Goal: Task Accomplishment & Management: Use online tool/utility

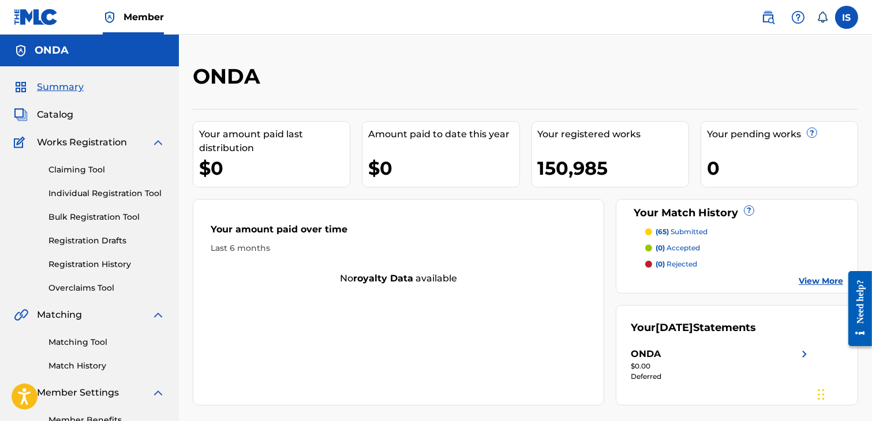
click at [587, 177] on div "150,985" at bounding box center [613, 168] width 151 height 26
click at [695, 233] on p "(65) submitted" at bounding box center [682, 232] width 52 height 10
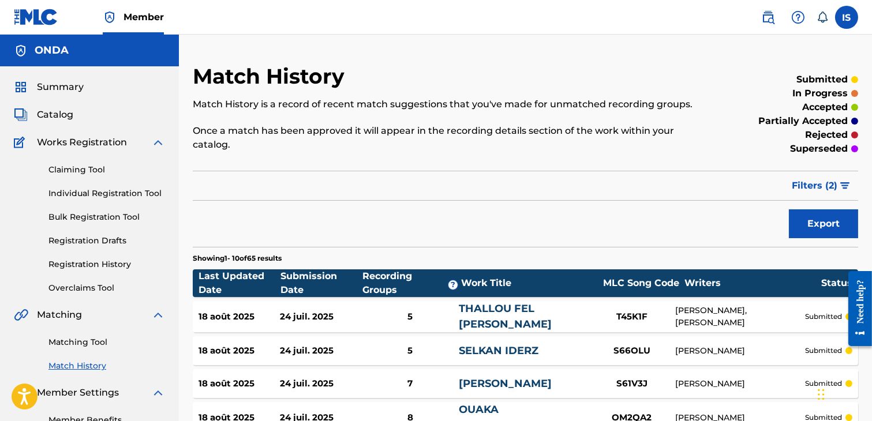
click at [830, 188] on span "Filters ( 2 )" at bounding box center [815, 186] width 46 height 14
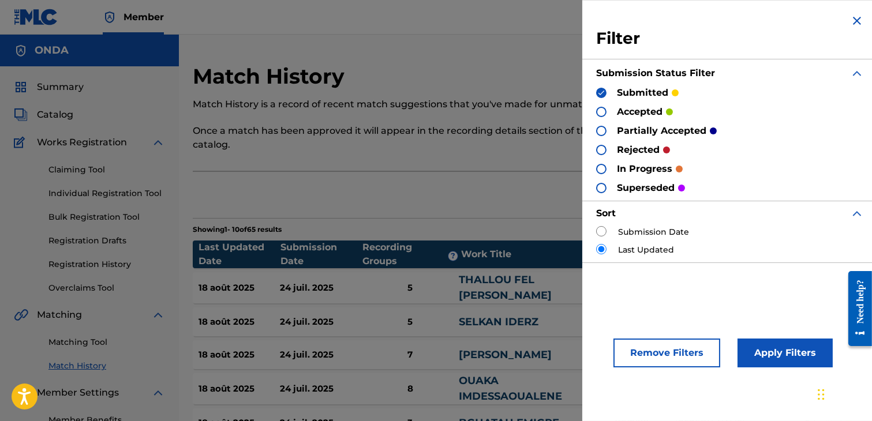
drag, startPoint x: 713, startPoint y: 317, endPoint x: 727, endPoint y: 339, distance: 25.4
click at [723, 335] on div "Remove Filters Apply Filters" at bounding box center [729, 346] width 295 height 70
click at [484, 147] on p "Once a match has been approved it will appear in the recording details section …" at bounding box center [449, 138] width 512 height 28
click at [856, 21] on img at bounding box center [857, 21] width 14 height 14
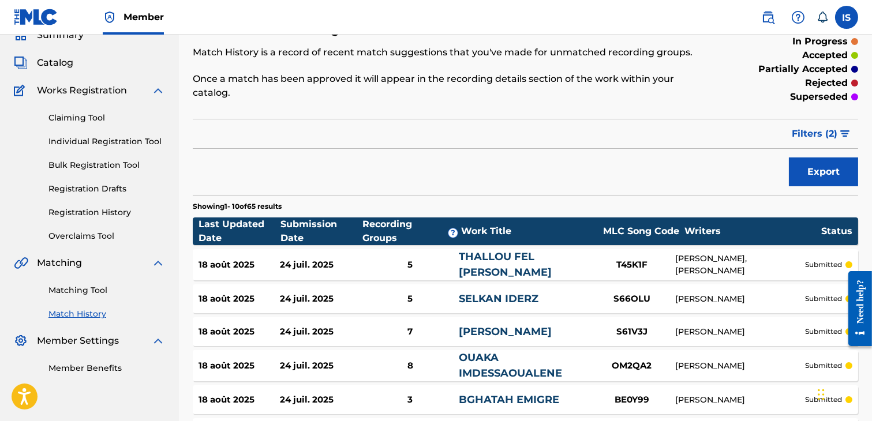
scroll to position [68, 0]
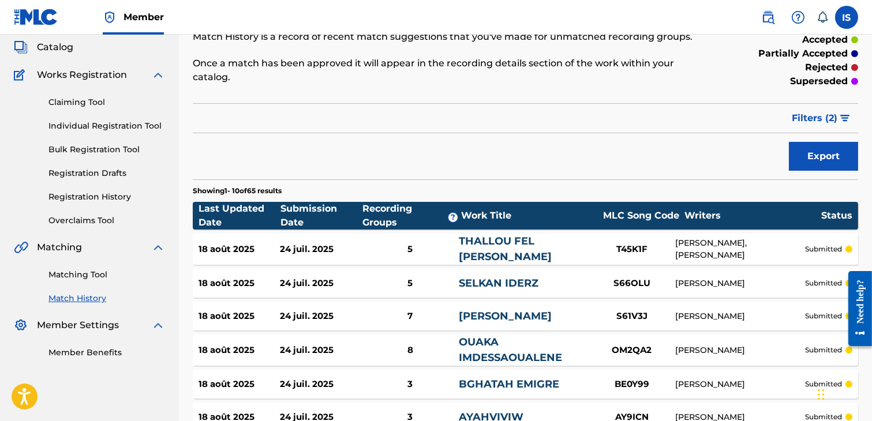
click at [84, 281] on link "Matching Tool" at bounding box center [106, 275] width 117 height 12
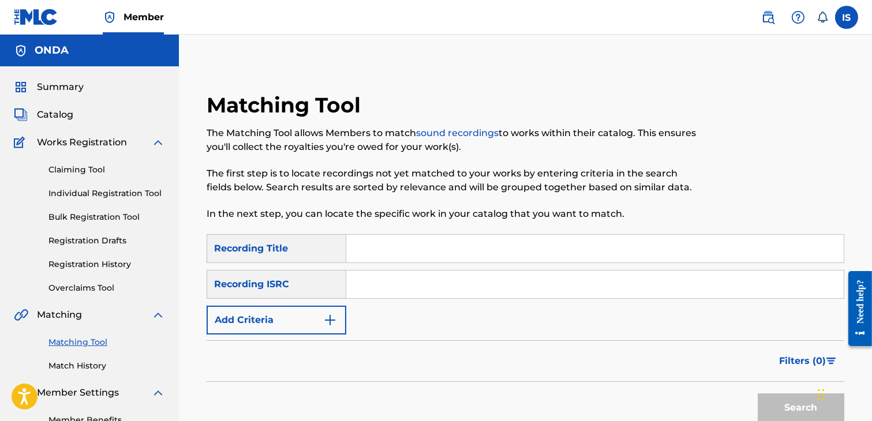
click at [52, 84] on span "Summary" at bounding box center [60, 87] width 47 height 14
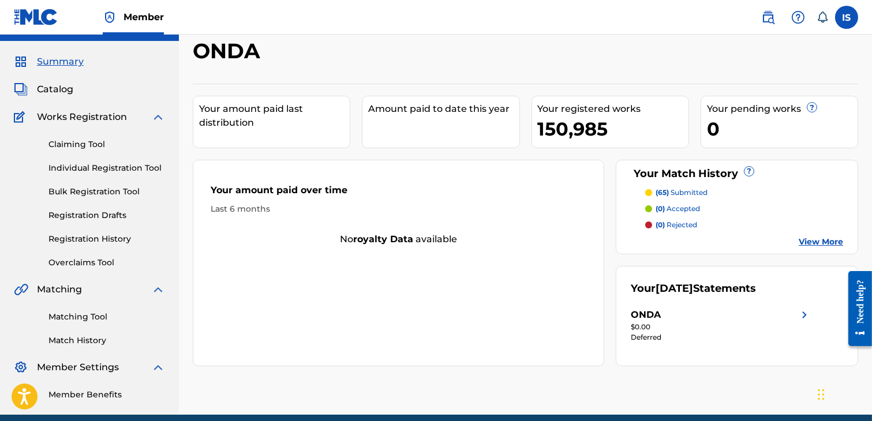
scroll to position [31, 0]
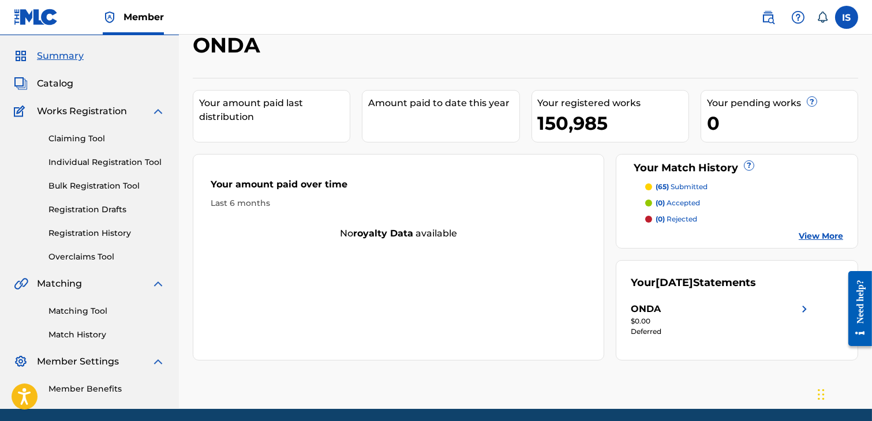
click at [682, 189] on p "(65) submitted" at bounding box center [682, 187] width 52 height 10
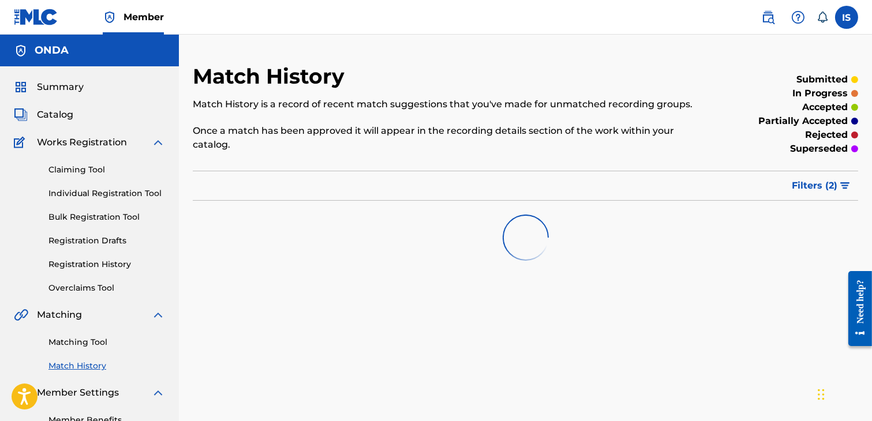
click at [70, 271] on link "Registration History" at bounding box center [106, 265] width 117 height 12
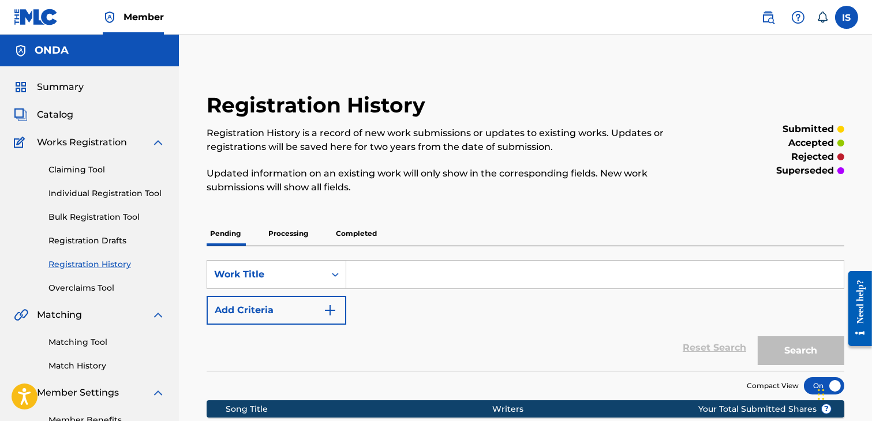
click at [270, 227] on p "Processing" at bounding box center [288, 234] width 47 height 24
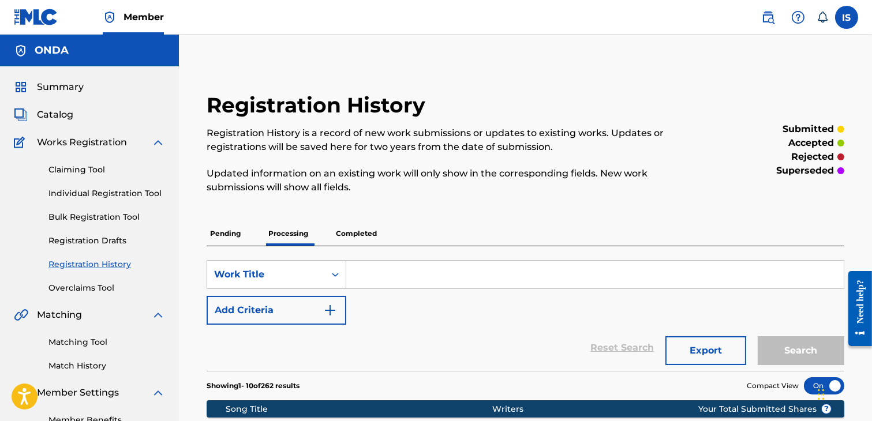
click at [56, 119] on span "Catalog" at bounding box center [55, 115] width 36 height 14
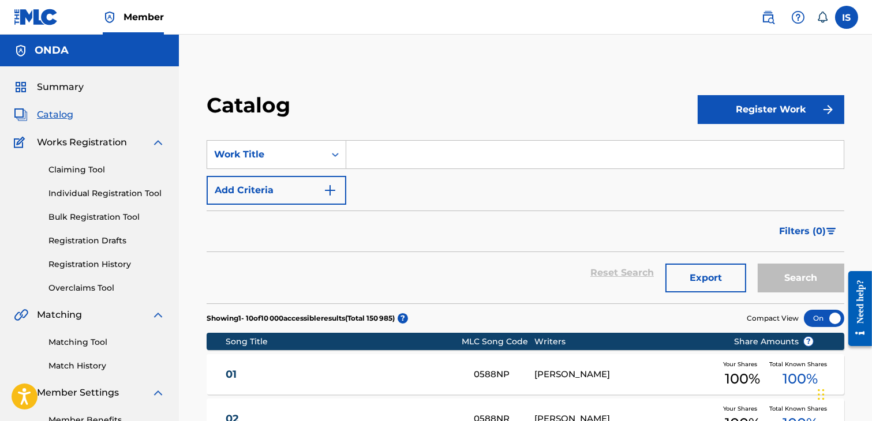
click at [489, 146] on input "Search Form" at bounding box center [594, 155] width 497 height 28
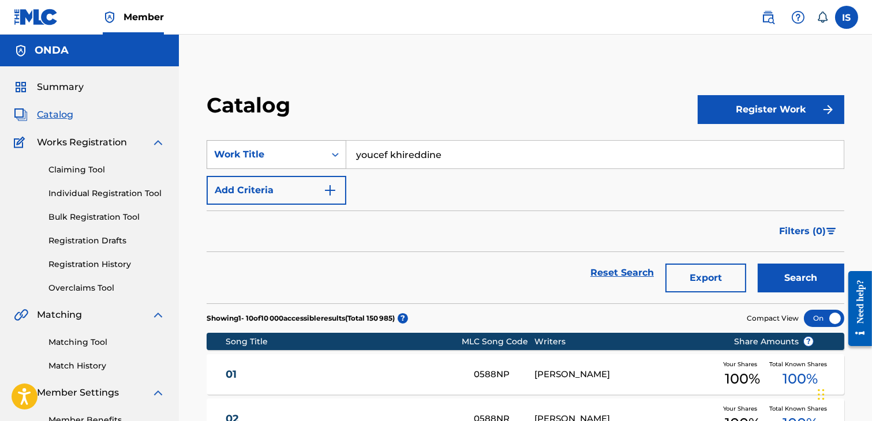
type input "youcef khireddine"
click at [284, 148] on div "Work Title" at bounding box center [266, 155] width 104 height 14
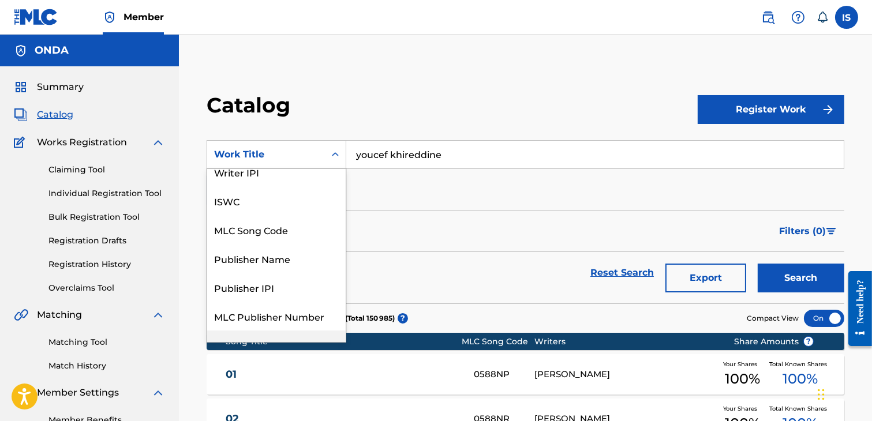
scroll to position [21, 0]
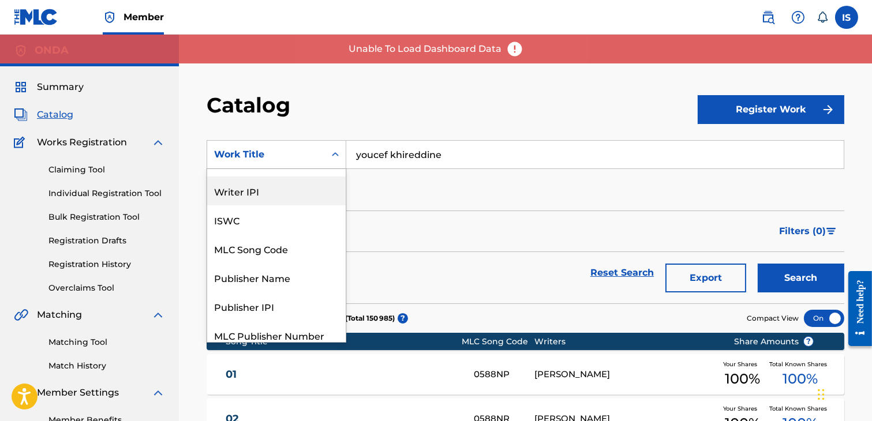
drag, startPoint x: 287, startPoint y: 188, endPoint x: 341, endPoint y: 188, distance: 53.7
click at [341, 188] on div "Writer Name Writer IPI ISWC MLC Song Code Publisher Name Publisher IPI MLC Publ…" at bounding box center [276, 255] width 138 height 173
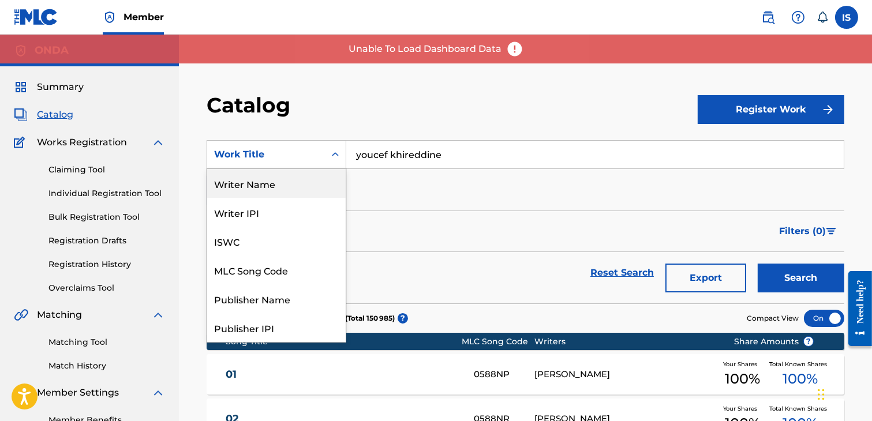
click at [275, 174] on div "Writer Name" at bounding box center [276, 183] width 138 height 29
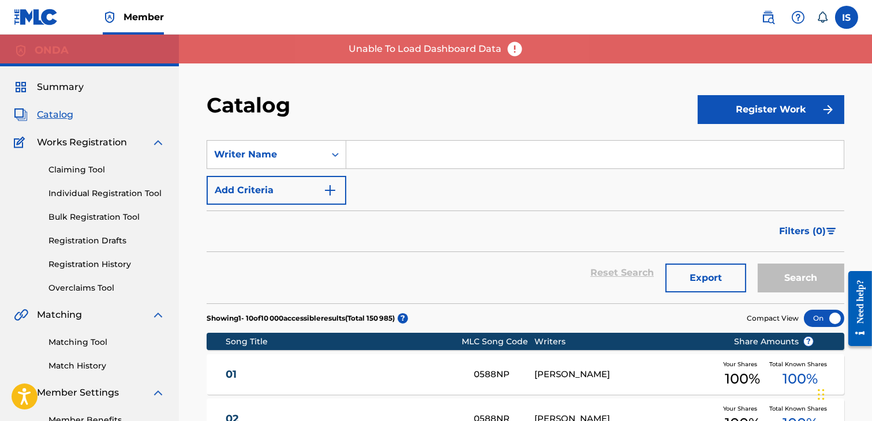
click at [463, 168] on input "Search Form" at bounding box center [594, 155] width 497 height 28
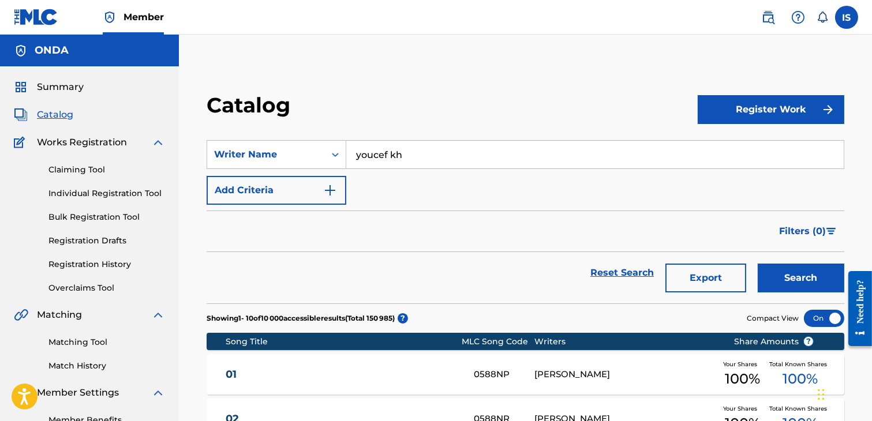
type input "youcef khireddine"
click at [798, 280] on button "Search" at bounding box center [801, 278] width 87 height 29
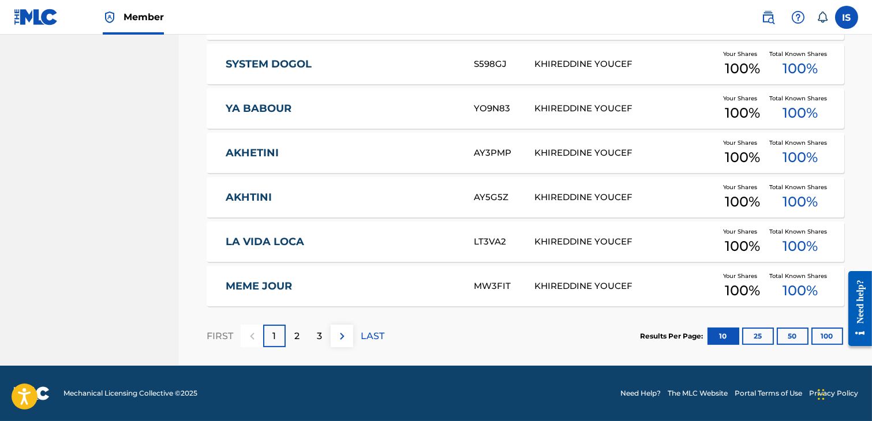
scroll to position [464, 0]
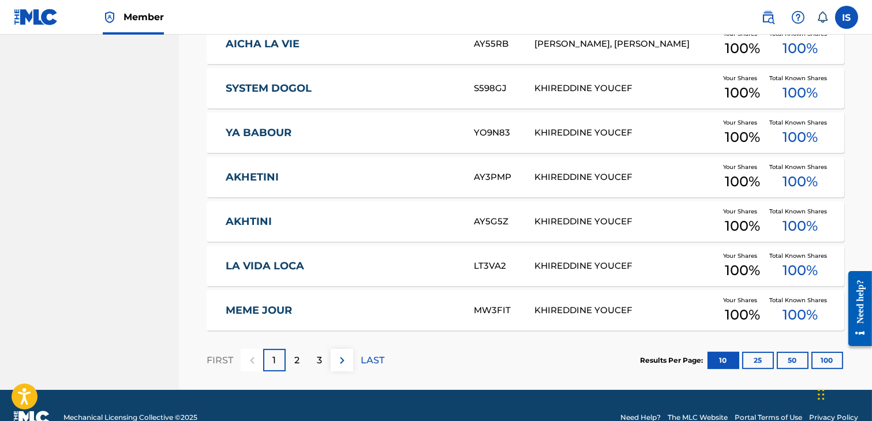
click at [819, 362] on button "100" at bounding box center [827, 360] width 32 height 17
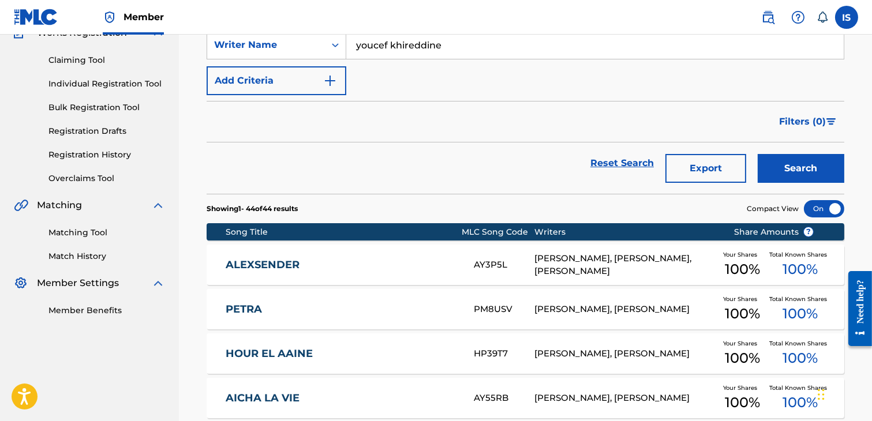
scroll to position [110, 0]
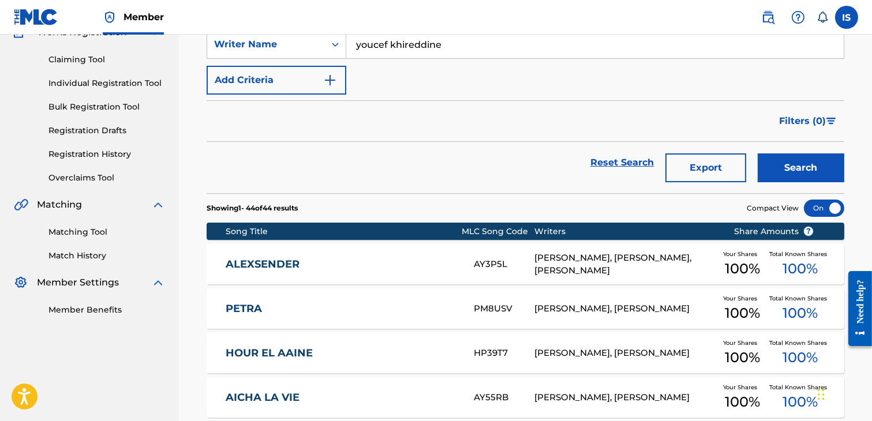
drag, startPoint x: 200, startPoint y: 282, endPoint x: 200, endPoint y: 273, distance: 8.7
drag, startPoint x: 203, startPoint y: 267, endPoint x: 325, endPoint y: 268, distance: 122.9
copy link "ALEXSENDER"
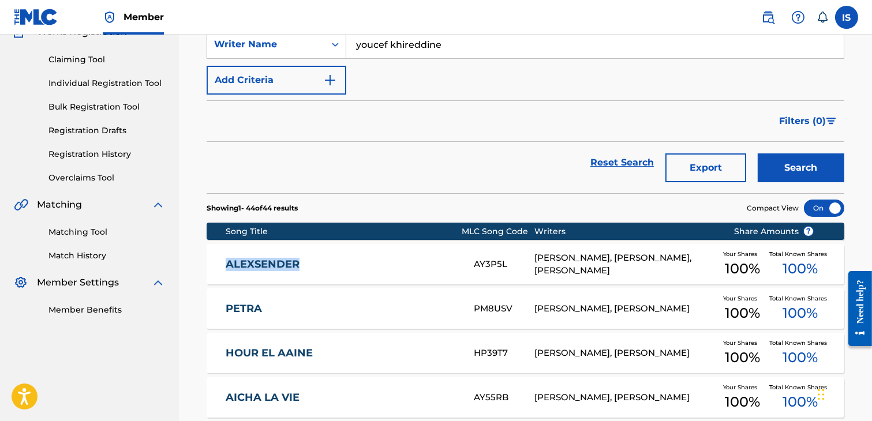
scroll to position [152, 0]
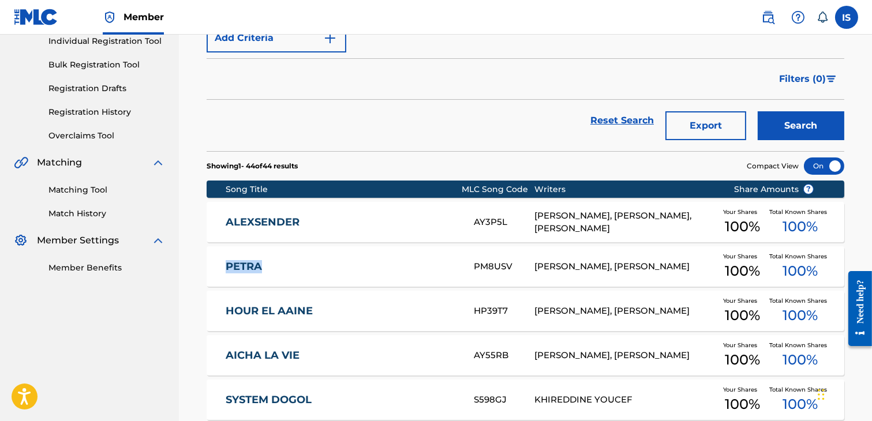
drag, startPoint x: 204, startPoint y: 269, endPoint x: 286, endPoint y: 263, distance: 81.6
copy link "PETRA"
click at [492, 264] on div "PM8USV" at bounding box center [504, 266] width 61 height 13
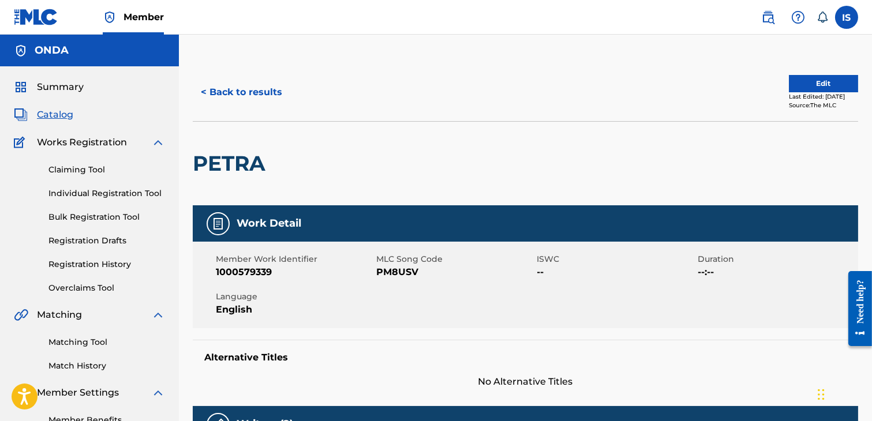
click at [406, 271] on span "PM8USV" at bounding box center [455, 272] width 158 height 14
click at [404, 270] on span "PM8USV" at bounding box center [455, 272] width 158 height 14
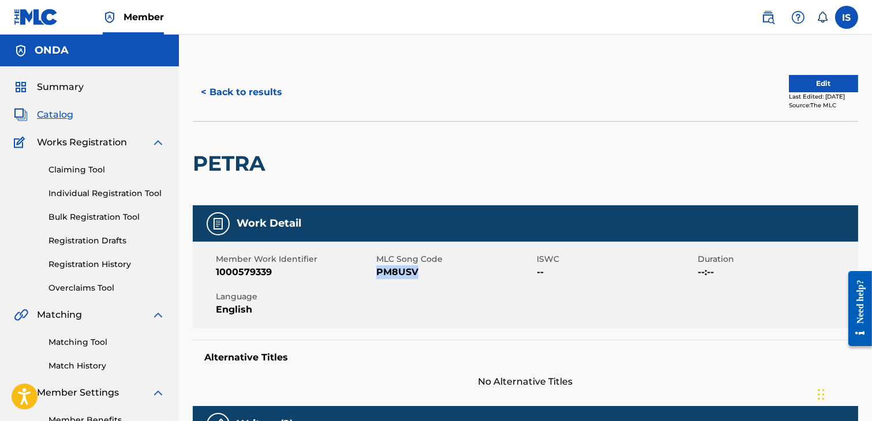
click at [404, 270] on span "PM8USV" at bounding box center [455, 272] width 158 height 14
click at [222, 164] on h2 "PETRA" at bounding box center [232, 164] width 78 height 26
copy h2 "PETRA"
click at [387, 257] on span "MLC Song Code" at bounding box center [455, 259] width 158 height 12
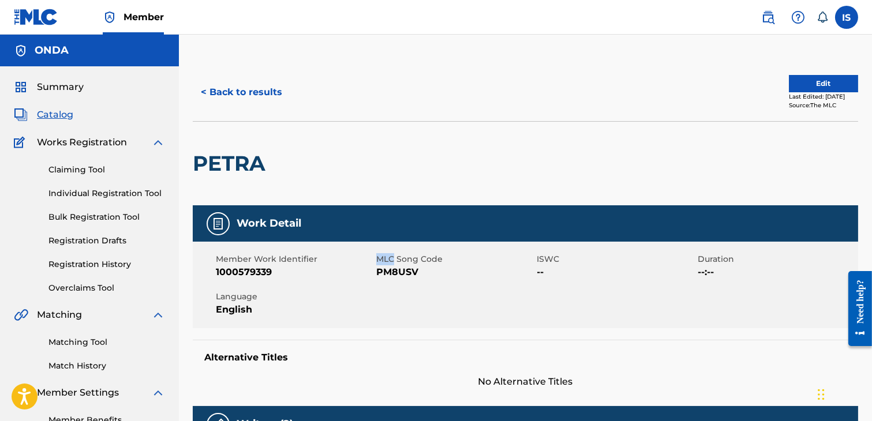
drag, startPoint x: 387, startPoint y: 257, endPoint x: 388, endPoint y: 278, distance: 20.8
click at [387, 267] on div "MLC Song Code PM8USV" at bounding box center [456, 266] width 160 height 26
click at [389, 272] on span "PM8USV" at bounding box center [455, 272] width 158 height 14
click at [231, 92] on button "< Back to results" at bounding box center [242, 92] width 98 height 29
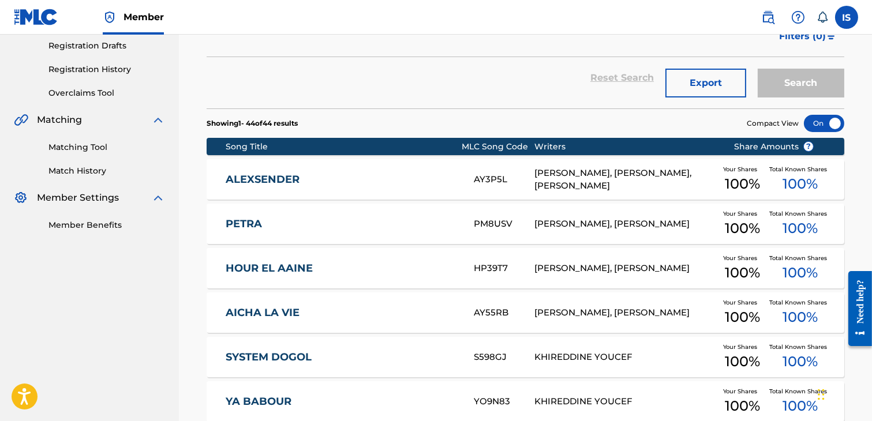
scroll to position [234, 0]
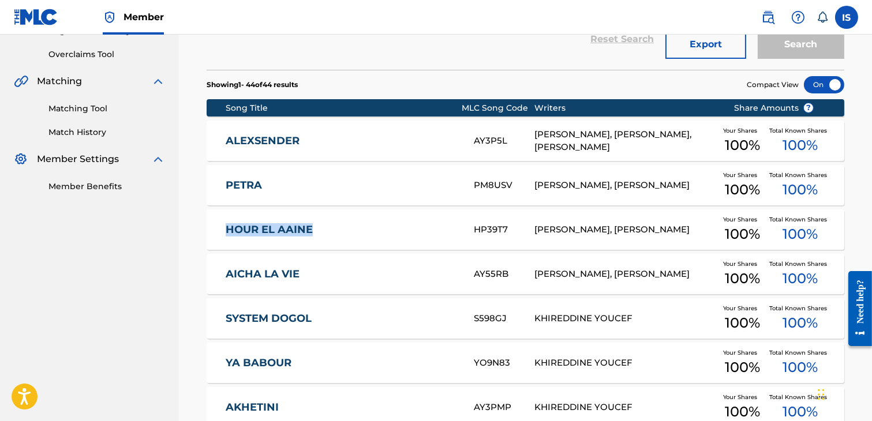
drag, startPoint x: 193, startPoint y: 227, endPoint x: 316, endPoint y: 230, distance: 122.9
copy link "HOUR EL AAINE"
drag, startPoint x: 186, startPoint y: 273, endPoint x: 317, endPoint y: 274, distance: 131.0
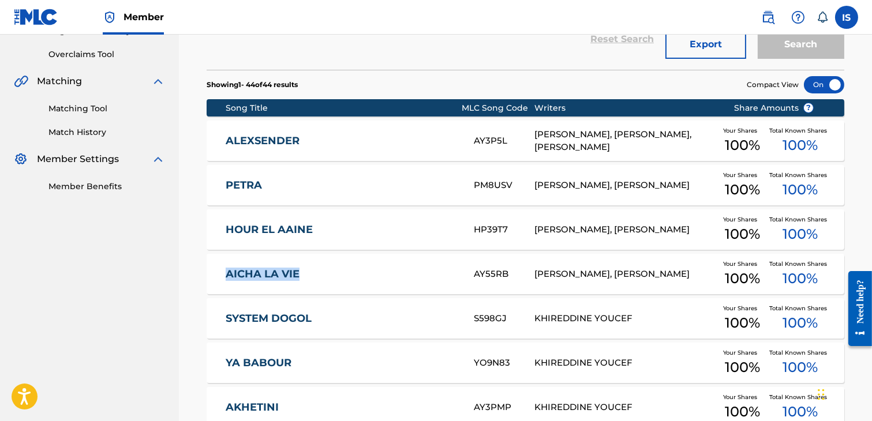
copy link "AICHA LA VIE"
drag, startPoint x: 487, startPoint y: 271, endPoint x: 463, endPoint y: 274, distance: 24.4
click at [463, 274] on div "AICHA LA VIE AY55RB BOURENI LYNDA, KHIREDDINE YOUCEF Your Shares 100 % Total Kn…" at bounding box center [526, 274] width 638 height 40
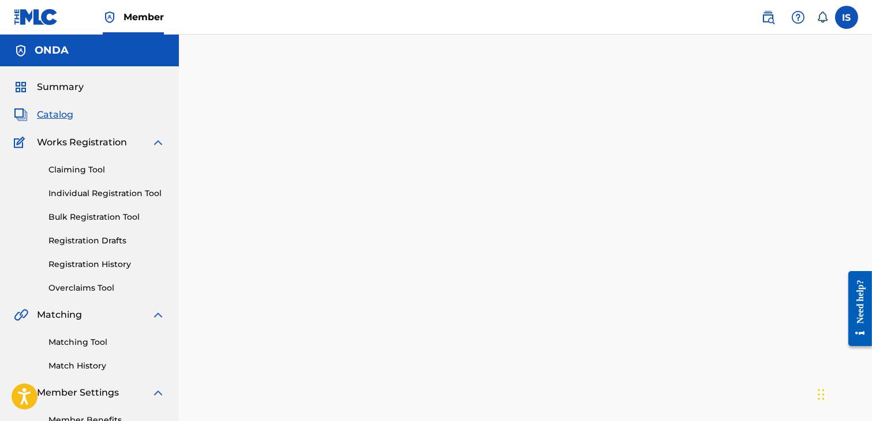
click at [502, 275] on div at bounding box center [525, 251] width 693 height 377
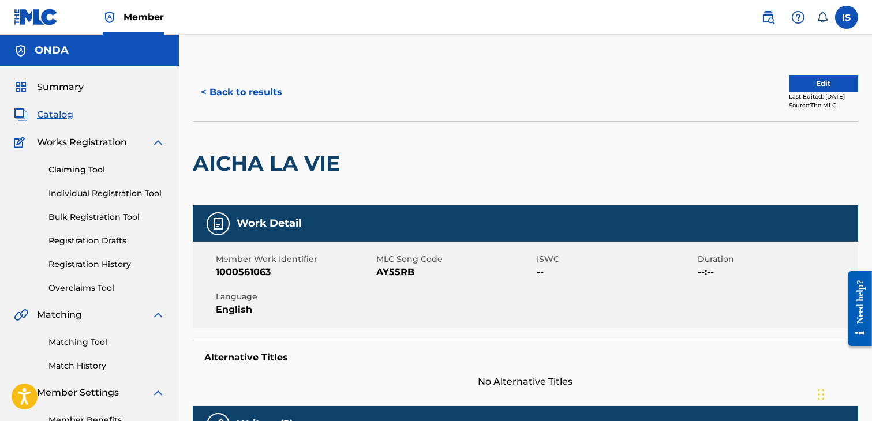
click at [390, 272] on span "AY55RB" at bounding box center [455, 272] width 158 height 14
copy span "AY55RB"
click at [207, 93] on button "< Back to results" at bounding box center [242, 92] width 98 height 29
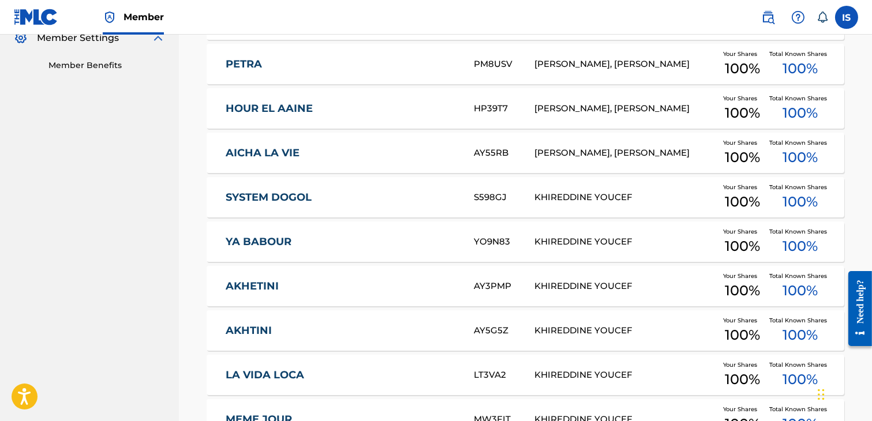
scroll to position [356, 0]
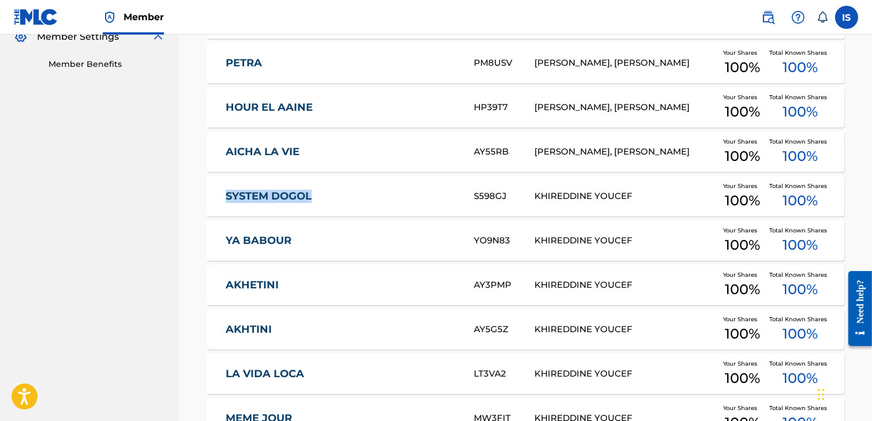
drag, startPoint x: 196, startPoint y: 196, endPoint x: 316, endPoint y: 199, distance: 119.5
copy link "SYSTEM DOGOL"
drag, startPoint x: 196, startPoint y: 239, endPoint x: 322, endPoint y: 233, distance: 125.9
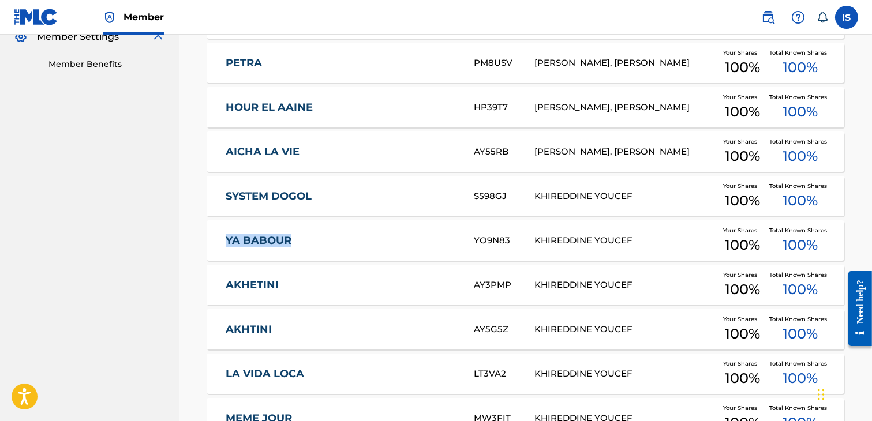
copy link "YA BABOUR"
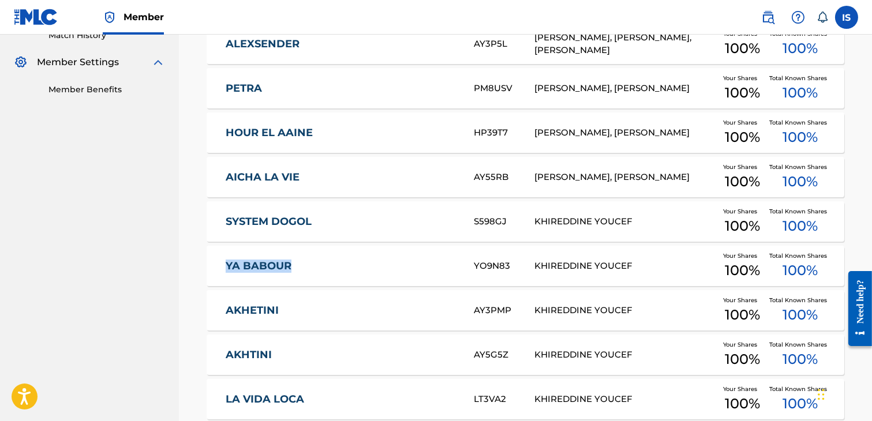
scroll to position [337, 0]
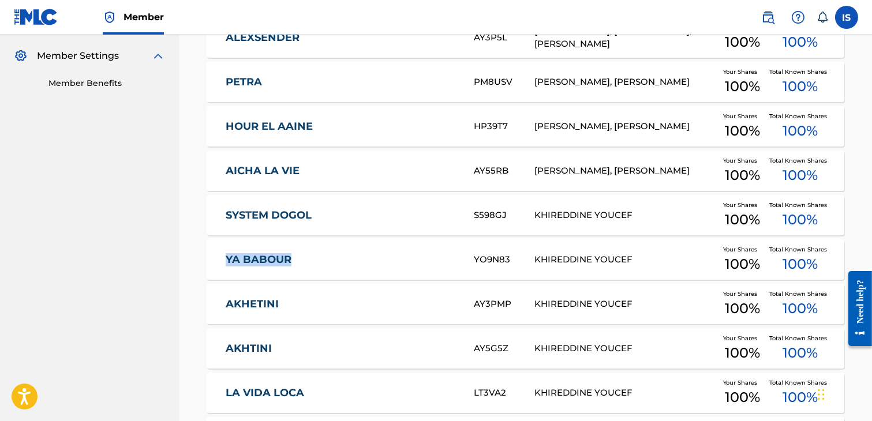
copy link "YA BABOUR"
drag, startPoint x: 192, startPoint y: 361, endPoint x: 291, endPoint y: 356, distance: 100.0
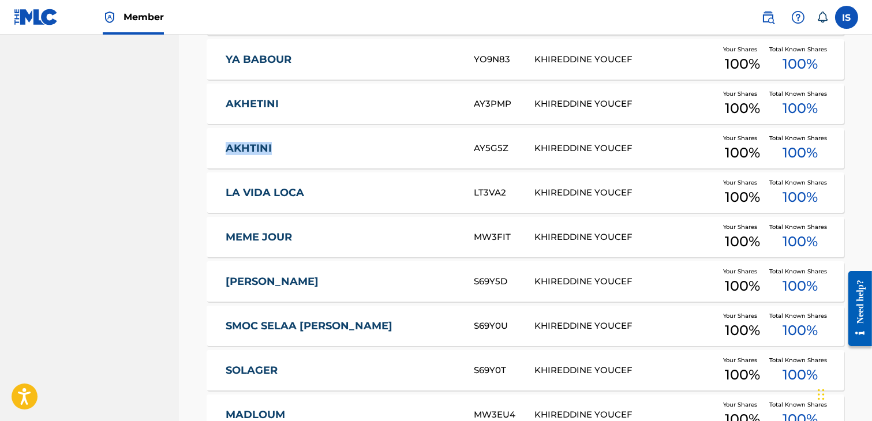
scroll to position [546, 0]
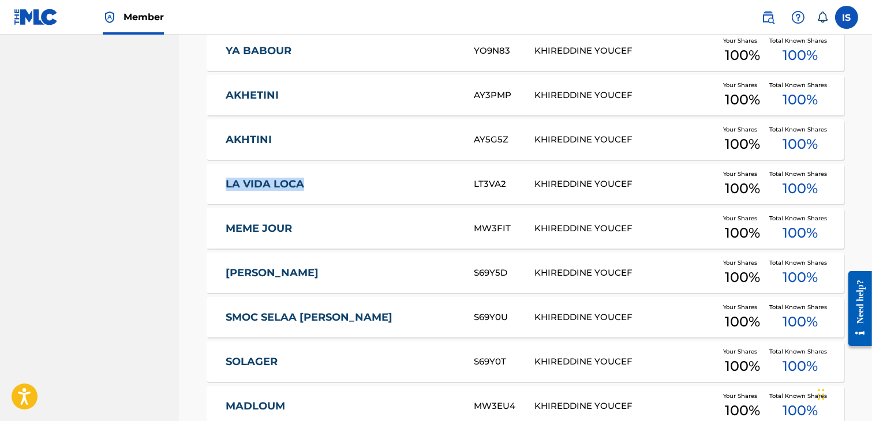
drag, startPoint x: 193, startPoint y: 193, endPoint x: 335, endPoint y: 199, distance: 142.1
drag, startPoint x: 210, startPoint y: 229, endPoint x: 295, endPoint y: 231, distance: 85.4
click at [295, 231] on div "MEME JOUR MW3FIT KHIREDDINE YOUCEF Your Shares 100 % Total Known Shares 100 %" at bounding box center [526, 228] width 638 height 40
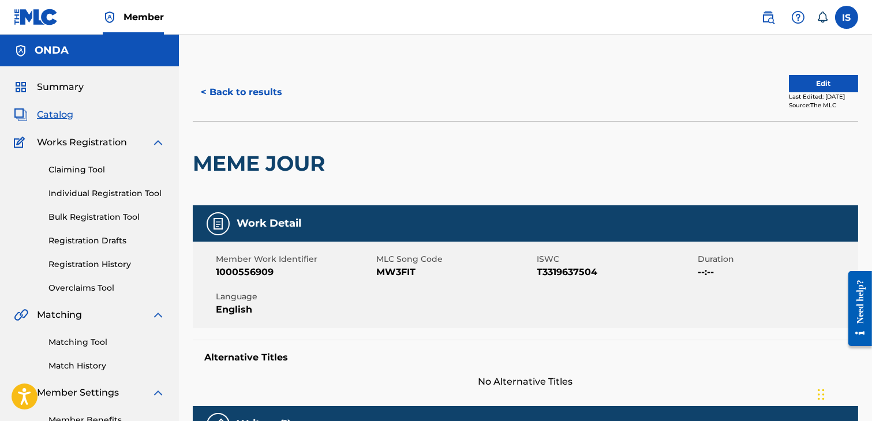
click at [232, 156] on h2 "MEME JOUR" at bounding box center [262, 164] width 138 height 26
click at [205, 93] on button "< Back to results" at bounding box center [242, 92] width 98 height 29
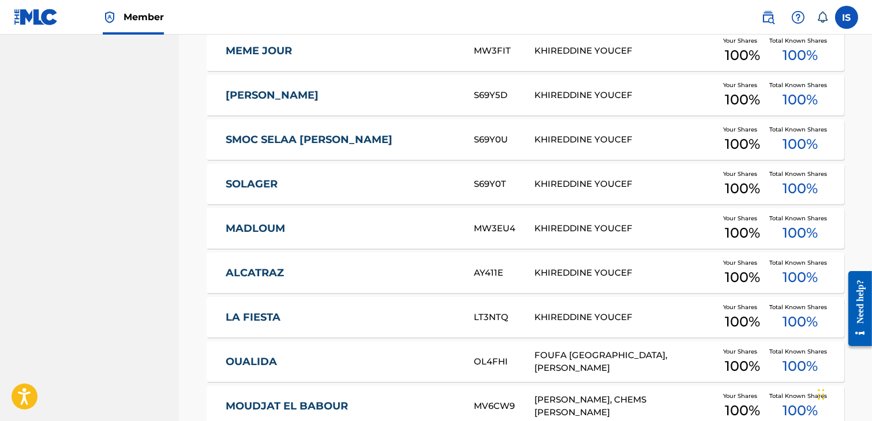
scroll to position [731, 0]
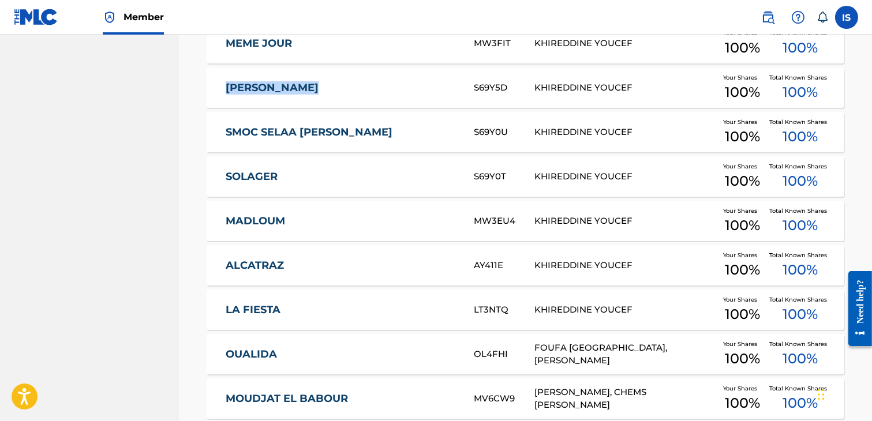
drag, startPoint x: 186, startPoint y: 88, endPoint x: 349, endPoint y: 103, distance: 163.4
drag, startPoint x: 198, startPoint y: 145, endPoint x: 349, endPoint y: 143, distance: 150.6
drag, startPoint x: 186, startPoint y: 174, endPoint x: 324, endPoint y: 176, distance: 137.9
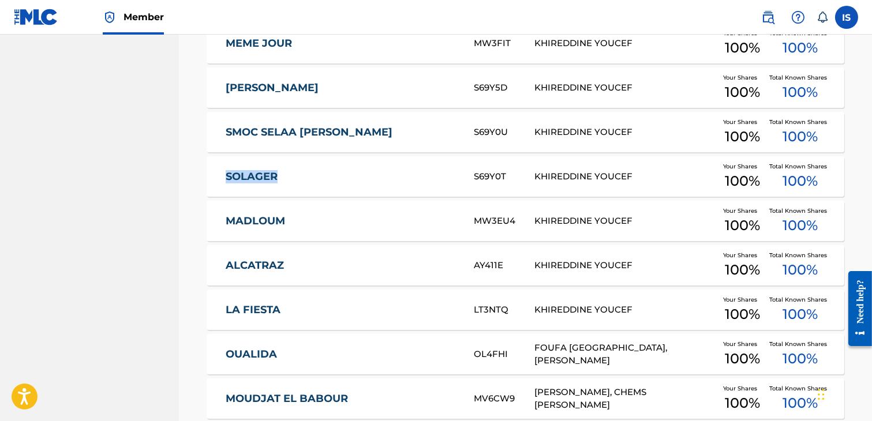
drag, startPoint x: 193, startPoint y: 219, endPoint x: 319, endPoint y: 214, distance: 125.4
drag, startPoint x: 188, startPoint y: 263, endPoint x: 345, endPoint y: 266, distance: 157.0
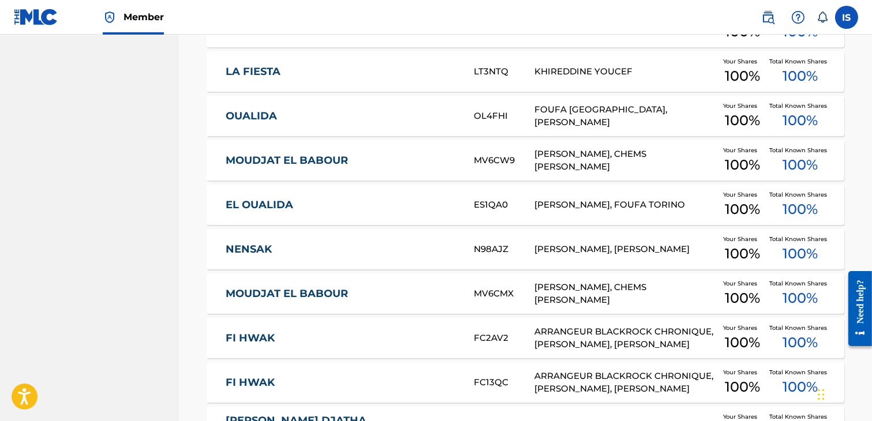
scroll to position [968, 0]
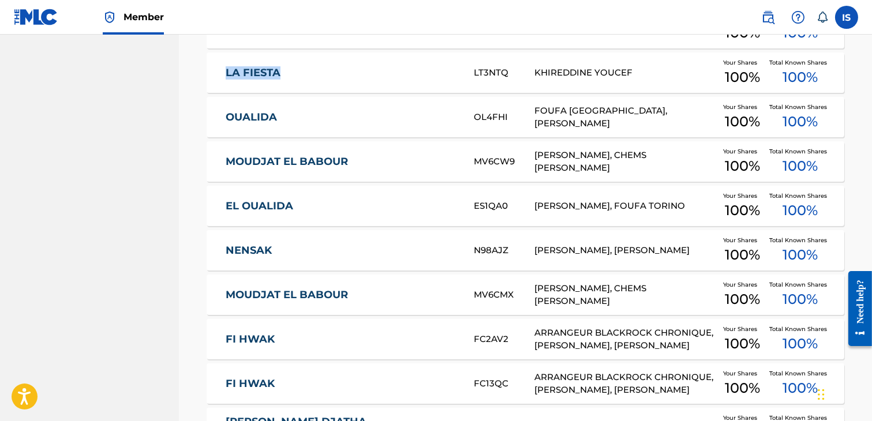
drag, startPoint x: 209, startPoint y: 76, endPoint x: 303, endPoint y: 68, distance: 93.8
click at [303, 68] on div "LA FIESTA LT3NTQ KHIREDDINE YOUCEF Your Shares 100 % Total Known Shares 100 %" at bounding box center [526, 73] width 638 height 40
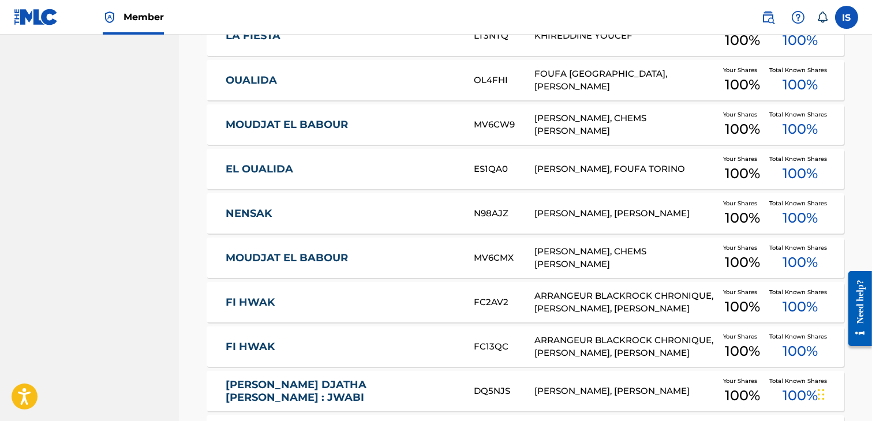
scroll to position [1008, 0]
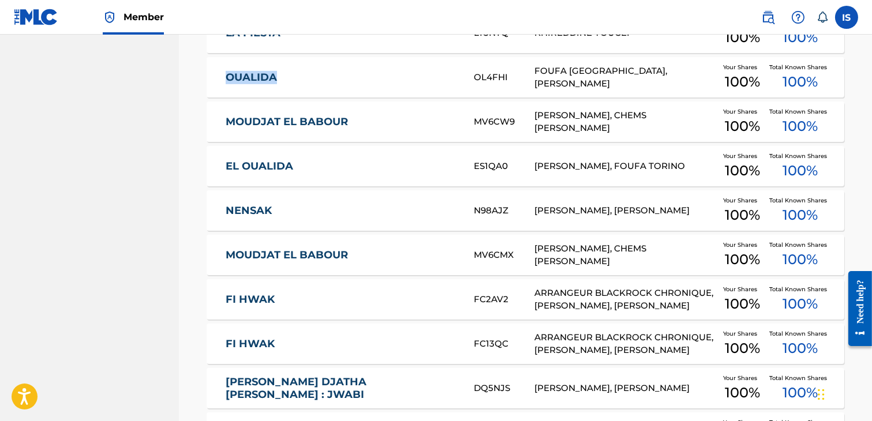
drag, startPoint x: 196, startPoint y: 78, endPoint x: 308, endPoint y: 66, distance: 112.6
click at [308, 66] on div "Catalog Register Work SearchWithCriteria12c25279-02f1-4100-a706-1f76591d5073 Wo…" at bounding box center [525, 217] width 665 height 2267
drag, startPoint x: 189, startPoint y: 163, endPoint x: 313, endPoint y: 163, distance: 124.1
click at [313, 163] on div "Catalog Register Work SearchWithCriteria12c25279-02f1-4100-a706-1f76591d5073 Wo…" at bounding box center [525, 203] width 693 height 2296
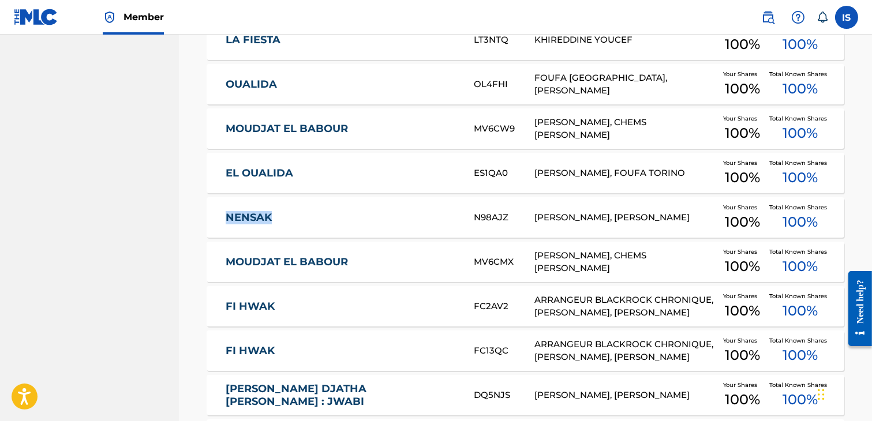
drag, startPoint x: 188, startPoint y: 215, endPoint x: 282, endPoint y: 219, distance: 93.6
click at [282, 219] on div "Catalog Register Work SearchWithCriteria12c25279-02f1-4100-a706-1f76591d5073 Wo…" at bounding box center [525, 210] width 693 height 2296
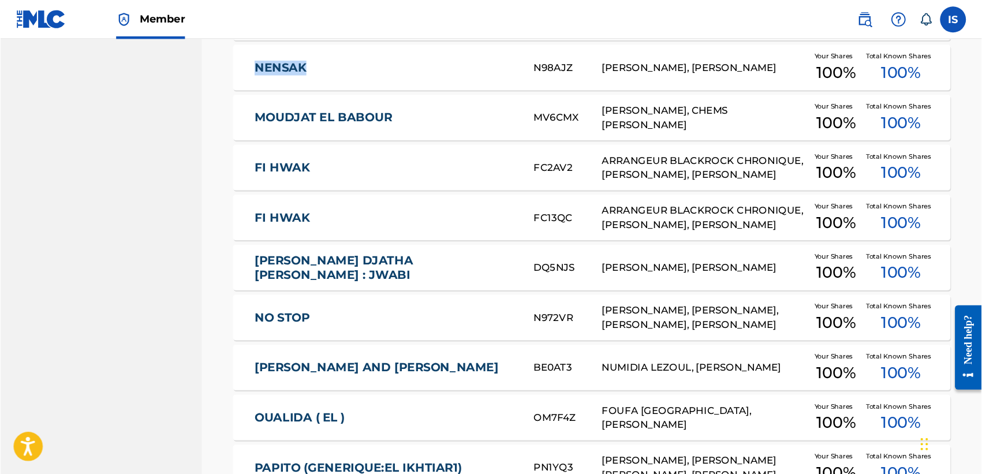
scroll to position [1160, 0]
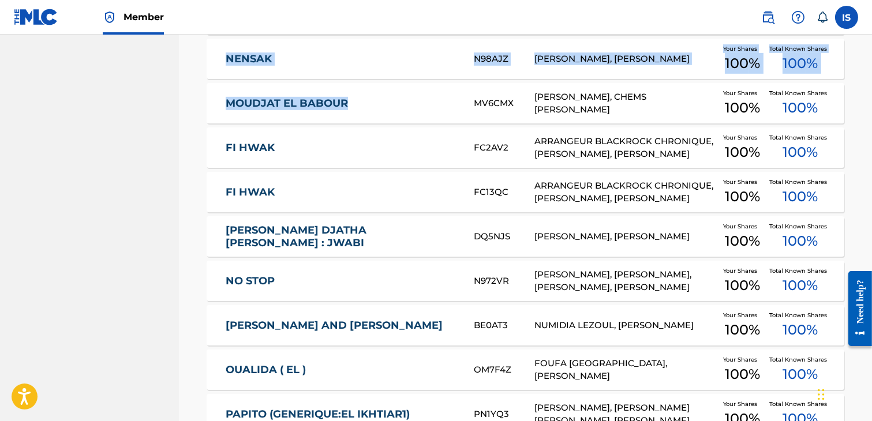
drag, startPoint x: 171, startPoint y: 111, endPoint x: 351, endPoint y: 96, distance: 180.6
click at [351, 96] on main "ONDA Summary Catalog Works Registration Claiming Tool Individual Registration T…" at bounding box center [436, 37] width 872 height 2325
click at [181, 110] on div "Catalog Register Work SearchWithCriteria12c25279-02f1-4100-a706-1f76591d5073 Wo…" at bounding box center [525, 52] width 693 height 2296
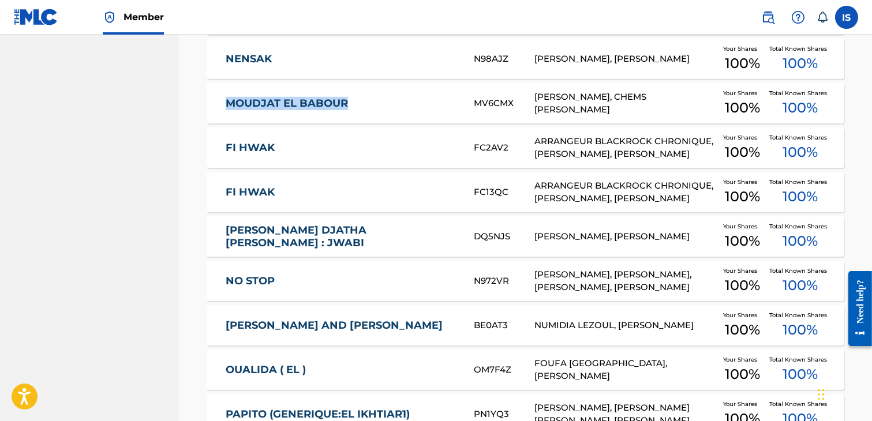
drag, startPoint x: 181, startPoint y: 110, endPoint x: 393, endPoint y: 93, distance: 212.4
click at [393, 93] on div "Catalog Register Work SearchWithCriteria12c25279-02f1-4100-a706-1f76591d5073 Wo…" at bounding box center [525, 52] width 693 height 2296
drag, startPoint x: 194, startPoint y: 147, endPoint x: 298, endPoint y: 138, distance: 104.2
click at [298, 138] on div "Catalog Register Work SearchWithCriteria12c25279-02f1-4100-a706-1f76591d5073 Wo…" at bounding box center [525, 65] width 665 height 2267
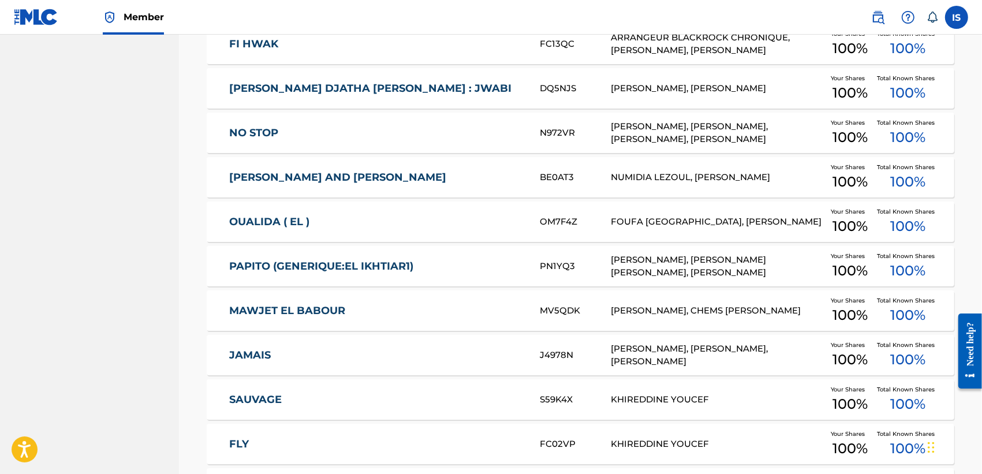
scroll to position [1309, 0]
drag, startPoint x: 192, startPoint y: 91, endPoint x: 422, endPoint y: 81, distance: 230.5
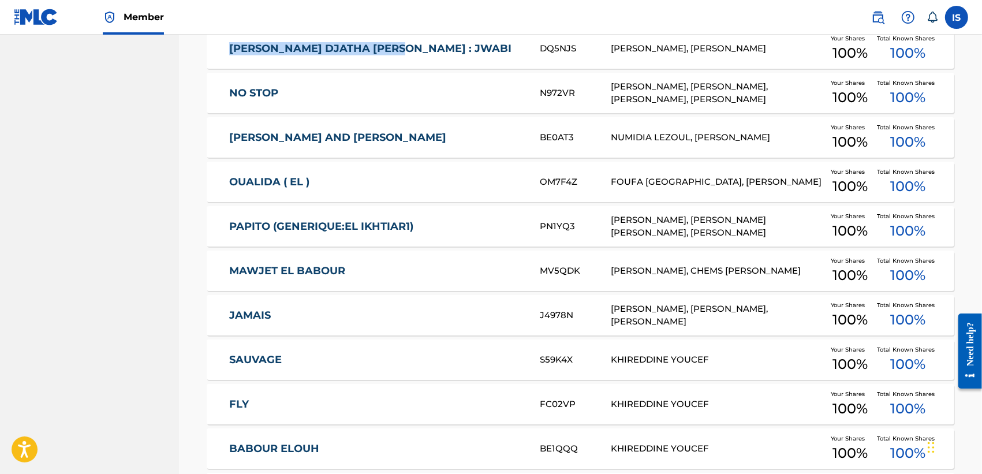
scroll to position [1345, 0]
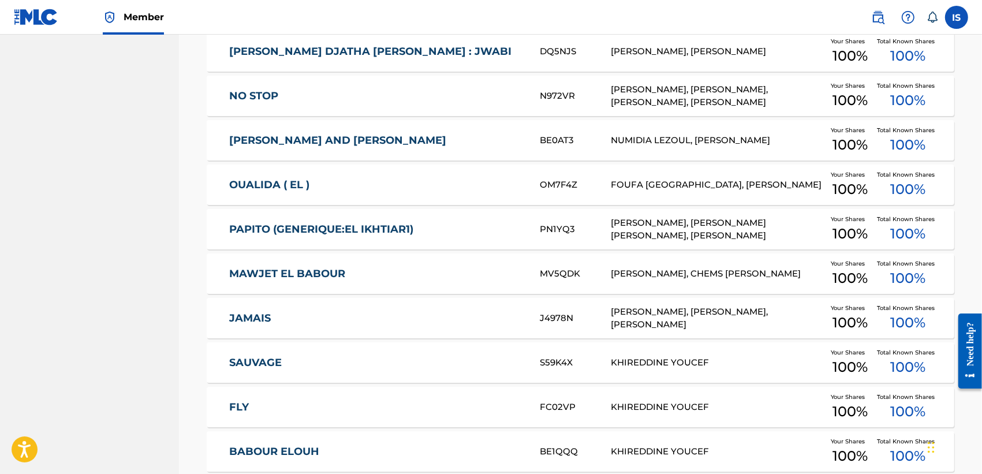
click at [222, 102] on div "NO STOP N972VR AHMED KAREB, HOUSSEYN BENGUERNA, KHIREDDINE YOUCEF, ABDELDJALIL …" at bounding box center [580, 96] width 747 height 40
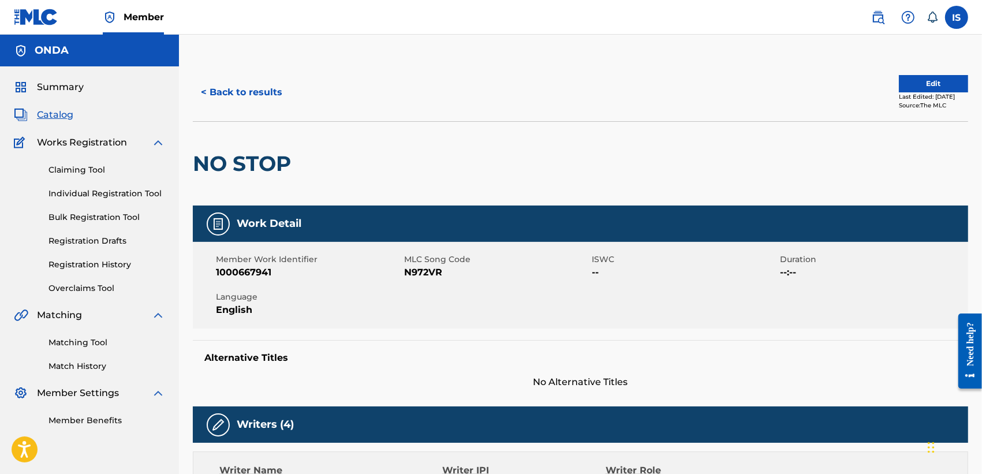
click at [238, 166] on h2 "NO STOP" at bounding box center [245, 164] width 104 height 26
click at [209, 92] on button "< Back to results" at bounding box center [242, 92] width 98 height 29
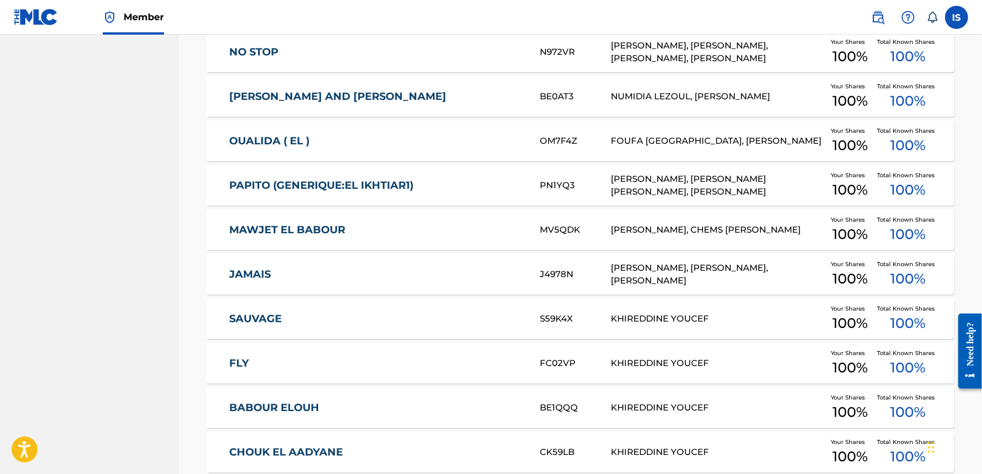
scroll to position [1427, 0]
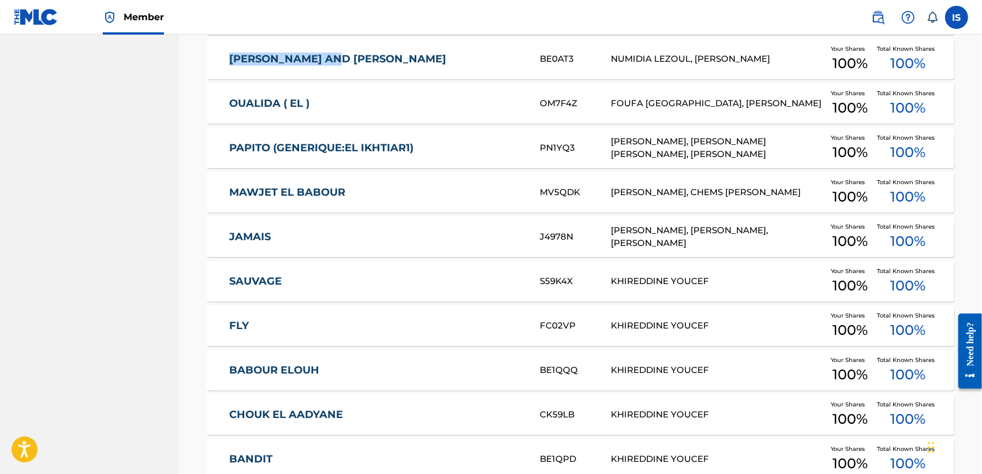
drag, startPoint x: 206, startPoint y: 61, endPoint x: 365, endPoint y: 53, distance: 159.5
click at [365, 53] on div "BONNIE AND CLYDE BE0AT3 NUMIDIA LEZOUL, KHIREDDINE YOUCEF Your Shares 100 % Tot…" at bounding box center [580, 59] width 747 height 40
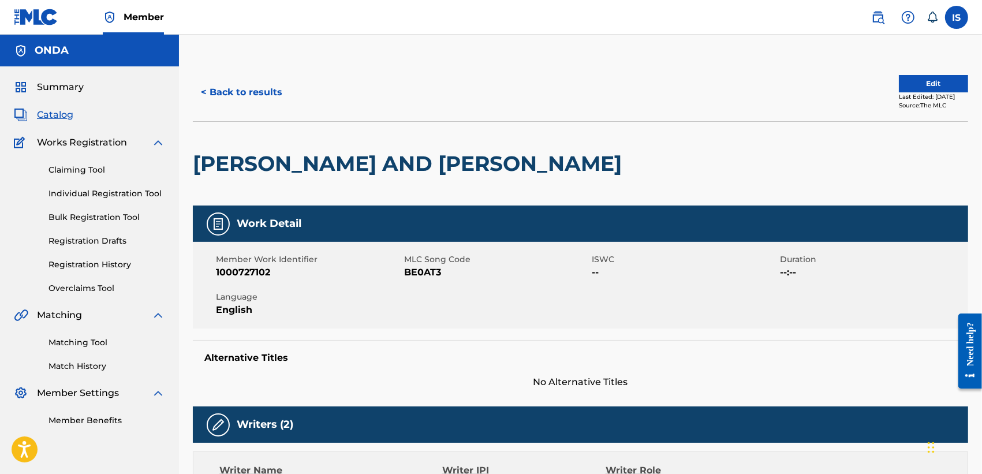
click at [330, 174] on h2 "[PERSON_NAME] AND [PERSON_NAME]" at bounding box center [410, 164] width 435 height 26
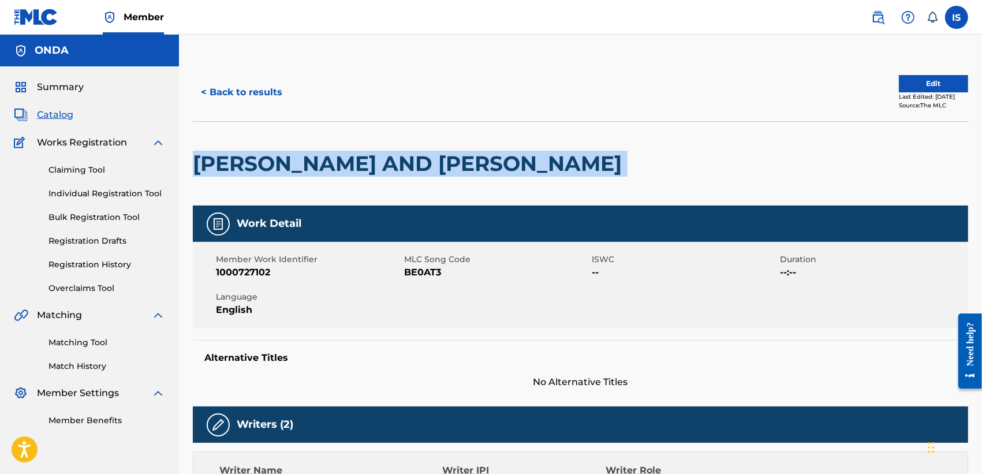
click at [330, 174] on h2 "[PERSON_NAME] AND [PERSON_NAME]" at bounding box center [410, 164] width 435 height 26
click at [217, 91] on button "< Back to results" at bounding box center [242, 92] width 98 height 29
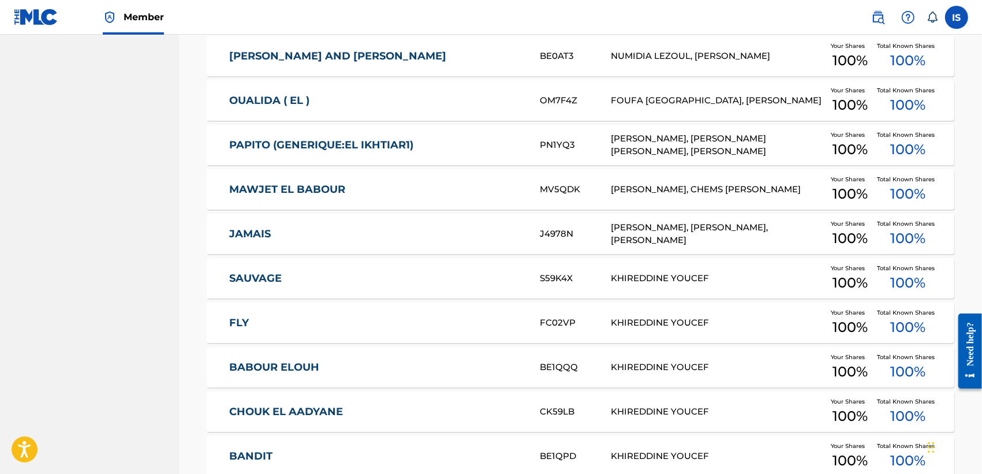
scroll to position [1435, 0]
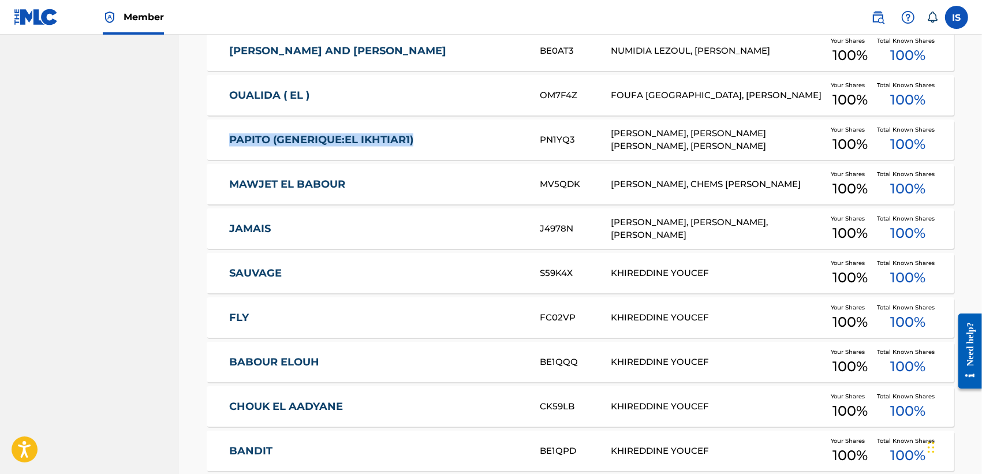
drag, startPoint x: 188, startPoint y: 143, endPoint x: 465, endPoint y: 146, distance: 277.6
drag, startPoint x: 188, startPoint y: 234, endPoint x: 327, endPoint y: 227, distance: 139.9
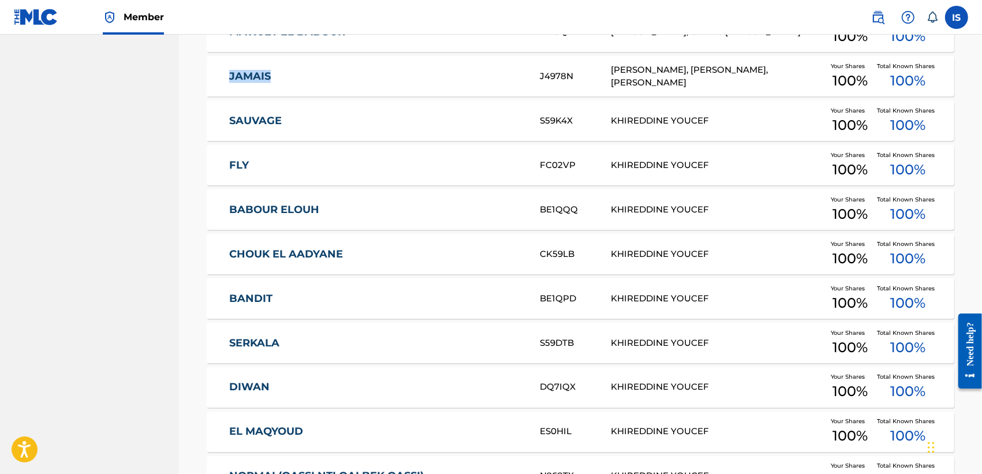
scroll to position [1620, 0]
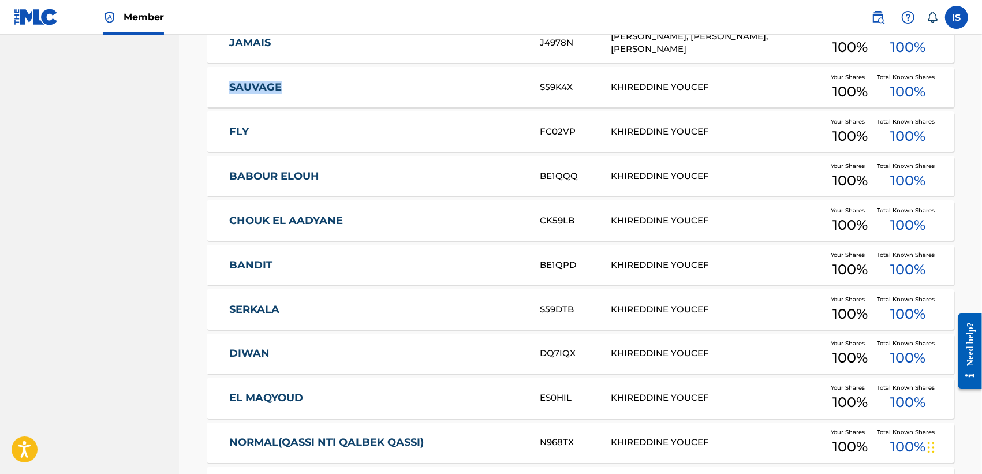
drag, startPoint x: 197, startPoint y: 85, endPoint x: 324, endPoint y: 78, distance: 126.6
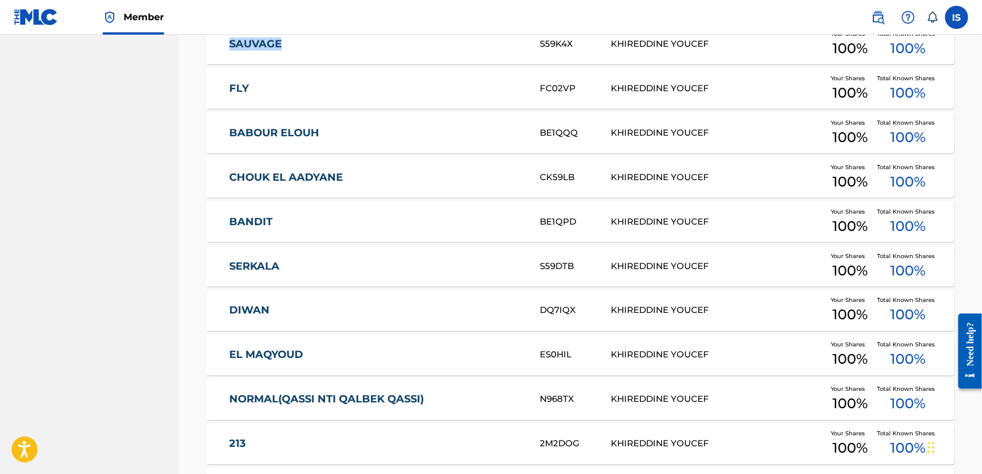
scroll to position [1665, 0]
drag, startPoint x: 188, startPoint y: 88, endPoint x: 330, endPoint y: 70, distance: 143.7
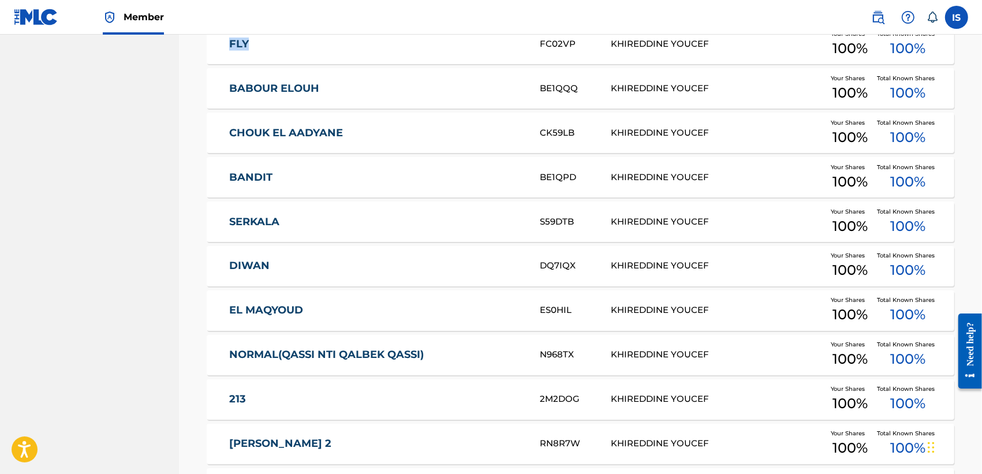
scroll to position [1709, 0]
drag, startPoint x: 183, startPoint y: 94, endPoint x: 350, endPoint y: 73, distance: 168.7
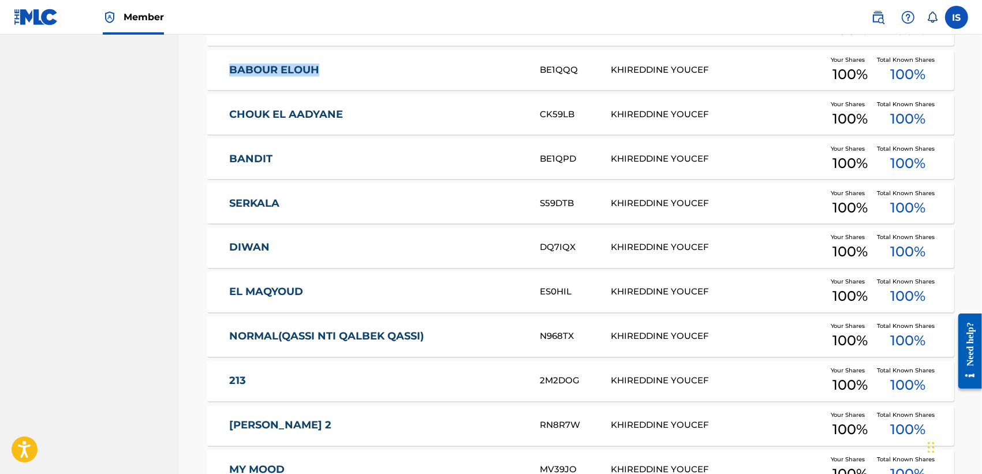
scroll to position [1729, 0]
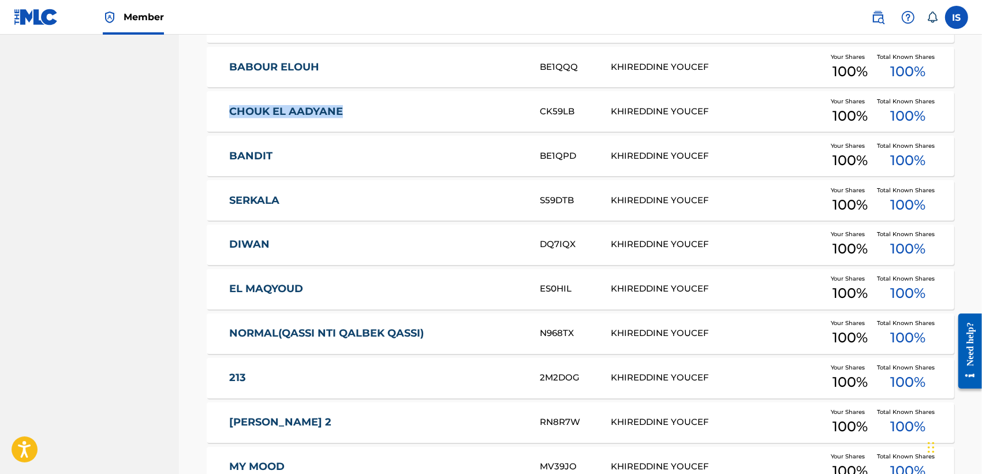
drag, startPoint x: 186, startPoint y: 114, endPoint x: 360, endPoint y: 113, distance: 173.1
drag, startPoint x: 188, startPoint y: 151, endPoint x: 304, endPoint y: 152, distance: 115.4
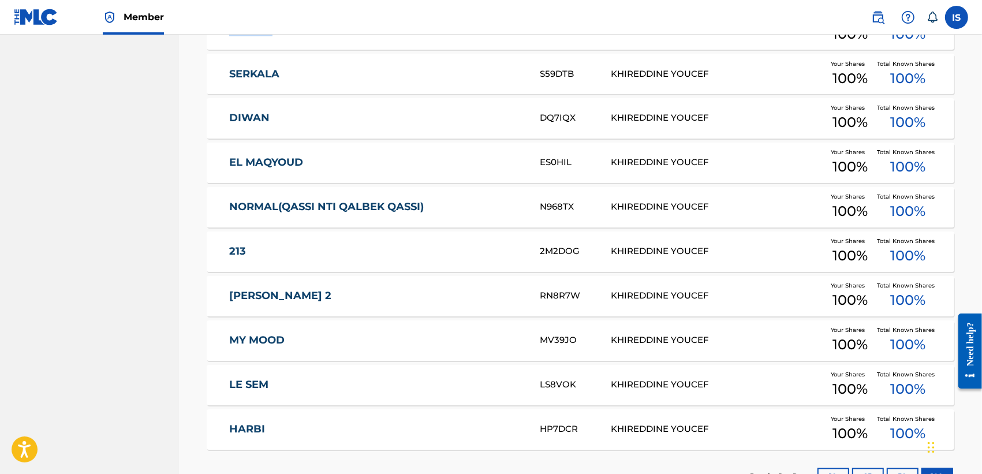
scroll to position [1854, 0]
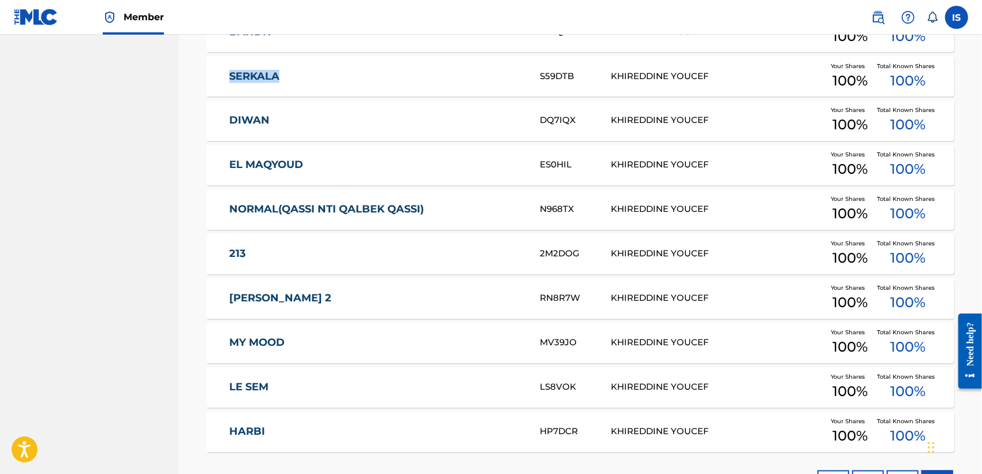
drag, startPoint x: 189, startPoint y: 77, endPoint x: 308, endPoint y: 62, distance: 119.7
drag, startPoint x: 193, startPoint y: 117, endPoint x: 296, endPoint y: 122, distance: 102.9
drag, startPoint x: 188, startPoint y: 177, endPoint x: 327, endPoint y: 171, distance: 139.7
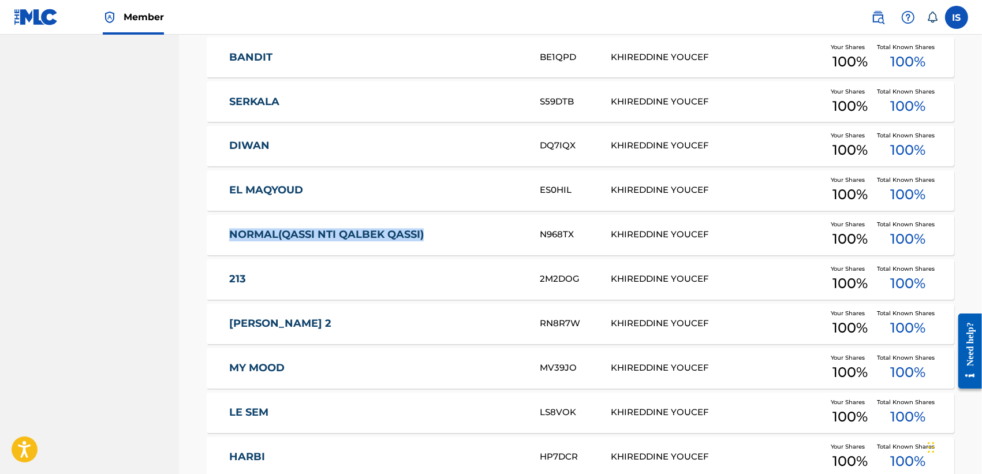
drag, startPoint x: 192, startPoint y: 224, endPoint x: 482, endPoint y: 227, distance: 290.3
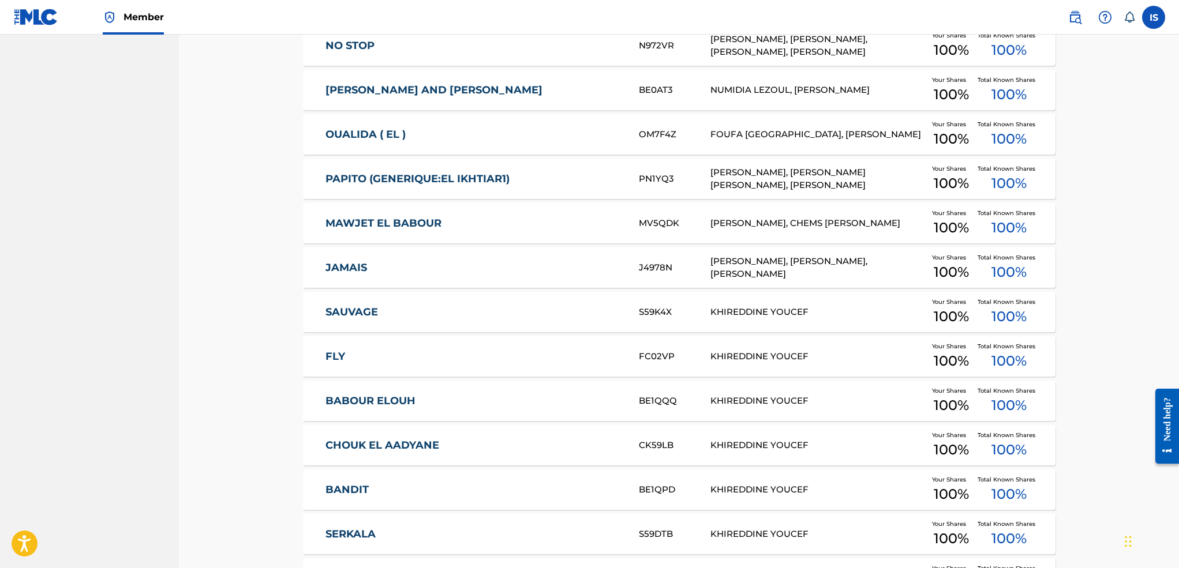
scroll to position [1846, 0]
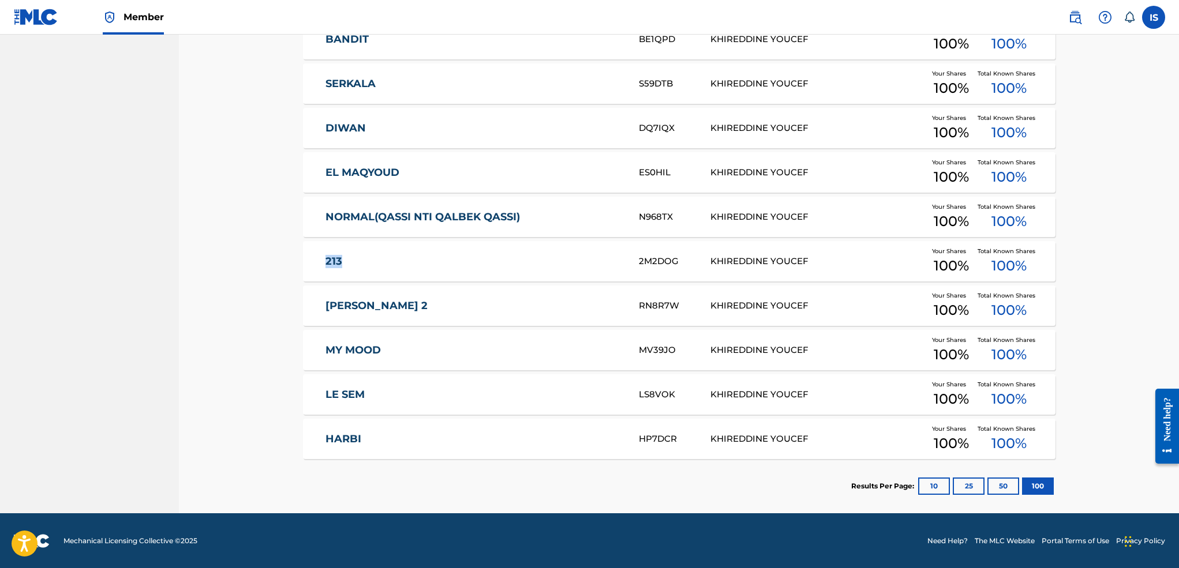
drag, startPoint x: 298, startPoint y: 258, endPoint x: 383, endPoint y: 255, distance: 84.3
drag, startPoint x: 298, startPoint y: 303, endPoint x: 452, endPoint y: 315, distance: 154.6
drag, startPoint x: 303, startPoint y: 357, endPoint x: 430, endPoint y: 342, distance: 127.9
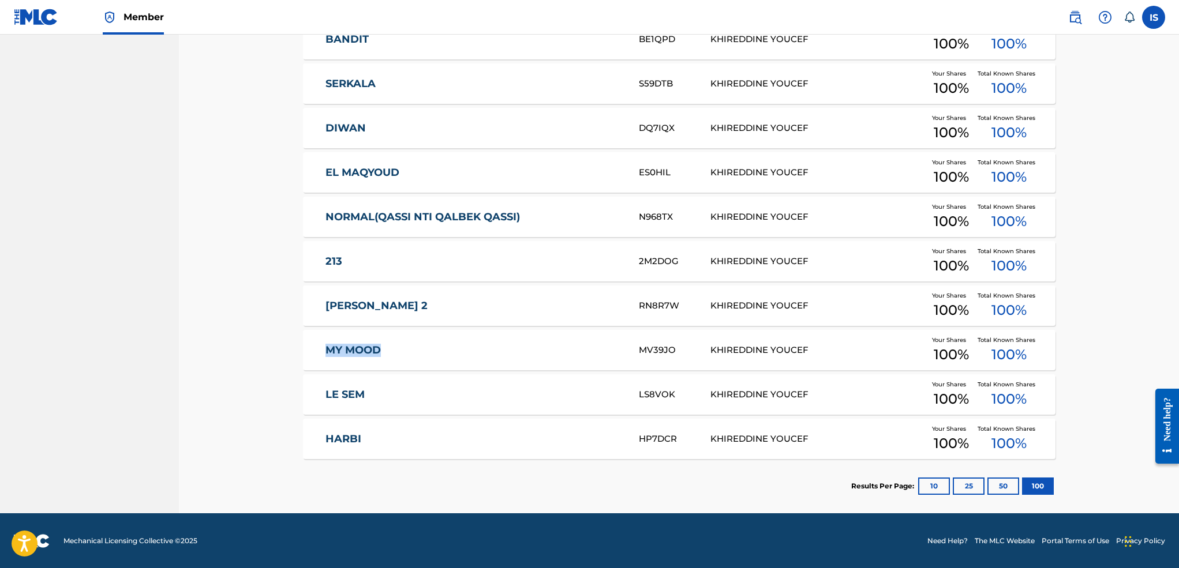
click at [430, 342] on div "MY MOOD MV39JO KHIREDDINE YOUCEF Your Shares 100 % Total Known Shares 100 %" at bounding box center [679, 350] width 752 height 40
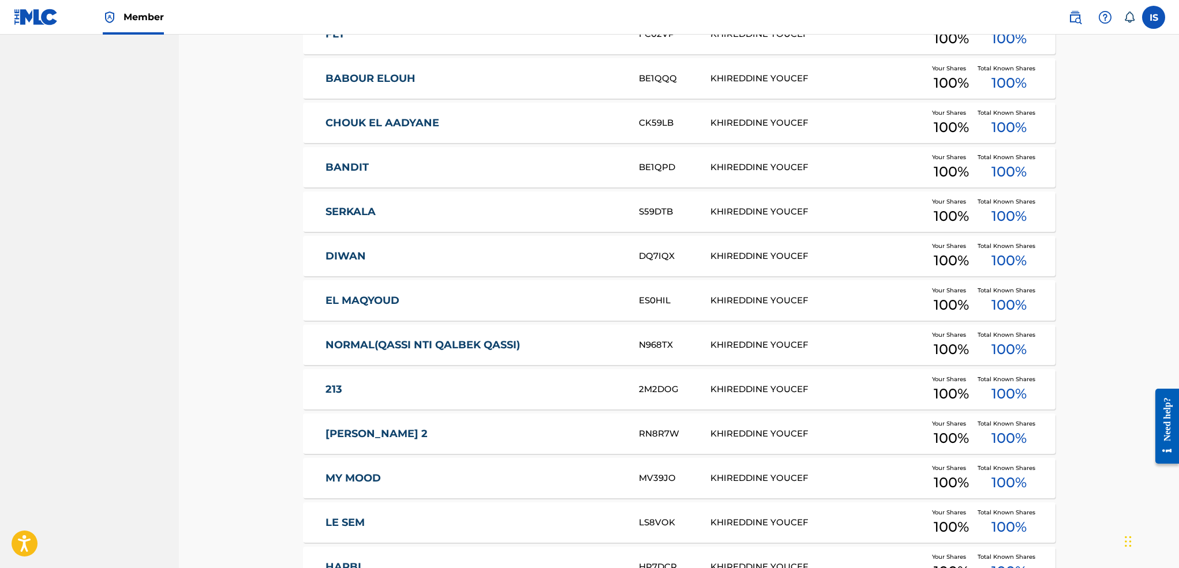
scroll to position [1846, 0]
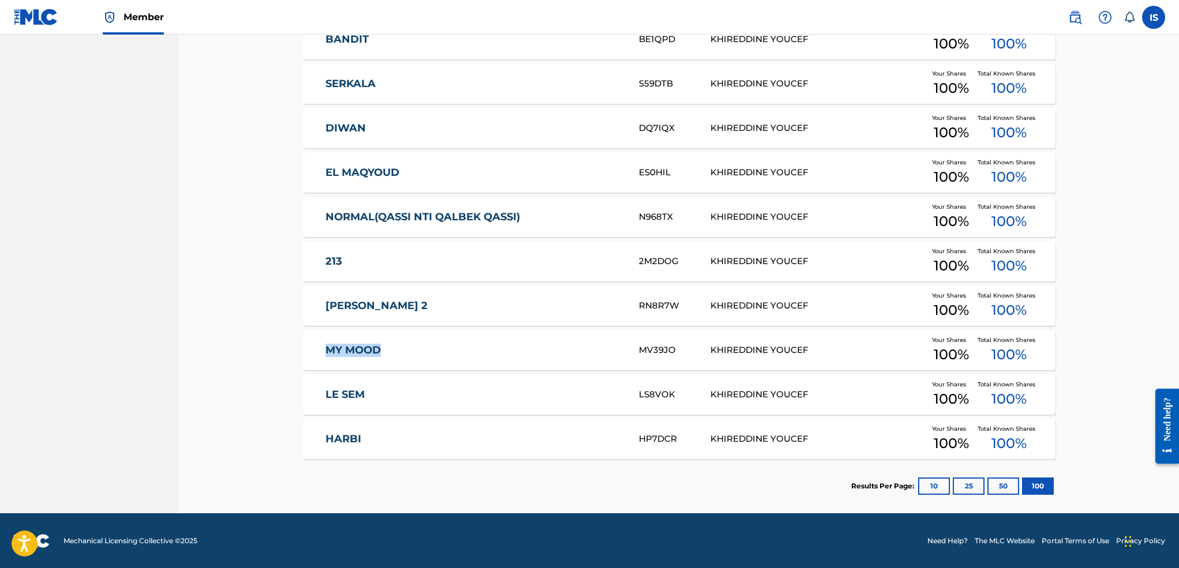
drag, startPoint x: 326, startPoint y: 352, endPoint x: 409, endPoint y: 370, distance: 85.1
drag, startPoint x: 305, startPoint y: 400, endPoint x: 396, endPoint y: 388, distance: 92.5
click at [396, 388] on div "LE SEM LS8VOK KHIREDDINE YOUCEF Your Shares 100 % Total Known Shares 100 %" at bounding box center [679, 395] width 752 height 40
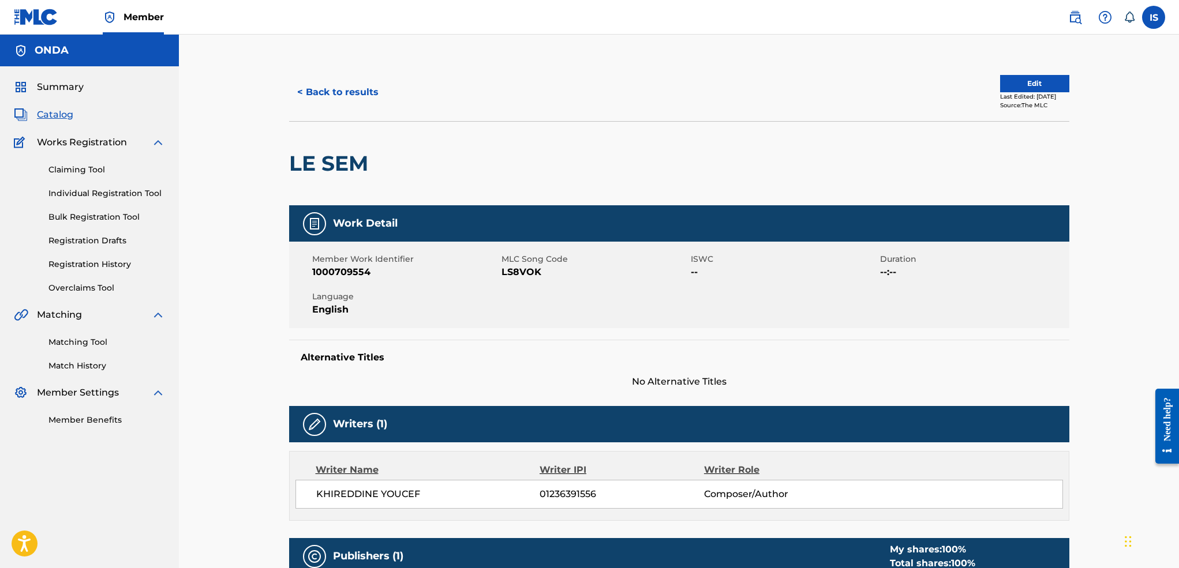
click at [336, 173] on h2 "LE SEM" at bounding box center [331, 164] width 85 height 26
click at [319, 94] on button "< Back to results" at bounding box center [338, 92] width 98 height 29
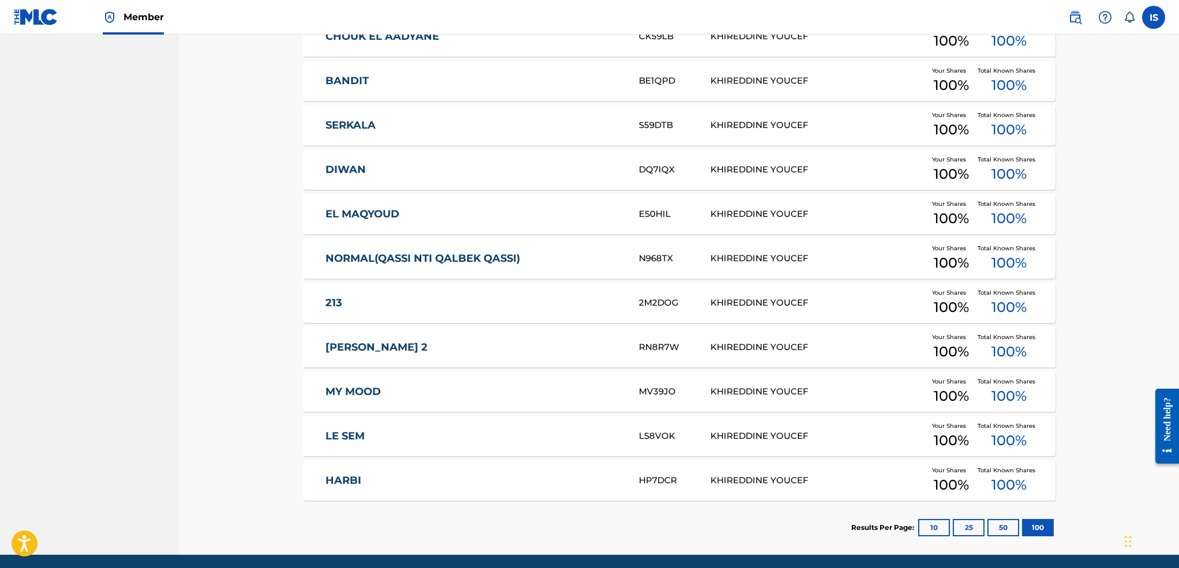
scroll to position [1846, 0]
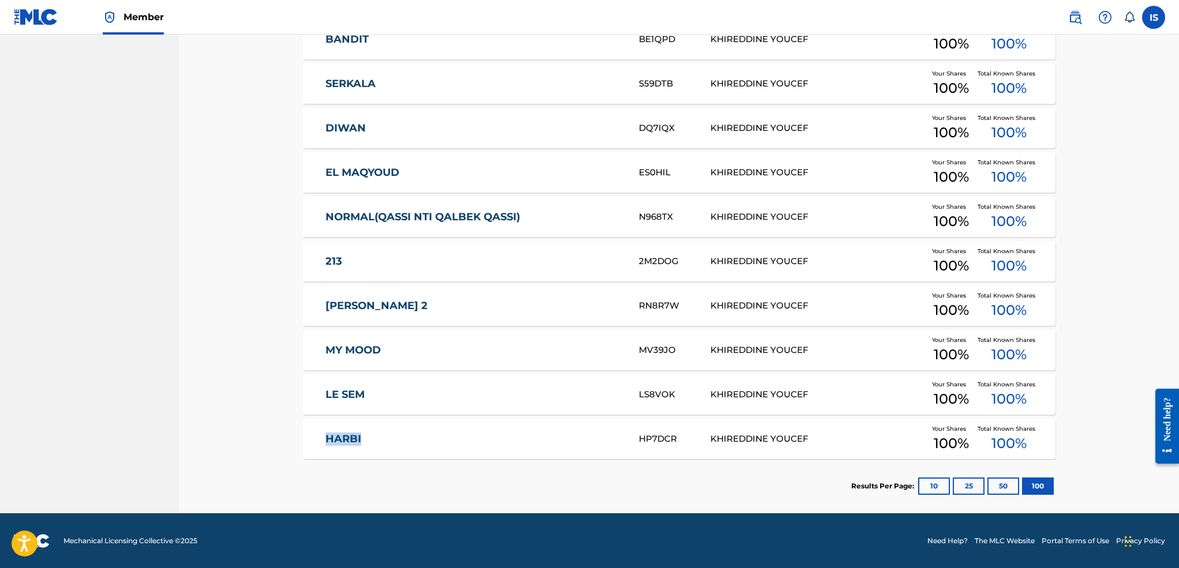
drag, startPoint x: 300, startPoint y: 445, endPoint x: 422, endPoint y: 428, distance: 123.5
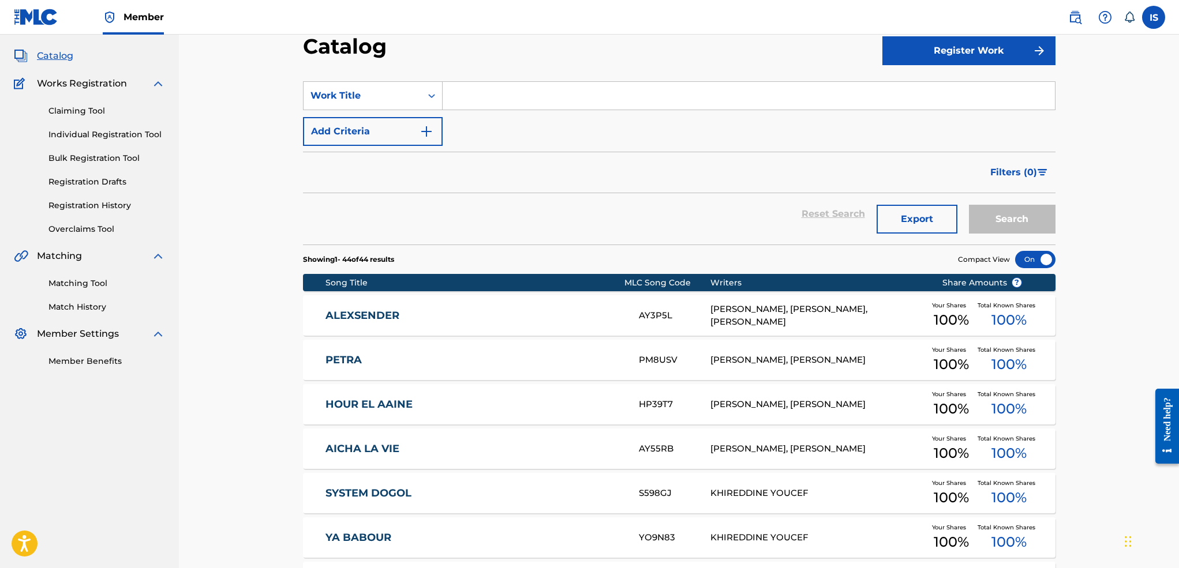
scroll to position [59, 0]
click at [102, 199] on link "Registration History" at bounding box center [106, 205] width 117 height 12
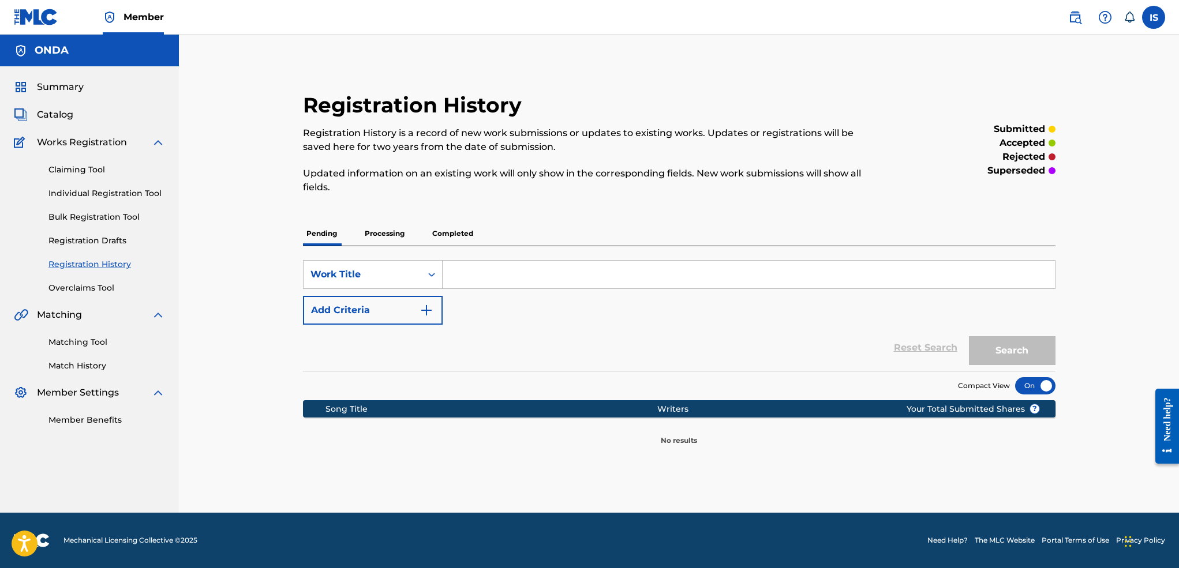
click at [464, 239] on p "Completed" at bounding box center [453, 234] width 48 height 24
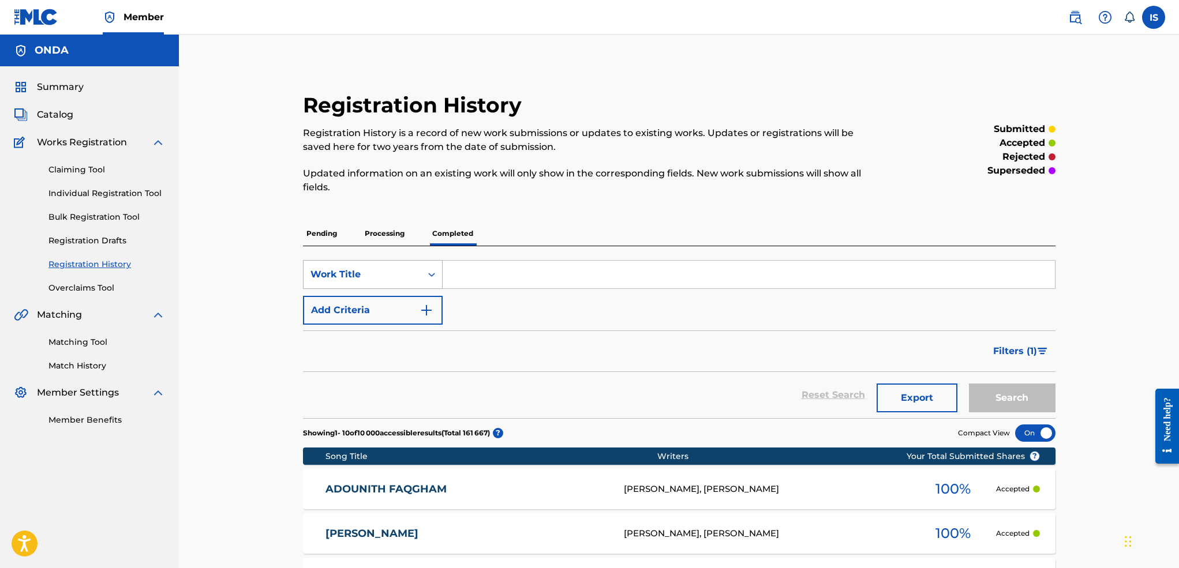
click at [381, 274] on div "Work Title" at bounding box center [362, 275] width 104 height 14
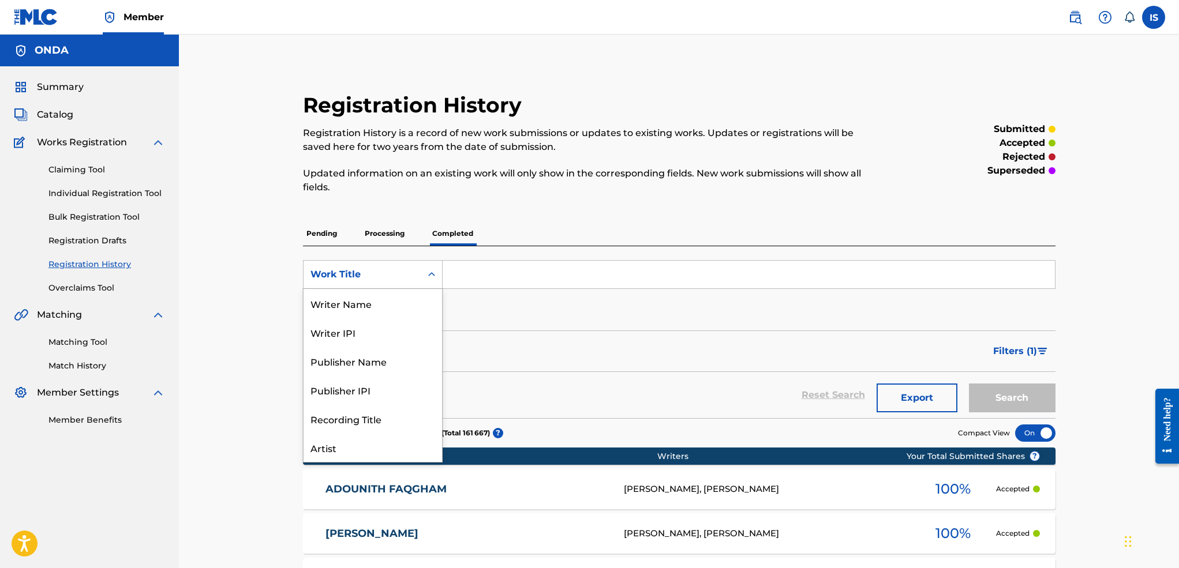
scroll to position [58, 0]
click at [425, 310] on div "Publisher Name" at bounding box center [373, 303] width 138 height 29
click at [409, 274] on div "Publisher Name" at bounding box center [362, 275] width 104 height 14
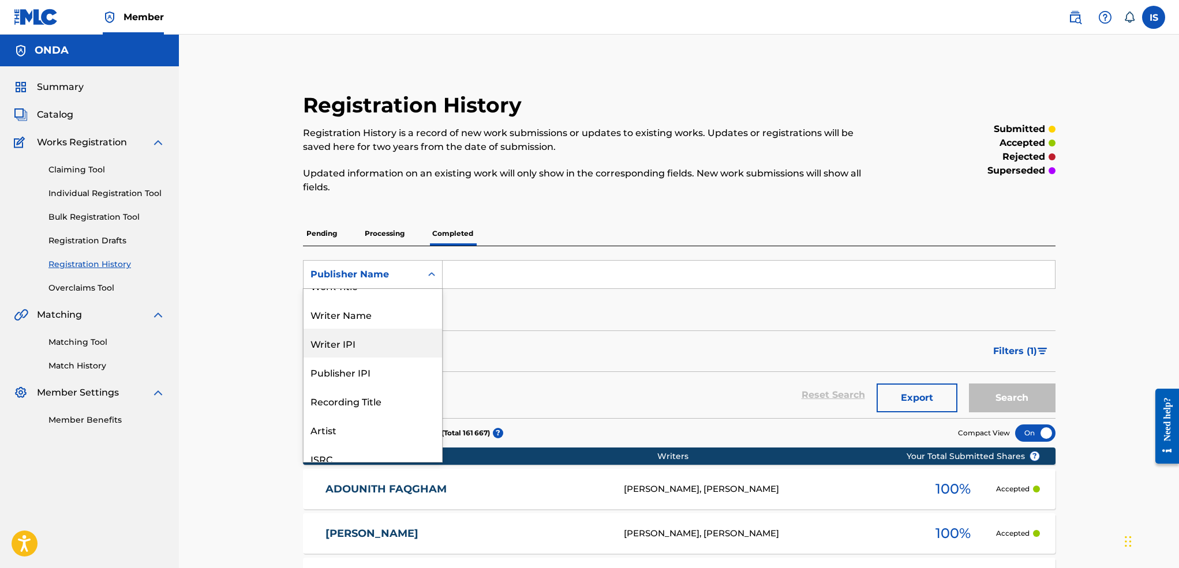
scroll to position [0, 0]
click at [386, 339] on div "Writer Name" at bounding box center [373, 332] width 138 height 29
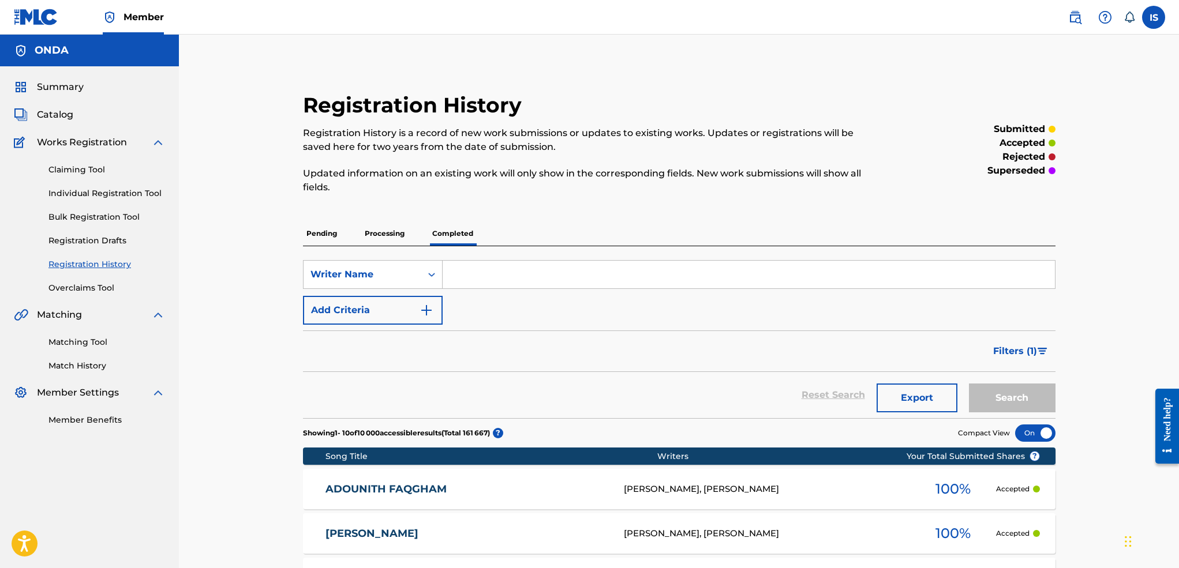
click at [484, 287] on input "Search Form" at bounding box center [749, 275] width 612 height 28
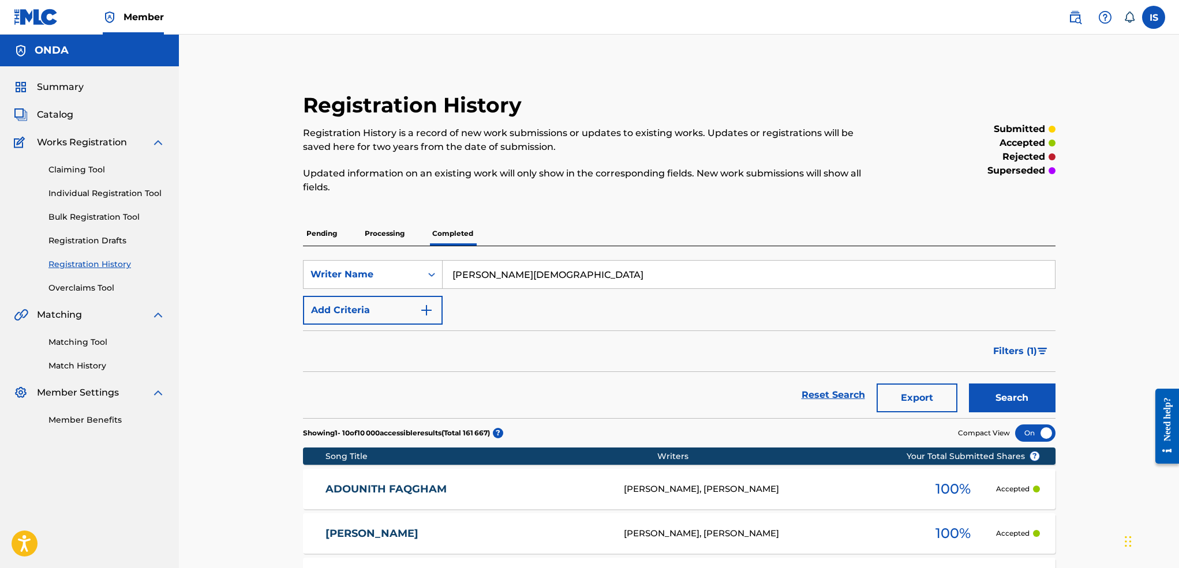
click at [871, 384] on button "Search" at bounding box center [1012, 398] width 87 height 29
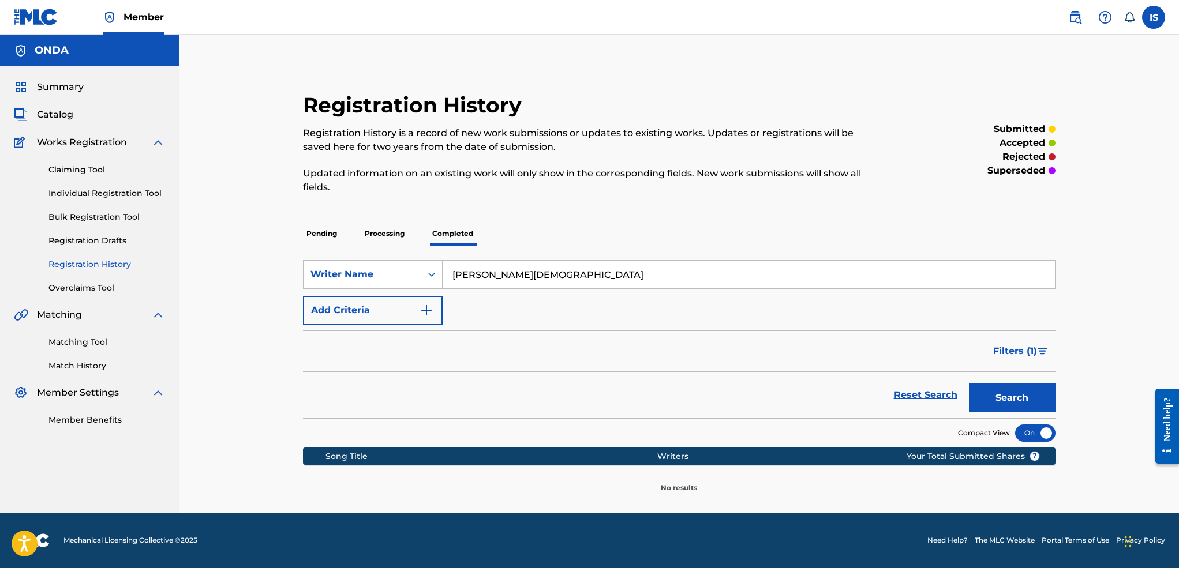
click at [521, 276] on input "grine mohamed" at bounding box center [749, 275] width 612 height 28
type input "grine"
click at [871, 384] on button "Search" at bounding box center [1012, 398] width 87 height 29
drag, startPoint x: 655, startPoint y: 309, endPoint x: 873, endPoint y: 403, distance: 237.8
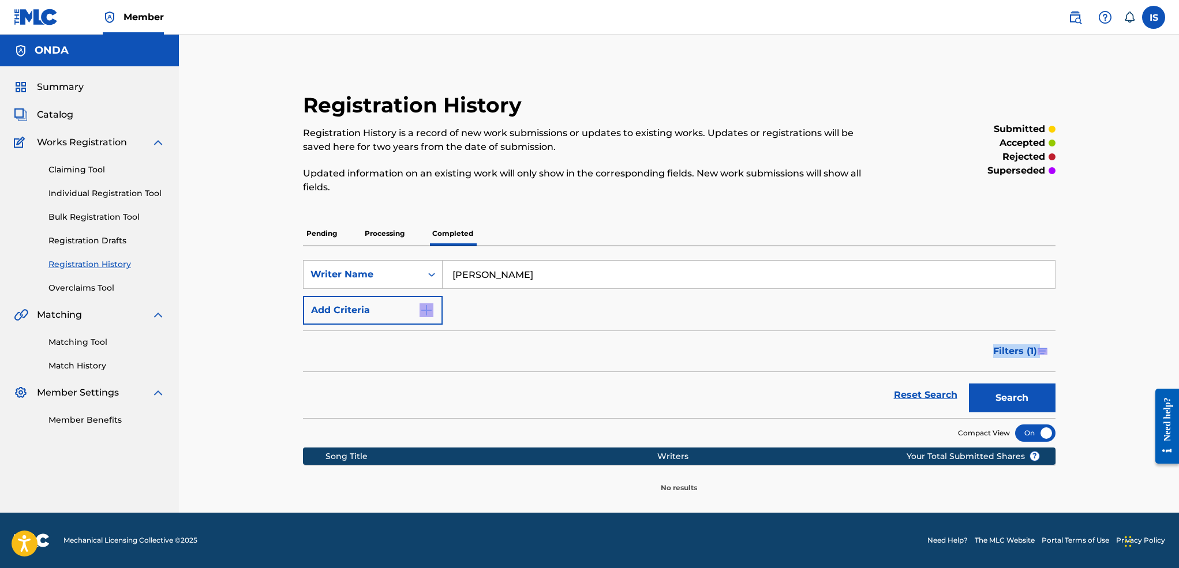
click at [871, 403] on form "SearchWithCriteria23377a7a-bdf0-4068-9014-6c07ce320aa4 Writer Name grine Add Cr…" at bounding box center [679, 339] width 752 height 158
click at [871, 402] on button "Search" at bounding box center [1012, 398] width 87 height 29
click at [355, 227] on div "Pending Processing Completed" at bounding box center [679, 234] width 752 height 24
click at [383, 236] on p "Processing" at bounding box center [384, 234] width 47 height 24
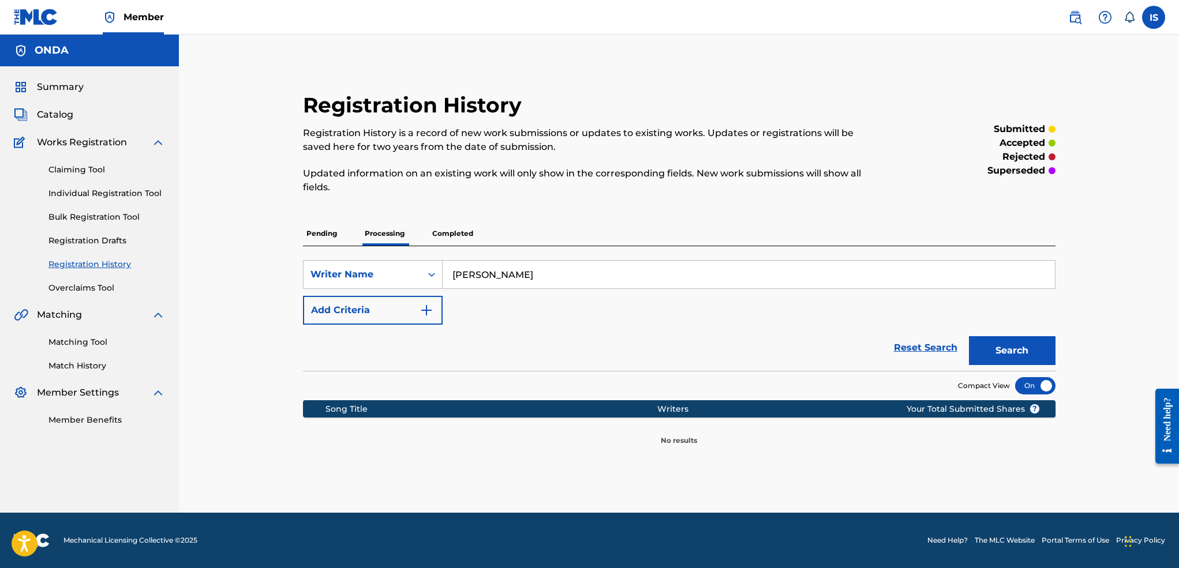
click at [489, 280] on input "grine" at bounding box center [749, 275] width 612 height 28
click at [871, 336] on button "Search" at bounding box center [1012, 350] width 87 height 29
click at [316, 239] on p "Pending" at bounding box center [322, 234] width 38 height 24
click at [502, 275] on input "grine" at bounding box center [749, 275] width 612 height 28
click at [871, 336] on button "Search" at bounding box center [1012, 350] width 87 height 29
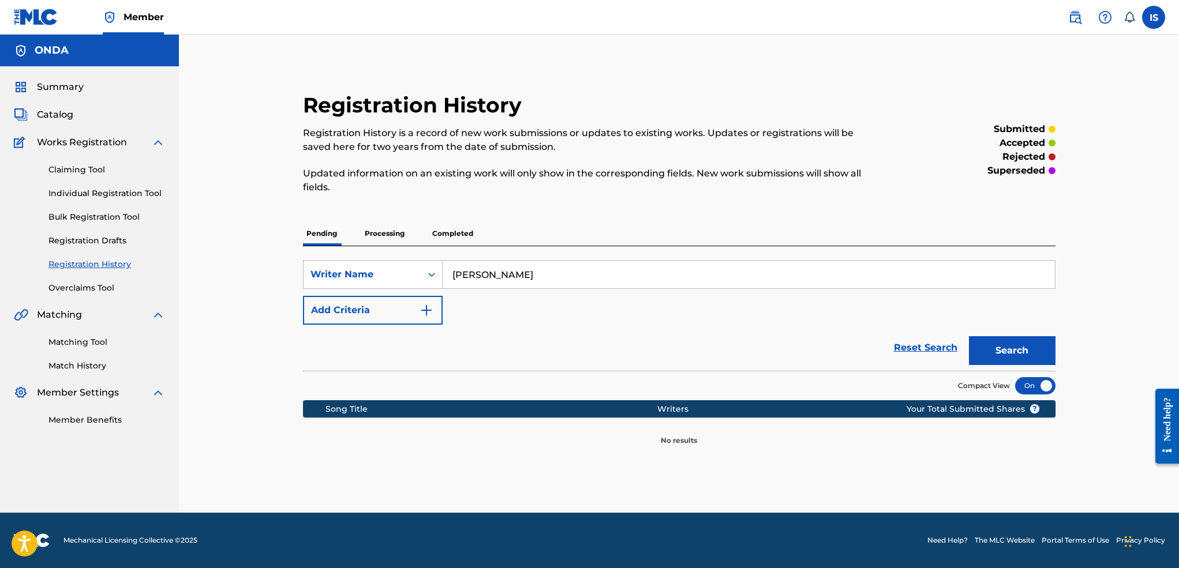
click at [59, 110] on span "Catalog" at bounding box center [55, 115] width 36 height 14
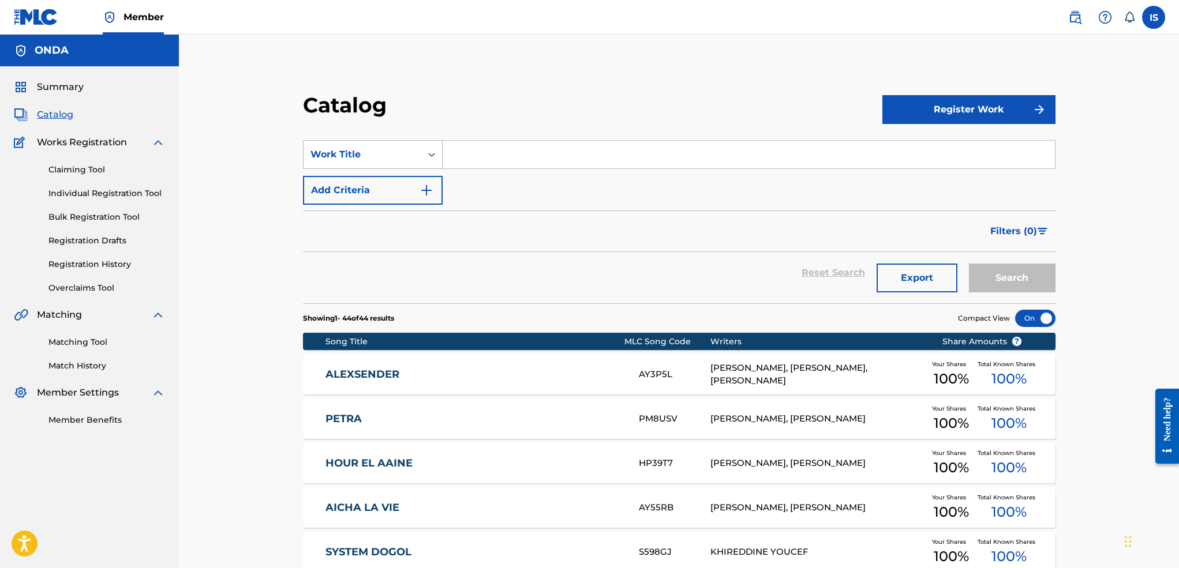
click at [400, 149] on div "Work Title" at bounding box center [362, 155] width 104 height 14
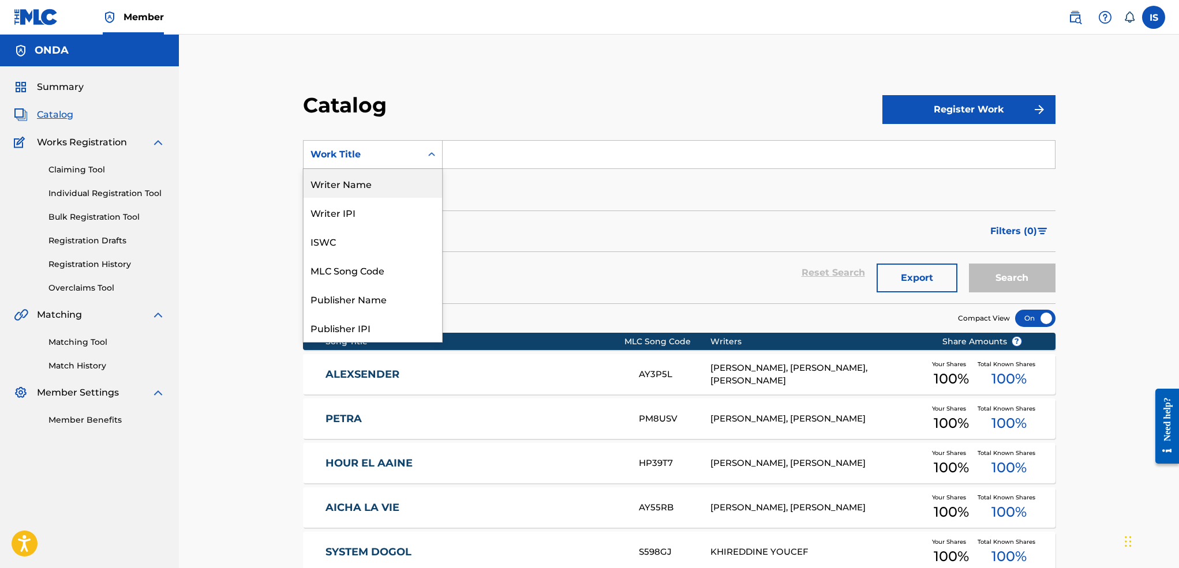
click at [381, 186] on div "Writer Name" at bounding box center [373, 183] width 138 height 29
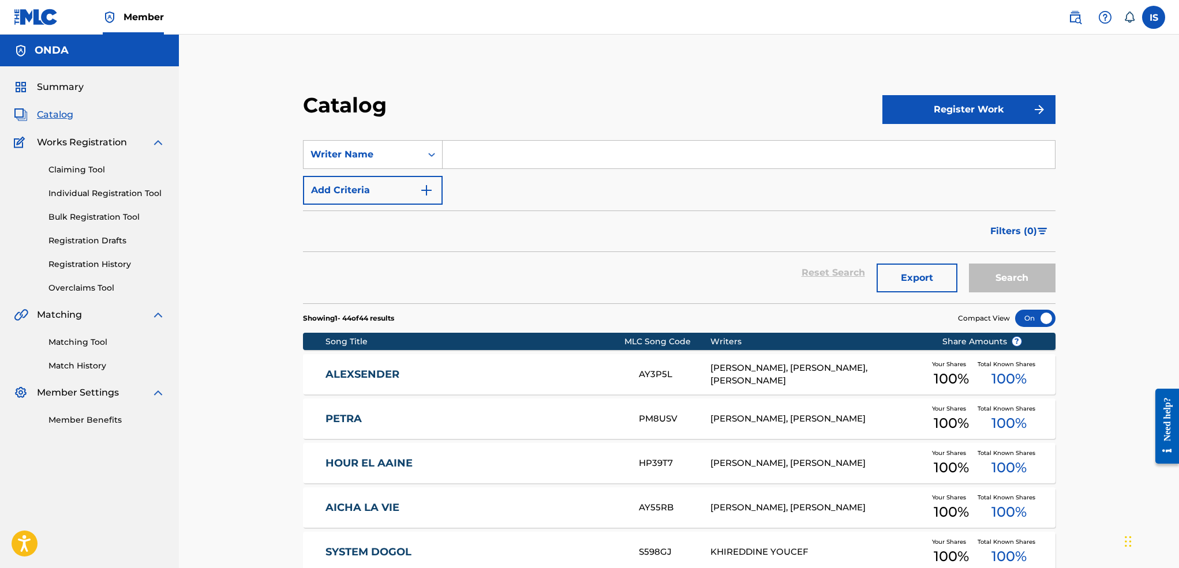
click at [483, 171] on div "SearchWithCriteria20f39e78-3855-49a6-a6f7-7b3def5e786f Writer Name Add Criteria" at bounding box center [679, 172] width 752 height 65
click at [483, 160] on input "Search Form" at bounding box center [749, 155] width 612 height 28
click at [497, 149] on input "Search Form" at bounding box center [749, 155] width 612 height 28
click at [871, 264] on button "Search" at bounding box center [1012, 278] width 87 height 29
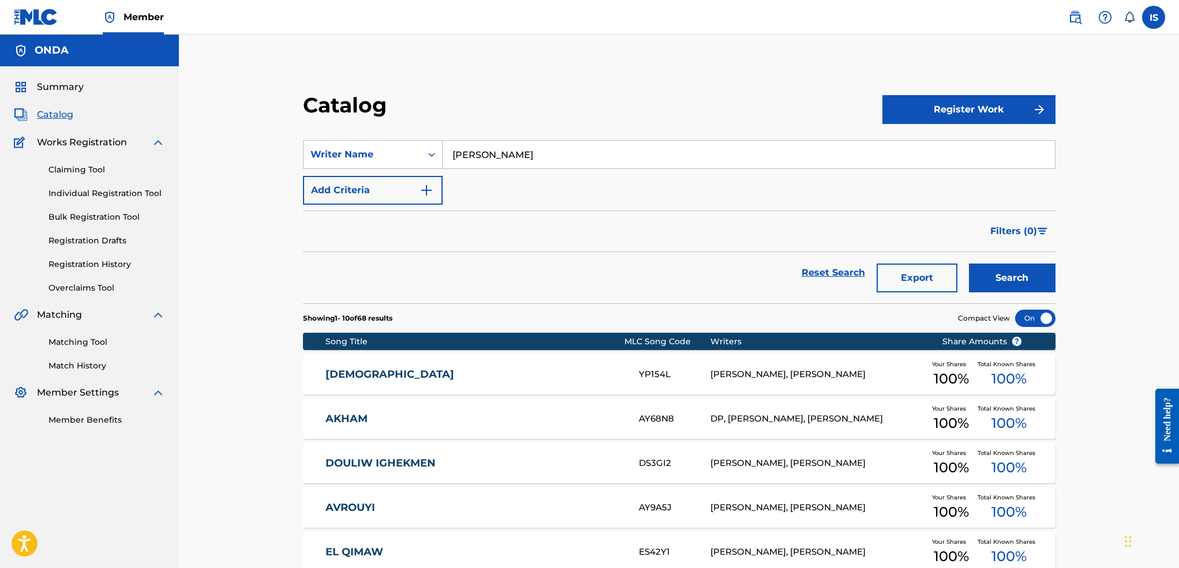
click at [516, 156] on input "grine" at bounding box center [749, 155] width 612 height 28
type input "grine moh"
click at [871, 264] on button "Search" at bounding box center [1012, 278] width 87 height 29
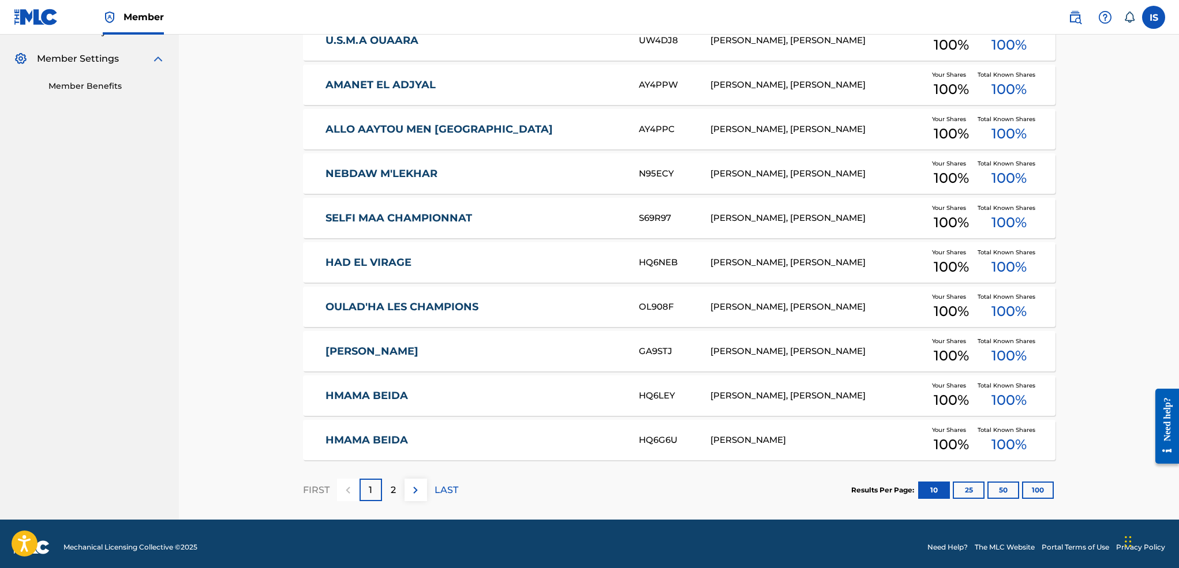
scroll to position [341, 0]
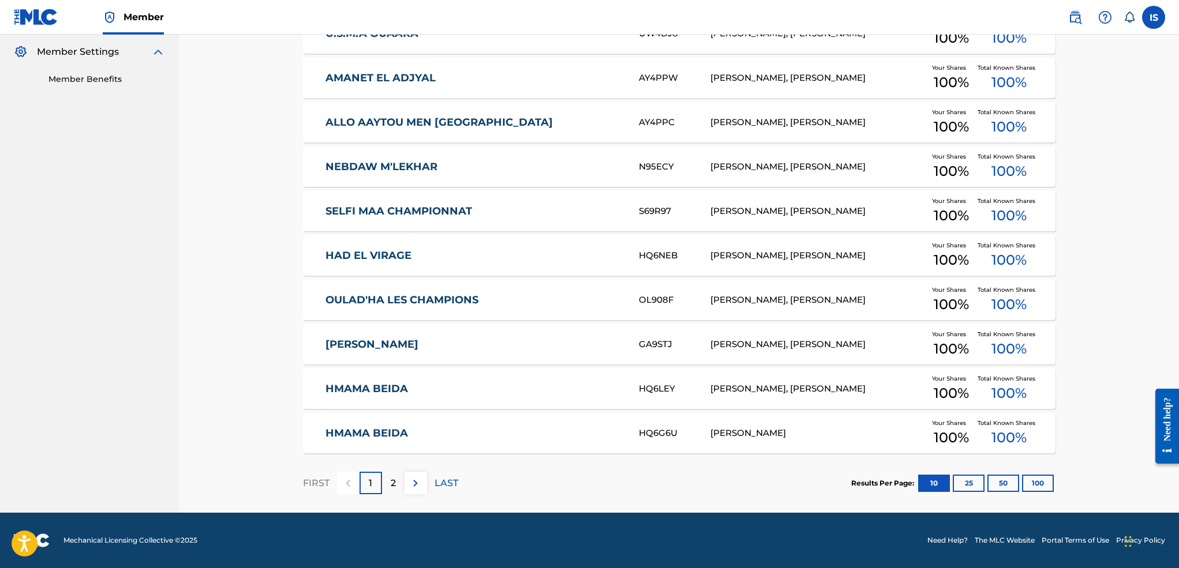
click at [871, 421] on div "Results Per Page: 10 25 50 100" at bounding box center [953, 483] width 204 height 54
click at [871, 421] on button "100" at bounding box center [1038, 483] width 32 height 17
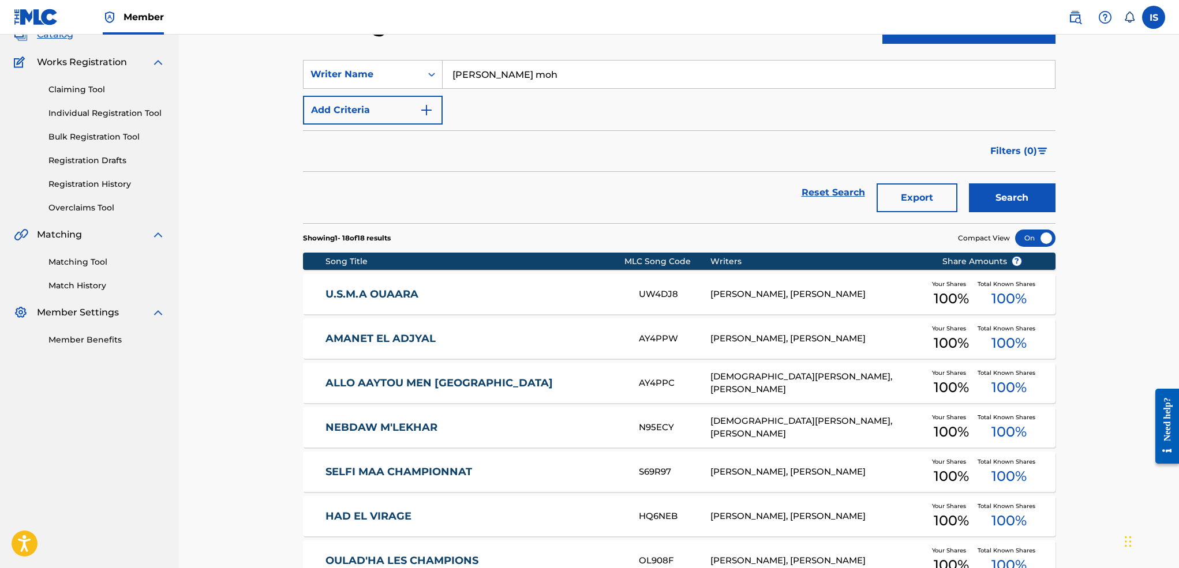
scroll to position [0, 0]
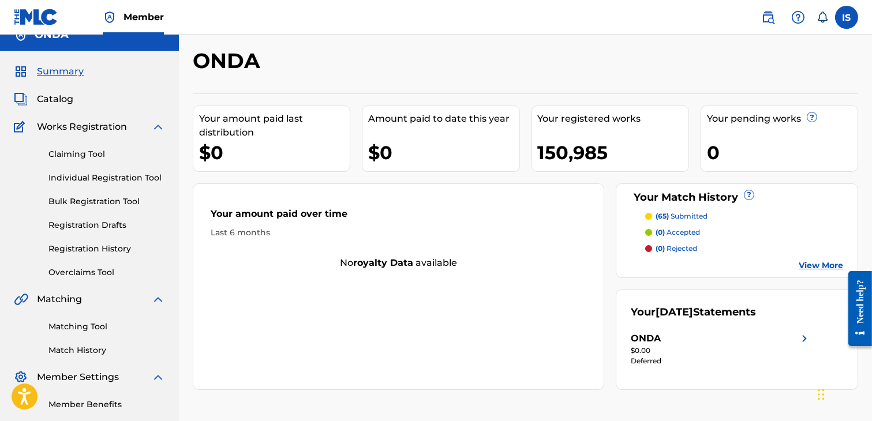
click at [90, 333] on link "Matching Tool" at bounding box center [106, 327] width 117 height 12
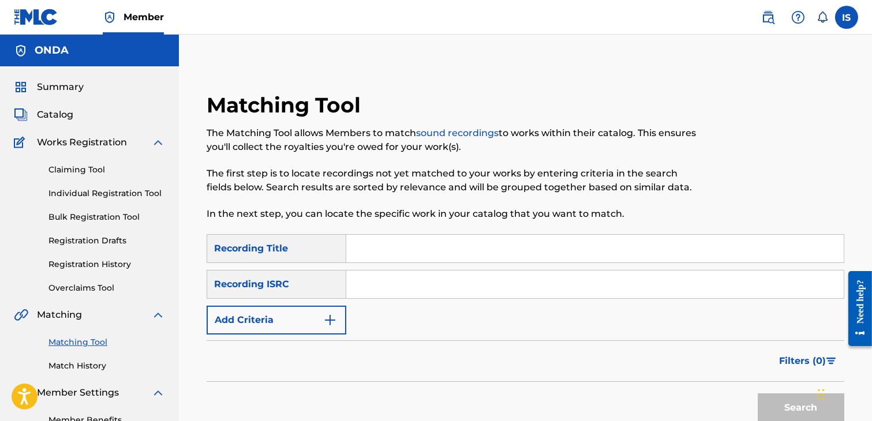
click at [368, 250] on input "Search Form" at bounding box center [594, 249] width 497 height 28
paste input "ALEXSENDER"
type input "ALEXSENDER"
click at [307, 333] on button "Add Criteria" at bounding box center [277, 320] width 140 height 29
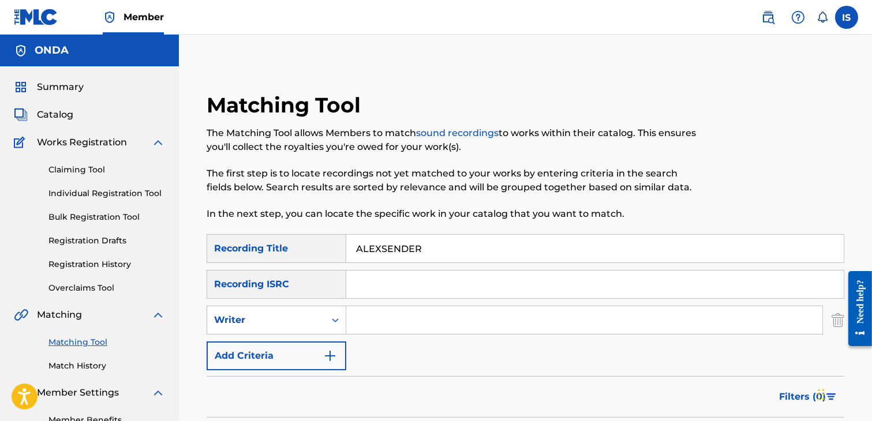
click at [388, 313] on input "Search Form" at bounding box center [584, 320] width 476 height 28
type input "khireddine youcef"
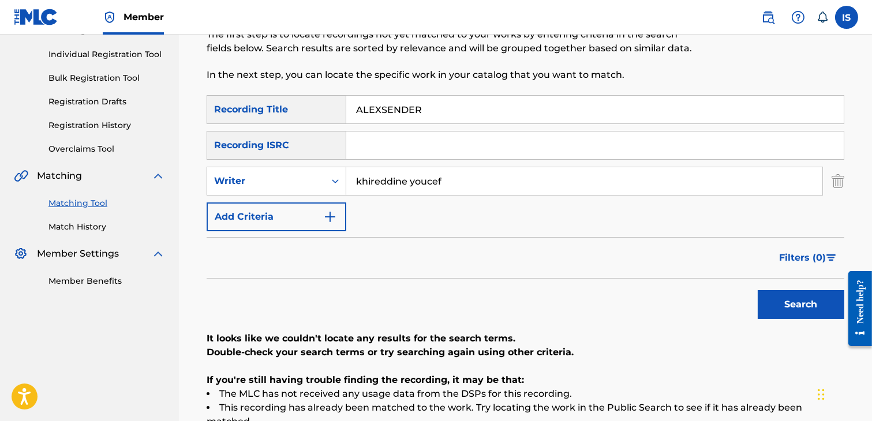
scroll to position [128, 0]
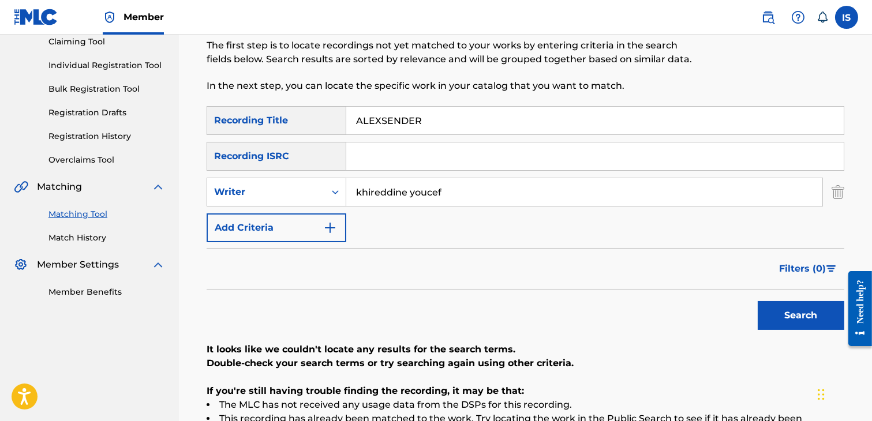
click at [792, 312] on button "Search" at bounding box center [801, 315] width 87 height 29
drag, startPoint x: 474, startPoint y: 185, endPoint x: 338, endPoint y: 185, distance: 135.6
click at [338, 185] on div "SearchWithCriteria2763964a-5fde-4898-9537-a8d2ba004c59 Writer khireddine youcef" at bounding box center [526, 192] width 638 height 29
click at [758, 301] on button "Search" at bounding box center [801, 315] width 87 height 29
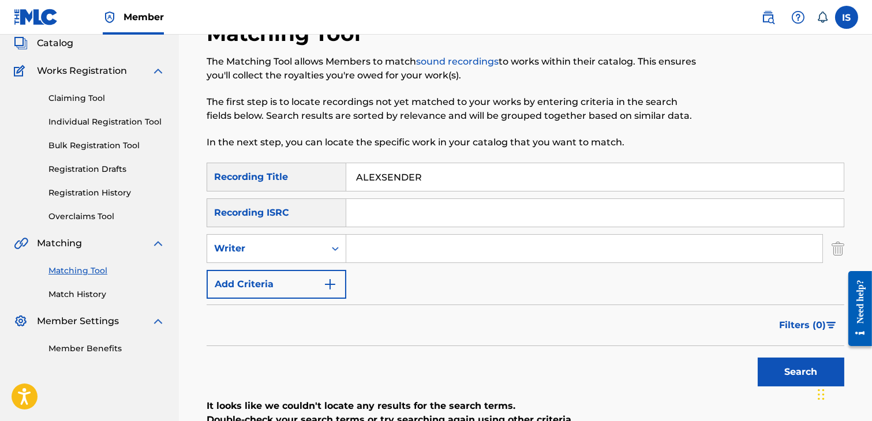
scroll to position [67, 0]
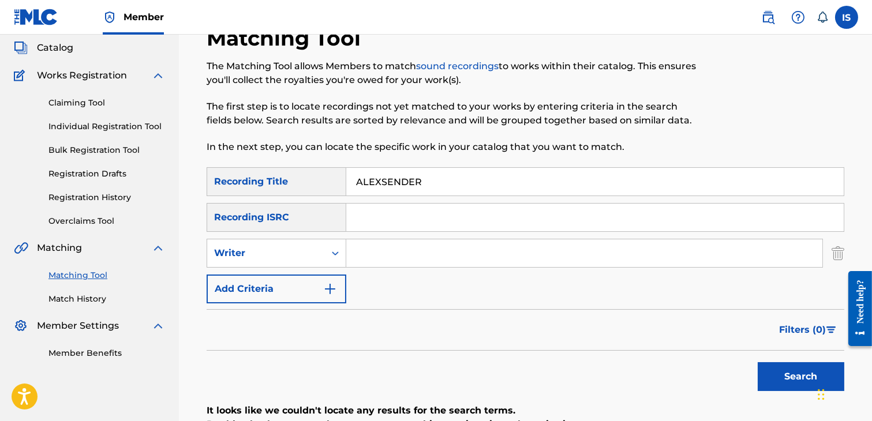
click at [780, 377] on button "Search" at bounding box center [801, 376] width 87 height 29
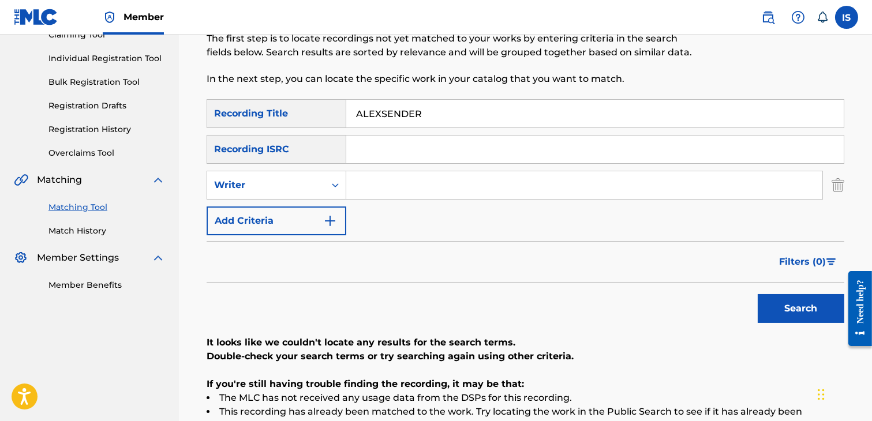
scroll to position [145, 0]
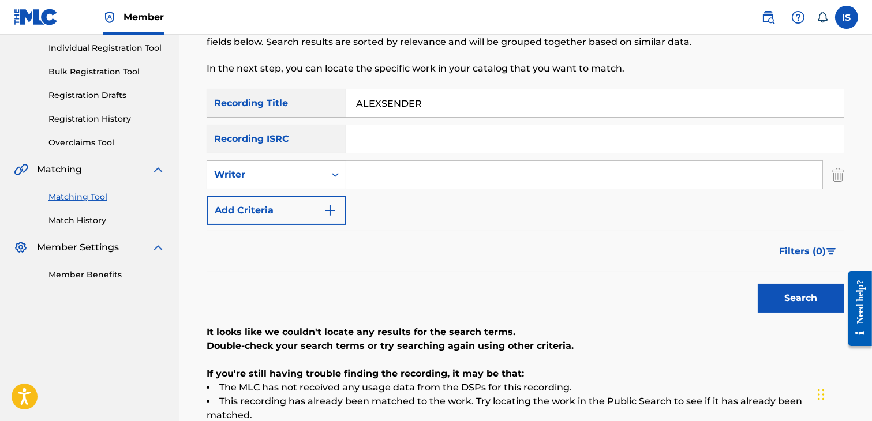
click at [392, 100] on input "ALEXSENDER" at bounding box center [594, 103] width 497 height 28
paste input "PETRA"
type input "PETRA"
click at [404, 166] on input "Search Form" at bounding box center [584, 175] width 476 height 28
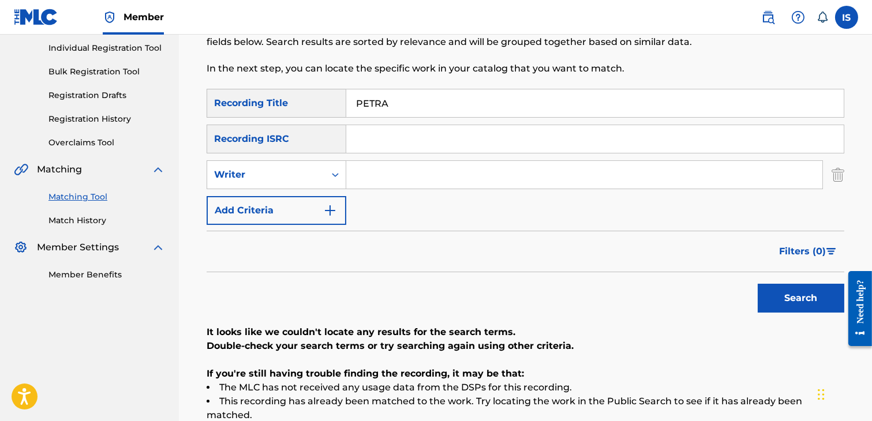
click at [404, 166] on input "Search Form" at bounding box center [584, 175] width 476 height 28
type input "khireddine youcef"
click at [807, 291] on button "Search" at bounding box center [801, 298] width 87 height 29
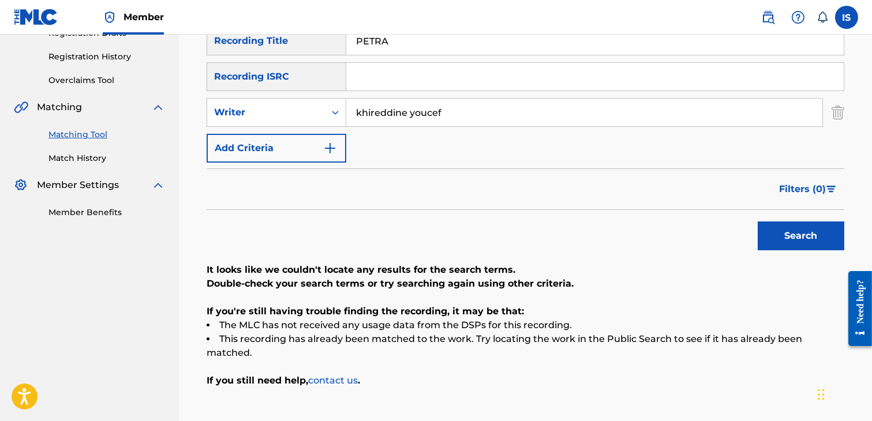
scroll to position [211, 0]
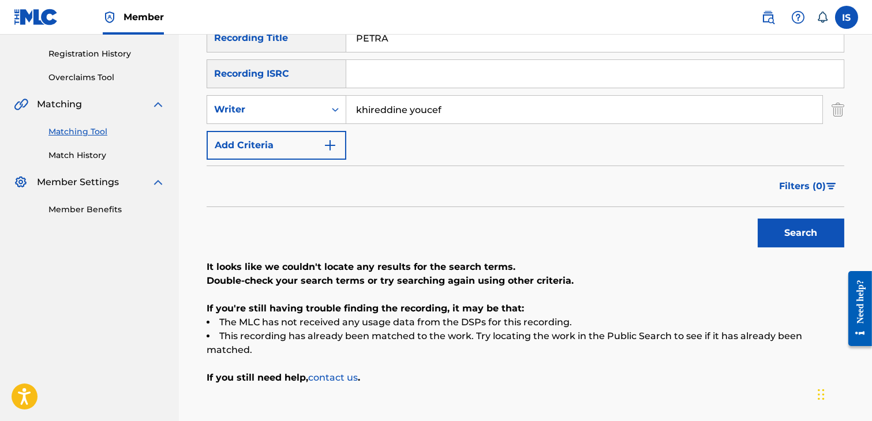
click at [399, 106] on input "khireddine youcef" at bounding box center [584, 110] width 476 height 28
click at [758, 219] on button "Search" at bounding box center [801, 233] width 87 height 29
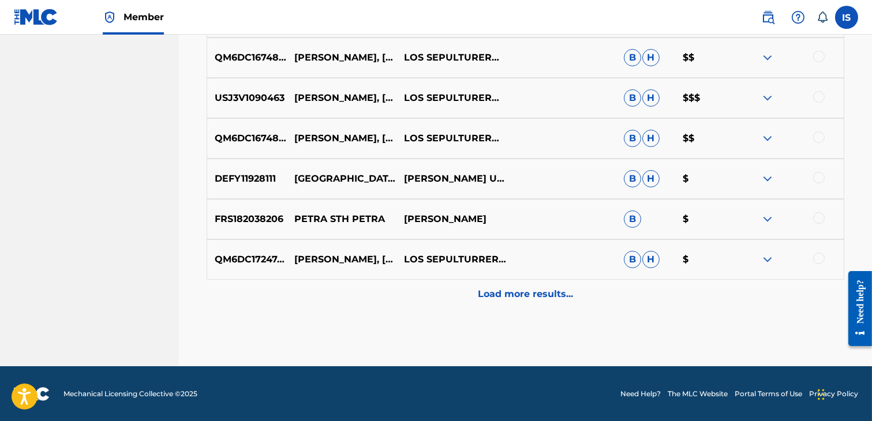
click at [537, 293] on p "Load more results..." at bounding box center [525, 294] width 95 height 14
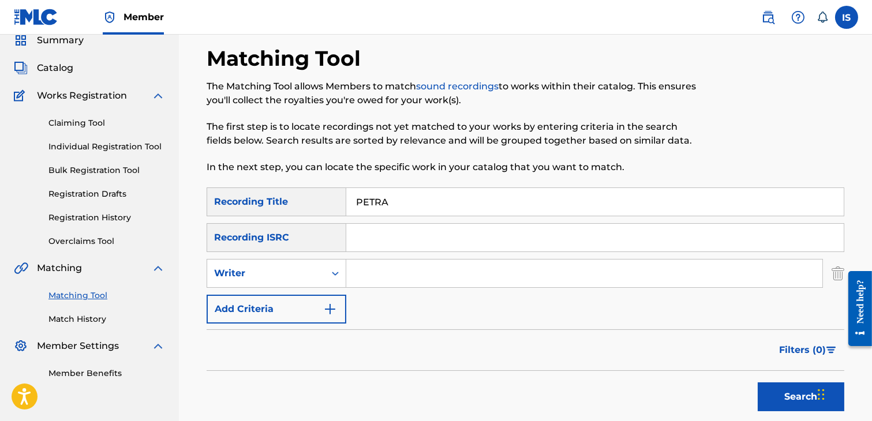
scroll to position [40, 0]
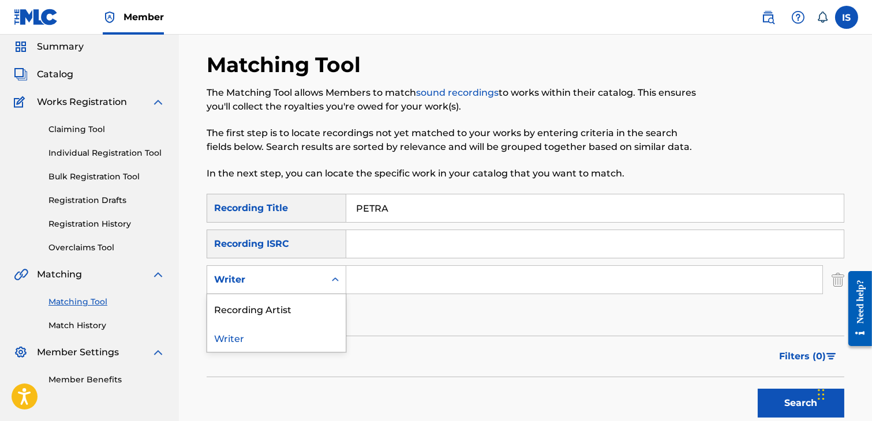
click at [306, 290] on div "Writer" at bounding box center [266, 280] width 118 height 22
click at [301, 312] on div "Recording Artist" at bounding box center [276, 308] width 138 height 29
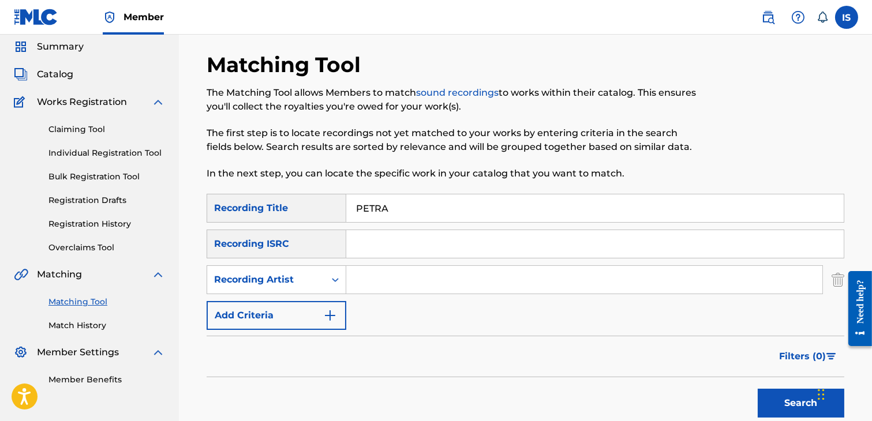
click at [367, 281] on input "Search Form" at bounding box center [584, 280] width 476 height 28
type input "didine"
click at [758, 389] on button "Search" at bounding box center [801, 403] width 87 height 29
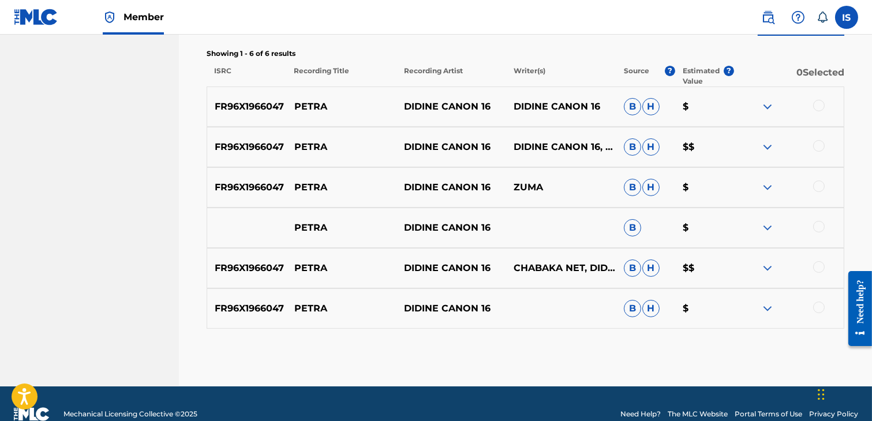
scroll to position [422, 0]
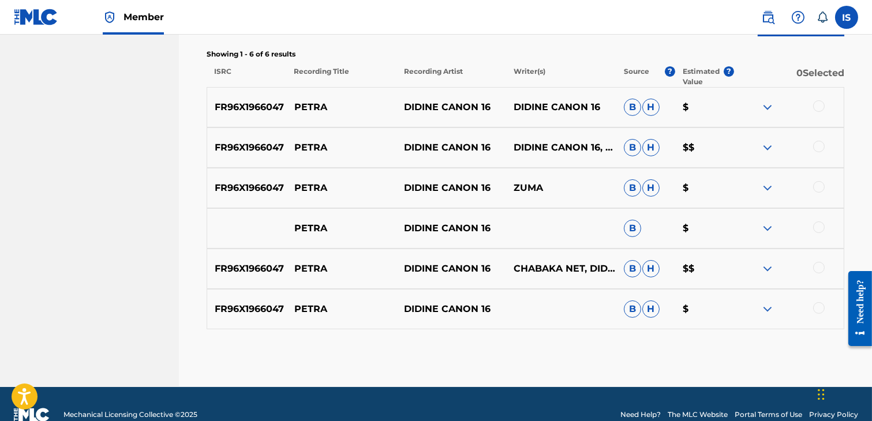
click at [818, 108] on div at bounding box center [819, 106] width 12 height 12
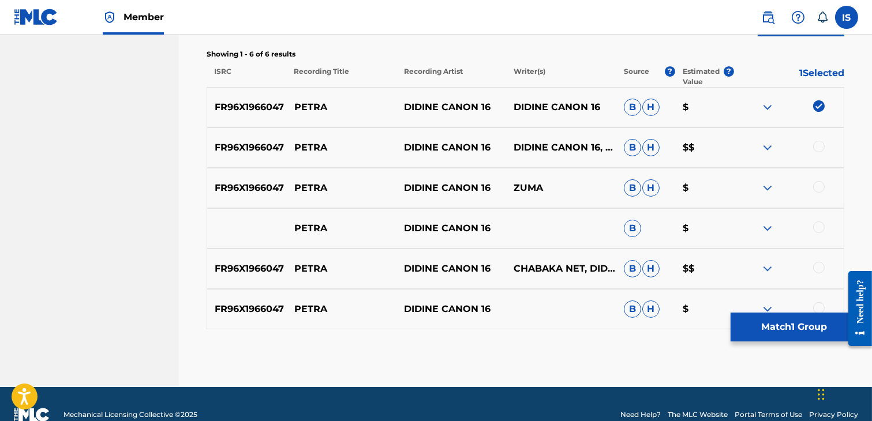
click at [821, 147] on div at bounding box center [819, 147] width 12 height 12
click at [819, 186] on div at bounding box center [819, 187] width 12 height 12
click at [817, 227] on div at bounding box center [819, 228] width 12 height 12
click at [818, 267] on div at bounding box center [819, 268] width 12 height 12
click at [815, 306] on div at bounding box center [819, 308] width 12 height 12
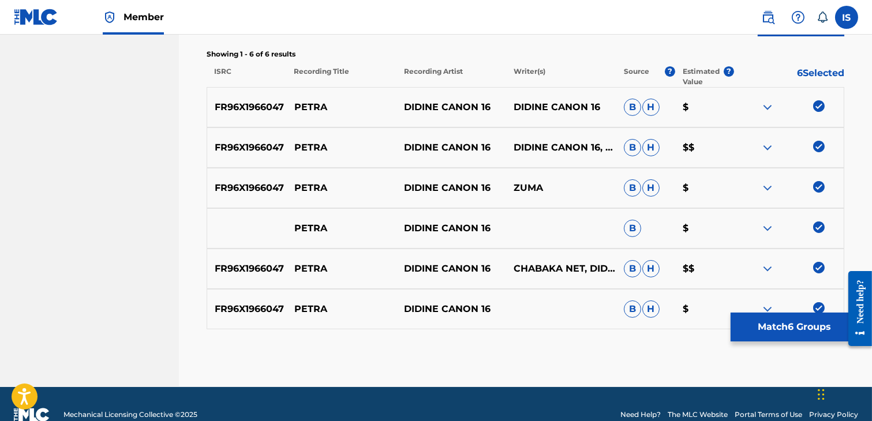
click at [800, 332] on button "Match 6 Groups" at bounding box center [795, 327] width 128 height 29
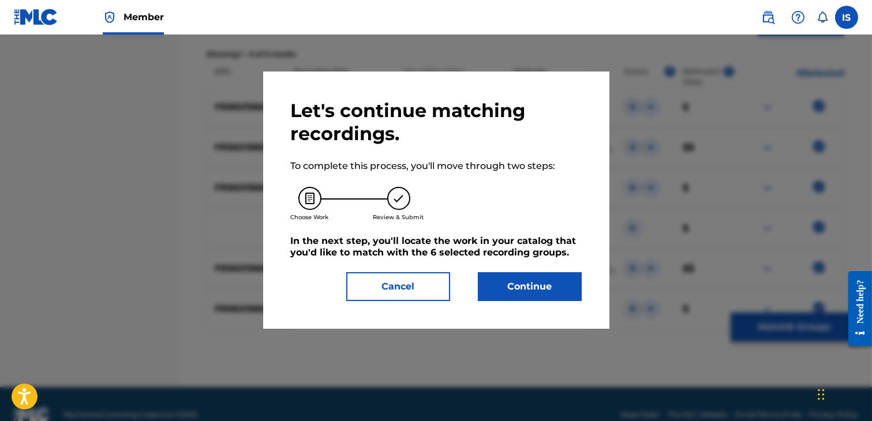
click at [529, 298] on button "Continue" at bounding box center [530, 286] width 104 height 29
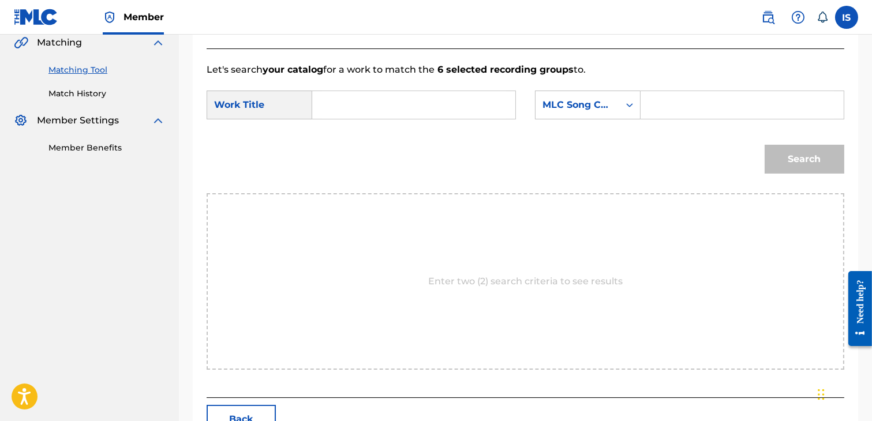
scroll to position [185, 0]
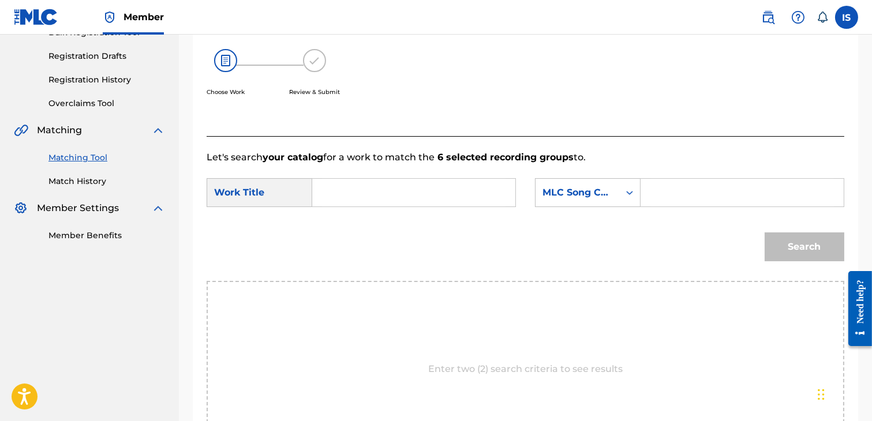
click at [398, 197] on input "Search Form" at bounding box center [414, 193] width 184 height 28
click at [689, 197] on input "Search Form" at bounding box center [742, 193] width 184 height 28
paste input "S"
click at [671, 192] on input "S" at bounding box center [742, 193] width 184 height 28
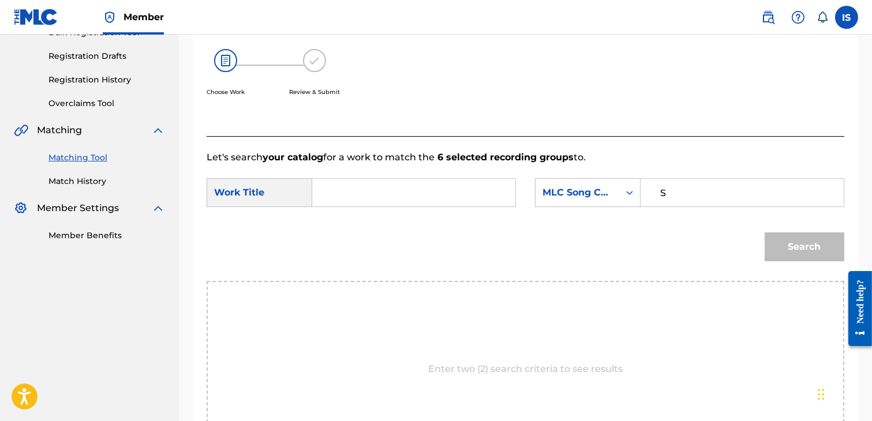
click at [671, 192] on input "S" at bounding box center [742, 193] width 184 height 28
paste input "S"
type input "S"
click at [407, 190] on input "Search Form" at bounding box center [414, 193] width 184 height 28
paste input "PETRA"
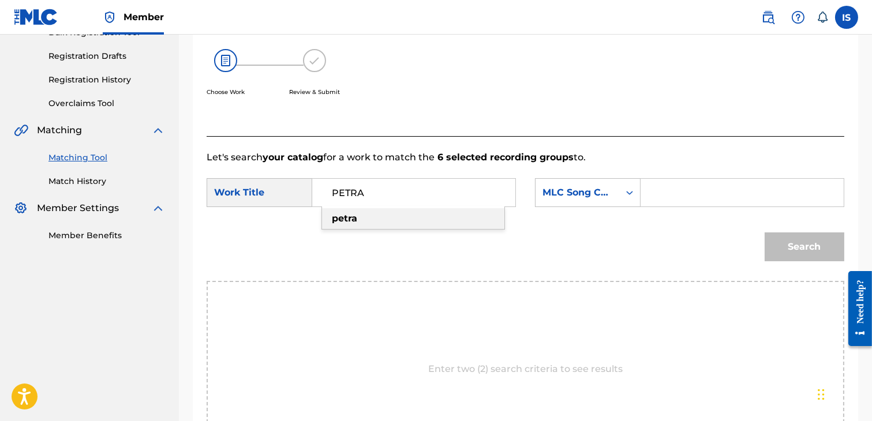
type input "PETRA"
click at [692, 185] on input "Search Form" at bounding box center [742, 193] width 184 height 28
paste input "PM8USV"
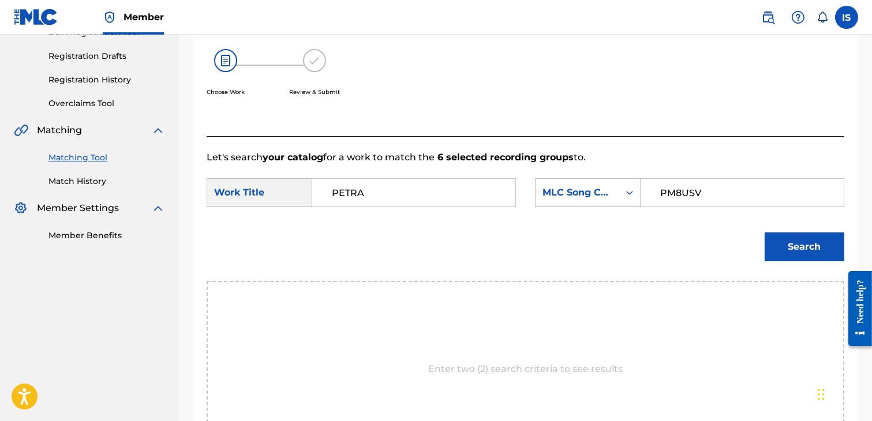
type input "PM8USV"
click at [800, 258] on button "Search" at bounding box center [805, 247] width 80 height 29
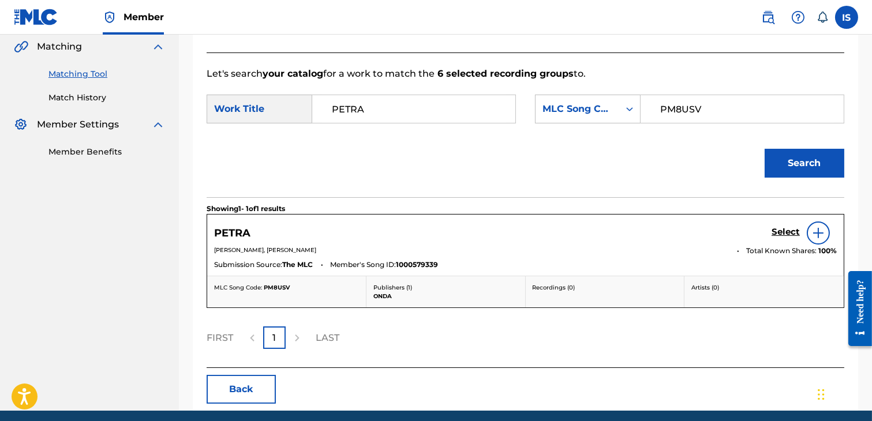
scroll to position [272, 0]
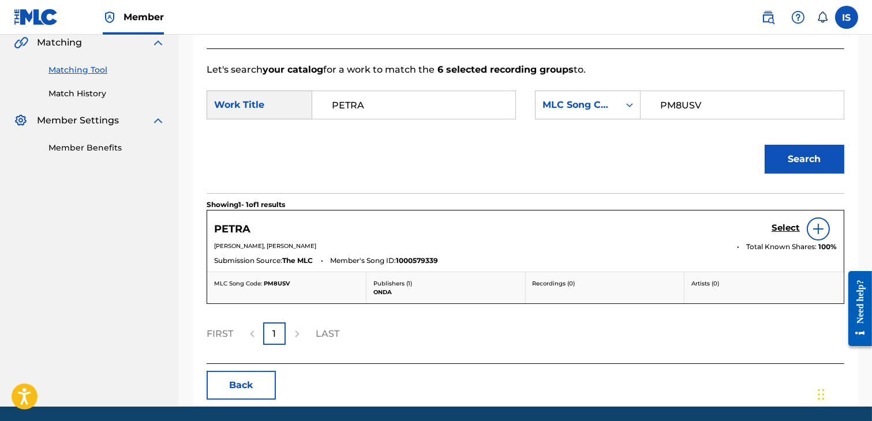
click at [787, 227] on h5 "Select" at bounding box center [786, 228] width 28 height 11
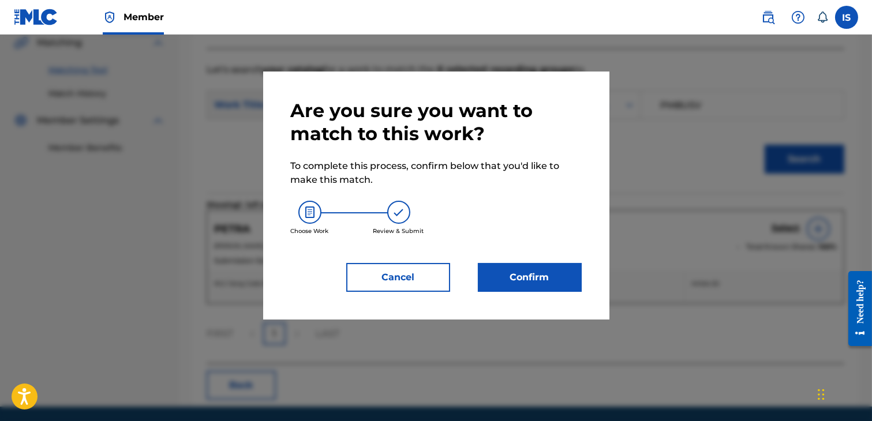
click at [523, 282] on button "Confirm" at bounding box center [530, 277] width 104 height 29
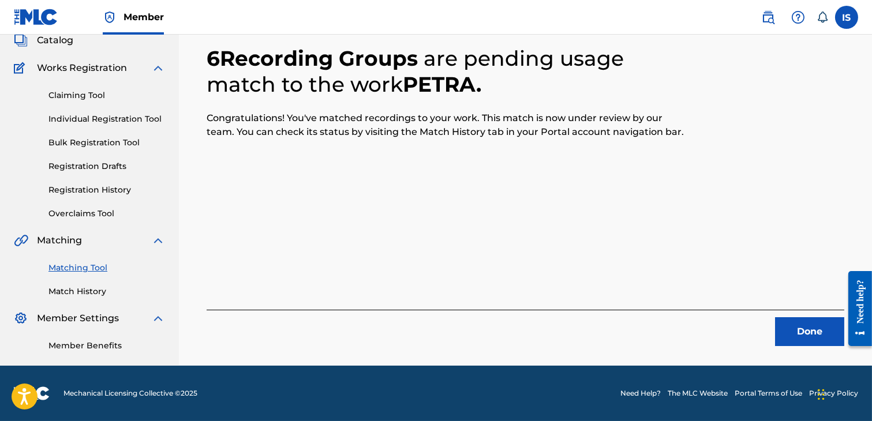
scroll to position [87, 0]
click at [808, 330] on button "Done" at bounding box center [809, 331] width 69 height 29
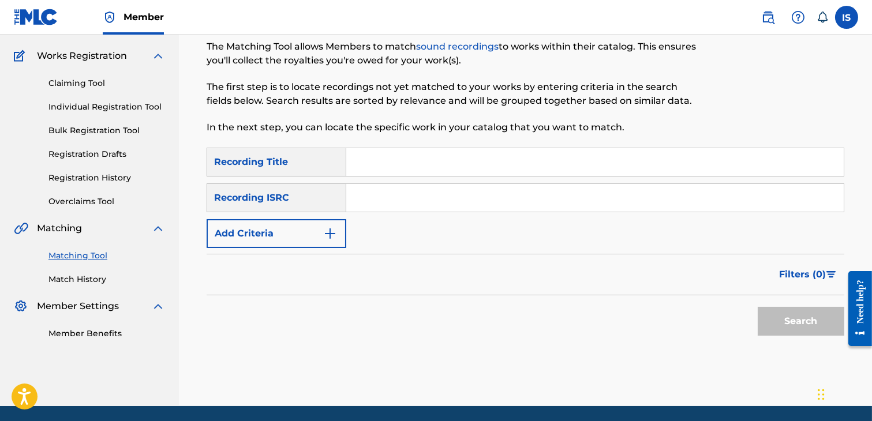
click at [408, 153] on input "Search Form" at bounding box center [594, 162] width 497 height 28
paste input "HOUR EL AAINE"
type input "HOUR EL AAINE"
click at [307, 231] on button "Add Criteria" at bounding box center [277, 233] width 140 height 29
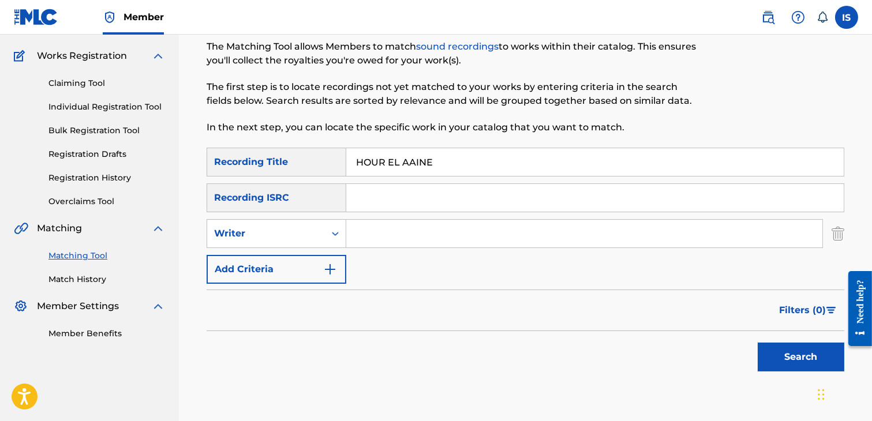
click at [301, 239] on div "Writer" at bounding box center [266, 234] width 104 height 14
click at [332, 237] on icon "Search Form" at bounding box center [336, 234] width 12 height 12
click at [407, 239] on input "Search Form" at bounding box center [584, 234] width 476 height 28
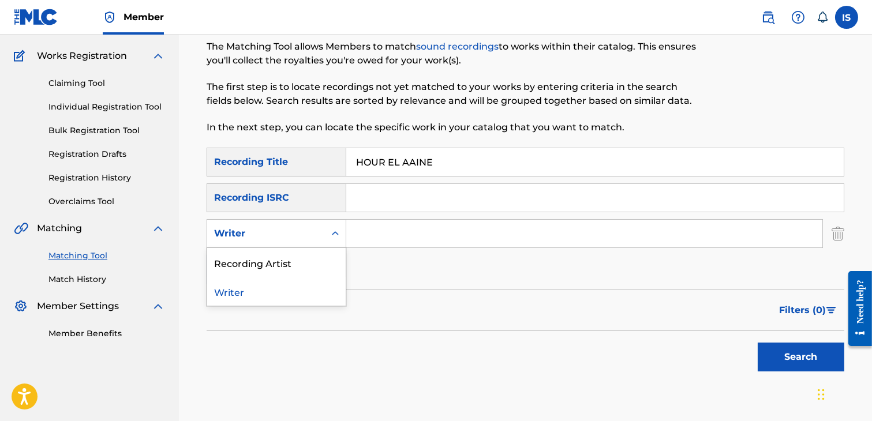
click at [310, 242] on div "Writer" at bounding box center [266, 234] width 118 height 22
click at [304, 272] on div "Recording Artist" at bounding box center [276, 262] width 138 height 29
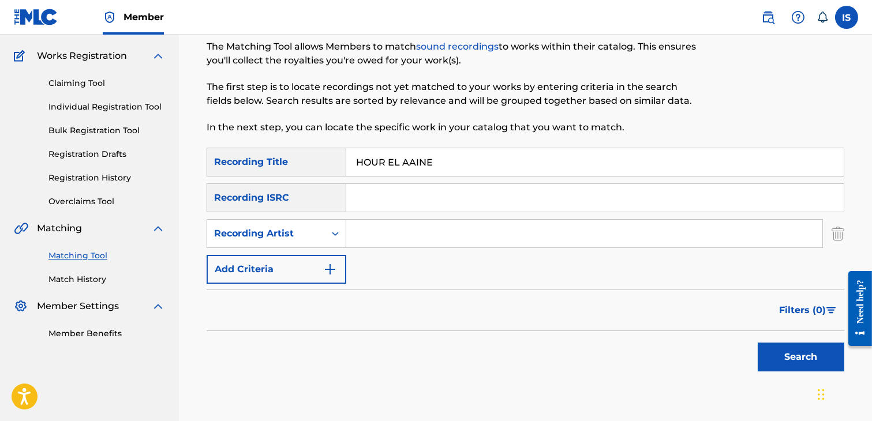
click at [385, 241] on input "Search Form" at bounding box center [584, 234] width 476 height 28
type input "didine canon"
click at [799, 361] on button "Search" at bounding box center [801, 357] width 87 height 29
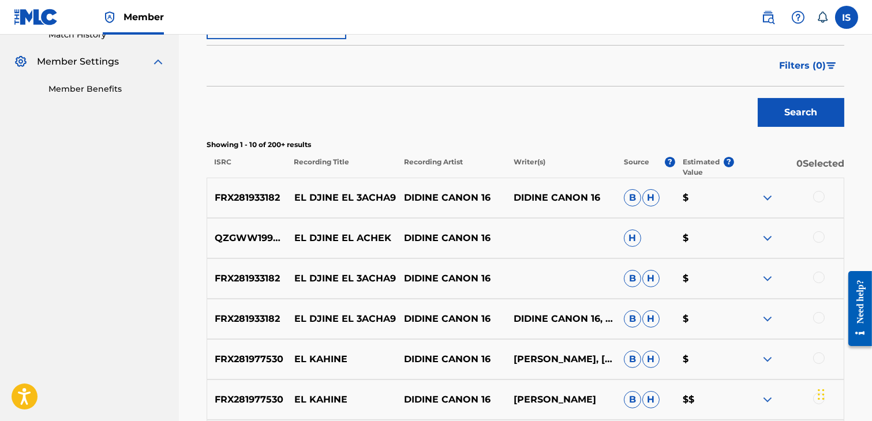
scroll to position [332, 0]
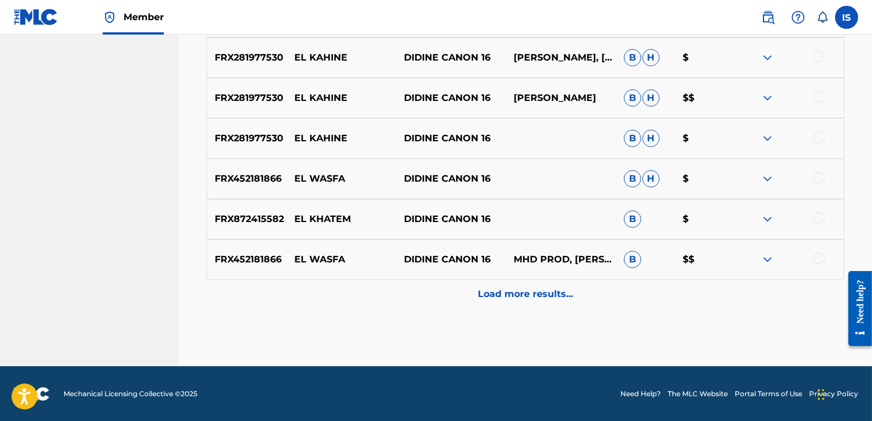
click at [507, 295] on p "Load more results..." at bounding box center [525, 294] width 95 height 14
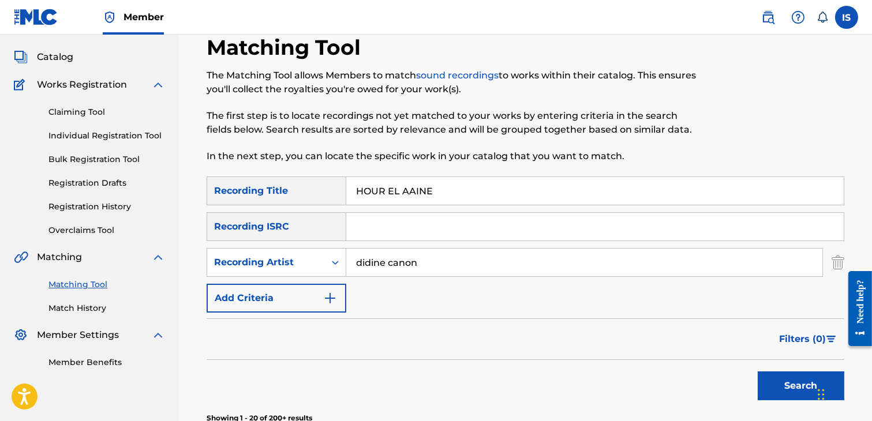
scroll to position [58, 0]
click at [436, 204] on div "HOUR EL AAINE" at bounding box center [595, 190] width 498 height 29
click at [421, 190] on input "HOUR EL AAINE" at bounding box center [594, 191] width 497 height 28
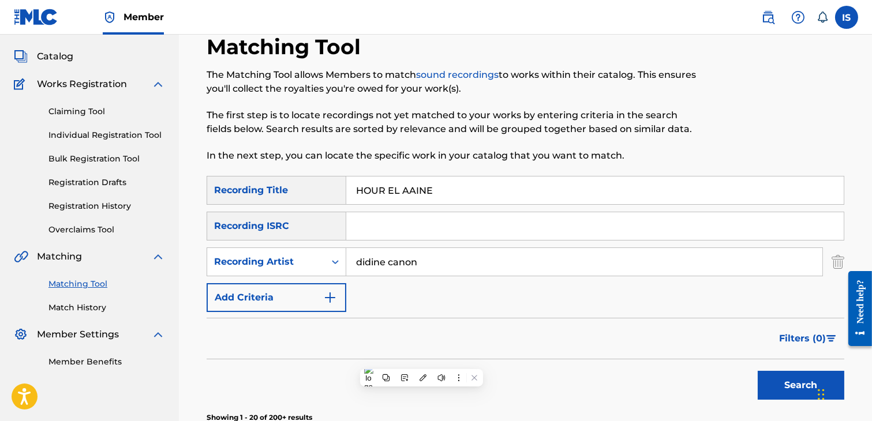
click at [415, 189] on input "HOUR EL AAINE" at bounding box center [594, 191] width 497 height 28
paste input "ICHA LA VI"
click at [415, 189] on input "HOUR EL AICHA LA VIE" at bounding box center [594, 191] width 497 height 28
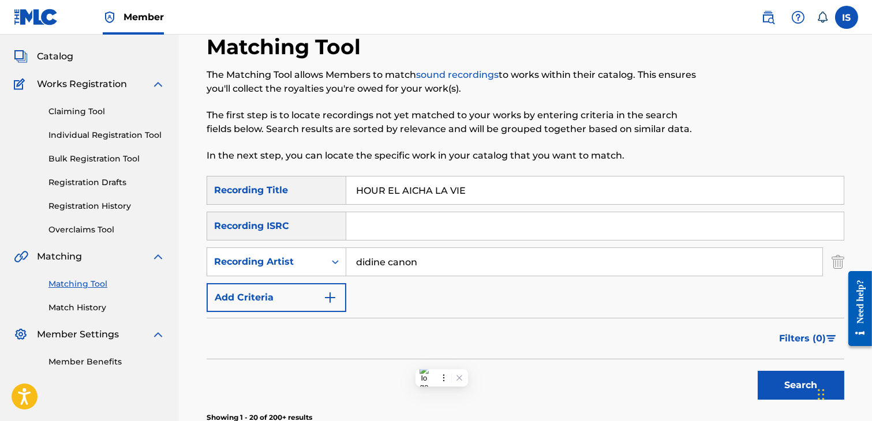
paste input "Search Form"
type input "AICHA LA VIE"
click at [758, 371] on button "Search" at bounding box center [801, 385] width 87 height 29
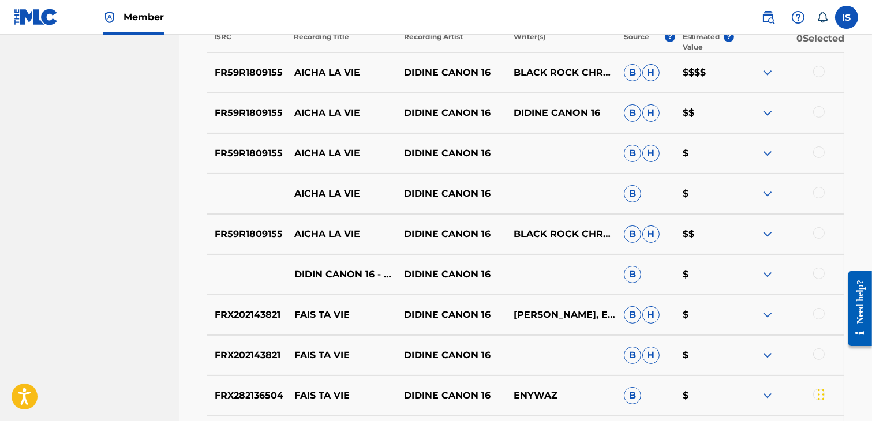
scroll to position [457, 0]
click at [815, 70] on div at bounding box center [819, 71] width 12 height 12
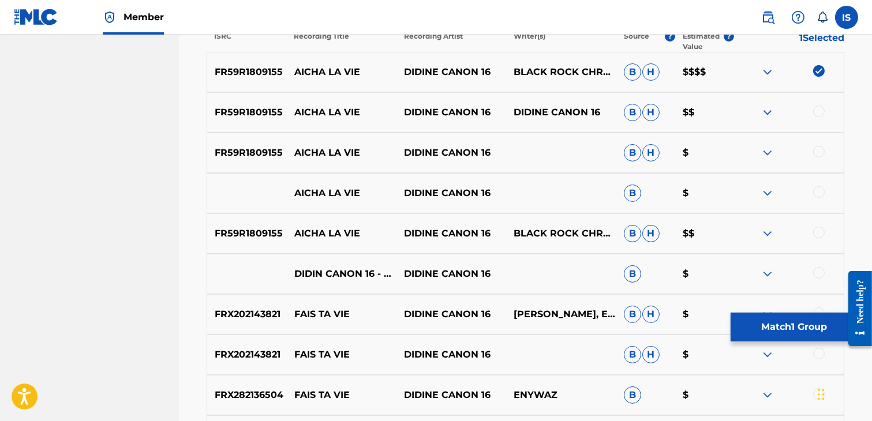
click at [817, 114] on div at bounding box center [819, 112] width 12 height 12
click at [818, 158] on div at bounding box center [789, 153] width 110 height 14
click at [817, 148] on div at bounding box center [819, 152] width 12 height 12
drag, startPoint x: 817, startPoint y: 199, endPoint x: 821, endPoint y: 193, distance: 7.0
click at [821, 193] on div at bounding box center [789, 193] width 110 height 14
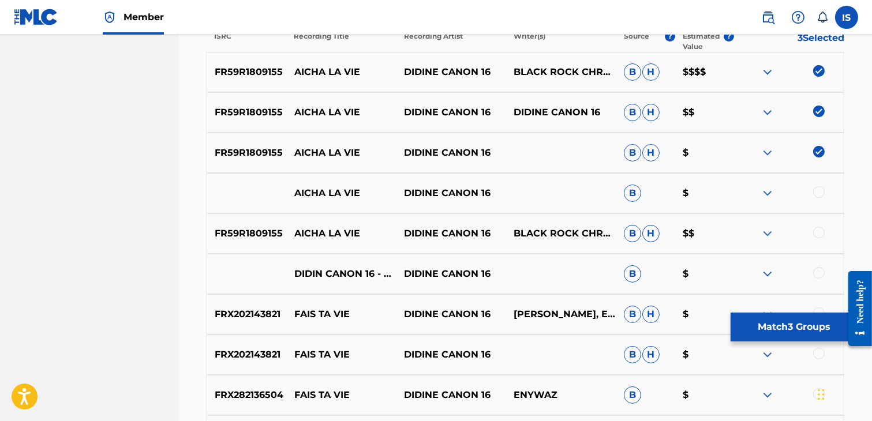
click at [814, 193] on div at bounding box center [819, 192] width 12 height 12
click at [821, 230] on div at bounding box center [819, 233] width 12 height 12
click at [817, 275] on div at bounding box center [819, 273] width 12 height 12
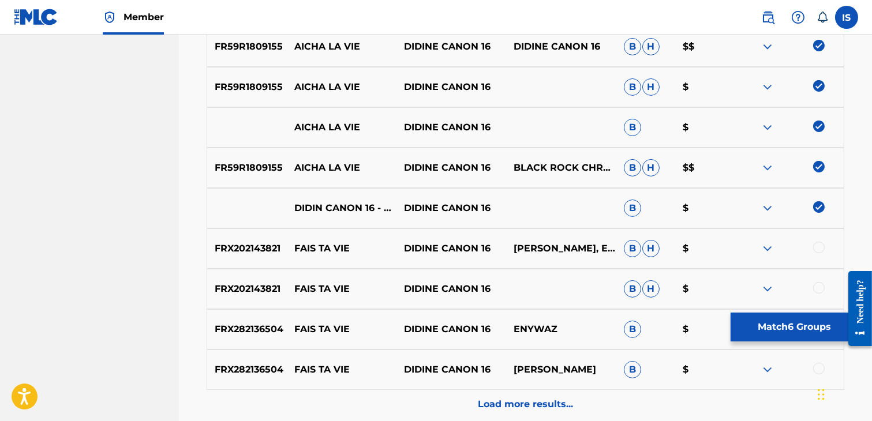
scroll to position [546, 0]
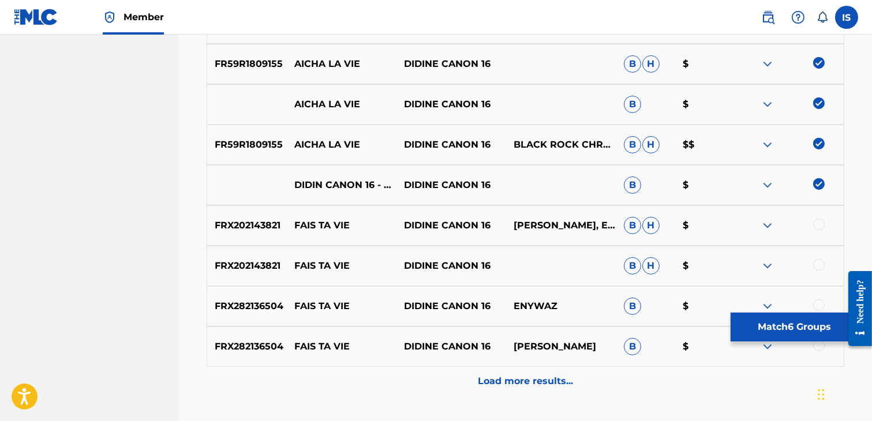
click at [508, 381] on p "Load more results..." at bounding box center [525, 382] width 95 height 14
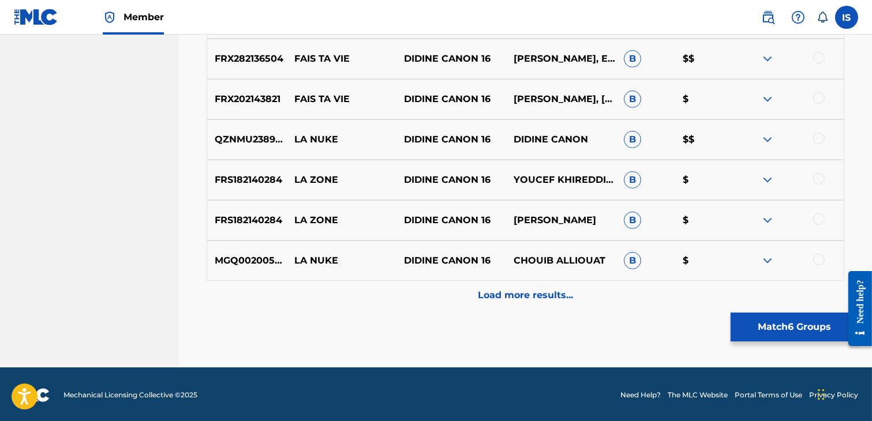
click at [555, 306] on div "Load more results..." at bounding box center [526, 295] width 638 height 29
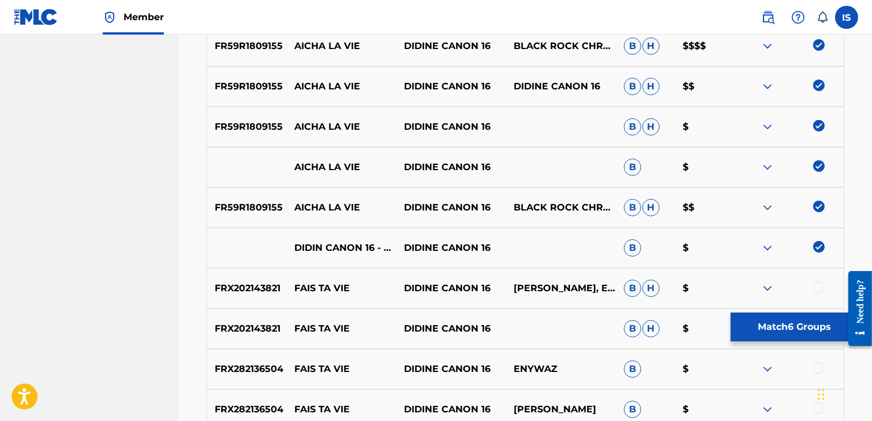
scroll to position [488, 0]
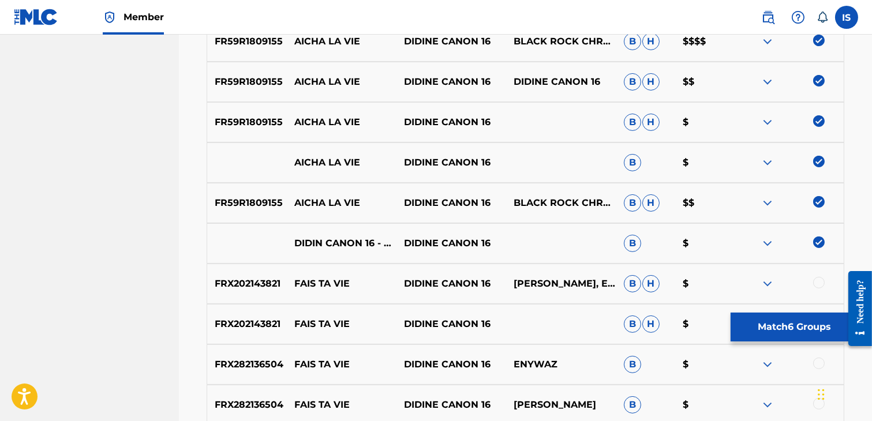
click at [781, 335] on button "Match 6 Groups" at bounding box center [795, 327] width 128 height 29
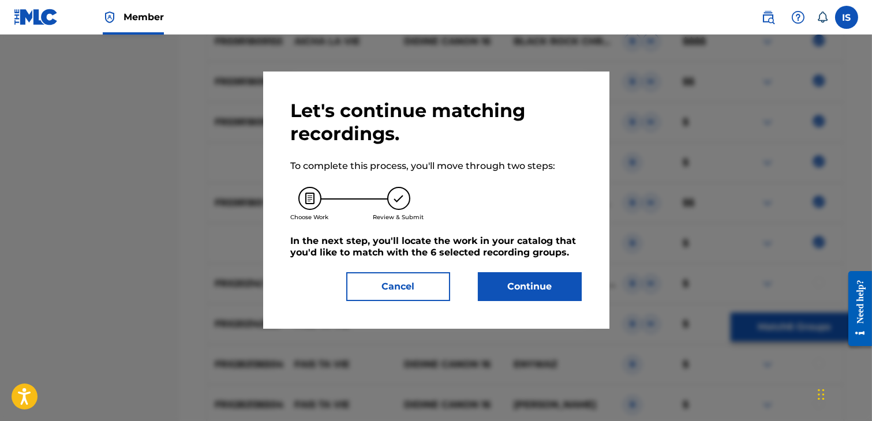
click at [531, 289] on button "Continue" at bounding box center [530, 286] width 104 height 29
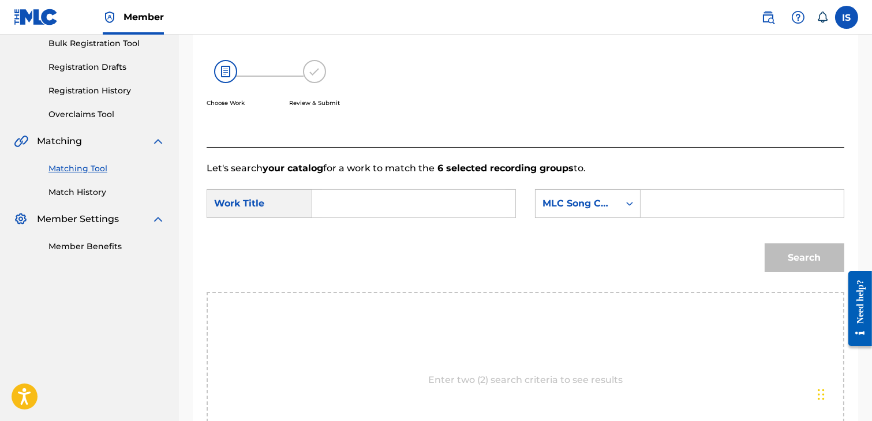
scroll to position [157, 0]
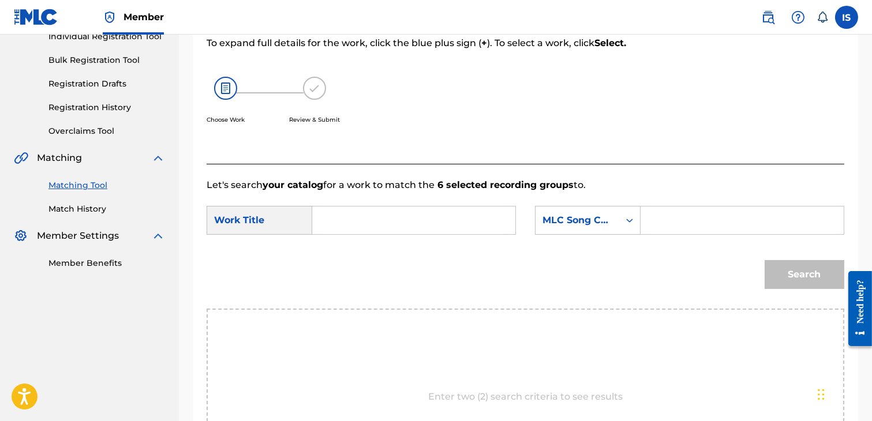
click at [360, 227] on input "Search Form" at bounding box center [414, 221] width 184 height 28
click at [465, 203] on form "SearchWithCriteria97595bae-b789-4ee4-b112-0e3a483eba26 Work Title [PERSON_NAME]…" at bounding box center [526, 250] width 638 height 117
click at [434, 228] on input "[PERSON_NAME]" at bounding box center [414, 221] width 184 height 28
type input "aicha la vie"
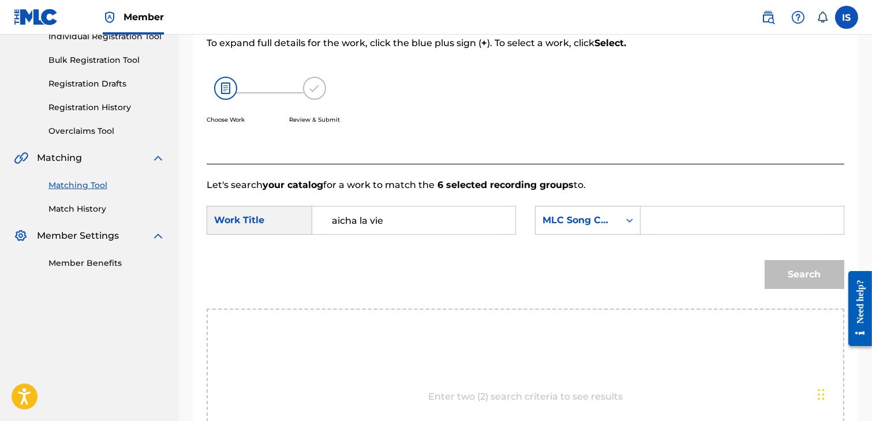
paste input "Search Form"
drag, startPoint x: 649, startPoint y: 234, endPoint x: 662, endPoint y: 227, distance: 15.0
click at [662, 227] on div "Search Form" at bounding box center [743, 220] width 204 height 29
click at [662, 227] on input "Search Form" at bounding box center [742, 221] width 184 height 28
paste input "AY55RB"
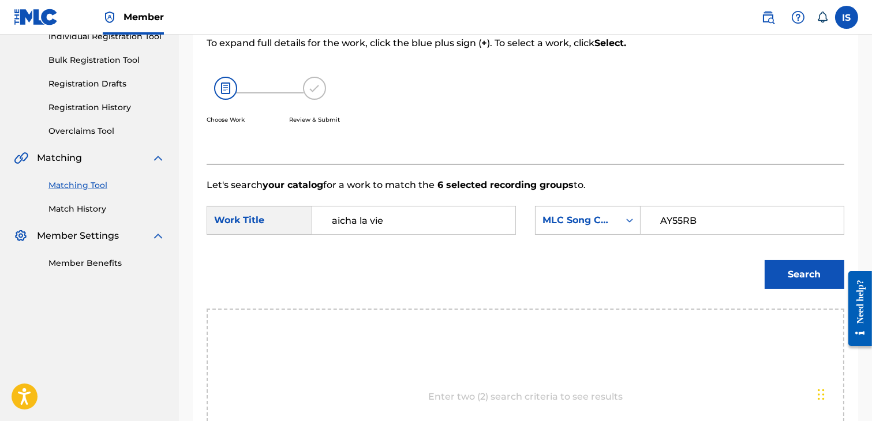
type input "AY55RB"
click html "Need help? Resource Center Help Get the help you need from our knowledge base N…"
click at [805, 277] on button "Search" at bounding box center [805, 274] width 80 height 29
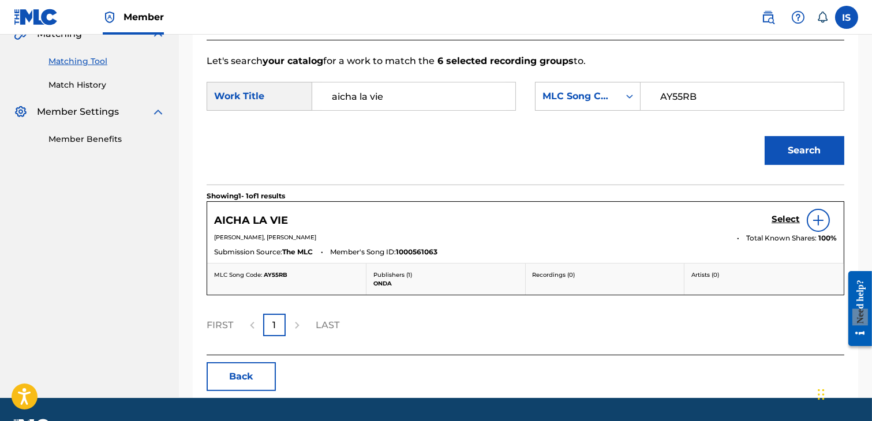
scroll to position [282, 0]
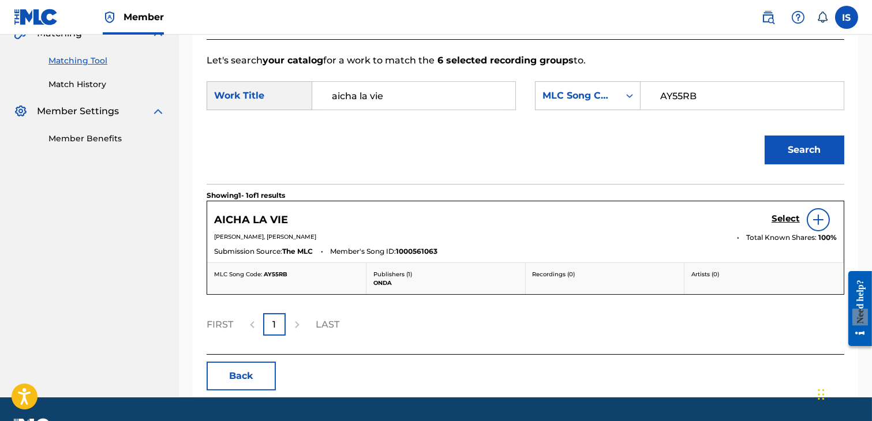
click at [783, 214] on h5 "Select" at bounding box center [786, 219] width 28 height 11
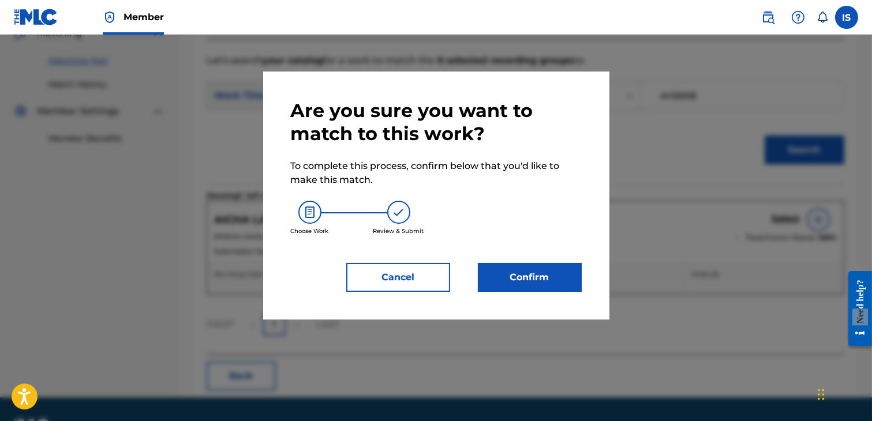
click at [536, 264] on button "Confirm" at bounding box center [530, 277] width 104 height 29
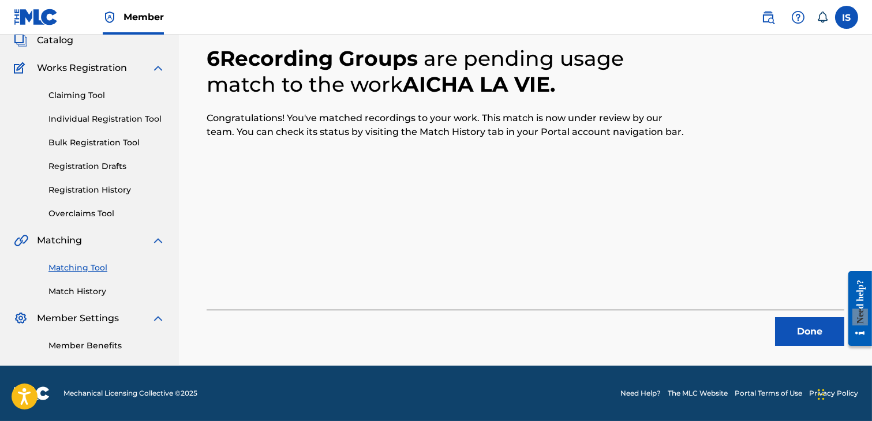
scroll to position [87, 0]
click at [804, 325] on button "Done" at bounding box center [809, 331] width 69 height 29
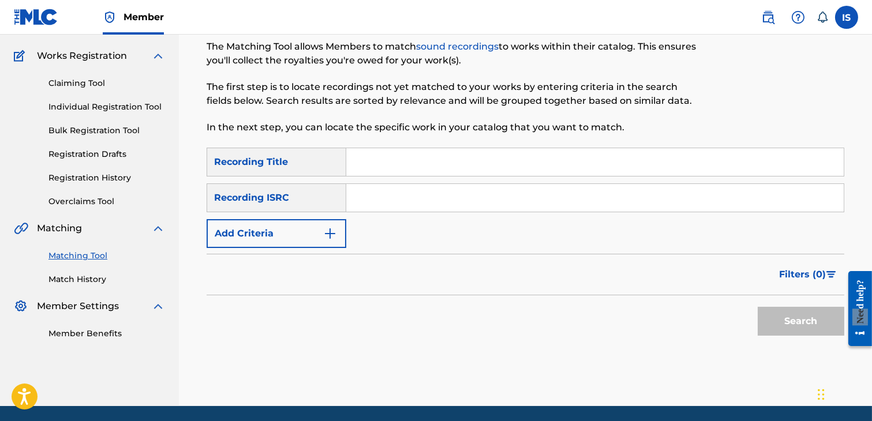
click at [418, 154] on input "Search Form" at bounding box center [594, 162] width 497 height 28
paste input "SYSTEM DOGOL"
type input "SYSTEM DOGOL"
click at [295, 226] on button "Add Criteria" at bounding box center [277, 233] width 140 height 29
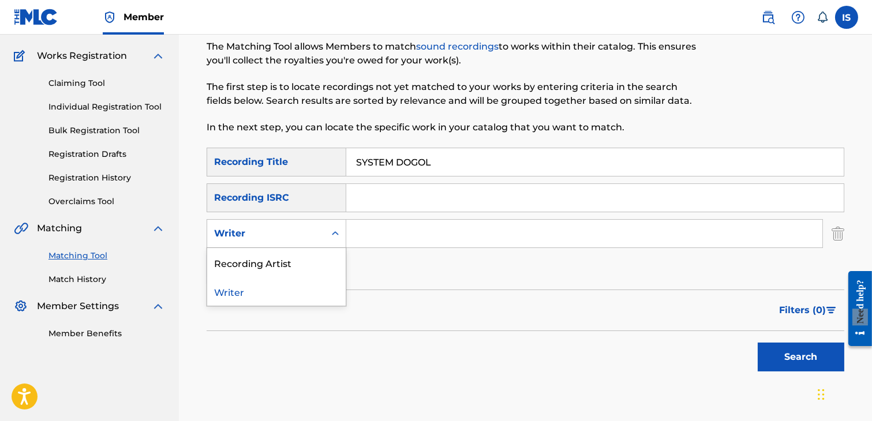
click at [327, 235] on div "Search Form" at bounding box center [335, 233] width 21 height 21
click at [309, 261] on div "Recording Artist" at bounding box center [276, 262] width 138 height 29
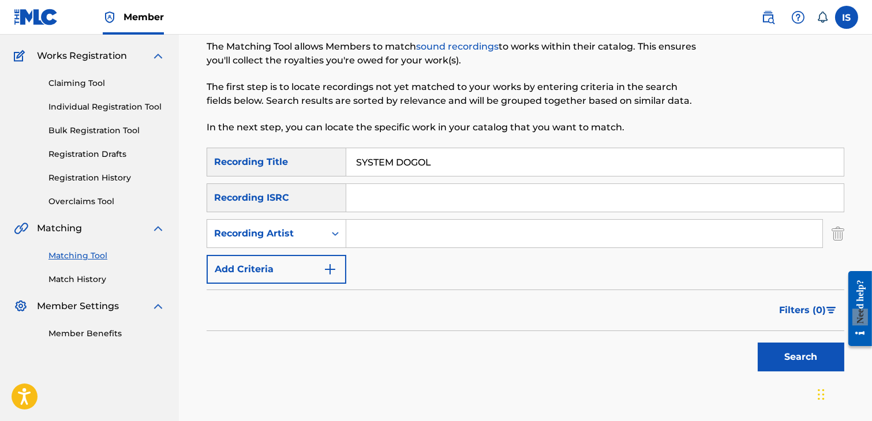
click at [388, 242] on input "Search Form" at bounding box center [584, 234] width 476 height 28
drag, startPoint x: 388, startPoint y: 242, endPoint x: 439, endPoint y: 289, distance: 68.2
click at [439, 289] on form "SearchWithCriteriaf35061c3-5625-4ec6-b02c-04c29010c22f Recording Title SYSTEM D…" at bounding box center [526, 263] width 638 height 230
type input "didine canon"
click at [771, 354] on button "Search" at bounding box center [801, 357] width 87 height 29
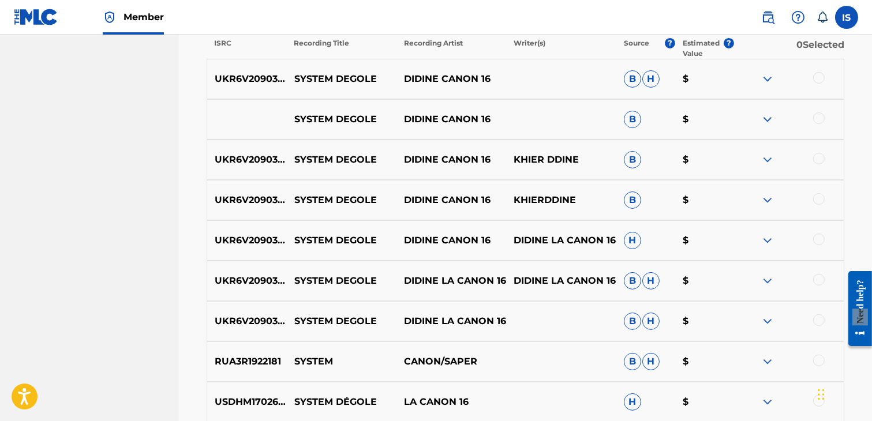
scroll to position [452, 0]
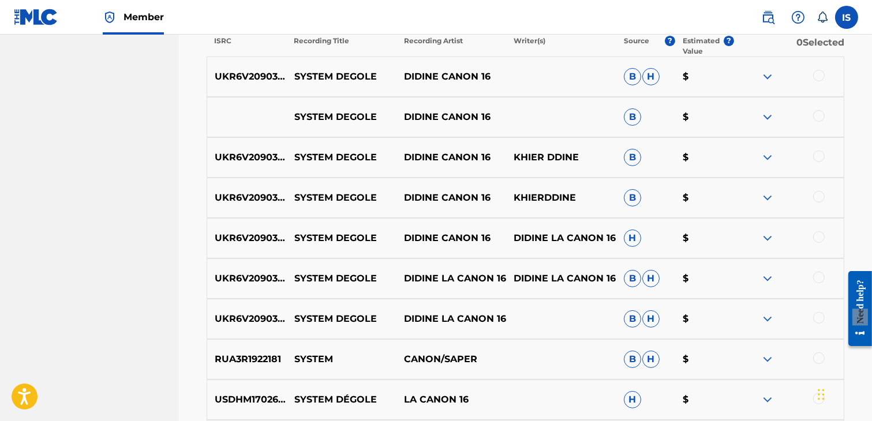
click at [818, 72] on div at bounding box center [819, 76] width 12 height 12
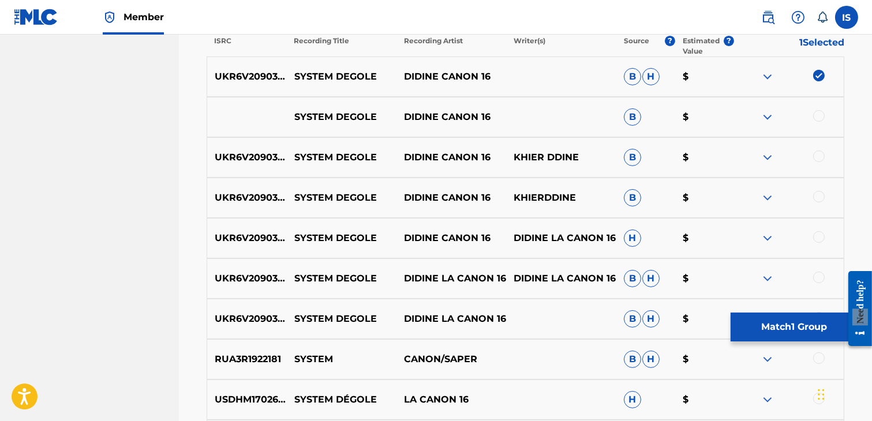
click at [816, 114] on div at bounding box center [819, 116] width 12 height 12
click at [816, 154] on div at bounding box center [819, 157] width 12 height 12
click at [815, 195] on div at bounding box center [819, 197] width 12 height 12
click at [822, 229] on div "UKR6V2090340 SYSTEM DEGOLE DIDINE CANON 16 DIDINE LA CANON 16 H $" at bounding box center [526, 238] width 638 height 40
click at [821, 237] on div at bounding box center [819, 237] width 12 height 12
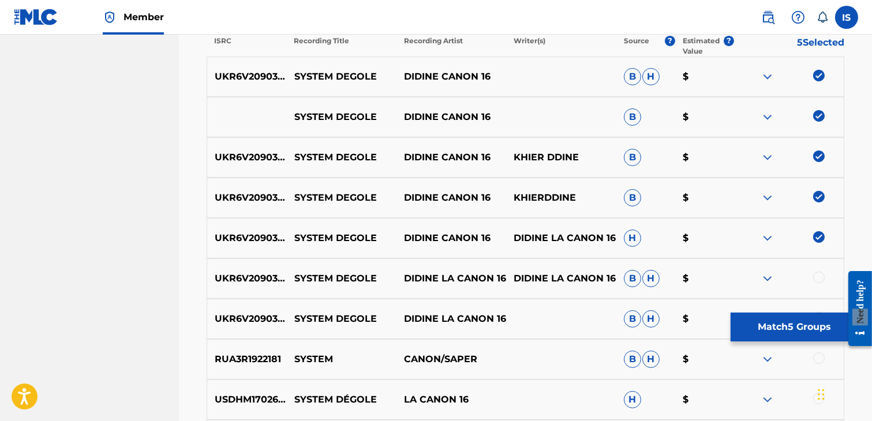
click at [818, 278] on div at bounding box center [819, 278] width 12 height 12
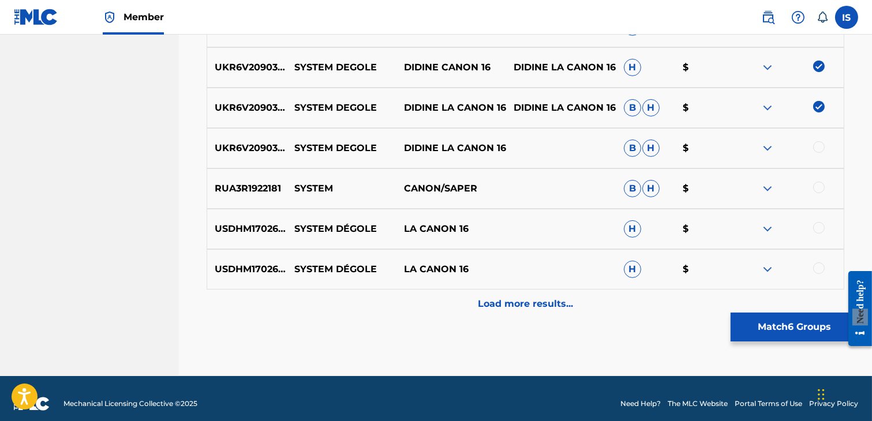
scroll to position [626, 0]
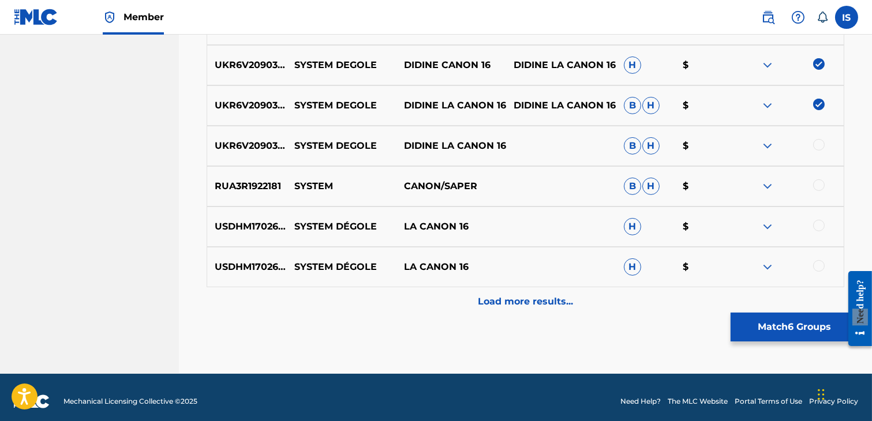
click at [817, 144] on div at bounding box center [819, 145] width 12 height 12
click at [816, 227] on div at bounding box center [819, 226] width 12 height 12
click at [818, 264] on div at bounding box center [819, 266] width 12 height 12
click at [525, 305] on p "Load more results..." at bounding box center [525, 302] width 95 height 14
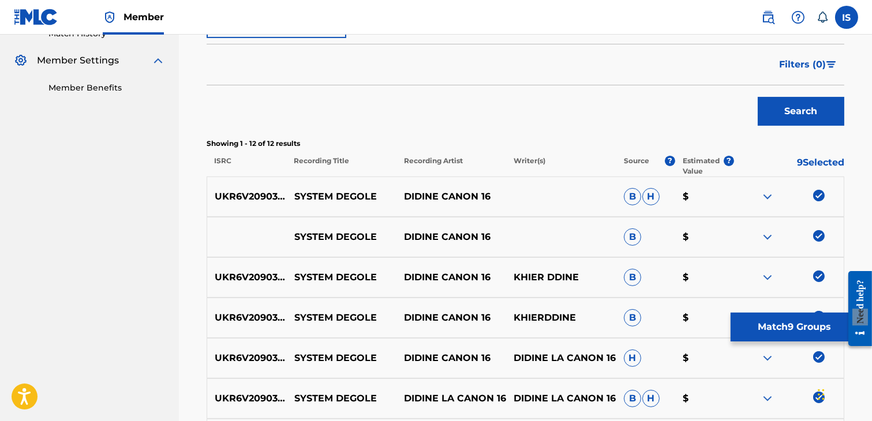
scroll to position [327, 0]
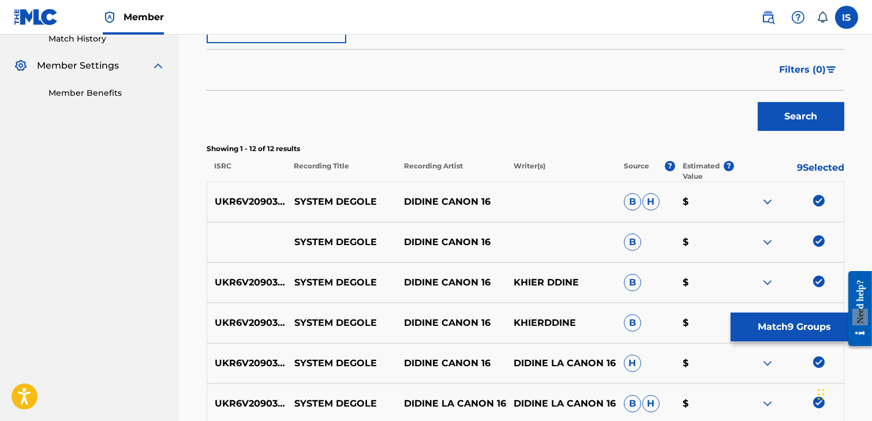
click at [807, 335] on button "Match 9 Groups" at bounding box center [795, 327] width 128 height 29
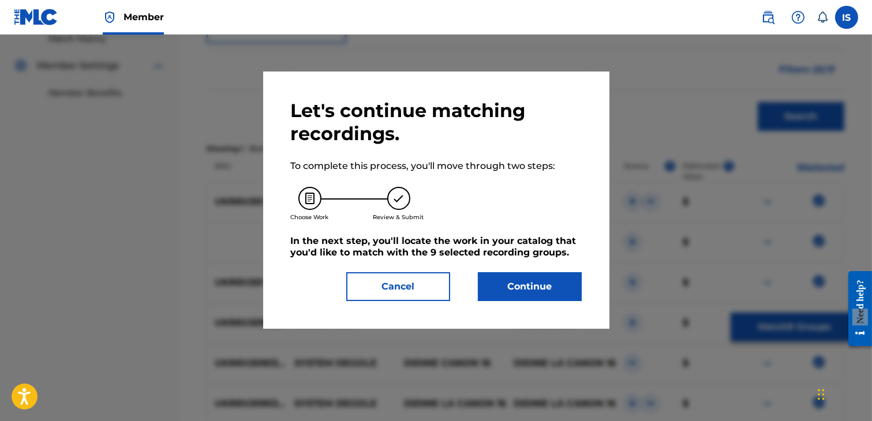
click at [517, 281] on button "Continue" at bounding box center [530, 286] width 104 height 29
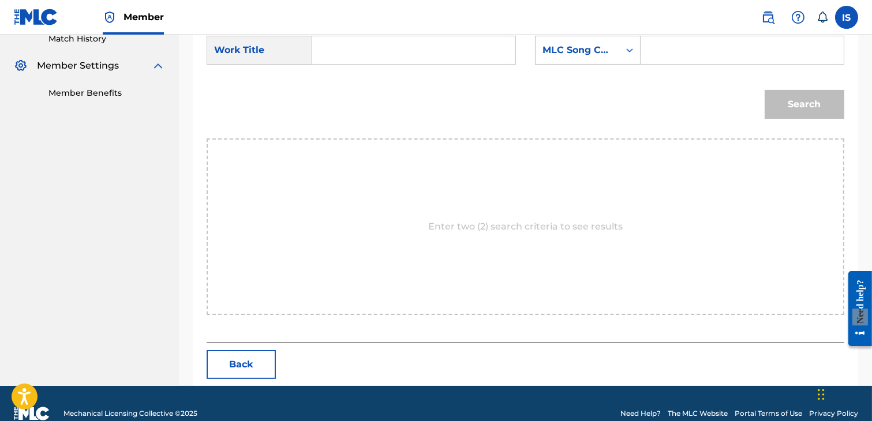
click at [342, 54] on input "Search Form" at bounding box center [414, 50] width 184 height 28
paste input "SYSTEM DOGOL"
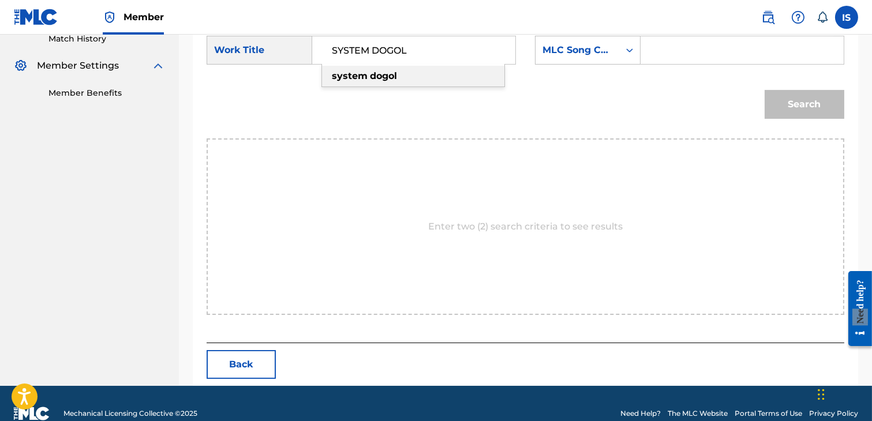
type input "SYSTEM DOGOL"
click at [591, 50] on div "MLC Song Code" at bounding box center [577, 50] width 70 height 14
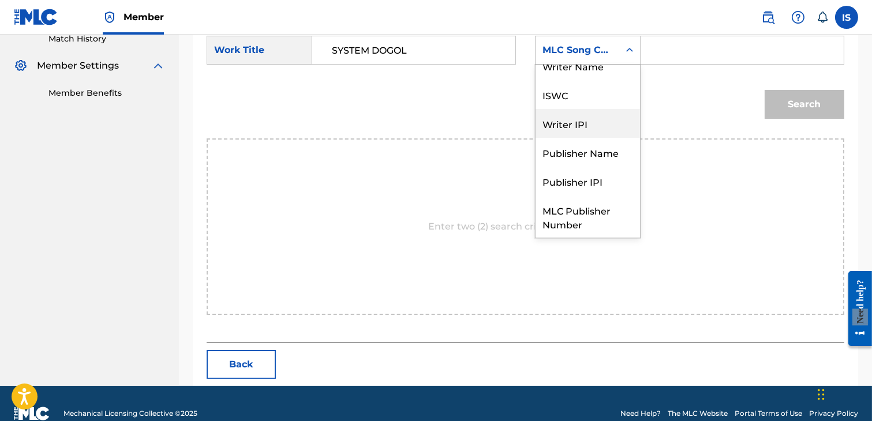
scroll to position [0, 0]
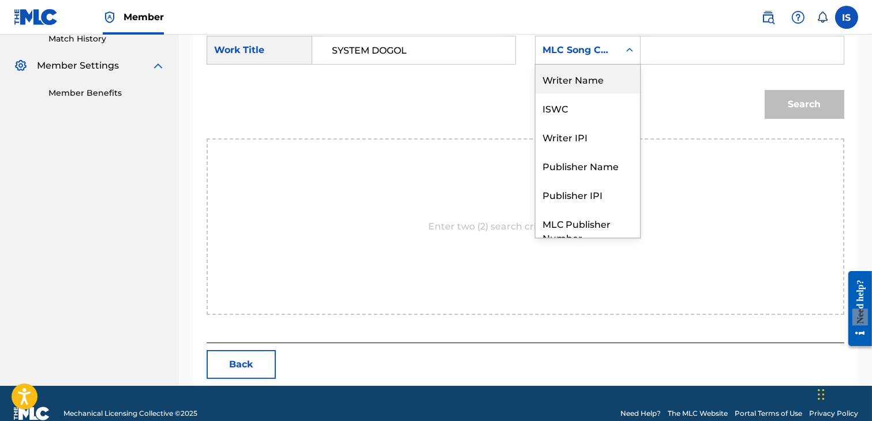
click at [584, 85] on div "Writer Name" at bounding box center [588, 79] width 104 height 29
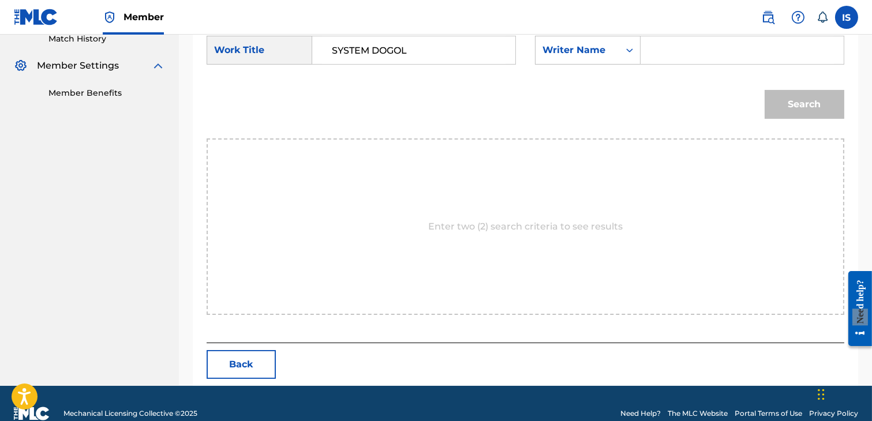
click at [695, 53] on input "Search Form" at bounding box center [742, 50] width 184 height 28
drag, startPoint x: 695, startPoint y: 53, endPoint x: 721, endPoint y: 74, distance: 33.6
click at [721, 74] on form "SearchWithCriteria97595bae-b789-4ee4-b112-0e3a483eba26 Work Title SYSTEM DOGOL …" at bounding box center [526, 80] width 638 height 117
type input "d"
type input "khireddine"
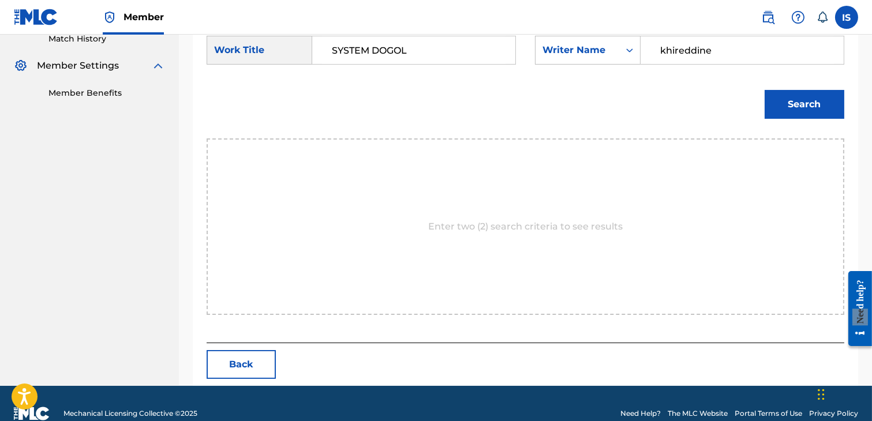
click at [765, 90] on button "Search" at bounding box center [805, 104] width 80 height 29
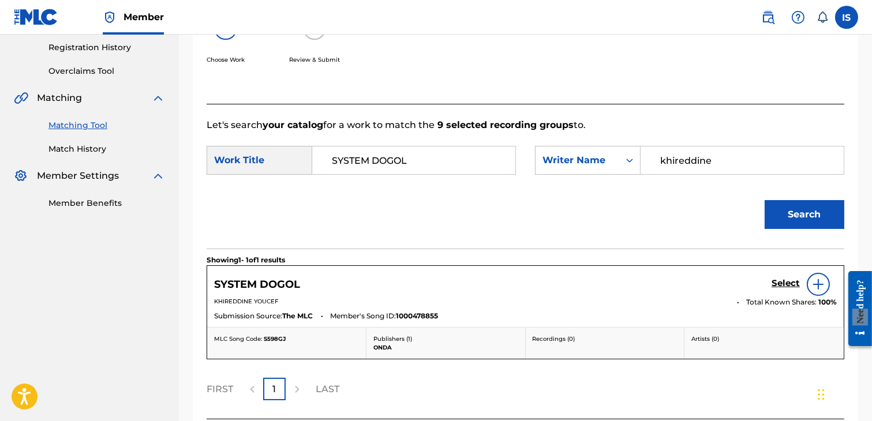
scroll to position [313, 0]
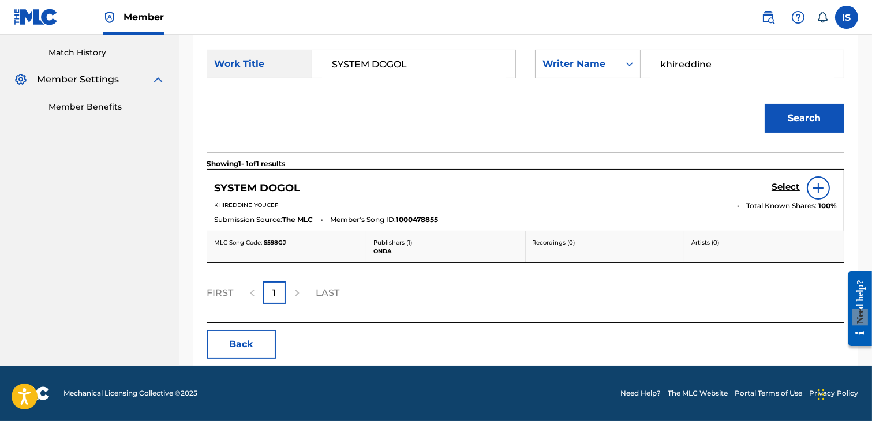
click at [786, 187] on h5 "Select" at bounding box center [786, 187] width 28 height 11
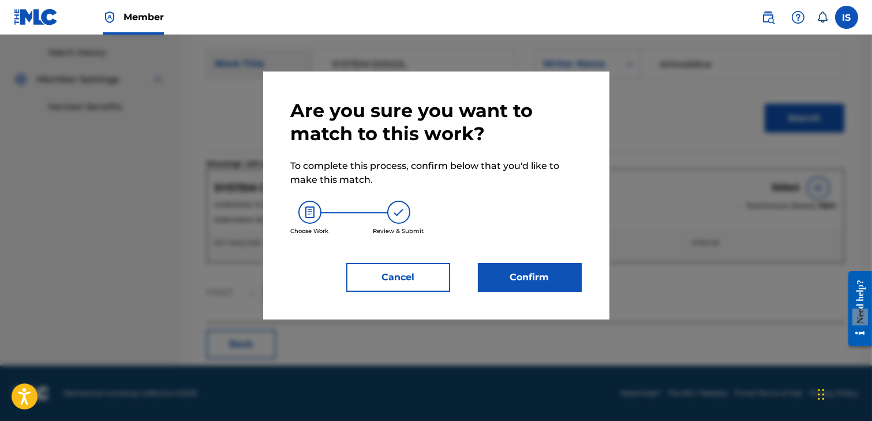
click at [529, 269] on button "Confirm" at bounding box center [530, 277] width 104 height 29
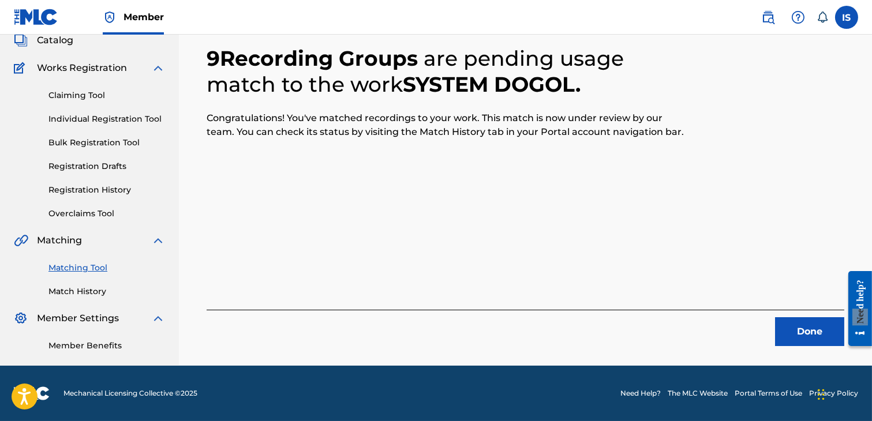
scroll to position [87, 0]
click at [802, 326] on button "Done" at bounding box center [809, 331] width 69 height 29
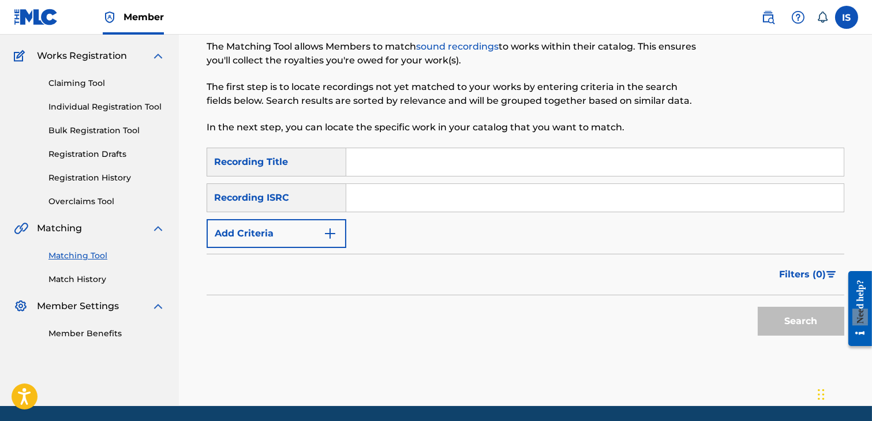
click at [491, 164] on input "Search Form" at bounding box center [594, 162] width 497 height 28
paste input "YA BABOUR"
type input "YA BABOUR"
click at [279, 226] on button "Add Criteria" at bounding box center [277, 233] width 140 height 29
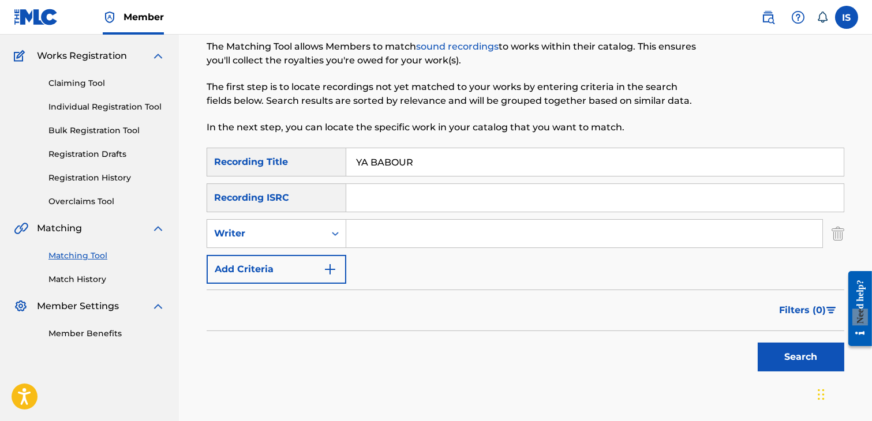
click at [400, 233] on input "Search Form" at bounding box center [584, 234] width 476 height 28
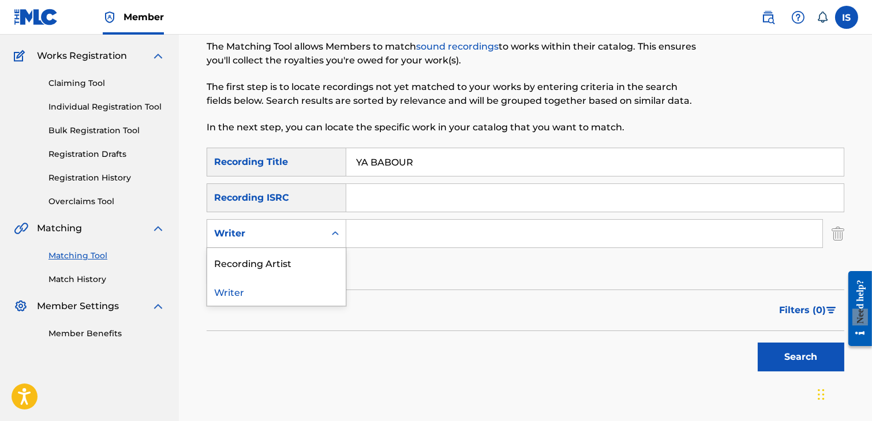
click at [220, 241] on div "Writer" at bounding box center [266, 234] width 118 height 22
click at [249, 263] on div "Recording Artist" at bounding box center [276, 262] width 138 height 29
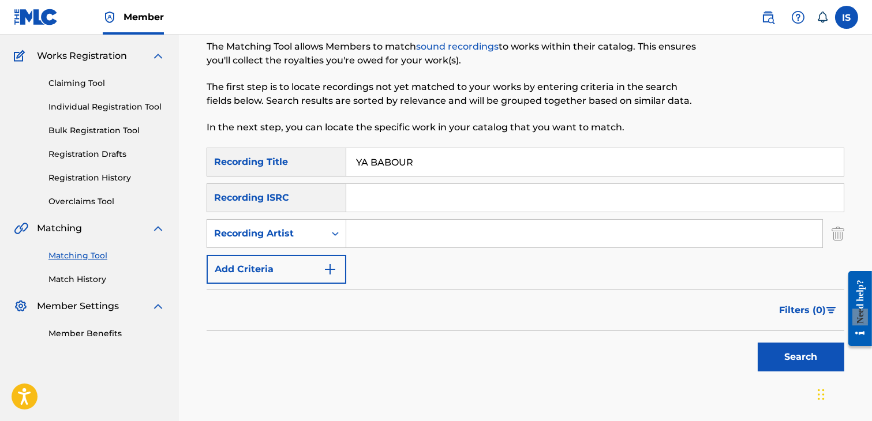
click at [364, 234] on input "Search Form" at bounding box center [584, 234] width 476 height 28
type input "didine canon"
click at [800, 358] on button "Search" at bounding box center [801, 357] width 87 height 29
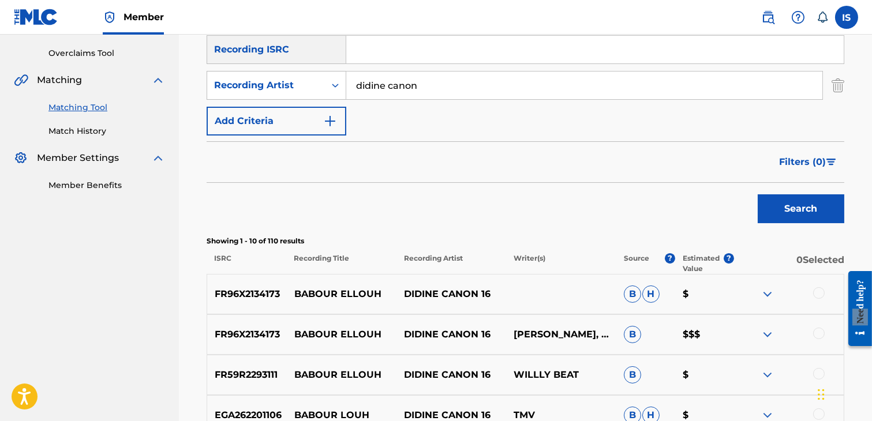
scroll to position [0, 0]
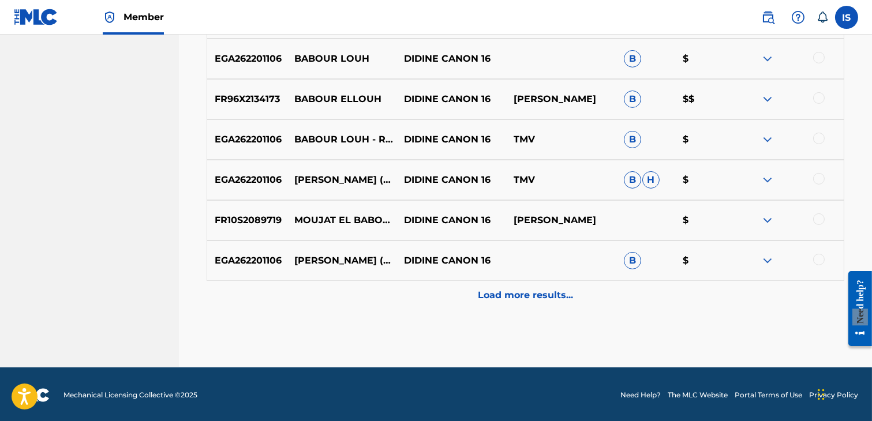
click at [503, 298] on p "Load more results..." at bounding box center [525, 296] width 95 height 14
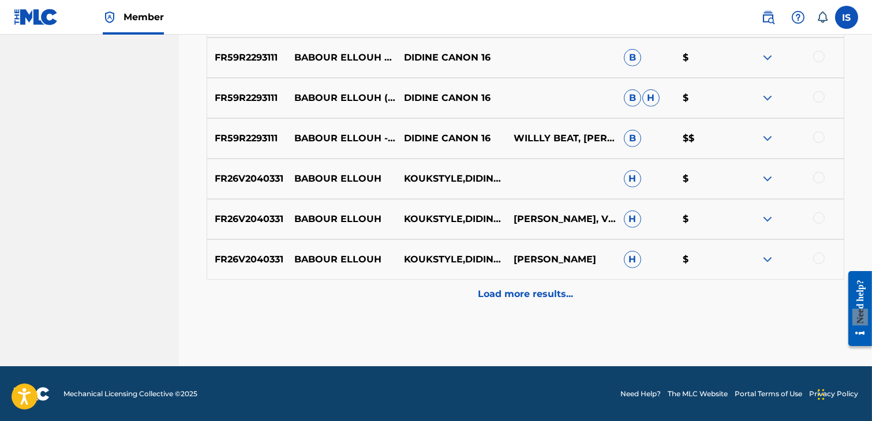
click at [503, 298] on p "Load more results..." at bounding box center [525, 294] width 95 height 14
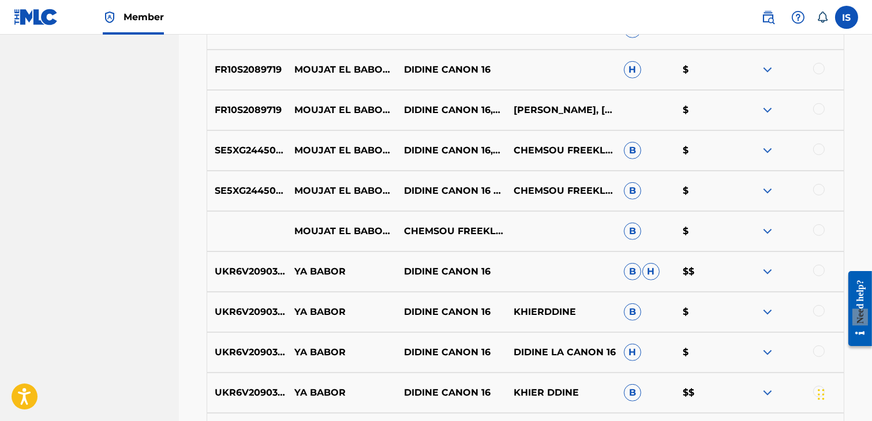
scroll to position [1272, 0]
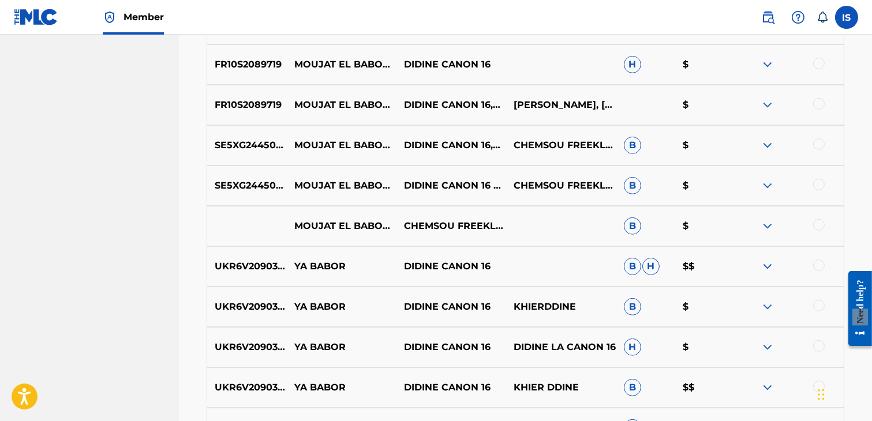
click at [821, 263] on div at bounding box center [819, 266] width 12 height 12
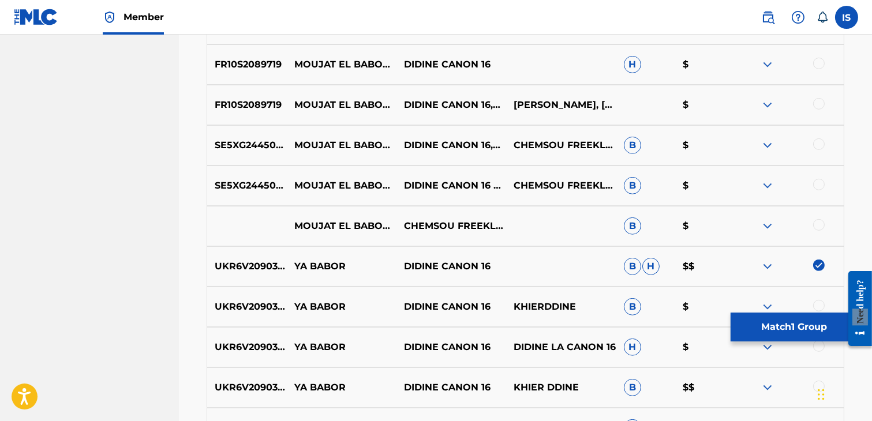
click at [817, 304] on div at bounding box center [819, 306] width 12 height 12
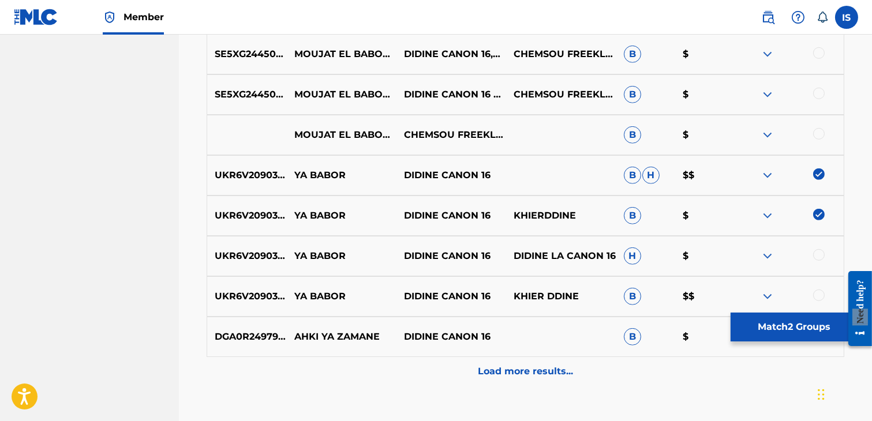
scroll to position [1402, 0]
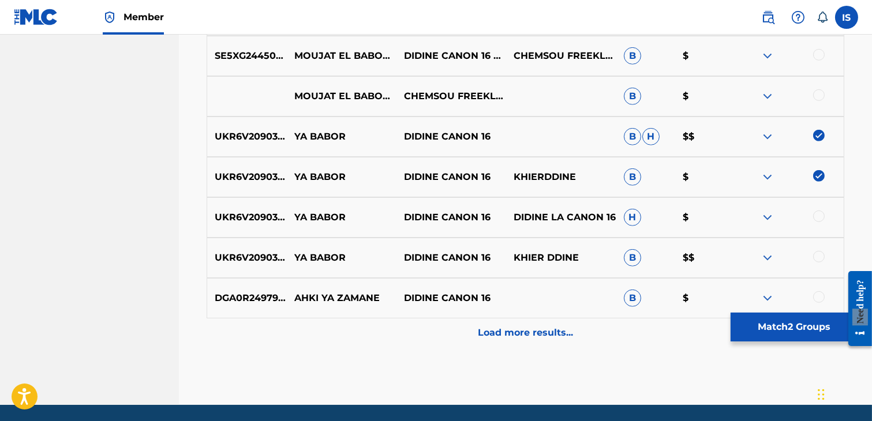
click at [815, 208] on div "UKR6V2090341 YA BABOR DIDINE CANON 16 DIDINE LA CANON 16 H $" at bounding box center [526, 217] width 638 height 40
click at [815, 218] on div at bounding box center [819, 217] width 12 height 12
click at [818, 257] on div at bounding box center [819, 257] width 12 height 12
click at [534, 331] on p "Load more results..." at bounding box center [525, 333] width 95 height 14
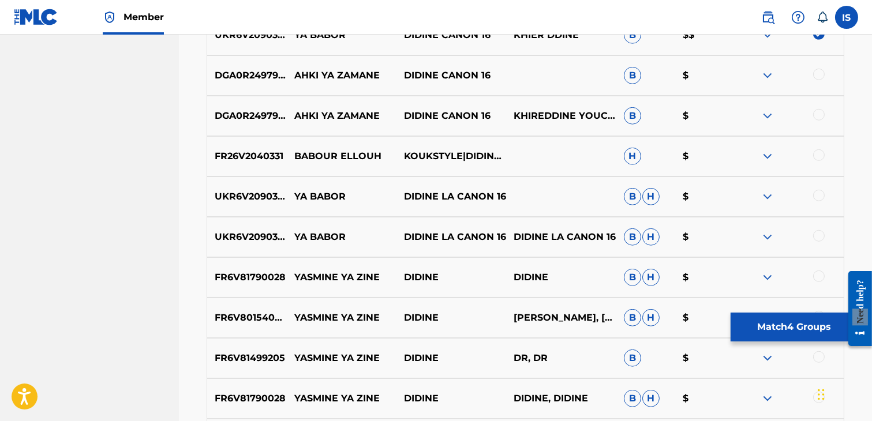
scroll to position [1626, 0]
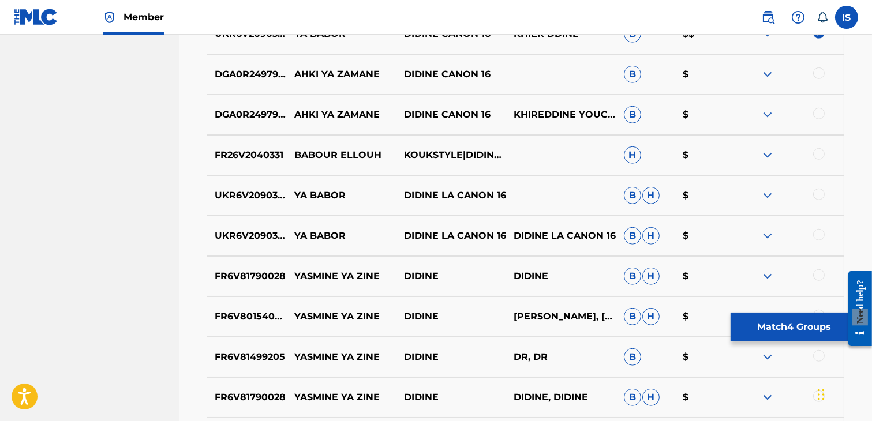
click at [823, 189] on div at bounding box center [789, 196] width 110 height 14
click at [818, 192] on div at bounding box center [819, 195] width 12 height 12
click at [817, 234] on div at bounding box center [819, 235] width 12 height 12
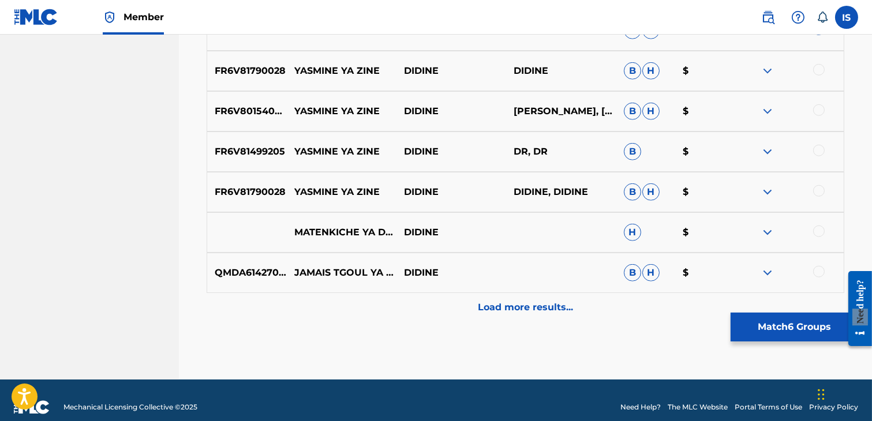
scroll to position [1845, 0]
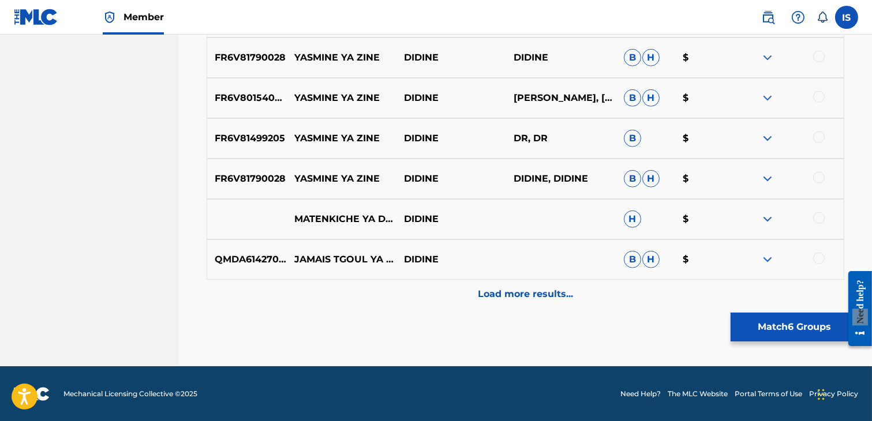
click at [512, 300] on p "Load more results..." at bounding box center [525, 294] width 95 height 14
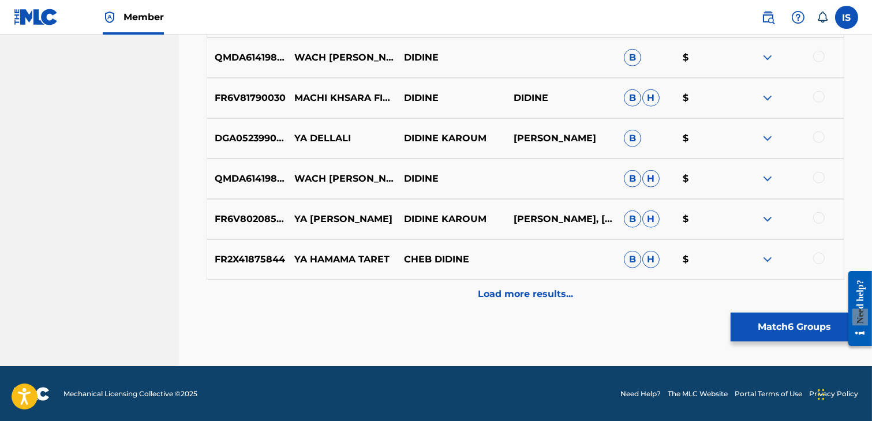
click at [512, 290] on p "Load more results..." at bounding box center [525, 294] width 95 height 14
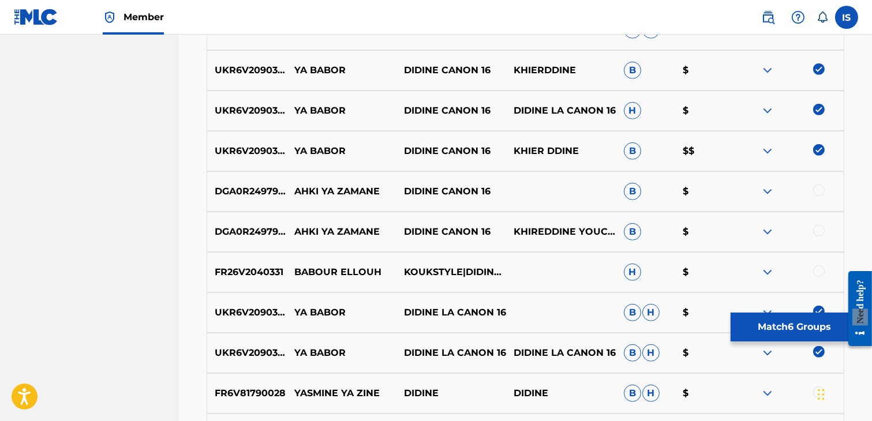
scroll to position [1512, 0]
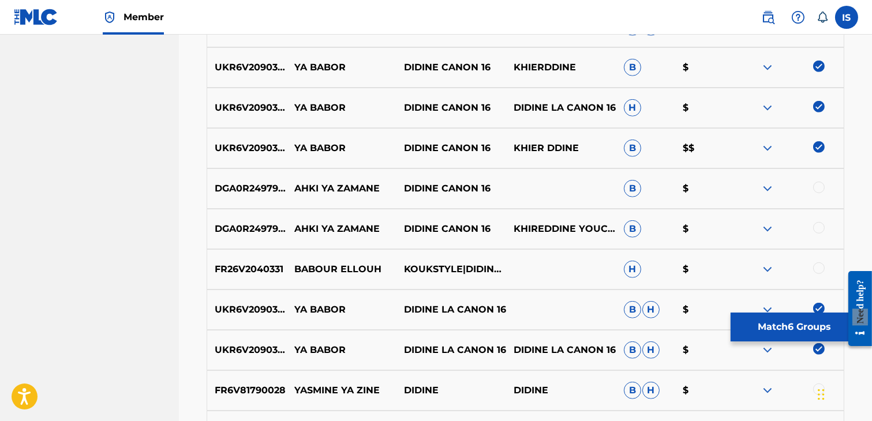
click at [642, 197] on p "B" at bounding box center [645, 188] width 59 height 17
click at [793, 336] on button "Match 6 Groups" at bounding box center [795, 327] width 128 height 29
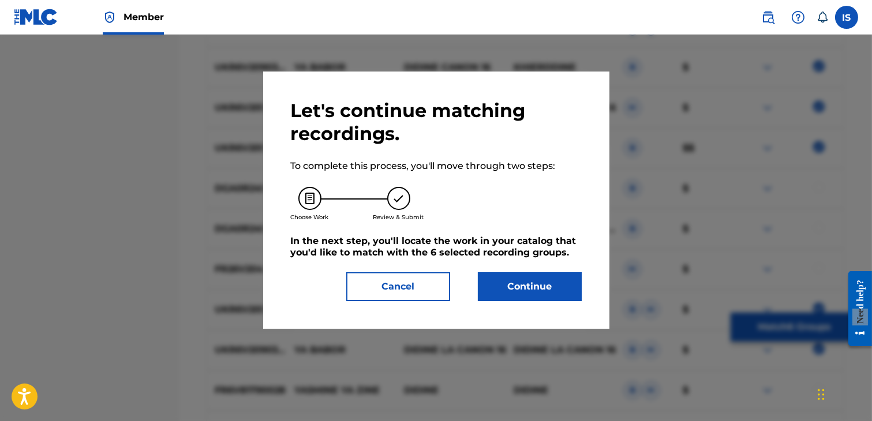
click at [518, 295] on button "Continue" at bounding box center [530, 286] width 104 height 29
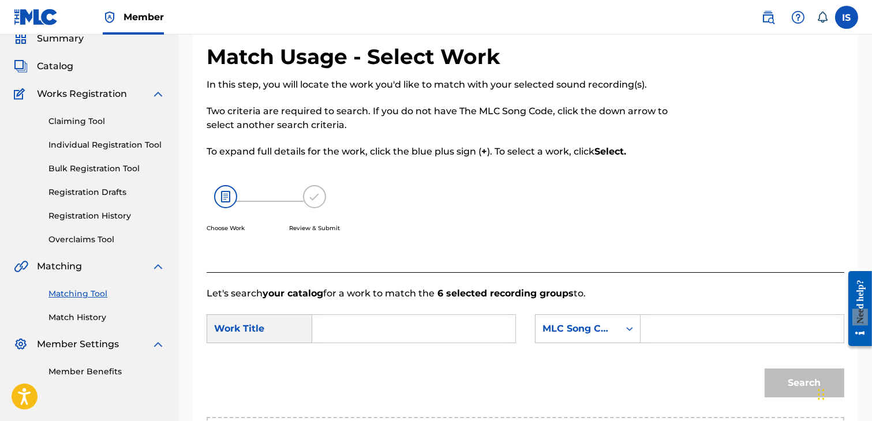
scroll to position [25, 0]
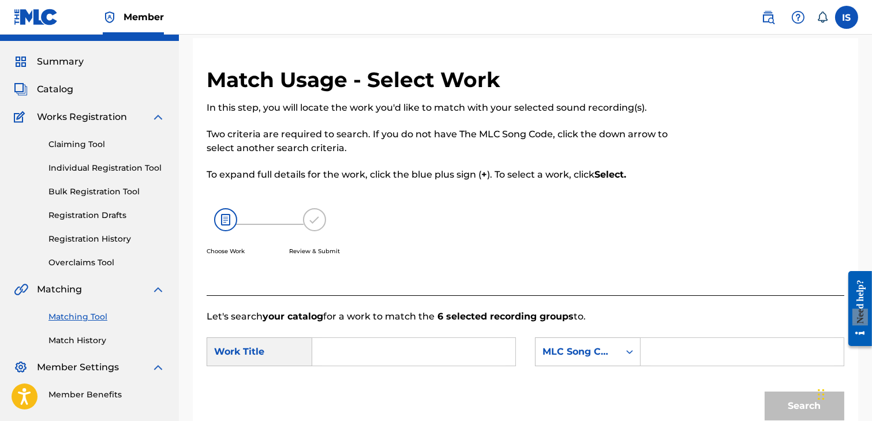
click at [354, 348] on input "Search Form" at bounding box center [414, 352] width 184 height 28
paste input "YA BABOUR"
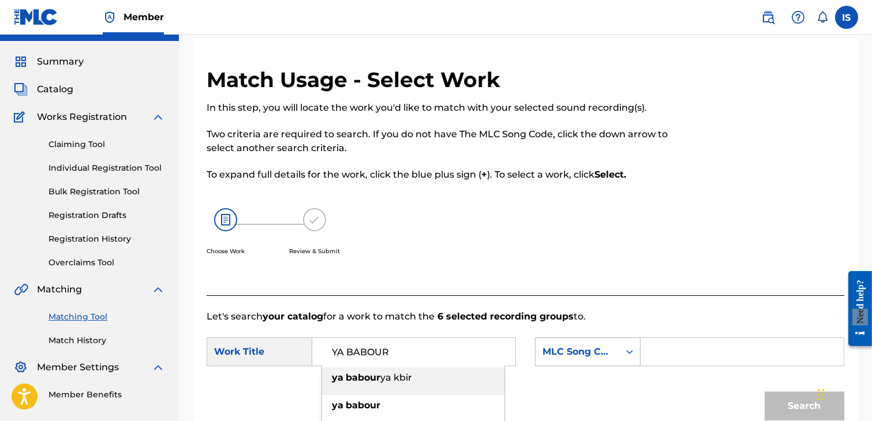
type input "YA BABOUR"
click at [579, 355] on div "MLC Song Code" at bounding box center [577, 352] width 70 height 14
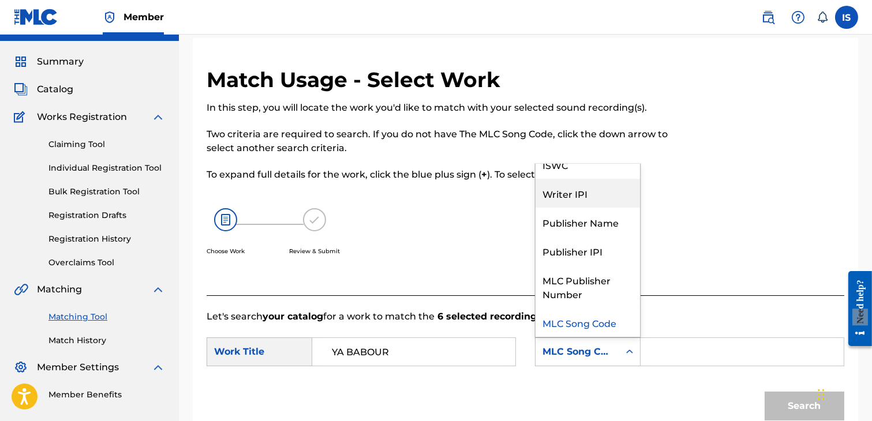
scroll to position [0, 0]
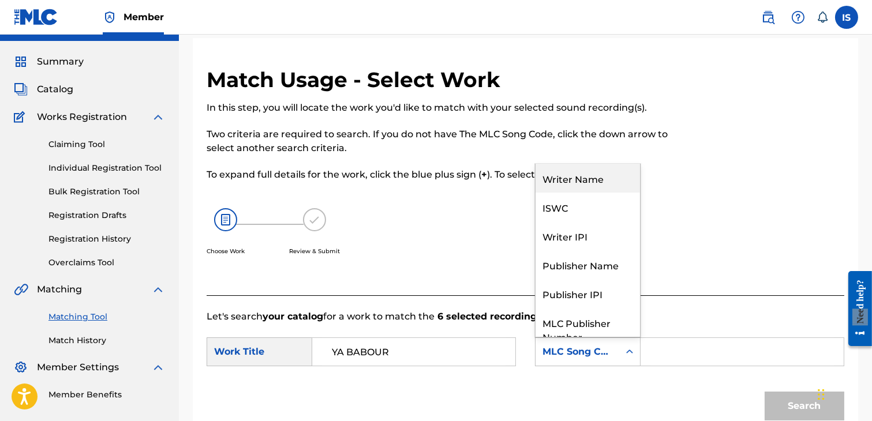
click at [574, 185] on div "Writer Name" at bounding box center [588, 178] width 104 height 29
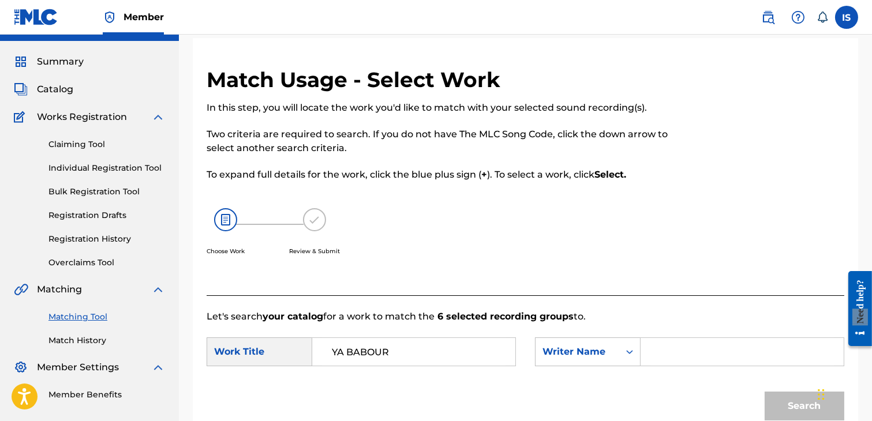
click at [701, 364] on input "Search Form" at bounding box center [742, 352] width 184 height 28
type input "khireddine"
click at [765, 392] on button "Search" at bounding box center [805, 406] width 80 height 29
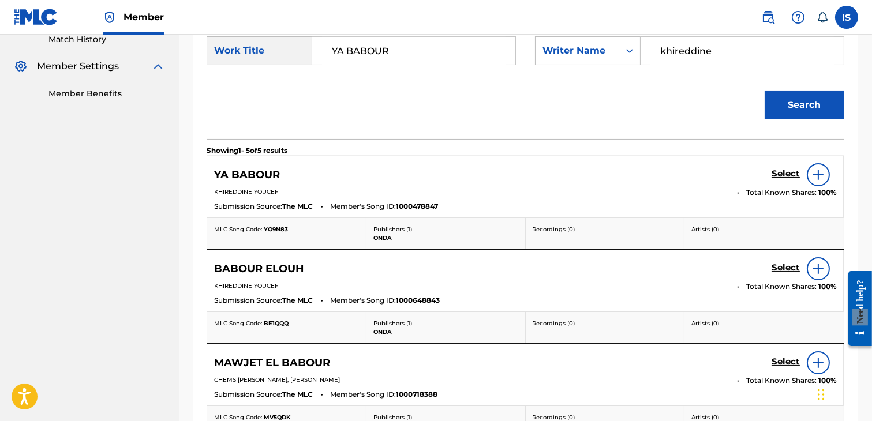
scroll to position [326, 0]
click at [791, 175] on h5 "Select" at bounding box center [786, 174] width 28 height 11
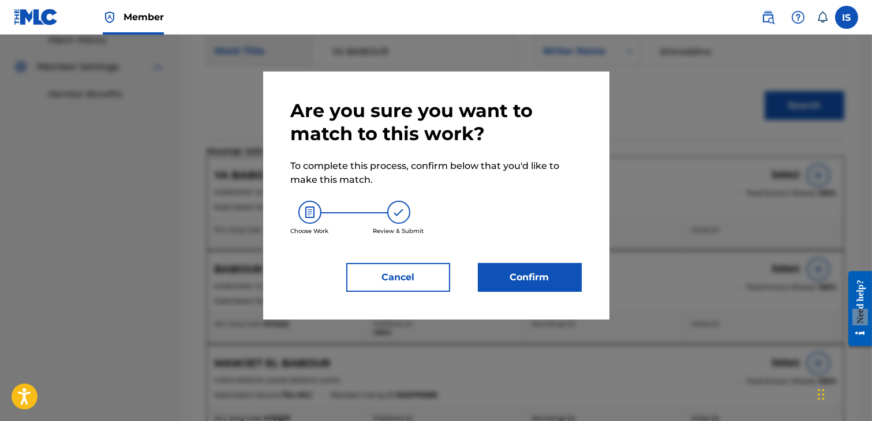
click at [544, 275] on button "Confirm" at bounding box center [530, 277] width 104 height 29
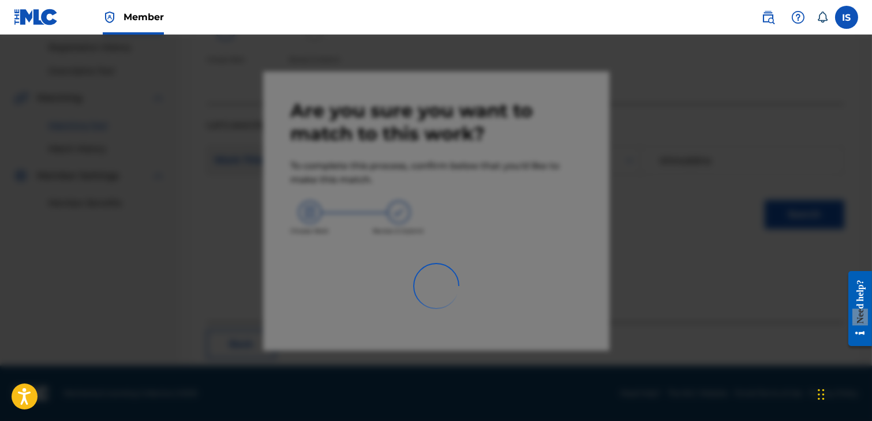
scroll to position [87, 0]
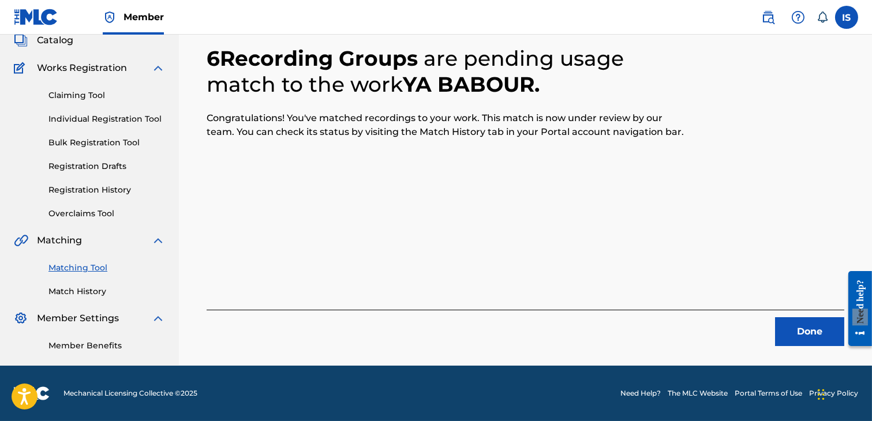
click at [802, 317] on button "Done" at bounding box center [809, 331] width 69 height 29
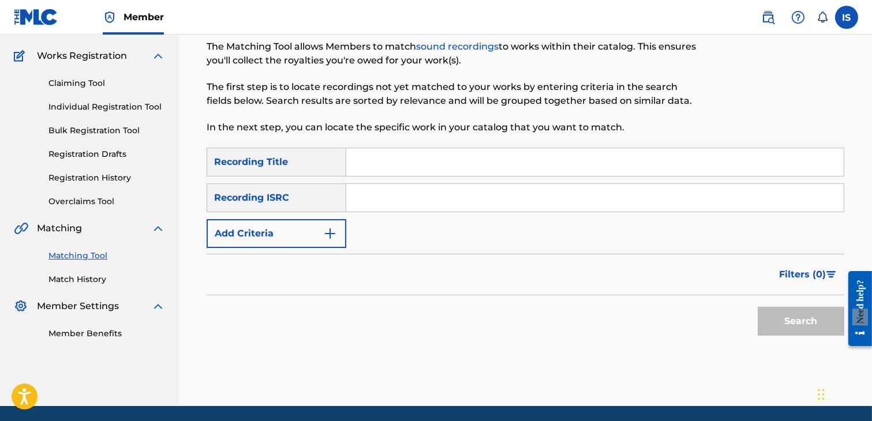
click at [400, 169] on input "Search Form" at bounding box center [594, 162] width 497 height 28
paste input "AKHTINI"
type input "AKHTINI"
click at [324, 223] on button "Add Criteria" at bounding box center [277, 233] width 140 height 29
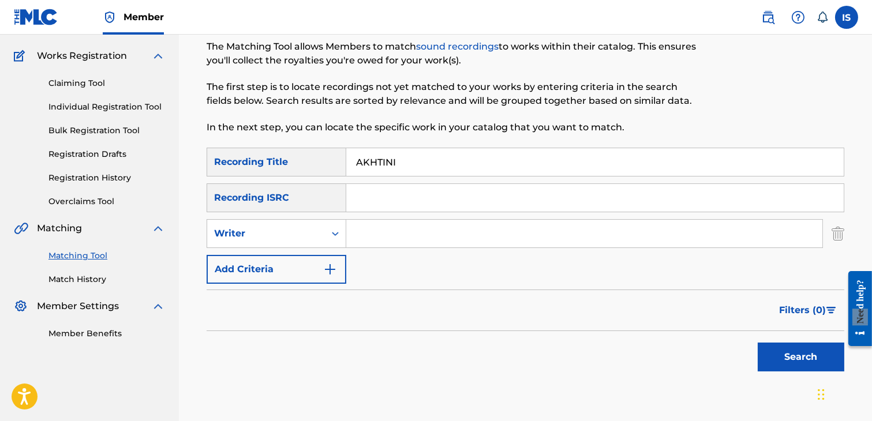
click at [390, 235] on input "Search Form" at bounding box center [584, 234] width 476 height 28
type input "khireddine"
click at [758, 343] on button "Search" at bounding box center [801, 357] width 87 height 29
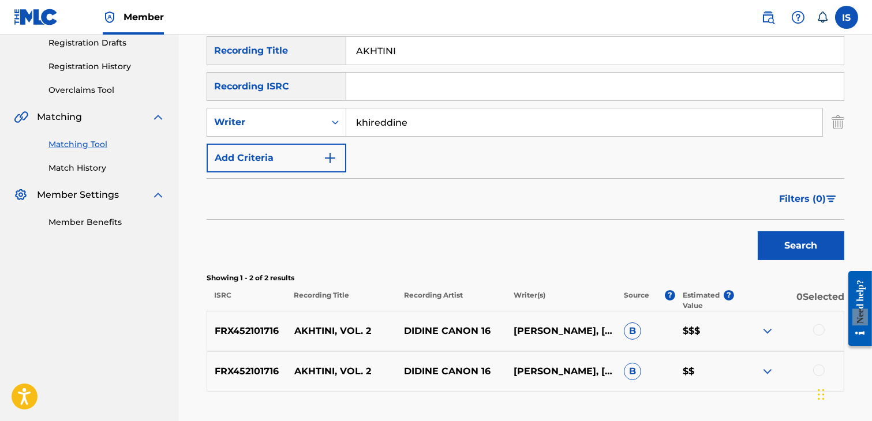
scroll to position [199, 0]
click at [380, 47] on input "AKHTINI" at bounding box center [594, 50] width 497 height 28
click at [758, 231] on button "Search" at bounding box center [801, 245] width 87 height 29
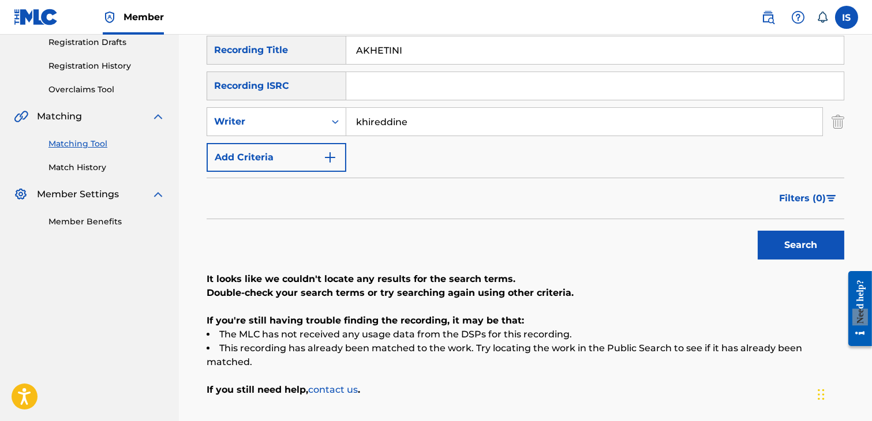
click at [758, 231] on button "Search" at bounding box center [801, 245] width 87 height 29
type input "AKHTINI"
click at [758, 231] on button "Search" at bounding box center [801, 245] width 87 height 29
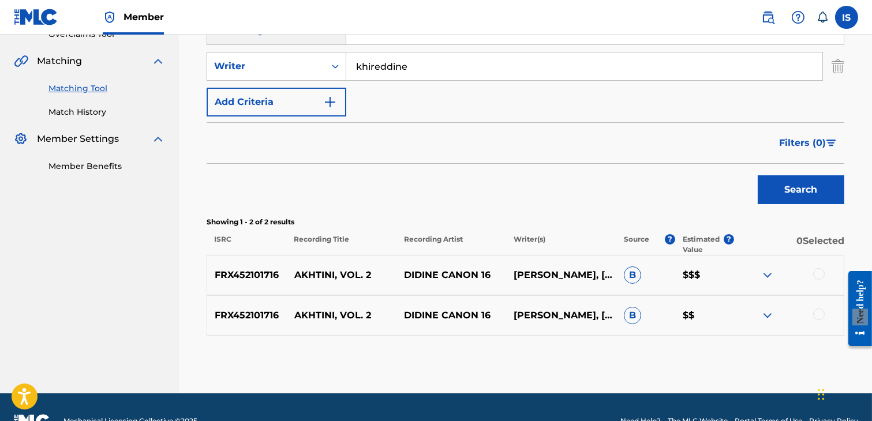
scroll to position [281, 0]
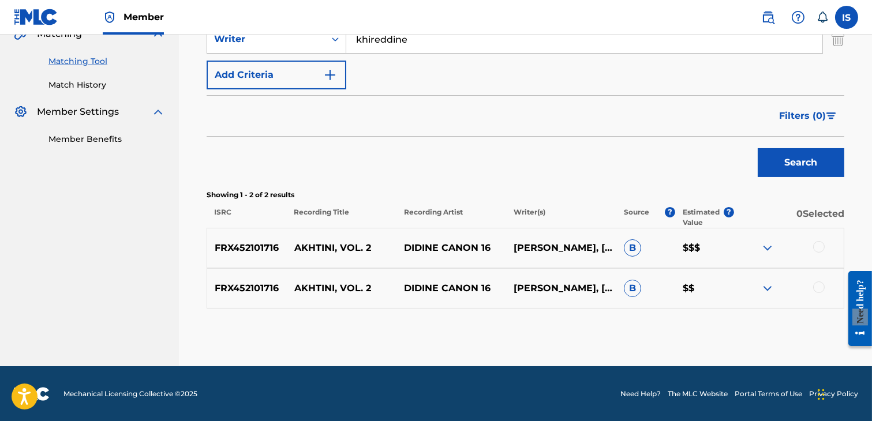
click at [818, 248] on div at bounding box center [819, 247] width 12 height 12
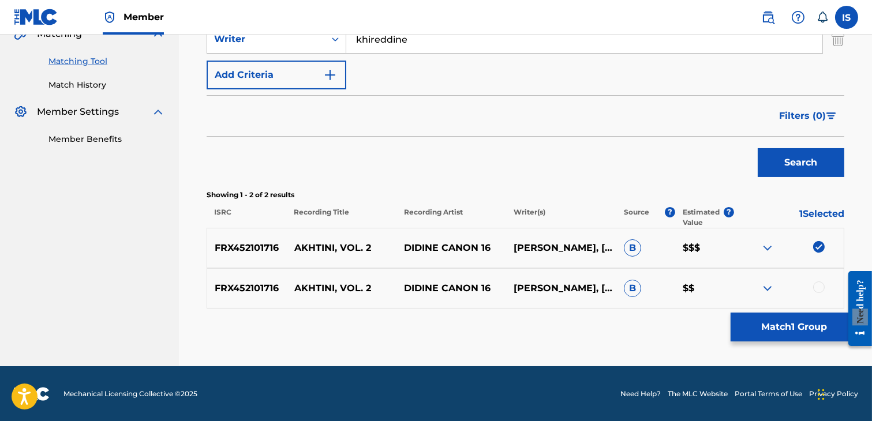
click at [817, 292] on div at bounding box center [819, 288] width 12 height 12
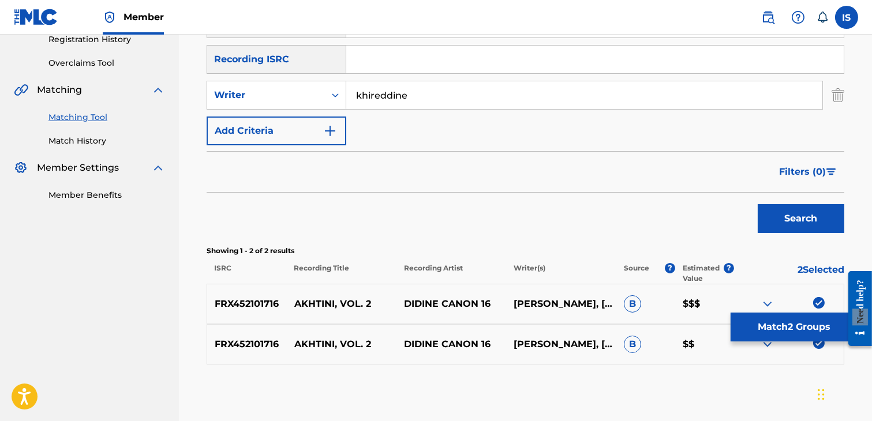
scroll to position [222, 0]
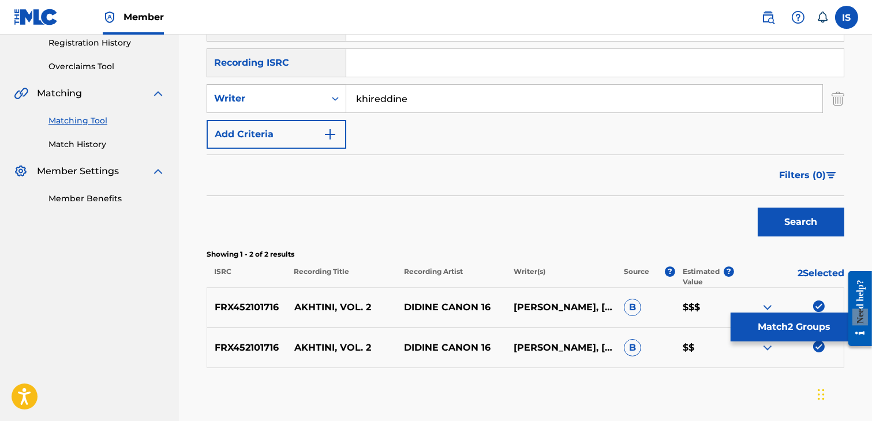
click at [757, 325] on button "Match 2 Groups" at bounding box center [795, 327] width 128 height 29
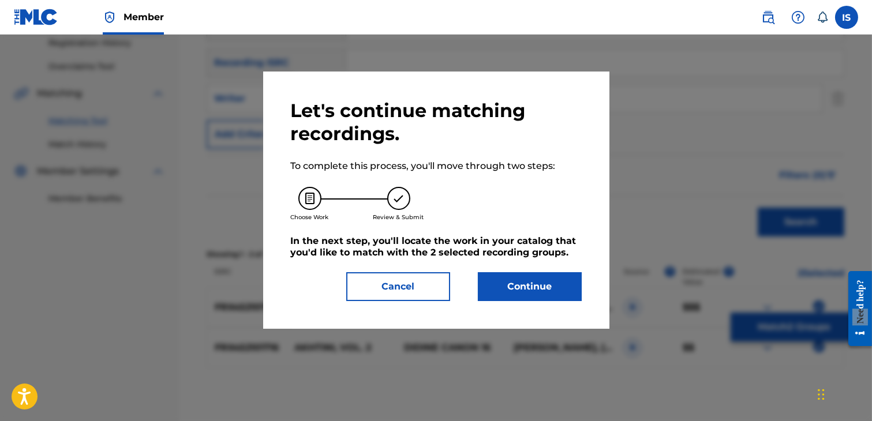
click at [508, 282] on button "Continue" at bounding box center [530, 286] width 104 height 29
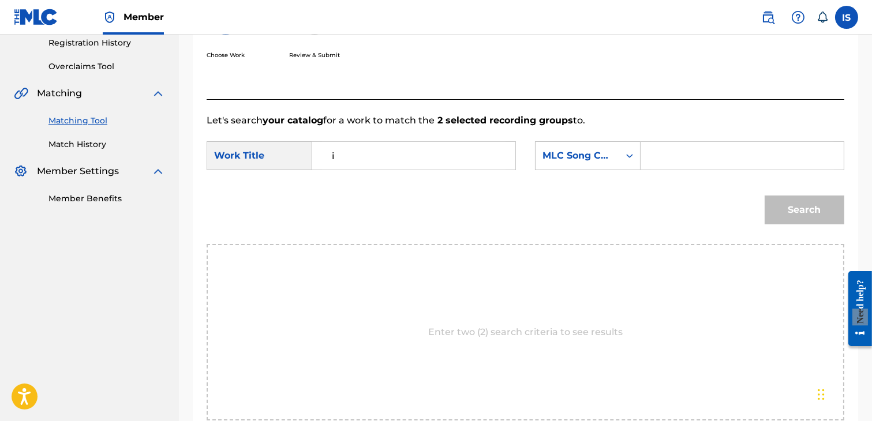
click at [355, 166] on input "i" at bounding box center [414, 156] width 184 height 28
type input "i"
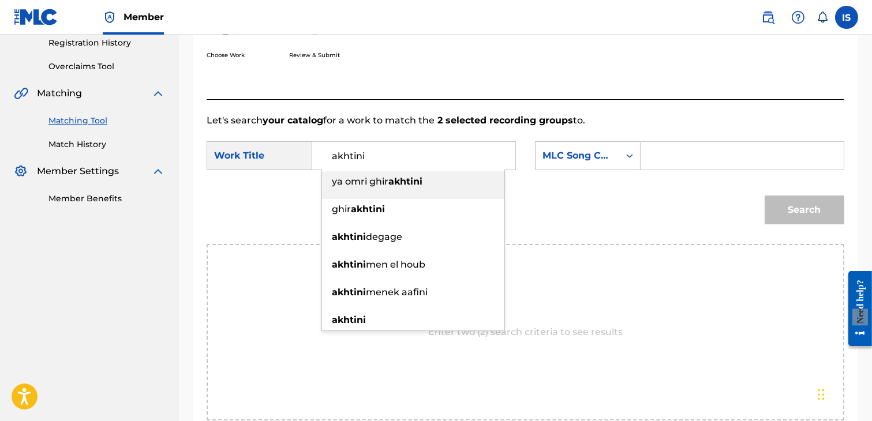
type input "akhtini"
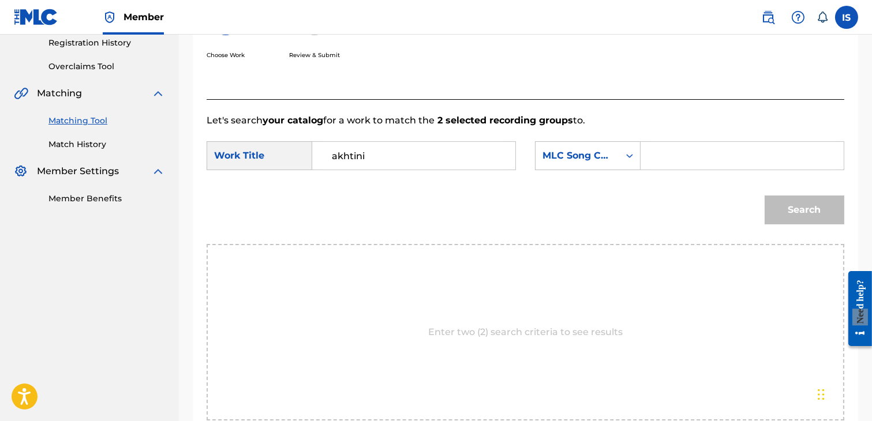
click at [614, 174] on div "SearchWithCriteria97595bae-b789-4ee4-b112-0e3a483eba26 Work Title akhtini Searc…" at bounding box center [526, 159] width 638 height 36
click at [597, 163] on div "MLC Song Code" at bounding box center [578, 156] width 84 height 22
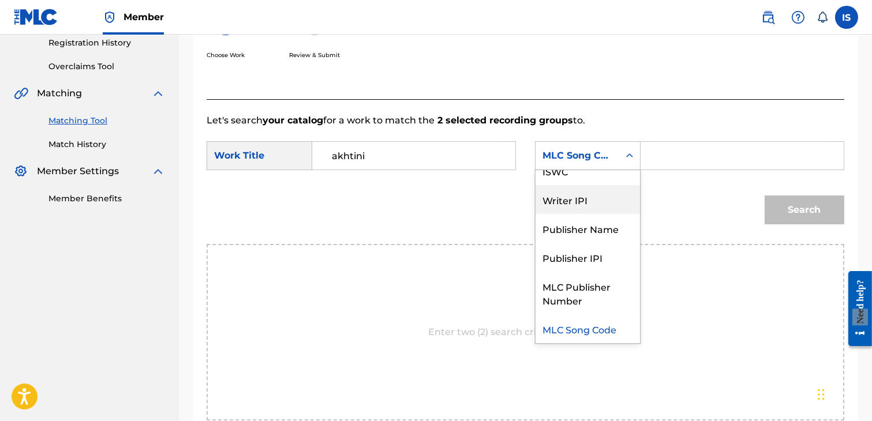
scroll to position [0, 0]
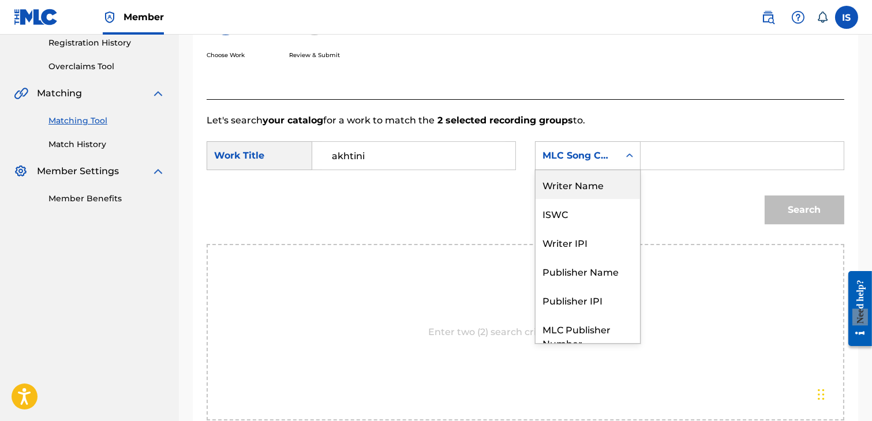
click at [598, 185] on div "Writer Name" at bounding box center [588, 184] width 104 height 29
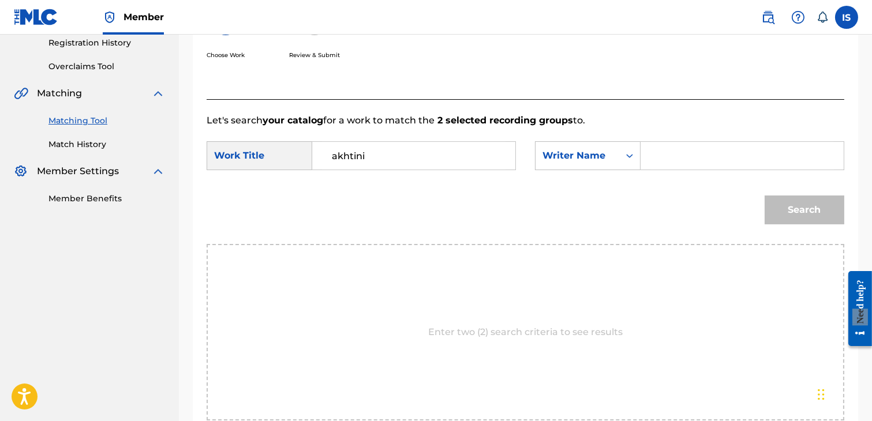
click at [721, 175] on div "SearchWithCriteria97595bae-b789-4ee4-b112-0e3a483eba26 Work Title akhtini Searc…" at bounding box center [526, 159] width 638 height 36
click at [712, 163] on input "Search Form" at bounding box center [742, 156] width 184 height 28
type input "khireddine"
click at [775, 218] on button "Search" at bounding box center [805, 210] width 80 height 29
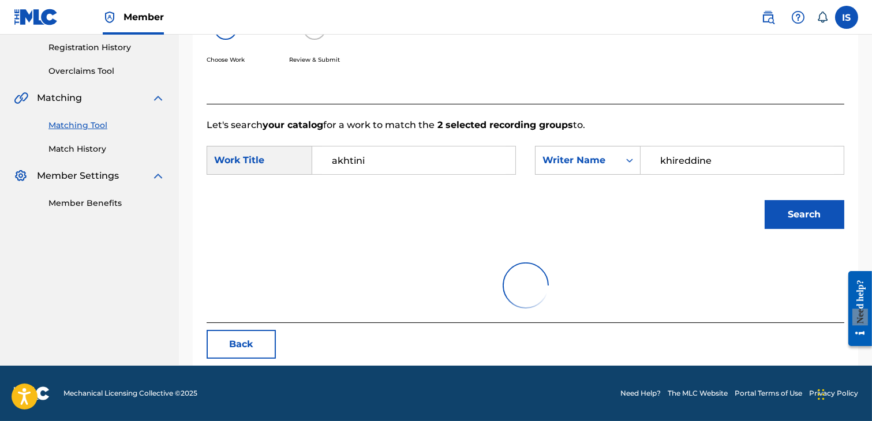
scroll to position [222, 0]
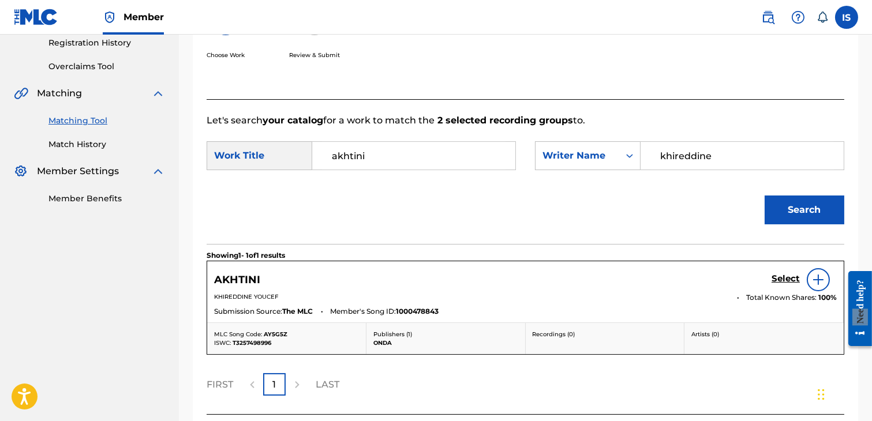
click at [783, 279] on h5 "Select" at bounding box center [786, 279] width 28 height 11
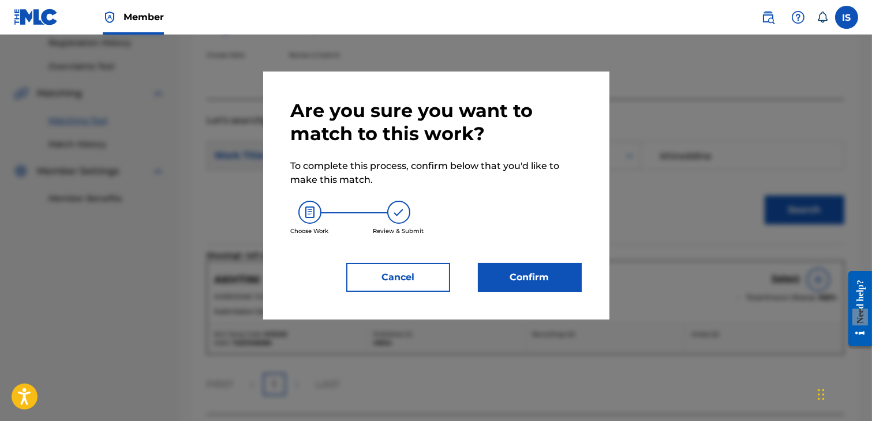
click at [504, 282] on button "Confirm" at bounding box center [530, 277] width 104 height 29
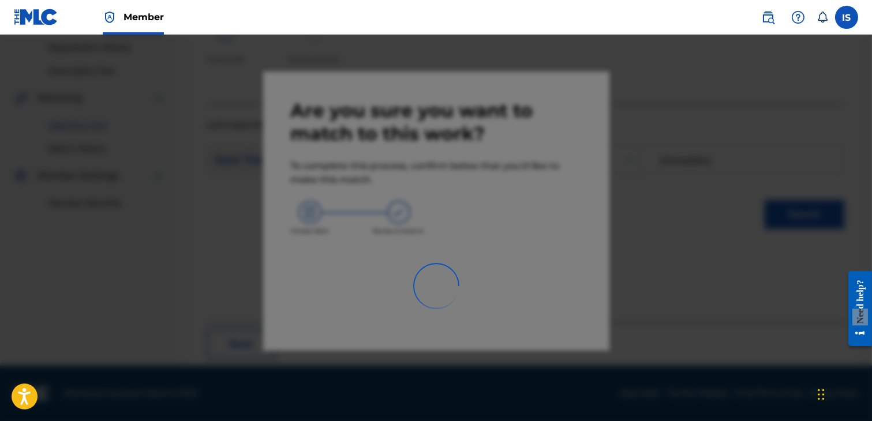
scroll to position [87, 0]
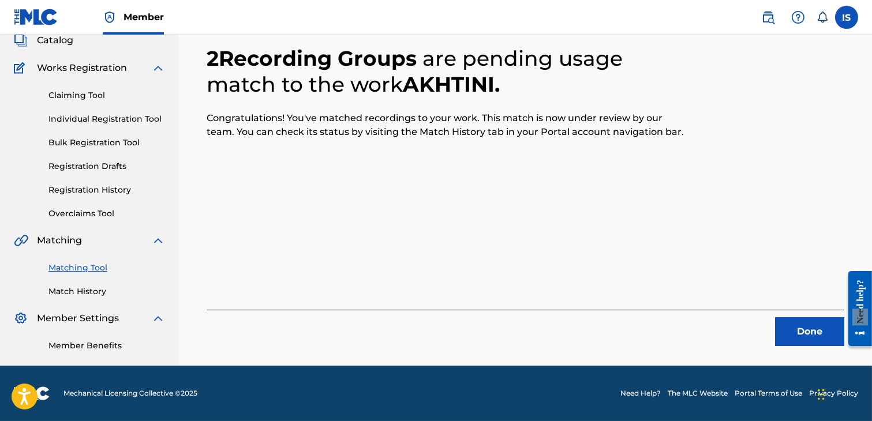
click at [500, 280] on div "2 Recording Groups are pending usage match to the work AKHTINI . Congratulation…" at bounding box center [526, 182] width 638 height 328
click at [802, 317] on button "Done" at bounding box center [809, 331] width 69 height 29
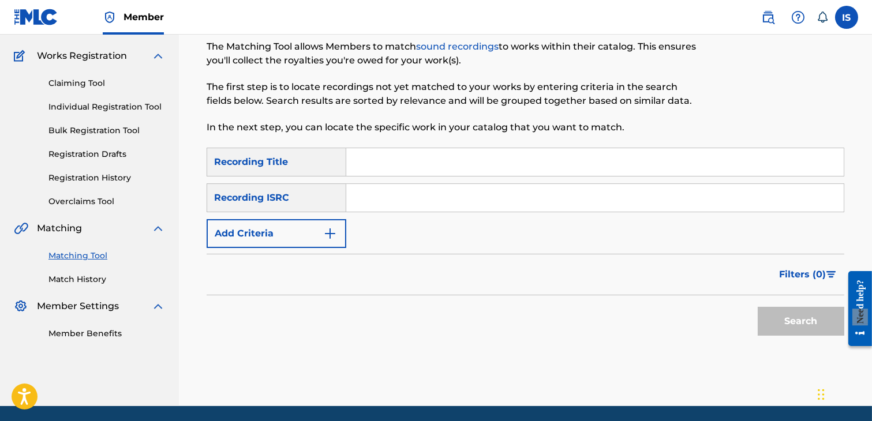
click at [413, 156] on input "Search Form" at bounding box center [594, 162] width 497 height 28
paste input "LA VIDA LOCA"
type input "LA VIDA LOCA"
click at [274, 224] on button "Add Criteria" at bounding box center [277, 233] width 140 height 29
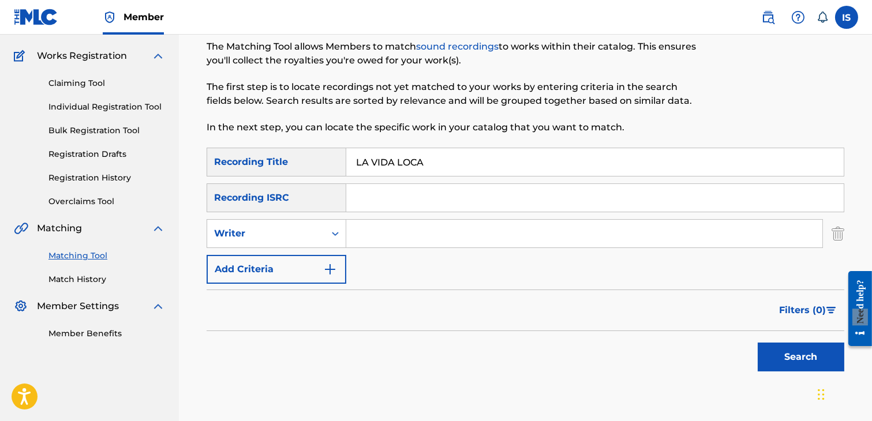
click at [385, 239] on input "Search Form" at bounding box center [584, 234] width 476 height 28
type input "khireddine youcef"
click at [796, 365] on button "Search" at bounding box center [801, 357] width 87 height 29
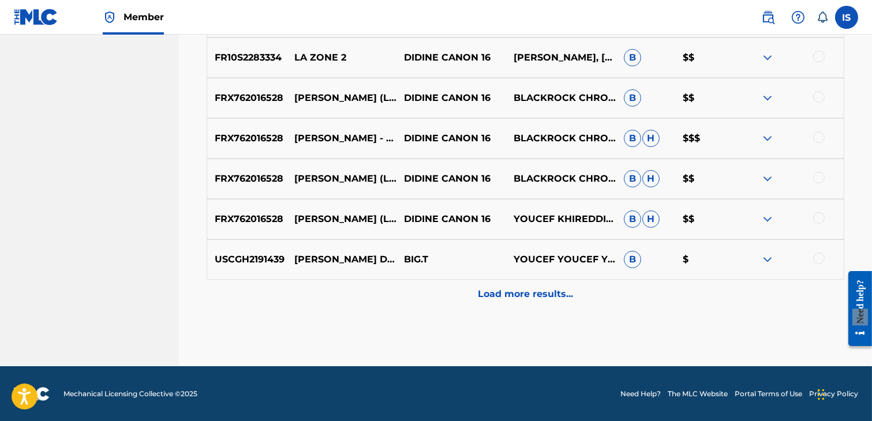
click at [530, 289] on p "Load more results..." at bounding box center [525, 294] width 95 height 14
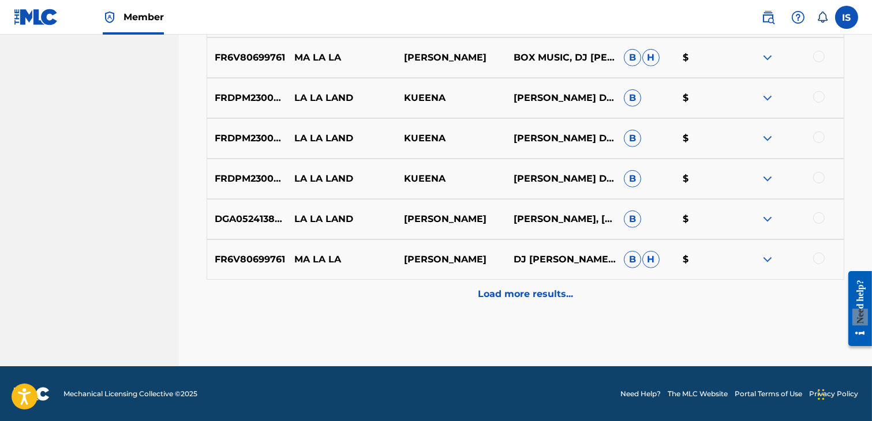
click at [530, 289] on p "Load more results..." at bounding box center [525, 294] width 95 height 14
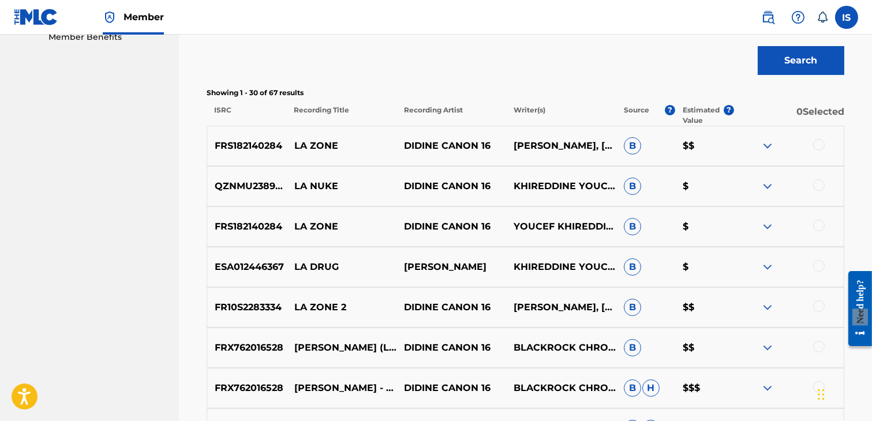
scroll to position [0, 0]
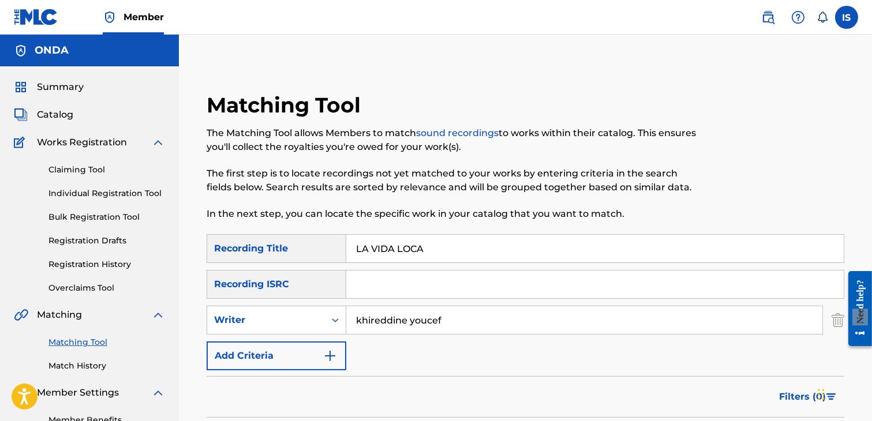
drag, startPoint x: 370, startPoint y: 248, endPoint x: 269, endPoint y: 226, distance: 103.3
type input "VIDA LOCA"
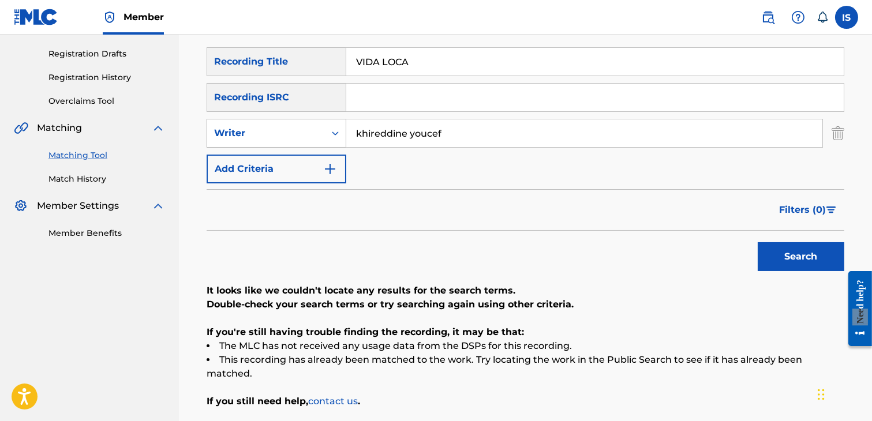
scroll to position [186, 0]
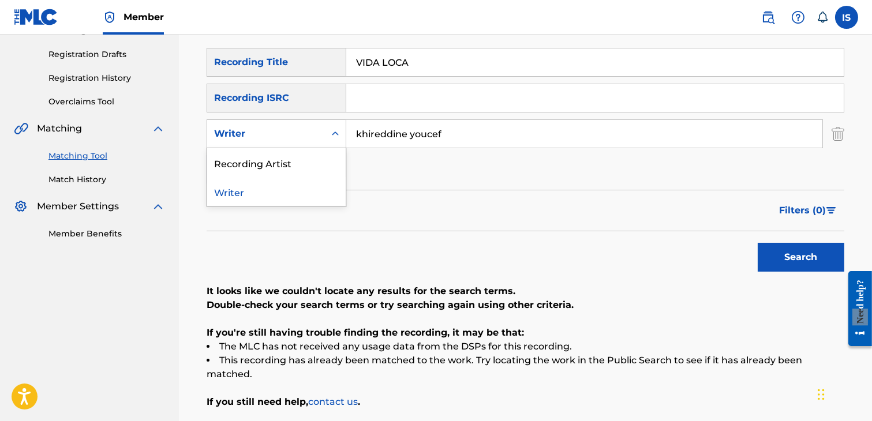
click at [304, 128] on div "Writer" at bounding box center [266, 134] width 104 height 14
click at [297, 153] on div "Recording Artist" at bounding box center [276, 162] width 138 height 29
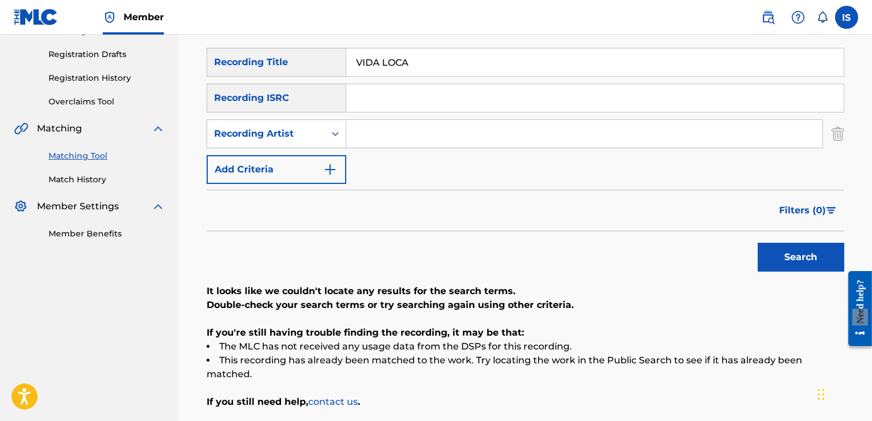
click at [396, 145] on input "Search Form" at bounding box center [584, 134] width 476 height 28
type input "didine"
click at [358, 65] on input "VIDA LOCA" at bounding box center [594, 62] width 497 height 28
type input "la VIDA LOCA"
click at [758, 243] on button "Search" at bounding box center [801, 257] width 87 height 29
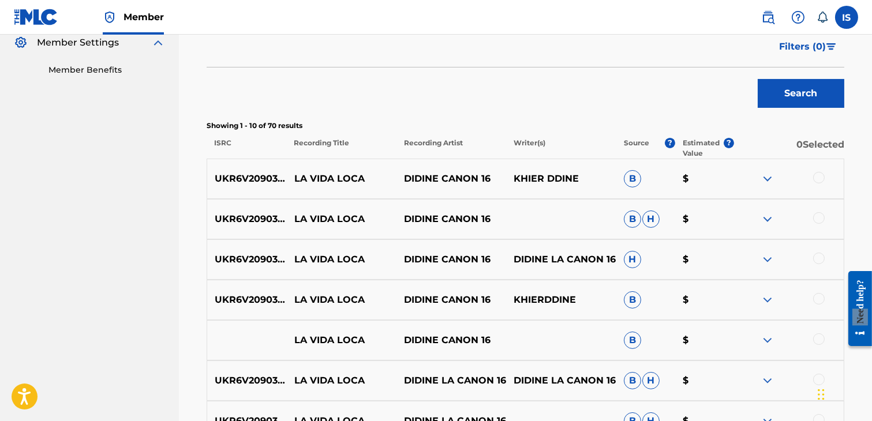
scroll to position [365, 0]
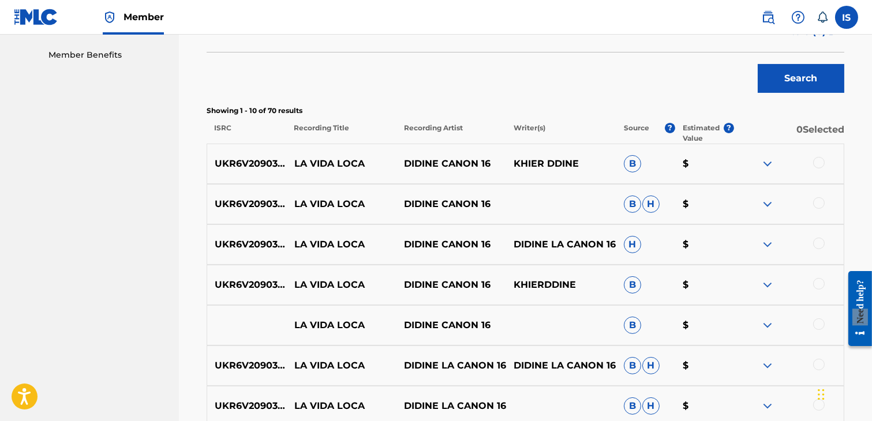
click at [815, 166] on div at bounding box center [819, 163] width 12 height 12
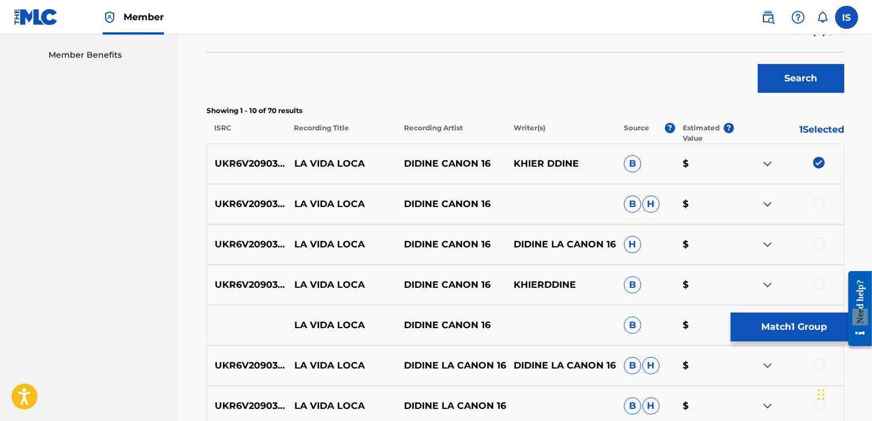
click at [821, 199] on div at bounding box center [819, 203] width 12 height 12
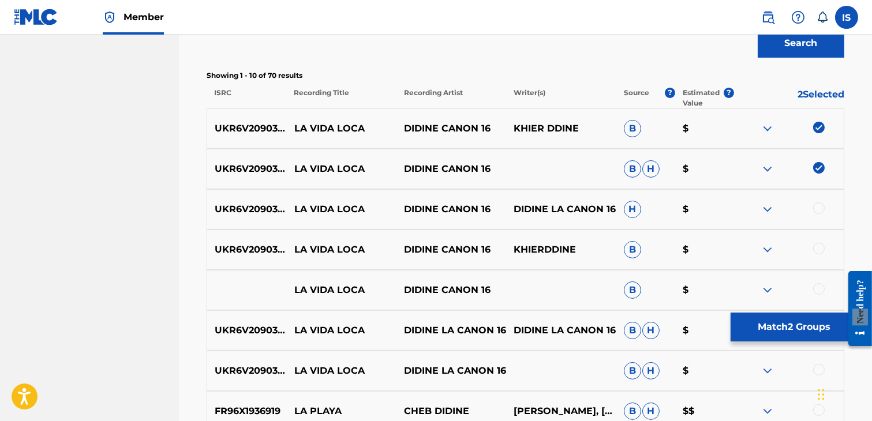
scroll to position [409, 0]
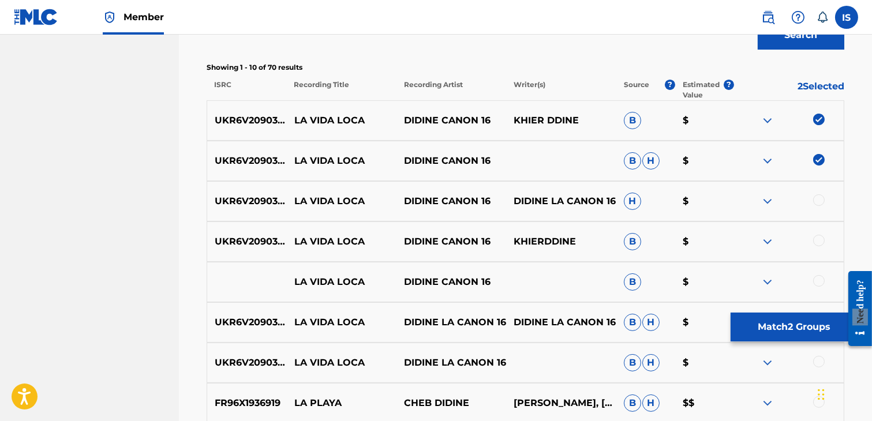
click at [821, 199] on div at bounding box center [819, 200] width 12 height 12
click at [816, 238] on div at bounding box center [819, 241] width 12 height 12
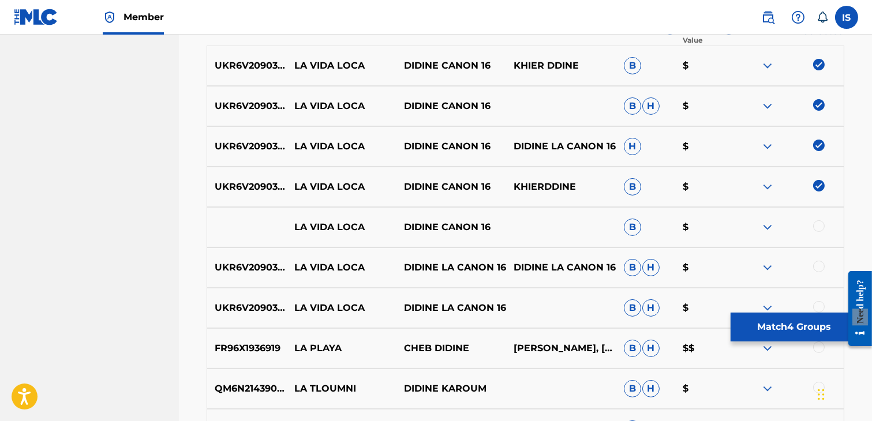
scroll to position [476, 0]
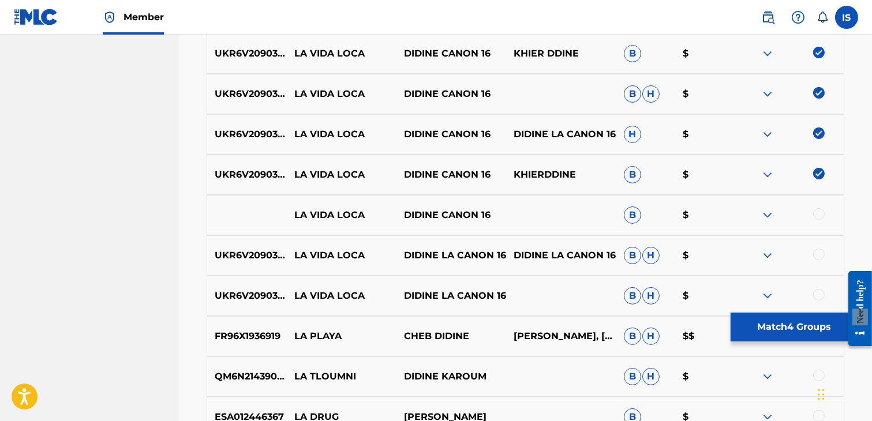
click at [815, 212] on div at bounding box center [819, 214] width 12 height 12
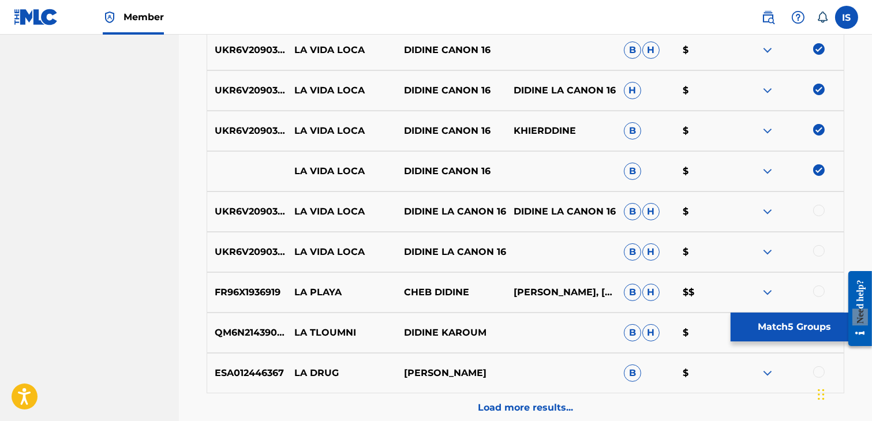
scroll to position [527, 0]
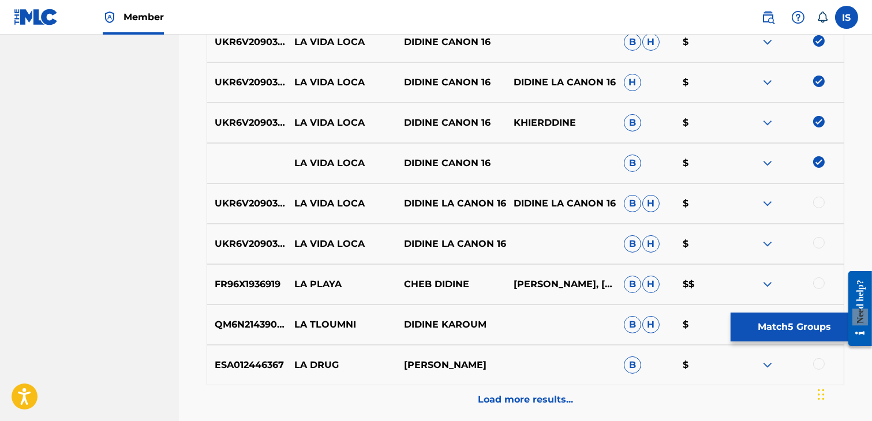
click at [819, 200] on div at bounding box center [819, 203] width 12 height 12
click at [814, 248] on div at bounding box center [789, 244] width 110 height 14
click at [817, 245] on div at bounding box center [819, 243] width 12 height 12
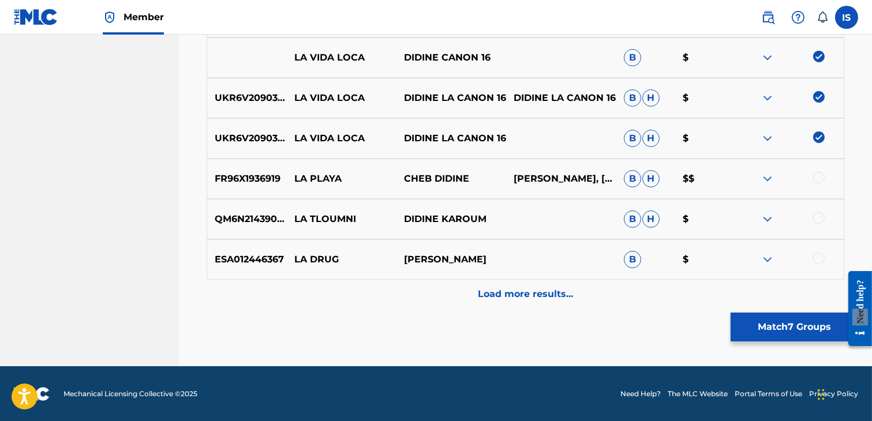
click at [582, 284] on div "Load more results..." at bounding box center [526, 294] width 638 height 29
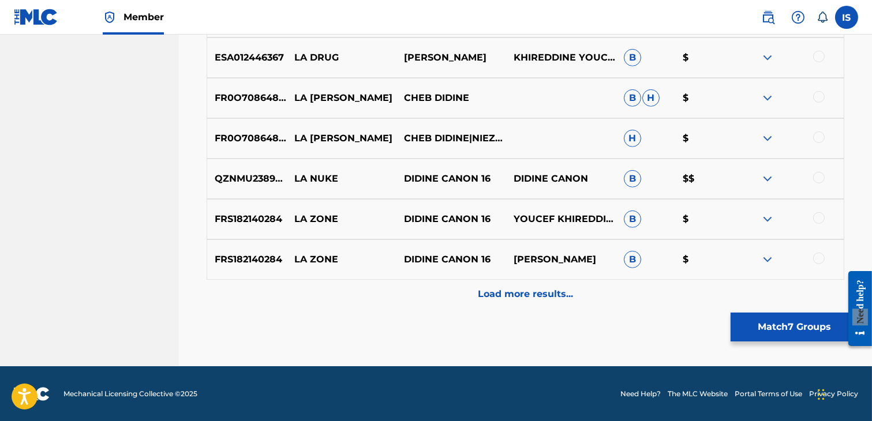
click at [543, 294] on p "Load more results..." at bounding box center [525, 294] width 95 height 14
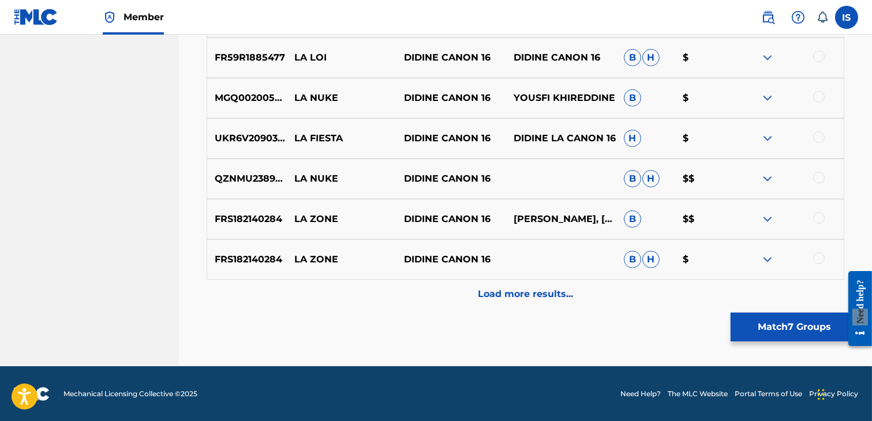
click at [543, 294] on p "Load more results..." at bounding box center [525, 294] width 95 height 14
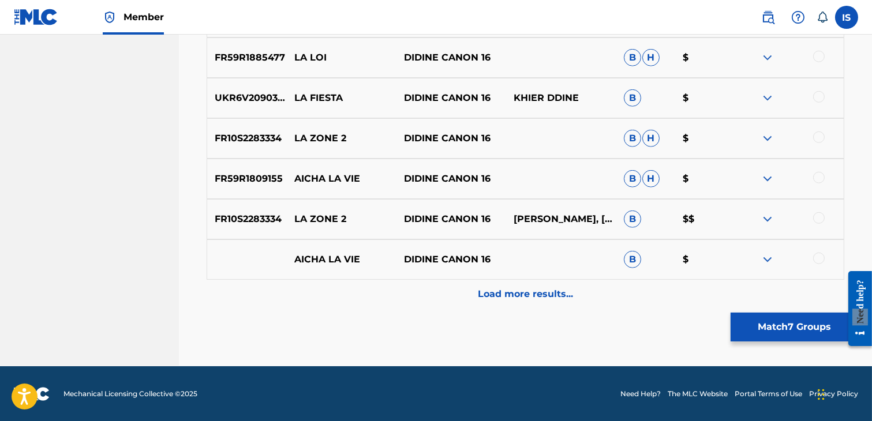
click at [543, 294] on p "Load more results..." at bounding box center [525, 294] width 95 height 14
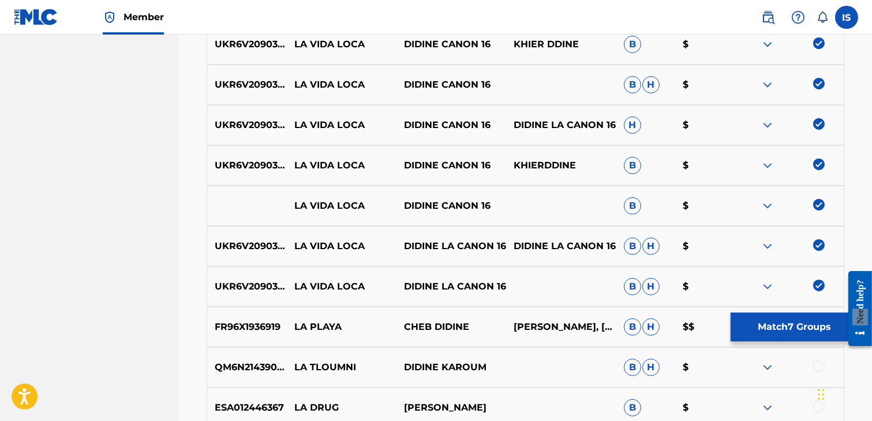
scroll to position [488, 0]
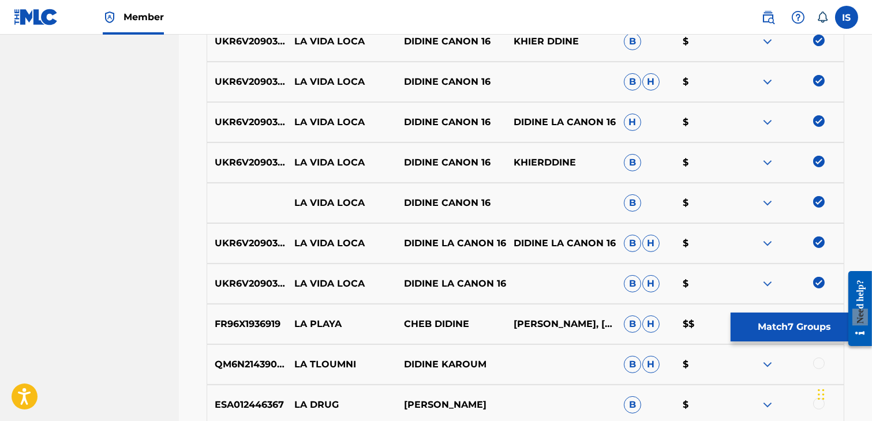
click at [774, 331] on button "Match 7 Groups" at bounding box center [795, 327] width 128 height 29
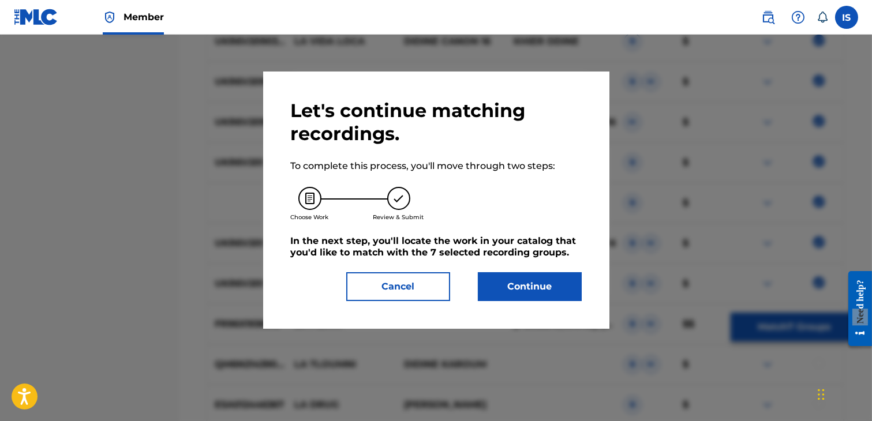
click at [504, 284] on button "Continue" at bounding box center [530, 286] width 104 height 29
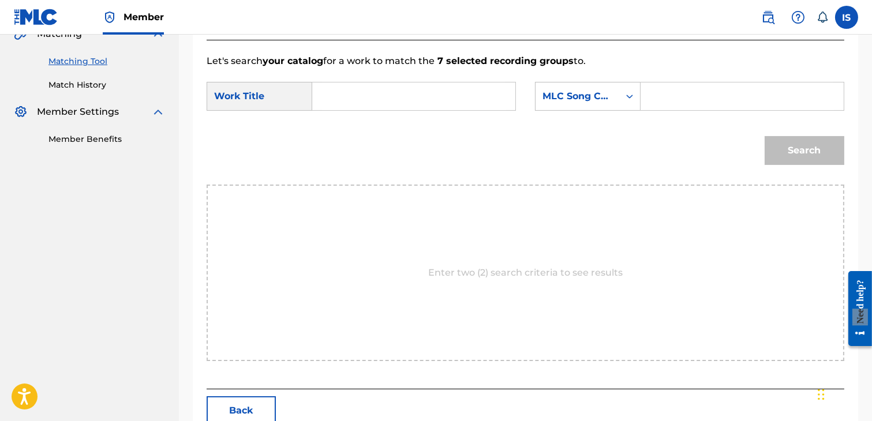
scroll to position [275, 0]
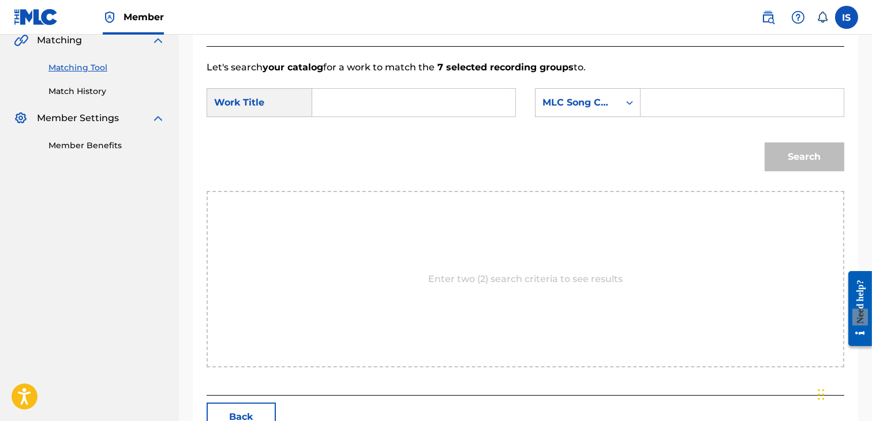
click at [355, 101] on input "Search Form" at bounding box center [414, 103] width 184 height 28
paste input "LA VIDA LOCA"
type input "LA VIDA LOCA"
click at [583, 96] on div "MLC Song Code" at bounding box center [577, 103] width 70 height 14
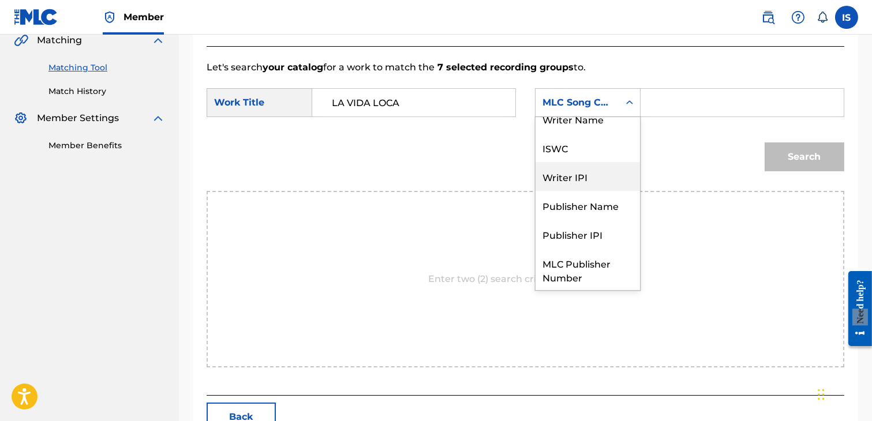
scroll to position [0, 0]
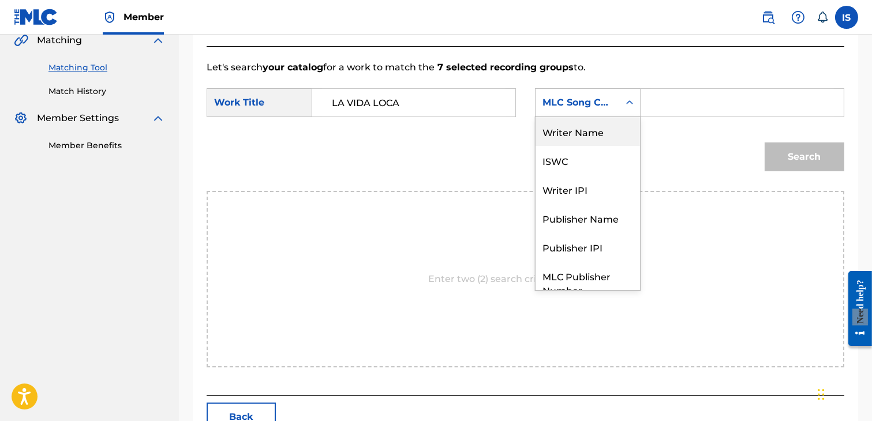
click at [585, 137] on div "Writer Name" at bounding box center [588, 131] width 104 height 29
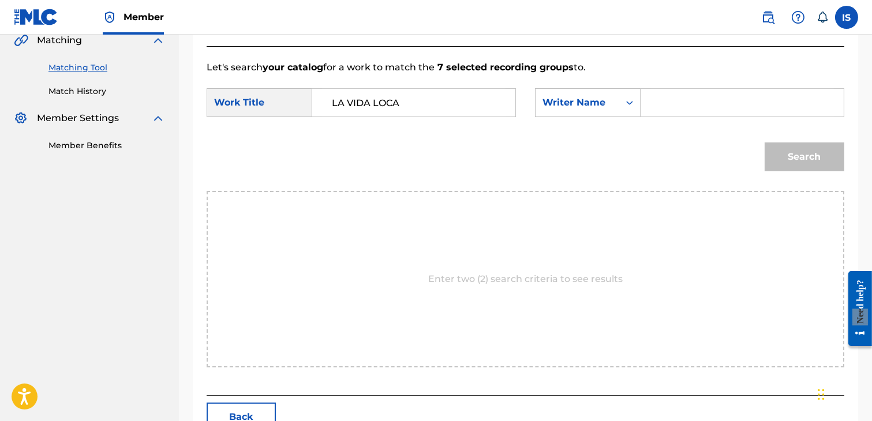
click at [686, 96] on input "Search Form" at bounding box center [742, 103] width 184 height 28
click at [684, 107] on input "Search Form" at bounding box center [742, 103] width 184 height 28
type input "khireddine"
click at [810, 153] on button "Search" at bounding box center [805, 157] width 80 height 29
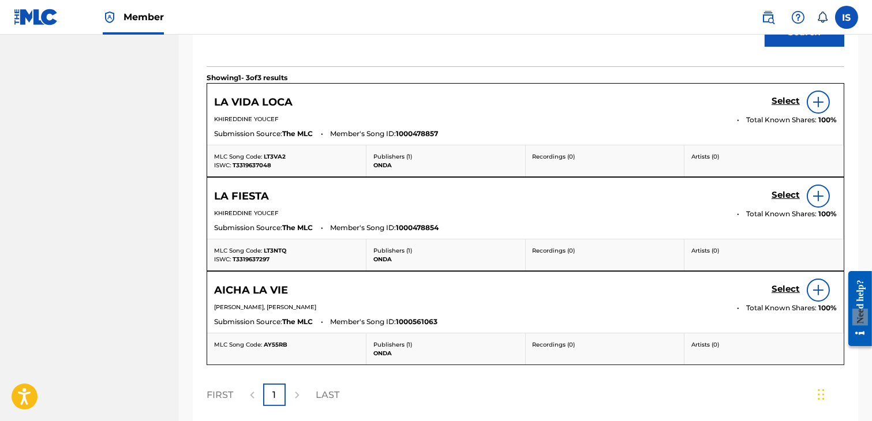
scroll to position [392, 0]
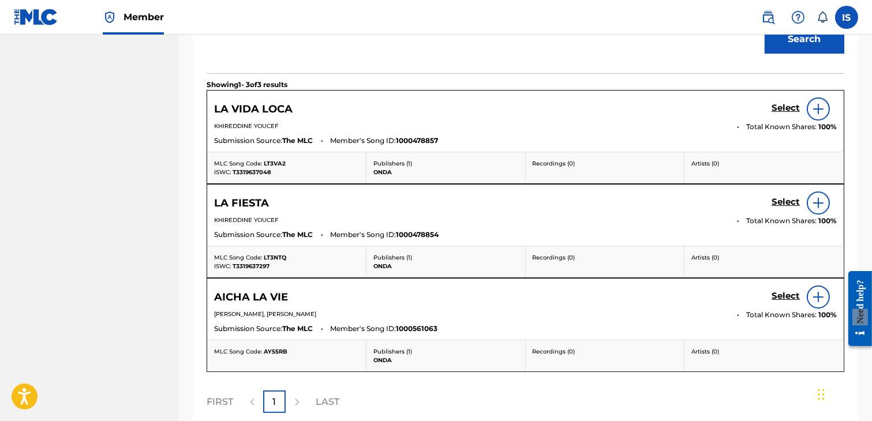
click at [781, 107] on h5 "Select" at bounding box center [786, 108] width 28 height 11
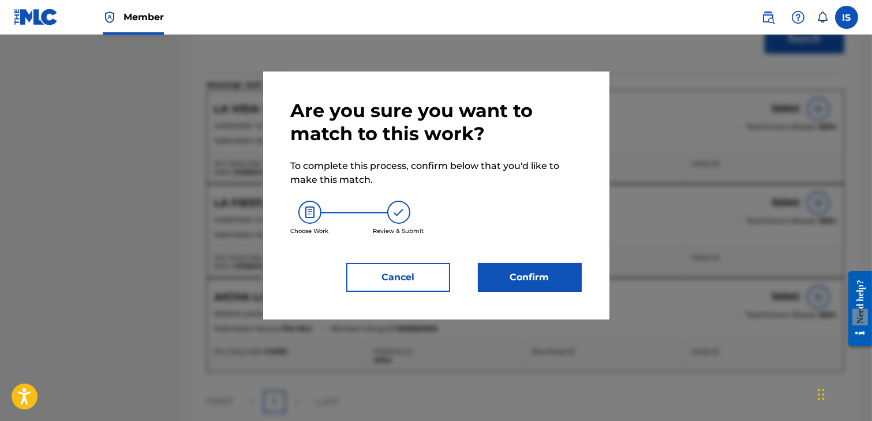
click at [518, 277] on button "Confirm" at bounding box center [530, 277] width 104 height 29
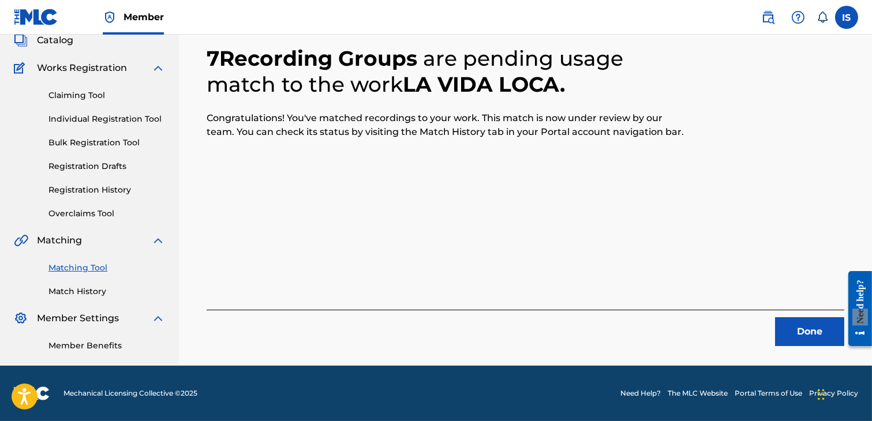
scroll to position [87, 0]
click at [802, 317] on button "Done" at bounding box center [809, 331] width 69 height 29
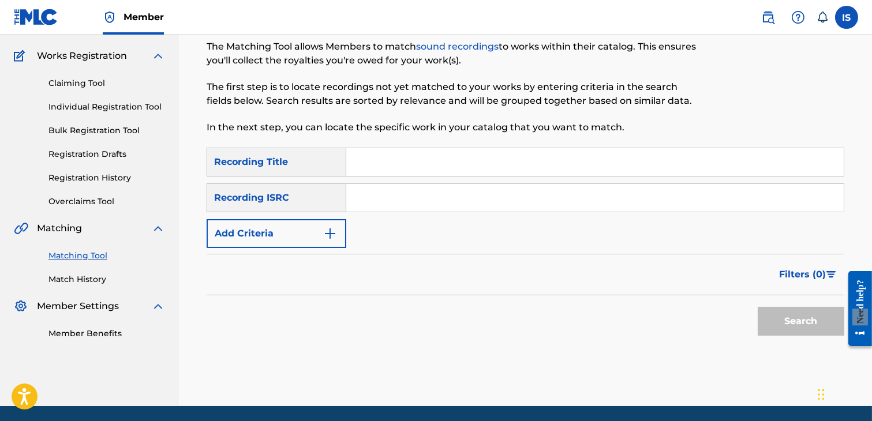
drag, startPoint x: 406, startPoint y: 170, endPoint x: 377, endPoint y: 164, distance: 30.1
click at [377, 164] on input "Search Form" at bounding box center [594, 162] width 497 height 28
paste input "MEME JOUR"
type input "MEME JOUR"
click at [315, 229] on button "Add Criteria" at bounding box center [277, 233] width 140 height 29
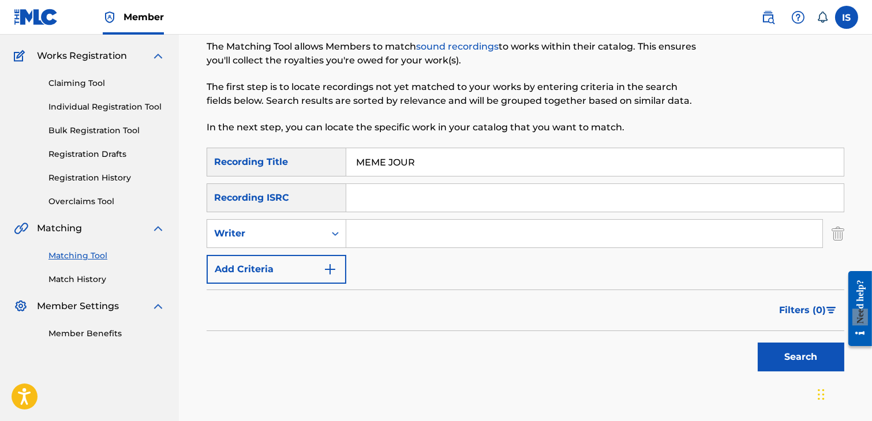
click at [395, 230] on input "Search Form" at bounding box center [584, 234] width 476 height 28
type input "didine canon"
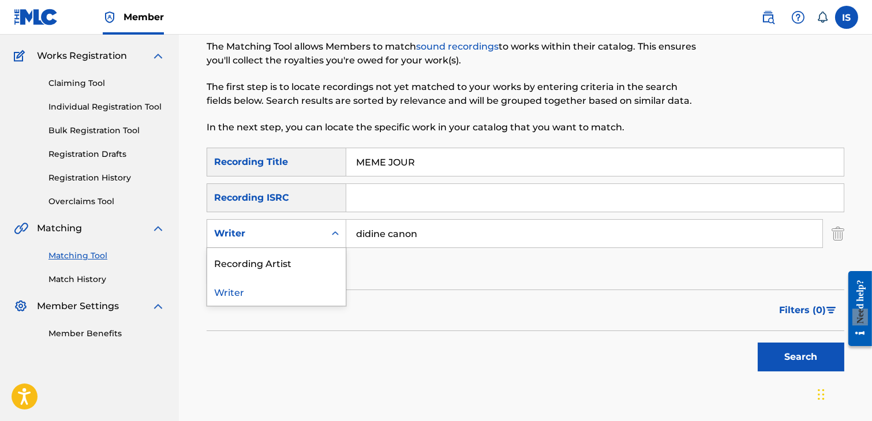
click at [306, 237] on div "Writer" at bounding box center [266, 234] width 104 height 14
click at [301, 258] on div "Recording Artist" at bounding box center [276, 262] width 138 height 29
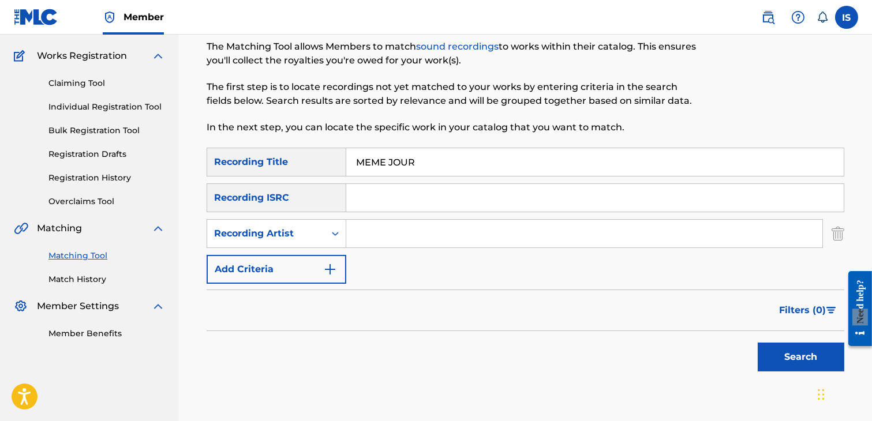
click at [489, 244] on input "Search Form" at bounding box center [584, 234] width 476 height 28
type input "didine canon"
click at [800, 360] on button "Search" at bounding box center [801, 357] width 87 height 29
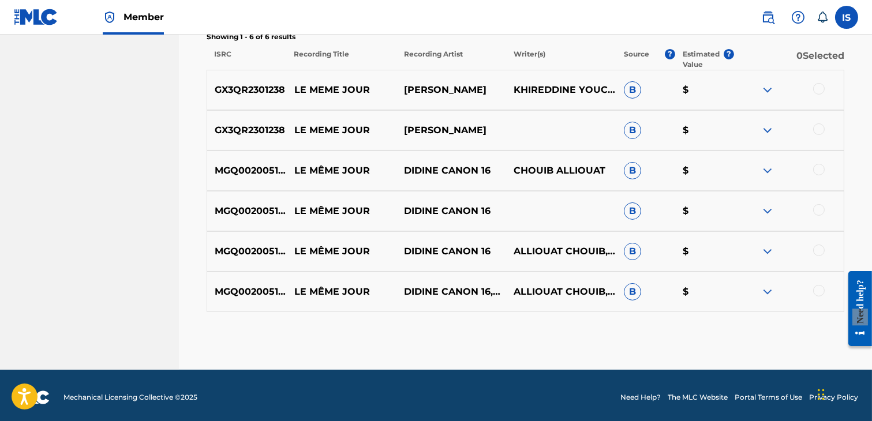
scroll to position [440, 0]
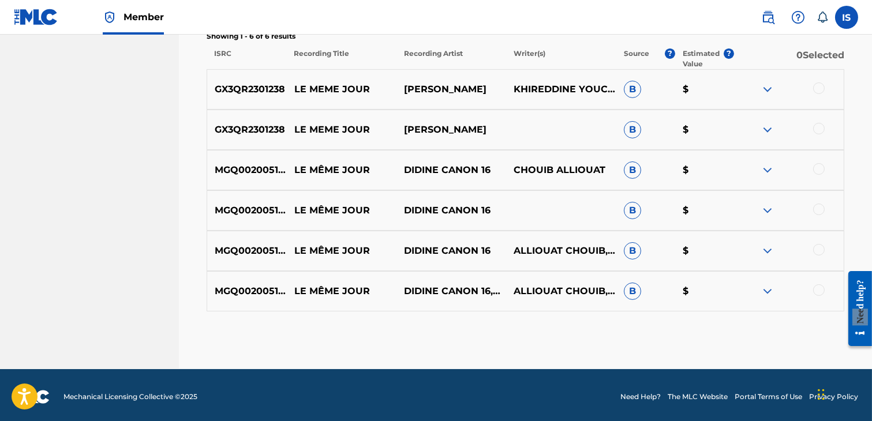
click at [820, 88] on div at bounding box center [819, 89] width 12 height 12
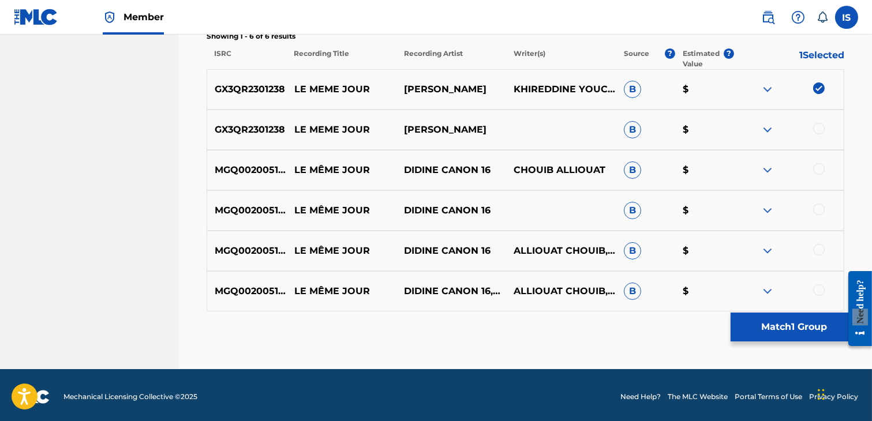
click at [821, 131] on div at bounding box center [819, 129] width 12 height 12
click at [819, 173] on div at bounding box center [819, 169] width 12 height 12
click at [821, 211] on div at bounding box center [819, 210] width 12 height 12
click at [819, 249] on div at bounding box center [819, 250] width 12 height 12
click at [818, 289] on div at bounding box center [819, 290] width 12 height 12
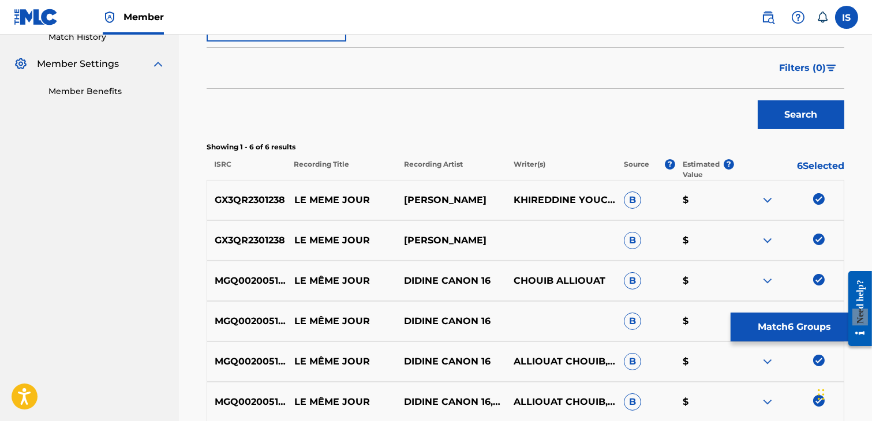
scroll to position [367, 0]
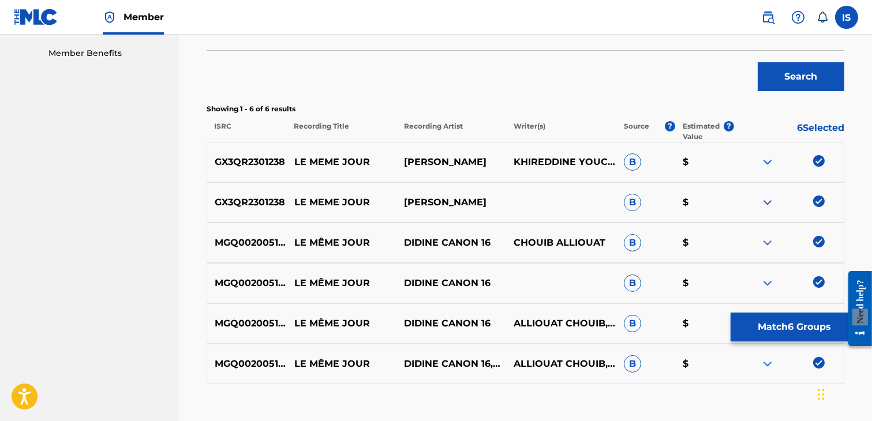
click at [799, 329] on button "Match 6 Groups" at bounding box center [795, 327] width 128 height 29
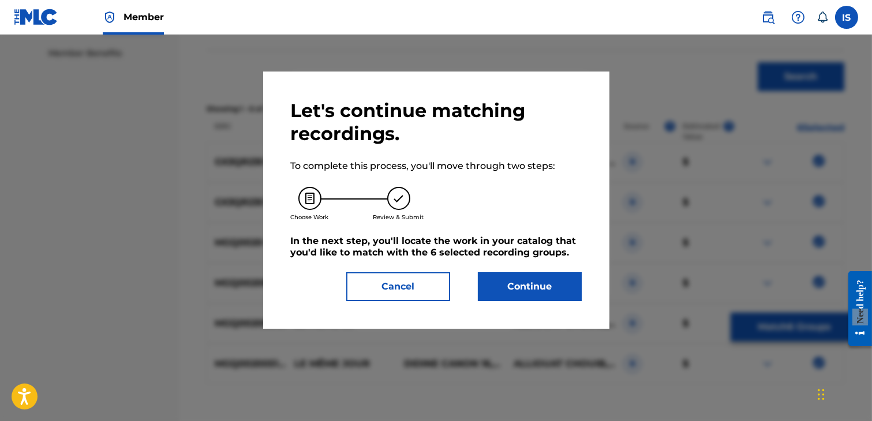
click at [531, 298] on button "Continue" at bounding box center [530, 286] width 104 height 29
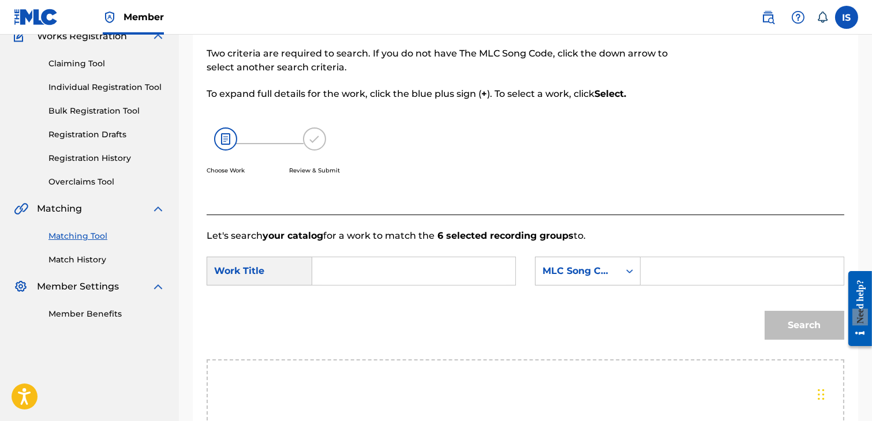
scroll to position [104, 0]
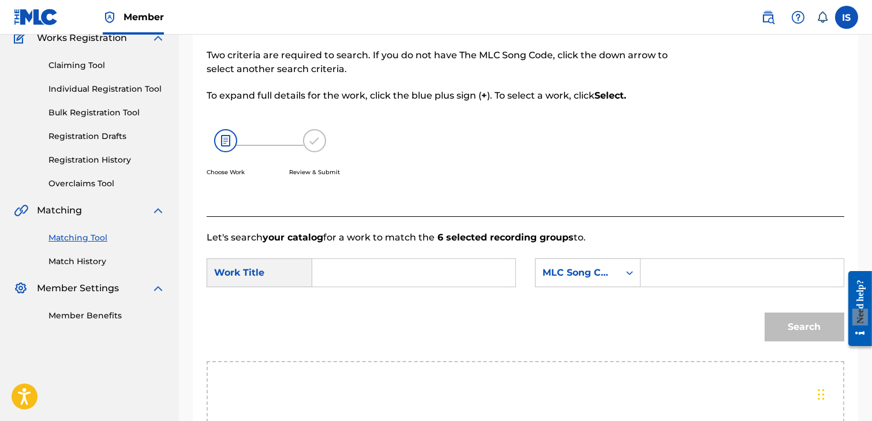
click at [356, 279] on input "Search Form" at bounding box center [414, 273] width 184 height 28
paste input "MEME JOUR"
type input "MEME JOUR"
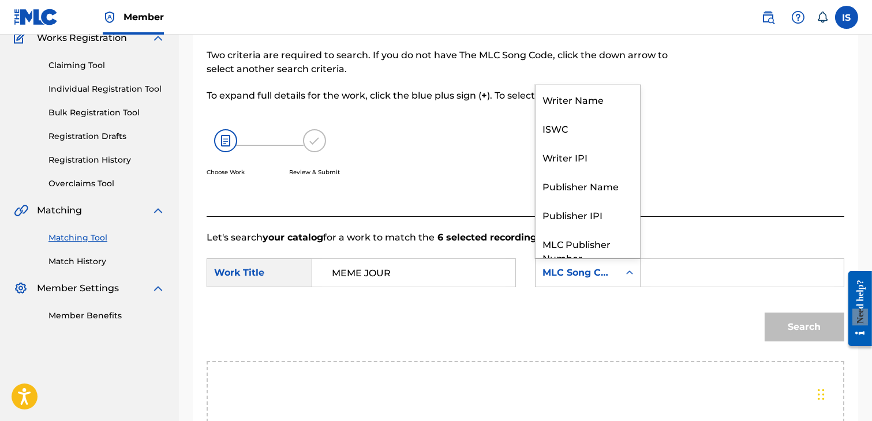
scroll to position [43, 0]
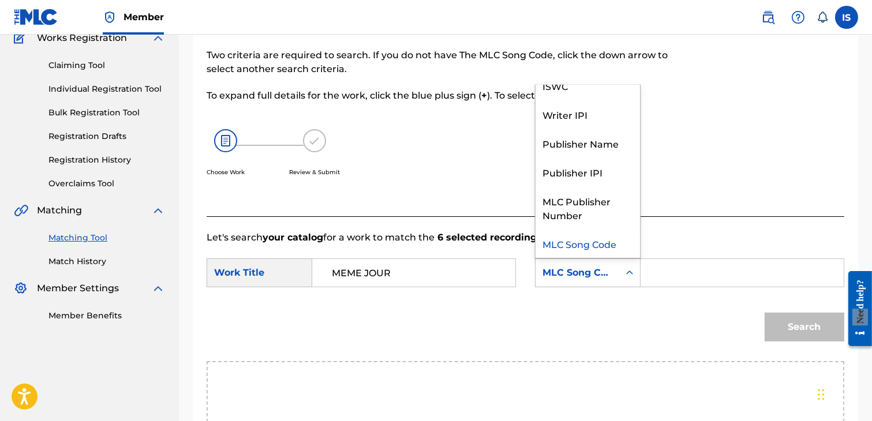
drag, startPoint x: 568, startPoint y: 268, endPoint x: 551, endPoint y: 123, distance: 145.9
click at [551, 123] on div "Writer IPI" at bounding box center [588, 114] width 104 height 29
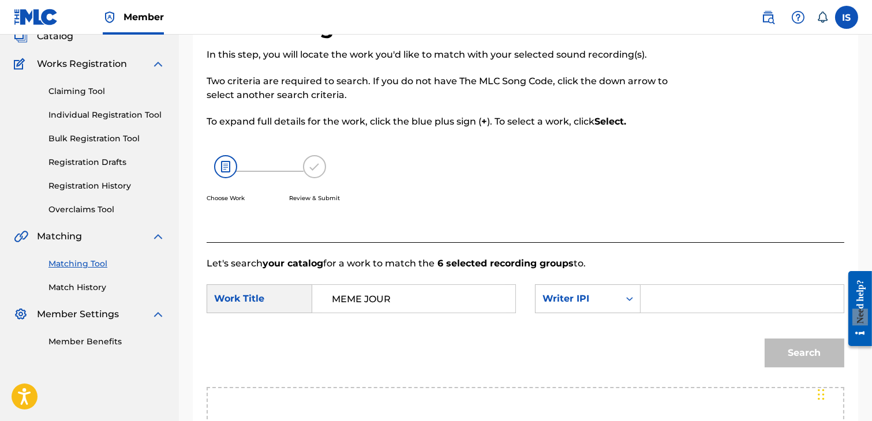
drag, startPoint x: 549, startPoint y: 308, endPoint x: 523, endPoint y: 335, distance: 37.1
click at [523, 335] on div "Search" at bounding box center [526, 357] width 638 height 60
click at [558, 306] on div "Writer IPI" at bounding box center [578, 299] width 84 height 22
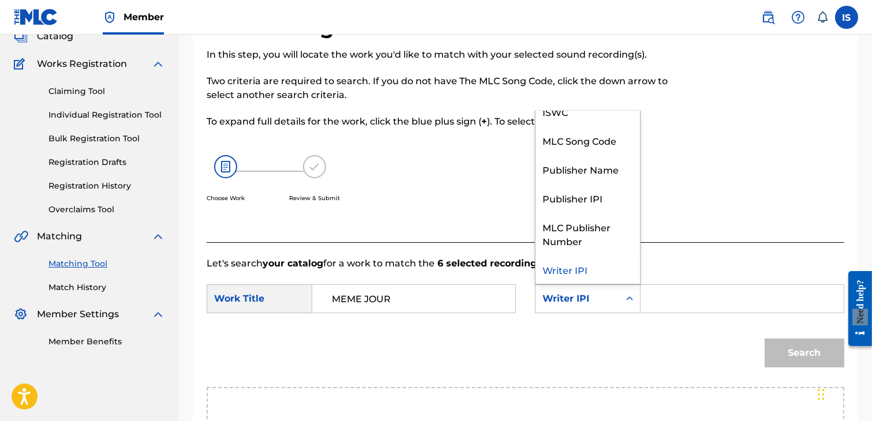
scroll to position [0, 0]
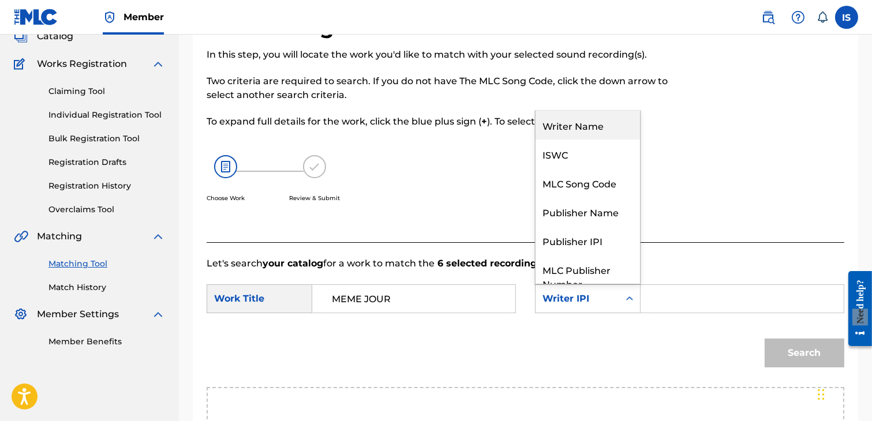
click at [586, 134] on div "Writer Name" at bounding box center [588, 125] width 104 height 29
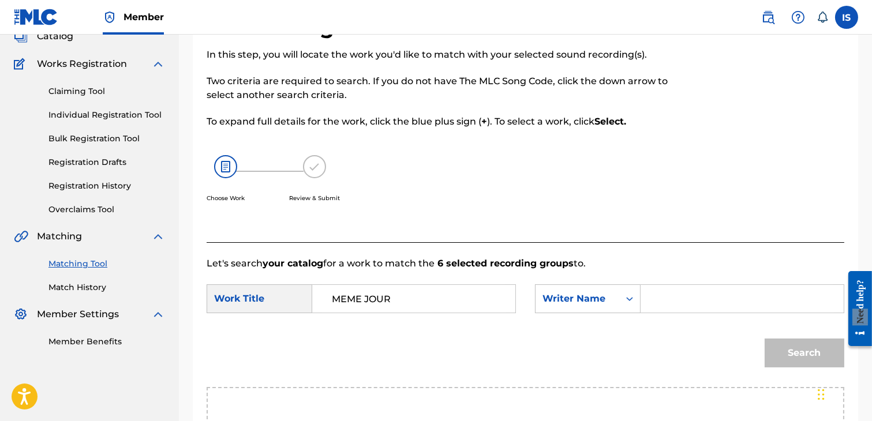
click at [673, 290] on input "Search Form" at bounding box center [742, 299] width 184 height 28
click at [765, 339] on button "Search" at bounding box center [805, 353] width 80 height 29
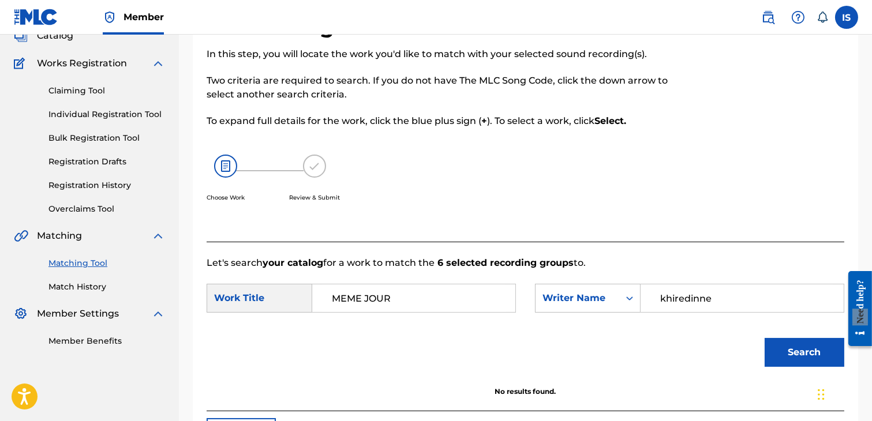
scroll to position [78, 0]
click at [765, 339] on button "Search" at bounding box center [805, 353] width 80 height 29
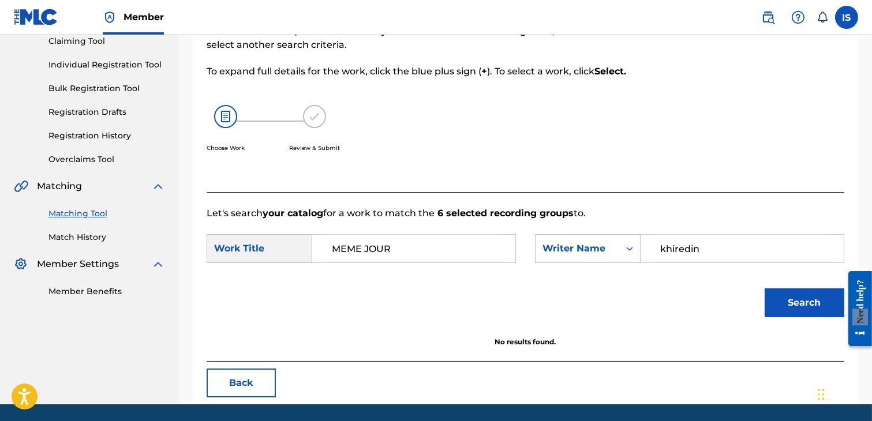
scroll to position [144, 0]
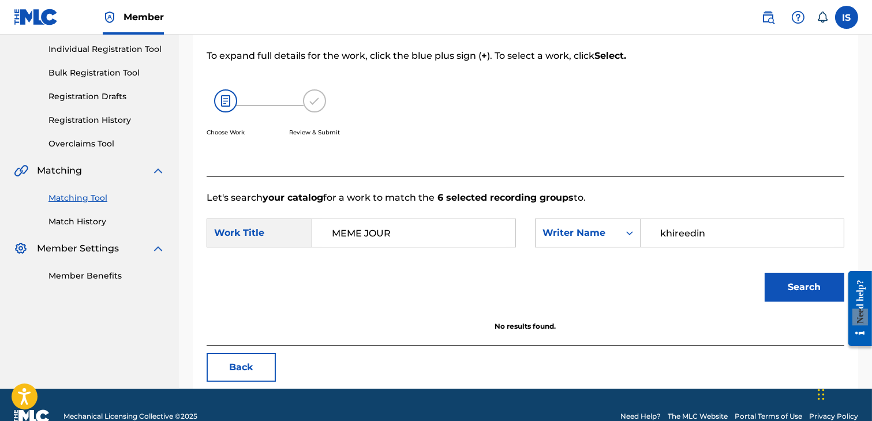
click at [679, 234] on input "khireedin" at bounding box center [742, 233] width 184 height 28
type input "khiredin"
click at [679, 234] on input "khiredin" at bounding box center [742, 233] width 184 height 28
type input "khireddine"
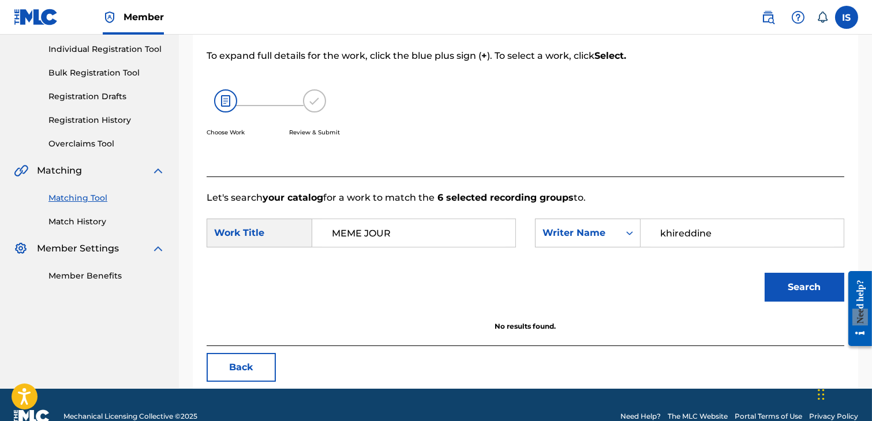
click at [804, 295] on button "Search" at bounding box center [805, 287] width 80 height 29
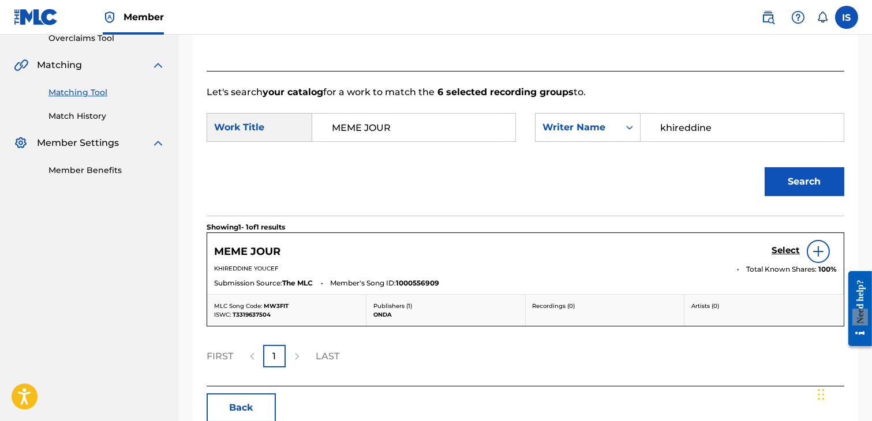
scroll to position [268, 0]
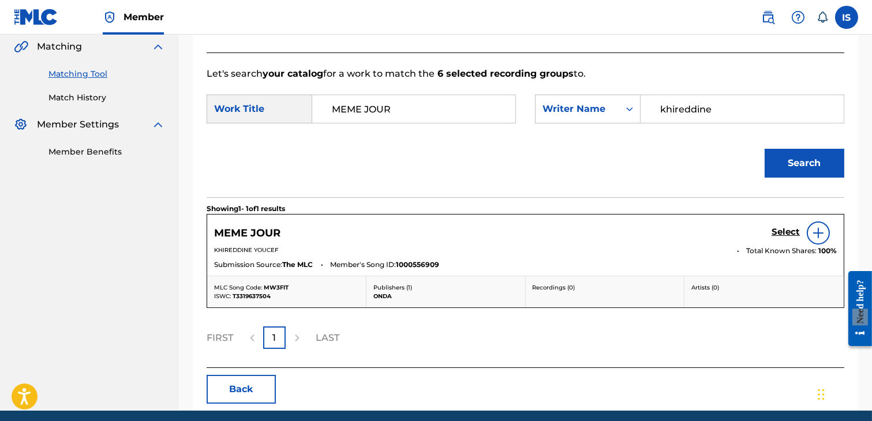
click at [778, 231] on h5 "Select" at bounding box center [786, 232] width 28 height 11
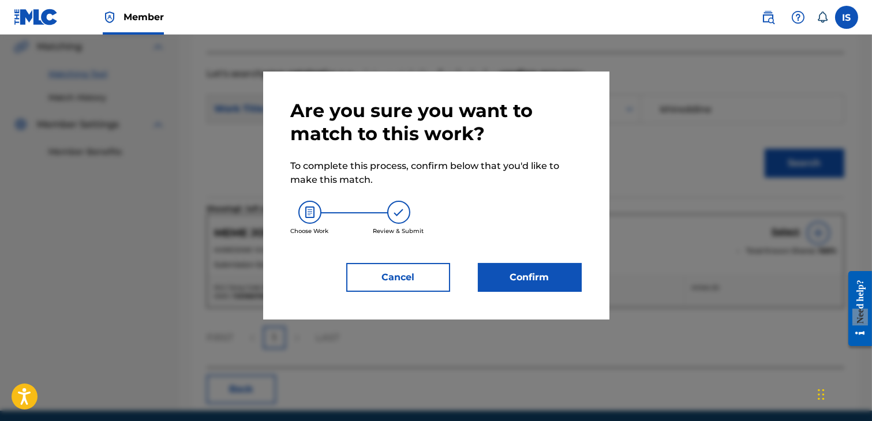
click at [534, 286] on button "Confirm" at bounding box center [530, 277] width 104 height 29
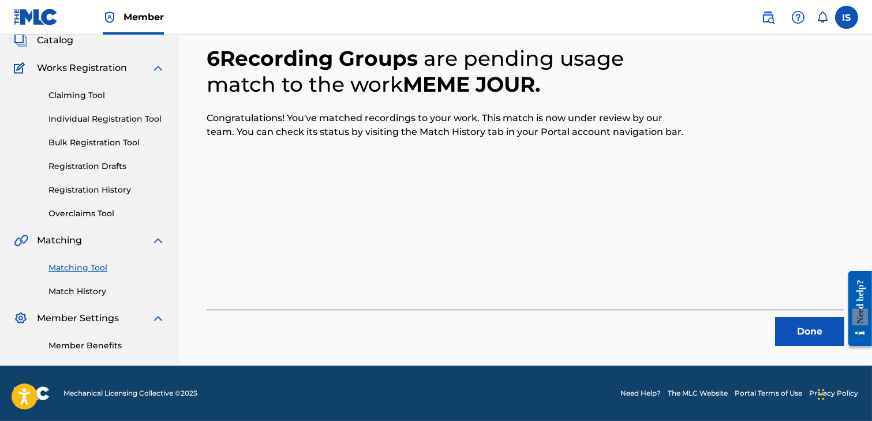
scroll to position [87, 0]
click at [806, 326] on button "Done" at bounding box center [809, 331] width 69 height 29
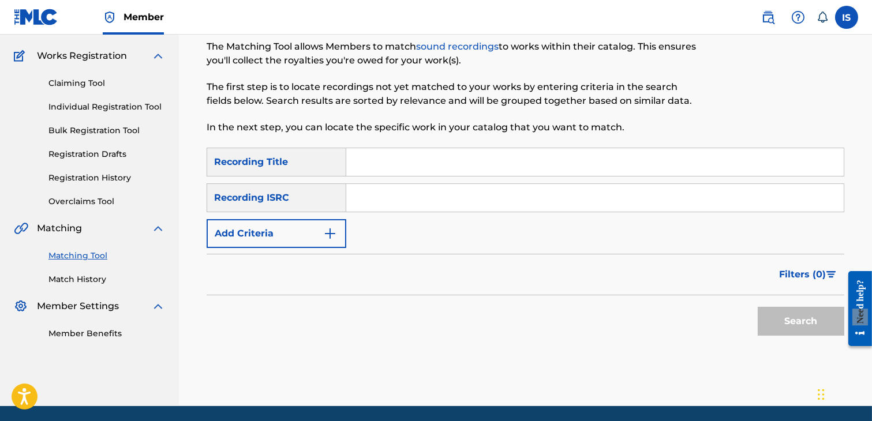
click at [430, 194] on input "Search Form" at bounding box center [594, 198] width 497 height 28
click at [405, 177] on div "SearchWithCriteriaf35061c3-5625-4ec6-b02c-04c29010c22f Recording Title SearchWi…" at bounding box center [526, 198] width 638 height 100
click at [377, 160] on input "Search Form" at bounding box center [594, 162] width 497 height 28
paste input "[PERSON_NAME]"
type input "[PERSON_NAME]"
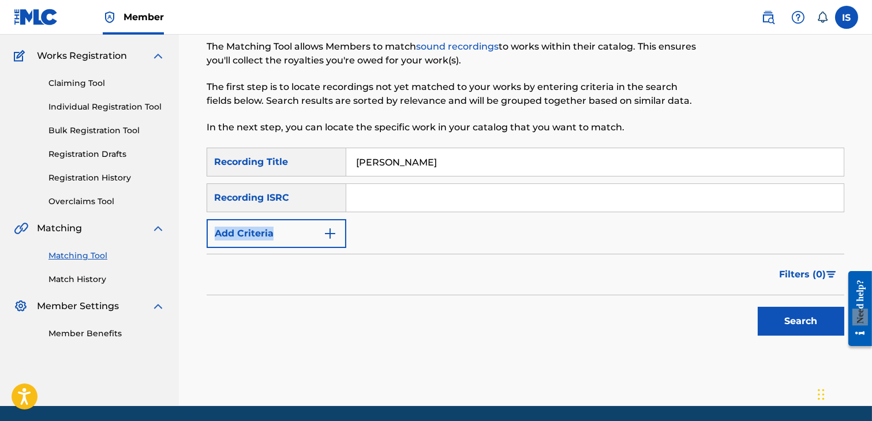
drag, startPoint x: 292, startPoint y: 195, endPoint x: 290, endPoint y: 235, distance: 39.9
click at [290, 235] on div "SearchWithCriteriaf35061c3-5625-4ec6-b02c-04c29010c22f Recording Title SAHRAN E…" at bounding box center [526, 198] width 638 height 100
click at [290, 235] on button "Add Criteria" at bounding box center [277, 233] width 140 height 29
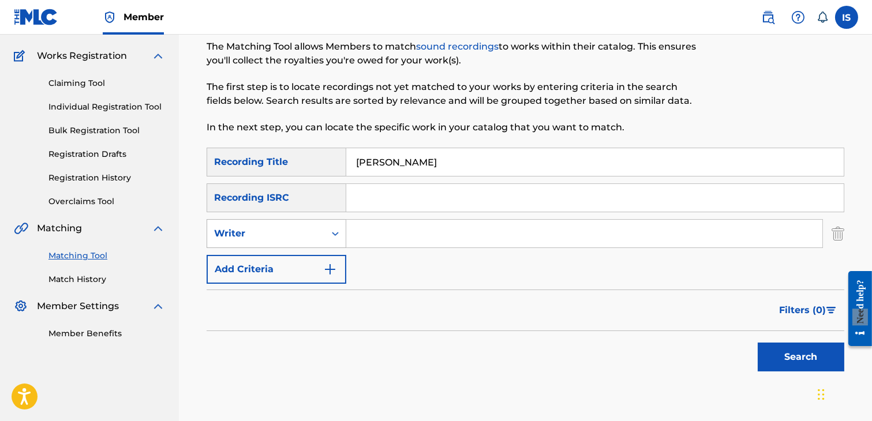
click at [317, 234] on div "Writer" at bounding box center [266, 234] width 104 height 14
click at [310, 267] on div "Recording Artist" at bounding box center [276, 262] width 138 height 29
click at [414, 241] on input "Search Form" at bounding box center [584, 234] width 476 height 28
type input "didine"
click at [758, 343] on button "Search" at bounding box center [801, 357] width 87 height 29
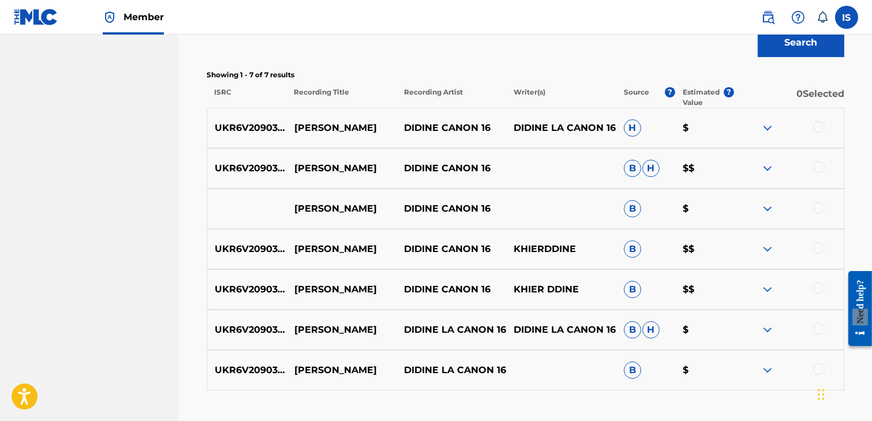
scroll to position [402, 0]
click at [818, 124] on div at bounding box center [819, 127] width 12 height 12
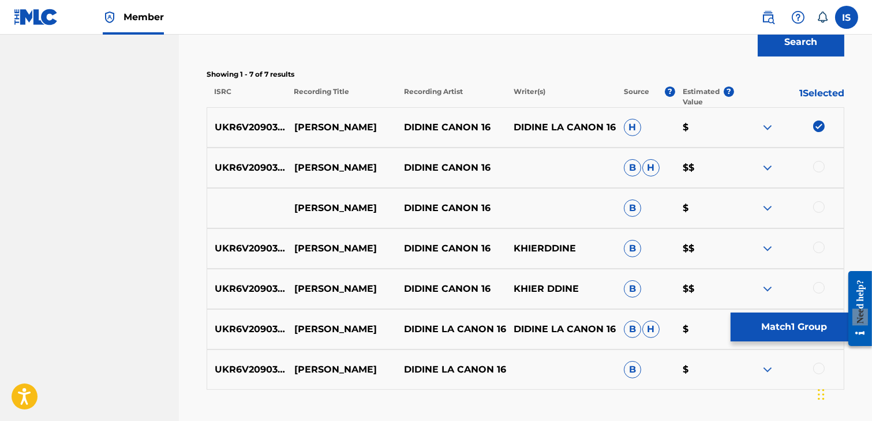
click at [821, 148] on div "UKR6V2090343 [PERSON_NAME] CANON 16 B H $$" at bounding box center [526, 168] width 638 height 40
click at [814, 181] on div "UKR6V2090343 [PERSON_NAME] CANON 16 B H $$" at bounding box center [526, 168] width 638 height 40
click at [817, 166] on div at bounding box center [819, 167] width 12 height 12
click at [818, 212] on div at bounding box center [819, 207] width 12 height 12
click at [816, 250] on div at bounding box center [819, 248] width 12 height 12
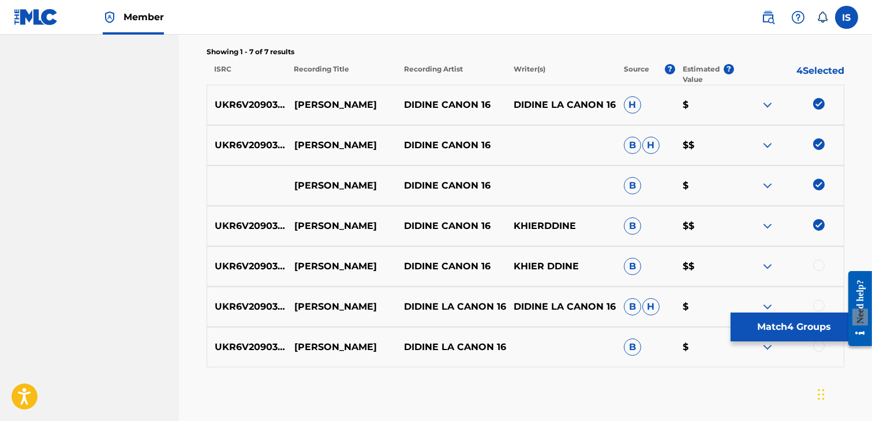
scroll to position [439, 0]
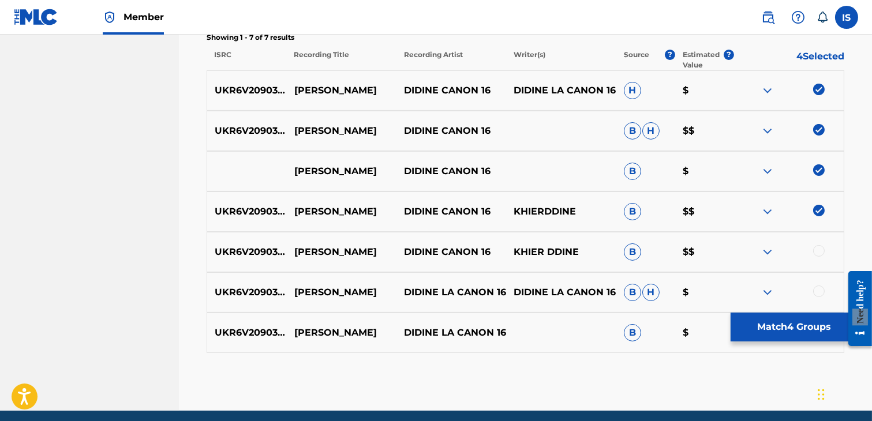
click at [816, 250] on div at bounding box center [819, 251] width 12 height 12
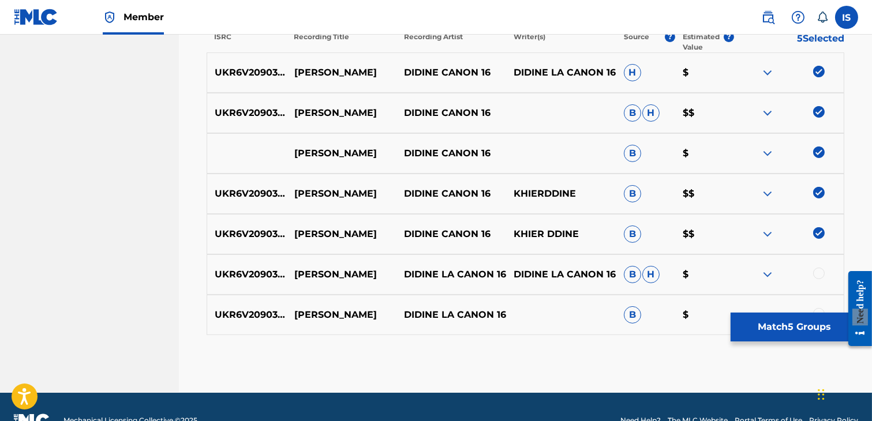
click at [817, 269] on div at bounding box center [819, 274] width 12 height 12
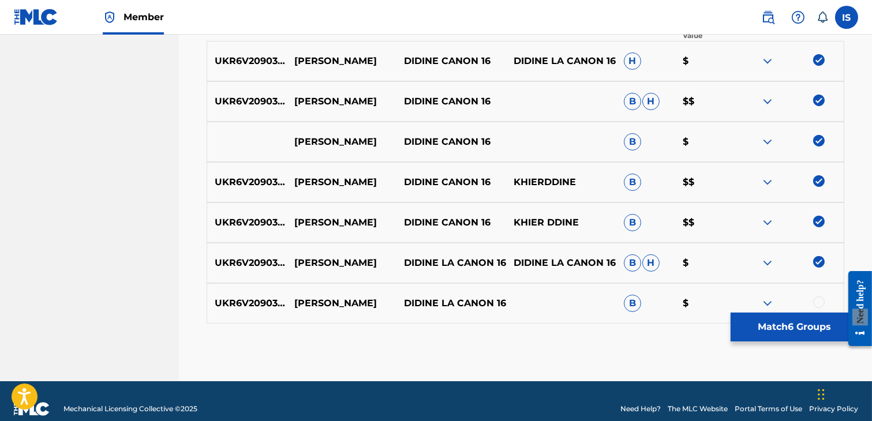
scroll to position [483, 0]
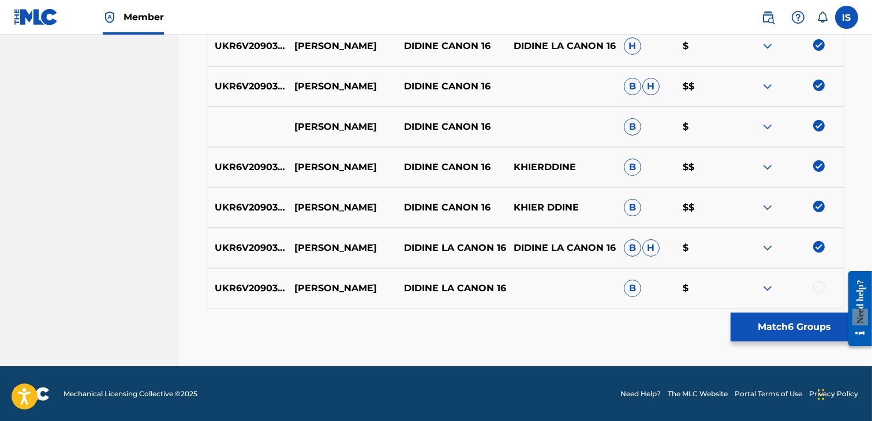
click at [818, 279] on div "UKR6V2090343 [PERSON_NAME] LA CANON 16 B $" at bounding box center [526, 288] width 638 height 40
click at [817, 290] on div at bounding box center [819, 288] width 12 height 12
click at [799, 328] on button "Match 7 Groups" at bounding box center [795, 327] width 128 height 29
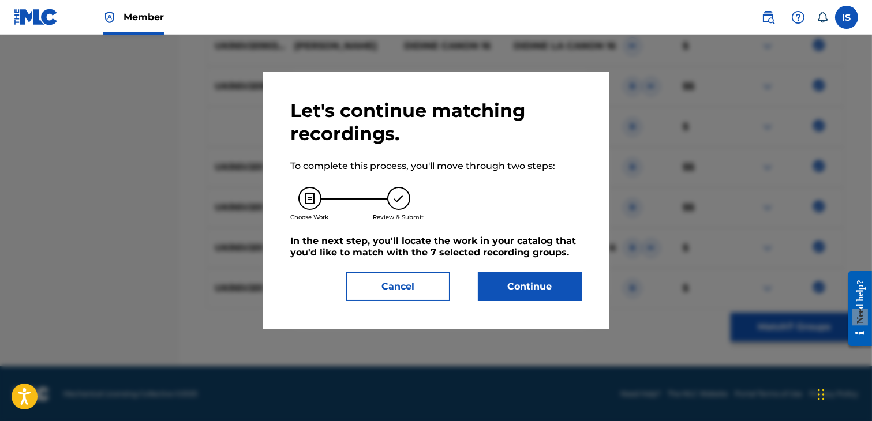
click at [525, 278] on button "Continue" at bounding box center [530, 286] width 104 height 29
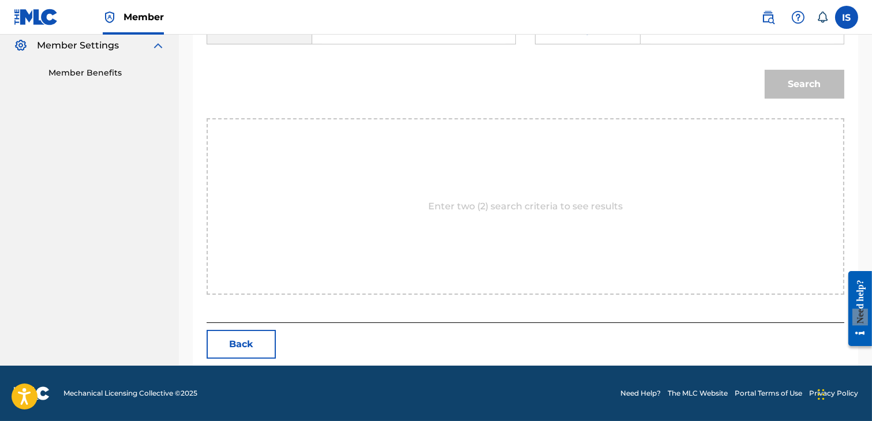
click at [348, 74] on div "Search" at bounding box center [526, 88] width 638 height 60
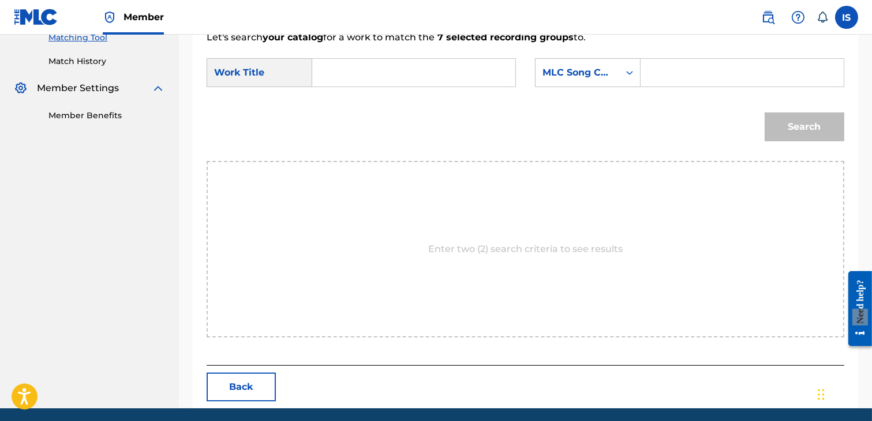
scroll to position [301, 0]
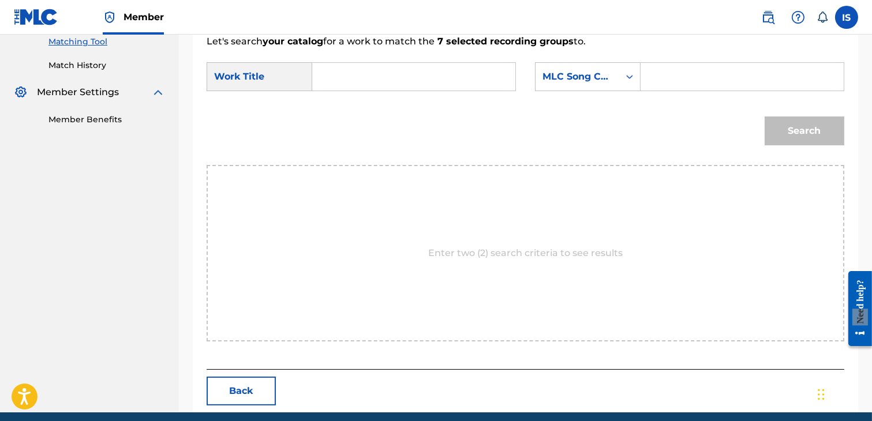
click at [360, 79] on input "Search Form" at bounding box center [414, 77] width 184 height 28
paste input "[PERSON_NAME]"
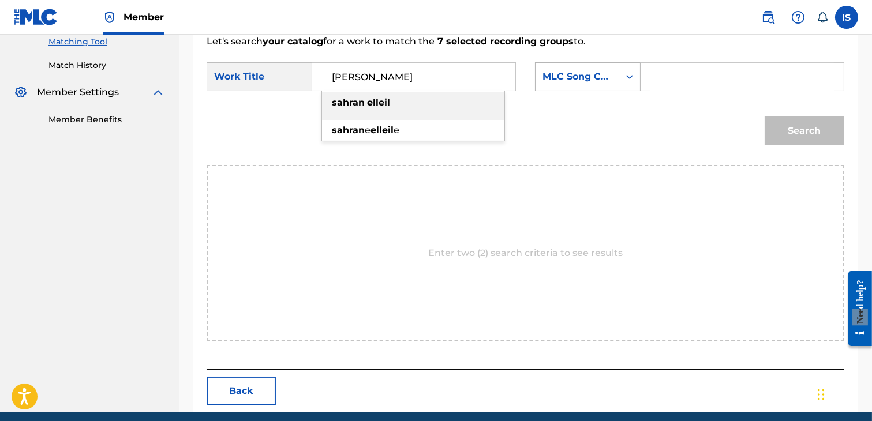
type input "[PERSON_NAME]"
click at [583, 76] on div "MLC Song Code" at bounding box center [577, 77] width 70 height 14
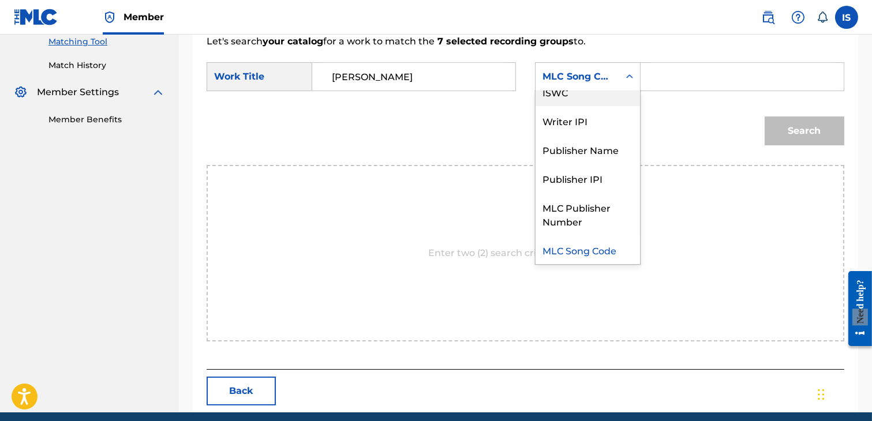
scroll to position [0, 0]
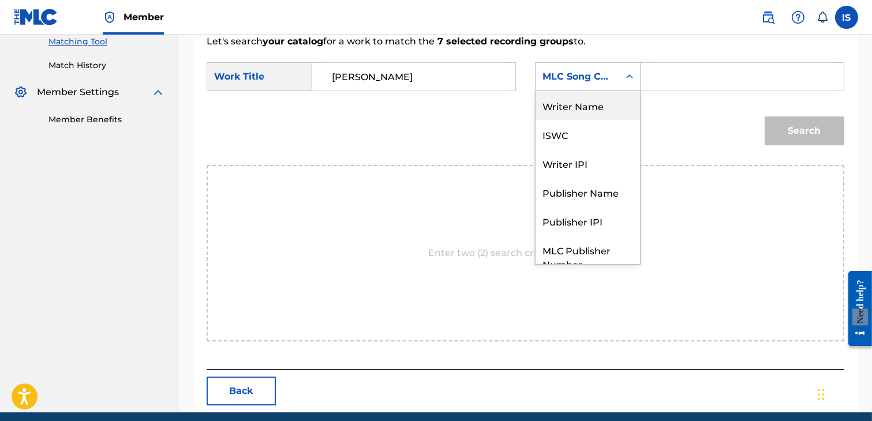
click at [597, 112] on div "Writer Name" at bounding box center [588, 105] width 104 height 29
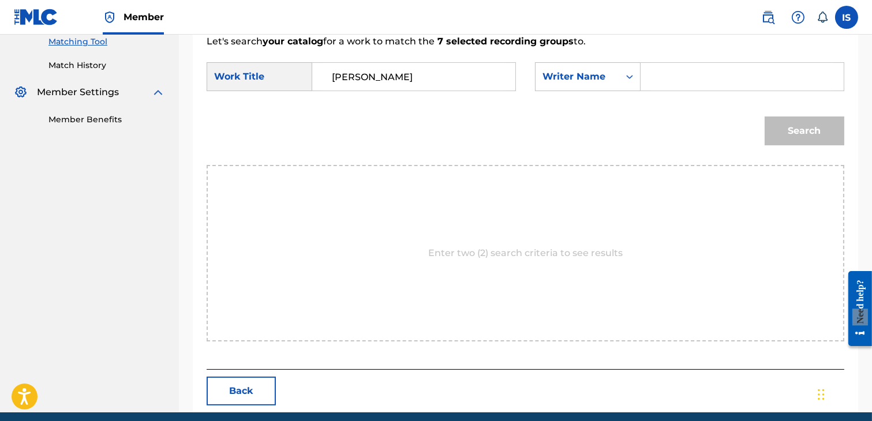
click at [680, 83] on input "Search Form" at bounding box center [742, 77] width 184 height 28
type input "khireddine"
click at [797, 132] on button "Search" at bounding box center [805, 131] width 80 height 29
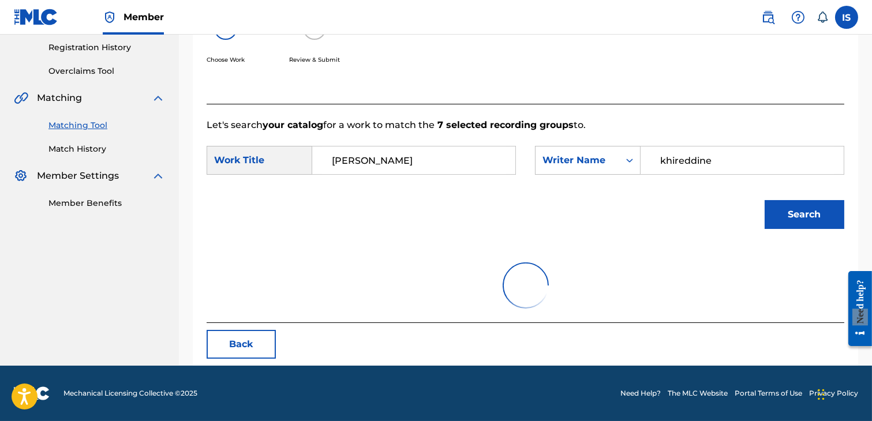
scroll to position [301, 0]
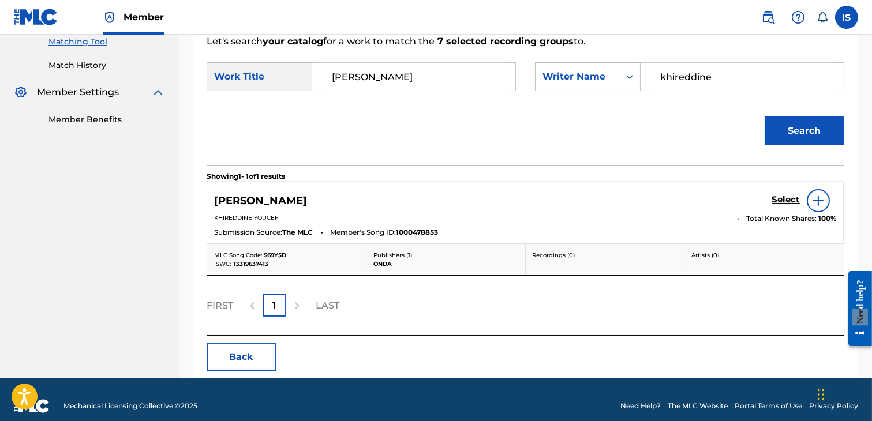
click at [783, 197] on h5 "Select" at bounding box center [786, 199] width 28 height 11
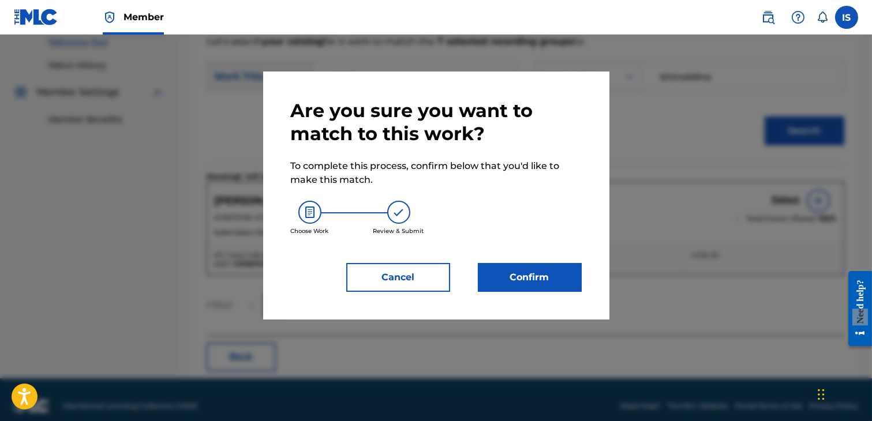
click at [527, 271] on button "Confirm" at bounding box center [530, 277] width 104 height 29
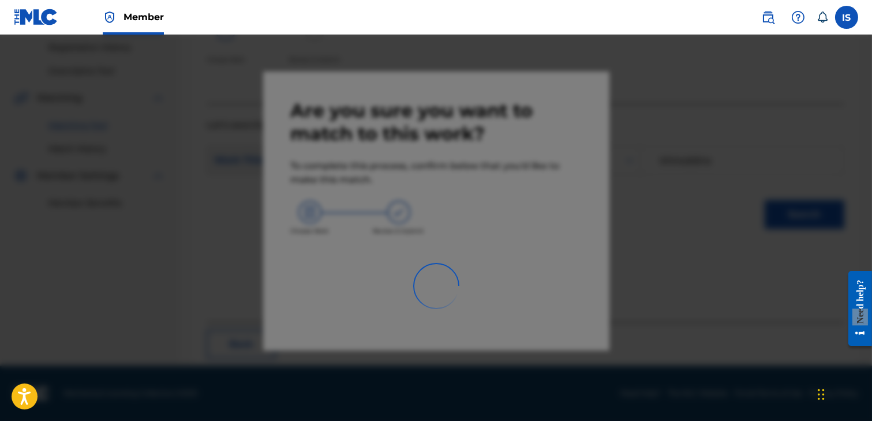
scroll to position [87, 0]
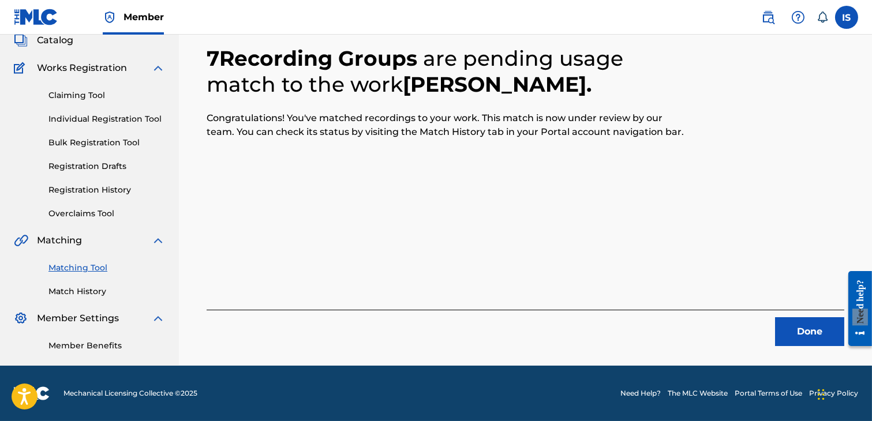
click at [808, 317] on button "Done" at bounding box center [809, 331] width 69 height 29
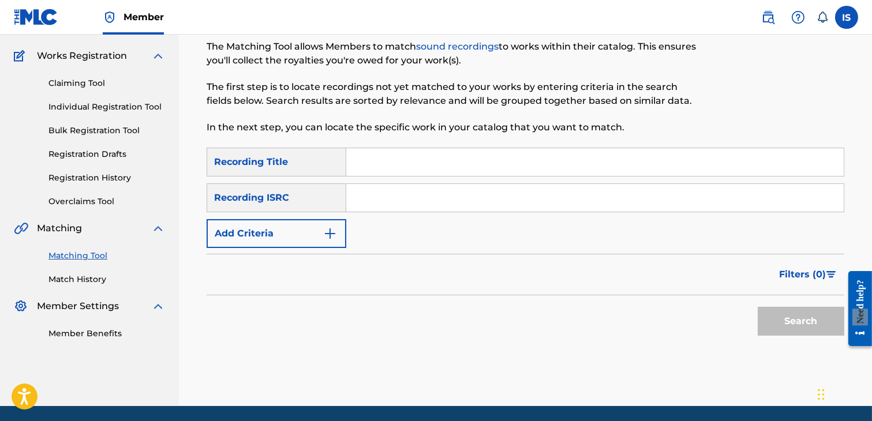
click at [370, 172] on input "Search Form" at bounding box center [594, 162] width 497 height 28
paste input "SMOC SELAA [PERSON_NAME]"
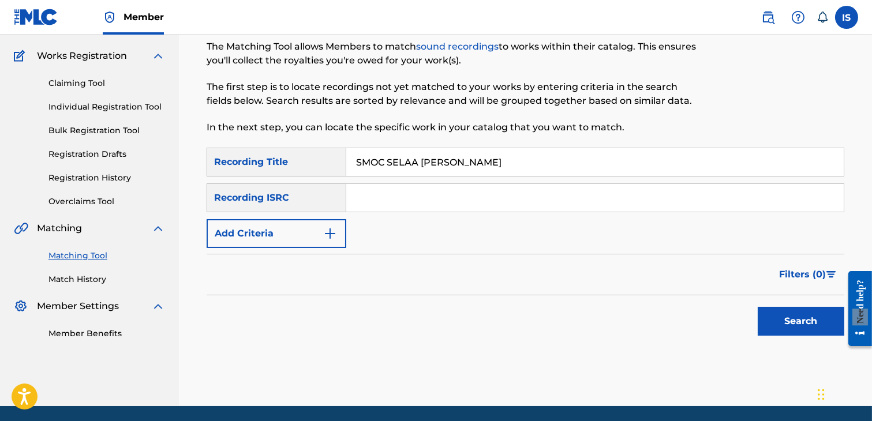
type input "SMOC SELAA [PERSON_NAME]"
click at [297, 224] on button "Add Criteria" at bounding box center [277, 233] width 140 height 29
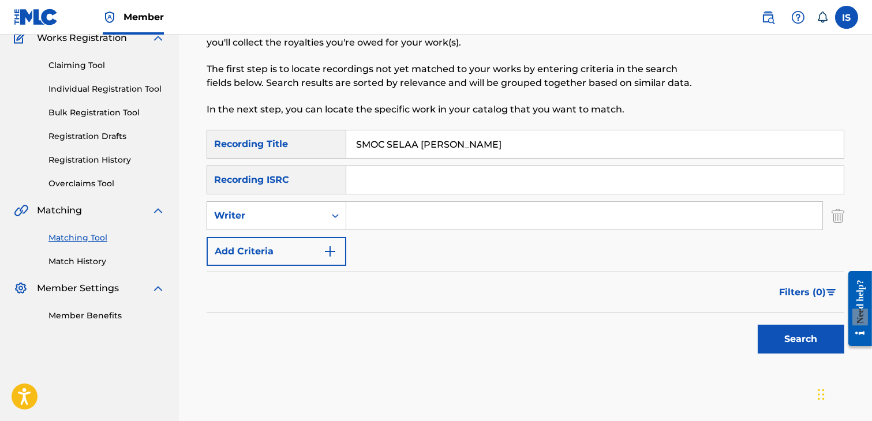
scroll to position [105, 0]
click at [298, 221] on div "Writer" at bounding box center [266, 215] width 104 height 14
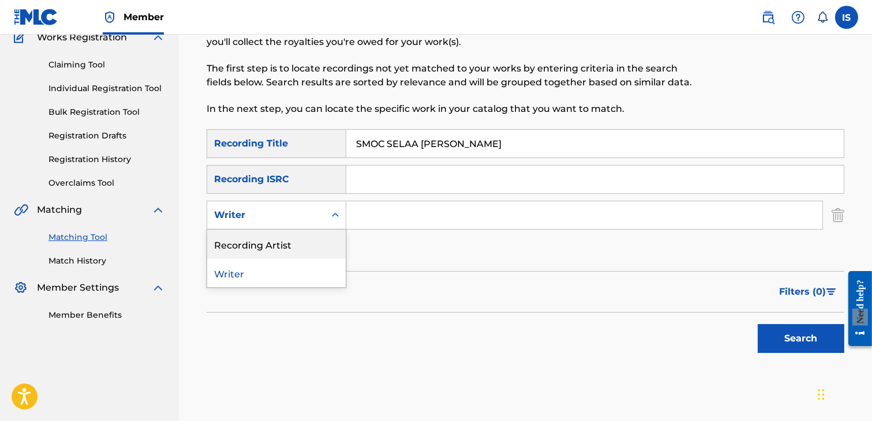
click at [300, 246] on div "Recording Artist" at bounding box center [276, 244] width 138 height 29
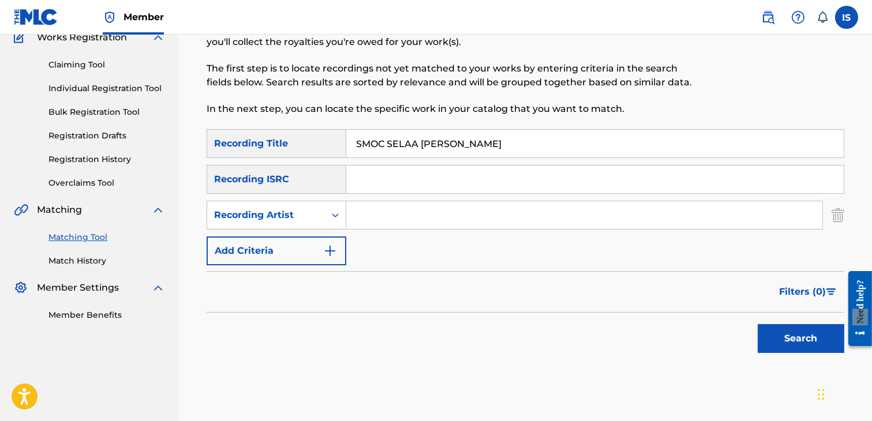
click at [374, 217] on input "Search Form" at bounding box center [584, 215] width 476 height 28
type input "didine"
click at [758, 324] on button "Search" at bounding box center [801, 338] width 87 height 29
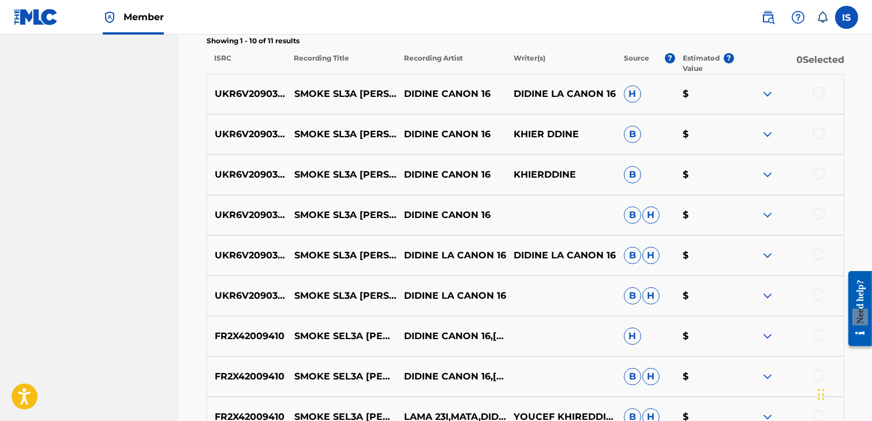
scroll to position [442, 0]
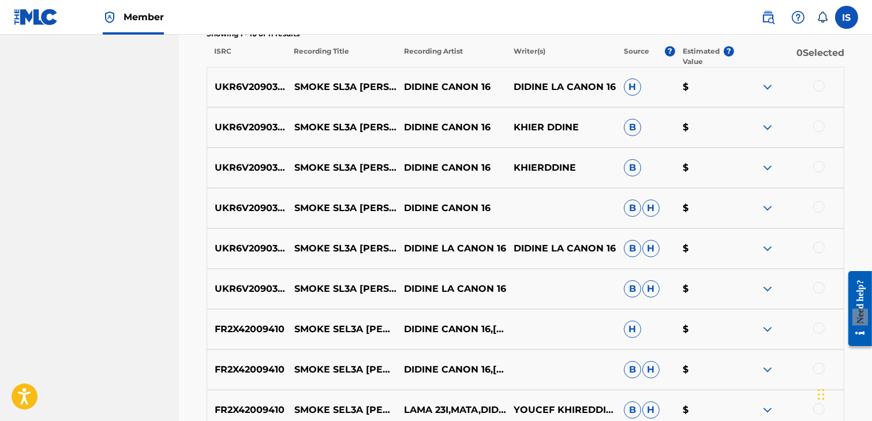
click at [818, 88] on div at bounding box center [819, 86] width 12 height 12
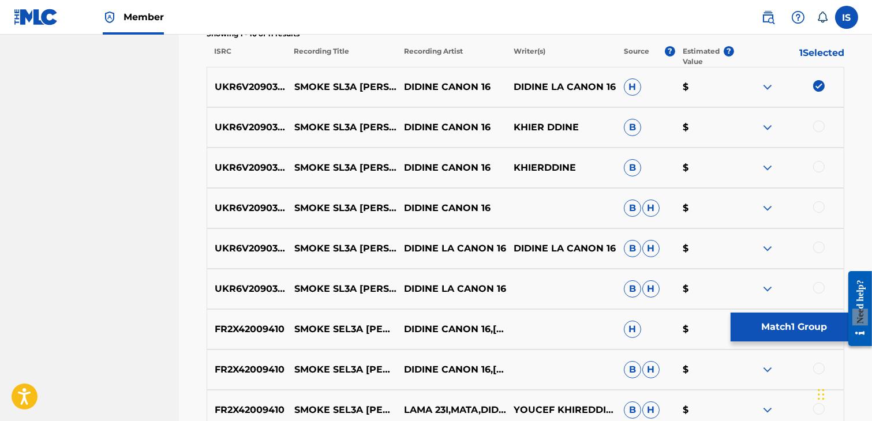
click at [817, 124] on div at bounding box center [819, 127] width 12 height 12
click at [818, 174] on div at bounding box center [789, 168] width 110 height 14
click at [815, 166] on div at bounding box center [819, 167] width 12 height 12
click at [815, 208] on div at bounding box center [819, 207] width 12 height 12
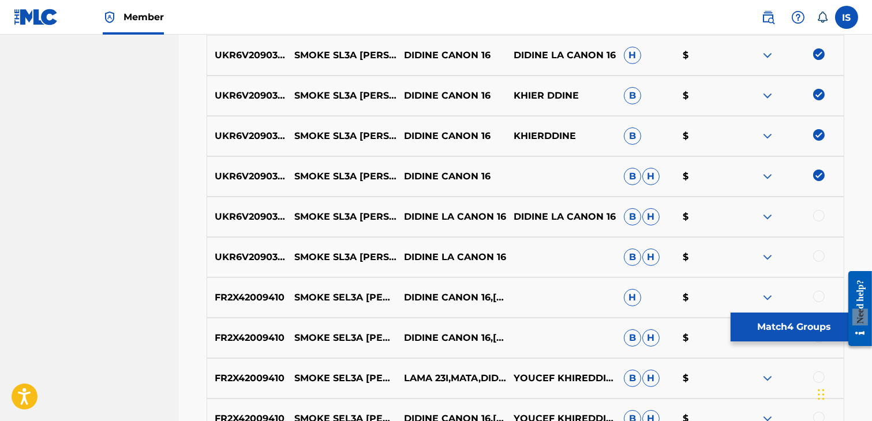
scroll to position [476, 0]
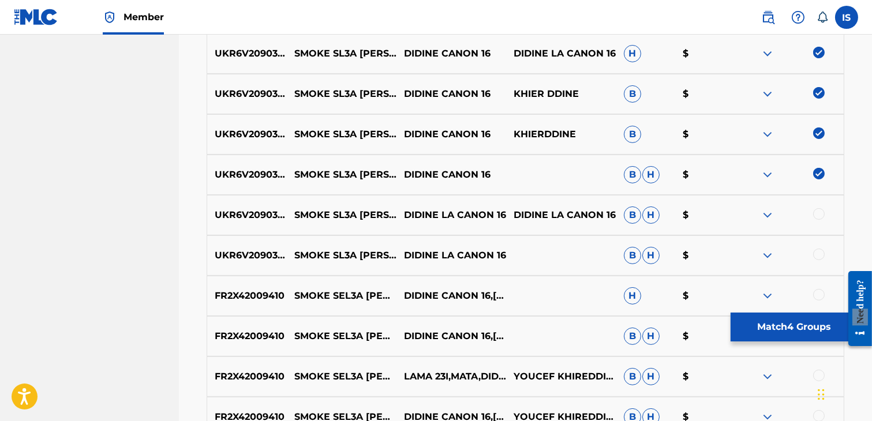
click at [815, 208] on div at bounding box center [789, 215] width 110 height 14
click at [815, 214] on div at bounding box center [819, 214] width 12 height 12
click at [820, 247] on div "UKR6V2090338 SMOKE SL3A [PERSON_NAME] LA CANON 16 B H $" at bounding box center [526, 255] width 638 height 40
click at [820, 254] on div at bounding box center [819, 255] width 12 height 12
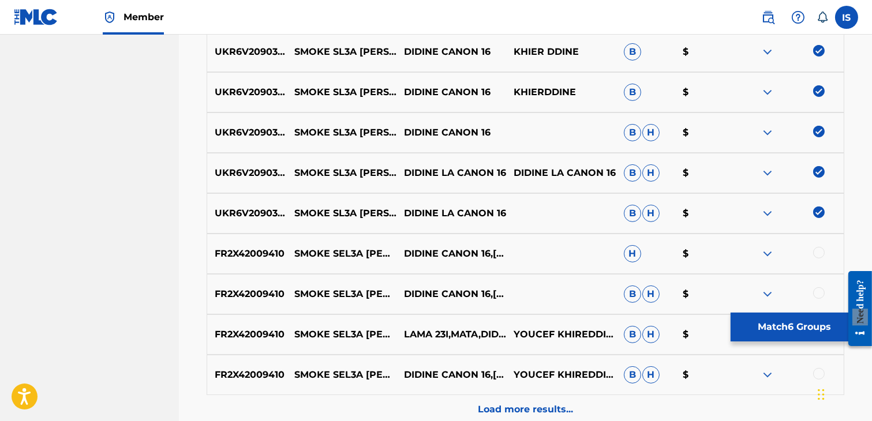
scroll to position [521, 0]
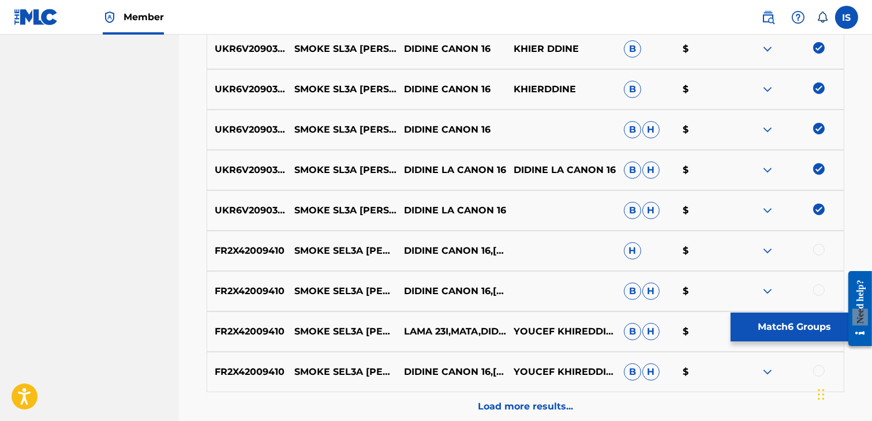
click at [820, 254] on div at bounding box center [819, 250] width 12 height 12
click at [814, 290] on div at bounding box center [819, 290] width 12 height 12
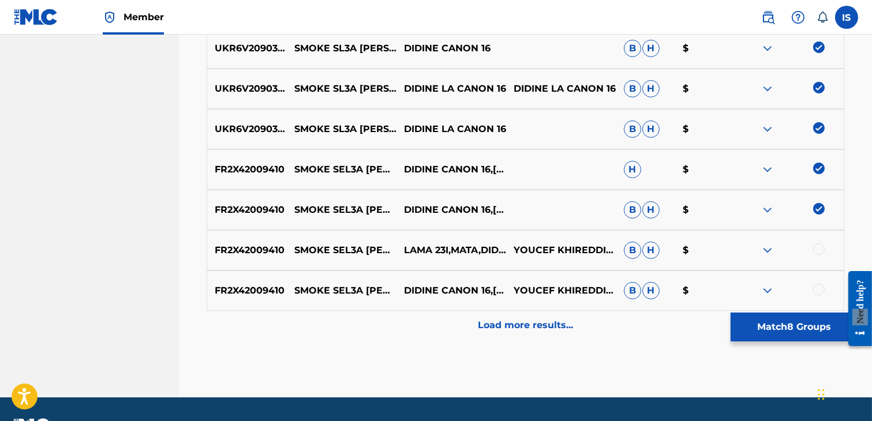
scroll to position [604, 0]
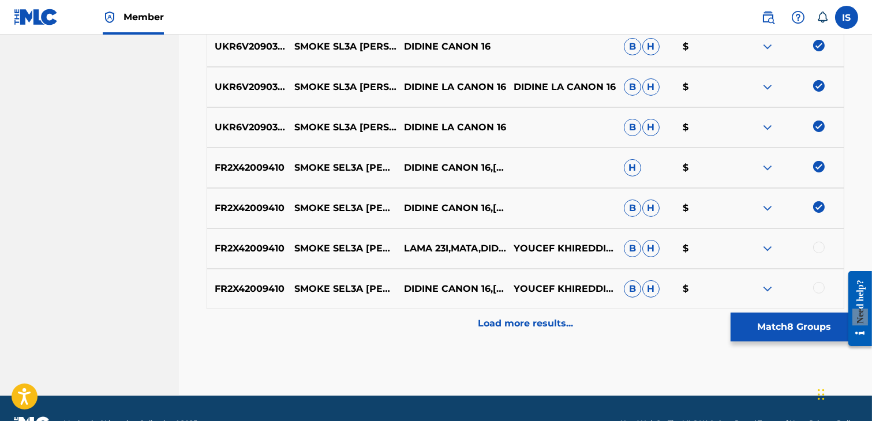
click at [821, 247] on div at bounding box center [819, 248] width 12 height 12
click at [816, 283] on div at bounding box center [819, 288] width 12 height 12
click at [523, 313] on div "Load more results..." at bounding box center [526, 323] width 638 height 29
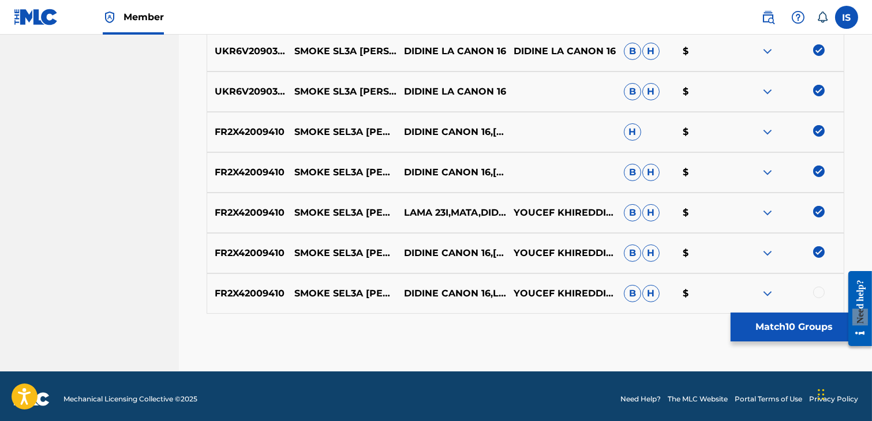
scroll to position [645, 0]
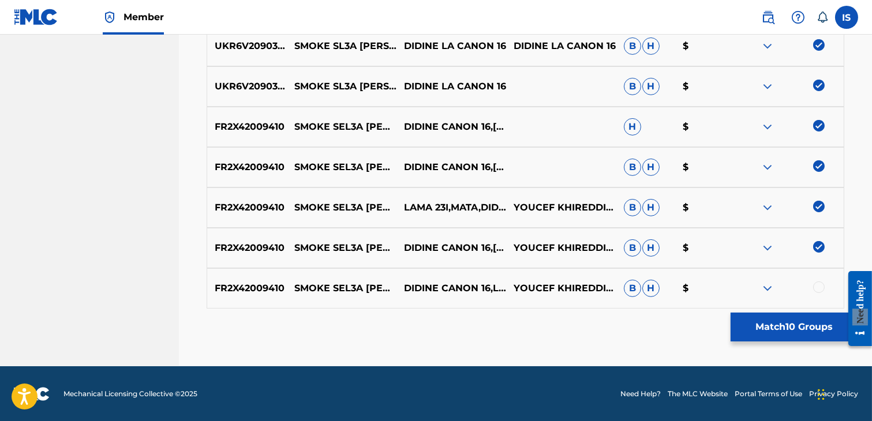
click at [817, 287] on div at bounding box center [819, 288] width 12 height 12
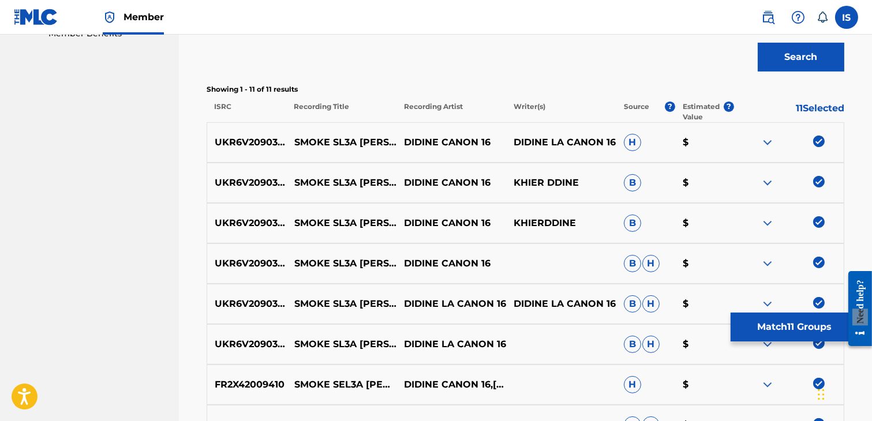
scroll to position [319, 0]
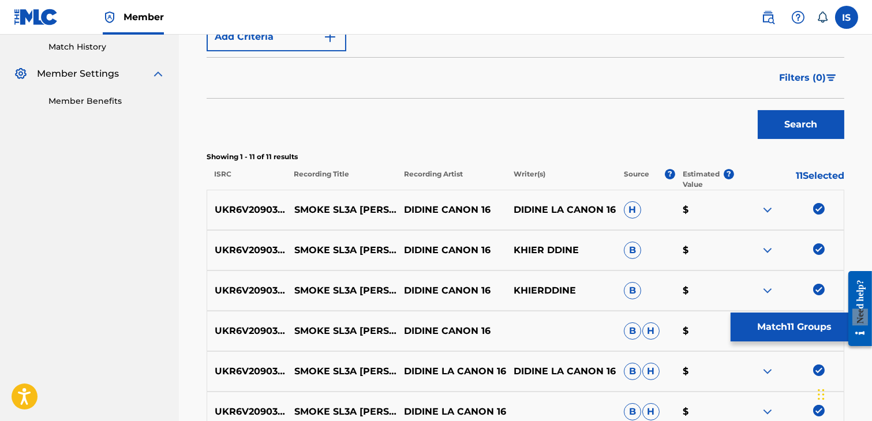
click at [776, 325] on button "Match 11 Groups" at bounding box center [795, 327] width 128 height 29
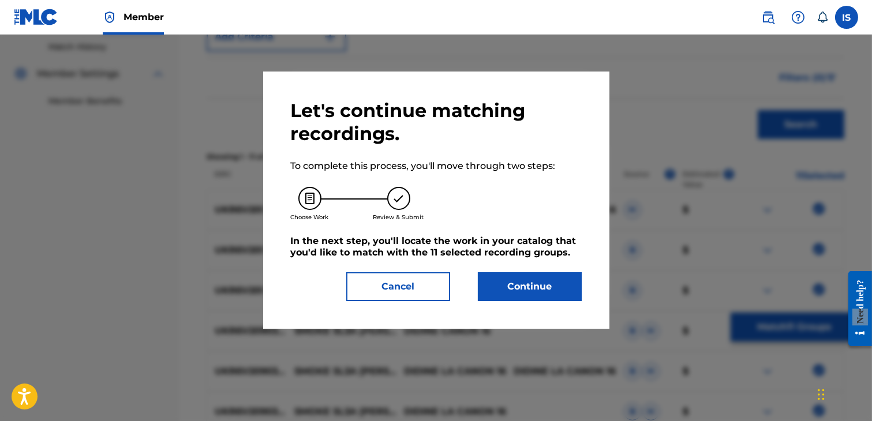
click at [532, 286] on button "Continue" at bounding box center [530, 286] width 104 height 29
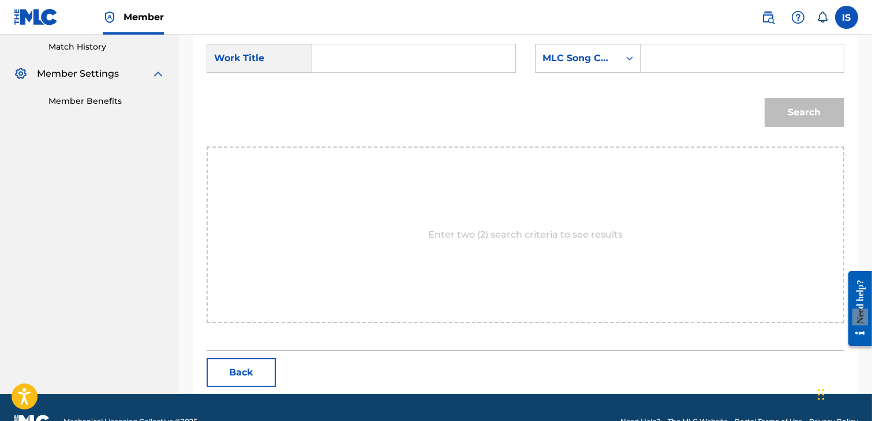
click at [366, 61] on input "Search Form" at bounding box center [414, 58] width 184 height 28
paste input "SMOC SELAA [PERSON_NAME]"
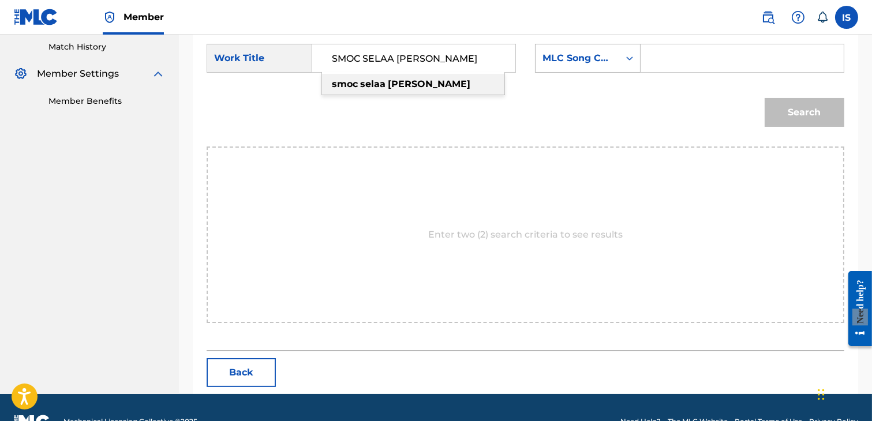
type input "SMOC SELAA [PERSON_NAME]"
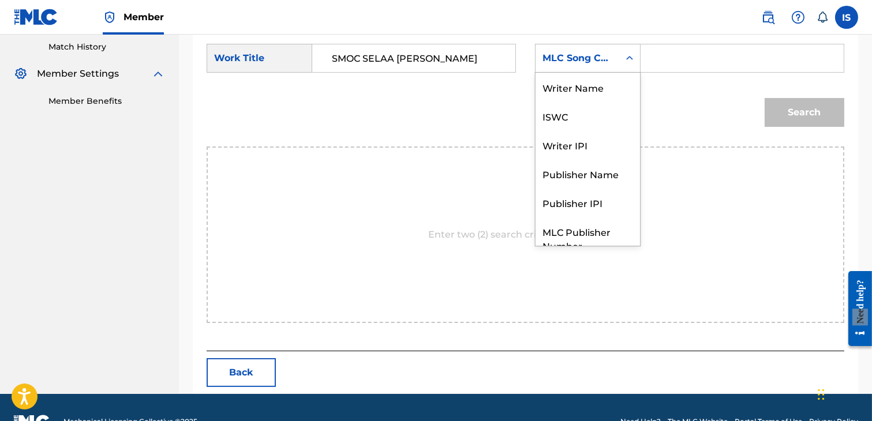
click at [602, 51] on div "MLC Song Code" at bounding box center [577, 58] width 70 height 14
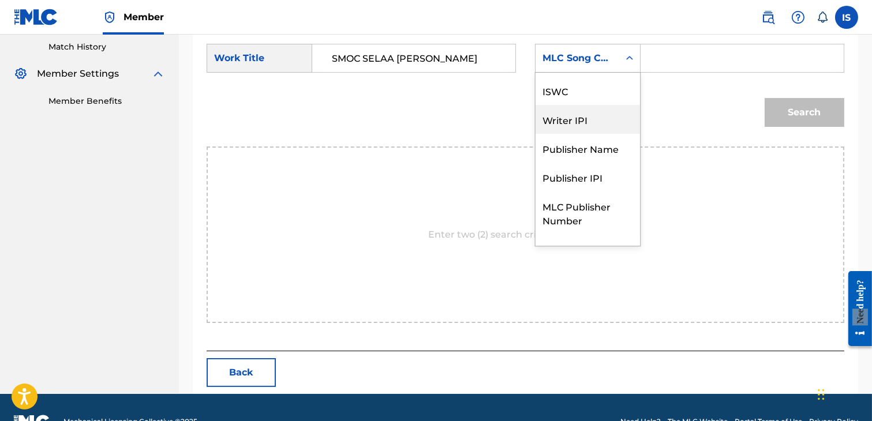
scroll to position [0, 0]
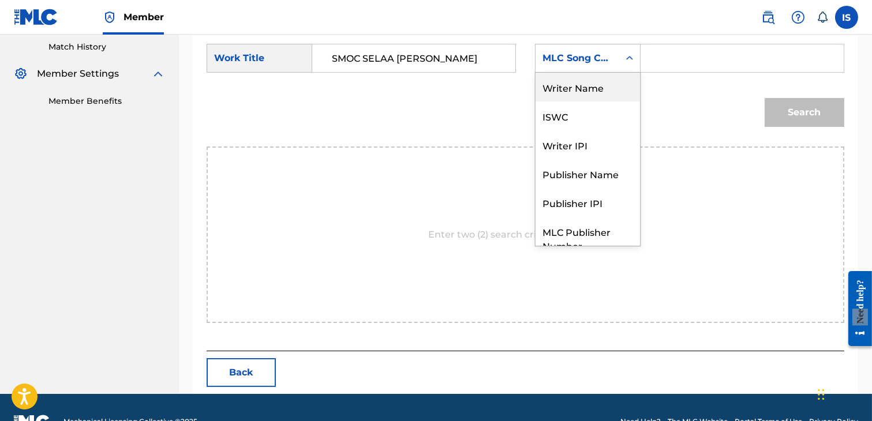
click at [581, 94] on div "Writer Name" at bounding box center [588, 87] width 104 height 29
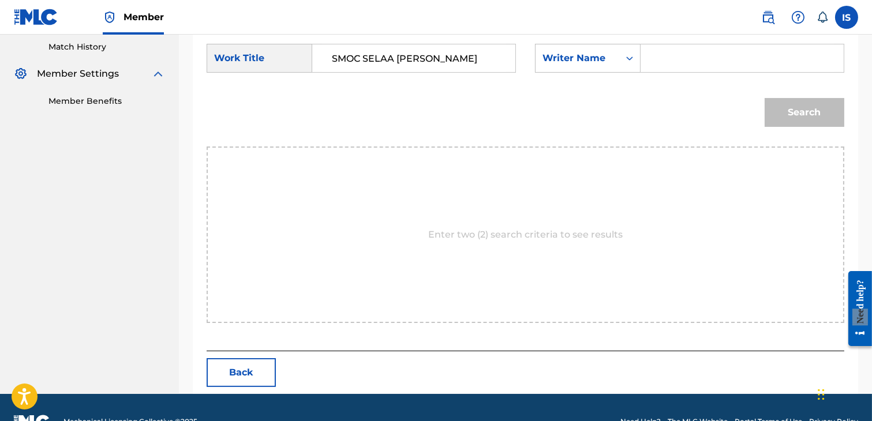
click at [690, 72] on div "Search Form" at bounding box center [743, 58] width 204 height 29
click at [680, 59] on input "Search Form" at bounding box center [742, 58] width 184 height 28
type input "khireddine"
click at [781, 112] on button "Search" at bounding box center [805, 112] width 80 height 29
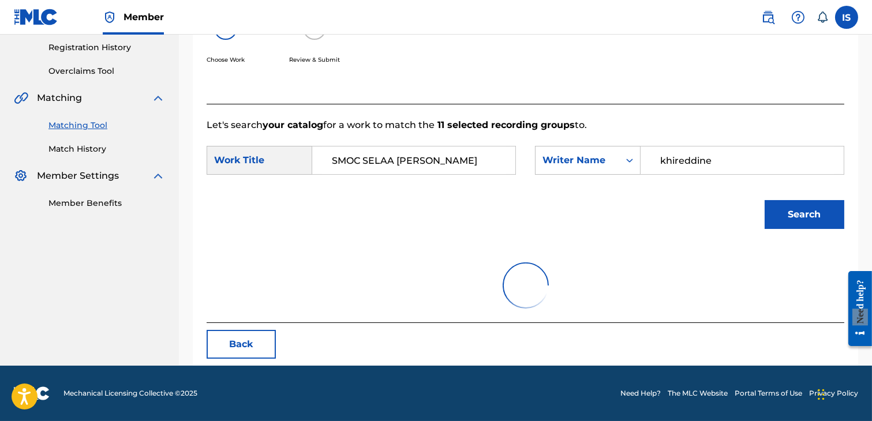
scroll to position [313, 0]
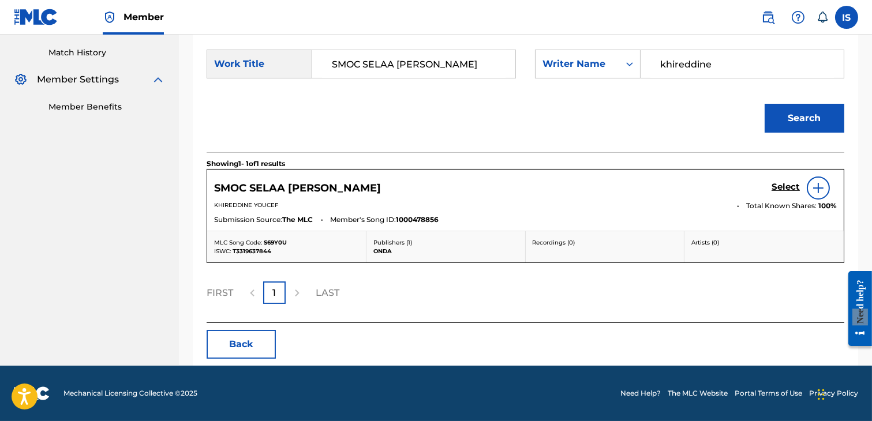
click at [791, 184] on h5 "Select" at bounding box center [786, 187] width 28 height 11
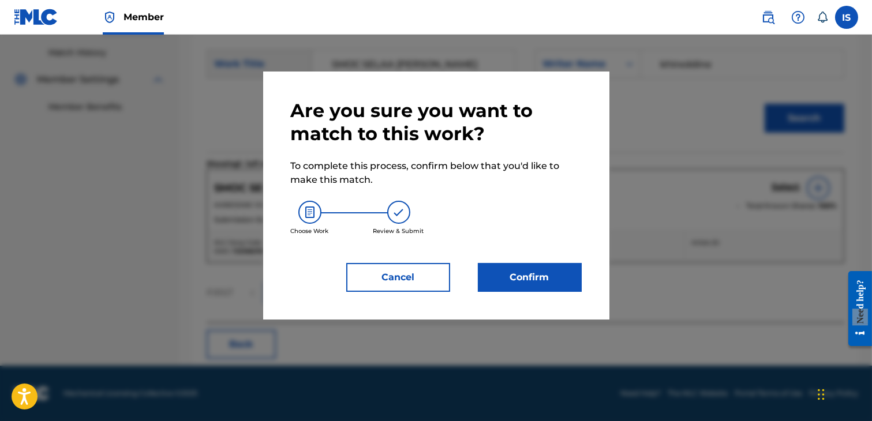
click at [515, 287] on button "Confirm" at bounding box center [530, 277] width 104 height 29
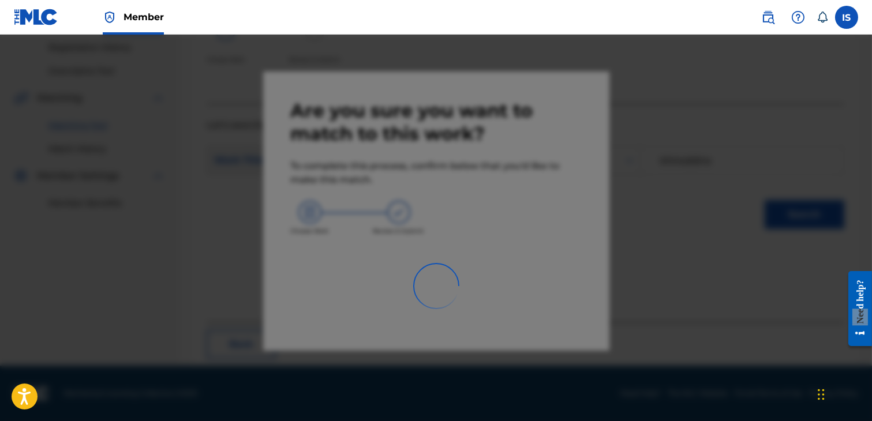
click at [515, 287] on div at bounding box center [436, 245] width 872 height 421
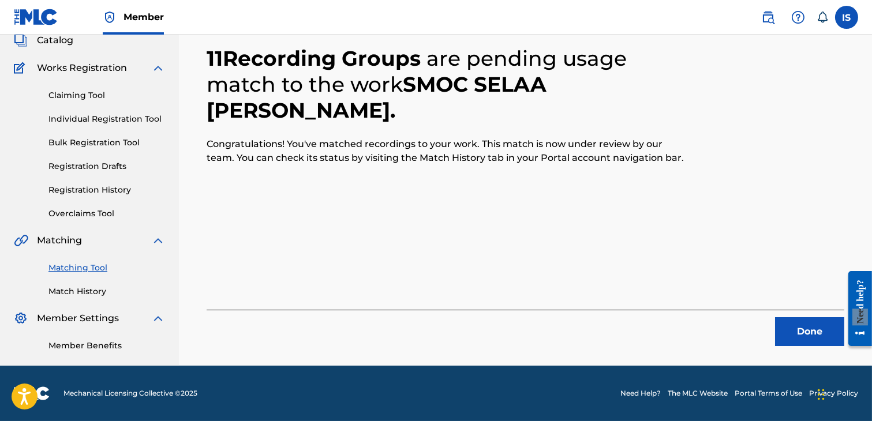
click at [798, 324] on button "Done" at bounding box center [809, 331] width 69 height 29
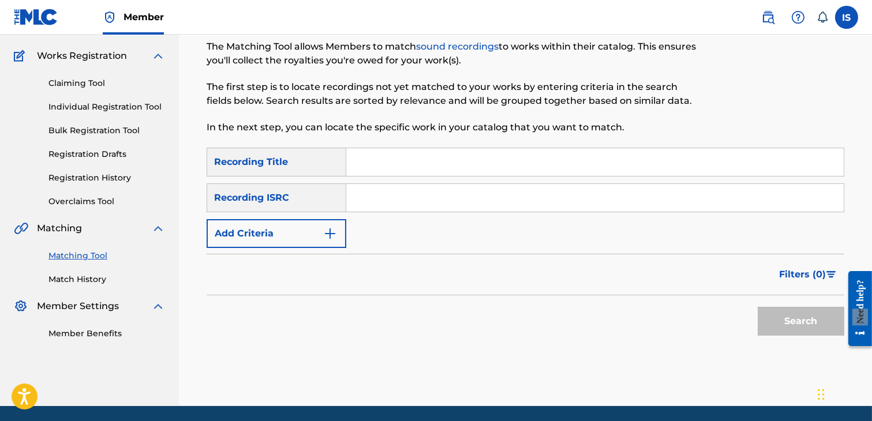
click at [387, 179] on div "SearchWithCriteriaf35061c3-5625-4ec6-b02c-04c29010c22f Recording Title SearchWi…" at bounding box center [526, 198] width 638 height 100
click at [370, 168] on input "Search Form" at bounding box center [594, 162] width 497 height 28
paste input "SOLAGER"
type input "SOLAGER"
click at [293, 233] on button "Add Criteria" at bounding box center [277, 233] width 140 height 29
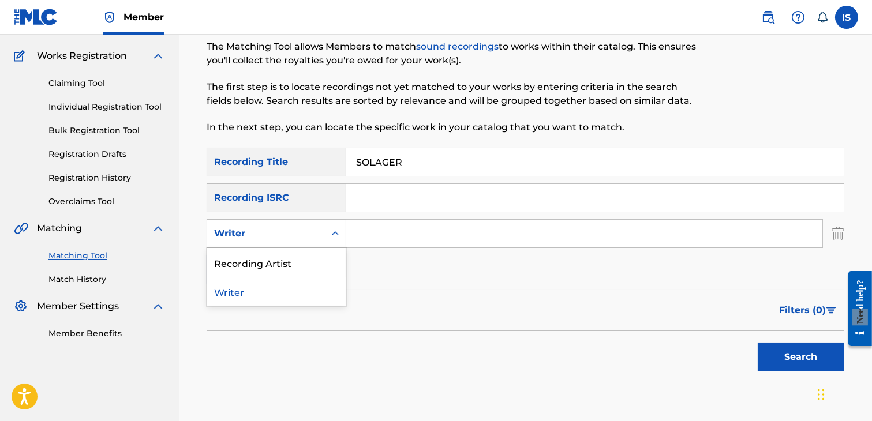
click at [287, 239] on div "Writer" at bounding box center [266, 234] width 104 height 14
click at [290, 260] on div "Recording Artist" at bounding box center [276, 262] width 138 height 29
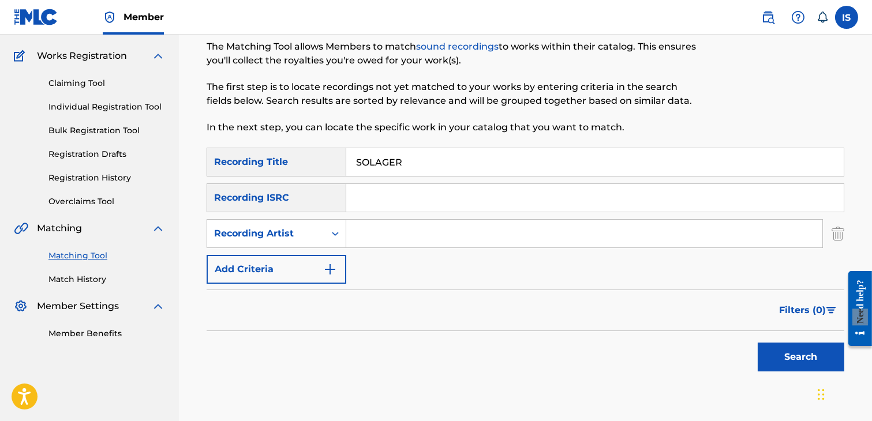
click at [387, 233] on input "Search Form" at bounding box center [584, 234] width 476 height 28
type input "didine canon"
click at [776, 355] on button "Search" at bounding box center [801, 357] width 87 height 29
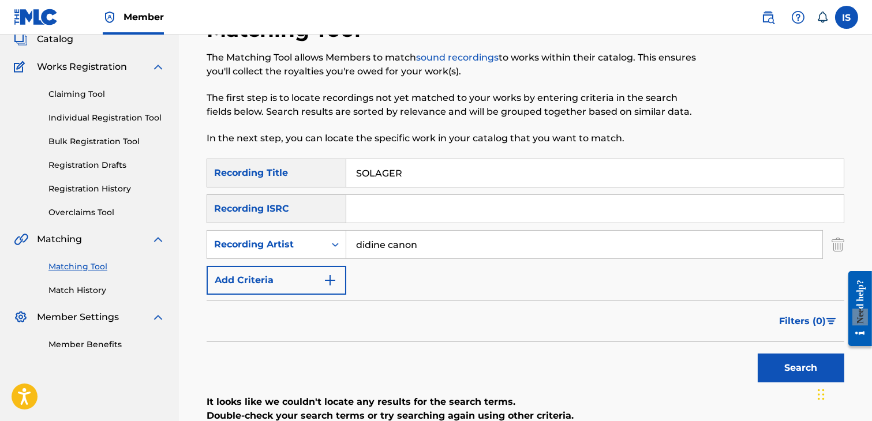
scroll to position [70, 0]
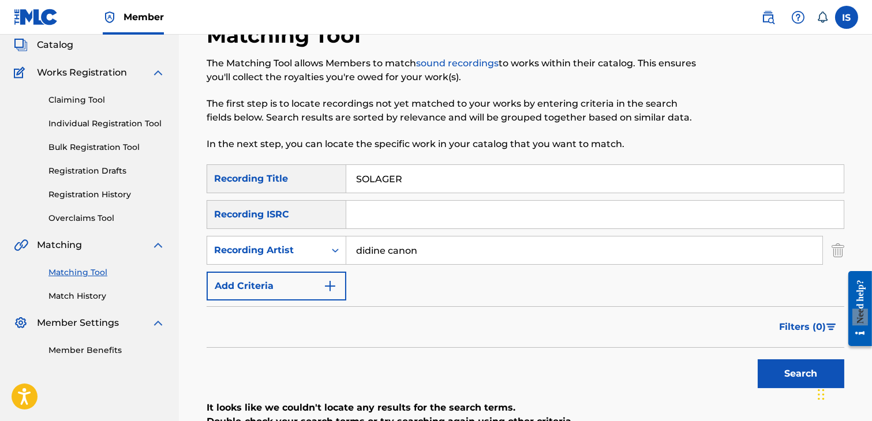
click at [368, 177] on input "SOLAGER" at bounding box center [594, 179] width 497 height 28
type input "SOuLAGER"
click at [758, 360] on button "Search" at bounding box center [801, 374] width 87 height 29
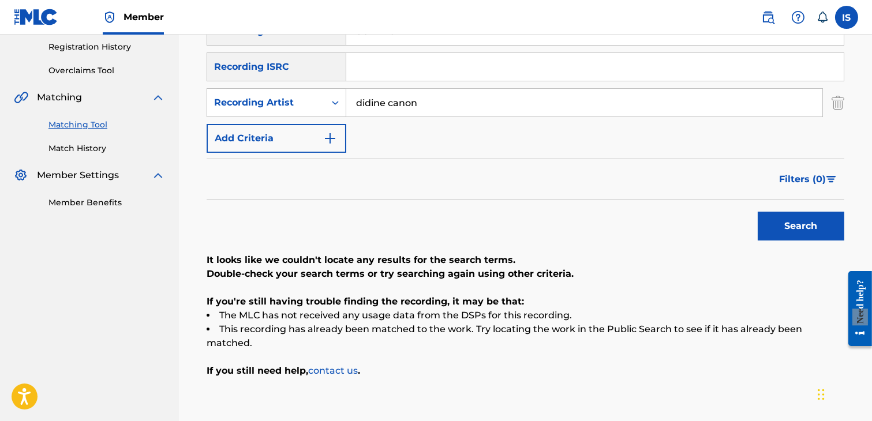
scroll to position [220, 0]
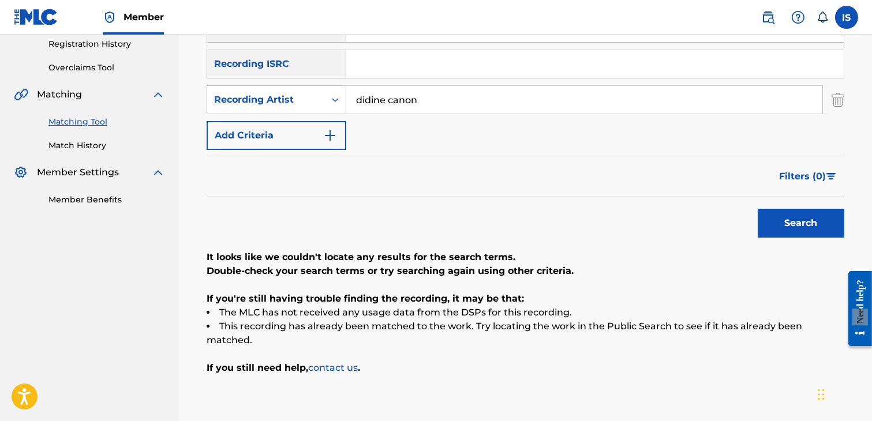
click at [396, 105] on input "didine canon" at bounding box center [584, 100] width 476 height 28
type input "didine"
click at [758, 209] on button "Search" at bounding box center [801, 223] width 87 height 29
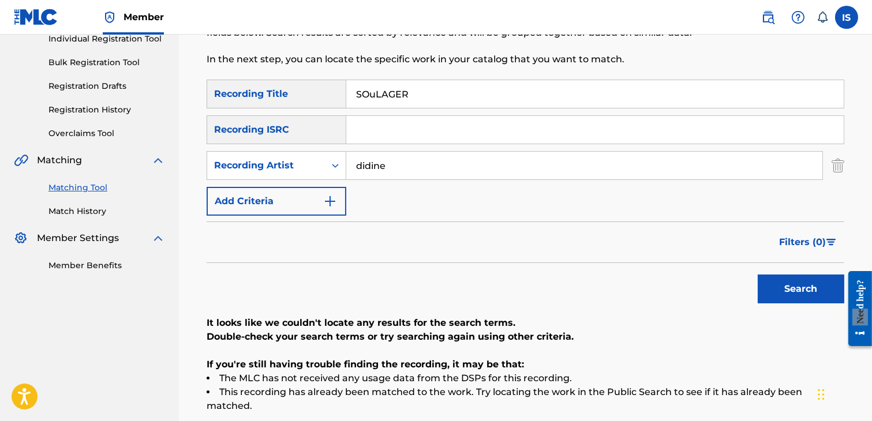
scroll to position [138, 0]
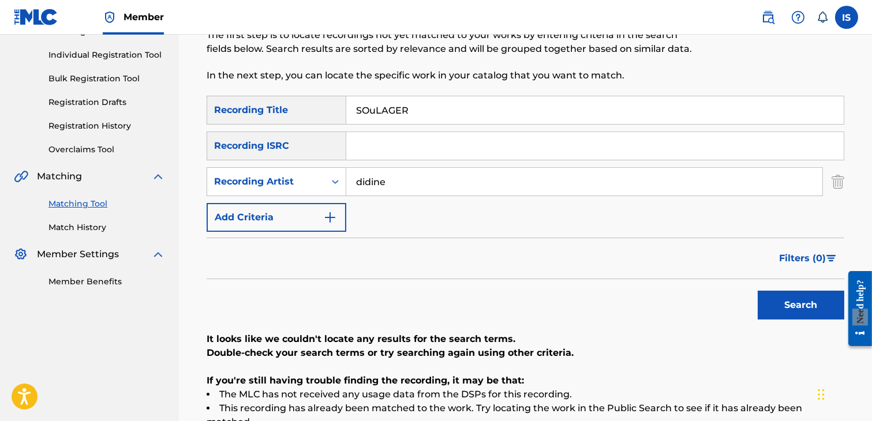
click at [377, 111] on input "SOuLAGER" at bounding box center [594, 110] width 497 height 28
click at [758, 291] on button "Search" at bounding box center [801, 305] width 87 height 29
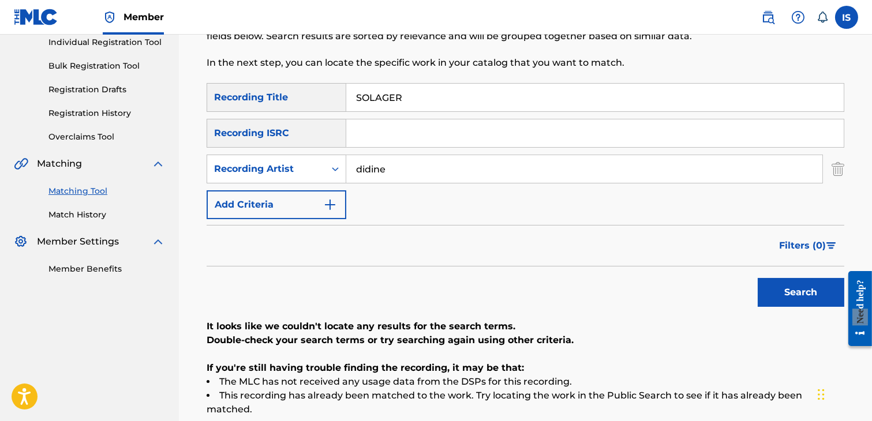
click at [396, 168] on input "didine" at bounding box center [584, 169] width 476 height 28
click at [758, 278] on button "Search" at bounding box center [801, 292] width 87 height 29
click at [381, 107] on input "SOLAGER" at bounding box center [594, 98] width 497 height 28
paste input "MADLOUM"
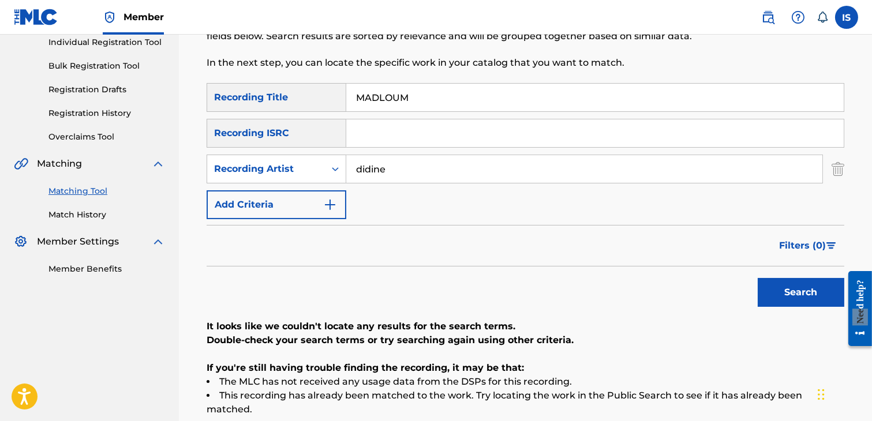
type input "MADLOUM"
click at [799, 283] on button "Search" at bounding box center [801, 292] width 87 height 29
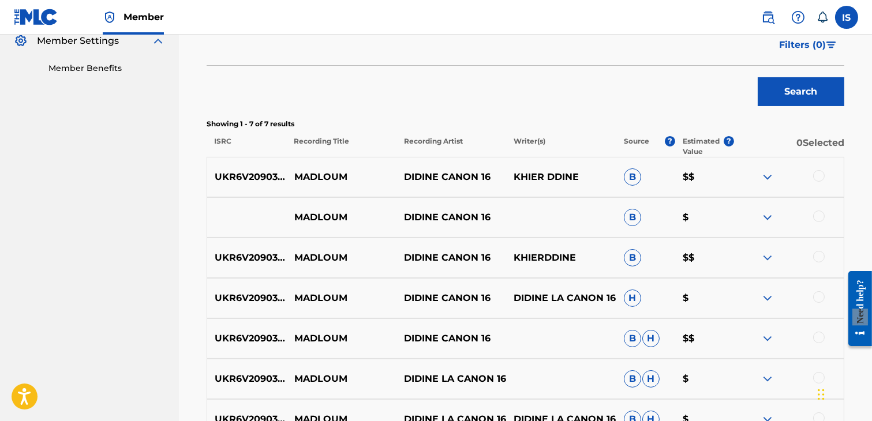
scroll to position [391, 0]
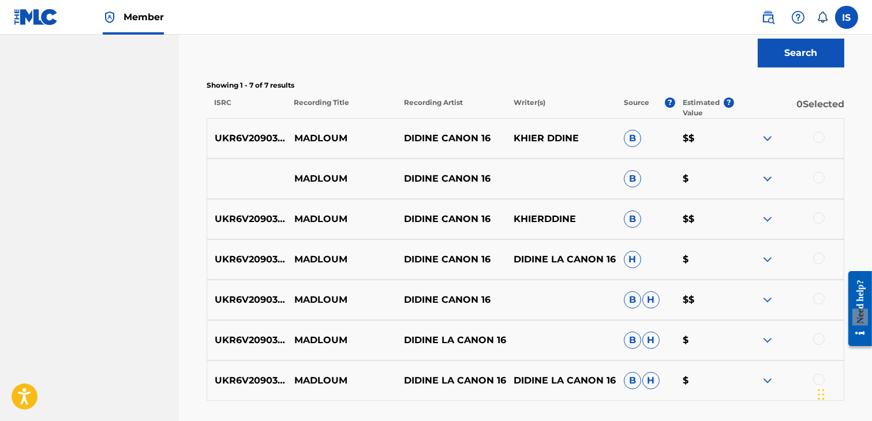
click at [822, 137] on div at bounding box center [819, 138] width 12 height 12
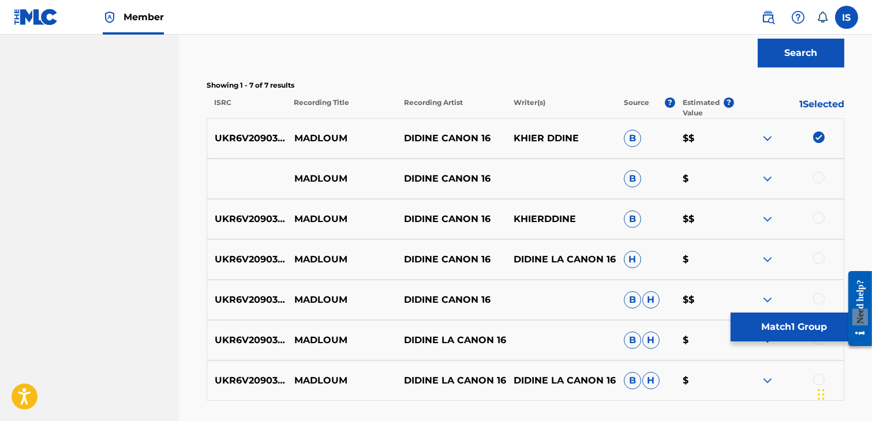
click at [818, 184] on div at bounding box center [789, 179] width 110 height 14
click at [816, 179] on div at bounding box center [819, 178] width 12 height 12
click at [815, 216] on div at bounding box center [819, 218] width 12 height 12
click at [820, 264] on div "UKR6V2090337 MADLOUM DIDINE CANON 16 DIDINE LA CANON 16 H $" at bounding box center [526, 259] width 638 height 40
click at [820, 264] on div at bounding box center [789, 260] width 110 height 14
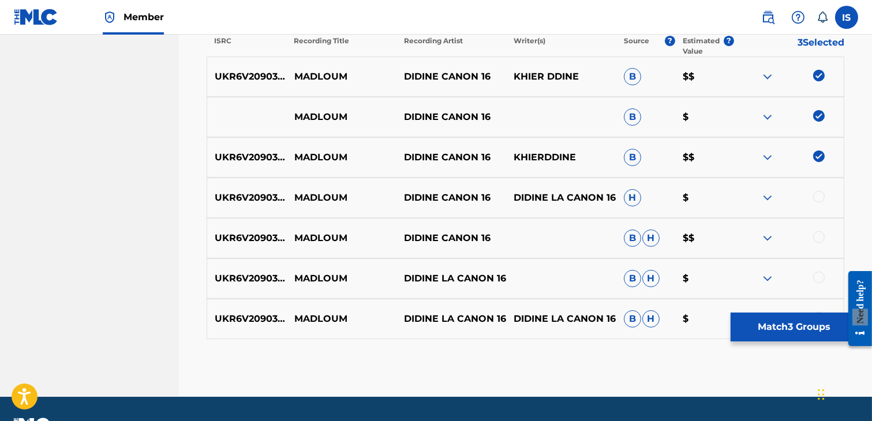
scroll to position [459, 0]
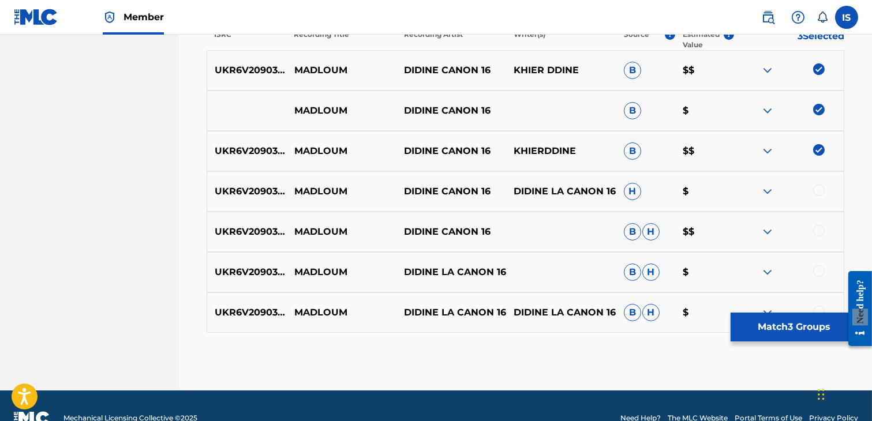
click at [815, 190] on div at bounding box center [819, 191] width 12 height 12
click at [815, 229] on div at bounding box center [819, 231] width 12 height 12
click at [816, 271] on div at bounding box center [819, 271] width 12 height 12
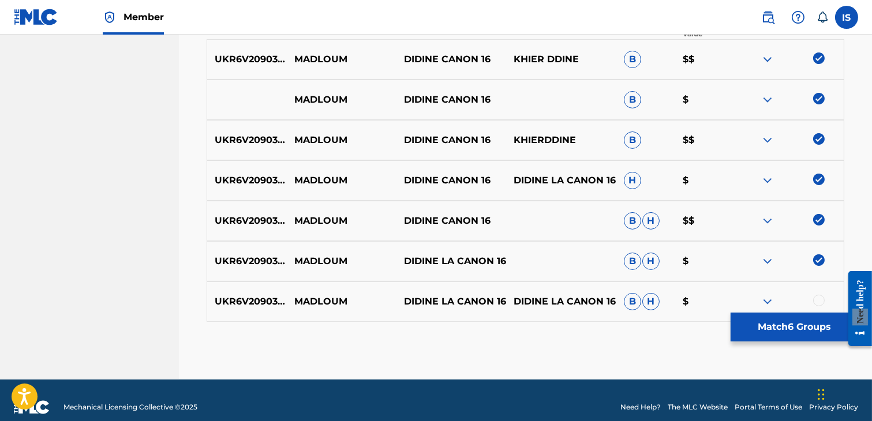
scroll to position [483, 0]
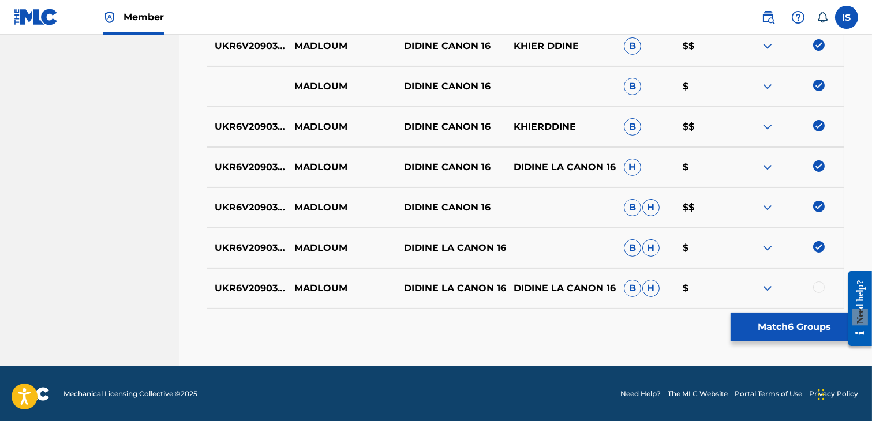
click at [818, 282] on div at bounding box center [819, 288] width 12 height 12
click at [804, 330] on button "Match 7 Groups" at bounding box center [795, 327] width 128 height 29
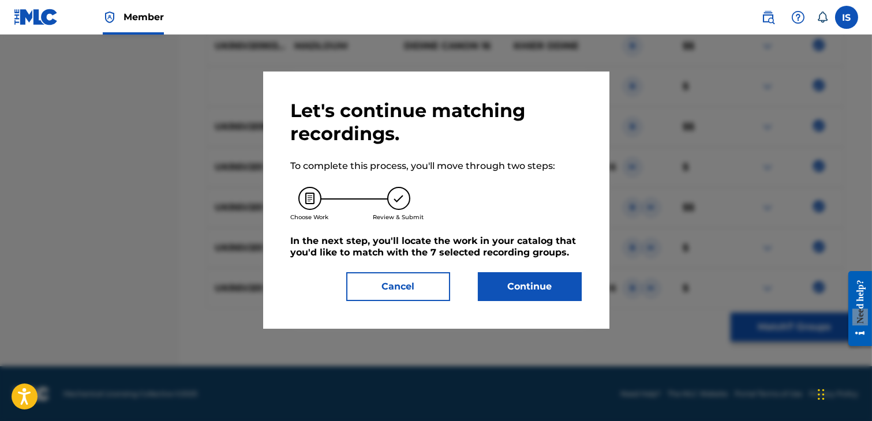
click at [512, 295] on button "Continue" at bounding box center [530, 286] width 104 height 29
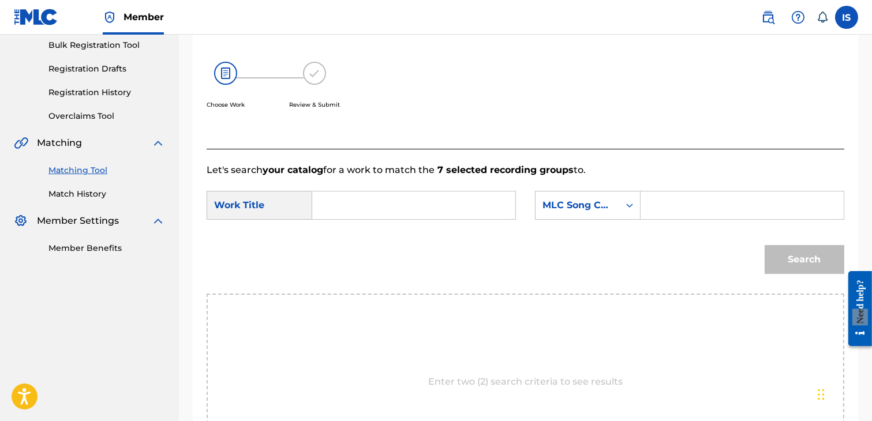
scroll to position [166, 0]
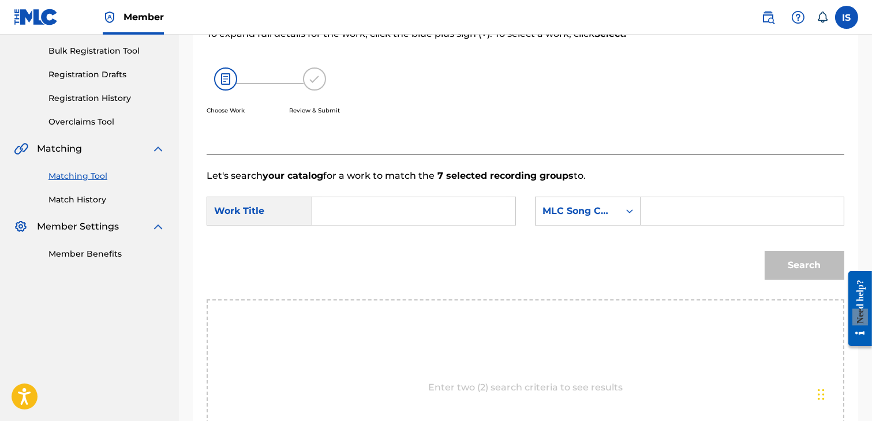
click at [347, 209] on input "Search Form" at bounding box center [414, 211] width 184 height 28
paste input "MADLOUM"
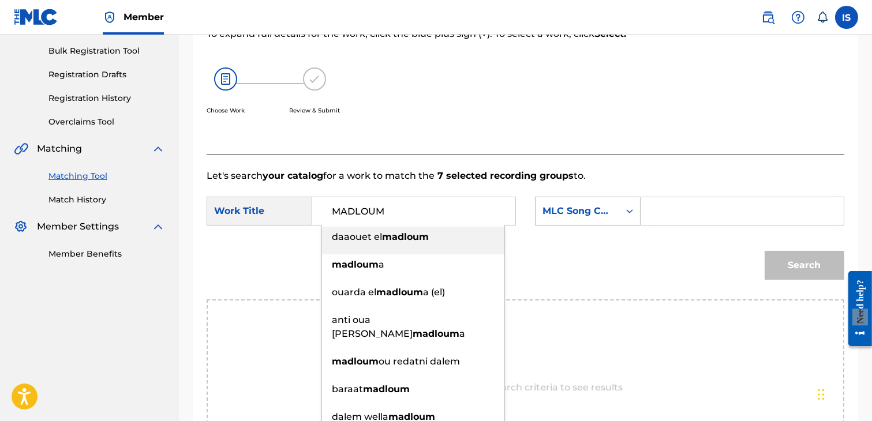
type input "MADLOUM"
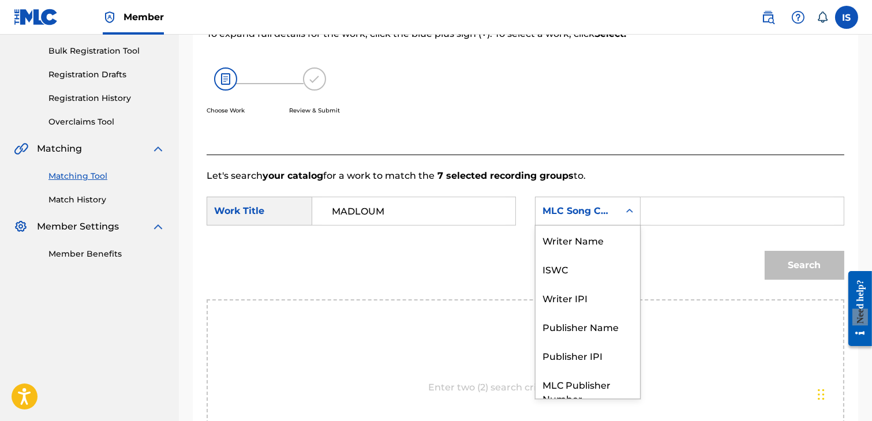
click at [574, 207] on div "MLC Song Code" at bounding box center [577, 211] width 70 height 14
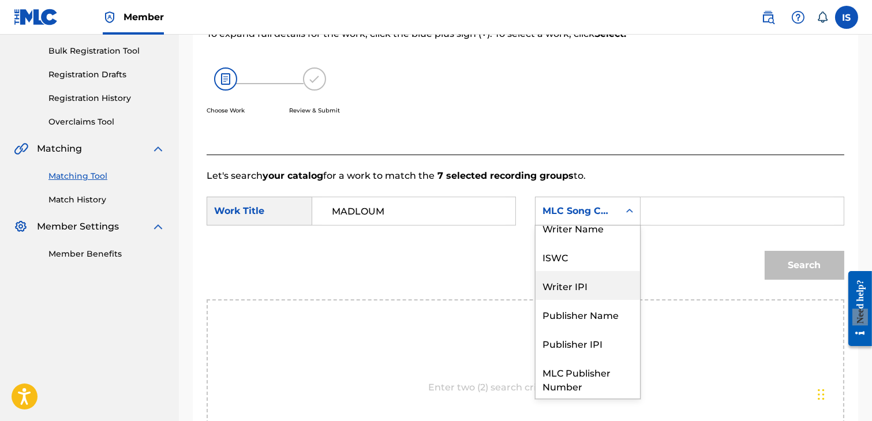
scroll to position [0, 0]
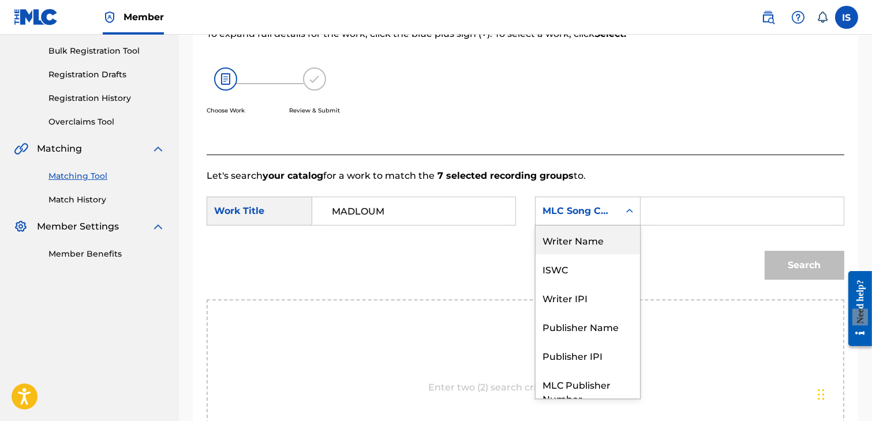
click at [594, 244] on div "Writer Name" at bounding box center [588, 240] width 104 height 29
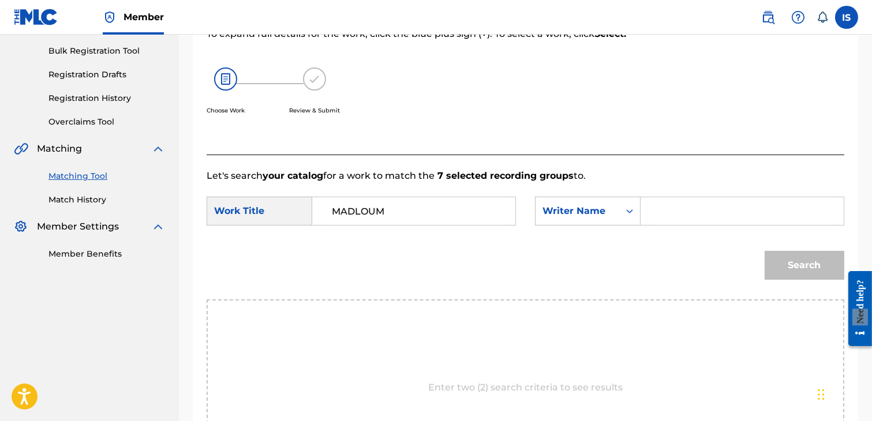
click at [710, 215] on input "Search Form" at bounding box center [742, 211] width 184 height 28
type input "khireddine"
click at [808, 269] on button "Search" at bounding box center [805, 265] width 80 height 29
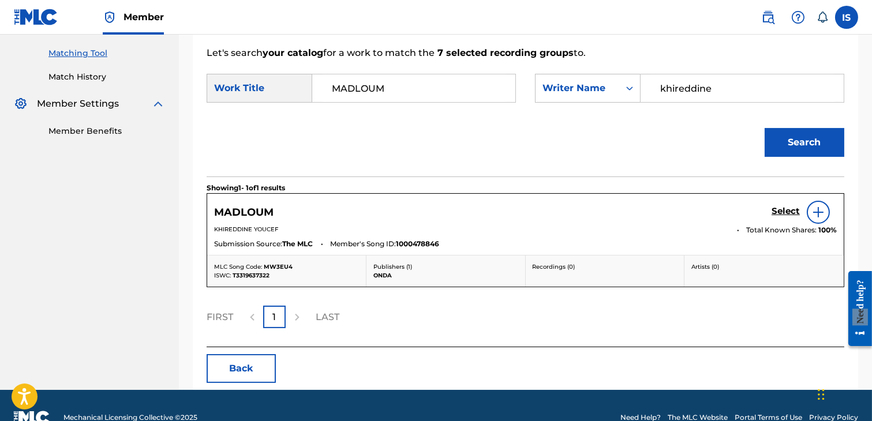
scroll to position [293, 0]
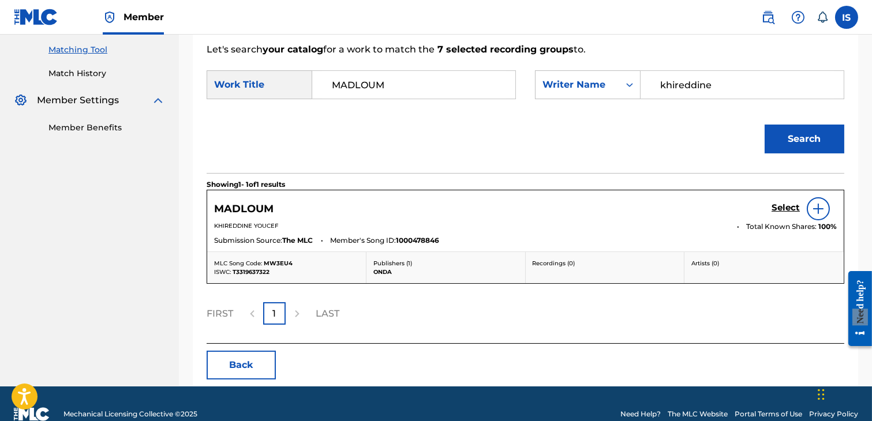
click at [779, 212] on h5 "Select" at bounding box center [786, 208] width 28 height 11
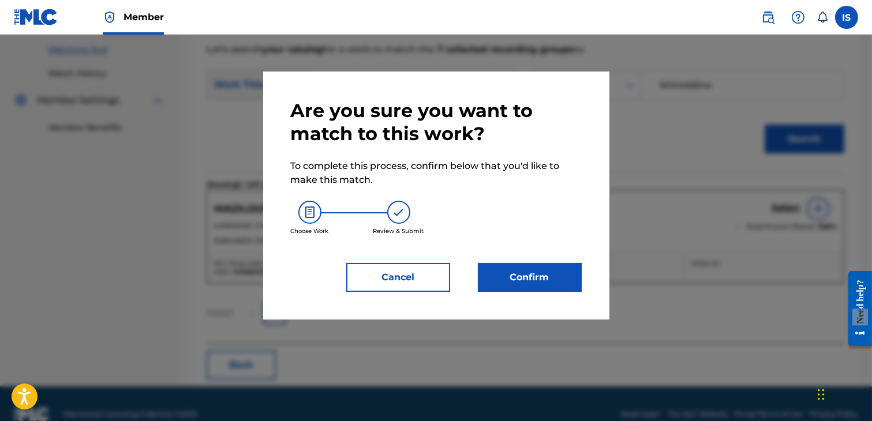
click at [545, 274] on button "Confirm" at bounding box center [530, 277] width 104 height 29
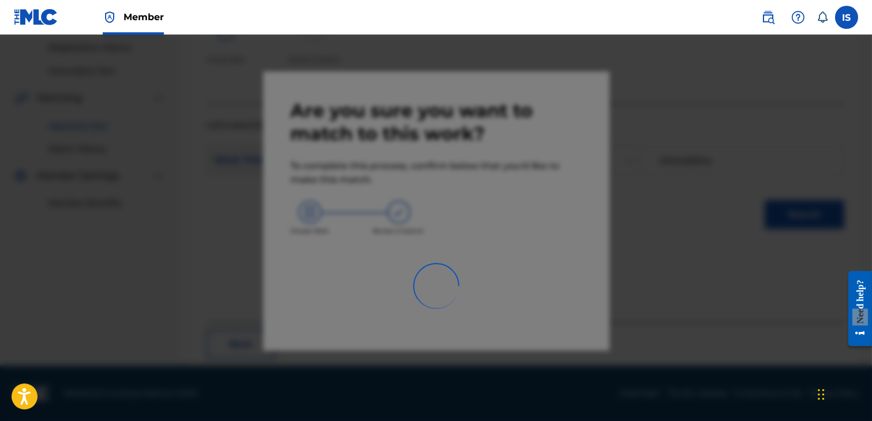
scroll to position [87, 0]
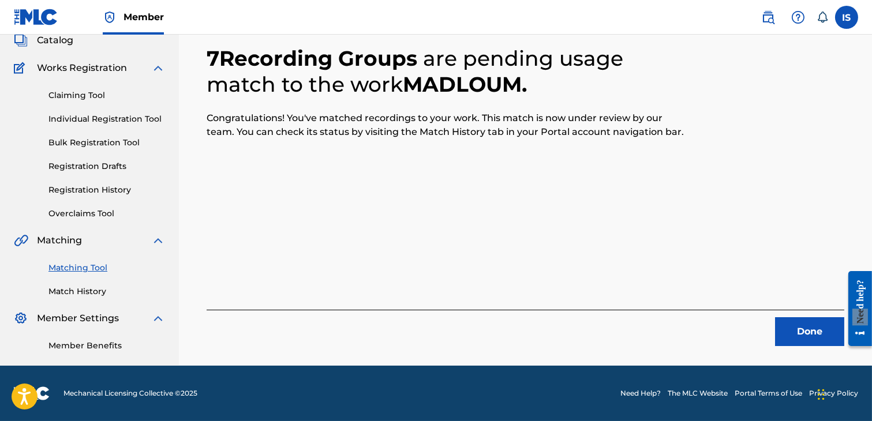
click at [823, 319] on button "Done" at bounding box center [809, 331] width 69 height 29
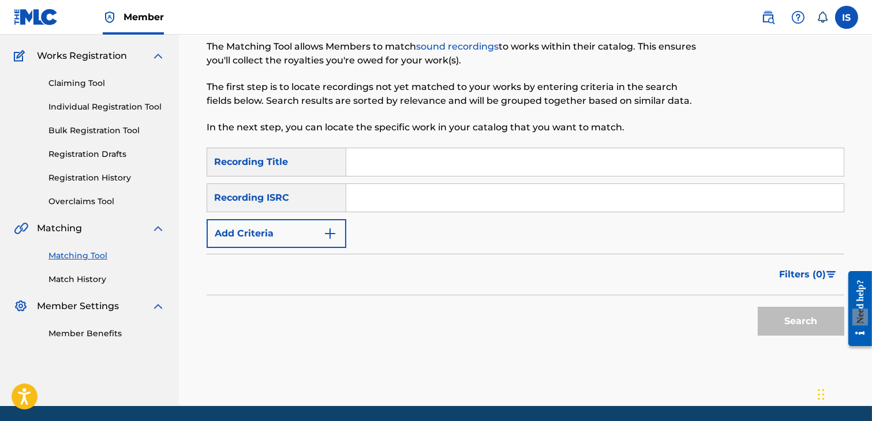
click at [392, 163] on input "Search Form" at bounding box center [594, 162] width 497 height 28
paste input "ALCATRAZ"
type input "ALCATRAZ"
click at [284, 241] on button "Add Criteria" at bounding box center [277, 233] width 140 height 29
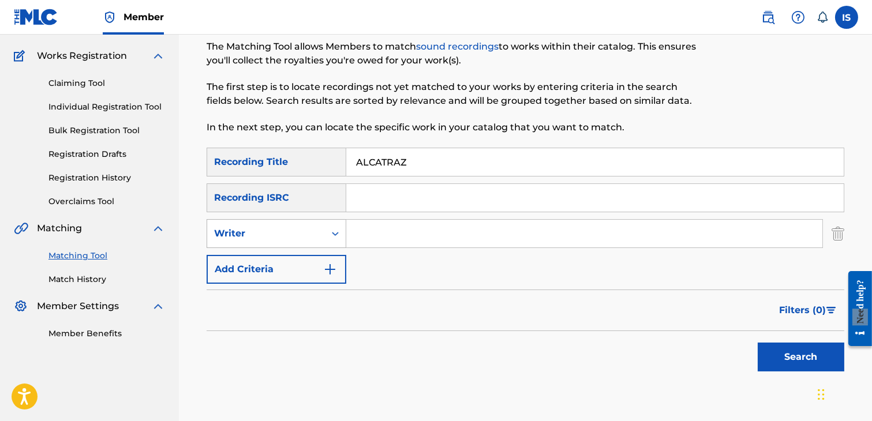
click at [302, 244] on div "Writer" at bounding box center [277, 233] width 140 height 29
click at [302, 244] on div "Writer" at bounding box center [266, 234] width 118 height 22
click at [373, 237] on input "Search Form" at bounding box center [584, 234] width 476 height 28
click at [274, 234] on div "Writer" at bounding box center [266, 234] width 104 height 14
click at [274, 263] on div "Recording Artist" at bounding box center [276, 262] width 138 height 29
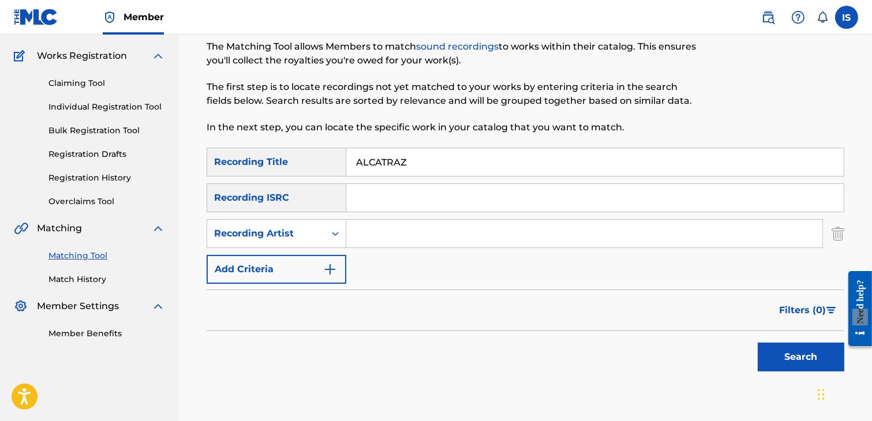
click at [382, 231] on input "Search Form" at bounding box center [584, 234] width 476 height 28
type input "didine"
click at [794, 360] on button "Search" at bounding box center [801, 357] width 87 height 29
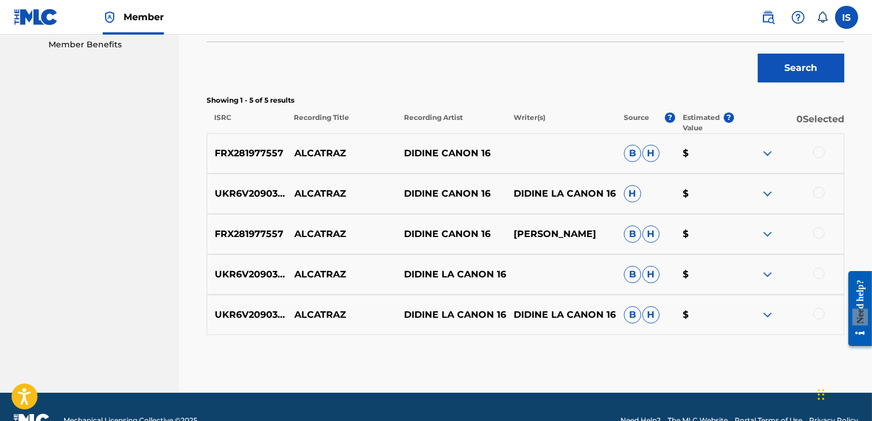
scroll to position [376, 0]
click at [819, 147] on div at bounding box center [819, 152] width 12 height 12
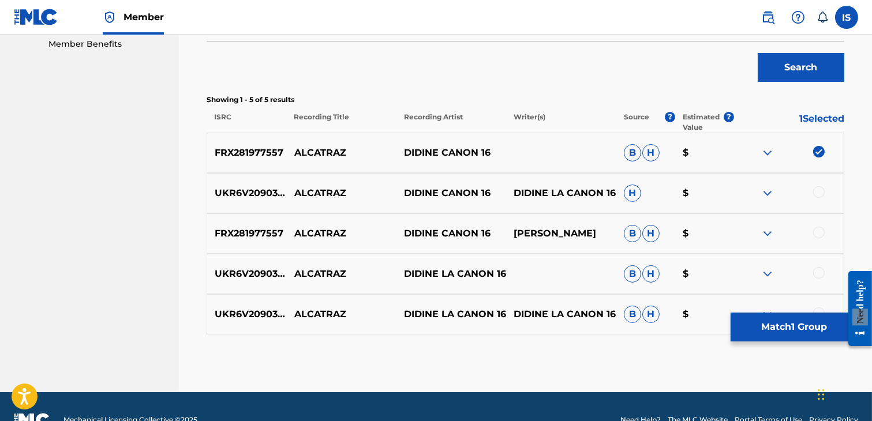
click at [821, 185] on div "UKR6V2090335 ALCATRAZ DIDINE CANON 16 DIDINE LA CANON 16 H $" at bounding box center [526, 193] width 638 height 40
click at [817, 194] on div at bounding box center [819, 192] width 12 height 12
click at [815, 235] on div at bounding box center [819, 233] width 12 height 12
click at [818, 270] on div at bounding box center [819, 273] width 12 height 12
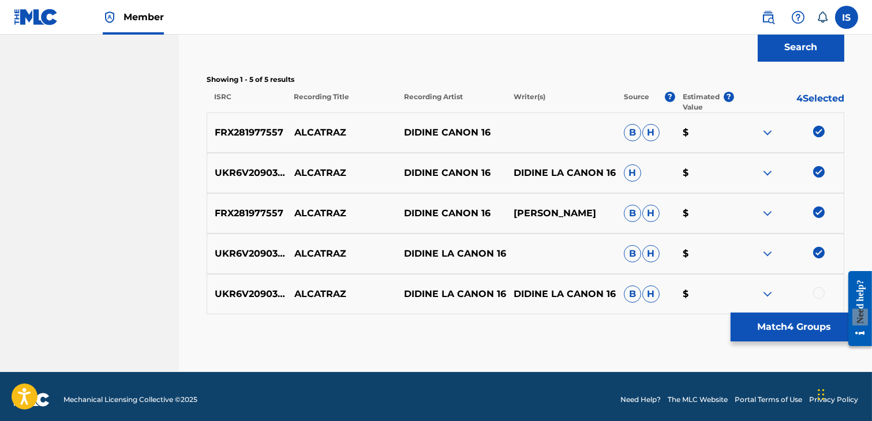
scroll to position [402, 0]
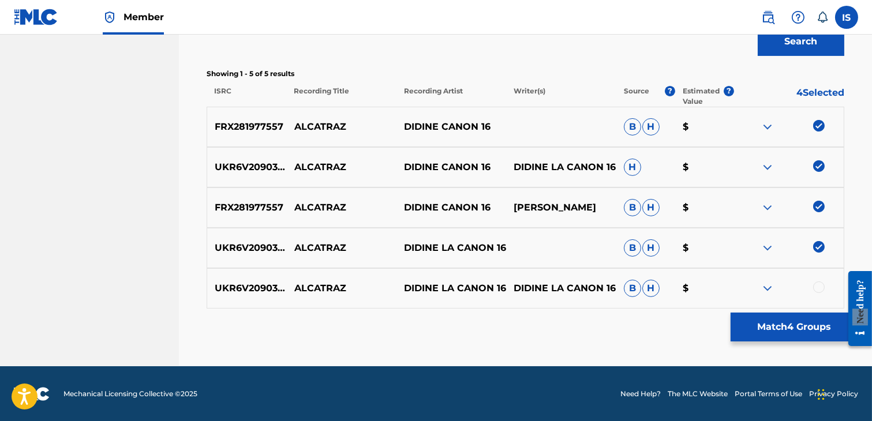
click at [819, 286] on div at bounding box center [819, 288] width 12 height 12
click at [782, 325] on button "Match 5 Groups" at bounding box center [795, 327] width 128 height 29
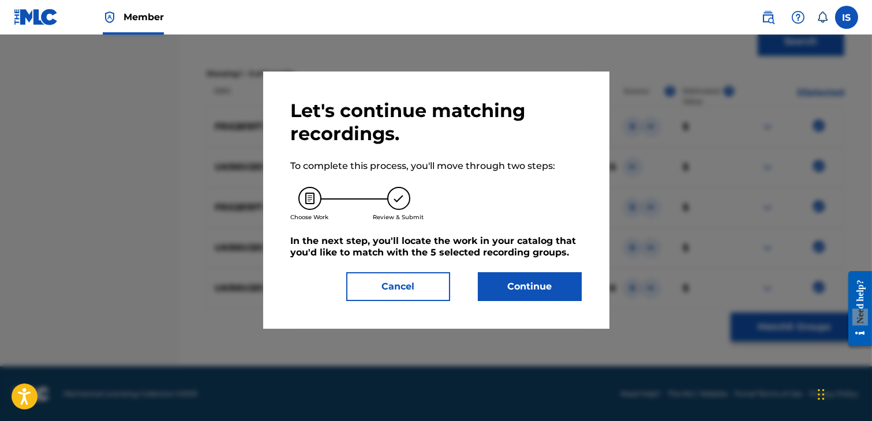
click at [541, 285] on button "Continue" at bounding box center [530, 286] width 104 height 29
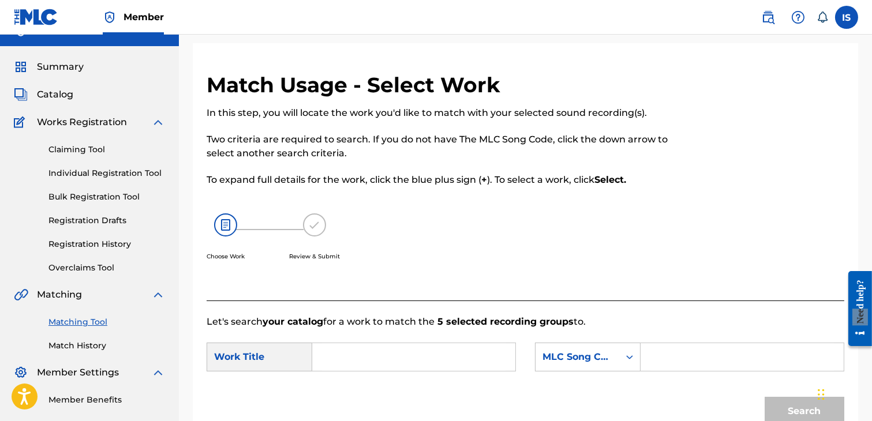
scroll to position [19, 0]
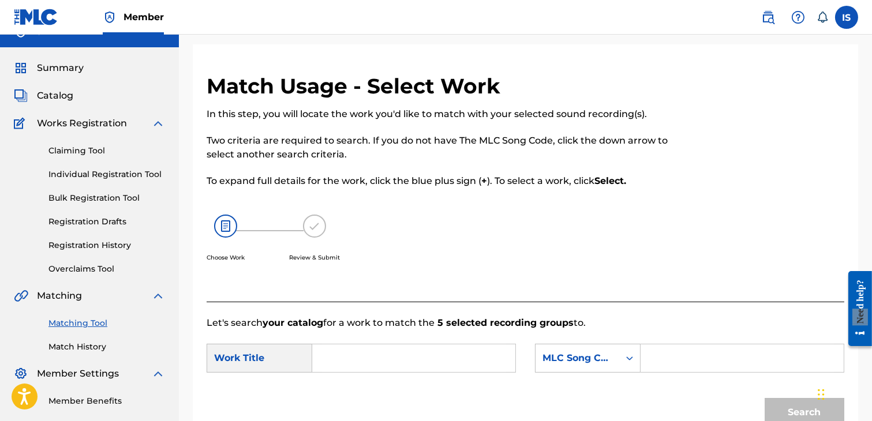
click at [353, 348] on input "Search Form" at bounding box center [414, 359] width 184 height 28
paste input "ALCATRAZ"
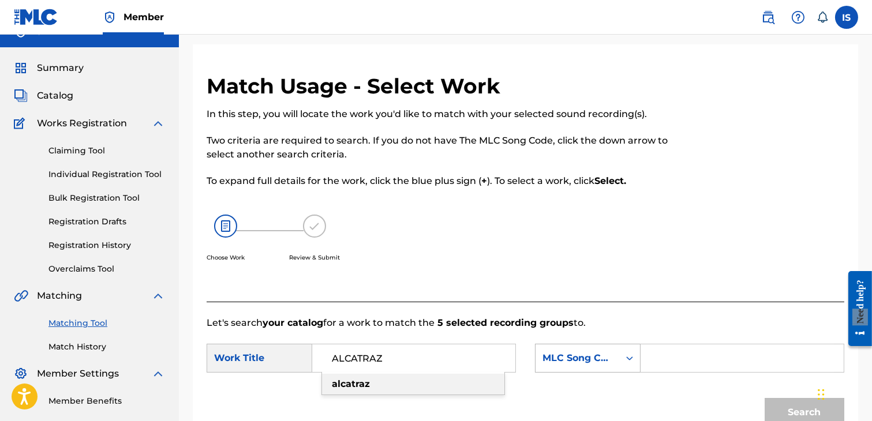
type input "ALCATRAZ"
click at [601, 348] on div "MLC Song Code" at bounding box center [578, 358] width 84 height 22
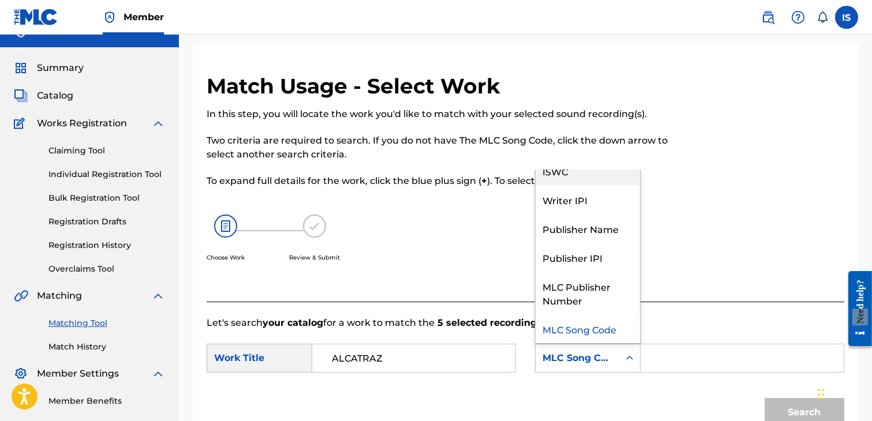
scroll to position [0, 0]
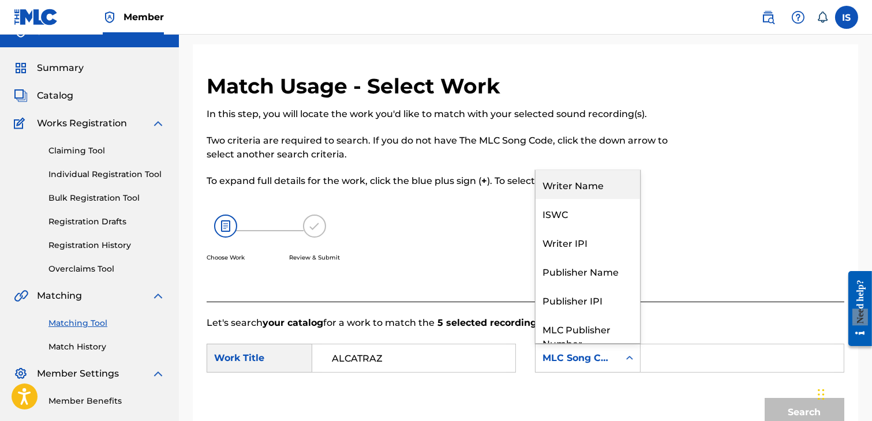
click at [582, 195] on div "Writer Name" at bounding box center [588, 184] width 104 height 29
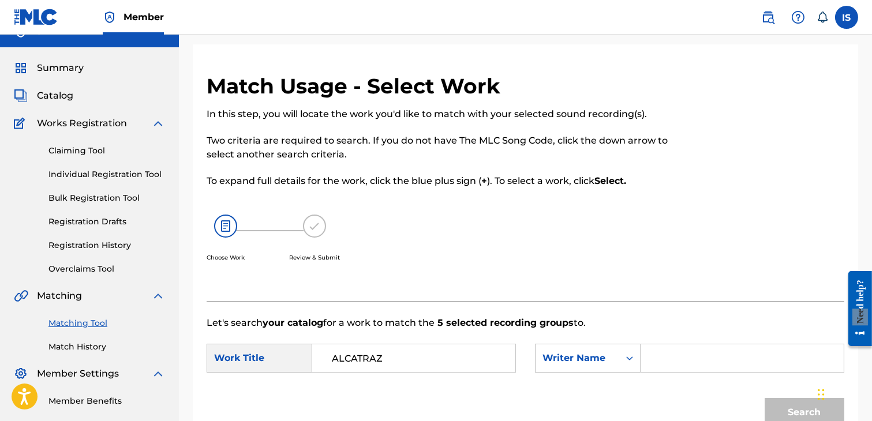
click at [651, 365] on input "Search Form" at bounding box center [742, 359] width 184 height 28
type input "khireddine"
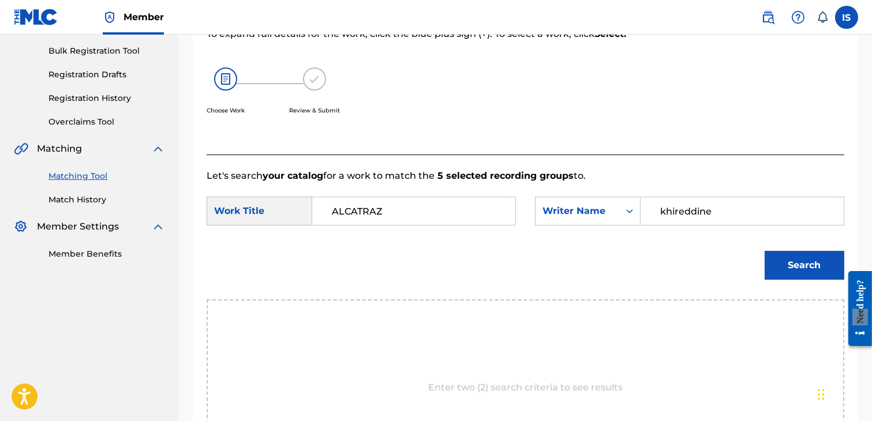
scroll to position [168, 0]
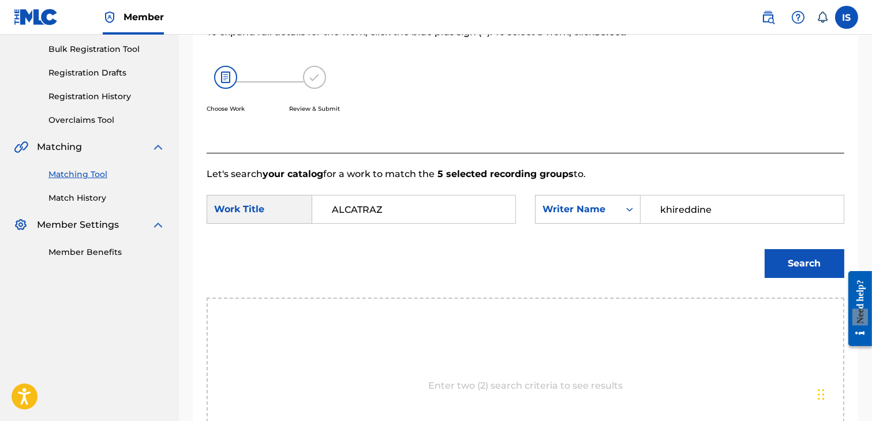
click at [786, 261] on button "Search" at bounding box center [805, 263] width 80 height 29
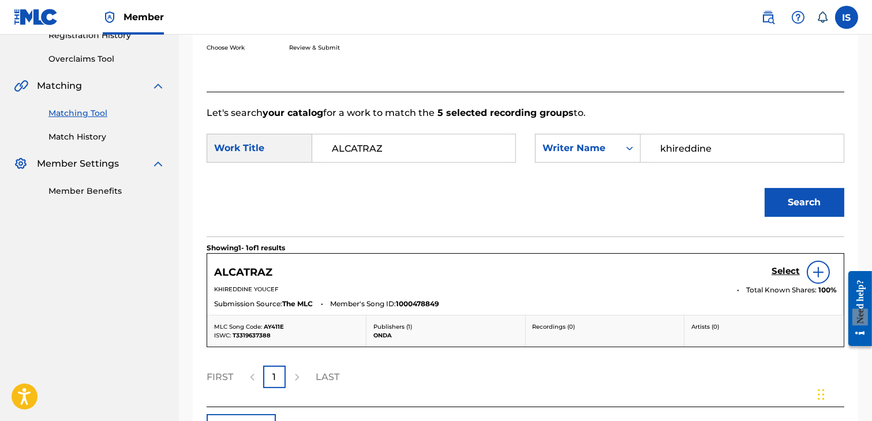
scroll to position [244, 0]
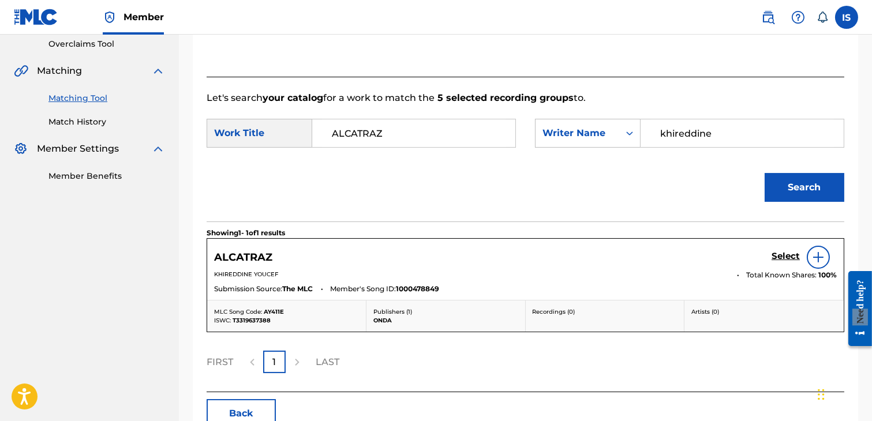
click at [782, 259] on h5 "Select" at bounding box center [786, 256] width 28 height 11
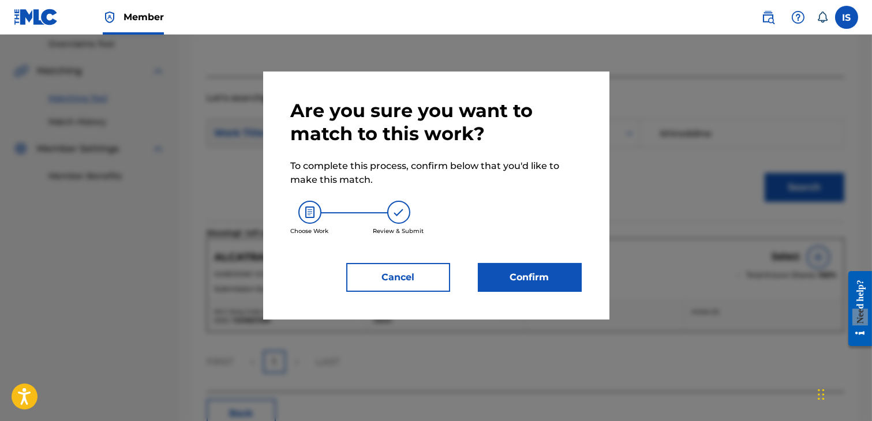
click at [493, 272] on button "Confirm" at bounding box center [530, 277] width 104 height 29
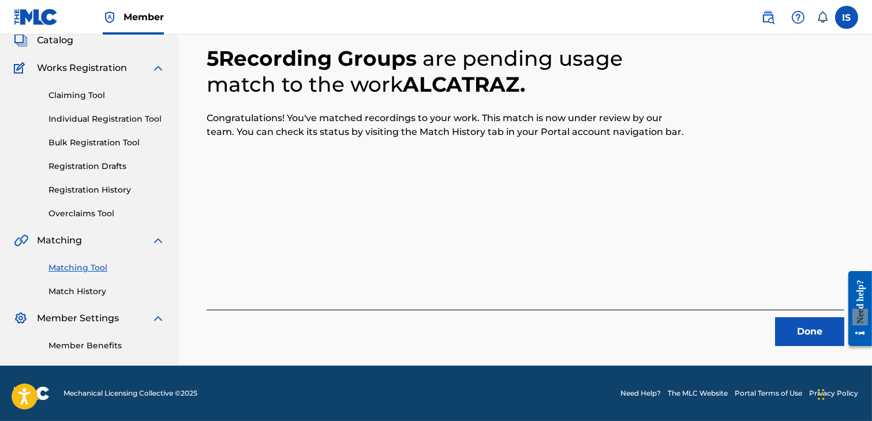
scroll to position [87, 0]
click at [809, 317] on button "Done" at bounding box center [809, 331] width 69 height 29
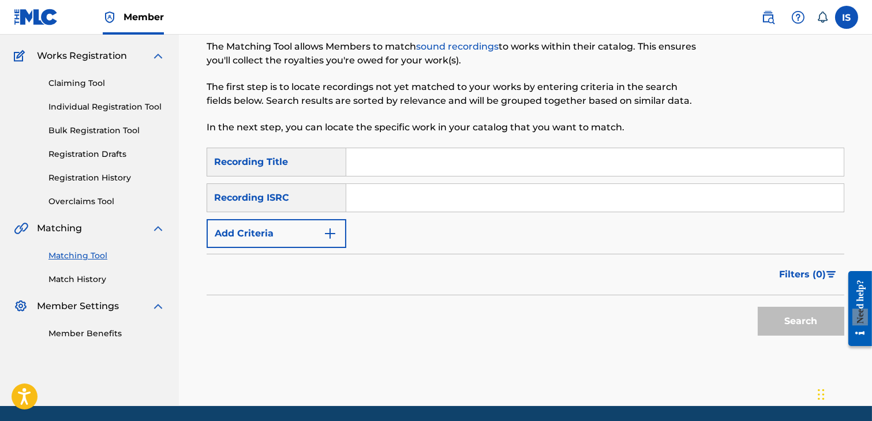
click at [395, 160] on input "Search Form" at bounding box center [594, 162] width 497 height 28
paste input "ALCATRAZ"
type input "ALCATRAZ"
click at [305, 231] on button "Add Criteria" at bounding box center [277, 233] width 140 height 29
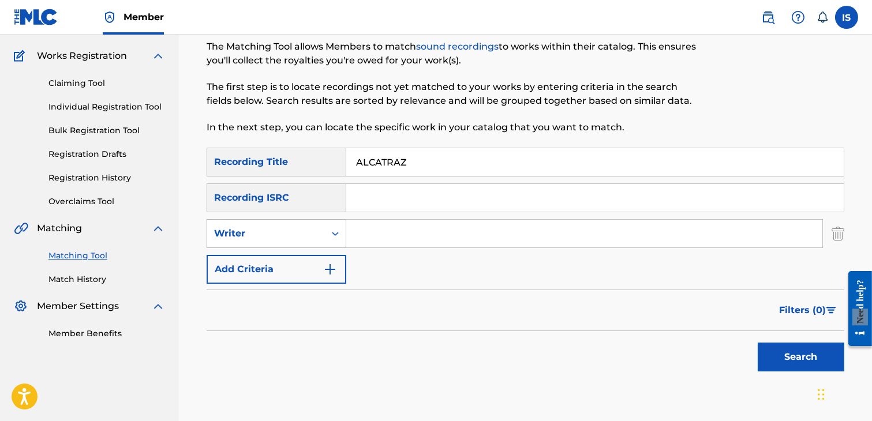
click at [299, 238] on div "Writer" at bounding box center [266, 234] width 104 height 14
click at [295, 257] on div "Recording Artist" at bounding box center [276, 262] width 138 height 29
click at [414, 229] on input "Search Form" at bounding box center [584, 234] width 476 height 28
type input "didine"
click at [758, 364] on button "Search" at bounding box center [801, 357] width 87 height 29
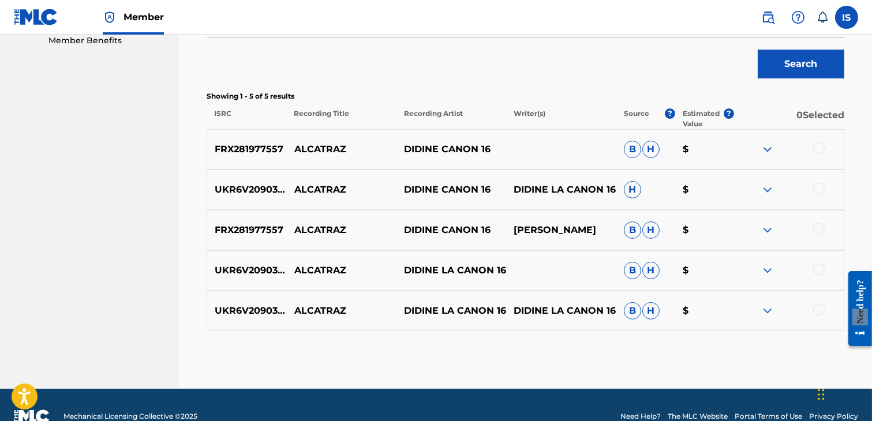
scroll to position [381, 0]
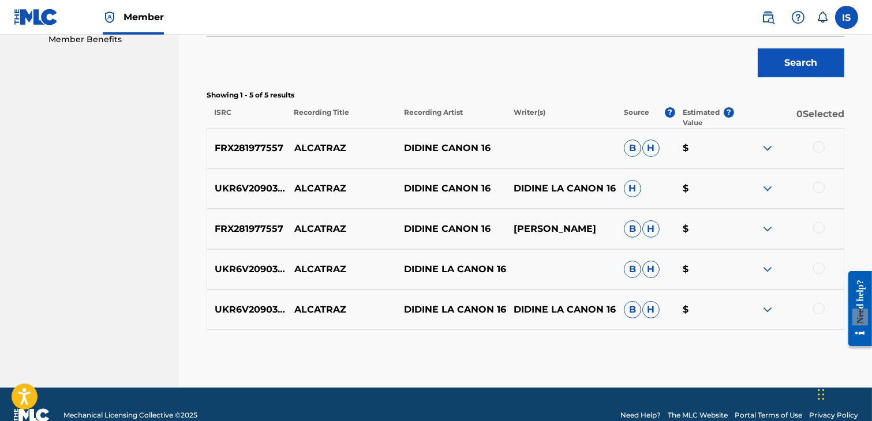
click at [815, 309] on div at bounding box center [819, 309] width 12 height 12
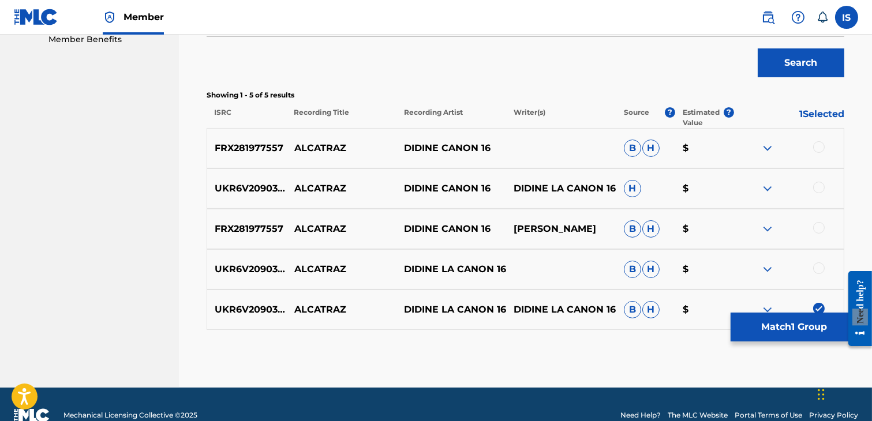
click at [818, 268] on div at bounding box center [819, 269] width 12 height 12
click at [818, 224] on div at bounding box center [819, 228] width 12 height 12
click at [819, 186] on div at bounding box center [819, 188] width 12 height 12
click at [818, 141] on div at bounding box center [819, 147] width 12 height 12
click at [780, 321] on button "Match 5 Groups" at bounding box center [795, 327] width 128 height 29
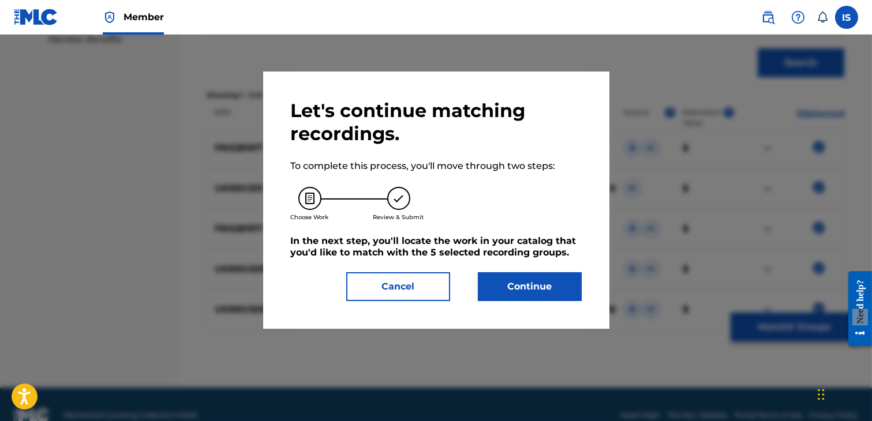
click at [556, 278] on button "Continue" at bounding box center [530, 286] width 104 height 29
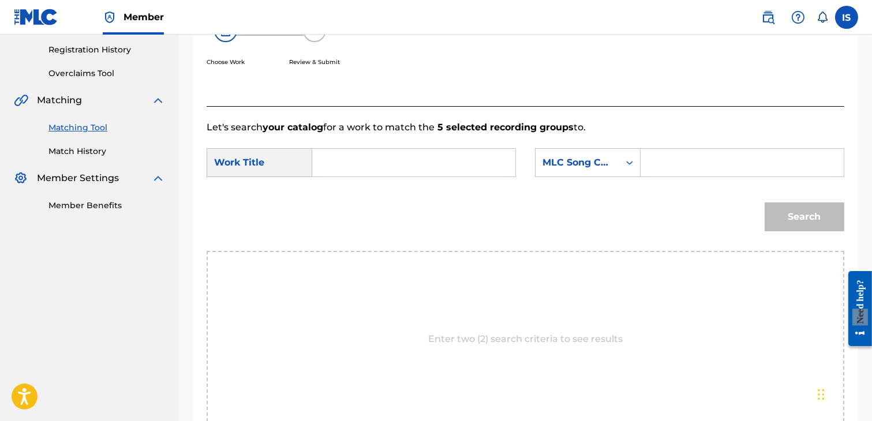
scroll to position [104, 0]
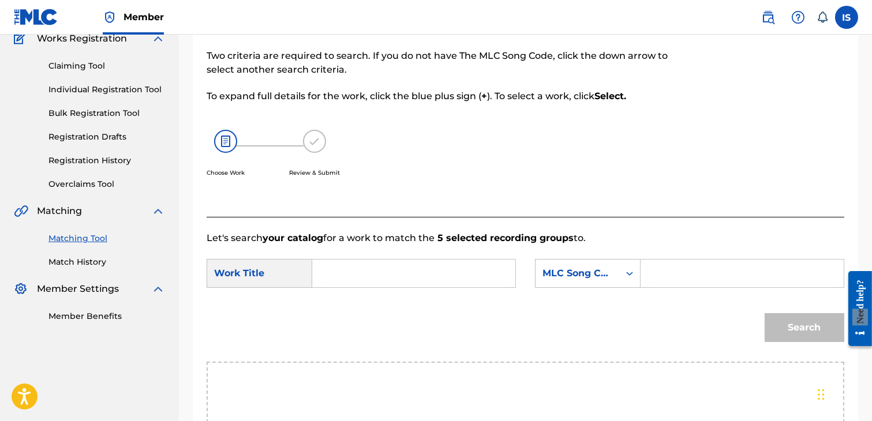
click at [392, 269] on input "Search Form" at bounding box center [414, 274] width 184 height 28
click at [392, 272] on input "Search Form" at bounding box center [414, 274] width 184 height 28
paste input "ALCATRAZ"
type input "ALCATRAZ"
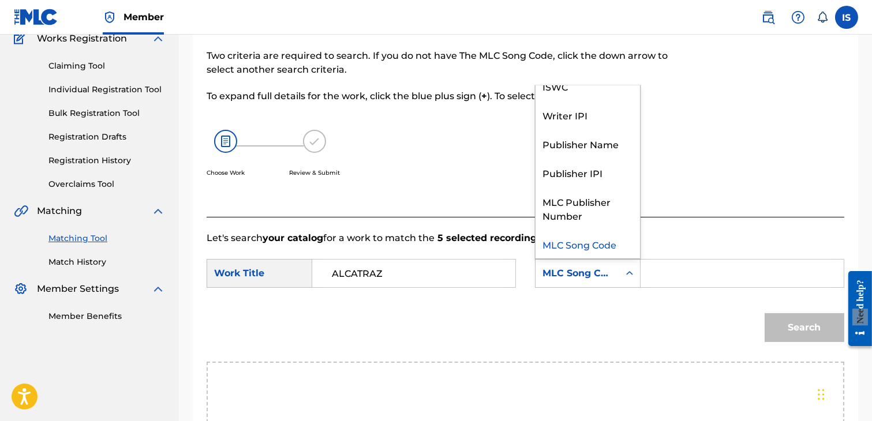
scroll to position [0, 0]
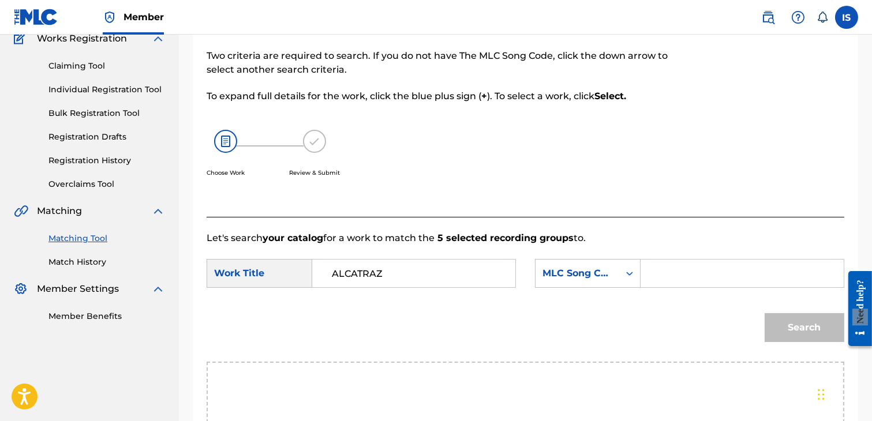
drag, startPoint x: 567, startPoint y: 107, endPoint x: 553, endPoint y: 97, distance: 17.3
click at [553, 97] on p "To expand full details for the work, click the blue plus sign ( + ). To select …" at bounding box center [452, 96] width 491 height 14
drag, startPoint x: 722, startPoint y: 265, endPoint x: 691, endPoint y: 283, distance: 35.9
click at [691, 283] on input "kh" at bounding box center [742, 274] width 184 height 28
type input "kh"
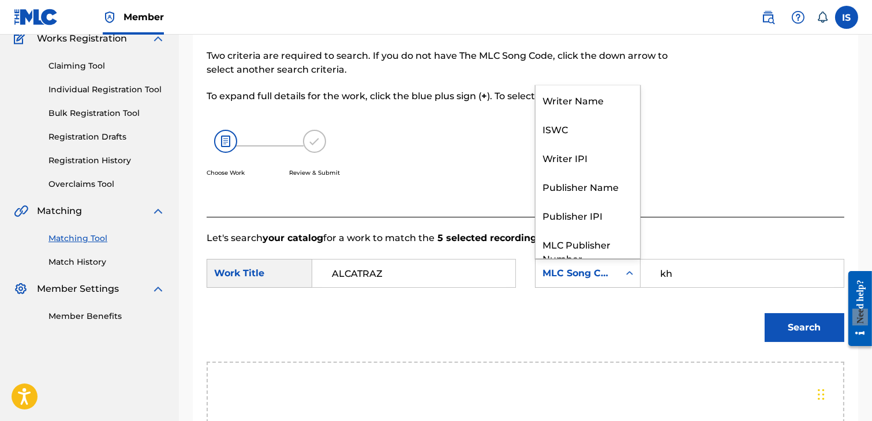
click at [570, 267] on div "MLC Song Code" at bounding box center [577, 274] width 70 height 14
click at [580, 106] on div "Writer Name" at bounding box center [588, 99] width 104 height 29
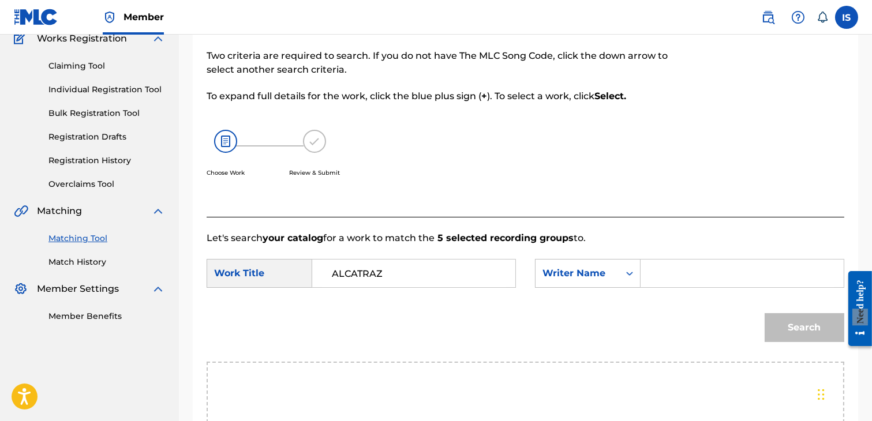
drag, startPoint x: 678, startPoint y: 257, endPoint x: 668, endPoint y: 268, distance: 14.3
click at [672, 265] on form "SearchWithCriteria97595bae-b789-4ee4-b112-0e3a483eba26 Work Title ALCATRAZ Sear…" at bounding box center [526, 303] width 638 height 117
click at [668, 268] on input "Search Form" at bounding box center [742, 274] width 184 height 28
type input "khireddine"
click at [765, 313] on button "Search" at bounding box center [805, 327] width 80 height 29
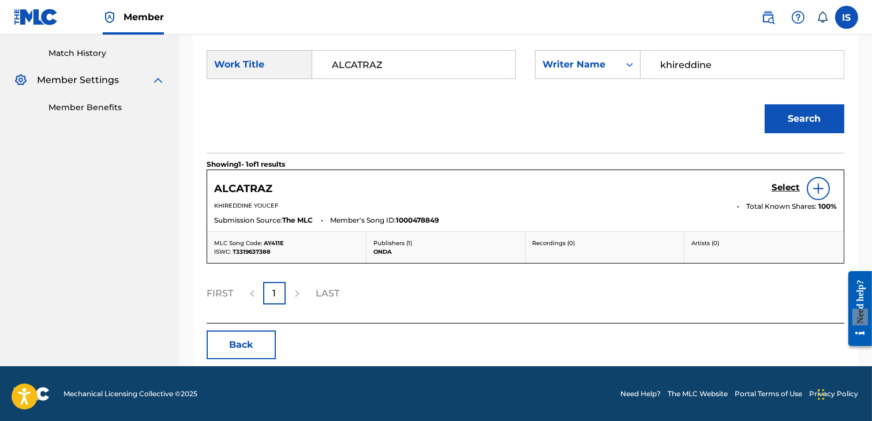
scroll to position [313, 0]
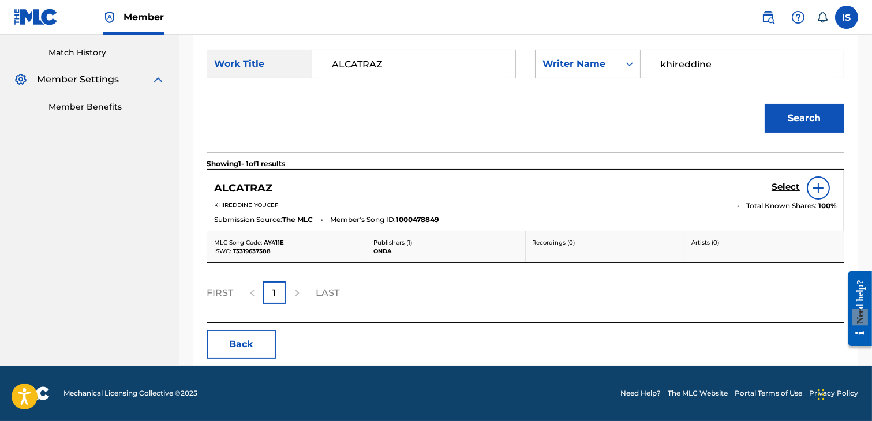
click at [785, 194] on link "Select" at bounding box center [786, 188] width 28 height 13
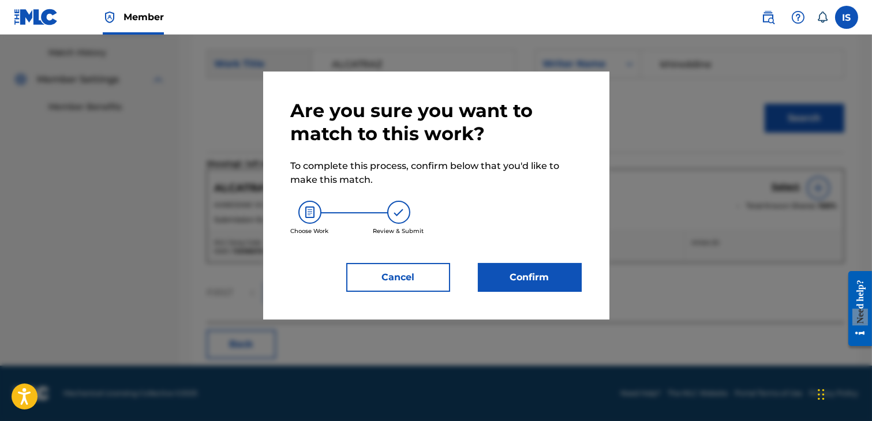
click at [542, 263] on button "Confirm" at bounding box center [530, 277] width 104 height 29
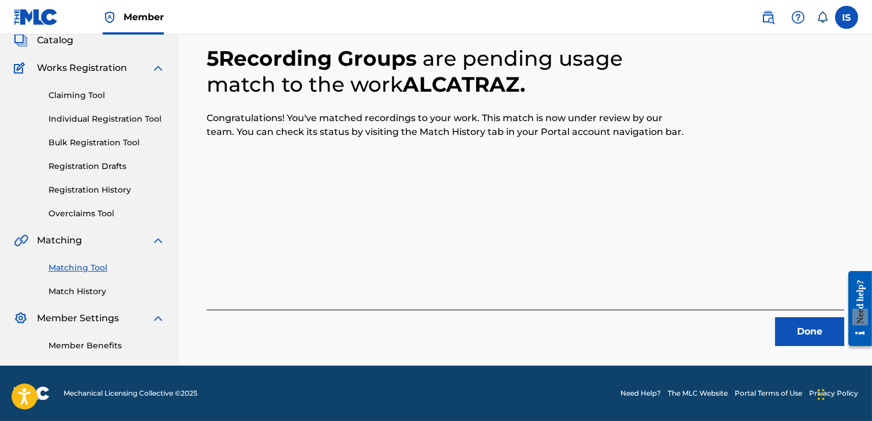
scroll to position [87, 0]
click at [804, 332] on button "Done" at bounding box center [809, 331] width 69 height 29
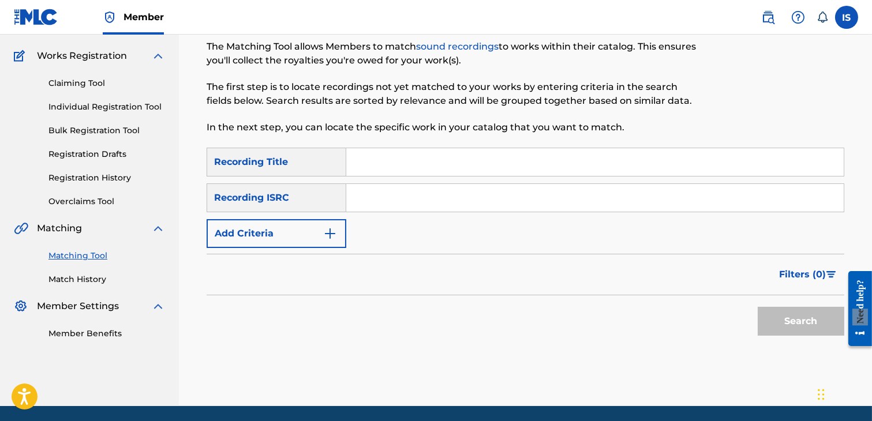
click at [418, 163] on input "Search Form" at bounding box center [594, 162] width 497 height 28
paste input "EL OUALIDA"
type input "EL OUALIDA"
click at [295, 221] on button "Add Criteria" at bounding box center [277, 233] width 140 height 29
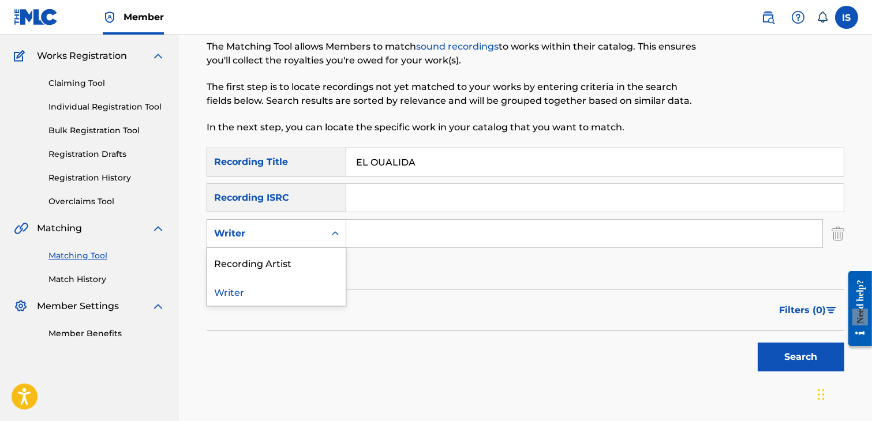
click at [297, 238] on div "Writer" at bounding box center [266, 234] width 104 height 14
click at [298, 268] on div "Recording Artist" at bounding box center [276, 262] width 138 height 29
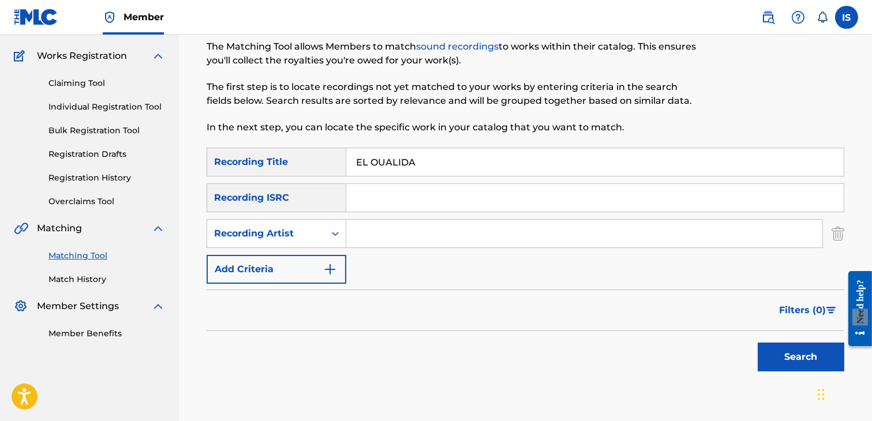
click at [383, 245] on input "Search Form" at bounding box center [584, 234] width 476 height 28
type input "didine"
click at [758, 343] on button "Search" at bounding box center [801, 357] width 87 height 29
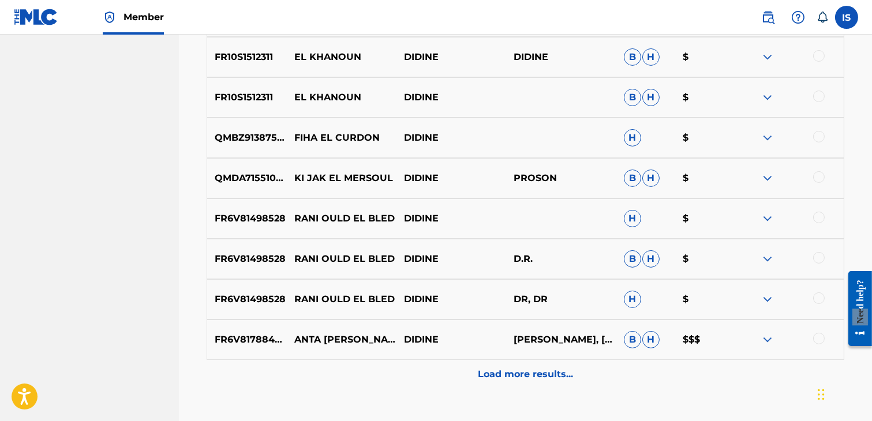
scroll to position [626, 0]
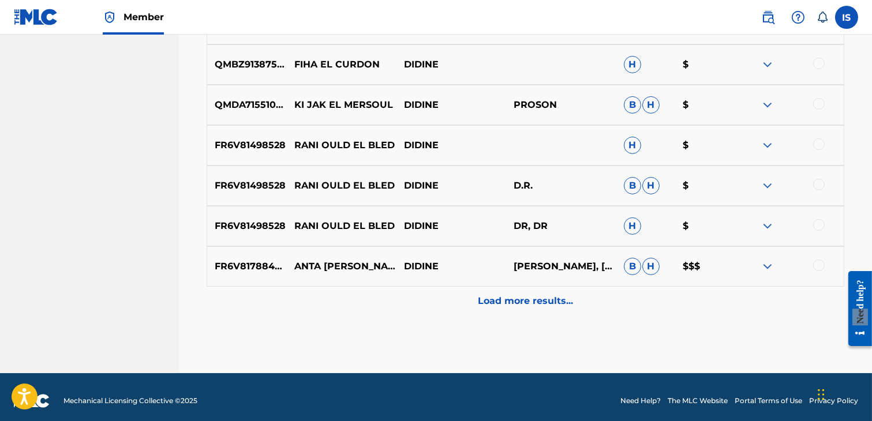
click at [540, 306] on p "Load more results..." at bounding box center [525, 301] width 95 height 14
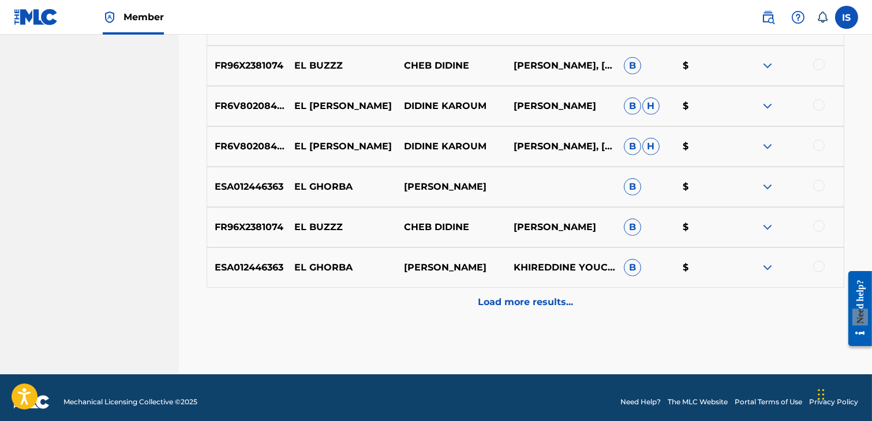
click at [527, 312] on div "Load more results..." at bounding box center [526, 302] width 638 height 29
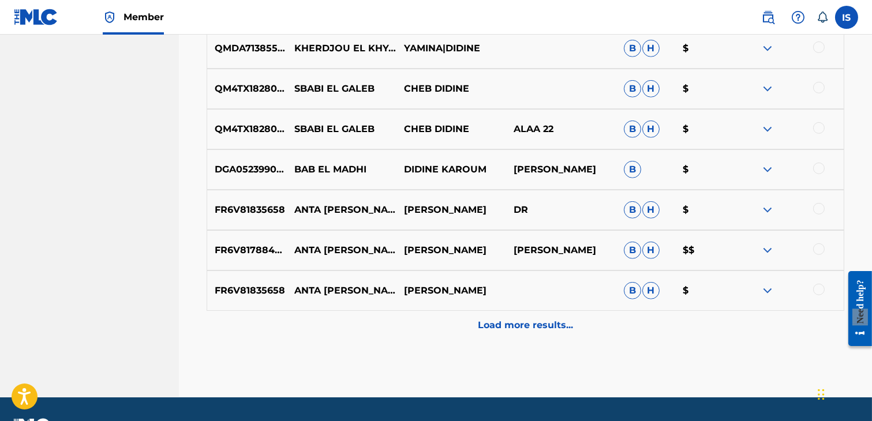
scroll to position [1441, 0]
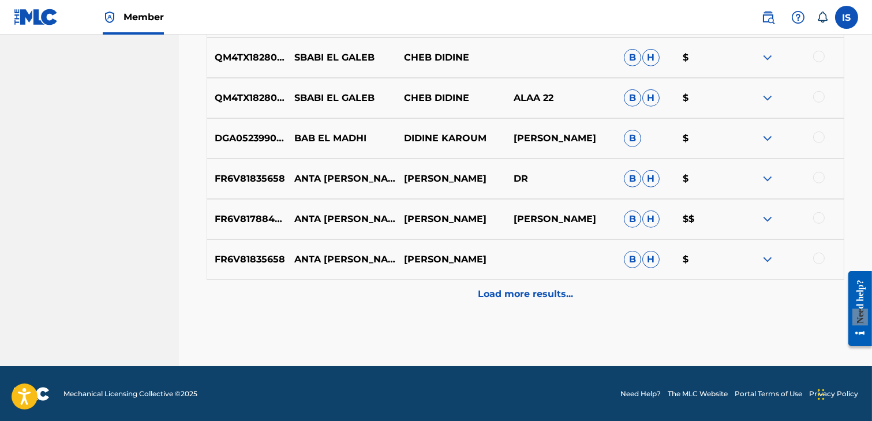
click at [534, 285] on div "Load more results..." at bounding box center [526, 294] width 638 height 29
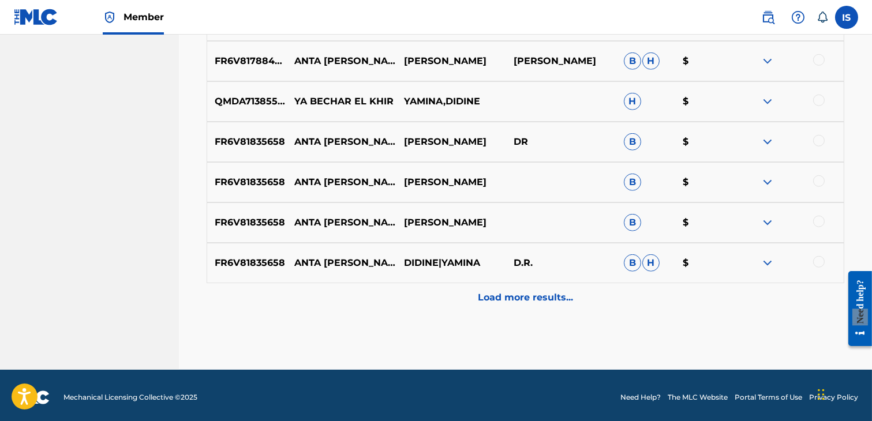
scroll to position [1842, 0]
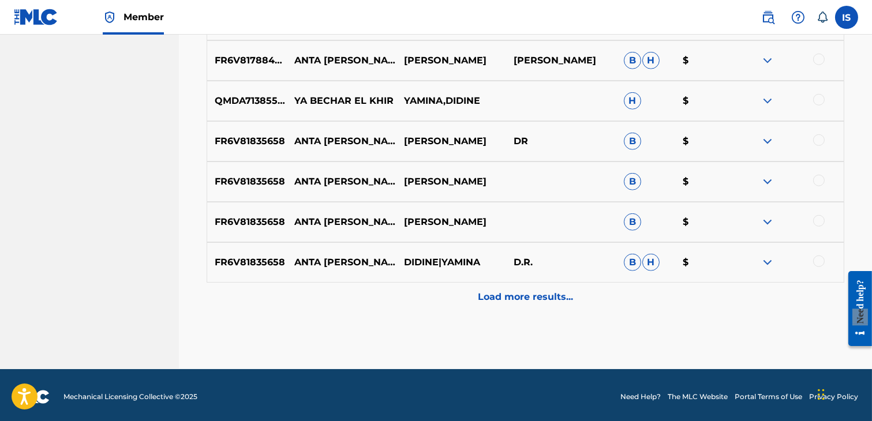
click at [534, 302] on p "Load more results..." at bounding box center [525, 297] width 95 height 14
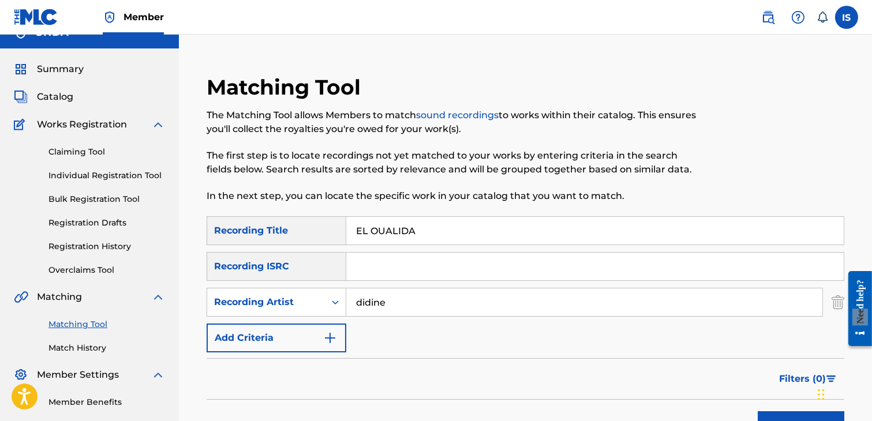
scroll to position [0, 0]
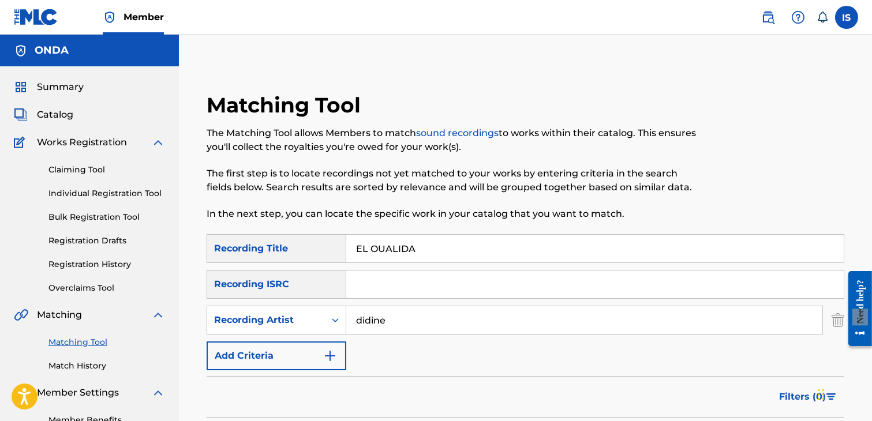
drag, startPoint x: 384, startPoint y: 246, endPoint x: 371, endPoint y: 245, distance: 13.3
click at [371, 245] on input "EL OUALIDA" at bounding box center [594, 249] width 497 height 28
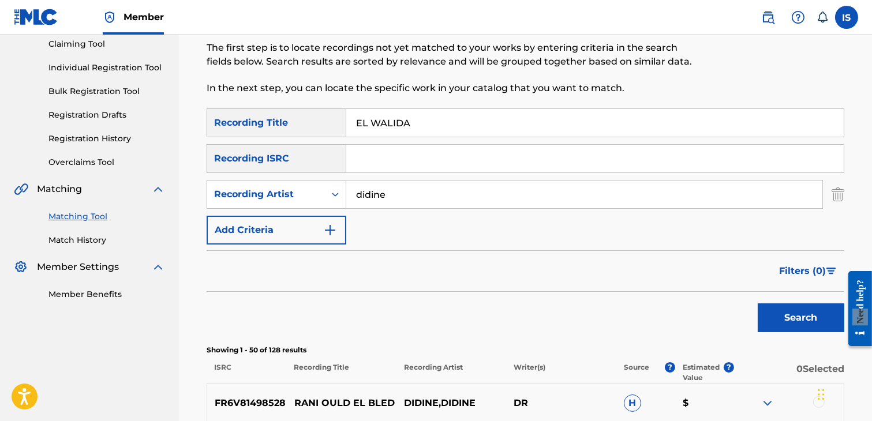
scroll to position [186, 0]
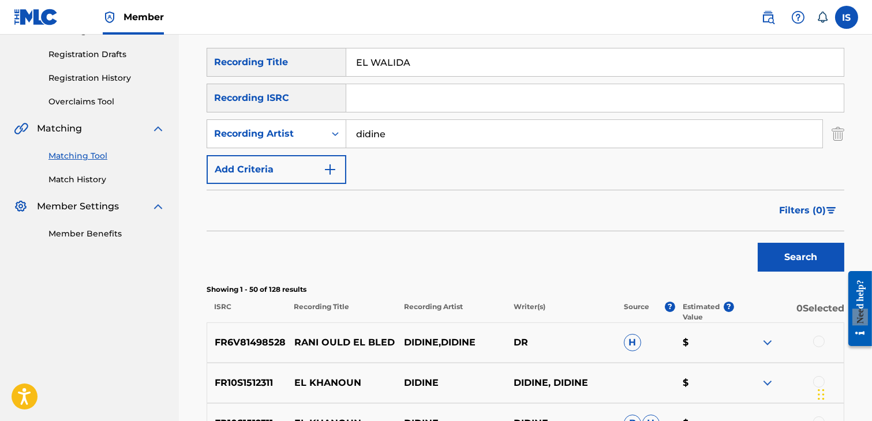
type input "EL WALIDA"
click at [804, 264] on button "Search" at bounding box center [801, 257] width 87 height 29
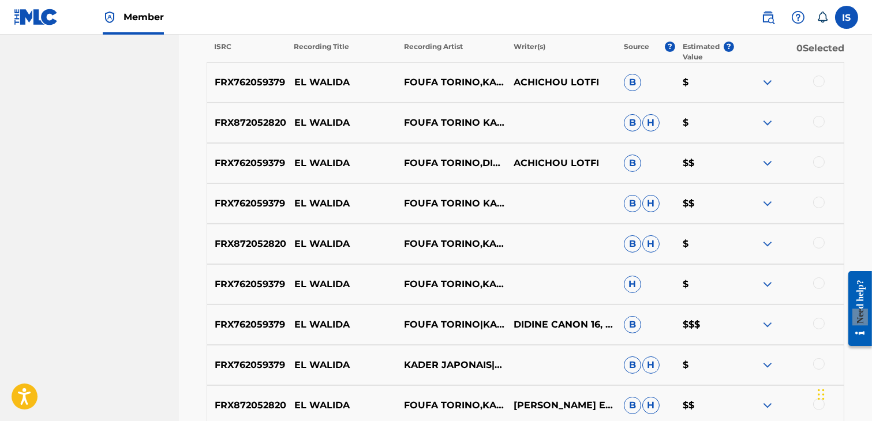
scroll to position [453, 0]
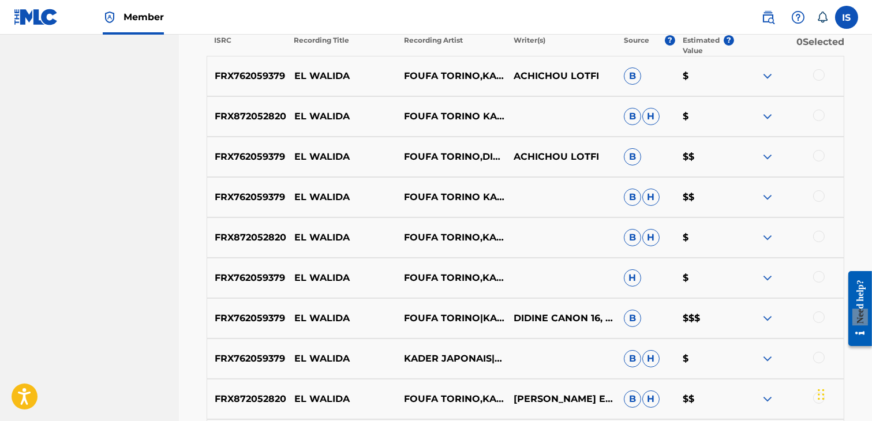
click at [817, 78] on div at bounding box center [819, 75] width 12 height 12
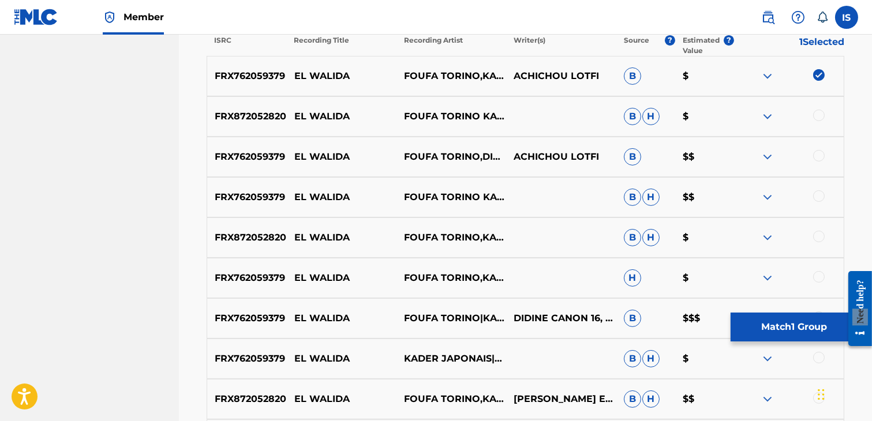
click at [817, 111] on div at bounding box center [819, 116] width 12 height 12
click at [818, 157] on div at bounding box center [819, 156] width 12 height 12
click at [817, 196] on div at bounding box center [819, 196] width 12 height 12
click at [821, 238] on div at bounding box center [819, 237] width 12 height 12
click at [818, 275] on div at bounding box center [819, 277] width 12 height 12
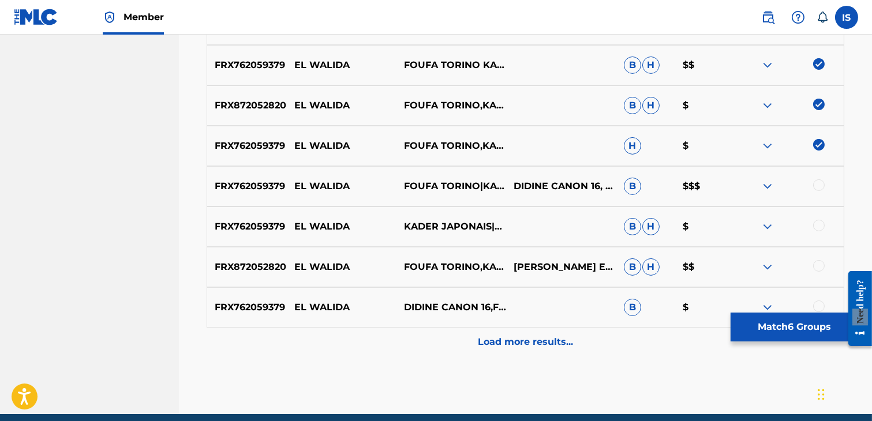
scroll to position [590, 0]
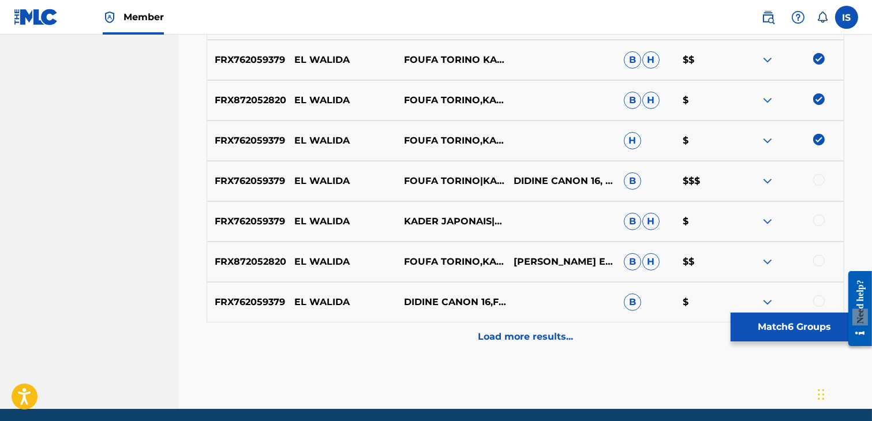
click at [814, 177] on div at bounding box center [819, 180] width 12 height 12
click at [821, 220] on div at bounding box center [819, 221] width 12 height 12
click at [818, 260] on div at bounding box center [819, 261] width 12 height 12
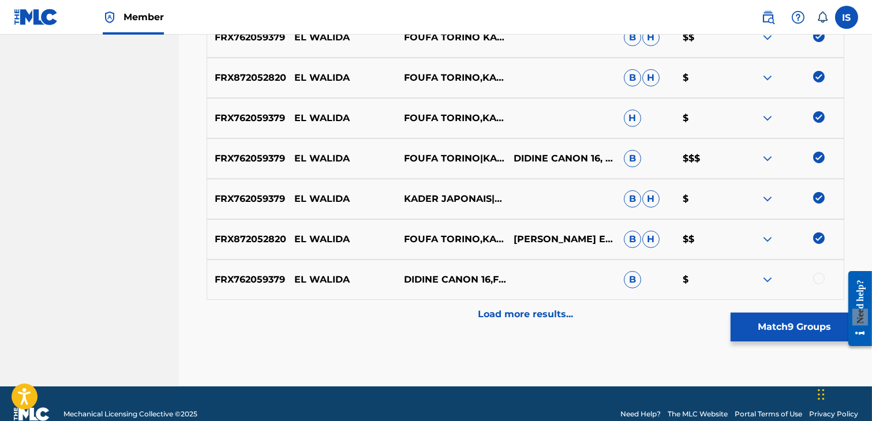
scroll to position [633, 0]
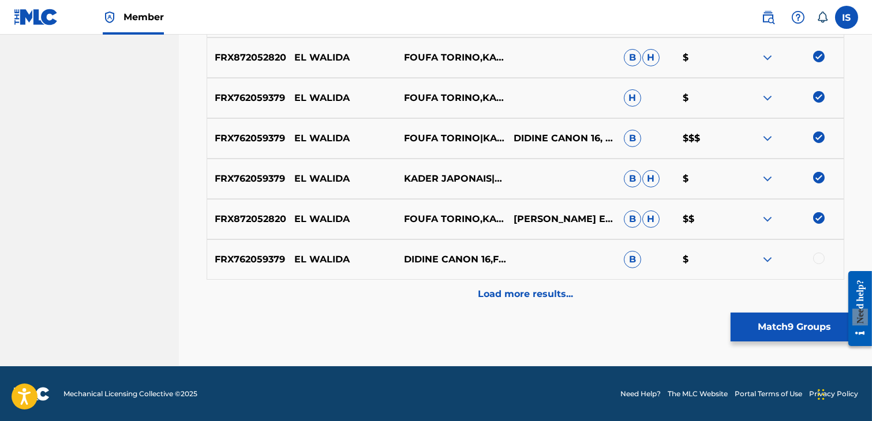
click at [818, 260] on div at bounding box center [819, 259] width 12 height 12
click at [527, 291] on p "Load more results..." at bounding box center [525, 294] width 95 height 14
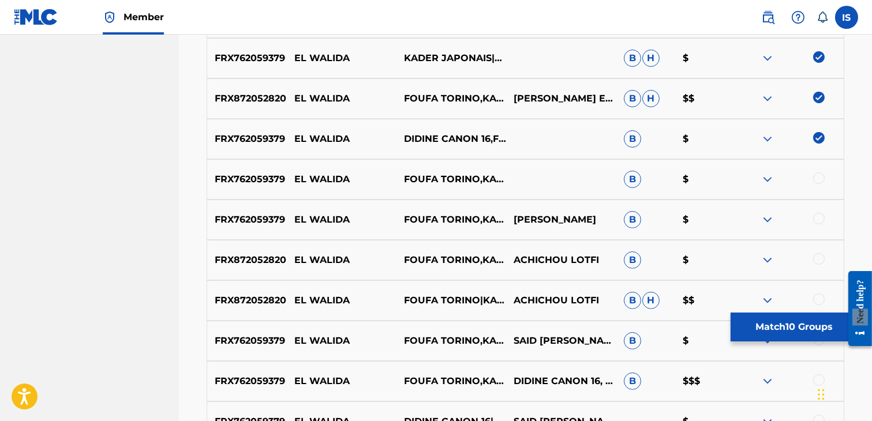
scroll to position [802, 0]
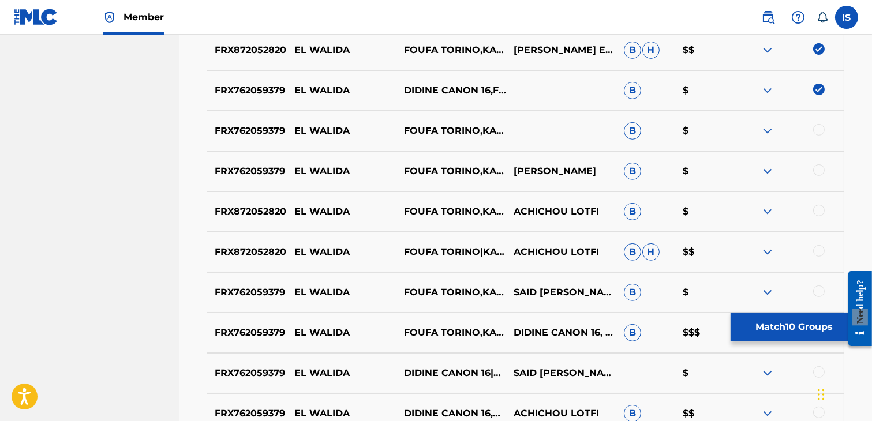
click at [817, 131] on div at bounding box center [819, 130] width 12 height 12
click at [817, 169] on div at bounding box center [819, 170] width 12 height 12
click at [817, 207] on div at bounding box center [819, 211] width 12 height 12
click at [821, 249] on div at bounding box center [819, 251] width 12 height 12
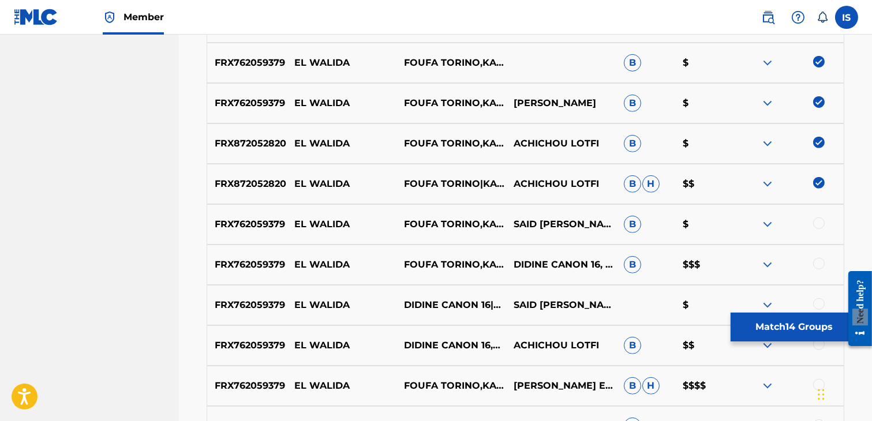
scroll to position [879, 0]
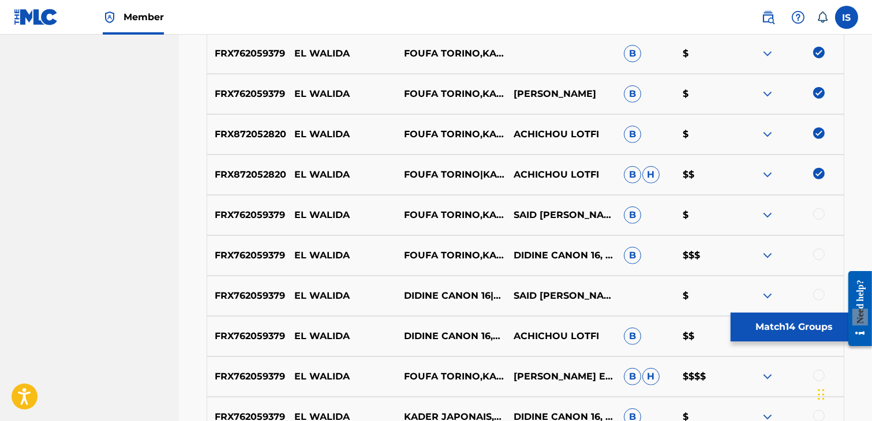
click at [817, 220] on div at bounding box center [789, 215] width 110 height 14
click at [817, 217] on div at bounding box center [819, 214] width 12 height 12
click at [816, 254] on div at bounding box center [819, 255] width 12 height 12
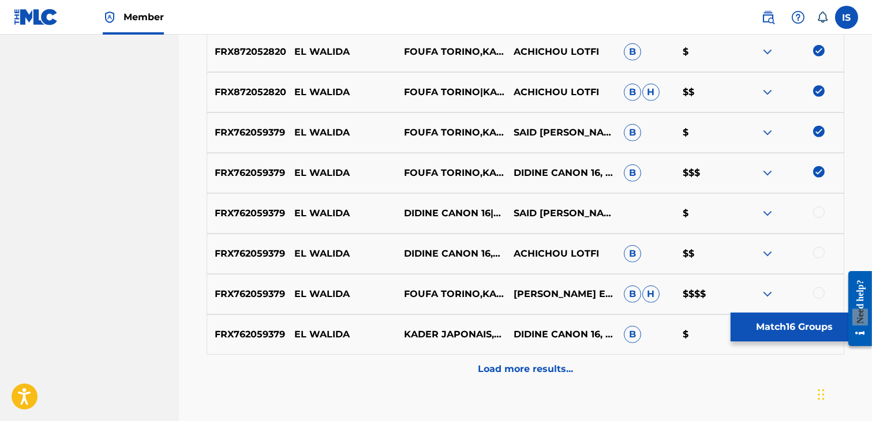
scroll to position [963, 0]
click at [816, 212] on div at bounding box center [819, 212] width 12 height 12
click at [821, 251] on div at bounding box center [819, 252] width 12 height 12
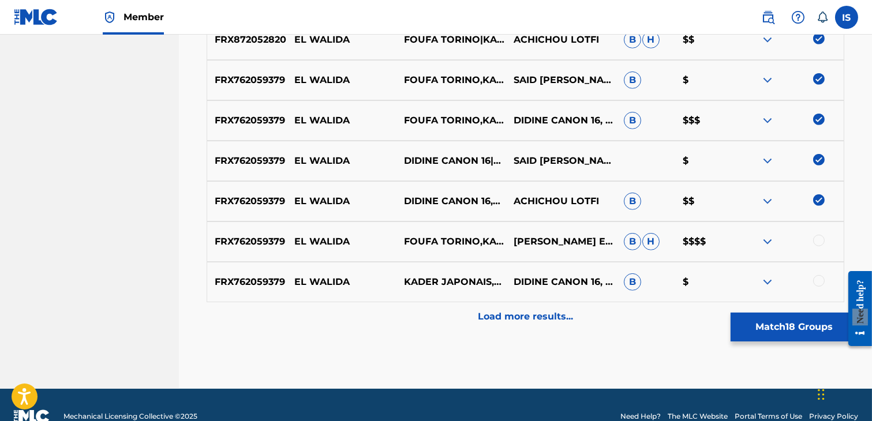
scroll to position [1033, 0]
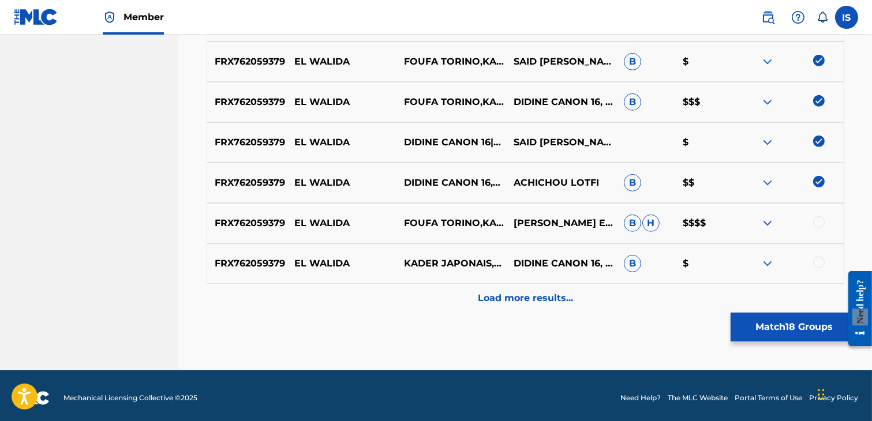
click at [817, 223] on div at bounding box center [819, 222] width 12 height 12
click at [813, 261] on div at bounding box center [819, 263] width 12 height 12
click at [529, 310] on div "Load more results..." at bounding box center [526, 298] width 638 height 29
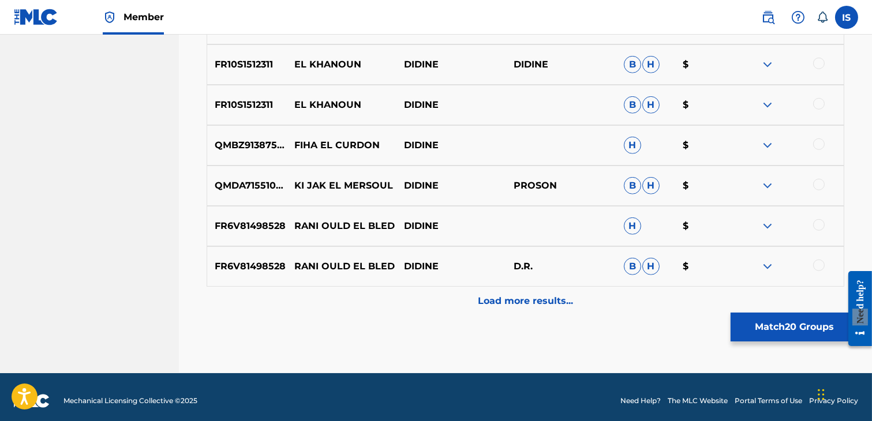
click at [529, 310] on div "Load more results..." at bounding box center [526, 301] width 638 height 29
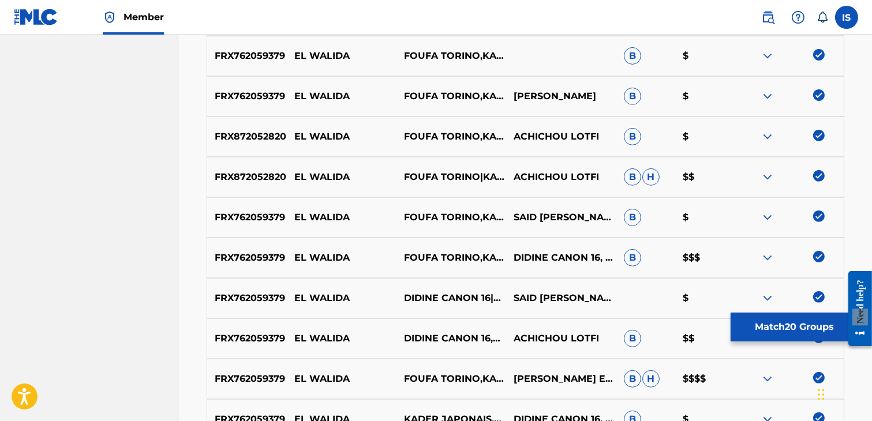
scroll to position [875, 0]
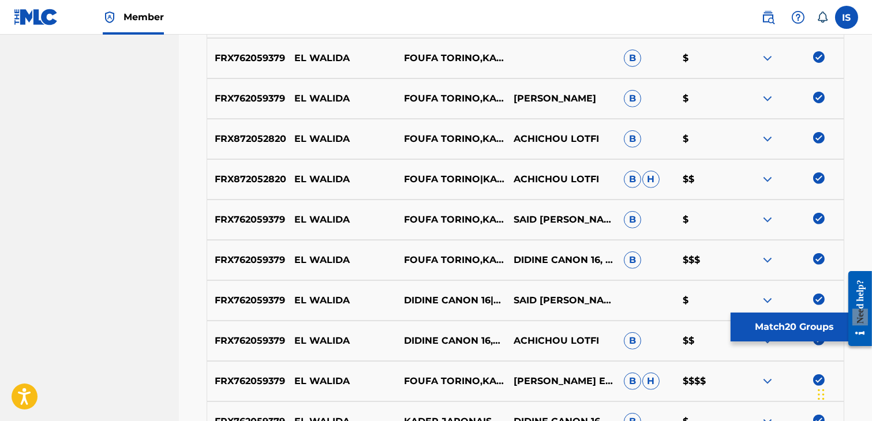
click at [783, 315] on button "Match 20 Groups" at bounding box center [795, 327] width 128 height 29
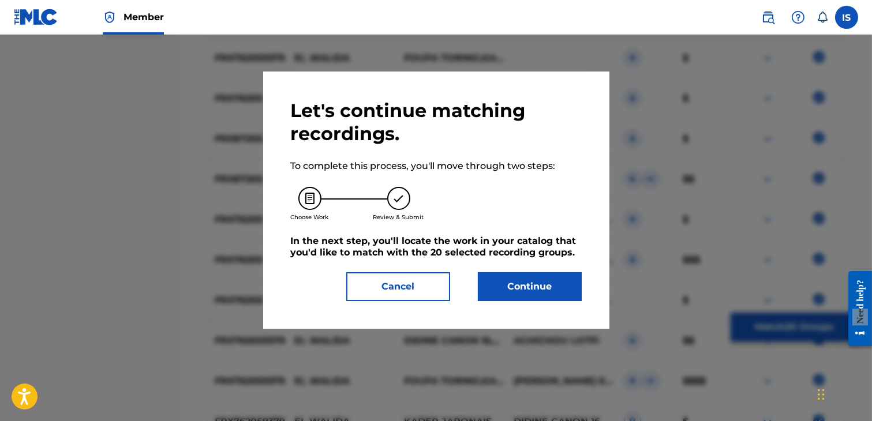
click at [553, 297] on button "Continue" at bounding box center [530, 286] width 104 height 29
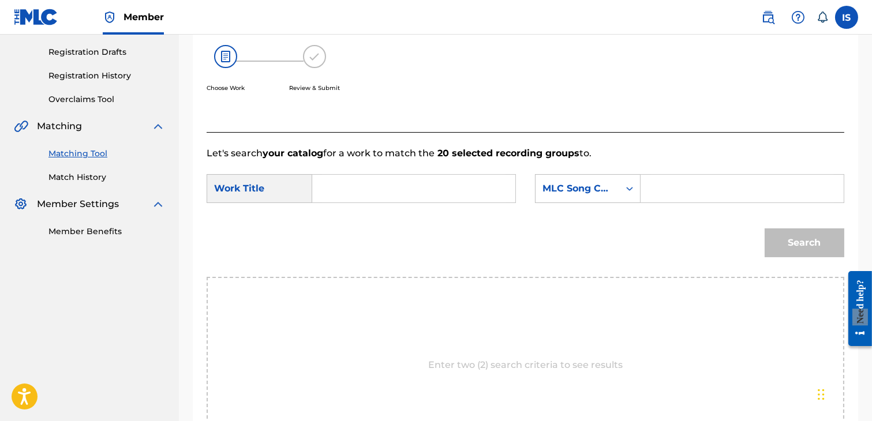
scroll to position [188, 0]
click at [373, 194] on input "Search Form" at bounding box center [414, 190] width 184 height 28
paste input "EL OUALIDA"
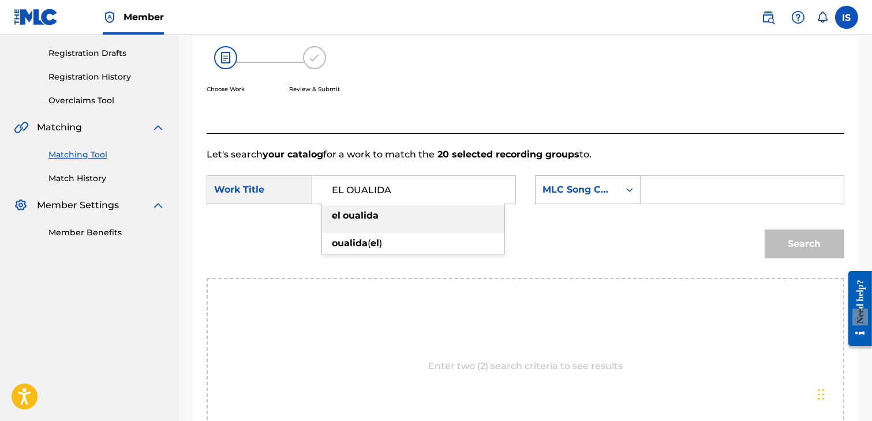
type input "EL OUALIDA"
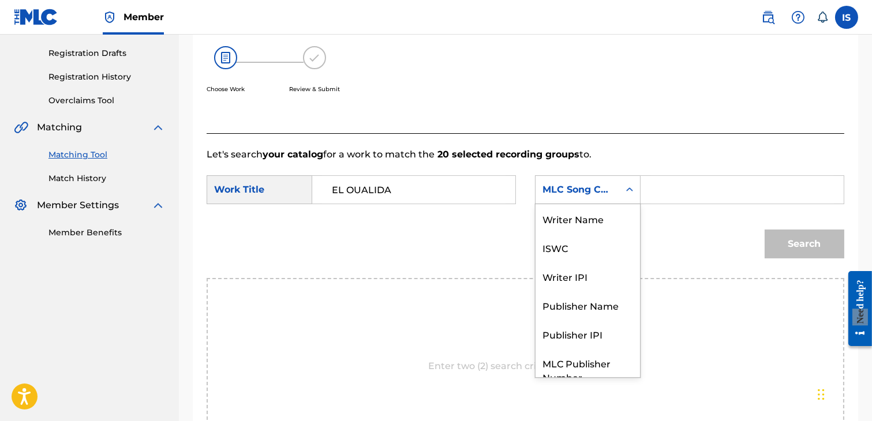
click at [579, 192] on div "MLC Song Code" at bounding box center [577, 190] width 70 height 14
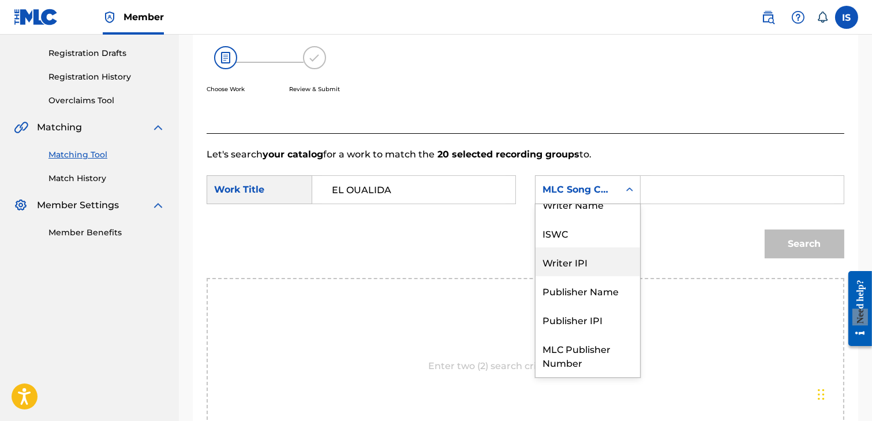
scroll to position [0, 0]
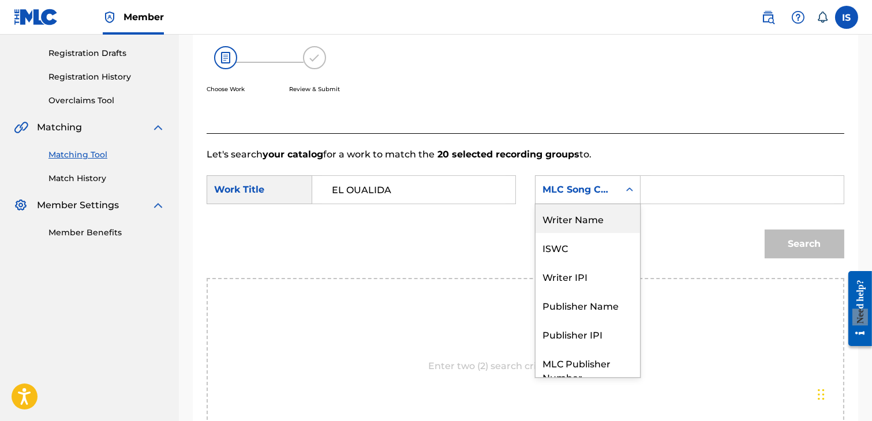
click at [604, 222] on div "Writer Name" at bounding box center [588, 218] width 104 height 29
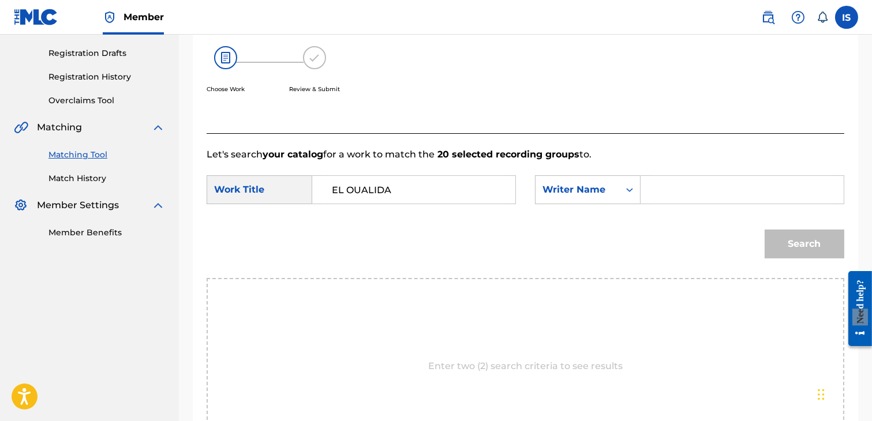
click at [692, 192] on input "Search Form" at bounding box center [742, 190] width 184 height 28
type input "khireddine"
click at [793, 245] on button "Search" at bounding box center [805, 244] width 80 height 29
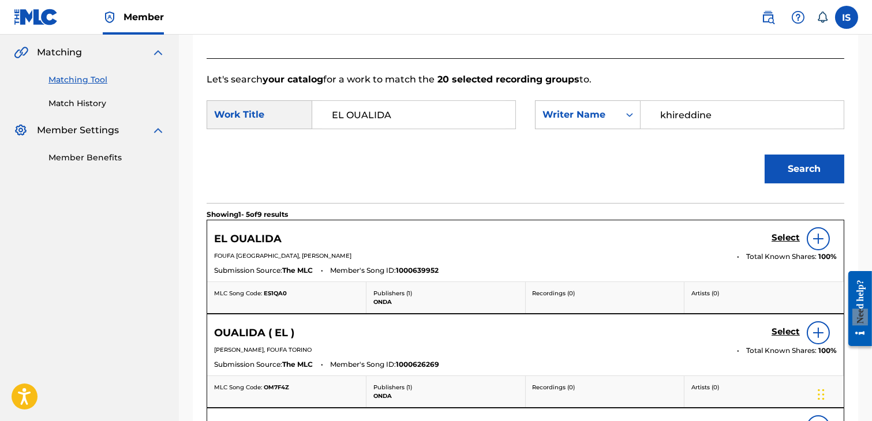
scroll to position [262, 0]
click at [777, 237] on h5 "Select" at bounding box center [786, 238] width 28 height 11
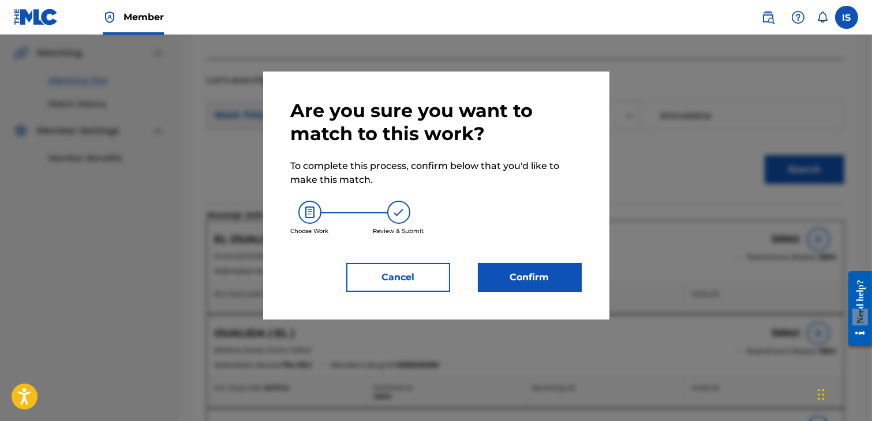
click at [552, 281] on button "Confirm" at bounding box center [530, 277] width 104 height 29
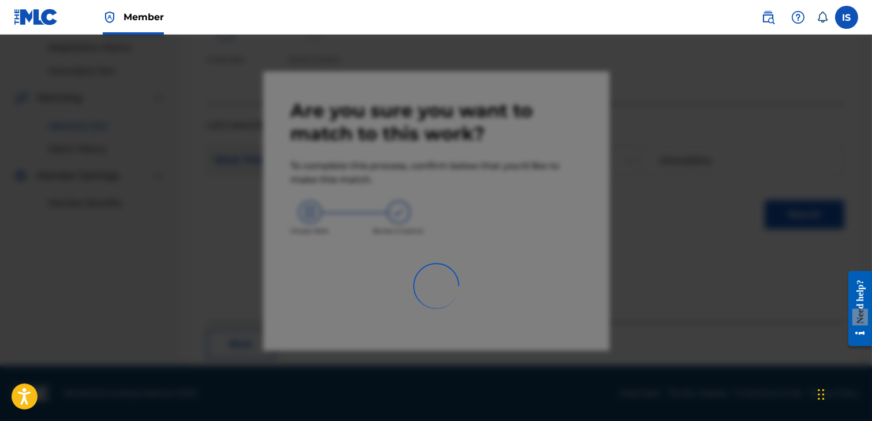
scroll to position [87, 0]
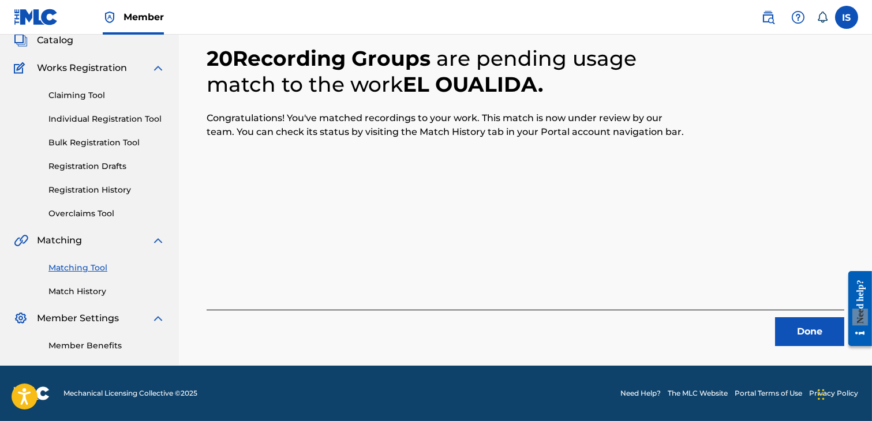
click at [788, 310] on div "Done" at bounding box center [526, 328] width 638 height 36
click at [788, 317] on button "Done" at bounding box center [809, 331] width 69 height 29
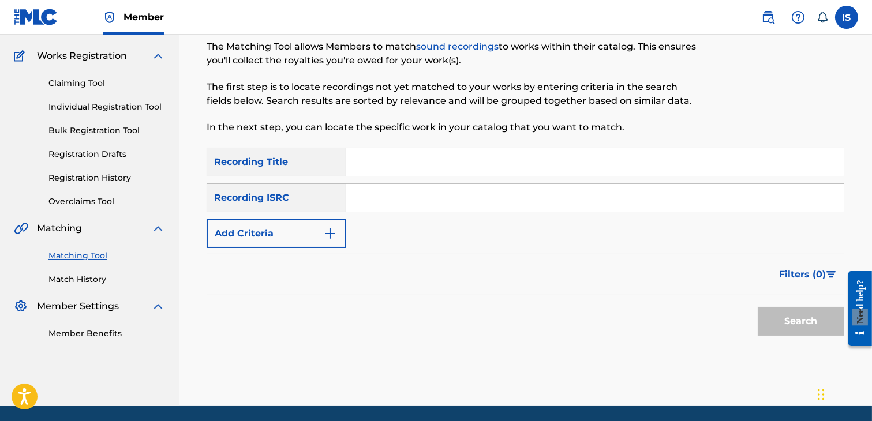
click at [402, 149] on input "Search Form" at bounding box center [594, 162] width 497 height 28
paste input "NENSAK"
type input "NENSAK"
click at [291, 240] on button "Add Criteria" at bounding box center [277, 233] width 140 height 29
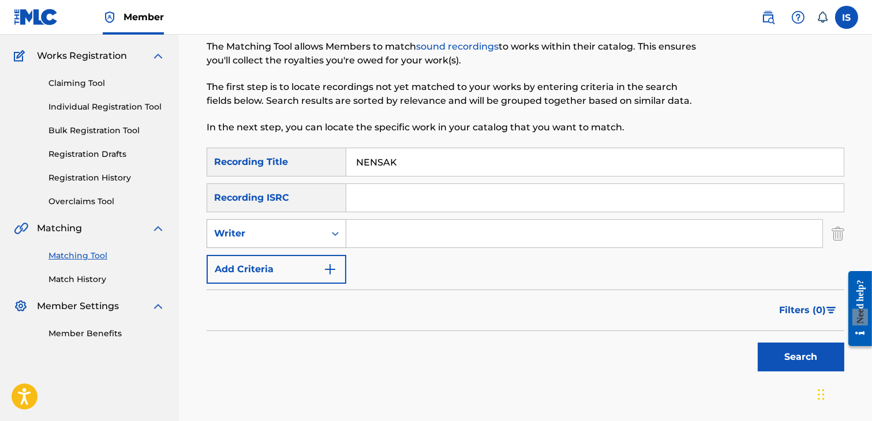
click at [284, 235] on div "Writer" at bounding box center [266, 234] width 104 height 14
click at [284, 260] on div "Recording Artist" at bounding box center [276, 262] width 138 height 29
click at [414, 226] on input "Search Form" at bounding box center [584, 234] width 476 height 28
type input "didine"
click at [799, 341] on div "Search" at bounding box center [798, 354] width 92 height 46
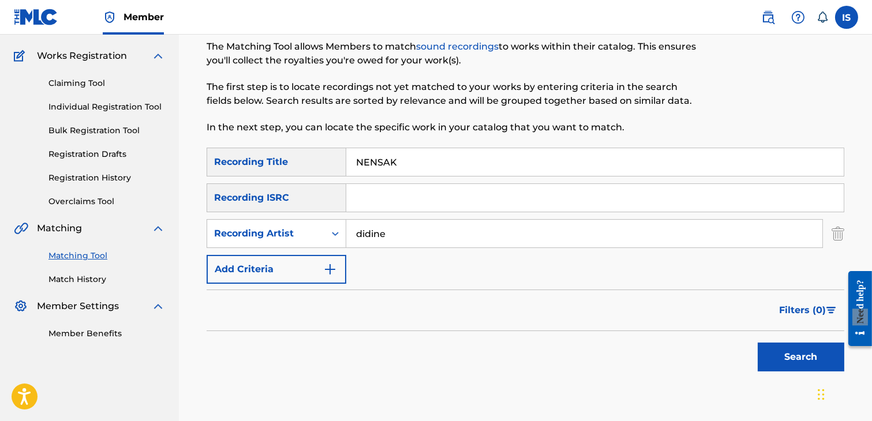
click at [792, 359] on button "Search" at bounding box center [801, 357] width 87 height 29
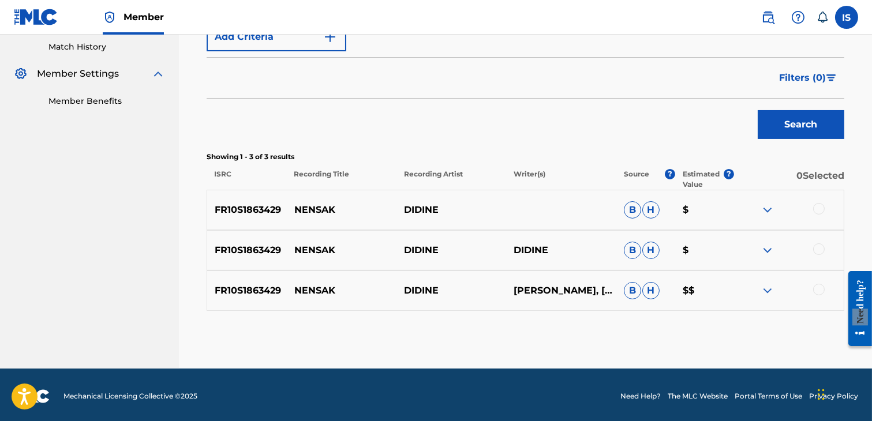
scroll to position [321, 0]
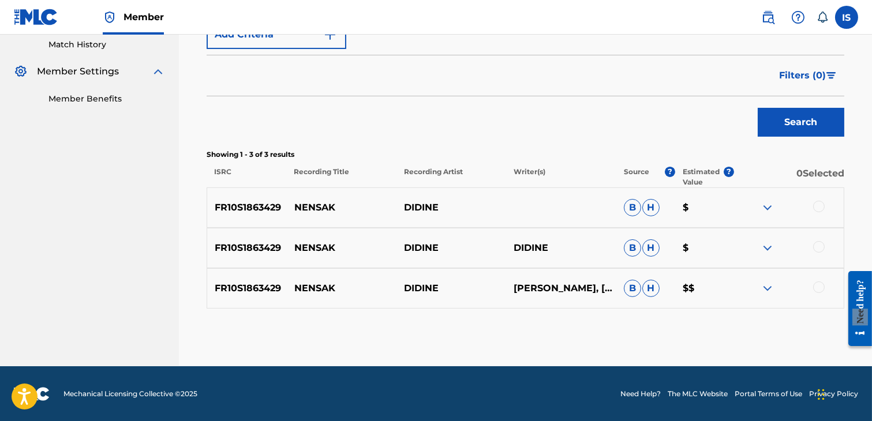
click at [823, 208] on div at bounding box center [819, 207] width 12 height 12
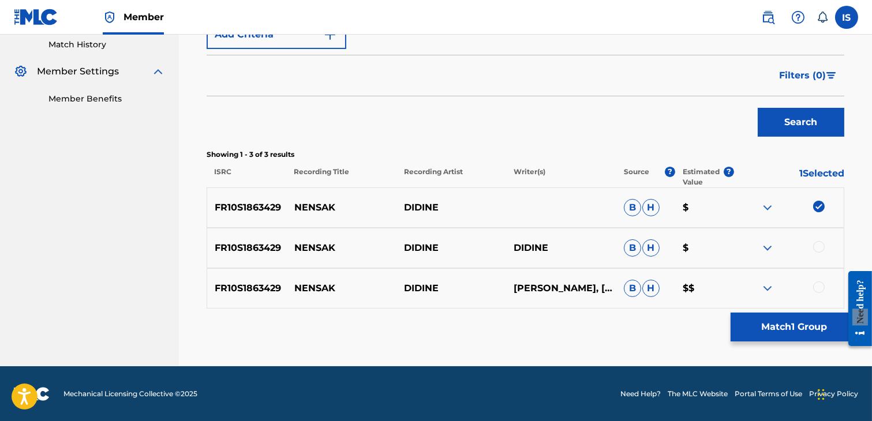
click at [823, 244] on div at bounding box center [819, 247] width 12 height 12
click at [817, 283] on div at bounding box center [819, 288] width 12 height 12
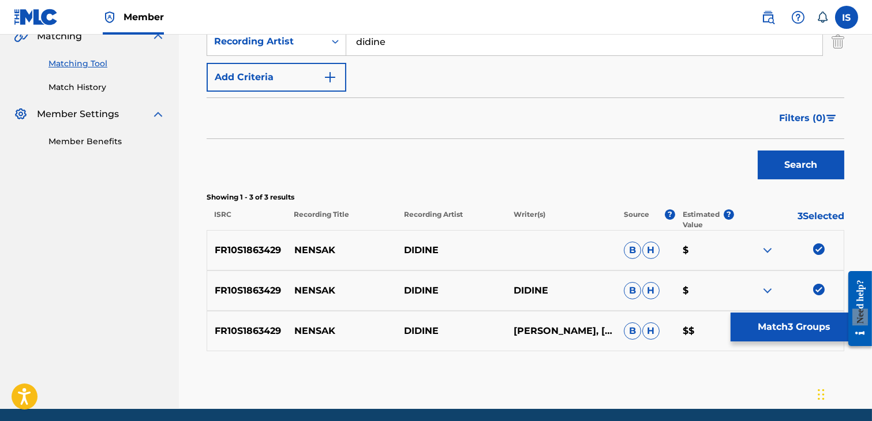
scroll to position [274, 0]
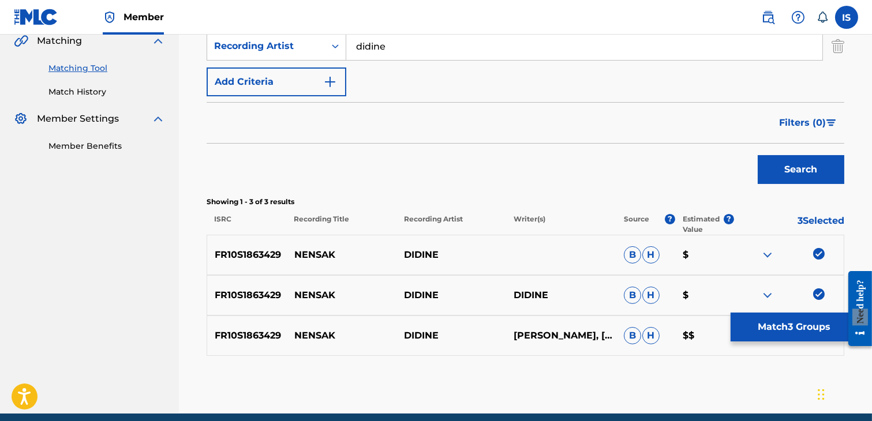
click at [791, 174] on button "Search" at bounding box center [801, 169] width 87 height 29
click at [793, 339] on button "Match 3 Groups" at bounding box center [795, 327] width 128 height 29
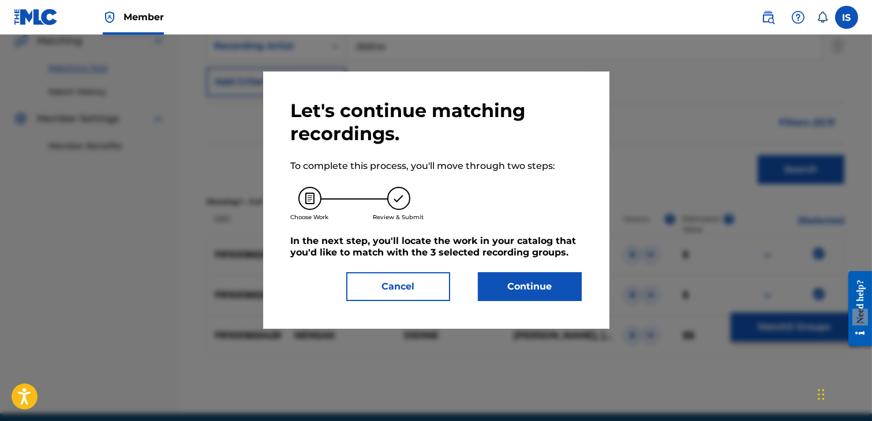
click at [514, 279] on button "Continue" at bounding box center [530, 286] width 104 height 29
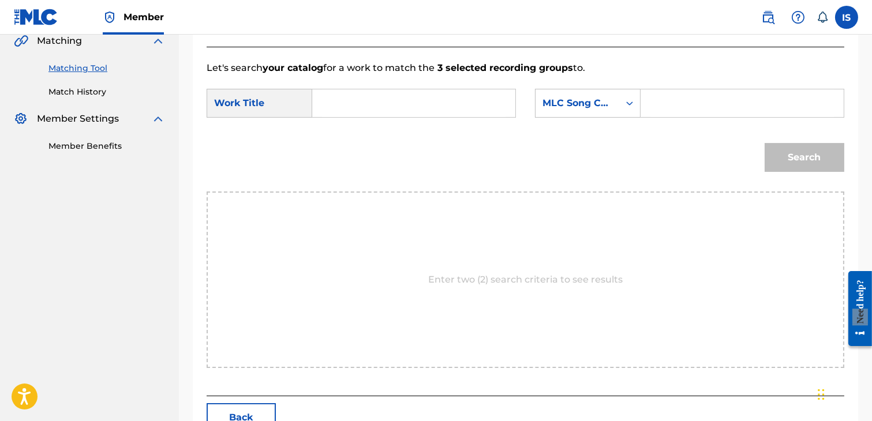
drag, startPoint x: 343, startPoint y: 81, endPoint x: 342, endPoint y: 94, distance: 13.3
click at [342, 92] on form "SearchWithCriteria97595bae-b789-4ee4-b112-0e3a483eba26 Work Title SearchWithCri…" at bounding box center [526, 133] width 638 height 117
click at [342, 94] on input "Search Form" at bounding box center [414, 103] width 184 height 28
paste input "NENSAK"
type input "NENSAK"
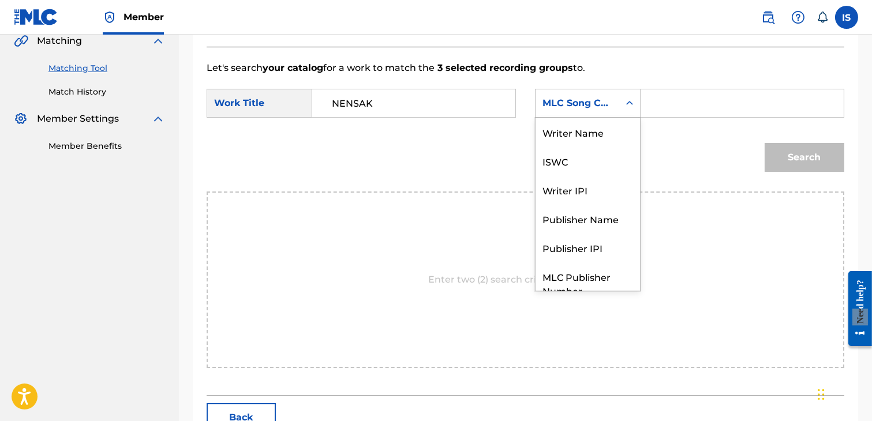
click at [601, 103] on div "MLC Song Code" at bounding box center [577, 103] width 70 height 14
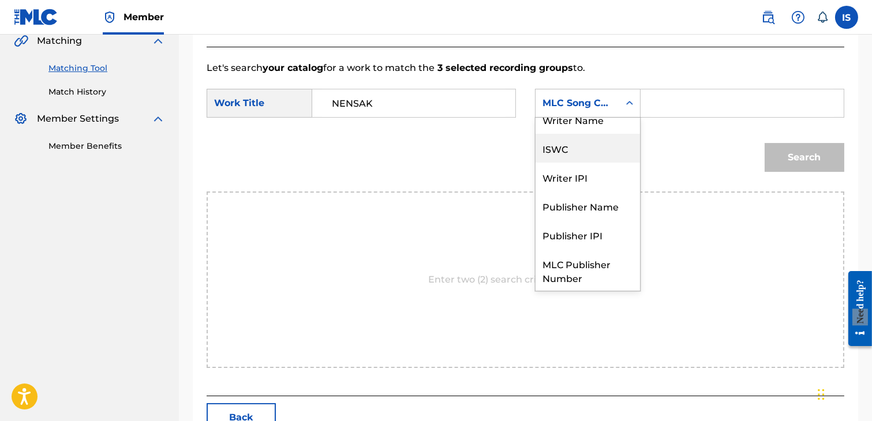
scroll to position [0, 0]
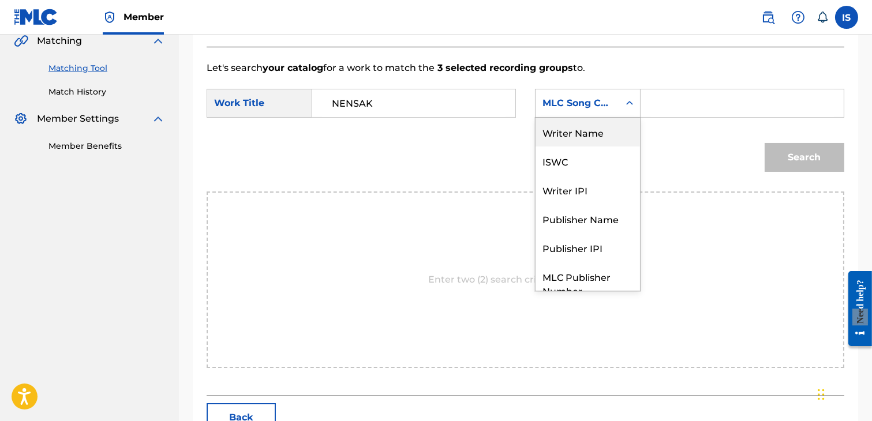
click at [589, 133] on div "Writer Name" at bounding box center [588, 132] width 104 height 29
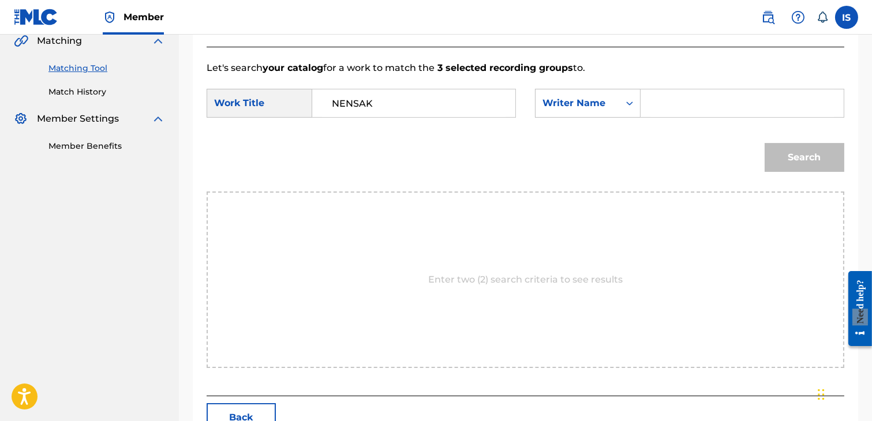
click at [662, 111] on input "Search Form" at bounding box center [742, 103] width 184 height 28
type input "khireddine"
click at [811, 147] on button "Search" at bounding box center [805, 157] width 80 height 29
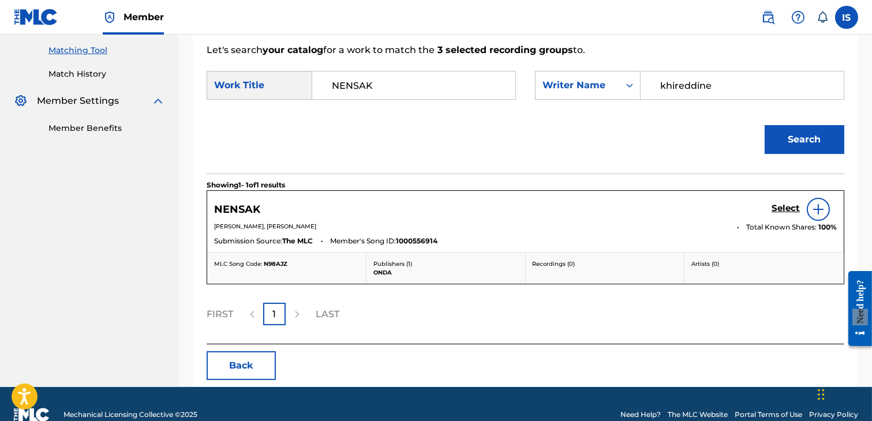
scroll to position [313, 0]
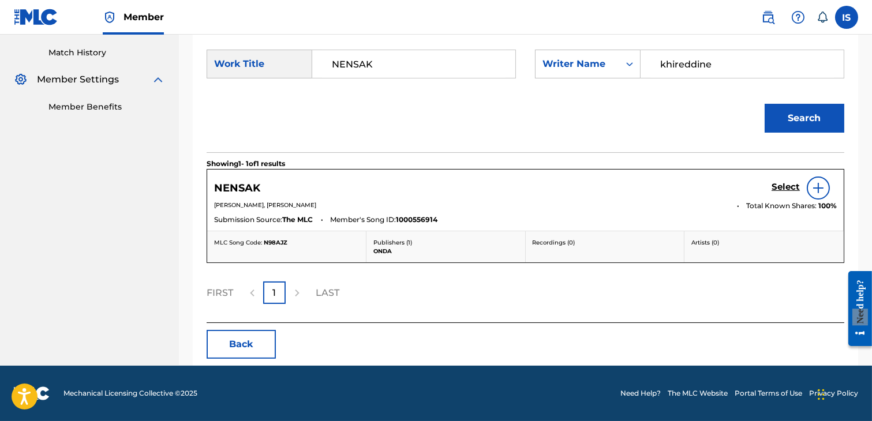
click at [781, 190] on h5 "Select" at bounding box center [786, 187] width 28 height 11
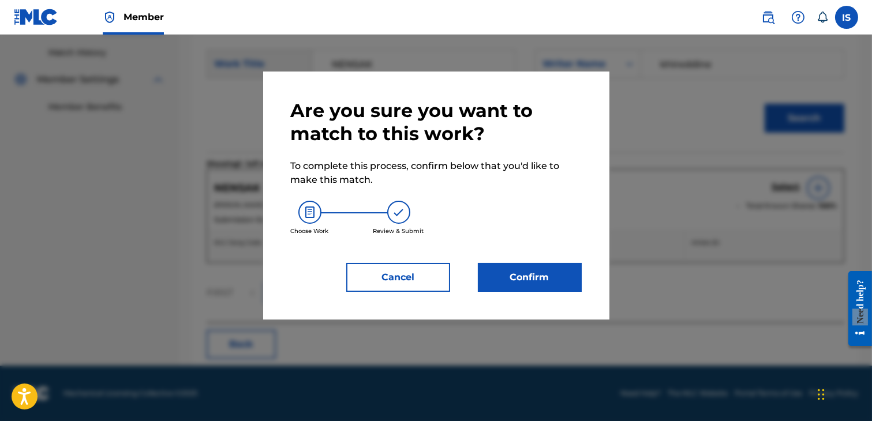
click at [561, 269] on button "Confirm" at bounding box center [530, 277] width 104 height 29
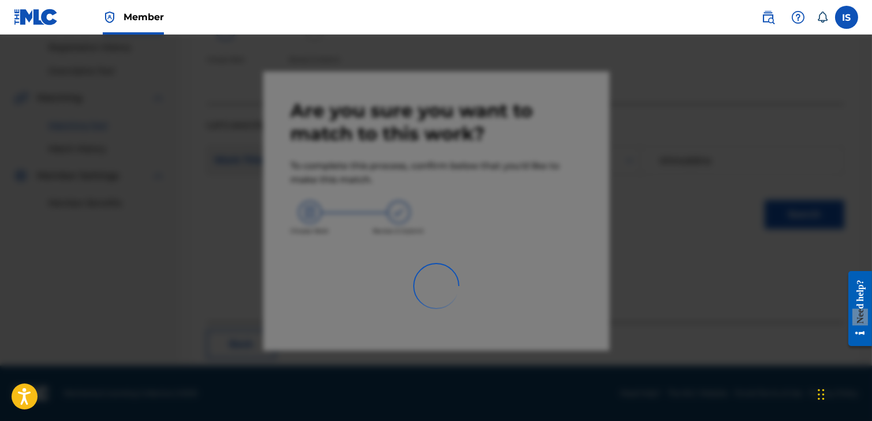
scroll to position [87, 0]
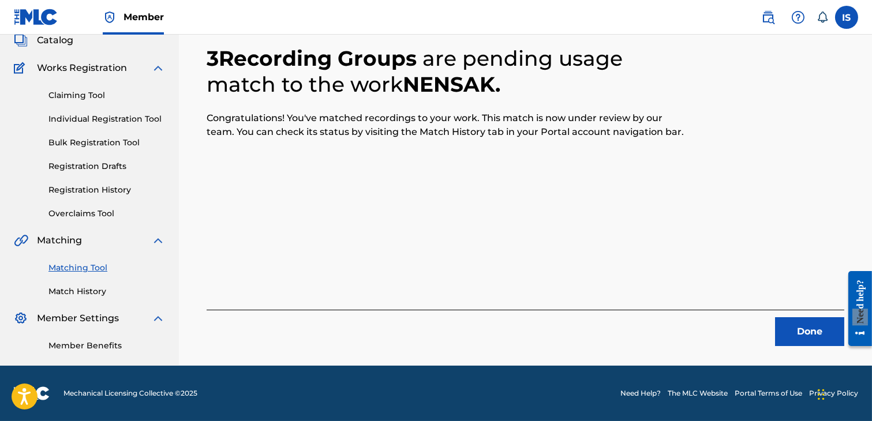
click at [804, 325] on button "Done" at bounding box center [809, 331] width 69 height 29
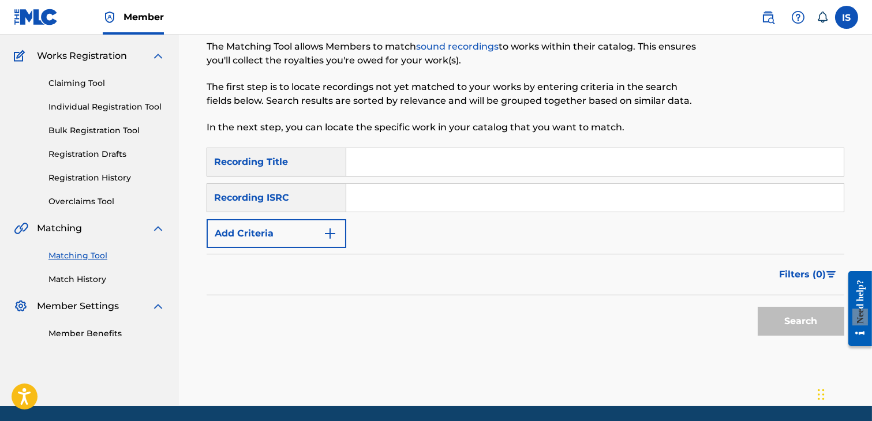
click at [367, 169] on input "Search Form" at bounding box center [594, 162] width 497 height 28
paste input "MOUDJAT EL BABOUR"
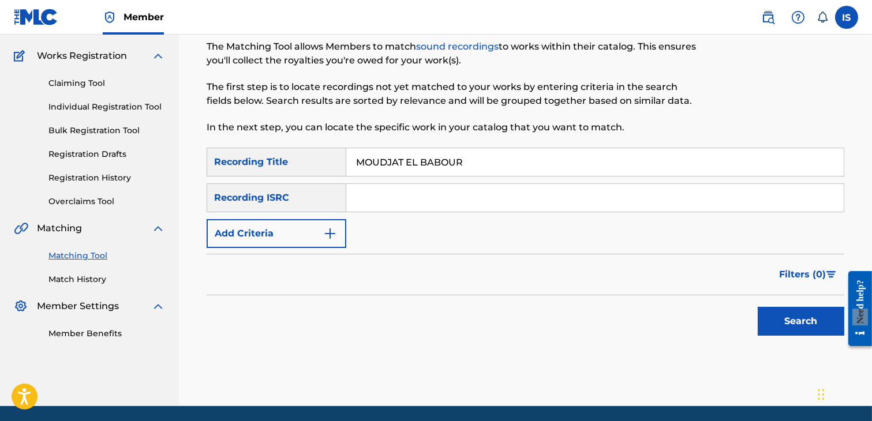
type input "MOUDJAT EL BABOUR"
click at [296, 224] on button "Add Criteria" at bounding box center [277, 233] width 140 height 29
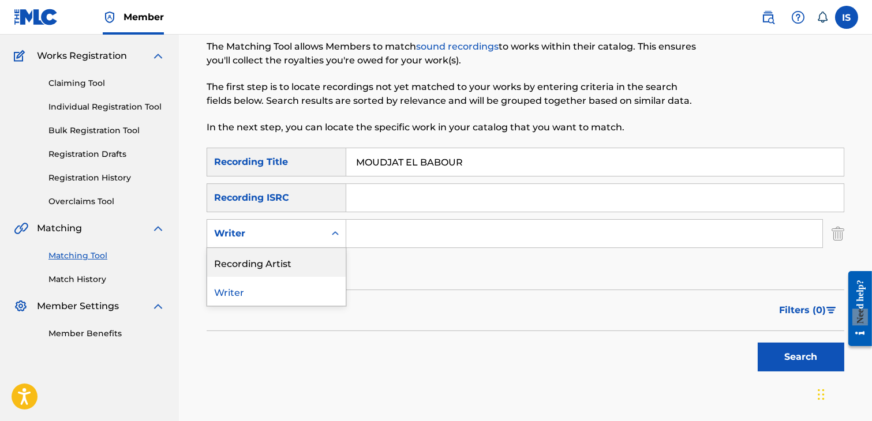
drag, startPoint x: 292, startPoint y: 237, endPoint x: 289, endPoint y: 263, distance: 26.2
click at [289, 248] on div "2 results available. Use Up and Down to choose options, press Enter to select t…" at bounding box center [277, 233] width 140 height 29
click at [290, 260] on div "Recording Artist" at bounding box center [276, 262] width 138 height 29
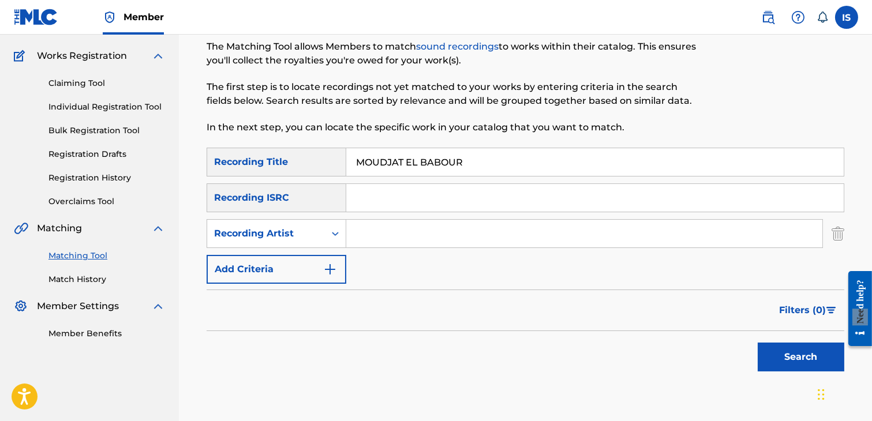
click at [399, 238] on input "Search Form" at bounding box center [584, 234] width 476 height 28
type input "didine"
click at [794, 350] on button "Search" at bounding box center [801, 357] width 87 height 29
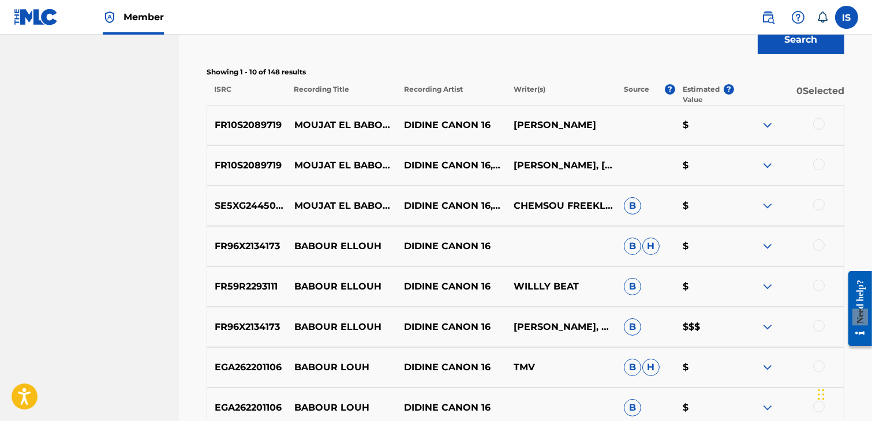
scroll to position [407, 0]
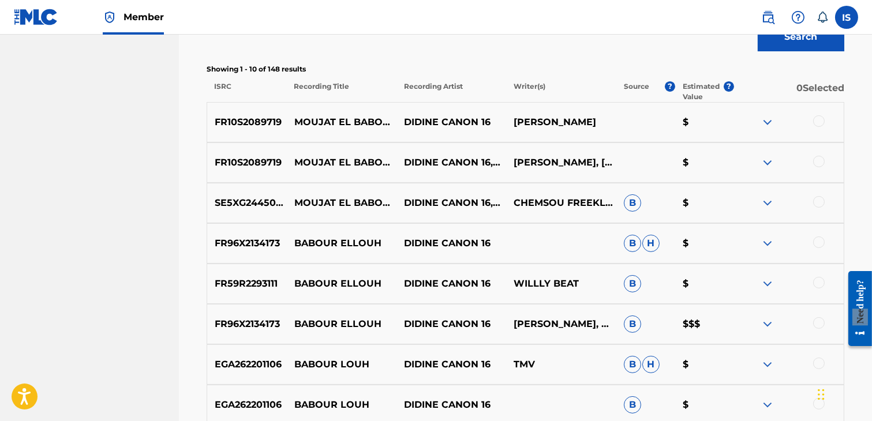
click at [822, 122] on div at bounding box center [819, 121] width 12 height 12
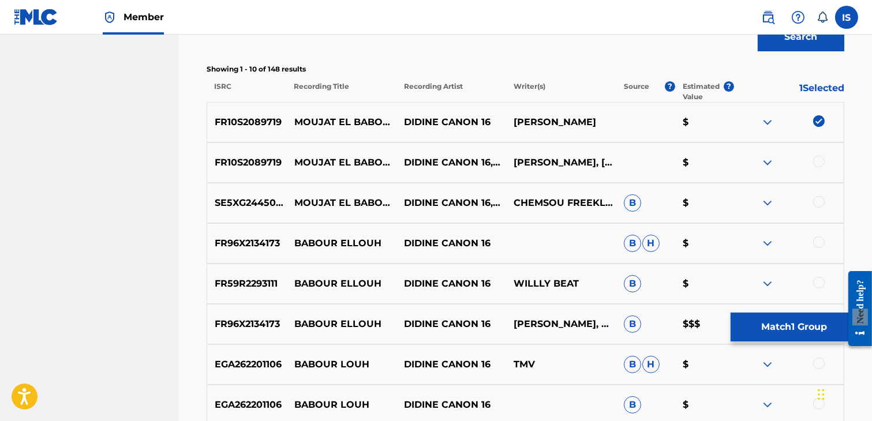
click at [822, 164] on div at bounding box center [819, 162] width 12 height 12
click at [820, 198] on div at bounding box center [819, 202] width 12 height 12
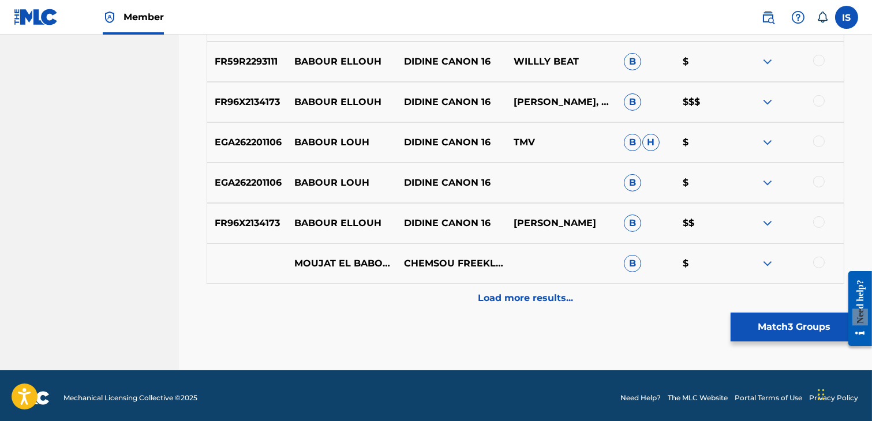
scroll to position [630, 0]
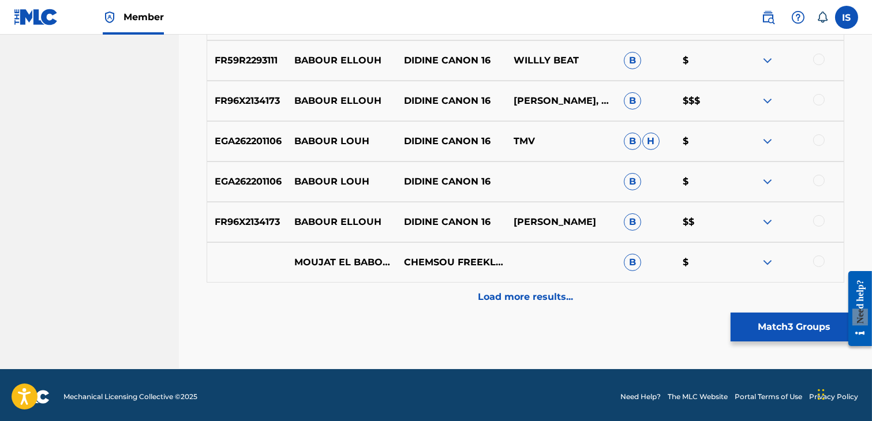
click at [815, 261] on div at bounding box center [819, 262] width 12 height 12
click at [521, 302] on p "Load more results..." at bounding box center [525, 297] width 95 height 14
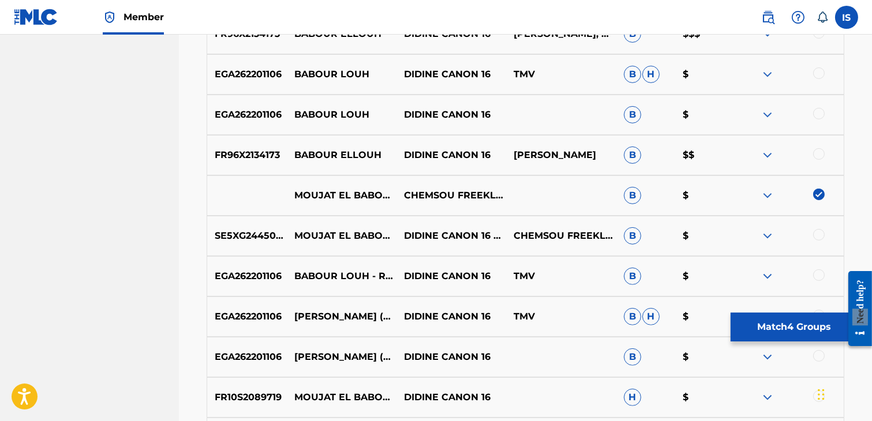
scroll to position [699, 0]
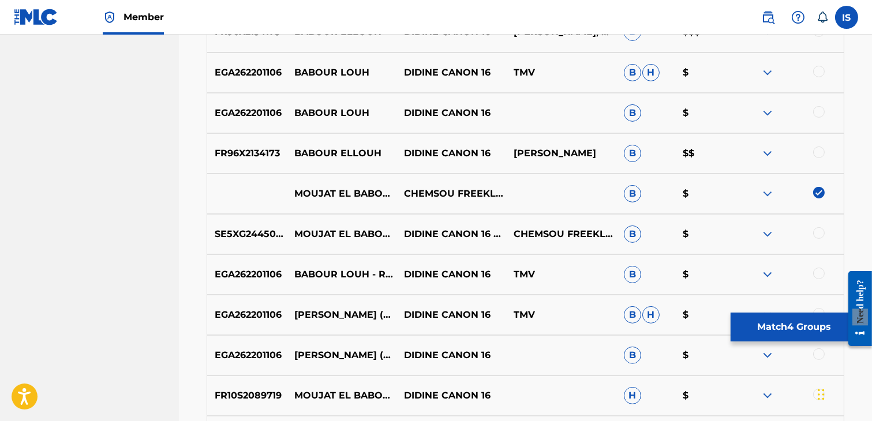
click at [817, 235] on div at bounding box center [819, 233] width 12 height 12
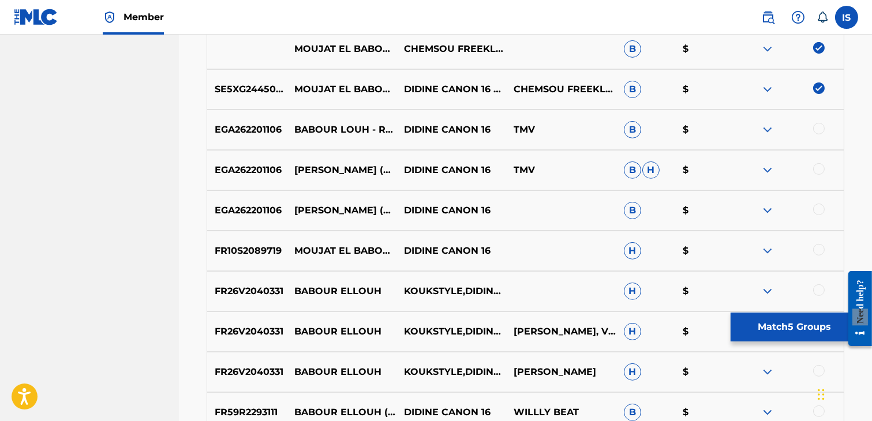
scroll to position [844, 0]
click at [814, 249] on div at bounding box center [819, 250] width 12 height 12
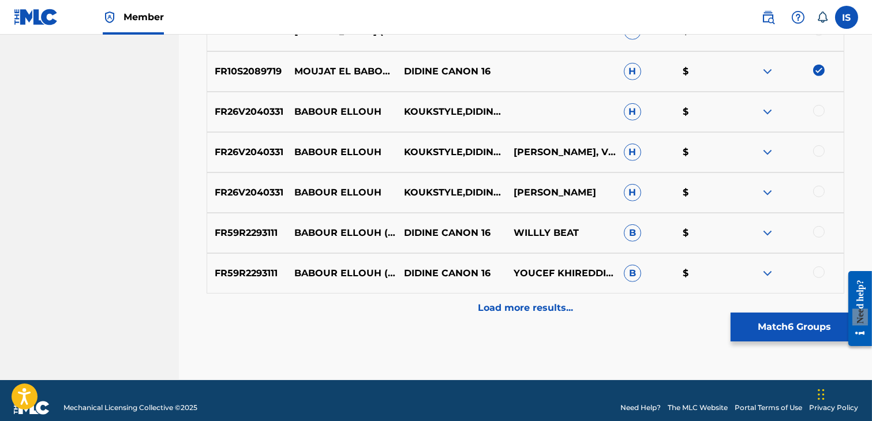
scroll to position [1028, 0]
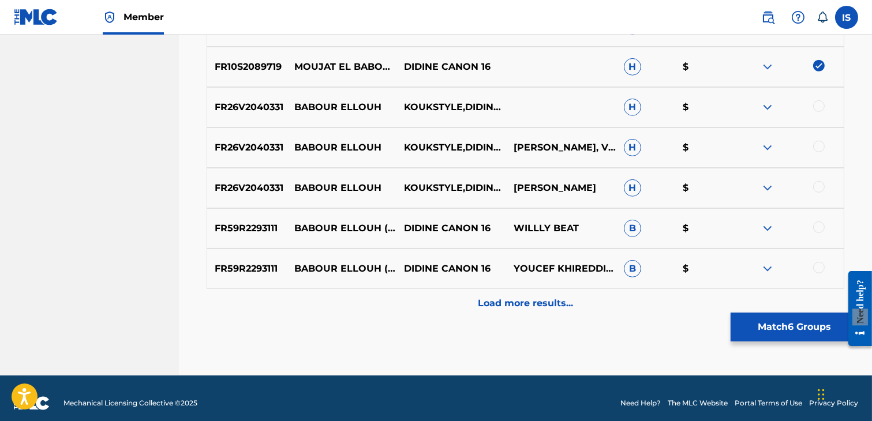
click at [510, 301] on p "Load more results..." at bounding box center [525, 304] width 95 height 14
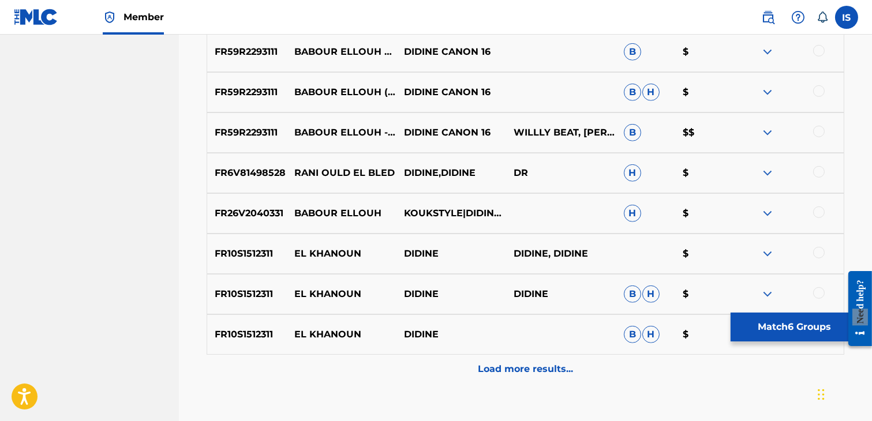
scroll to position [1418, 0]
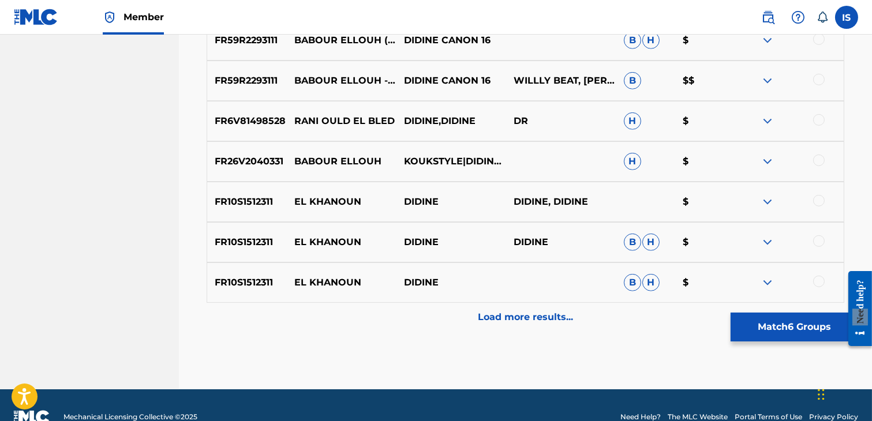
click at [510, 301] on div "FR10S1512311 EL KHANOUN DIDINE B H $" at bounding box center [526, 283] width 638 height 40
click at [509, 325] on div "Load more results..." at bounding box center [526, 317] width 638 height 29
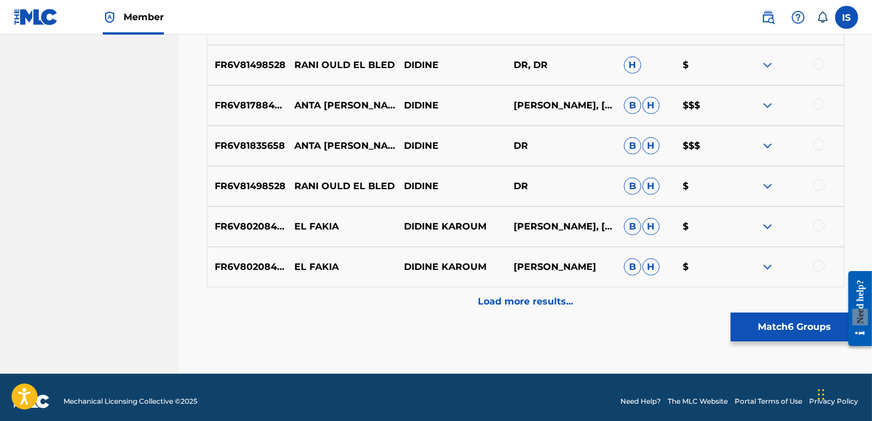
scroll to position [1845, 0]
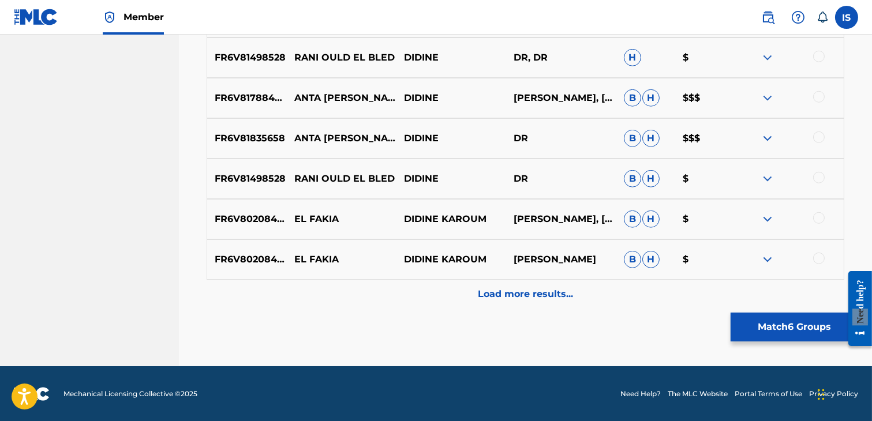
click at [522, 305] on div "Load more results..." at bounding box center [526, 294] width 638 height 29
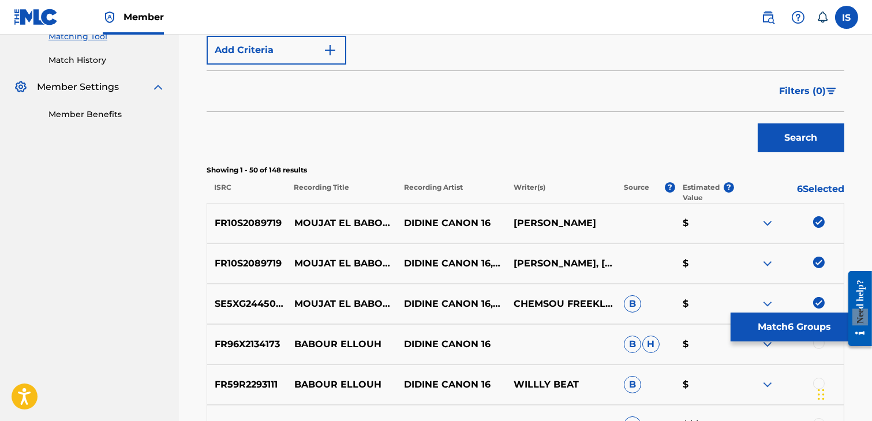
scroll to position [0, 0]
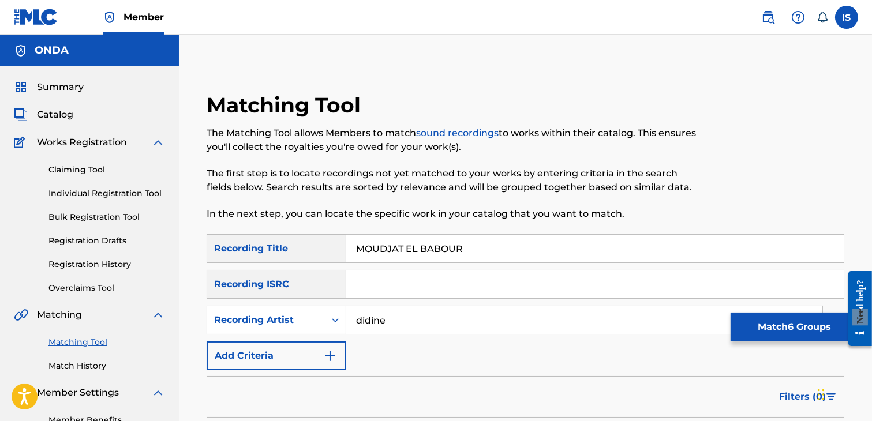
click at [780, 321] on button "Match 6 Groups" at bounding box center [795, 327] width 128 height 29
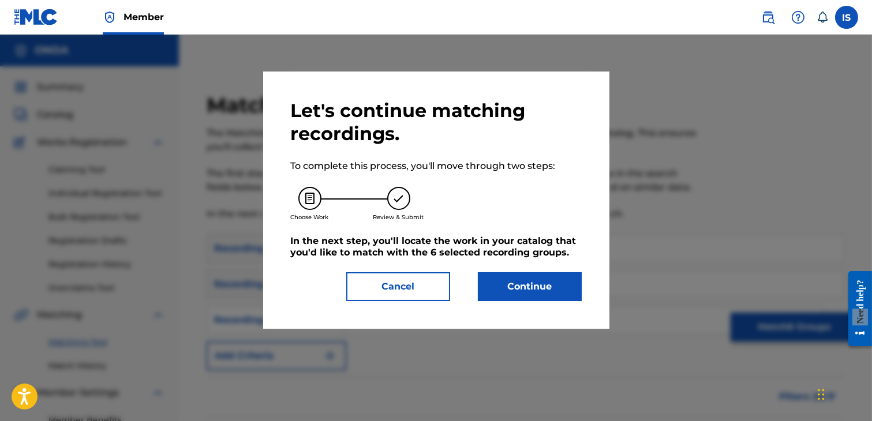
click at [503, 287] on button "Continue" at bounding box center [530, 286] width 104 height 29
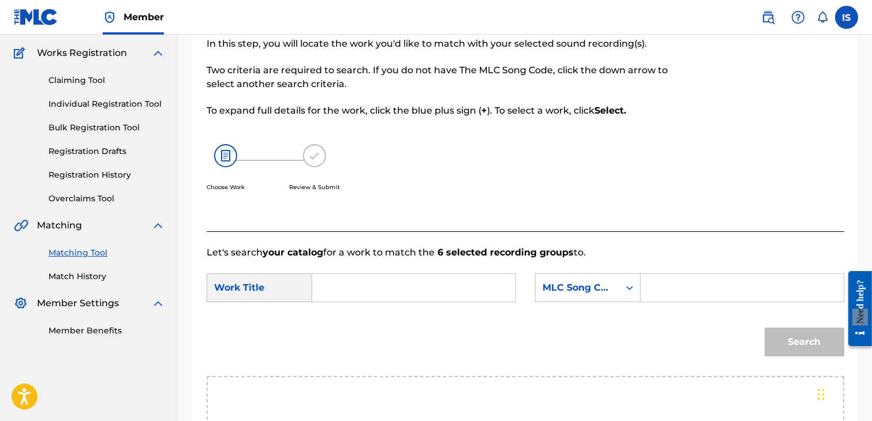
scroll to position [179, 0]
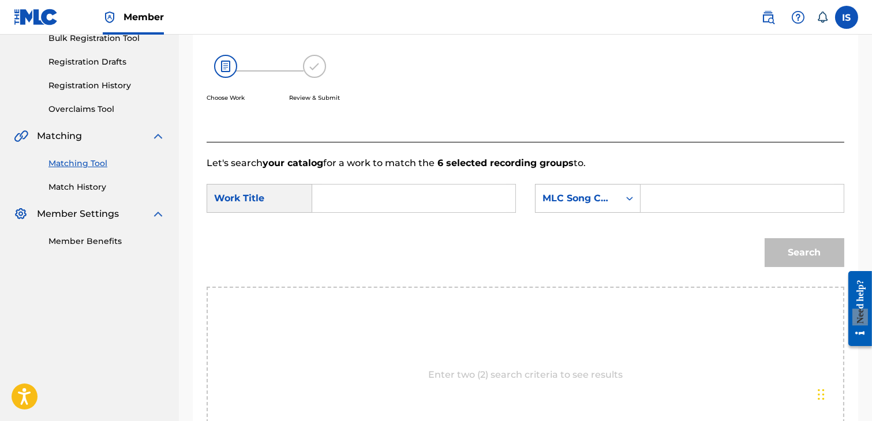
click at [357, 207] on input "Search Form" at bounding box center [414, 199] width 184 height 28
paste input "MOUDJAT EL BABOUR"
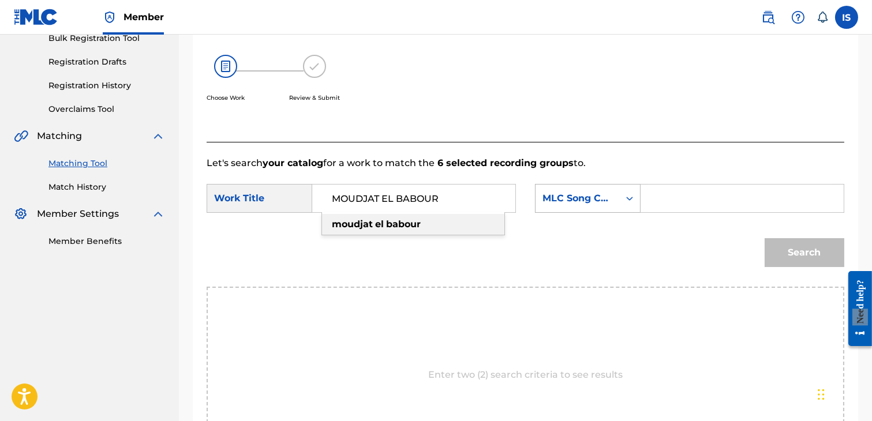
type input "MOUDJAT EL BABOUR"
click at [581, 206] on div "MLC Song Code" at bounding box center [578, 199] width 84 height 22
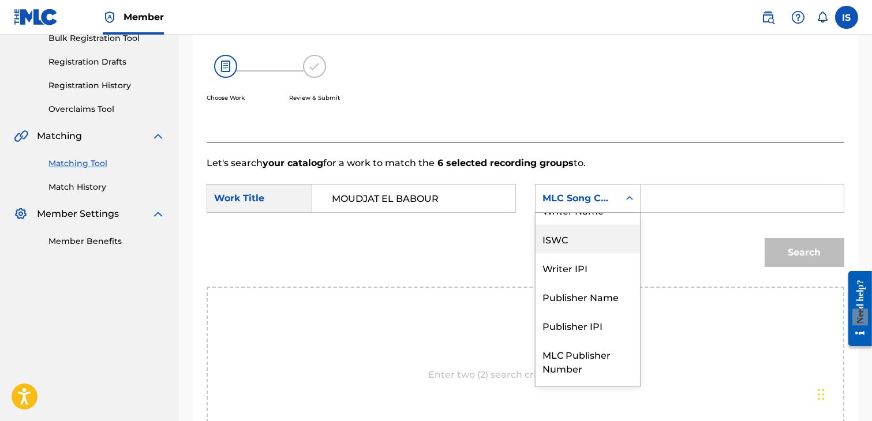
scroll to position [0, 0]
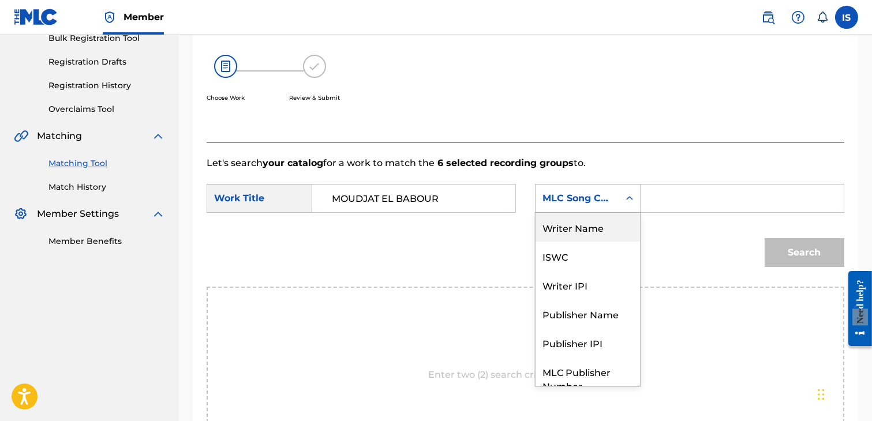
click at [590, 227] on div "Writer Name" at bounding box center [588, 227] width 104 height 29
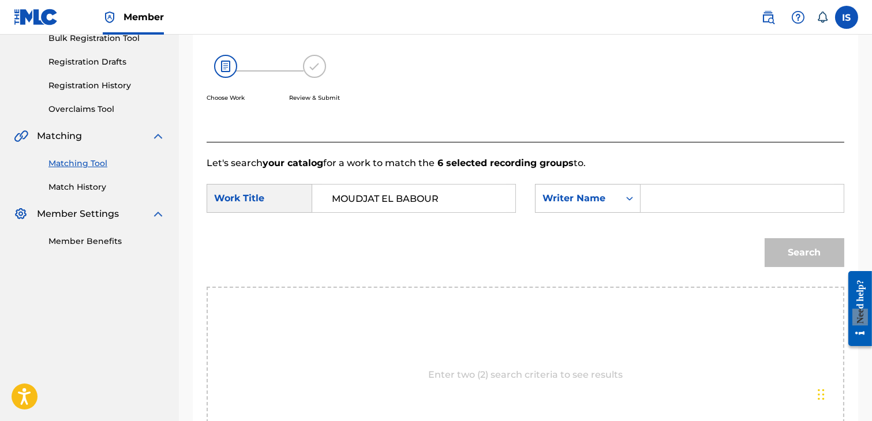
click at [683, 199] on input "Search Form" at bounding box center [742, 199] width 184 height 28
type input "khireddine"
click at [798, 263] on button "Search" at bounding box center [805, 252] width 80 height 29
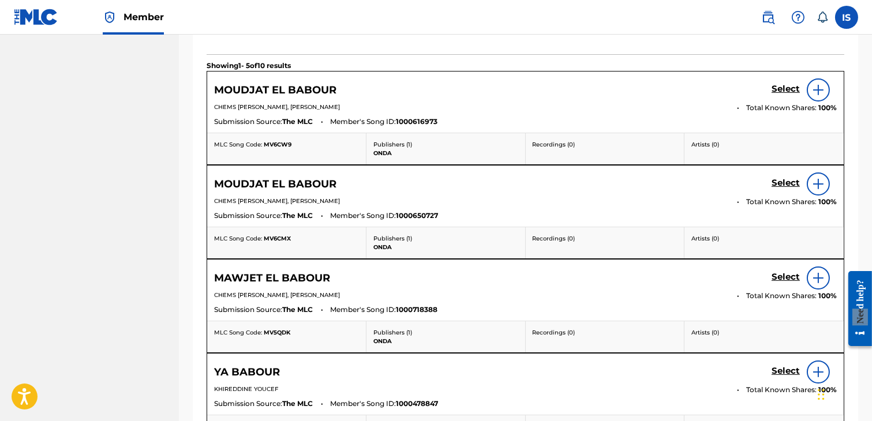
scroll to position [412, 0]
click at [781, 94] on h5 "Select" at bounding box center [786, 88] width 28 height 11
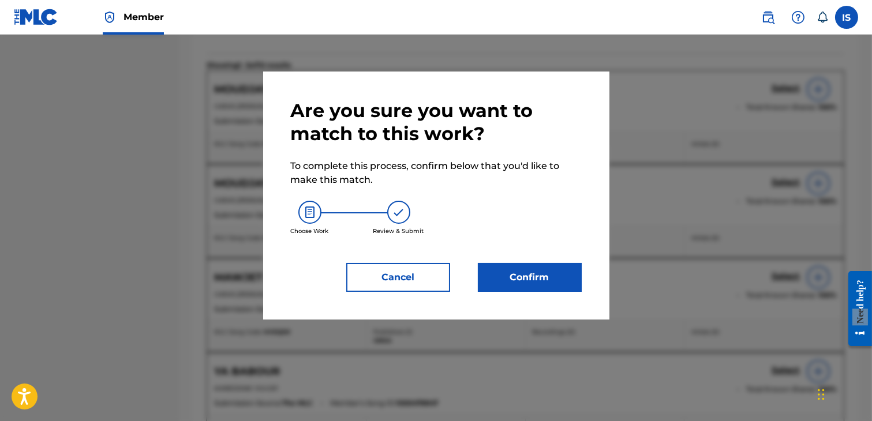
click at [549, 268] on button "Confirm" at bounding box center [530, 277] width 104 height 29
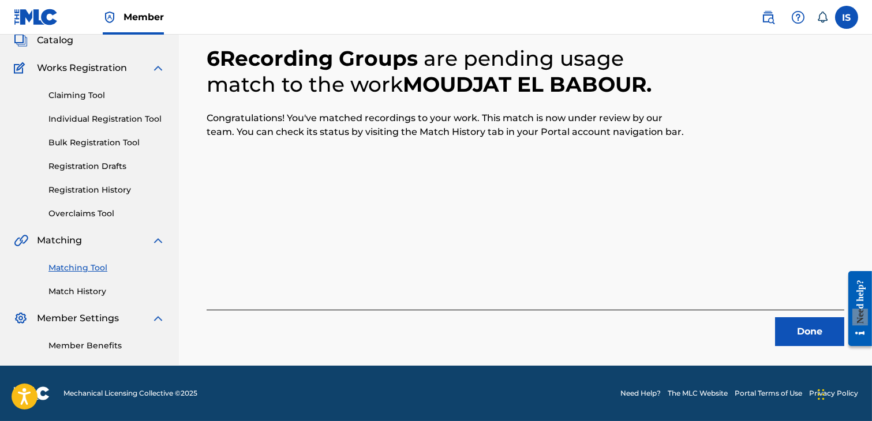
scroll to position [87, 0]
click at [795, 320] on button "Done" at bounding box center [809, 331] width 69 height 29
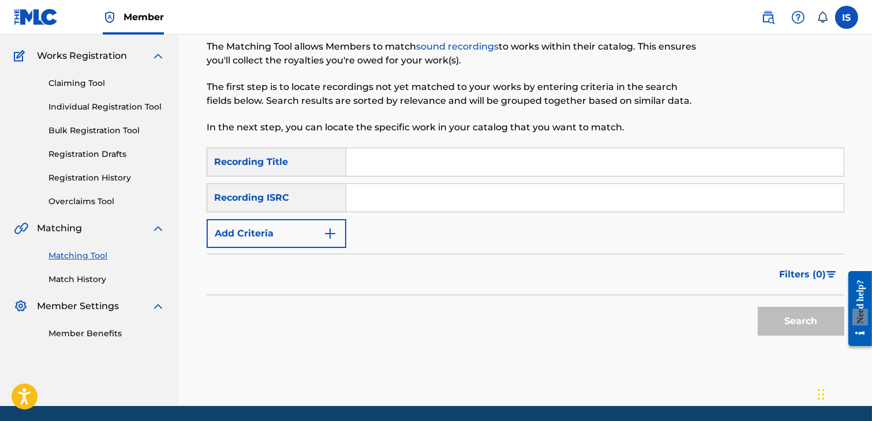
click at [414, 158] on input "Search Form" at bounding box center [594, 162] width 497 height 28
paste input "FI HWAK"
type input "FI HWAK"
click at [293, 237] on button "Add Criteria" at bounding box center [277, 233] width 140 height 29
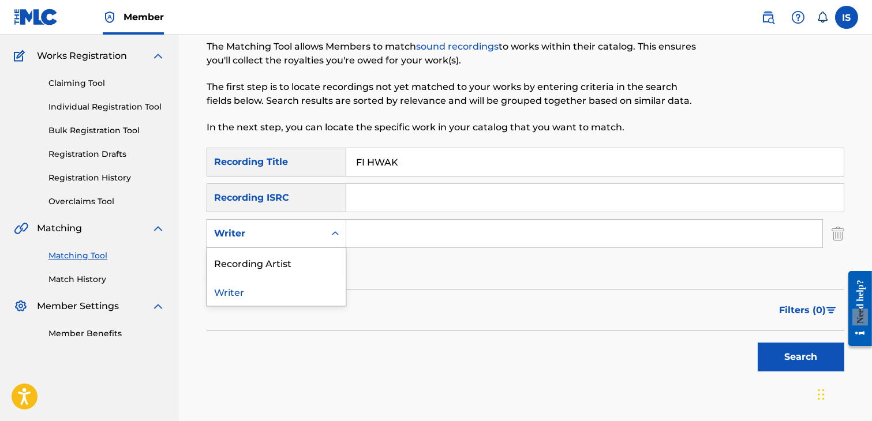
click at [291, 243] on div "Writer" at bounding box center [266, 234] width 118 height 22
click at [292, 261] on div "Recording Artist" at bounding box center [276, 262] width 138 height 29
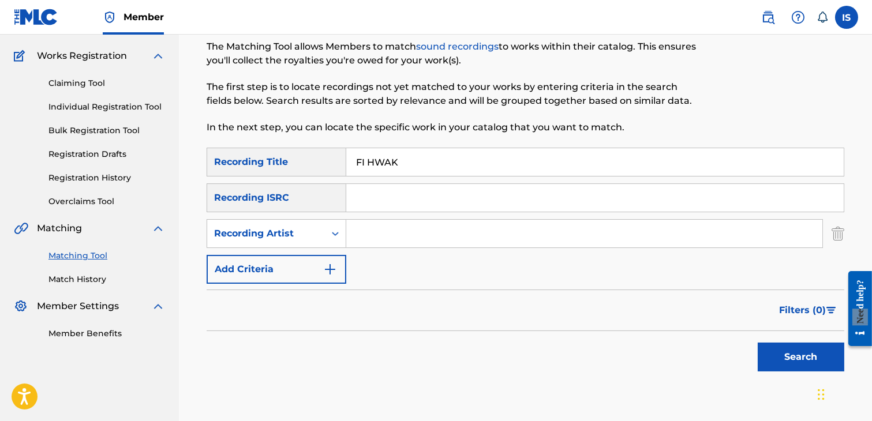
click at [377, 234] on input "Search Form" at bounding box center [584, 234] width 476 height 28
type input "didine"
click at [799, 345] on button "Search" at bounding box center [801, 357] width 87 height 29
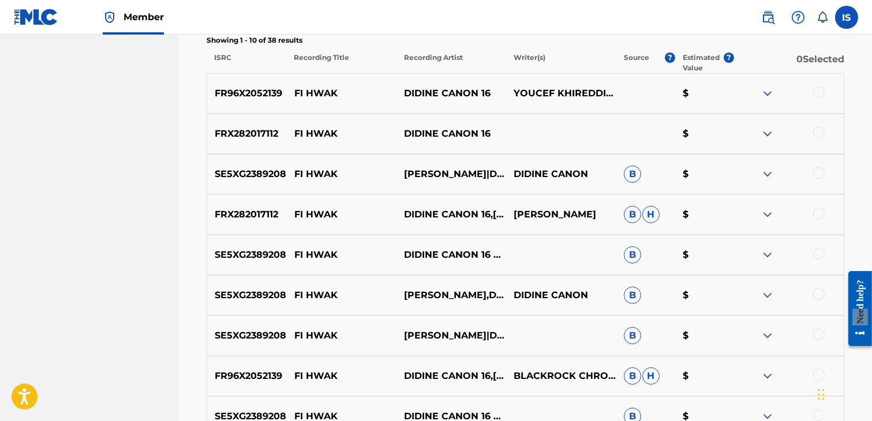
scroll to position [450, 0]
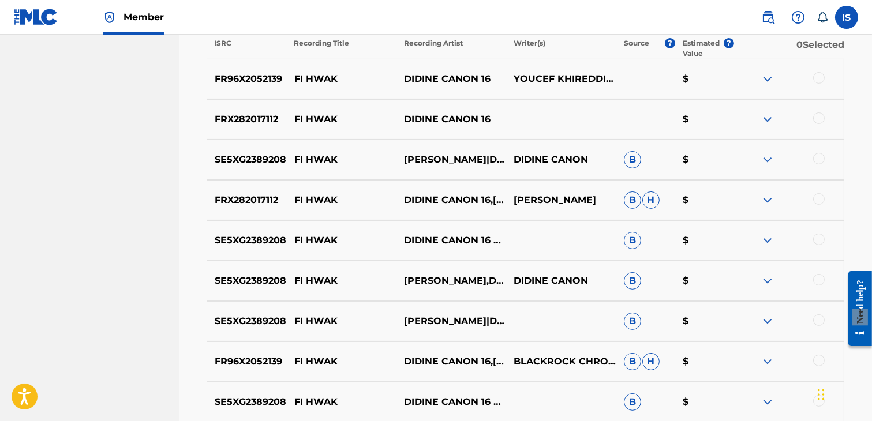
click at [815, 78] on div at bounding box center [819, 78] width 12 height 12
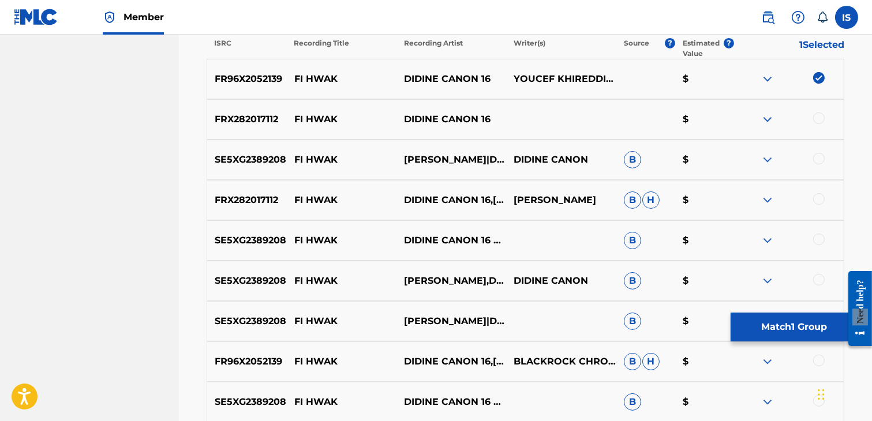
click at [821, 119] on div at bounding box center [819, 119] width 12 height 12
click at [821, 152] on div "SE5XG2389208 FI HWAK [PERSON_NAME]|DIDINE CANON 16 DIDINE CANON B $" at bounding box center [526, 160] width 638 height 40
click at [817, 163] on div at bounding box center [819, 159] width 12 height 12
click at [817, 201] on div at bounding box center [819, 199] width 12 height 12
click at [818, 239] on div at bounding box center [819, 240] width 12 height 12
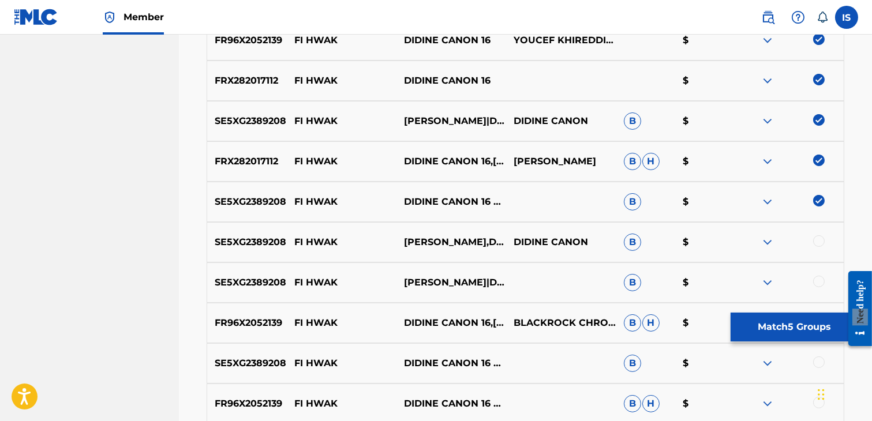
click at [818, 239] on div at bounding box center [819, 241] width 12 height 12
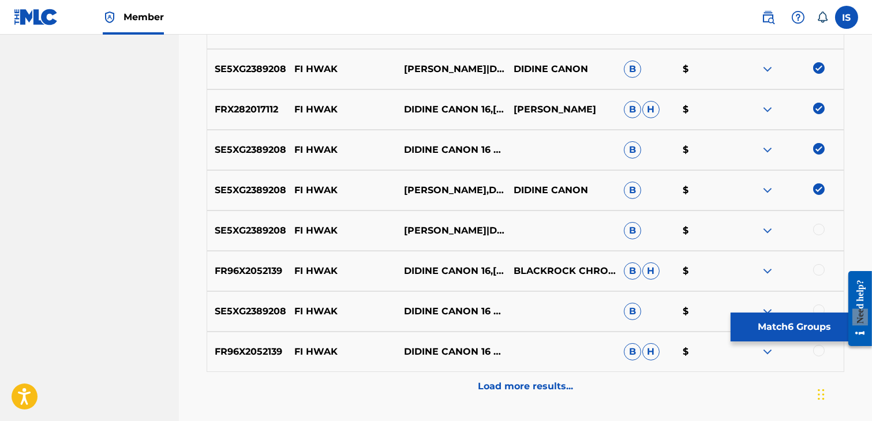
scroll to position [541, 0]
click at [818, 239] on div "SE5XG2389208 FI HWAK [PERSON_NAME]|DIDINE CANON 16 B $" at bounding box center [526, 230] width 638 height 40
click at [810, 227] on div at bounding box center [789, 230] width 110 height 14
click at [816, 227] on div at bounding box center [819, 229] width 12 height 12
click at [821, 275] on div at bounding box center [789, 271] width 110 height 14
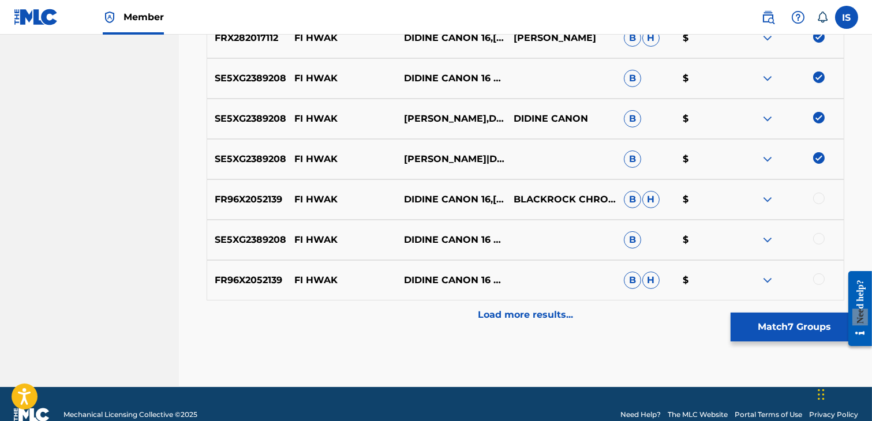
scroll to position [619, 0]
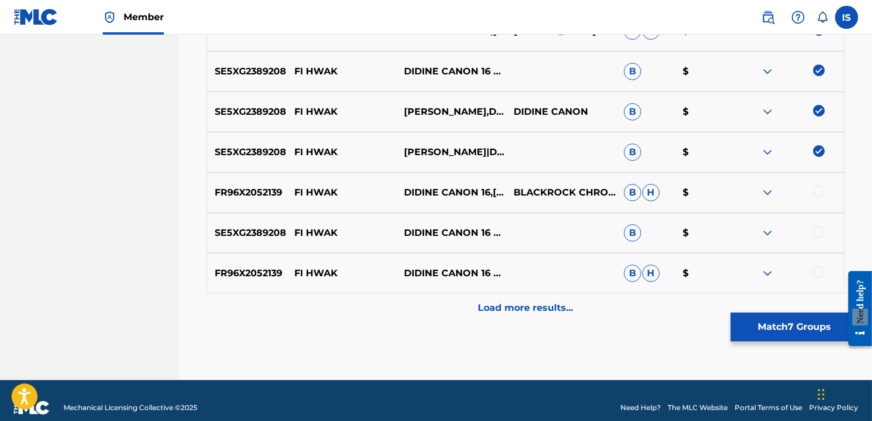
click at [818, 190] on div at bounding box center [819, 192] width 12 height 12
click at [818, 223] on div "SE5XG2389208 FI HWAK DIDINE CANON 16 AND [PERSON_NAME] B $" at bounding box center [526, 233] width 638 height 40
click at [818, 234] on div at bounding box center [819, 232] width 12 height 12
click at [818, 261] on div "FR96X2052139 FI [PERSON_NAME] CANON 16 FEAT. DJALIL [PERSON_NAME] $" at bounding box center [526, 273] width 638 height 40
click at [818, 275] on div at bounding box center [819, 273] width 12 height 12
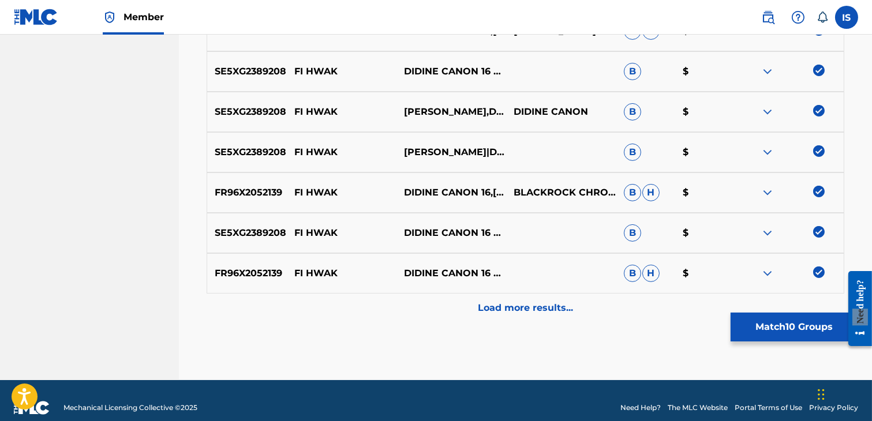
click at [557, 318] on div "Load more results..." at bounding box center [526, 308] width 638 height 29
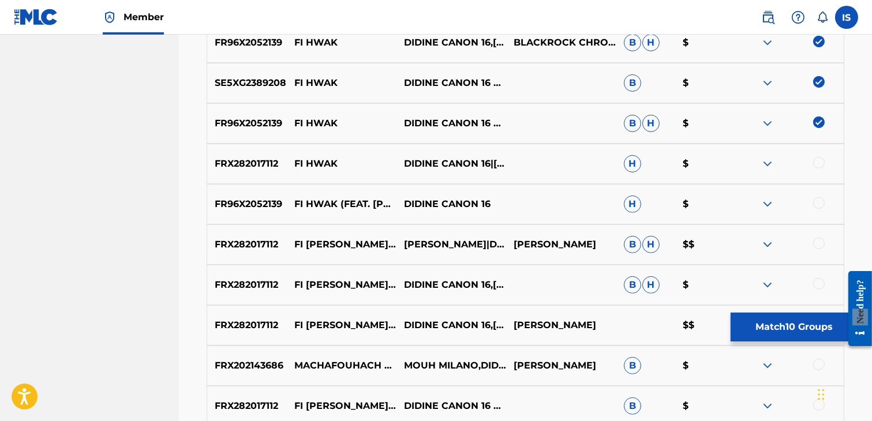
scroll to position [770, 0]
click at [818, 160] on div at bounding box center [819, 162] width 12 height 12
click at [818, 204] on div at bounding box center [819, 203] width 12 height 12
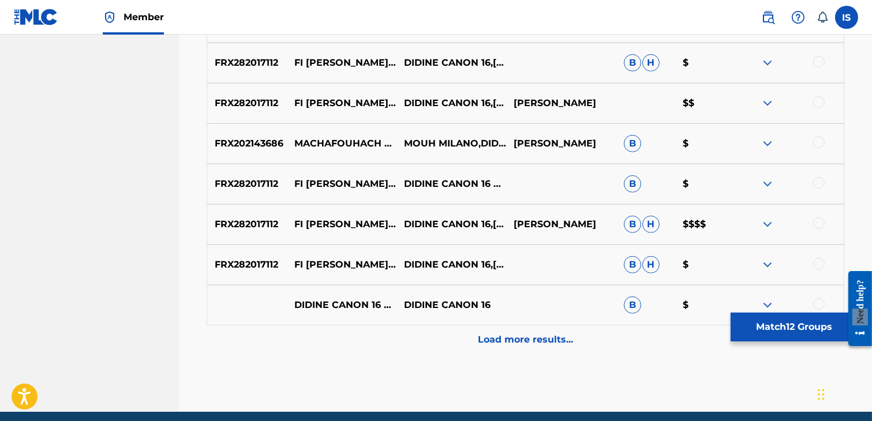
scroll to position [1010, 0]
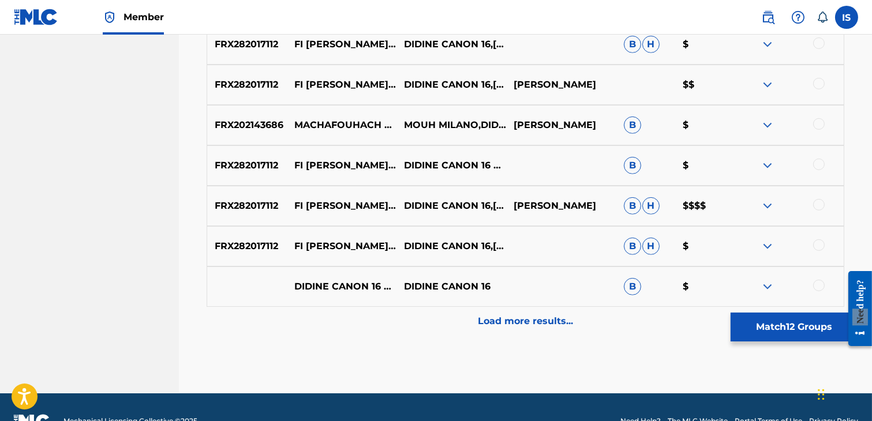
click at [822, 286] on div at bounding box center [819, 286] width 12 height 12
click at [526, 326] on p "Load more results..." at bounding box center [525, 322] width 95 height 14
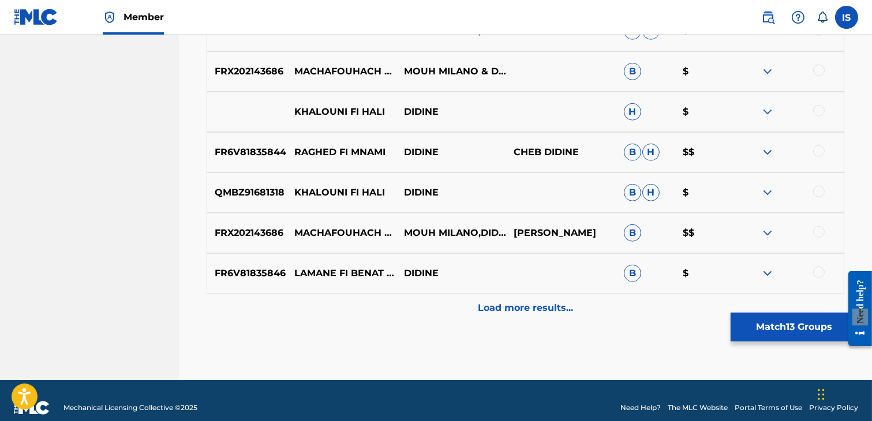
click at [522, 320] on div "Load more results..." at bounding box center [526, 308] width 638 height 29
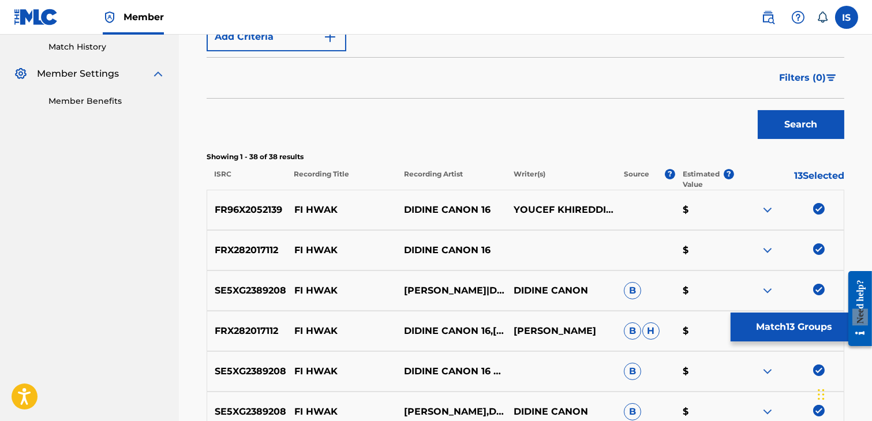
scroll to position [324, 0]
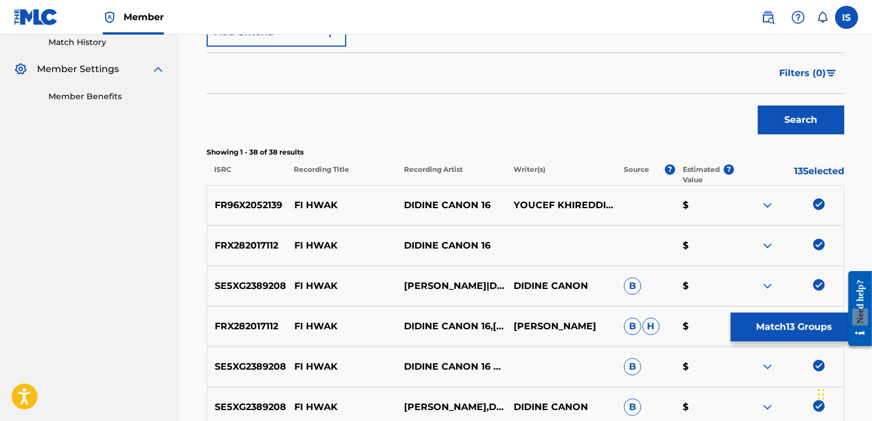
click at [815, 340] on button "Match 13 Groups" at bounding box center [795, 327] width 128 height 29
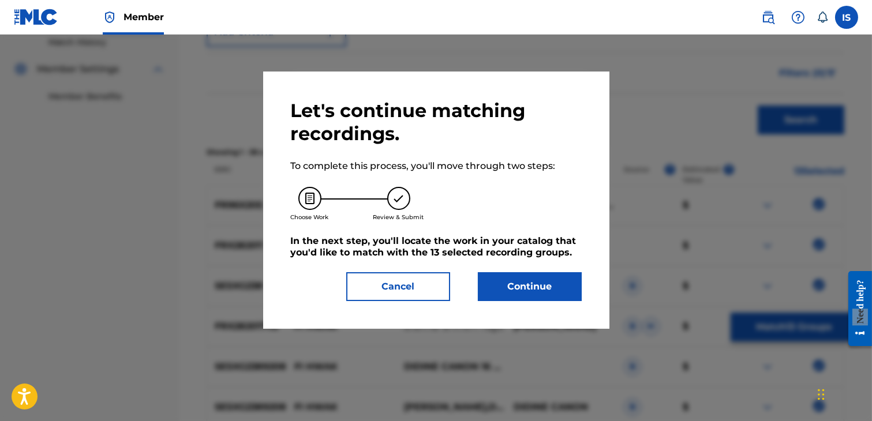
click at [514, 287] on button "Continue" at bounding box center [530, 286] width 104 height 29
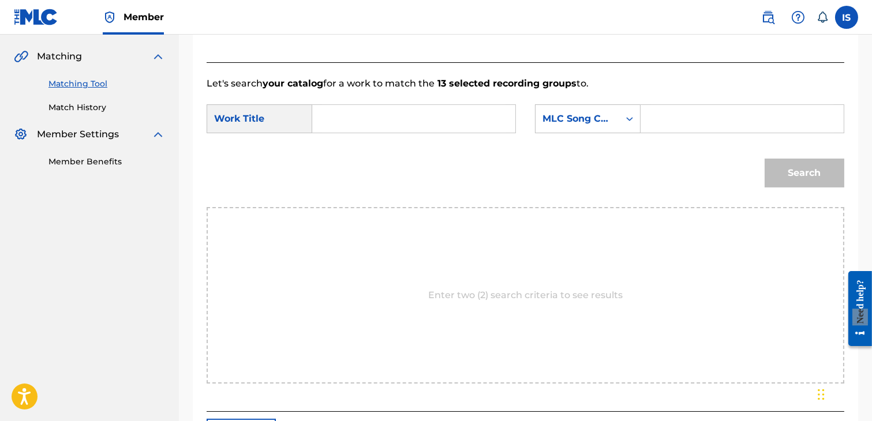
scroll to position [248, 0]
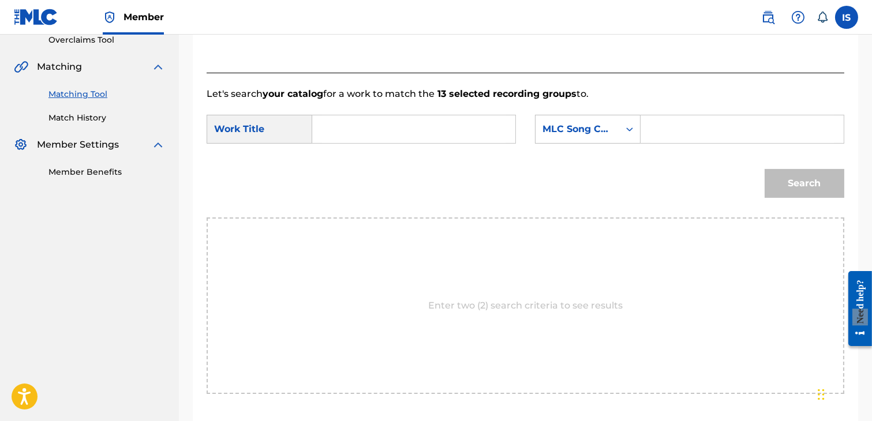
click at [355, 124] on input "Search Form" at bounding box center [414, 129] width 184 height 28
paste input "FI HWAK"
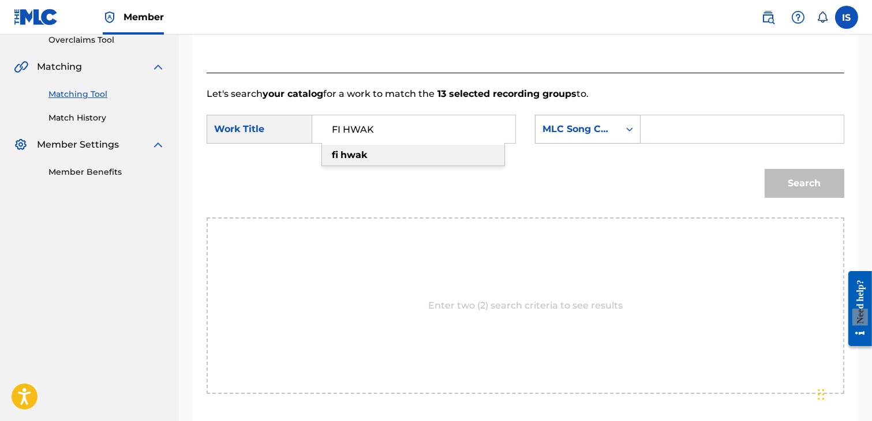
type input "FI HWAK"
click at [579, 140] on div "MLC Song Code" at bounding box center [588, 129] width 106 height 29
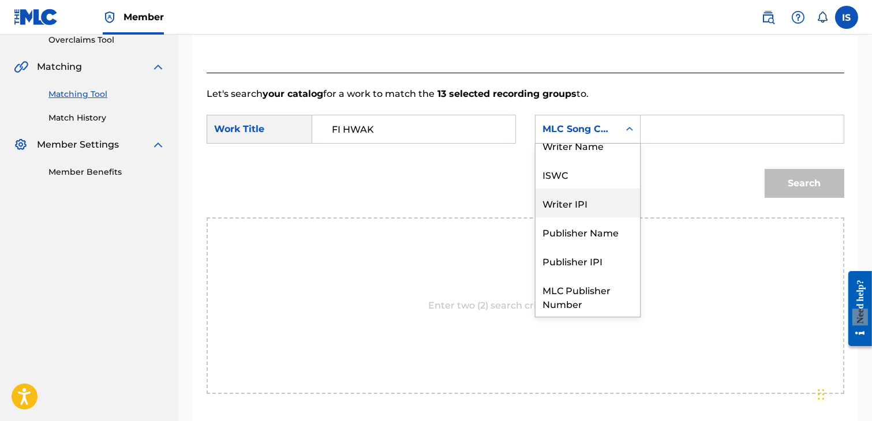
scroll to position [0, 0]
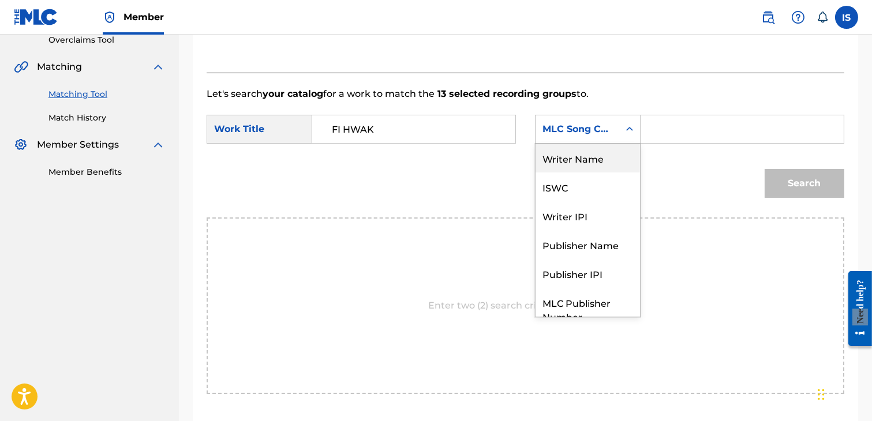
click at [607, 160] on div "Writer Name" at bounding box center [588, 158] width 104 height 29
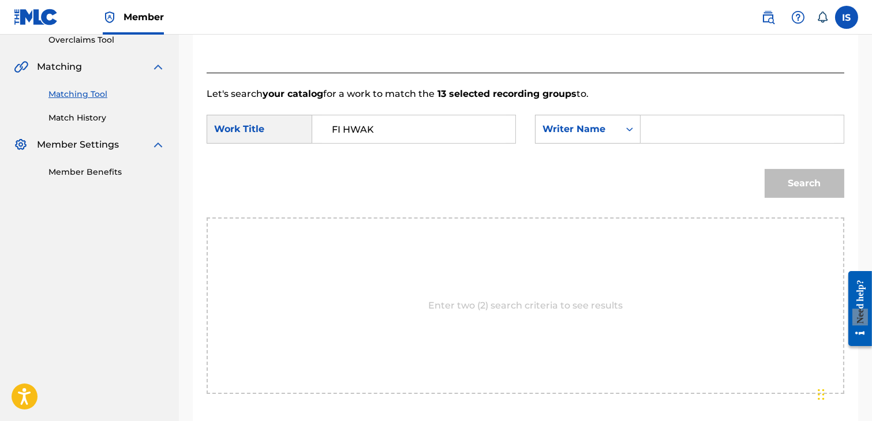
click at [677, 141] on input "Search Form" at bounding box center [742, 129] width 184 height 28
type input "khireddine"
click at [798, 188] on button "Search" at bounding box center [805, 183] width 80 height 29
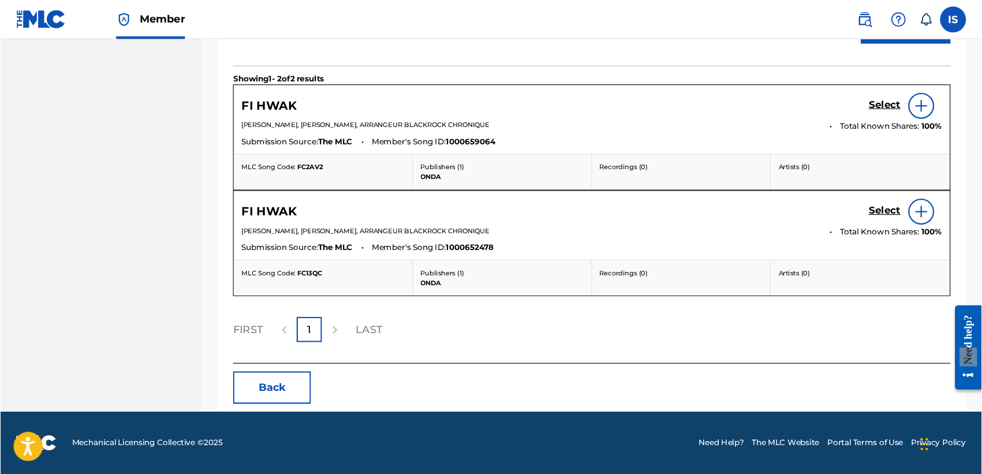
scroll to position [355, 0]
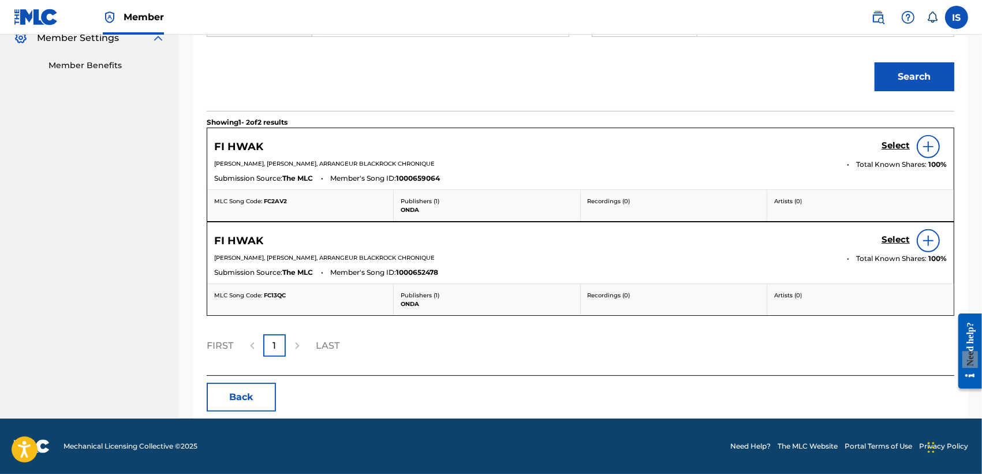
click at [871, 145] on h5 "Select" at bounding box center [895, 145] width 28 height 11
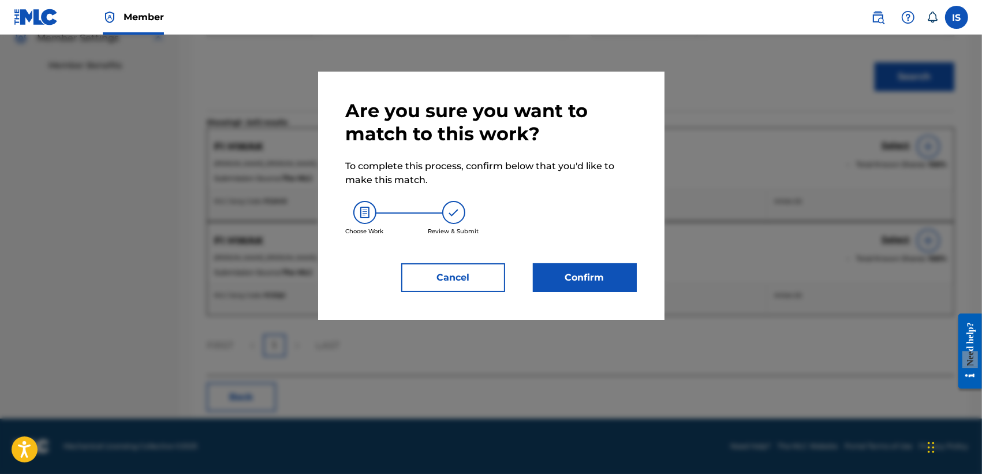
click at [613, 280] on button "Confirm" at bounding box center [585, 277] width 104 height 29
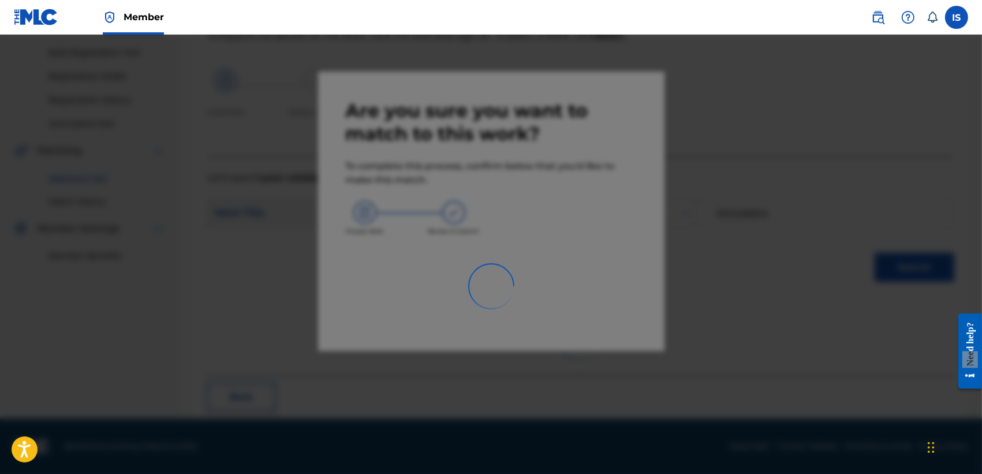
scroll to position [43, 0]
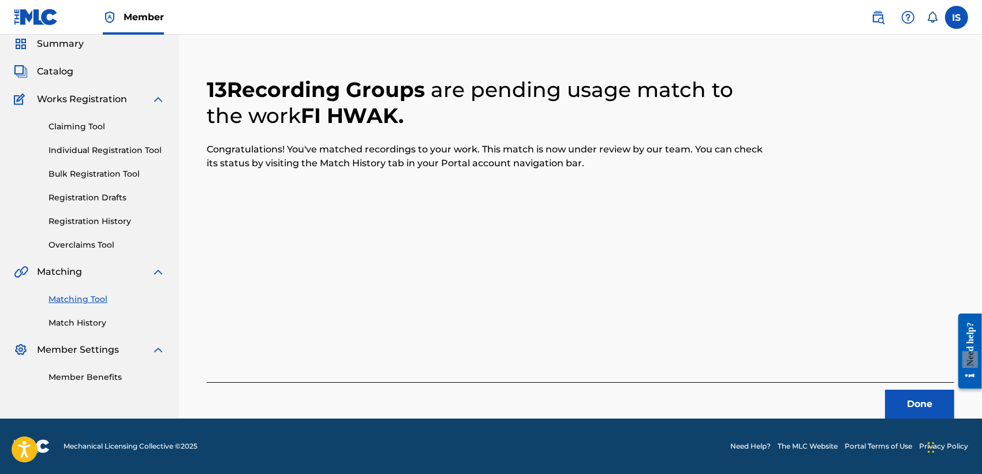
click at [871, 402] on button "Done" at bounding box center [919, 404] width 69 height 29
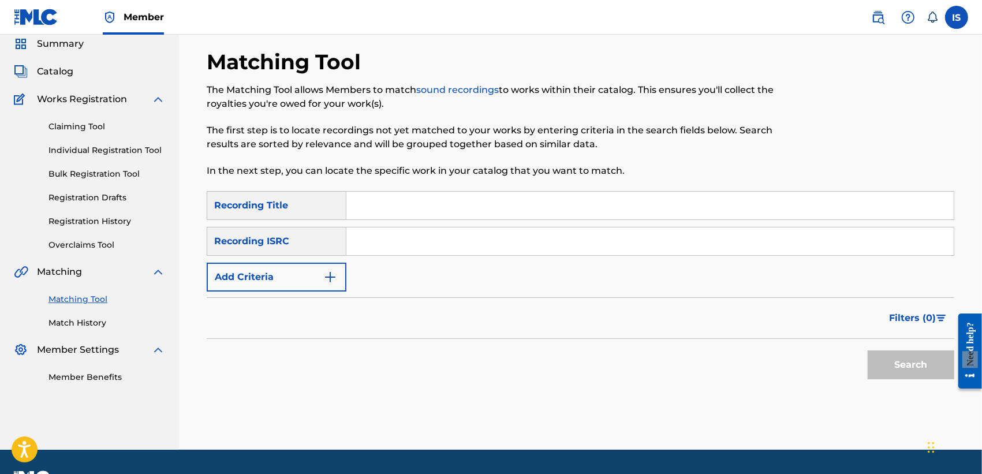
click at [404, 202] on input "Search Form" at bounding box center [649, 206] width 607 height 28
paste input "[PERSON_NAME] DJATHA [PERSON_NAME] : JWABI"
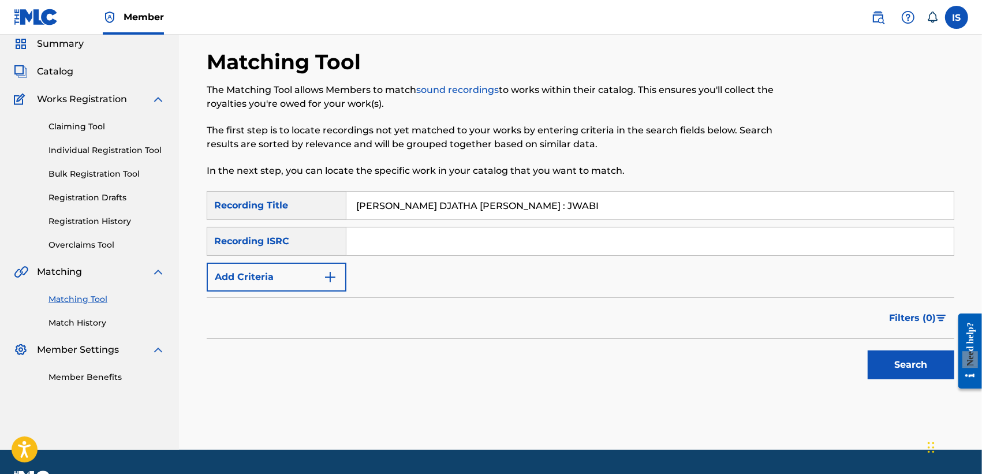
type input "[PERSON_NAME] DJATHA [PERSON_NAME] : JWABI"
click at [305, 259] on div "SearchWithCriteriaf35061c3-5625-4ec6-b02c-04c29010c22f Recording Title [PERSON_…" at bounding box center [580, 241] width 747 height 100
click at [303, 267] on button "Add Criteria" at bounding box center [277, 277] width 140 height 29
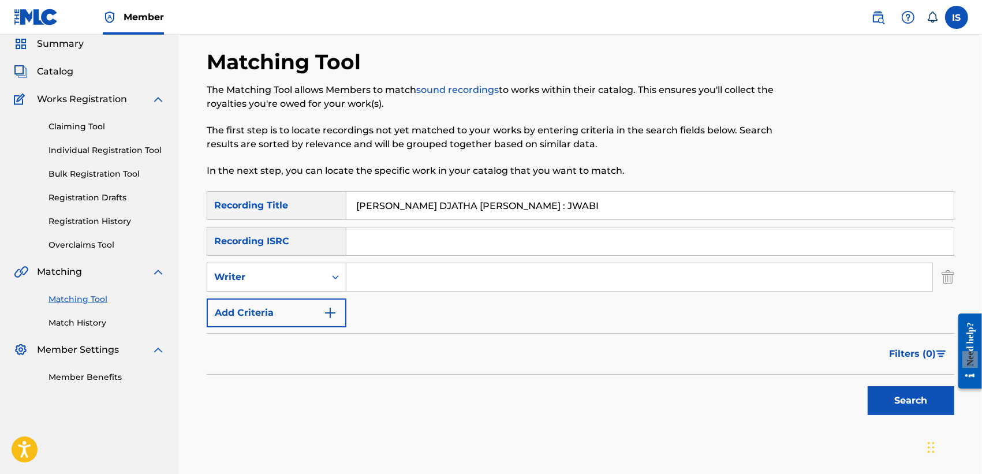
click at [312, 268] on div "Writer" at bounding box center [266, 277] width 118 height 22
click at [309, 297] on div "Recording Artist" at bounding box center [276, 305] width 138 height 29
click at [402, 264] on input "Search Form" at bounding box center [639, 277] width 586 height 28
type input "didine"
click at [871, 405] on button "Search" at bounding box center [910, 400] width 87 height 29
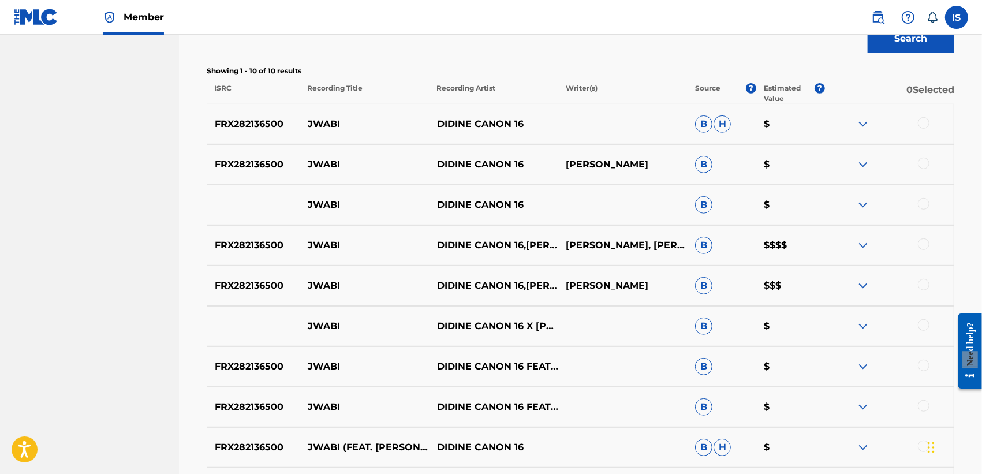
scroll to position [407, 0]
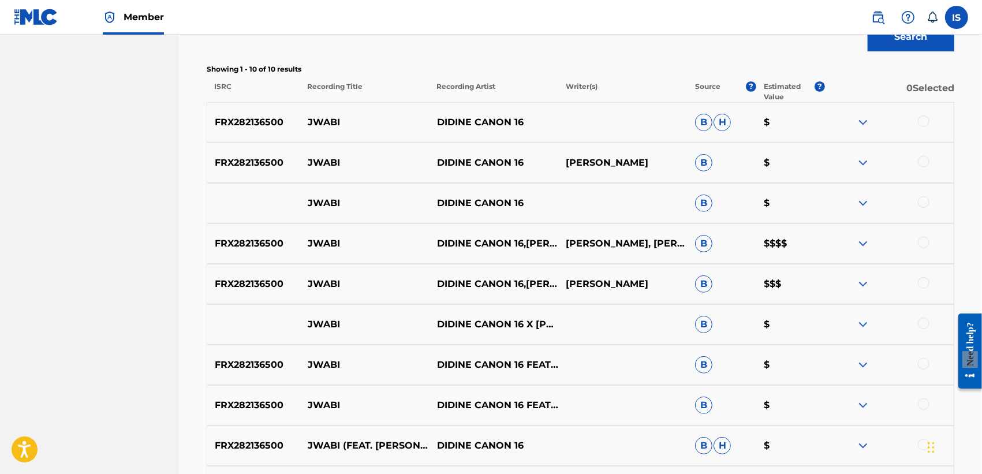
click at [871, 122] on div at bounding box center [924, 121] width 12 height 12
click at [871, 162] on div at bounding box center [924, 162] width 12 height 12
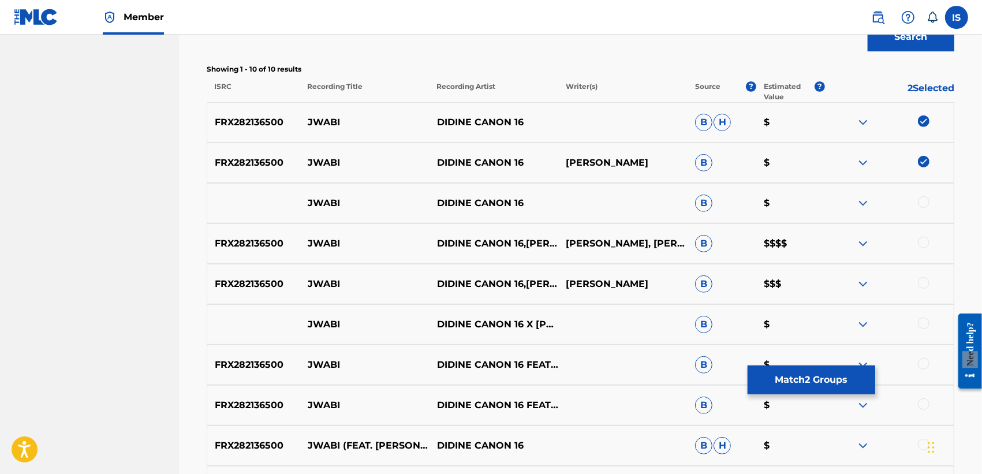
click at [871, 197] on div at bounding box center [924, 202] width 12 height 12
click at [871, 244] on div at bounding box center [924, 243] width 12 height 12
click at [871, 279] on div at bounding box center [924, 283] width 12 height 12
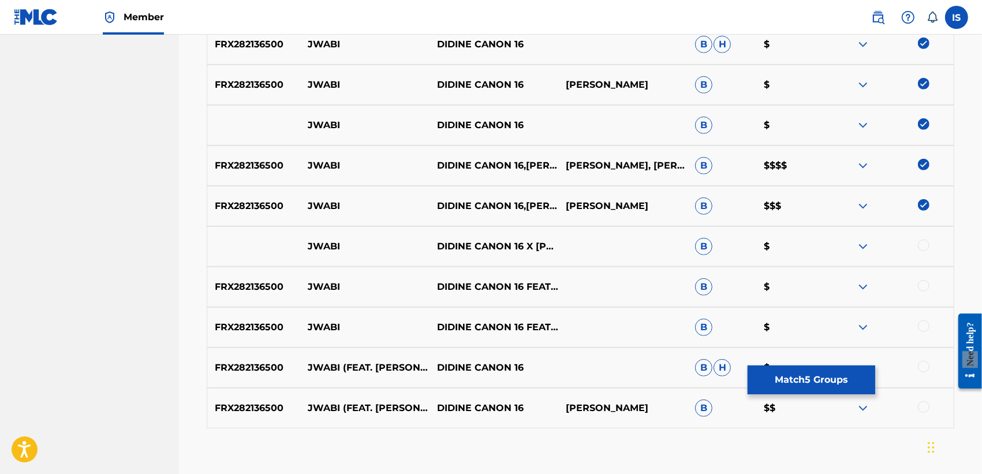
scroll to position [485, 0]
click at [871, 246] on div at bounding box center [924, 245] width 12 height 12
click at [871, 284] on div at bounding box center [924, 285] width 12 height 12
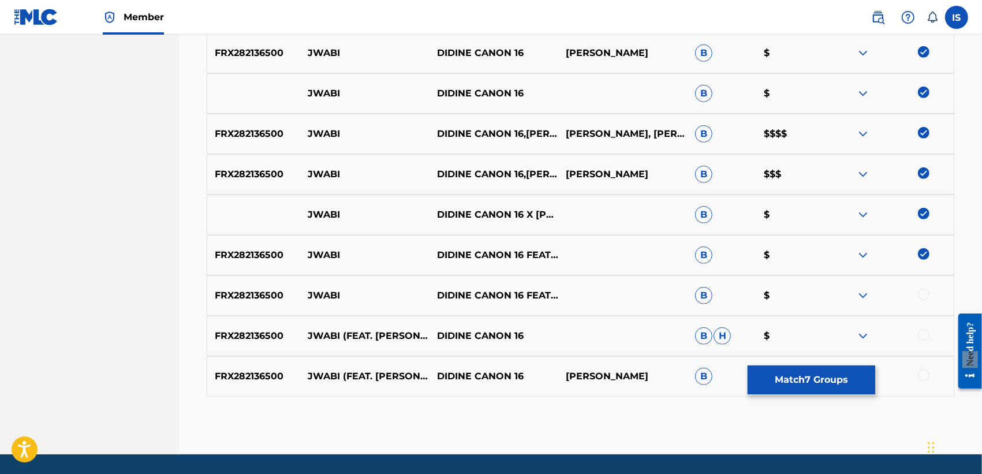
scroll to position [524, 0]
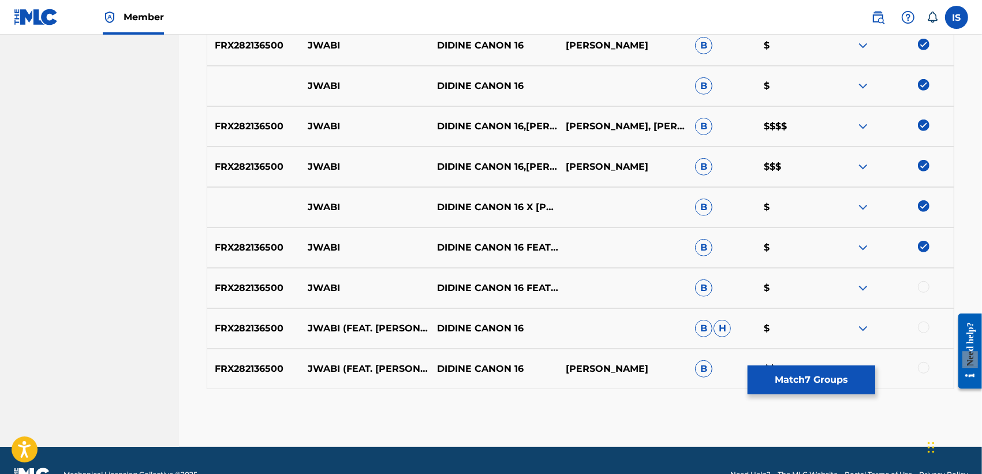
click at [871, 284] on div at bounding box center [924, 287] width 12 height 12
click at [871, 330] on div at bounding box center [924, 327] width 12 height 12
click at [871, 367] on div at bounding box center [924, 368] width 12 height 12
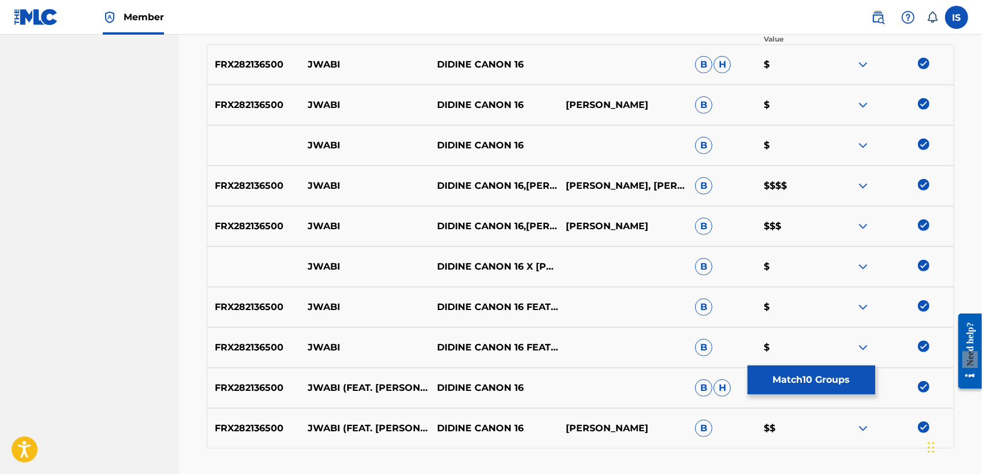
scroll to position [552, 0]
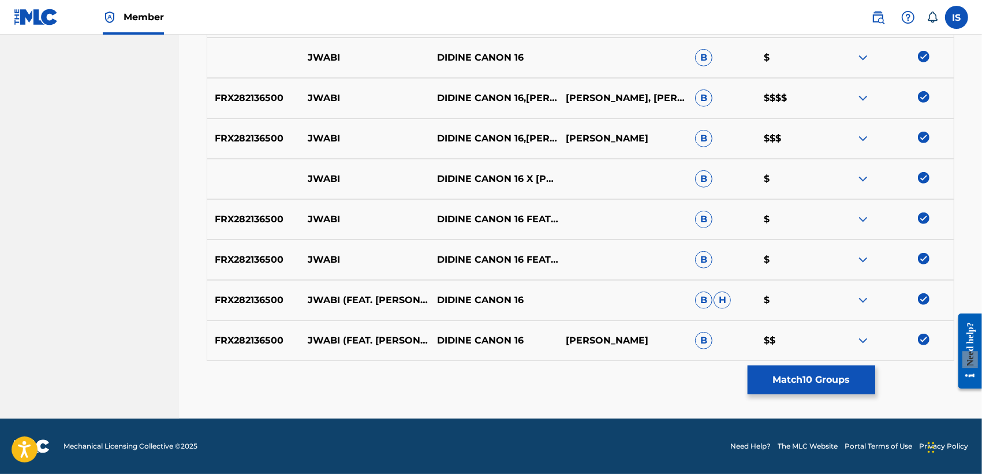
click at [795, 377] on button "Match 10 Groups" at bounding box center [811, 379] width 128 height 29
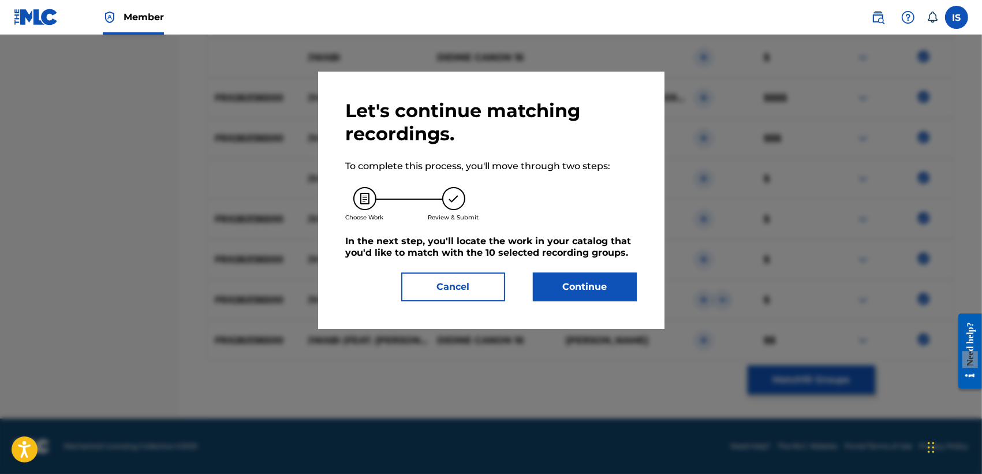
click at [582, 301] on button "Continue" at bounding box center [585, 286] width 104 height 29
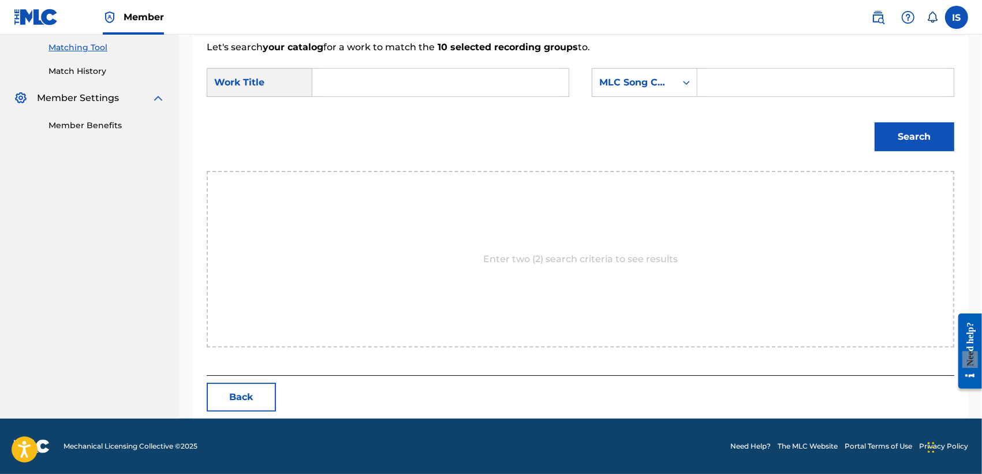
scroll to position [295, 0]
click at [368, 91] on input "Search Form" at bounding box center [440, 83] width 237 height 28
paste input "[PERSON_NAME] DJATHA [PERSON_NAME] : JWABI"
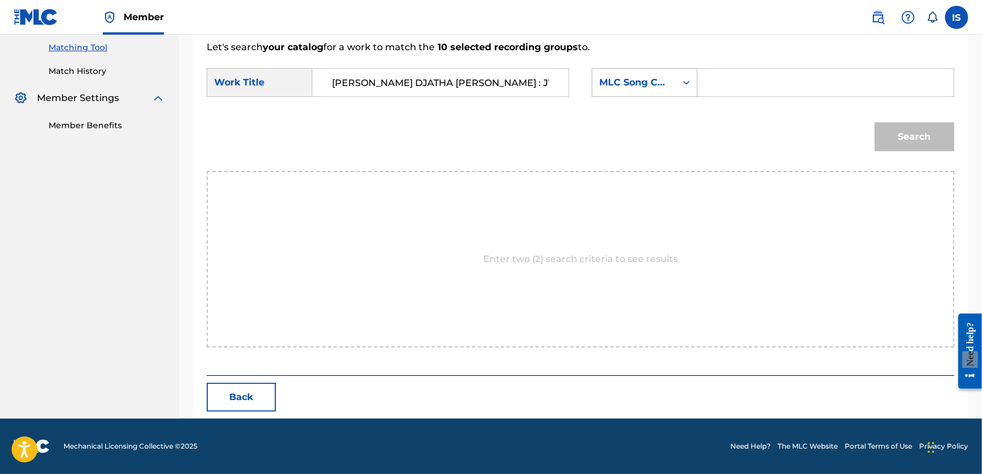
type input "[PERSON_NAME] DJATHA [PERSON_NAME] : JWABI"
click at [664, 93] on div "MLC Song Code" at bounding box center [634, 83] width 84 height 22
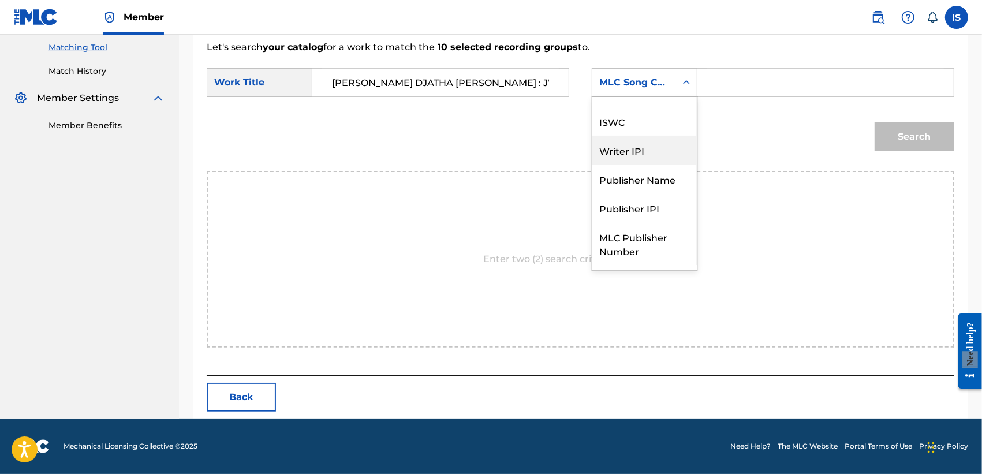
scroll to position [0, 0]
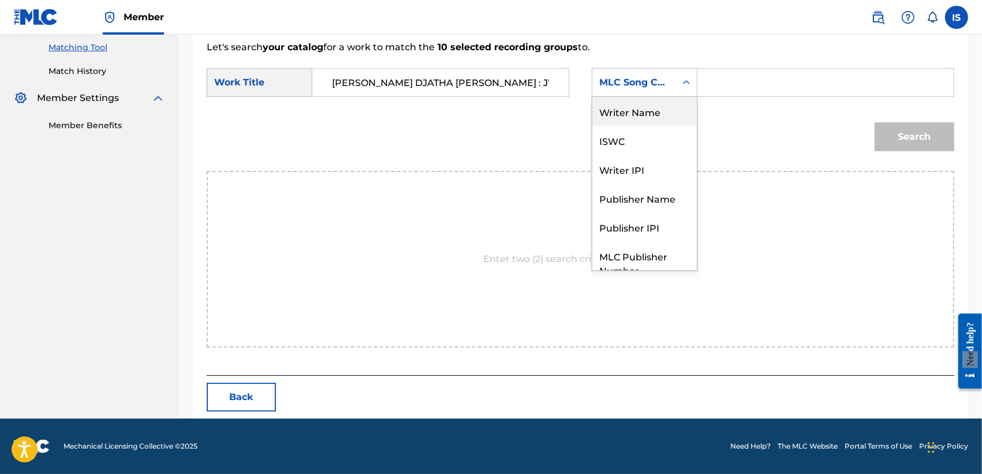
click at [653, 118] on div "Writer Name" at bounding box center [644, 111] width 104 height 29
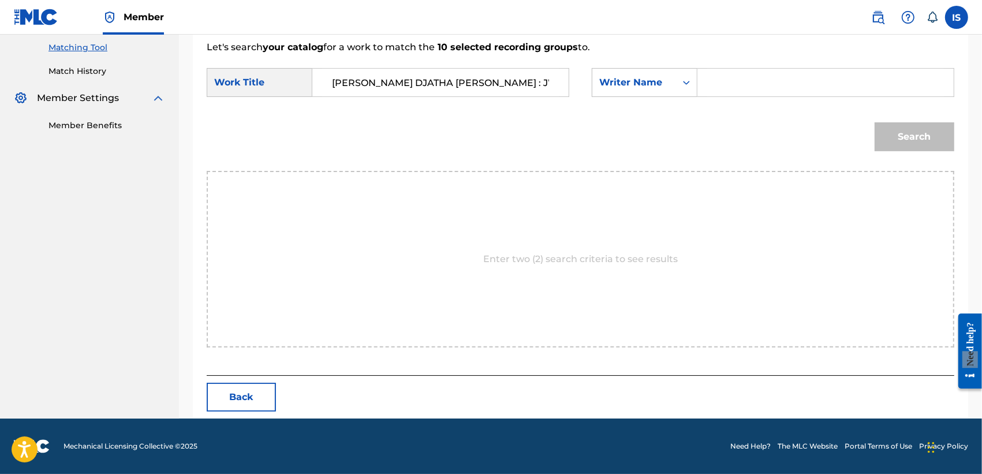
click at [734, 88] on input "Search Form" at bounding box center [825, 83] width 237 height 28
type input "khireddine"
click at [871, 122] on button "Search" at bounding box center [914, 136] width 80 height 29
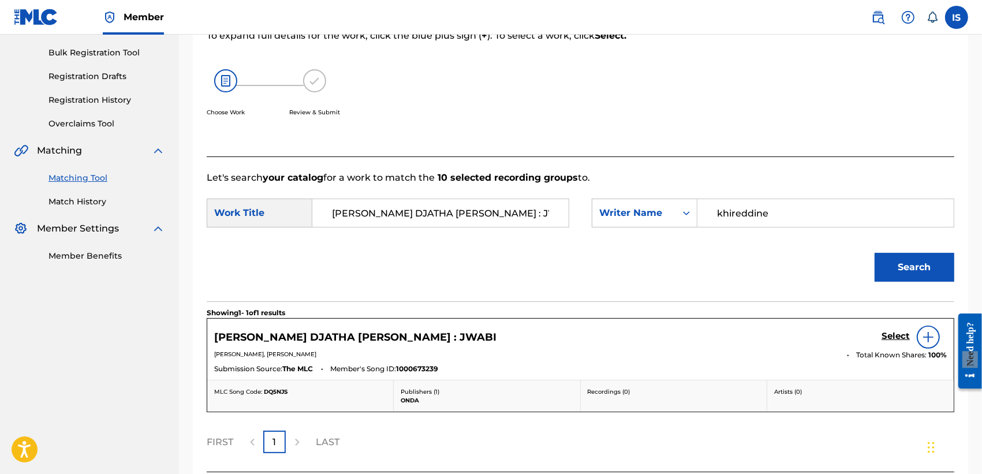
scroll to position [261, 0]
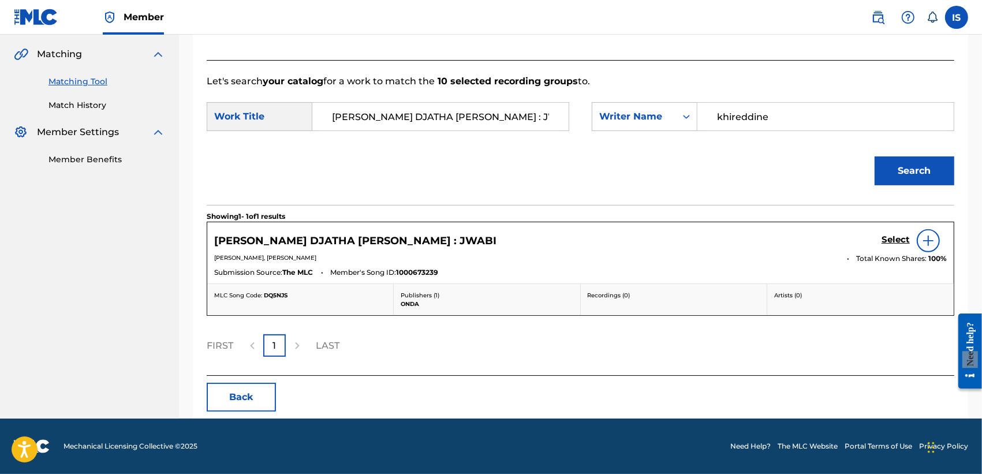
click at [871, 240] on h5 "Select" at bounding box center [895, 239] width 28 height 11
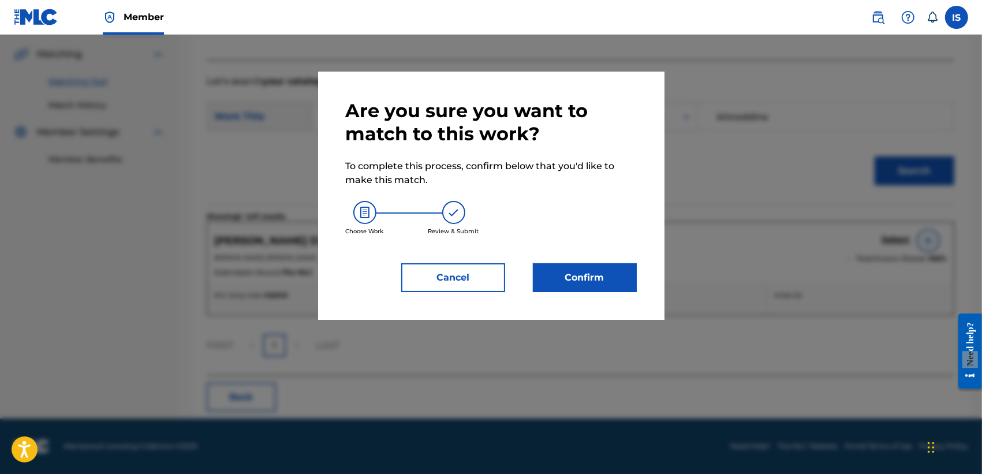
click at [615, 265] on button "Confirm" at bounding box center [585, 277] width 104 height 29
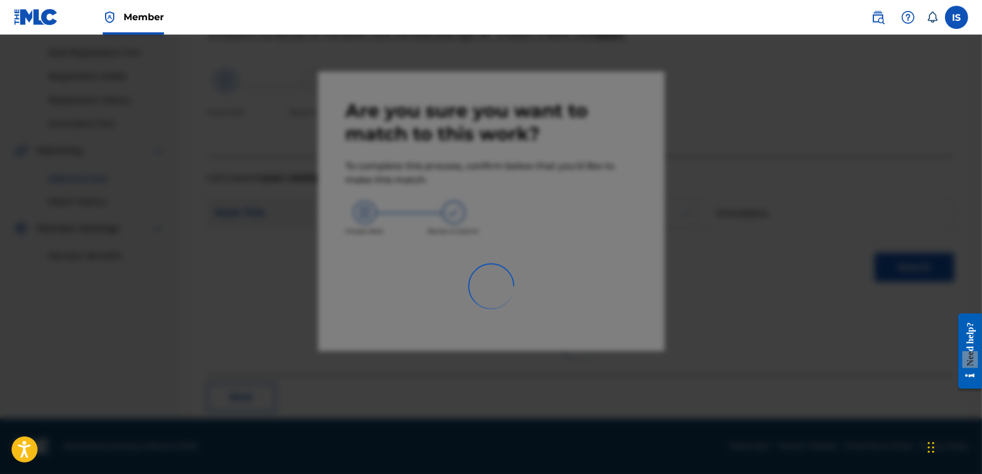
scroll to position [43, 0]
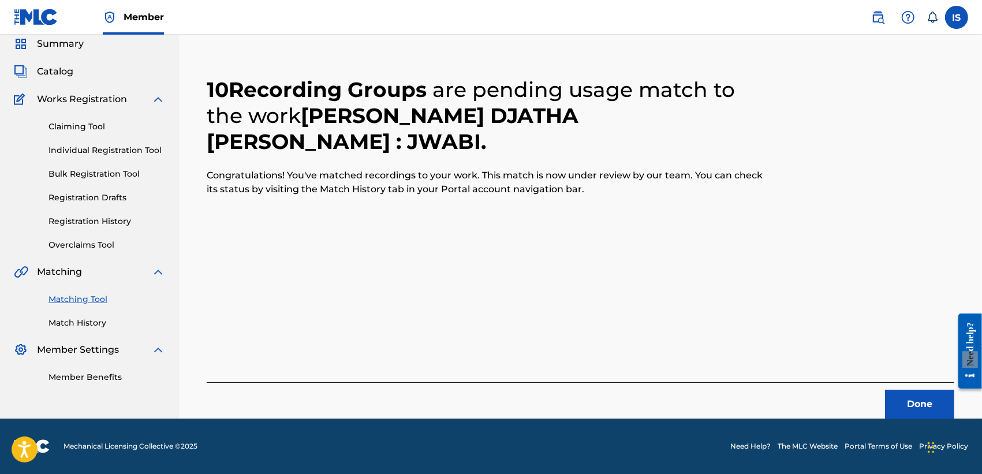
click at [871, 413] on button "Done" at bounding box center [919, 404] width 69 height 29
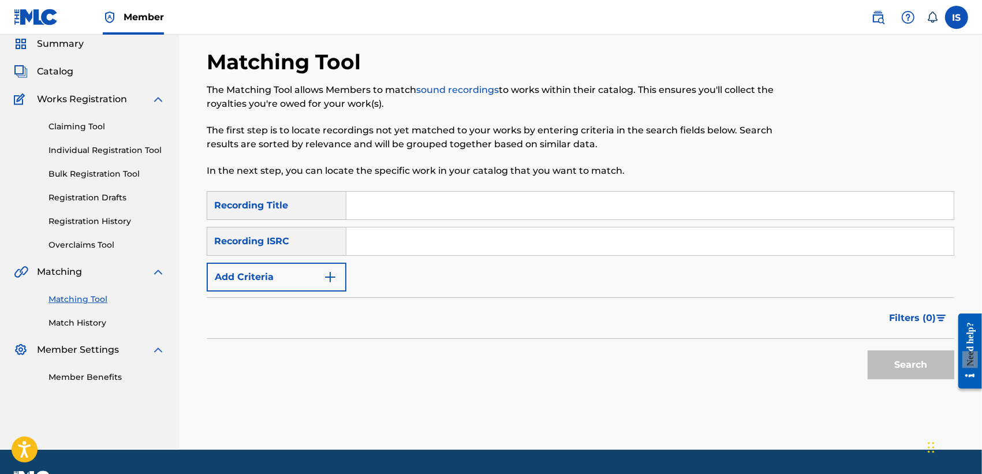
click at [456, 197] on input "Search Form" at bounding box center [649, 206] width 607 height 28
paste input "NO STOP"
type input "NO STOP"
click at [335, 264] on button "Add Criteria" at bounding box center [277, 277] width 140 height 29
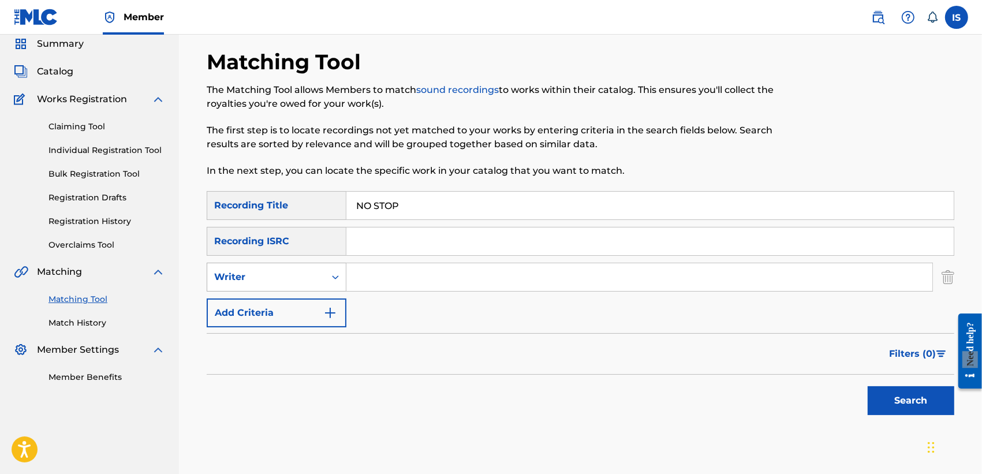
click at [300, 291] on div "Writer" at bounding box center [277, 277] width 140 height 29
click at [307, 319] on div "Recording Artist" at bounding box center [276, 305] width 138 height 29
click at [399, 272] on input "Search Form" at bounding box center [639, 277] width 586 height 28
paste input "NO STOP"
drag, startPoint x: 907, startPoint y: 413, endPoint x: 546, endPoint y: 287, distance: 381.2
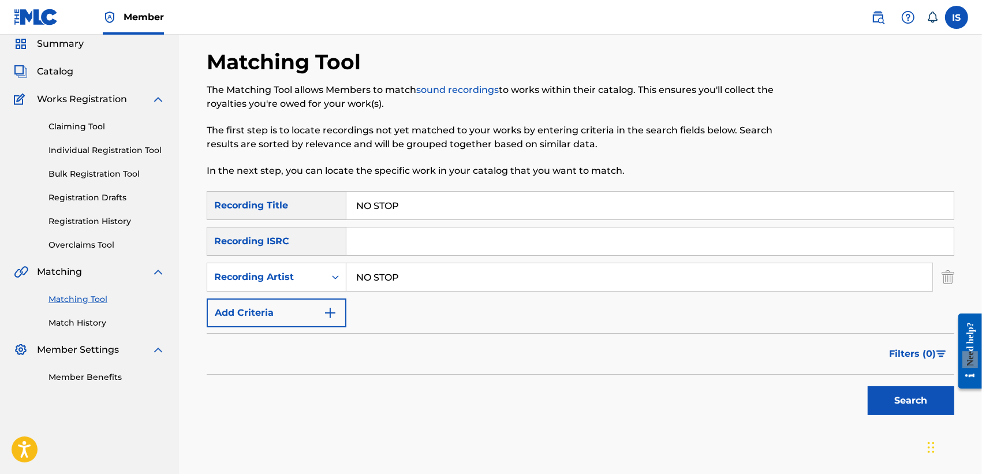
click at [546, 287] on form "SearchWithCriteriaf35061c3-5625-4ec6-b02c-04c29010c22f Recording Title NO STOP …" at bounding box center [580, 306] width 747 height 230
click at [525, 280] on input "NO STOP" at bounding box center [639, 277] width 586 height 28
type input "didine"
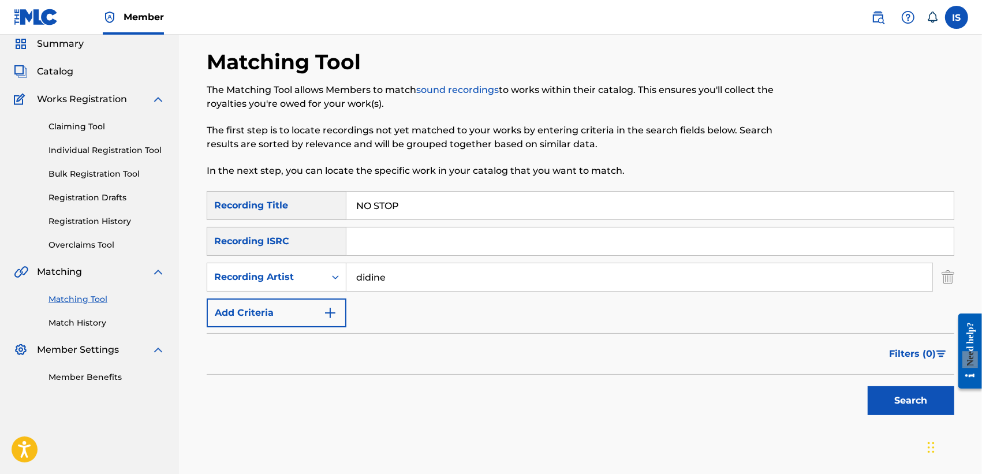
click at [867, 386] on button "Search" at bounding box center [910, 400] width 87 height 29
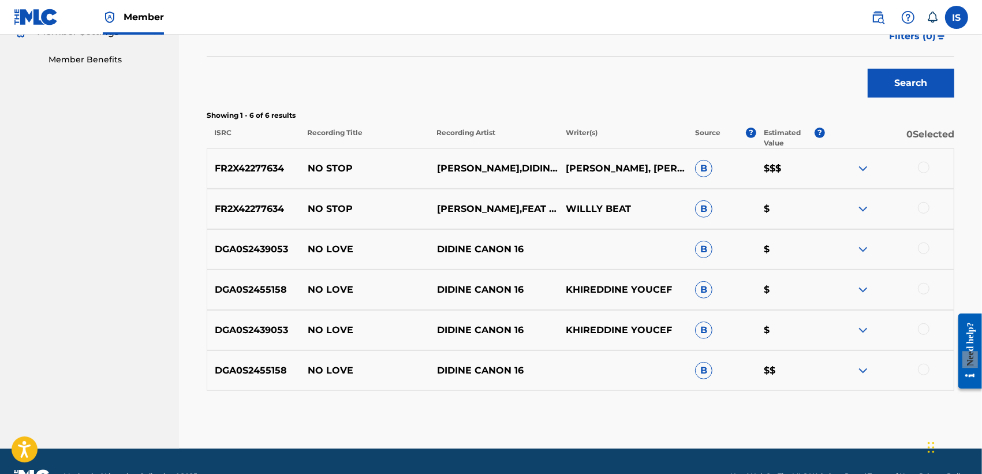
scroll to position [387, 0]
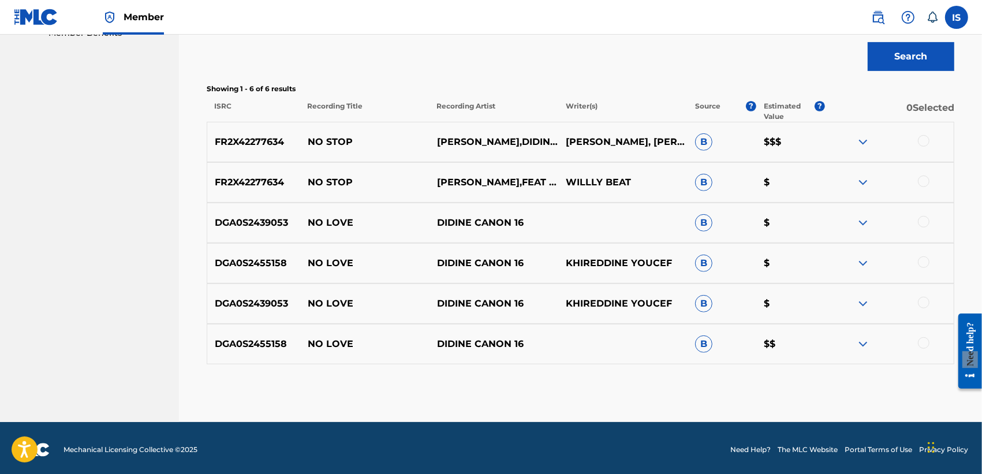
click at [871, 140] on div at bounding box center [924, 141] width 12 height 12
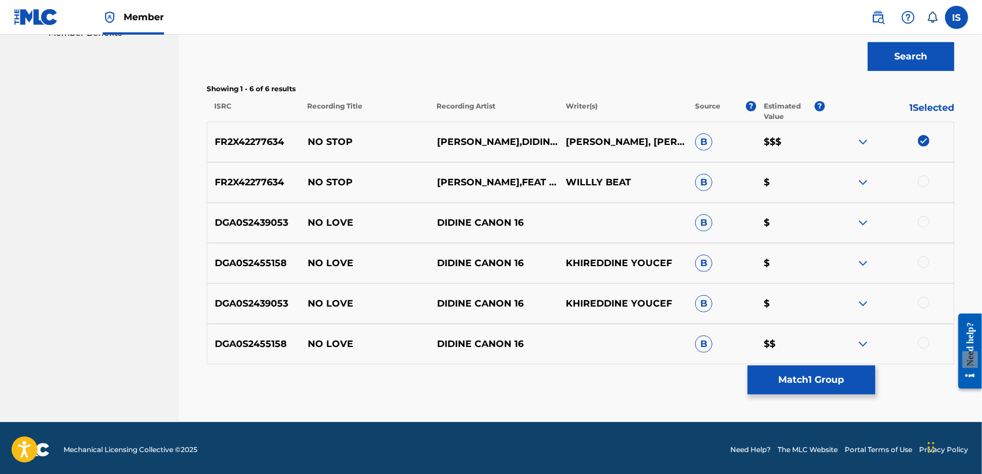
click at [871, 179] on div at bounding box center [924, 181] width 12 height 12
click at [815, 391] on button "Match 2 Groups" at bounding box center [811, 379] width 128 height 29
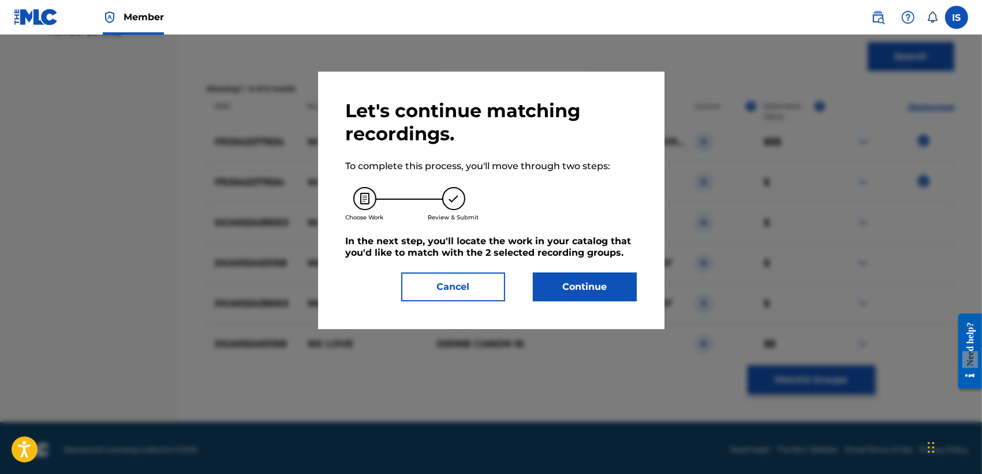
click at [571, 289] on button "Continue" at bounding box center [585, 286] width 104 height 29
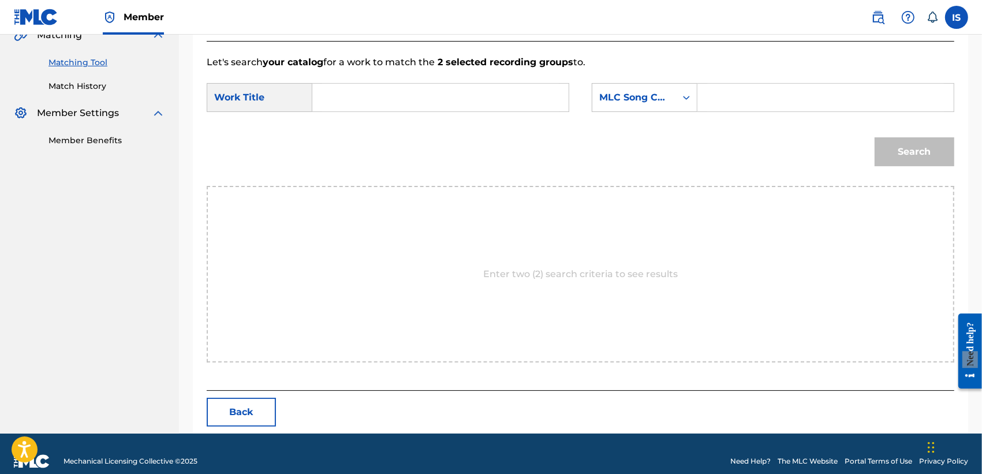
scroll to position [295, 0]
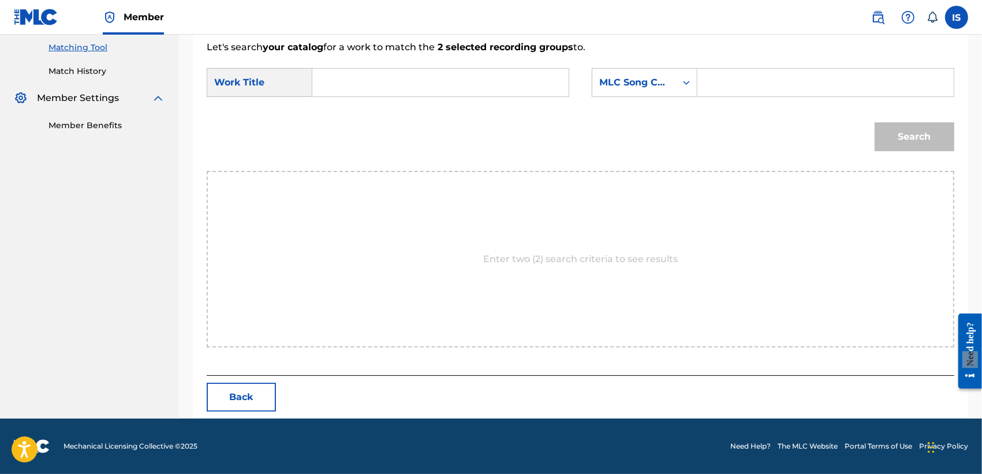
click at [399, 76] on input "Search Form" at bounding box center [440, 83] width 237 height 28
paste input "NO STOP"
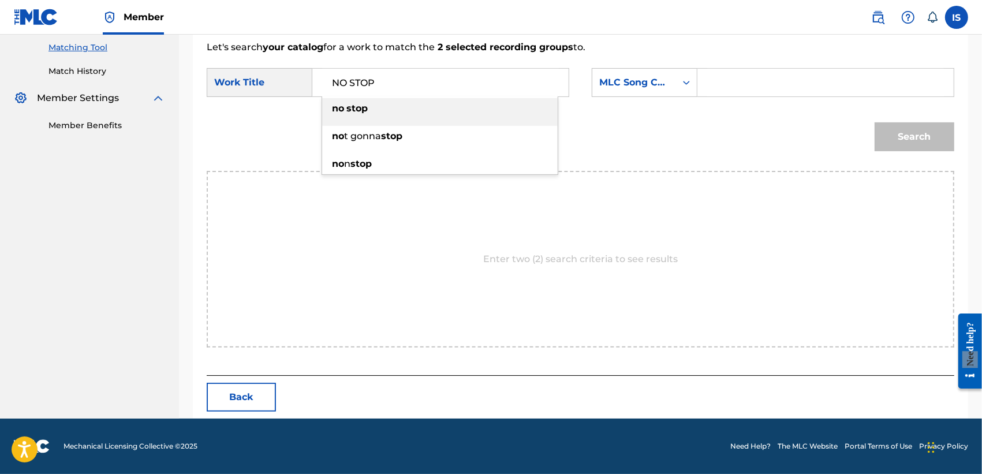
type input "NO STOP"
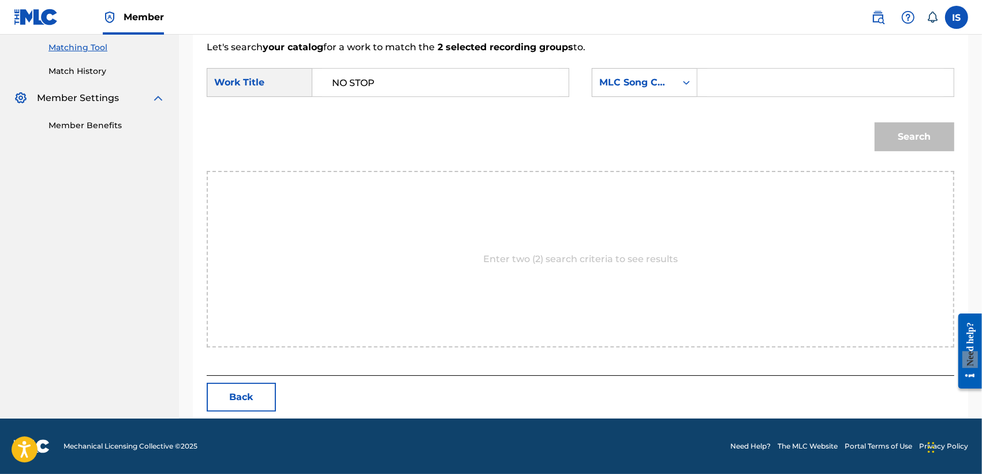
click at [645, 97] on div "SearchWithCriteria97595bae-b789-4ee4-b112-0e3a483eba26 Work Title NO STOP Searc…" at bounding box center [580, 86] width 747 height 36
click at [636, 88] on div "MLC Song Code" at bounding box center [634, 83] width 84 height 22
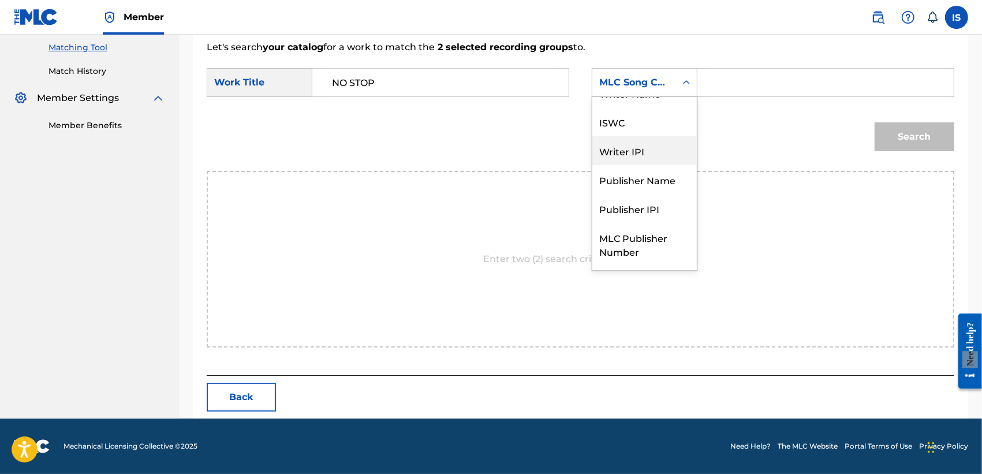
scroll to position [0, 0]
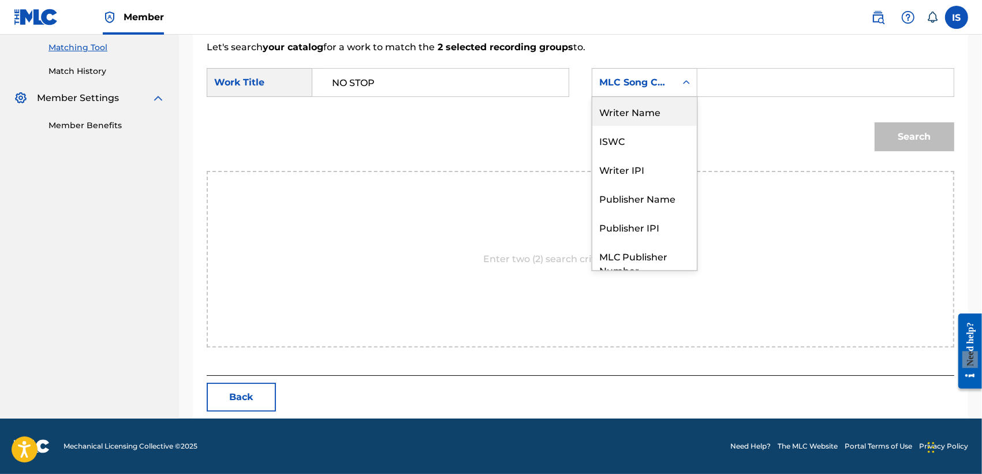
drag, startPoint x: 629, startPoint y: 128, endPoint x: 627, endPoint y: 117, distance: 10.6
click at [627, 117] on div "Writer Name ISWC Writer IPI Publisher Name Publisher IPI MLC Publisher Number M…" at bounding box center [644, 183] width 104 height 173
click at [627, 117] on div "Writer Name" at bounding box center [644, 111] width 104 height 29
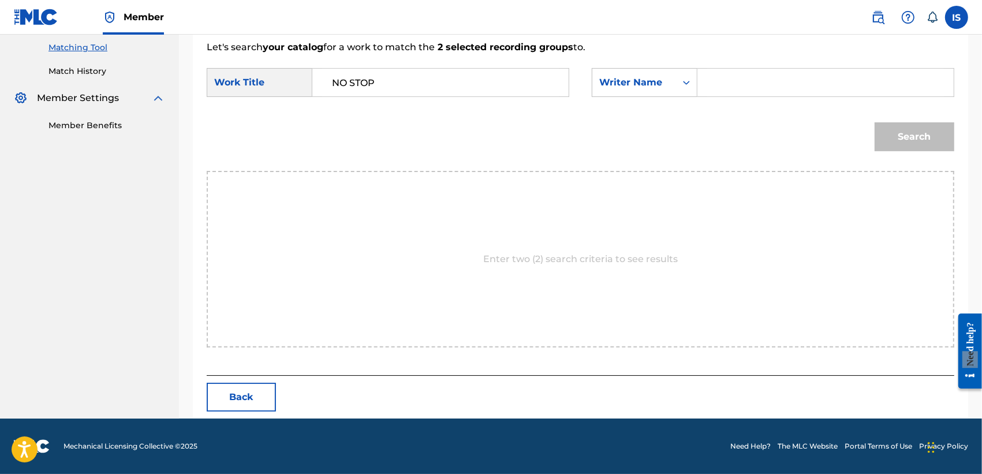
click at [742, 81] on input "Search Form" at bounding box center [825, 83] width 237 height 28
type input "khireddine"
click at [871, 140] on button "Search" at bounding box center [914, 136] width 80 height 29
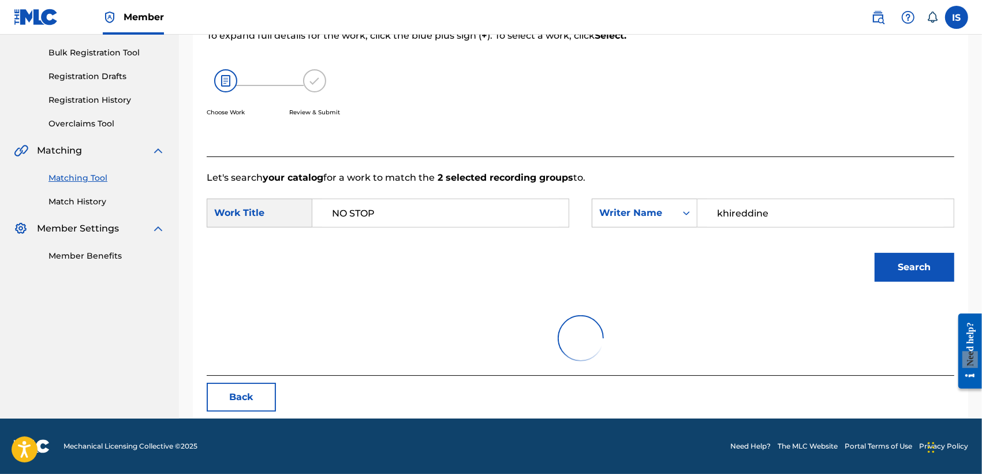
scroll to position [261, 0]
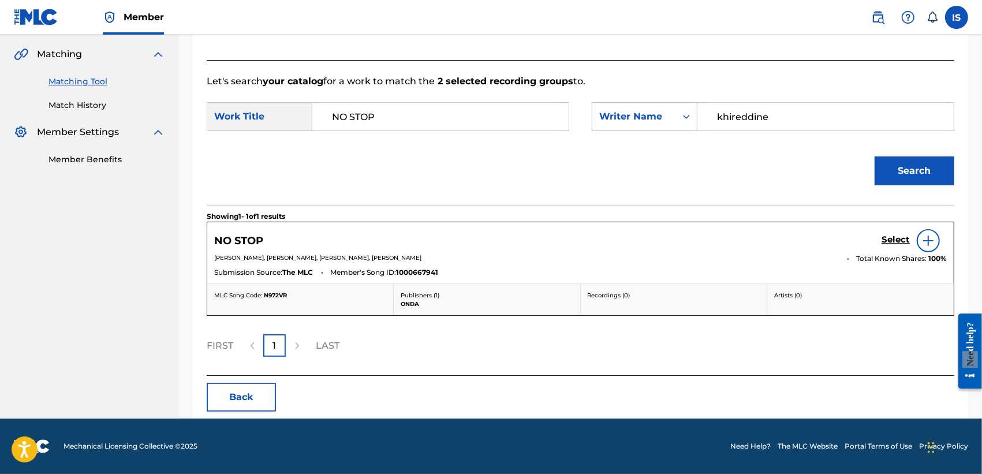
click at [871, 235] on h5 "Select" at bounding box center [895, 239] width 28 height 11
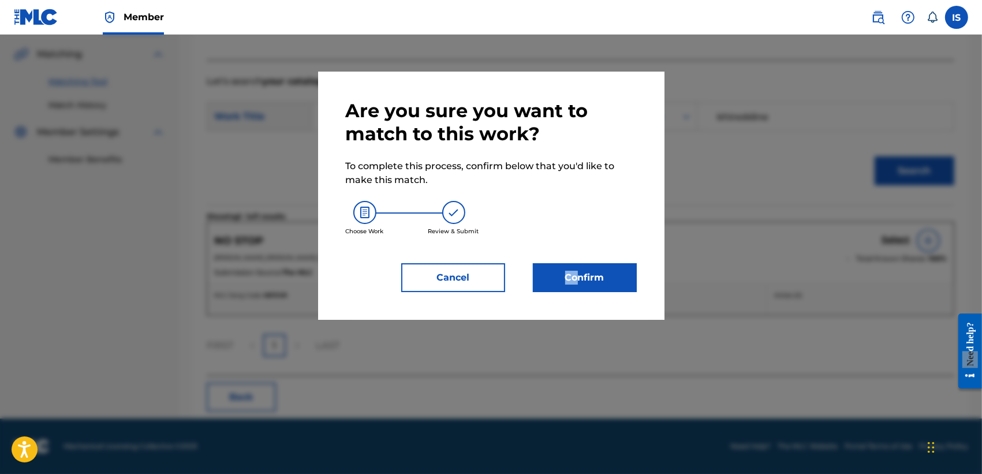
drag, startPoint x: 567, startPoint y: 302, endPoint x: 578, endPoint y: 263, distance: 40.7
click at [578, 263] on div "Are you sure you want to match to this work? To complete this process, confirm …" at bounding box center [491, 196] width 346 height 248
click at [578, 264] on button "Confirm" at bounding box center [585, 277] width 104 height 29
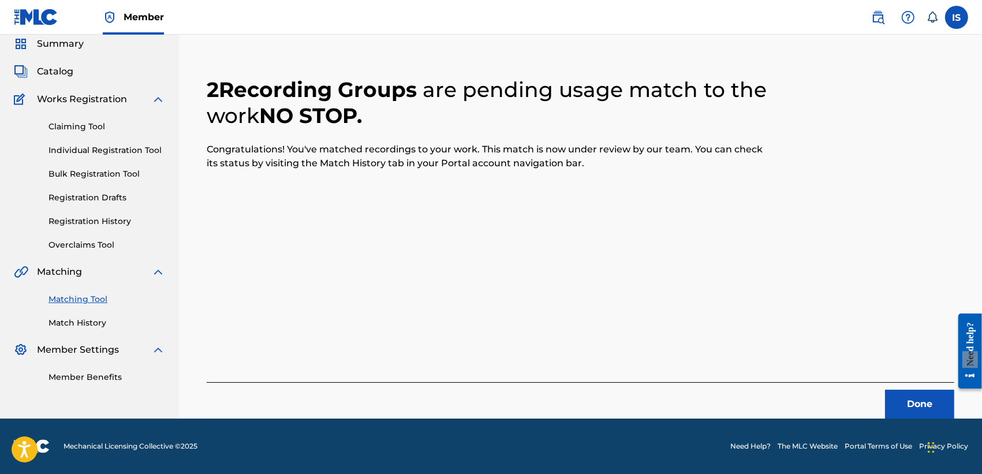
scroll to position [43, 0]
click at [871, 405] on button "Done" at bounding box center [919, 404] width 69 height 29
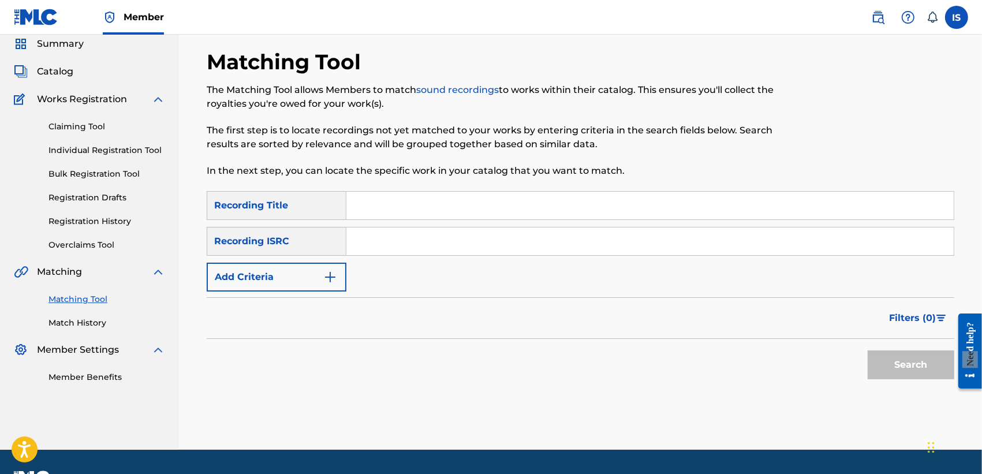
click at [411, 220] on div "SearchWithCriteriaf35061c3-5625-4ec6-b02c-04c29010c22f Recording Title SearchWi…" at bounding box center [580, 241] width 747 height 100
click at [405, 211] on input "Search Form" at bounding box center [649, 206] width 607 height 28
paste input "NO STOP"
click at [388, 209] on input "NO STOP" at bounding box center [649, 206] width 607 height 28
click at [377, 206] on input "NO STOP" at bounding box center [649, 206] width 607 height 28
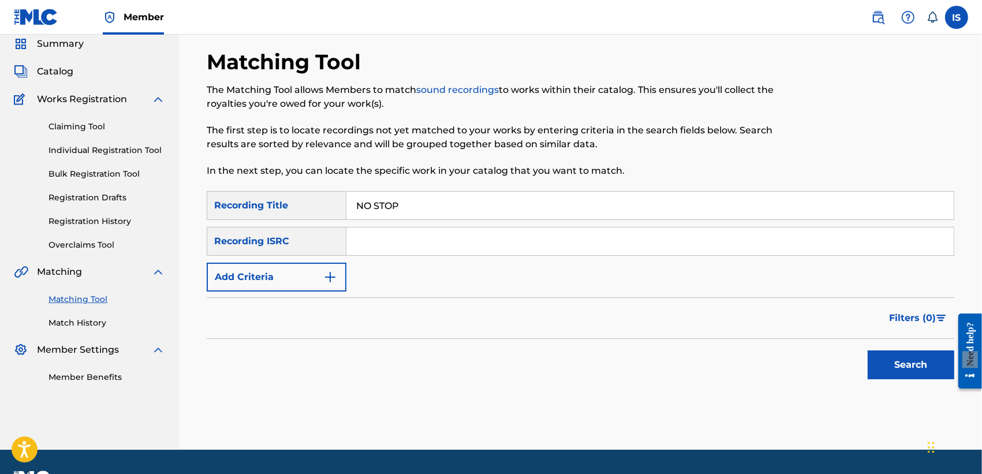
click at [377, 206] on input "NO STOP" at bounding box center [649, 206] width 607 height 28
paste input "[PERSON_NAME] AND [PERSON_NAME]"
click at [377, 206] on input "NO [PERSON_NAME] AND [PERSON_NAME]" at bounding box center [649, 206] width 607 height 28
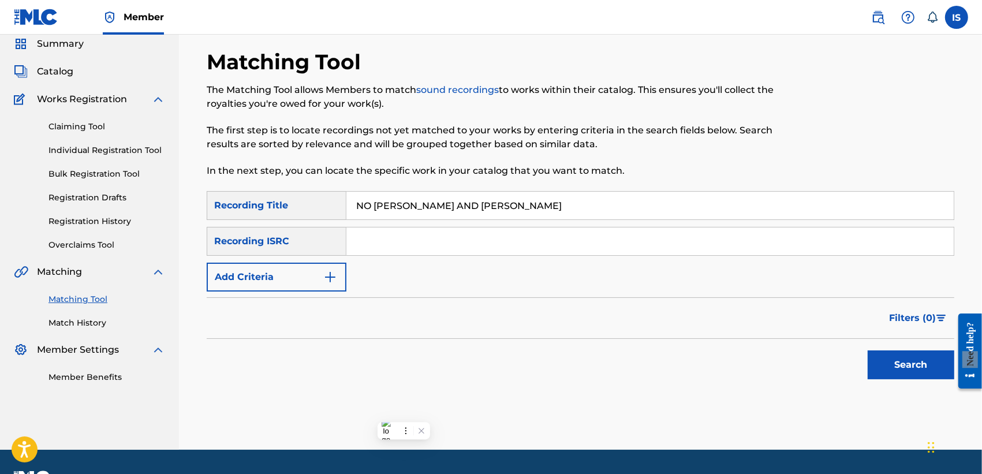
paste input "Search Form"
type input "[PERSON_NAME] AND [PERSON_NAME]"
click at [265, 279] on button "Add Criteria" at bounding box center [277, 277] width 140 height 29
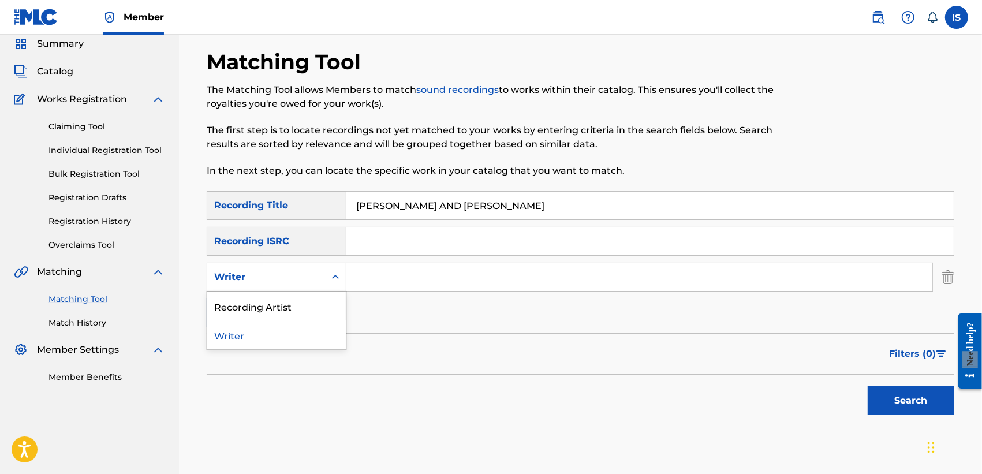
click at [278, 283] on div "Writer" at bounding box center [266, 277] width 104 height 14
click at [283, 308] on div "Recording Artist" at bounding box center [276, 305] width 138 height 29
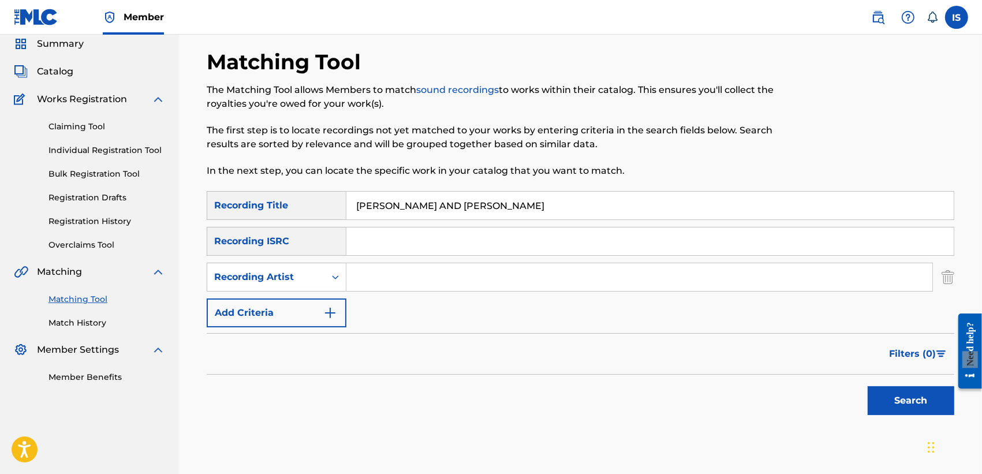
click at [406, 272] on input "Search Form" at bounding box center [639, 277] width 586 height 28
type input "didine"
click at [871, 383] on div "Search" at bounding box center [908, 398] width 92 height 46
click at [871, 391] on button "Search" at bounding box center [910, 400] width 87 height 29
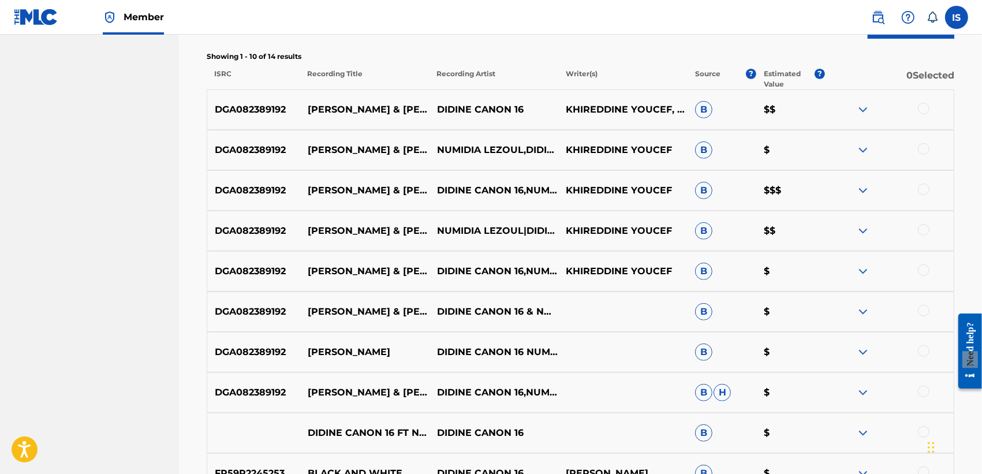
scroll to position [420, 0]
click at [871, 108] on div at bounding box center [924, 108] width 12 height 12
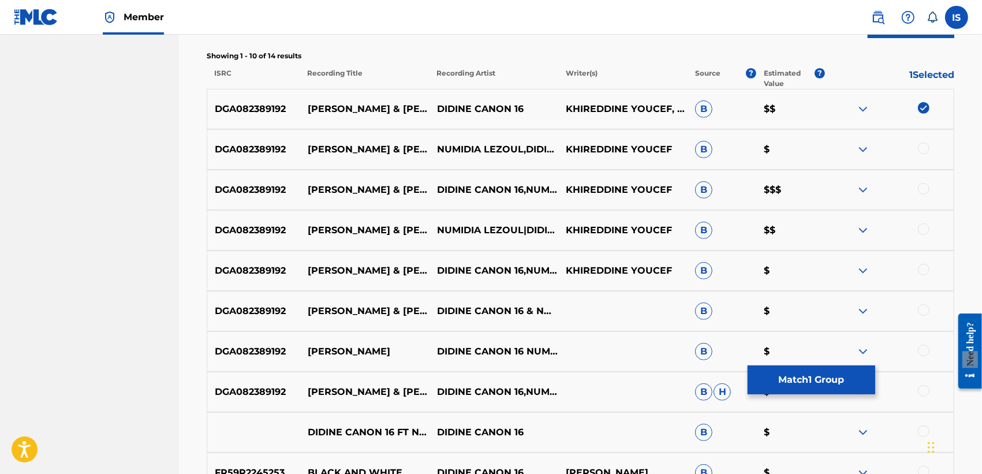
click at [871, 147] on div at bounding box center [924, 149] width 12 height 12
click at [871, 177] on div "DGA082389192 [PERSON_NAME] & [PERSON_NAME] CANON 16,NUMIDIA LEZOUL KHIREDDINE Y…" at bounding box center [580, 190] width 747 height 40
click at [871, 192] on div at bounding box center [924, 189] width 12 height 12
click at [871, 229] on div at bounding box center [924, 229] width 12 height 12
click at [871, 270] on div at bounding box center [924, 270] width 12 height 12
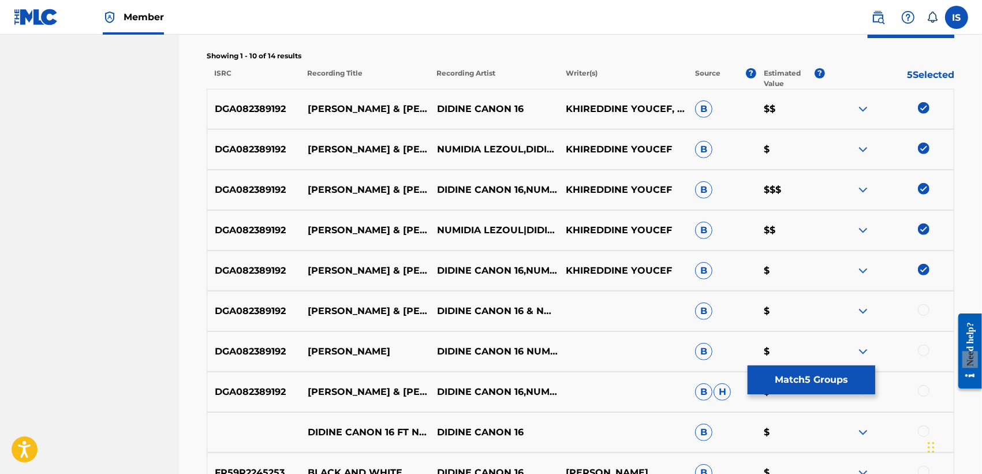
click at [871, 307] on div at bounding box center [924, 310] width 12 height 12
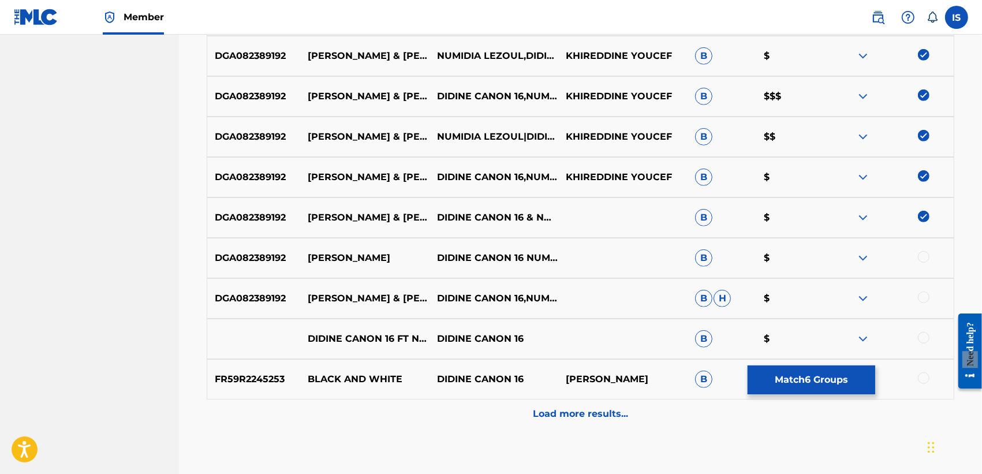
scroll to position [514, 0]
click at [871, 257] on div at bounding box center [924, 256] width 12 height 12
click at [871, 293] on div at bounding box center [924, 297] width 12 height 12
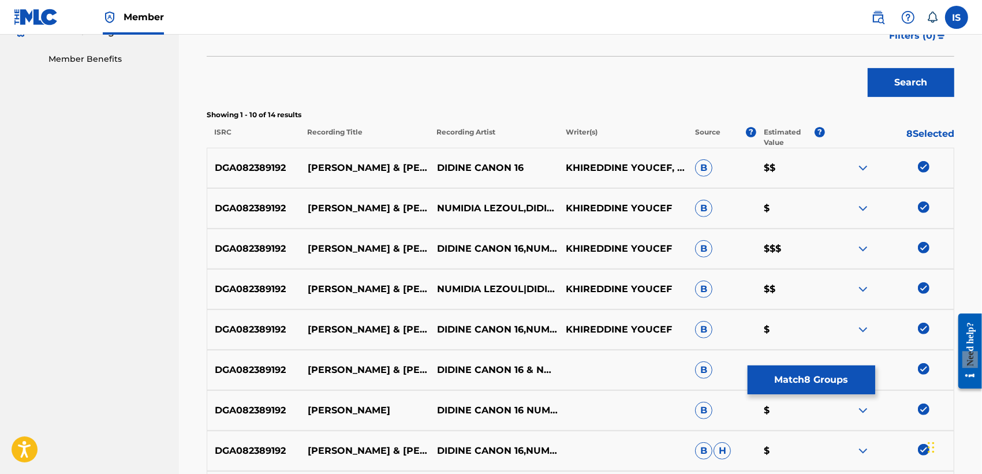
scroll to position [581, 0]
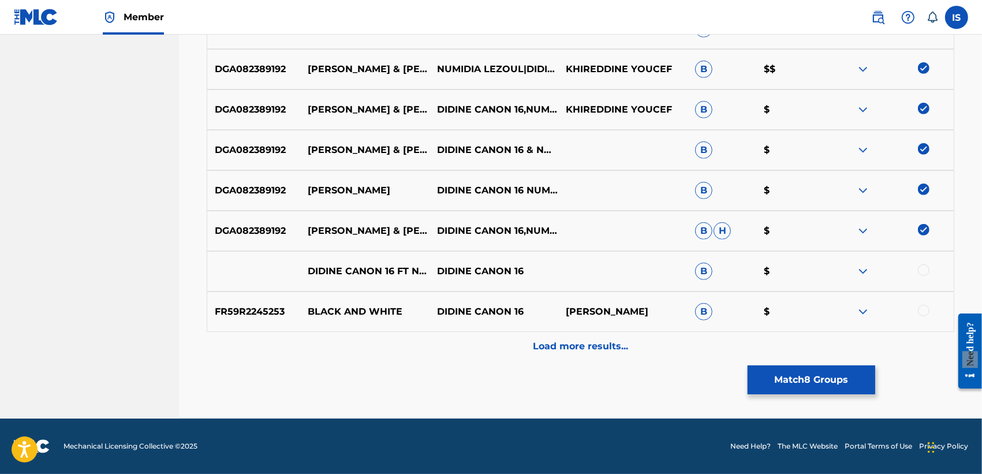
click at [871, 271] on div at bounding box center [924, 270] width 12 height 12
click at [590, 353] on p "Load more results..." at bounding box center [580, 346] width 95 height 14
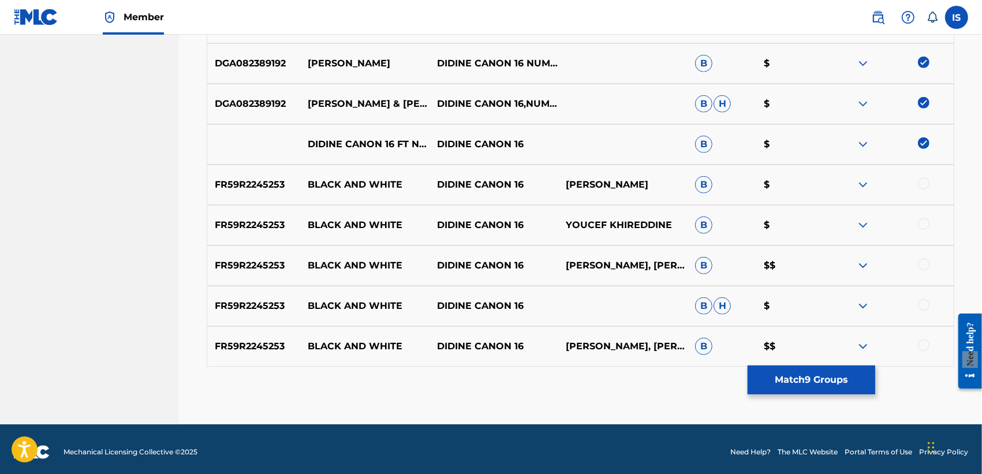
scroll to position [714, 0]
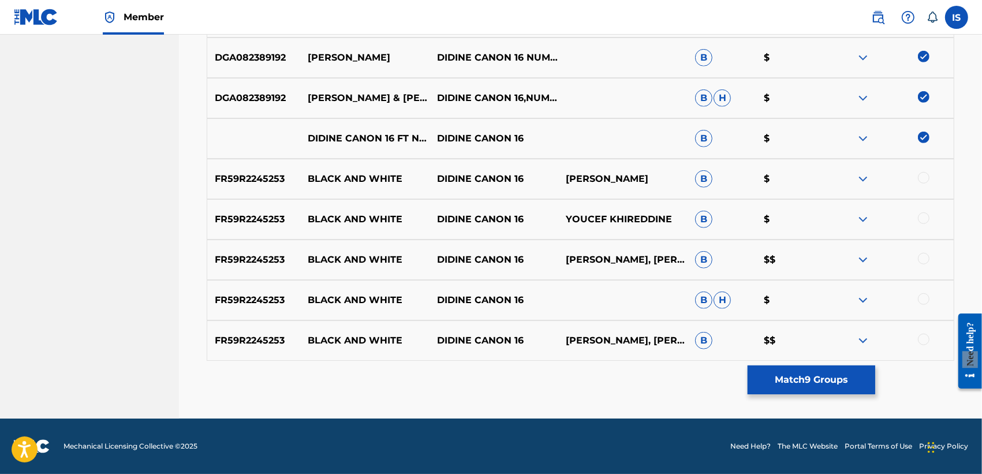
click at [798, 380] on button "Match 9 Groups" at bounding box center [811, 379] width 128 height 29
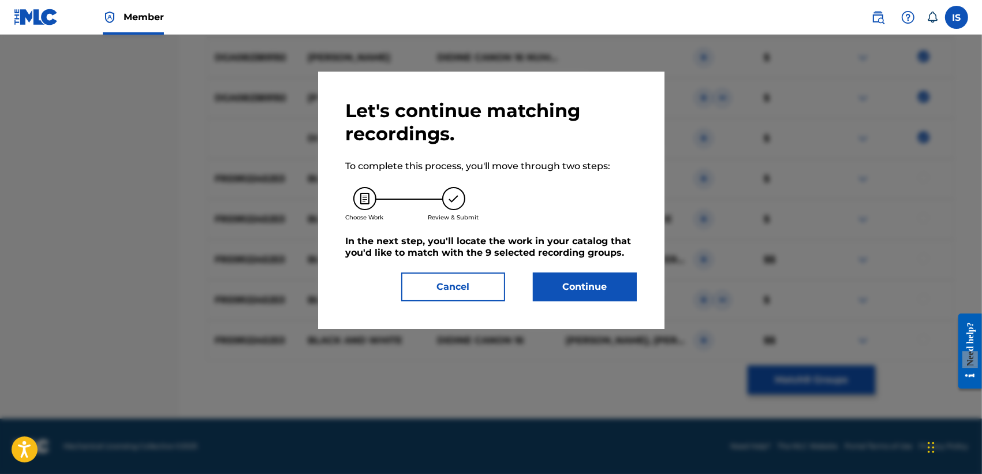
click at [561, 293] on button "Continue" at bounding box center [585, 286] width 104 height 29
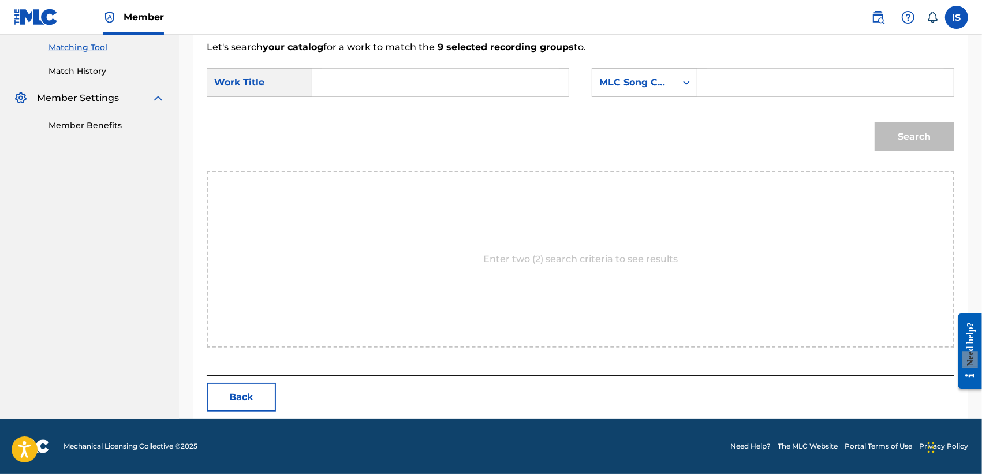
scroll to position [295, 0]
click at [330, 83] on input "Search Form" at bounding box center [440, 83] width 237 height 28
paste input "[PERSON_NAME] AND [PERSON_NAME]"
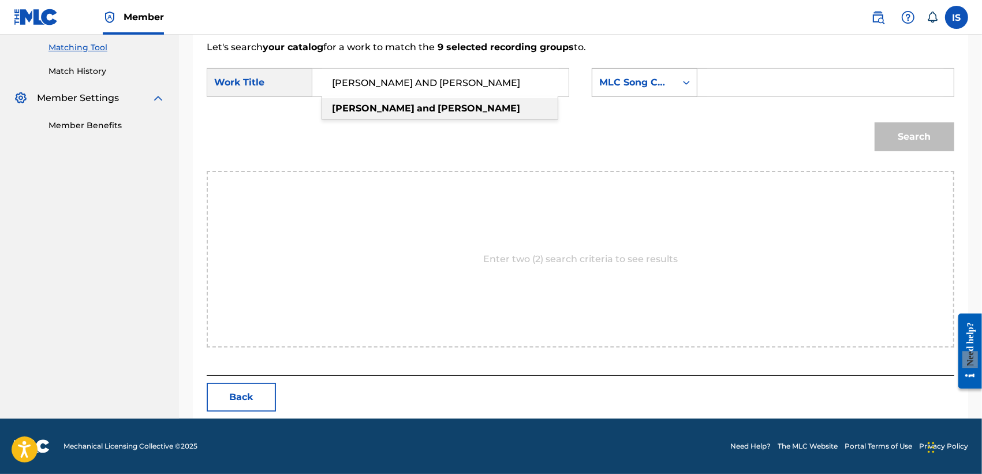
type input "[PERSON_NAME] AND [PERSON_NAME]"
click at [627, 89] on div "MLC Song Code" at bounding box center [634, 83] width 84 height 22
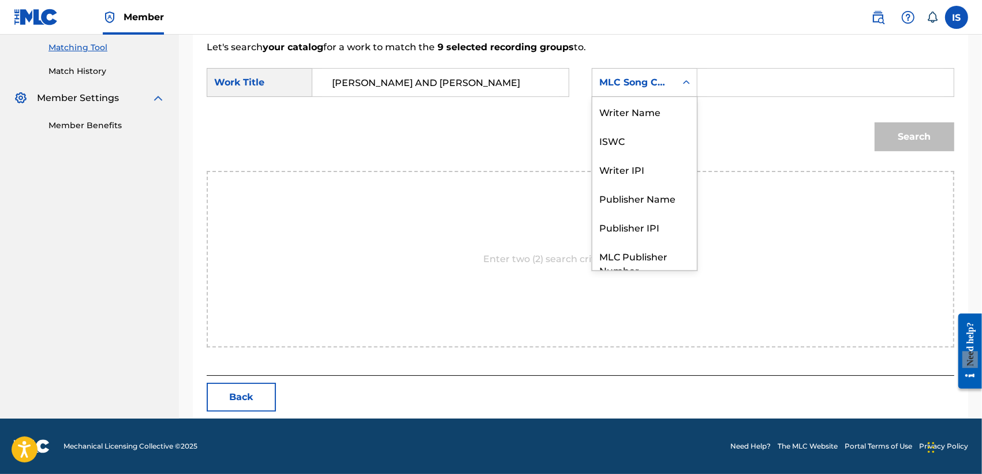
scroll to position [56, 0]
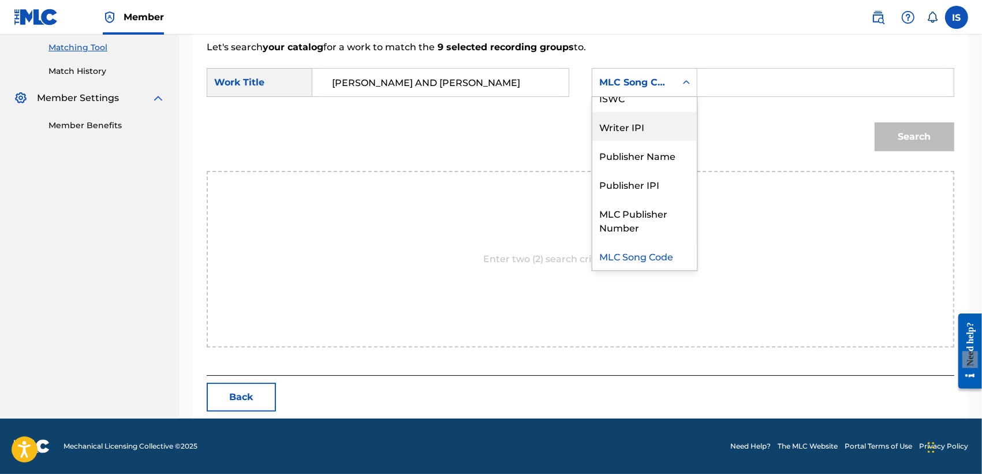
click at [682, 114] on div "Writer IPI" at bounding box center [644, 126] width 104 height 29
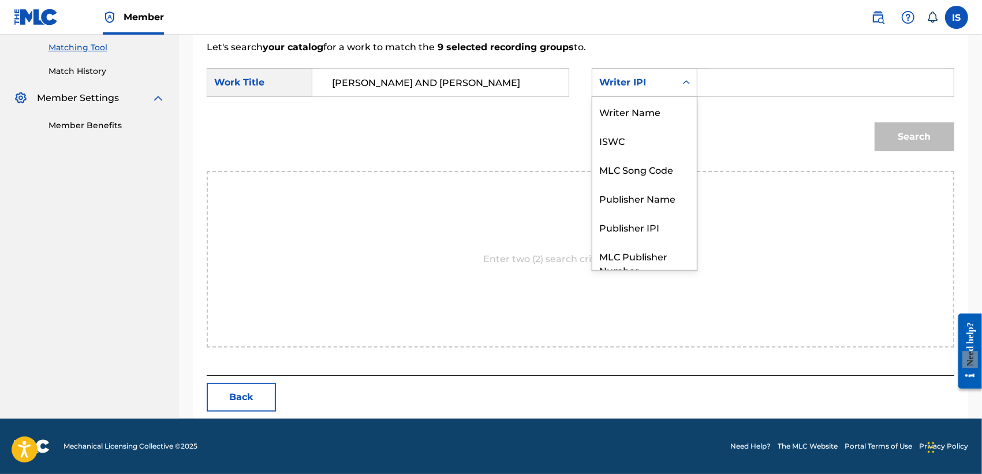
click at [652, 82] on div "Writer IPI" at bounding box center [634, 83] width 70 height 14
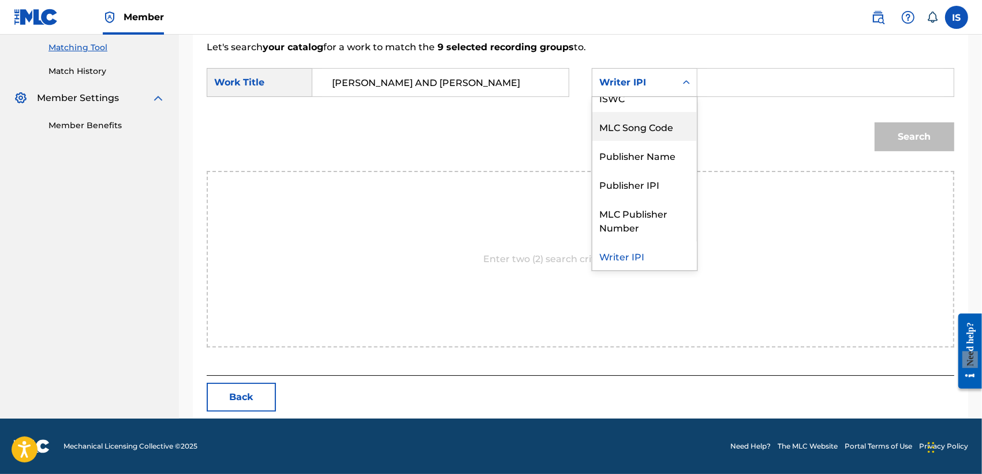
scroll to position [0, 0]
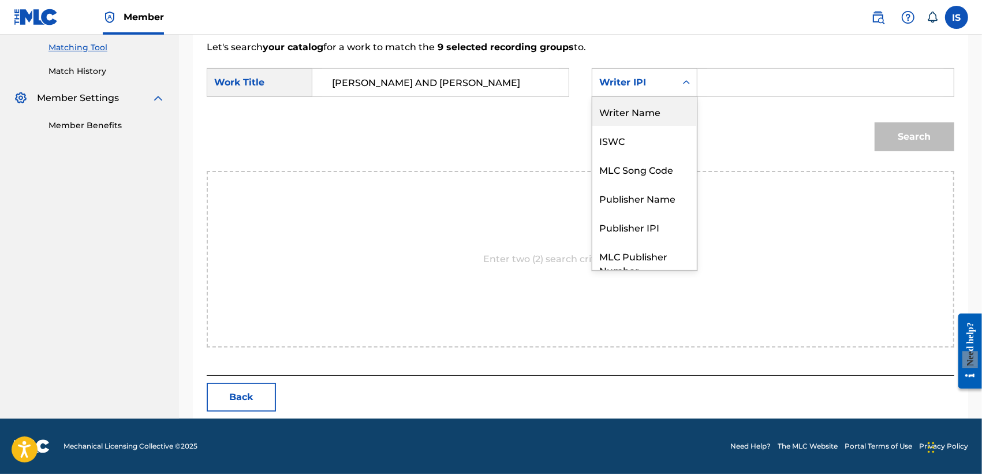
click at [635, 113] on div "Writer Name" at bounding box center [644, 111] width 104 height 29
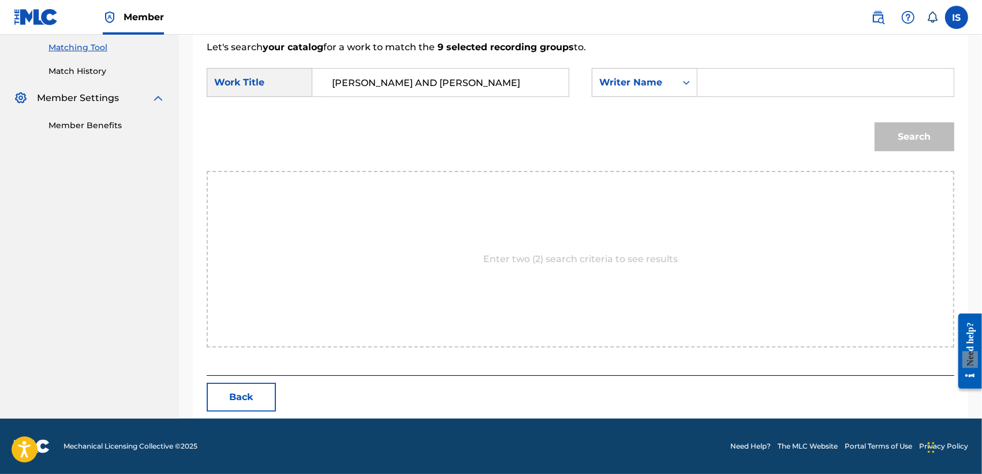
click at [712, 92] on input "Search Form" at bounding box center [825, 83] width 237 height 28
type input "khireddine"
click at [871, 136] on button "Search" at bounding box center [914, 136] width 80 height 29
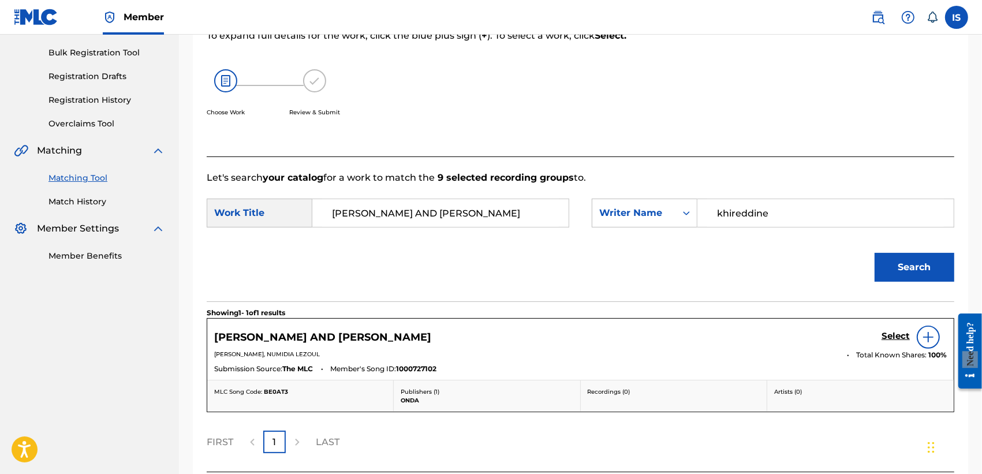
scroll to position [261, 0]
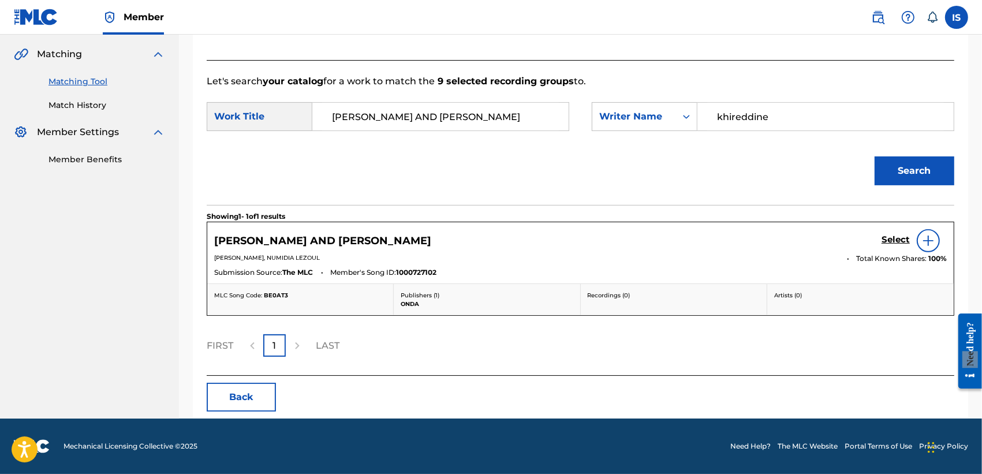
click at [871, 241] on h5 "Select" at bounding box center [895, 239] width 28 height 11
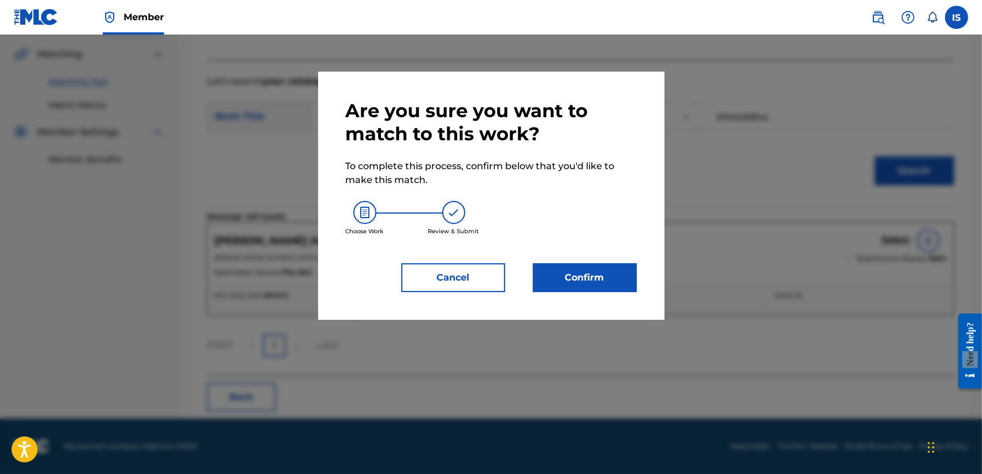
click at [563, 286] on button "Confirm" at bounding box center [585, 277] width 104 height 29
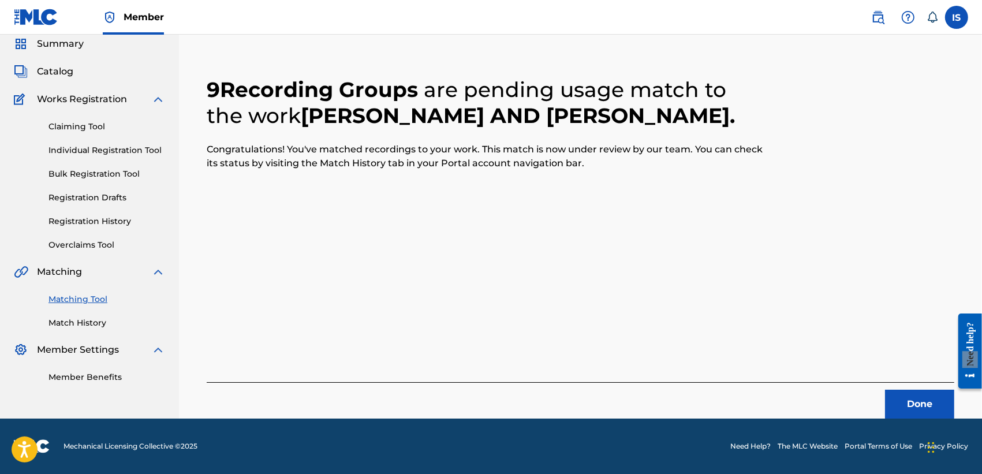
scroll to position [43, 0]
click at [871, 399] on button "Done" at bounding box center [919, 404] width 69 height 29
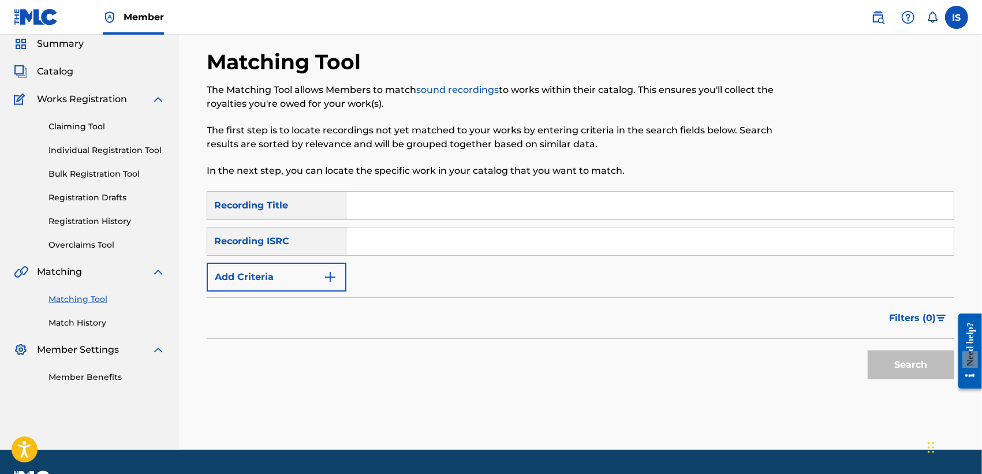
click at [387, 221] on div "SearchWithCriteriaf35061c3-5625-4ec6-b02c-04c29010c22f Recording Title SearchWi…" at bounding box center [580, 241] width 747 height 100
click at [371, 207] on input "Search Form" at bounding box center [649, 206] width 607 height 28
paste input "PAPITO (GENERIQUE:EL IKHTIAR1)"
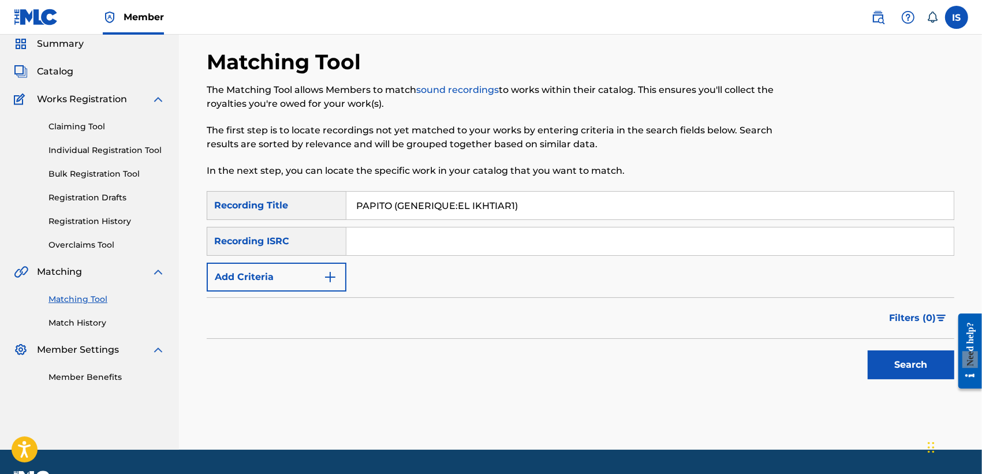
type input "PAPITO (GENERIQUE:EL IKHTIAR1)"
click at [275, 268] on button "Add Criteria" at bounding box center [277, 277] width 140 height 29
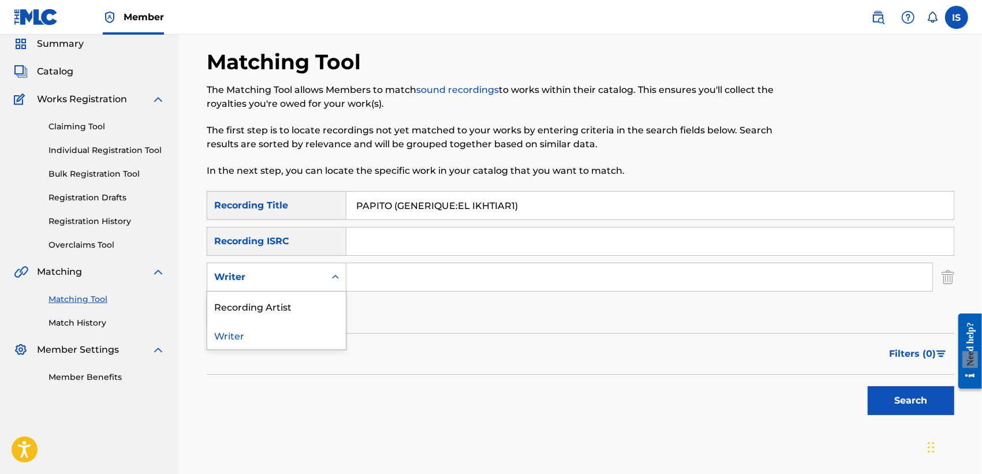
click at [297, 280] on div "Writer" at bounding box center [266, 277] width 104 height 14
click at [305, 301] on div "Recording Artist" at bounding box center [276, 305] width 138 height 29
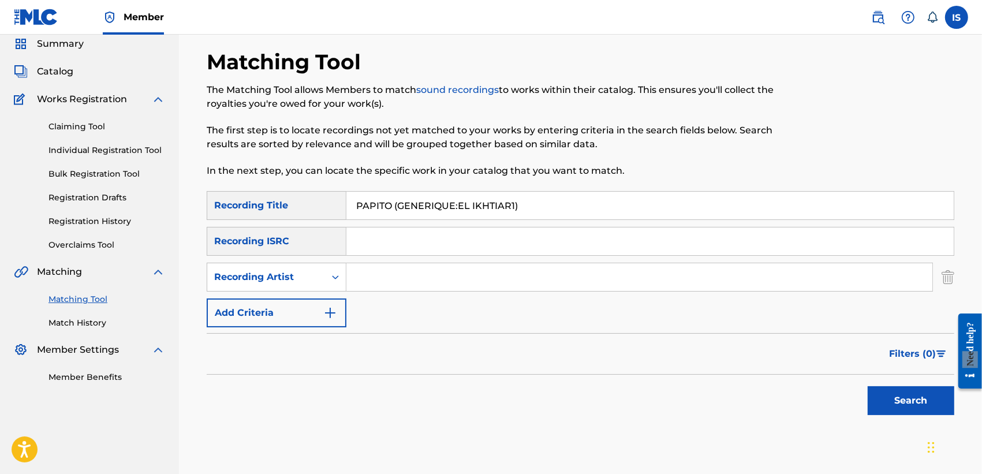
click at [392, 280] on input "Search Form" at bounding box center [639, 277] width 586 height 28
type input "didine"
drag, startPoint x: 795, startPoint y: 351, endPoint x: 962, endPoint y: 413, distance: 178.0
click at [871, 413] on div "Matching Tool The Matching Tool allows Members to match sound recordings to wor…" at bounding box center [580, 267] width 775 height 436
click at [871, 413] on button "Search" at bounding box center [910, 400] width 87 height 29
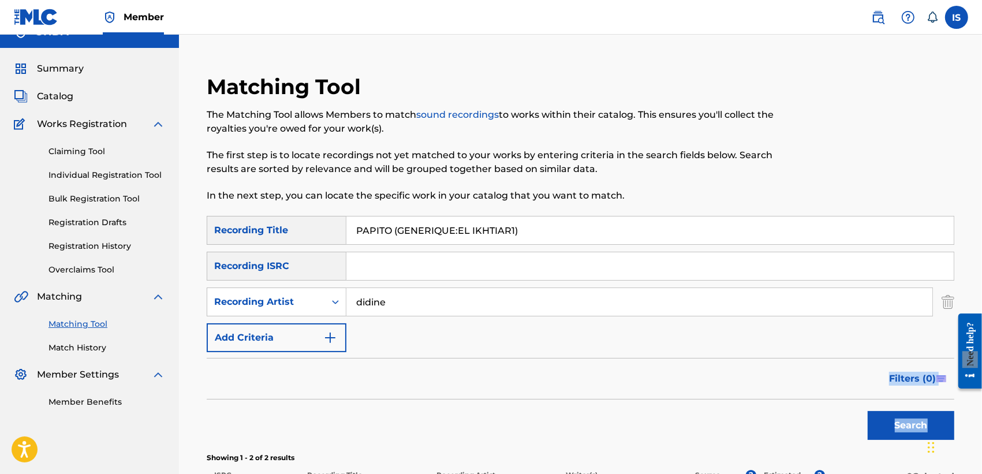
scroll to position [229, 0]
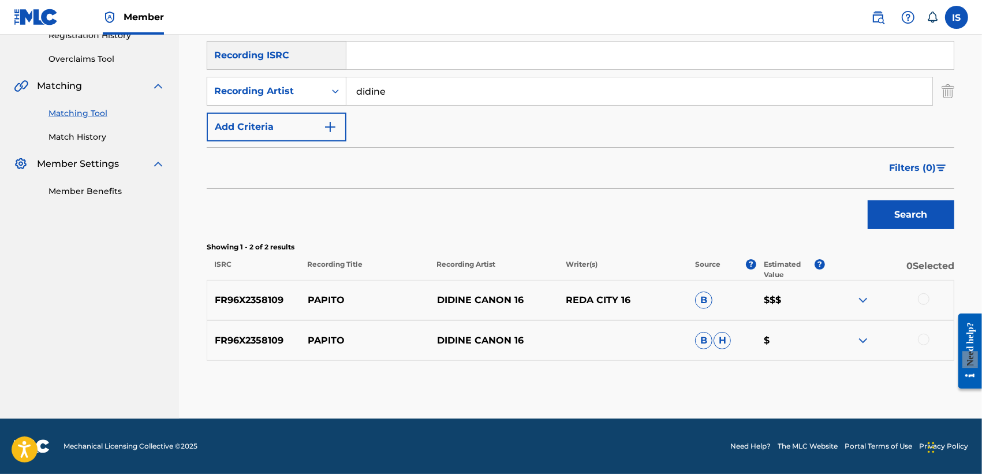
click at [871, 299] on div at bounding box center [924, 299] width 12 height 12
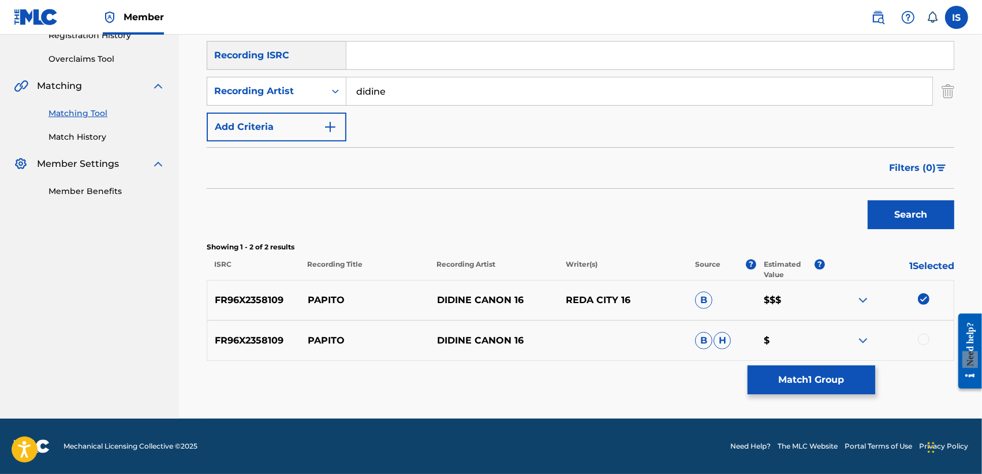
click at [871, 341] on div at bounding box center [924, 340] width 12 height 12
click at [788, 381] on button "Match 2 Groups" at bounding box center [811, 379] width 128 height 29
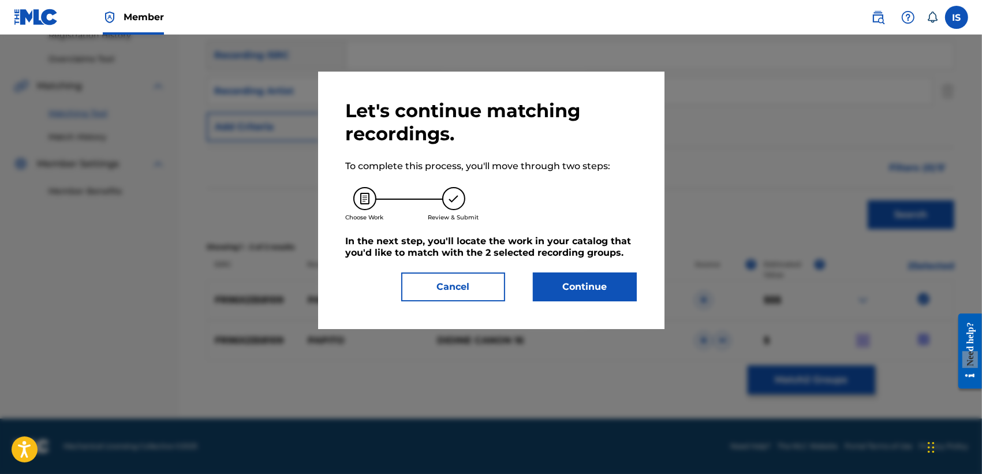
drag, startPoint x: 500, startPoint y: 287, endPoint x: 529, endPoint y: 300, distance: 31.5
click at [529, 300] on div "Cancel Continue" at bounding box center [491, 286] width 291 height 29
click at [560, 297] on button "Continue" at bounding box center [585, 286] width 104 height 29
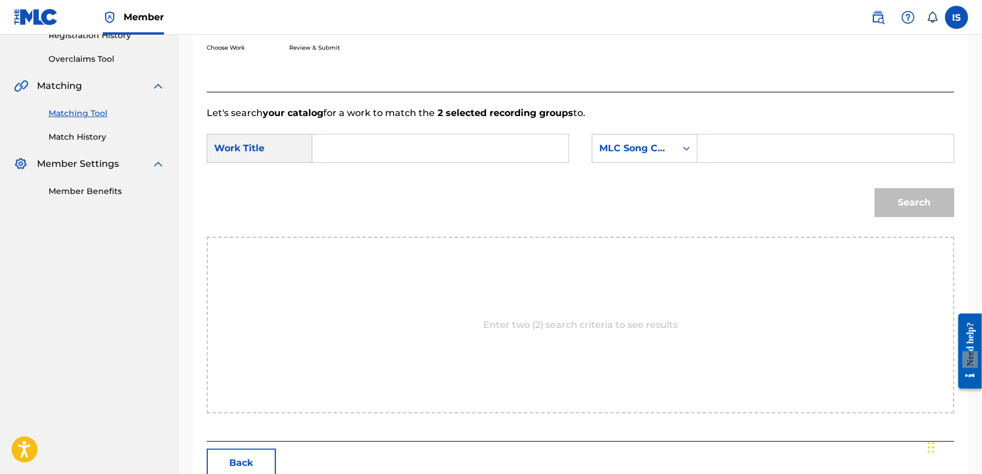
click at [435, 147] on input "Search Form" at bounding box center [440, 148] width 237 height 28
paste input "PAPITO (GENERIQUE:EL IKHTIAR1)"
type input "PAPITO (GENERIQUE:EL IKHTIAR1)"
click at [647, 153] on div "MLC Song Code" at bounding box center [634, 148] width 70 height 14
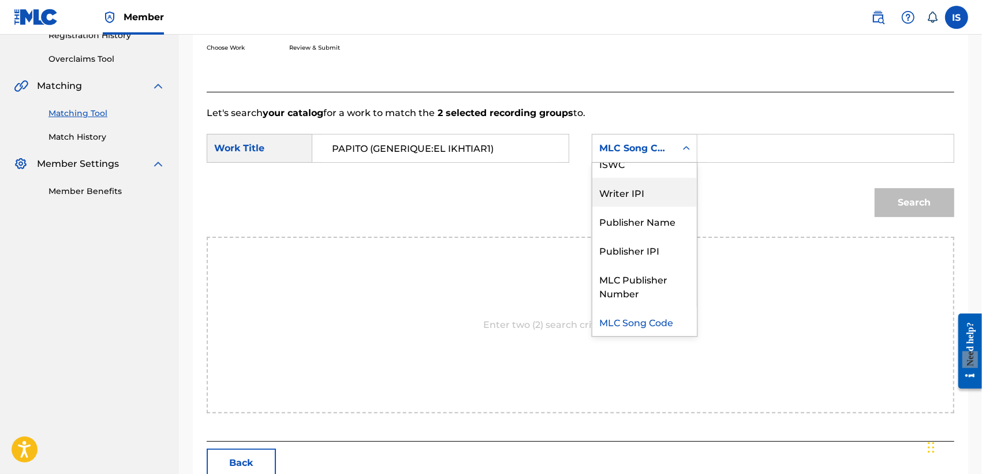
scroll to position [0, 0]
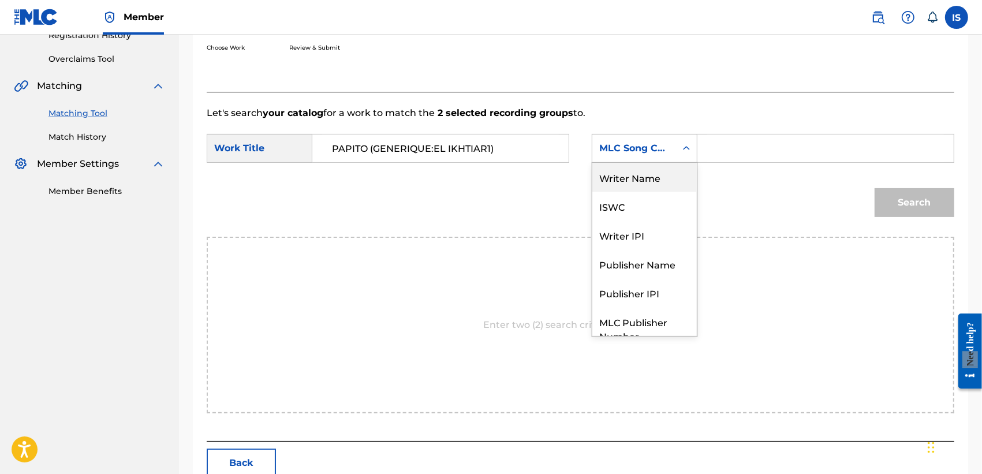
click at [642, 179] on div "Writer Name" at bounding box center [644, 177] width 104 height 29
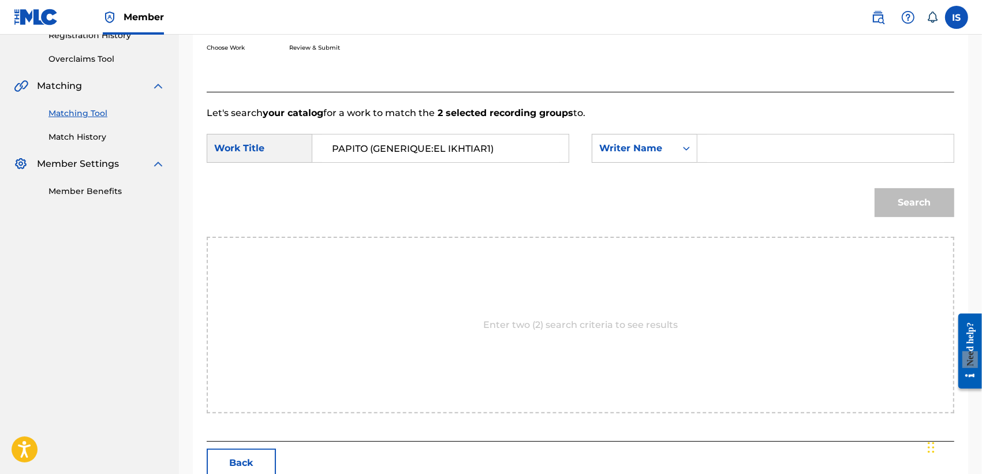
click at [747, 159] on input "Search Form" at bounding box center [825, 148] width 237 height 28
click at [871, 188] on button "Search" at bounding box center [914, 202] width 80 height 29
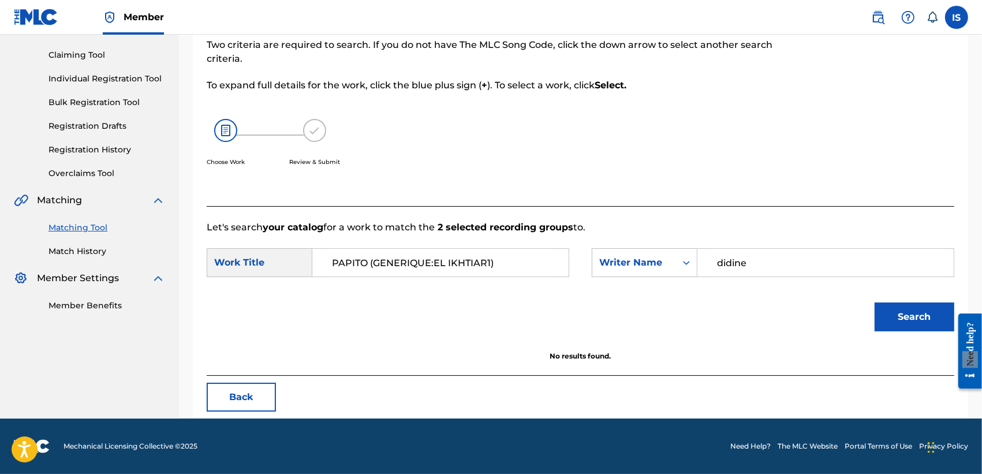
scroll to position [114, 0]
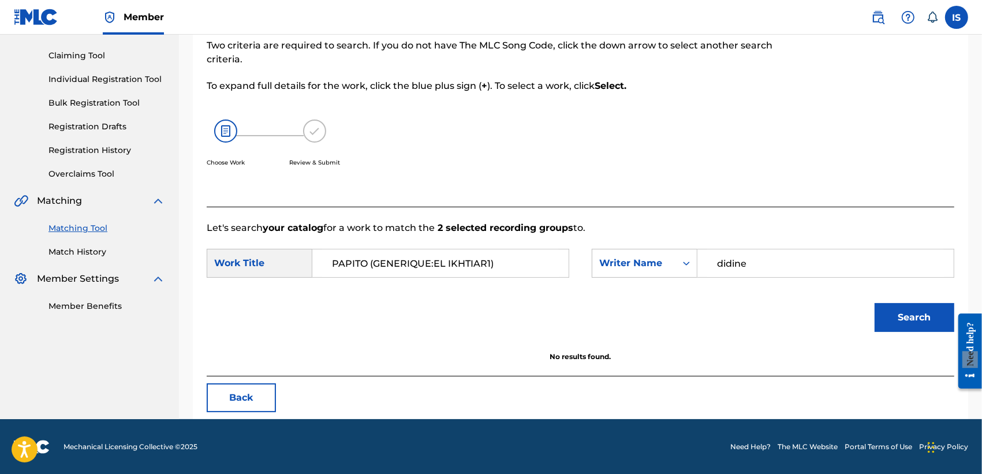
click at [739, 257] on input "didine" at bounding box center [825, 263] width 237 height 28
type input "khireddine"
click at [871, 303] on button "Search" at bounding box center [914, 317] width 80 height 29
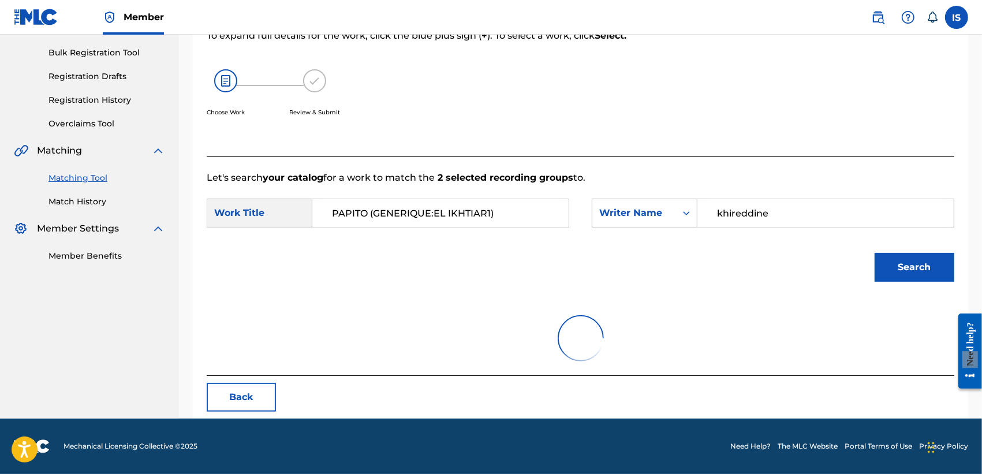
scroll to position [229, 0]
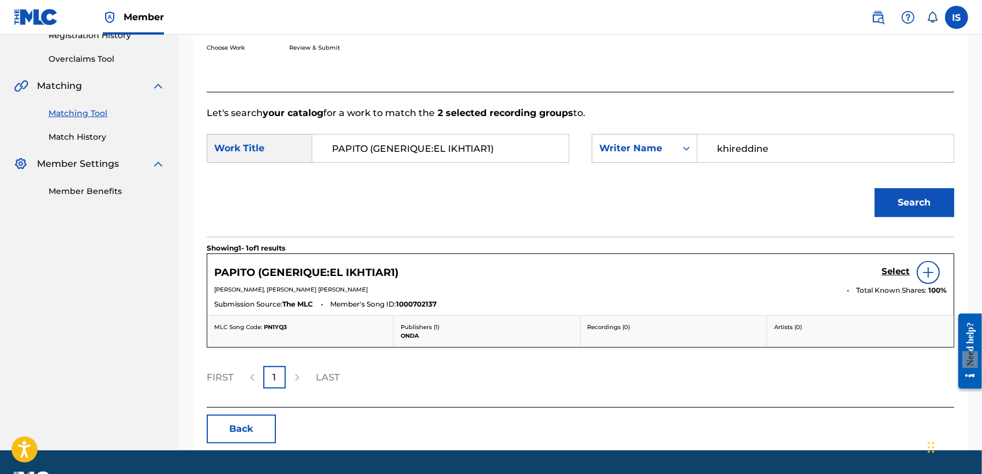
click at [871, 266] on h5 "Select" at bounding box center [895, 271] width 28 height 11
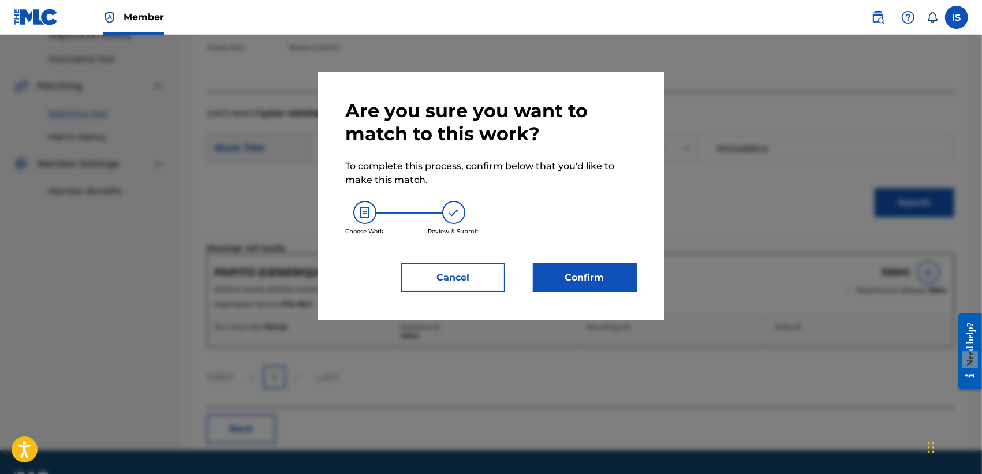
click at [602, 273] on button "Confirm" at bounding box center [585, 277] width 104 height 29
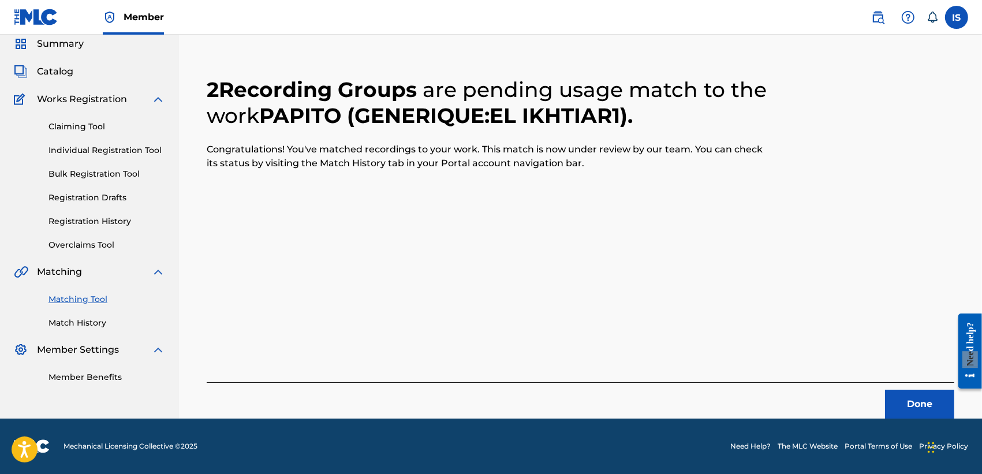
scroll to position [43, 0]
drag, startPoint x: 607, startPoint y: 278, endPoint x: 664, endPoint y: 270, distance: 57.0
click at [664, 270] on div "2 Recording Groups are pending usage match to the work PAPITO (GENERIQUE:EL IKH…" at bounding box center [580, 233] width 747 height 369
click at [871, 411] on button "Done" at bounding box center [919, 404] width 69 height 29
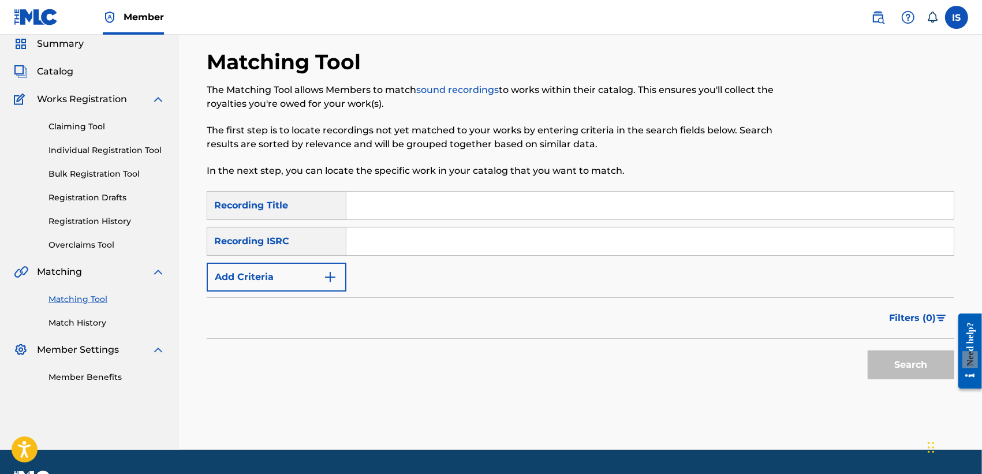
click at [451, 208] on input "Search Form" at bounding box center [649, 206] width 607 height 28
paste input "JAMAIS"
type input "JAMAIS"
click at [293, 265] on button "Add Criteria" at bounding box center [277, 277] width 140 height 29
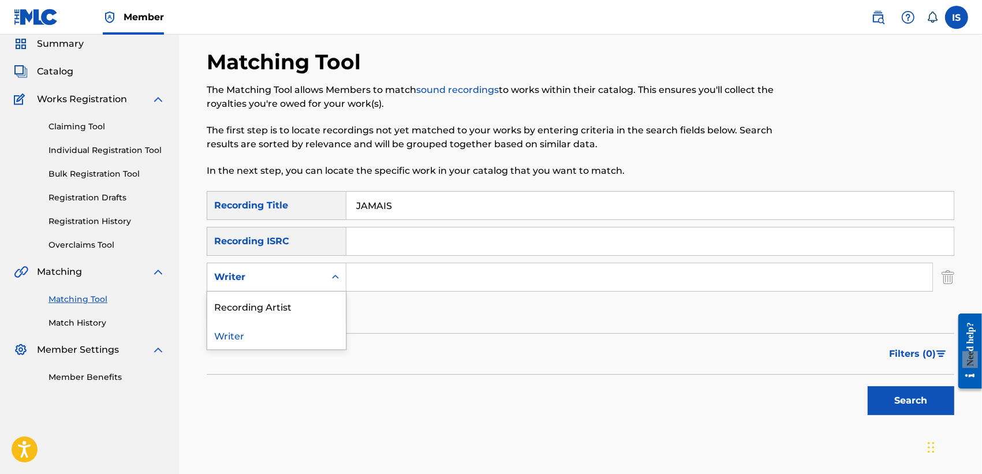
click at [284, 271] on div "Writer" at bounding box center [266, 277] width 104 height 14
click at [289, 298] on div "Recording Artist" at bounding box center [276, 305] width 138 height 29
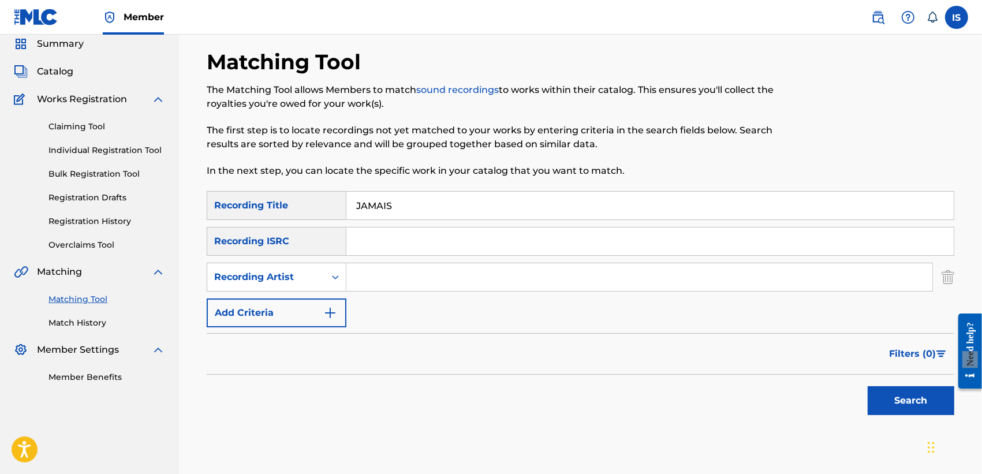
click at [416, 267] on input "Search Form" at bounding box center [639, 277] width 586 height 28
type input "didine"
click at [867, 386] on button "Search" at bounding box center [910, 400] width 87 height 29
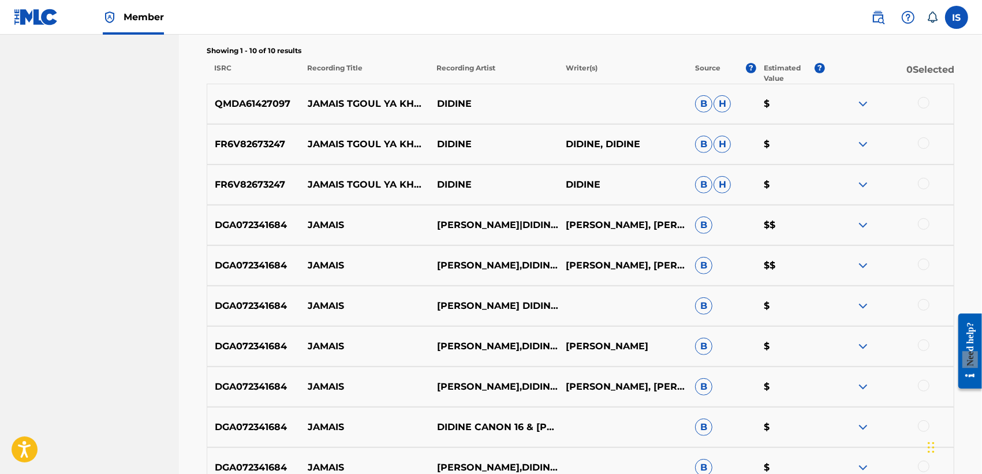
scroll to position [428, 0]
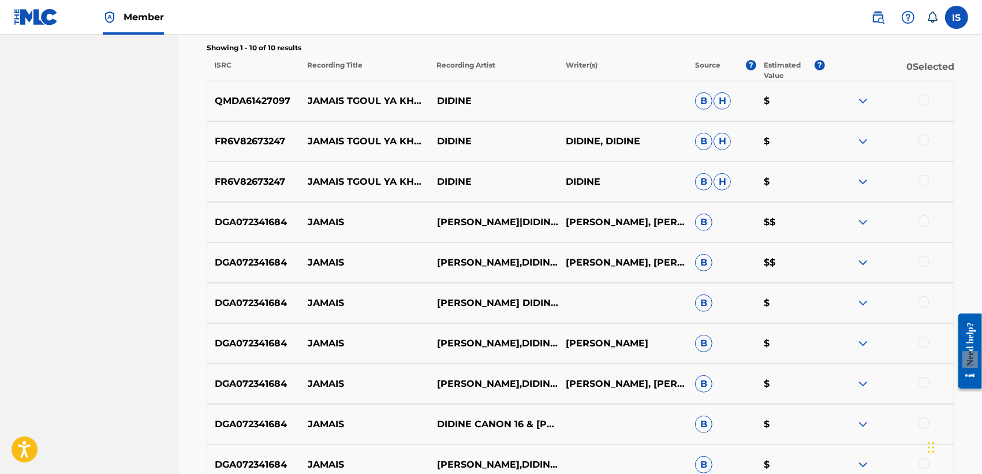
click at [871, 217] on div at bounding box center [924, 221] width 12 height 12
click at [871, 260] on div at bounding box center [924, 262] width 12 height 12
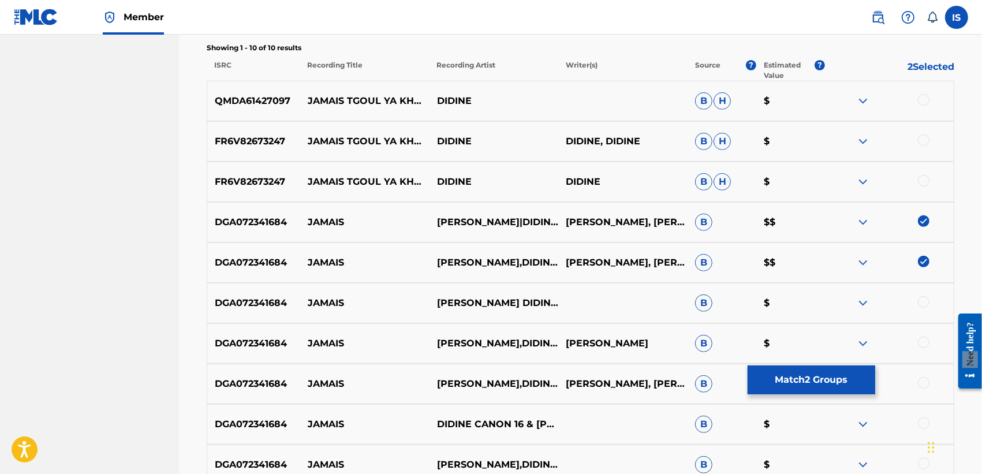
click at [871, 298] on div at bounding box center [924, 302] width 12 height 12
click at [871, 342] on div at bounding box center [924, 342] width 12 height 12
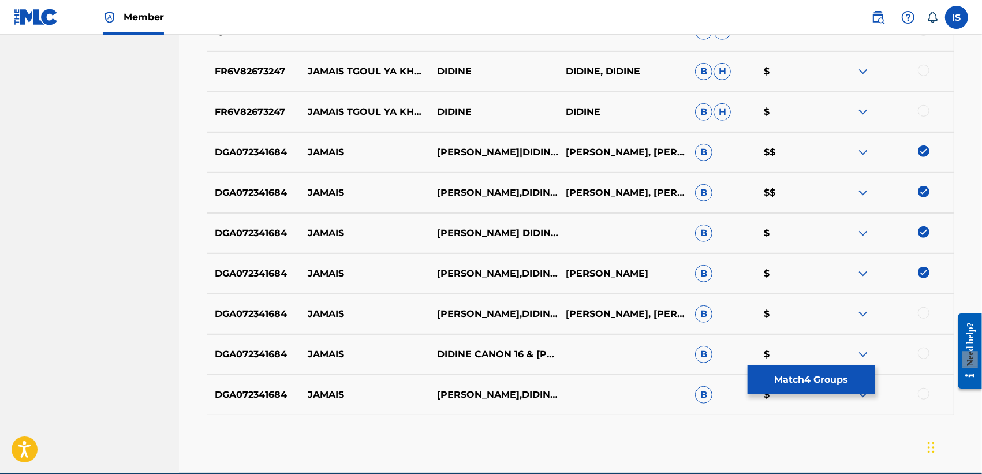
scroll to position [552, 0]
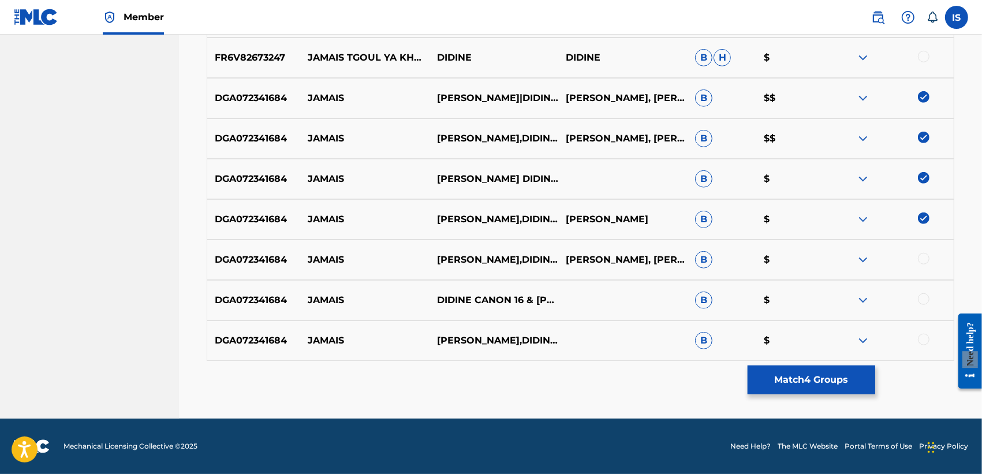
click at [871, 257] on div at bounding box center [924, 259] width 12 height 12
click at [871, 298] on div at bounding box center [924, 299] width 12 height 12
click at [871, 338] on div at bounding box center [924, 340] width 12 height 12
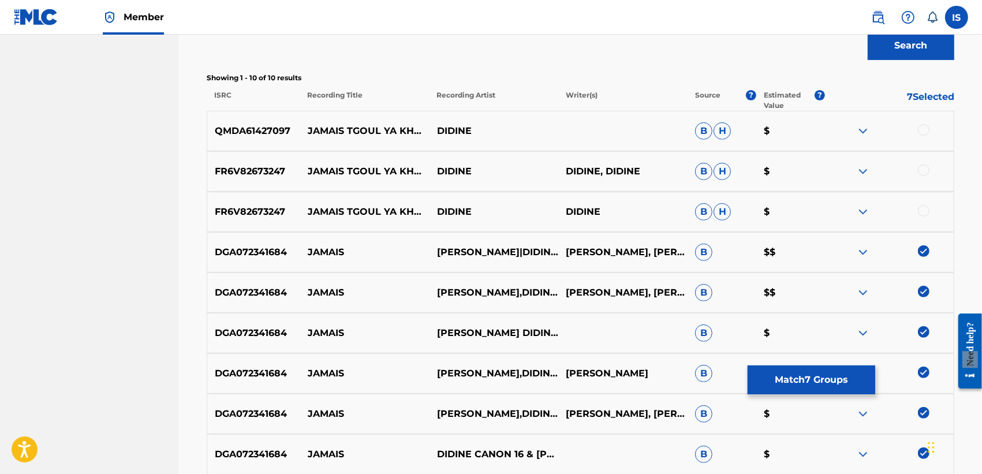
scroll to position [415, 0]
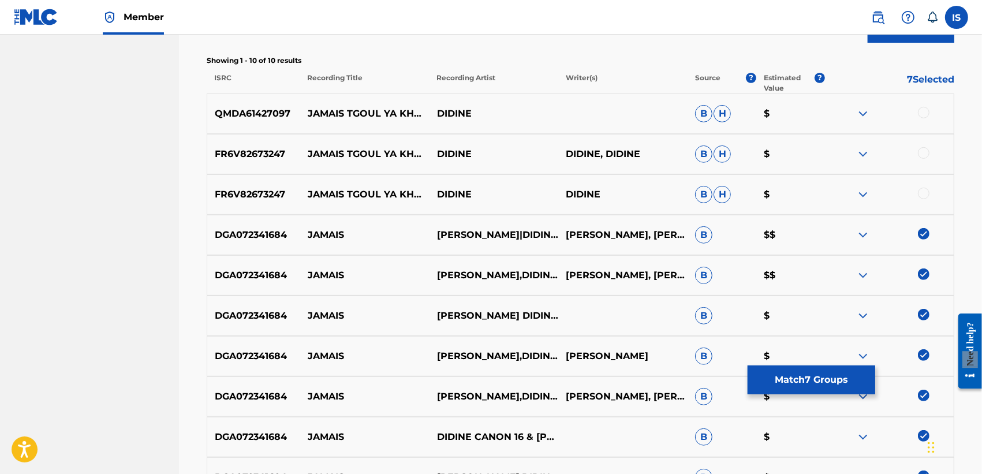
click at [797, 381] on button "Match 7 Groups" at bounding box center [811, 379] width 128 height 29
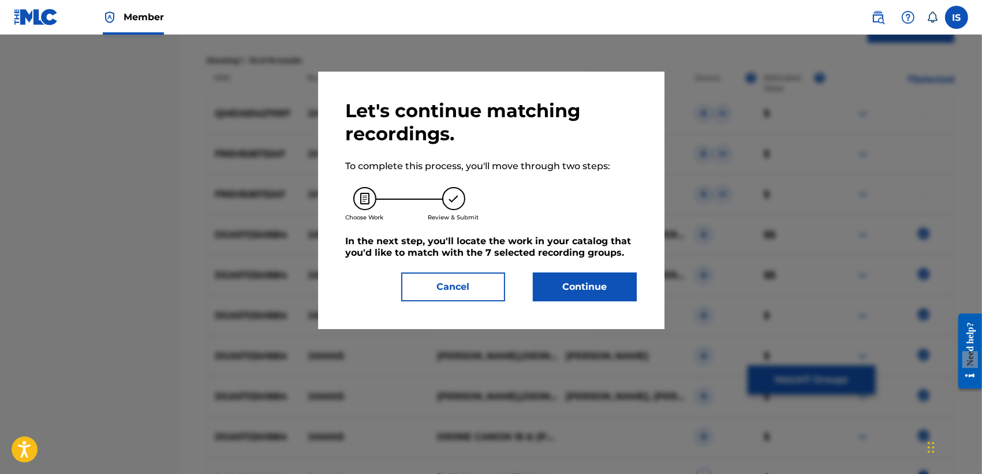
click at [564, 294] on button "Continue" at bounding box center [585, 286] width 104 height 29
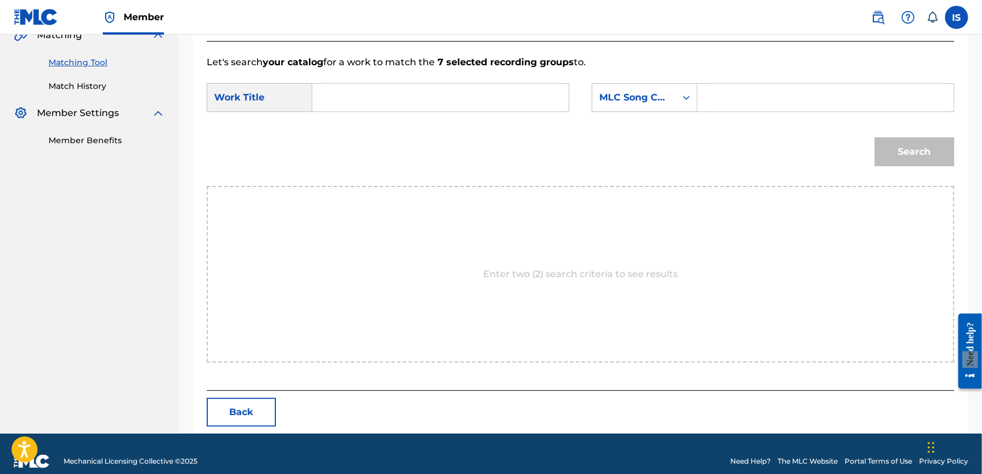
scroll to position [295, 0]
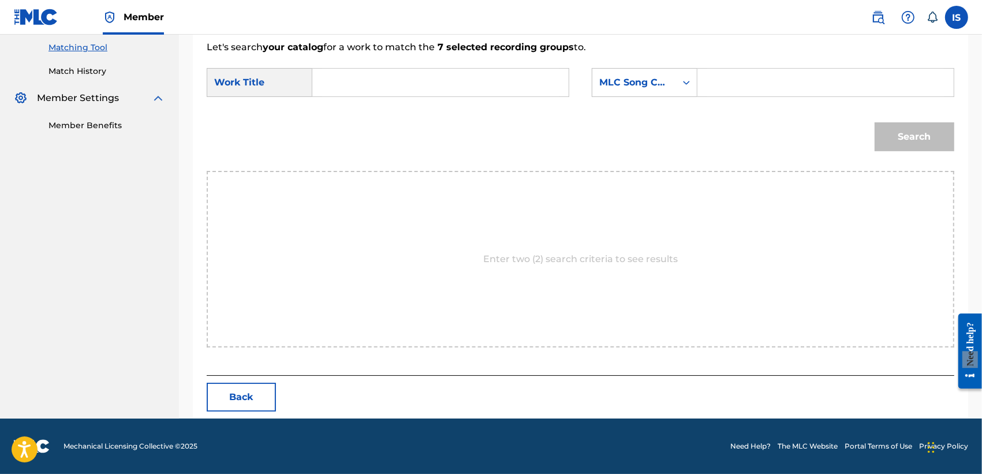
click at [347, 63] on form "SearchWithCriteria97595bae-b789-4ee4-b112-0e3a483eba26 Work Title SearchWithCri…" at bounding box center [580, 112] width 747 height 117
click at [346, 81] on input "Search Form" at bounding box center [440, 83] width 237 height 28
paste input "JAMAIS"
type input "JAMAIS"
click at [627, 77] on div "MLC Song Code" at bounding box center [634, 83] width 70 height 14
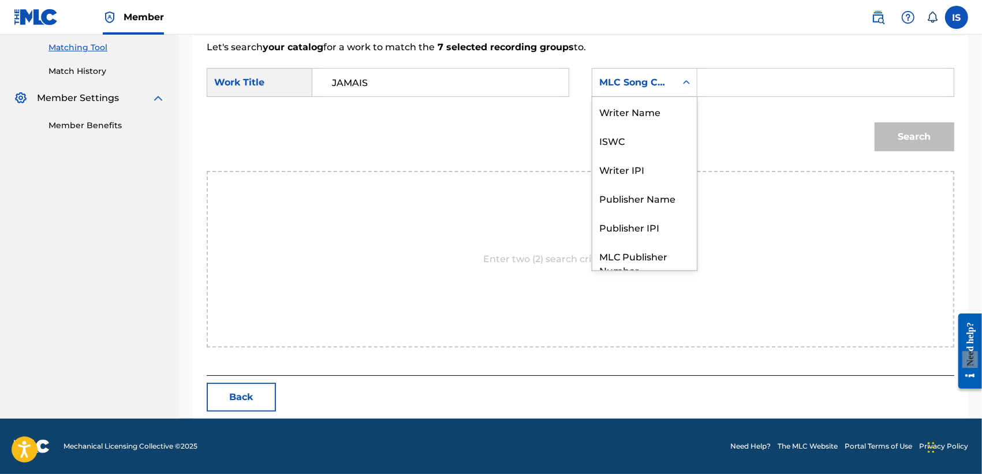
scroll to position [56, 0]
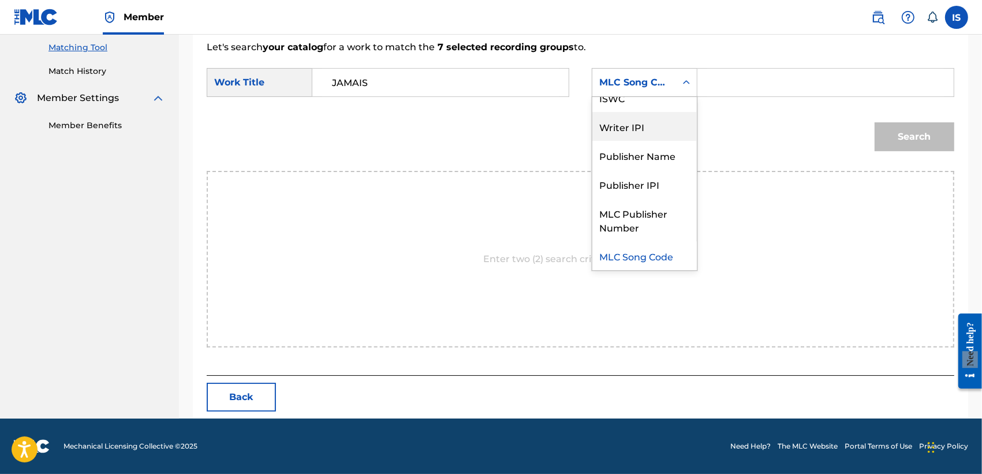
drag, startPoint x: 643, startPoint y: 107, endPoint x: 700, endPoint y: 113, distance: 56.8
click at [685, 110] on div "Writer Name ISWC Writer IPI Publisher Name Publisher IPI MLC Publisher Number M…" at bounding box center [644, 183] width 104 height 173
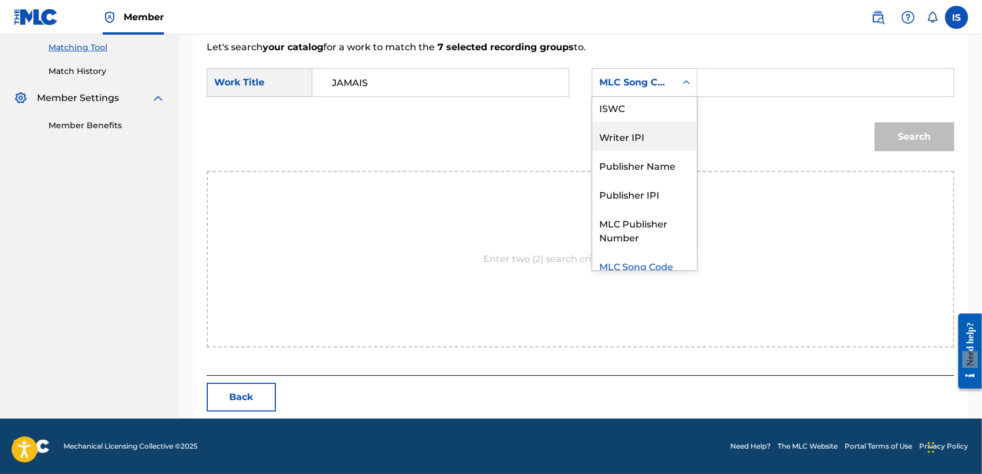
scroll to position [0, 0]
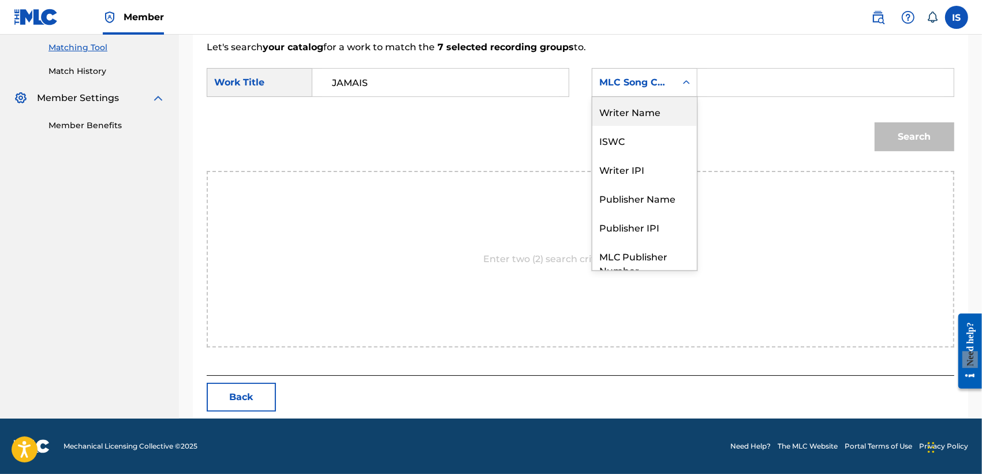
click at [630, 125] on div "Writer Name" at bounding box center [644, 111] width 104 height 29
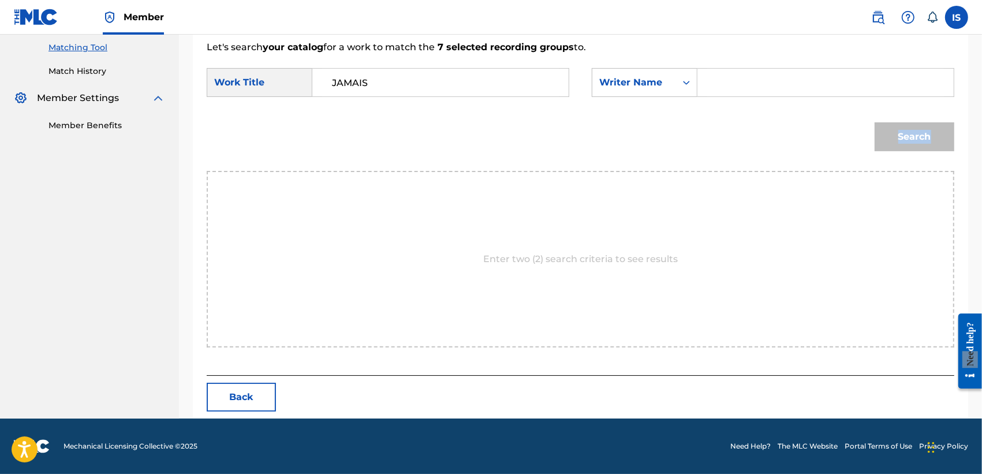
drag, startPoint x: 630, startPoint y: 125, endPoint x: 736, endPoint y: 96, distance: 109.9
click at [733, 98] on form "SearchWithCriteria97595bae-b789-4ee4-b112-0e3a483eba26 Work Title JAMAIS Search…" at bounding box center [580, 112] width 747 height 117
click at [736, 96] on div "Search Form" at bounding box center [825, 82] width 257 height 29
click at [735, 92] on input "Search Form" at bounding box center [825, 83] width 237 height 28
type input "khireddine"
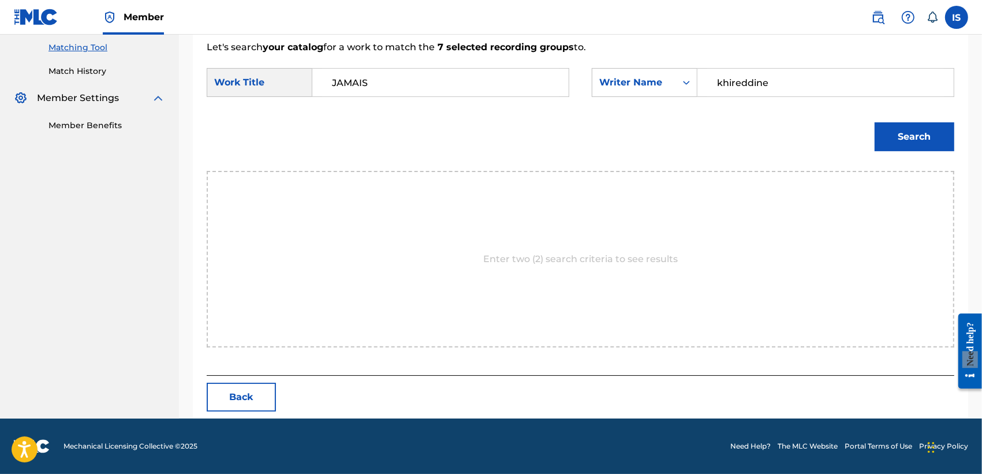
click at [871, 134] on button "Search" at bounding box center [914, 136] width 80 height 29
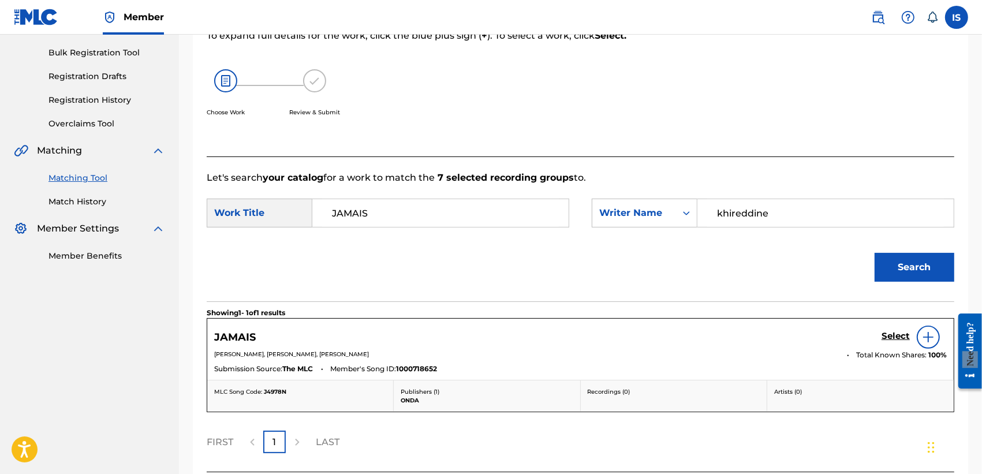
scroll to position [261, 0]
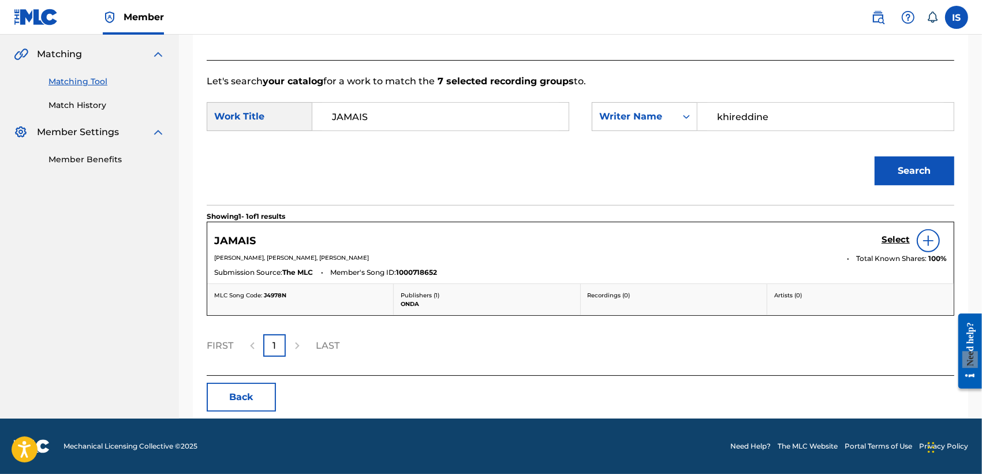
click at [871, 242] on h5 "Select" at bounding box center [895, 239] width 28 height 11
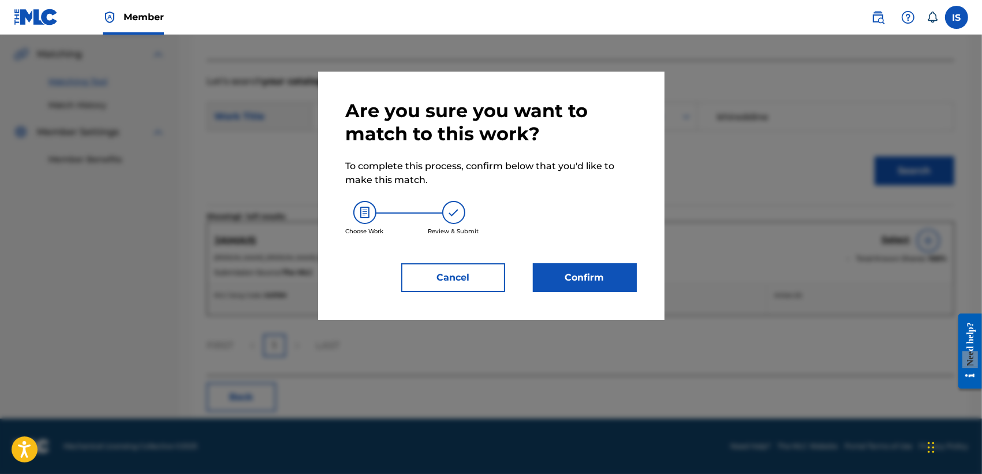
click at [577, 284] on button "Confirm" at bounding box center [585, 277] width 104 height 29
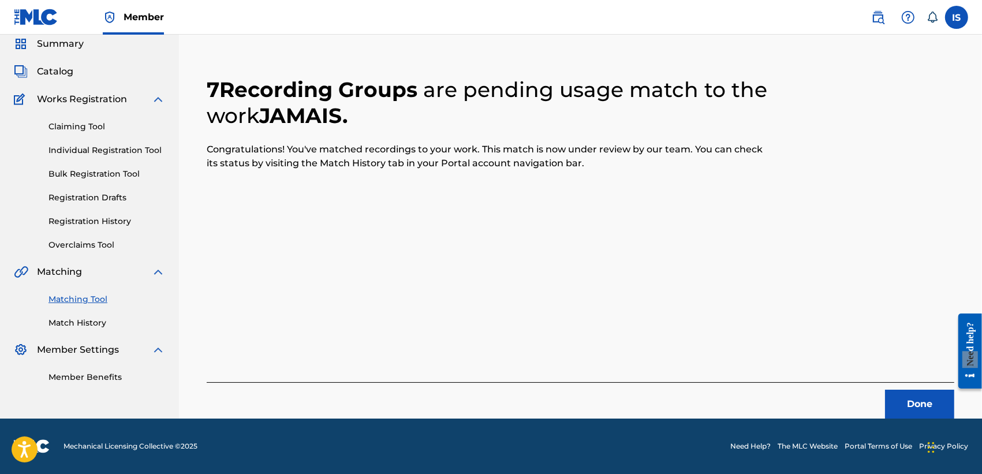
scroll to position [43, 0]
click at [871, 410] on button "Done" at bounding box center [919, 404] width 69 height 29
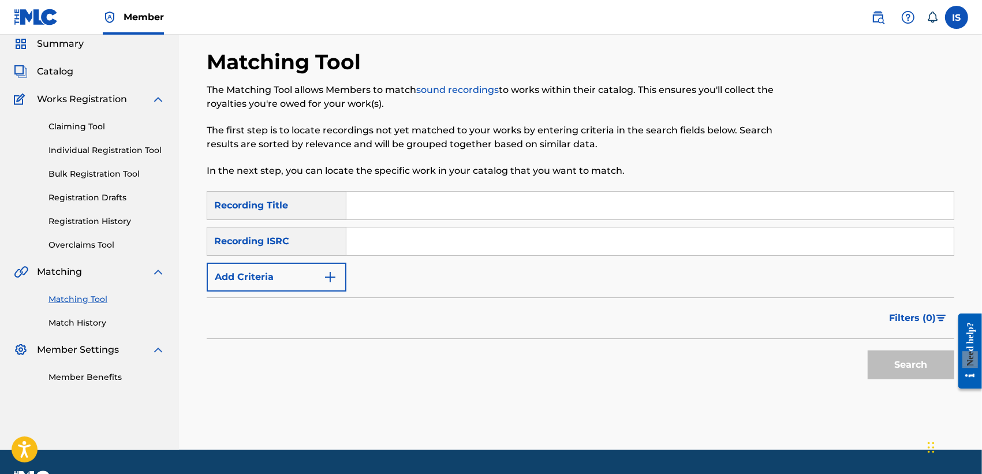
click at [423, 218] on input "Search Form" at bounding box center [649, 206] width 607 height 28
paste input "SAUVAGE"
type input "SAUVAGE"
click at [297, 266] on button "Add Criteria" at bounding box center [277, 277] width 140 height 29
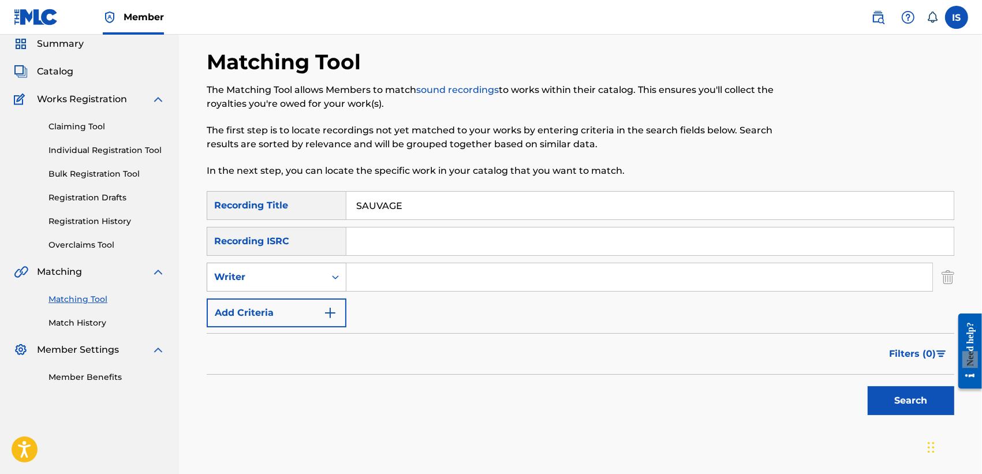
click at [283, 275] on div "Writer" at bounding box center [266, 277] width 104 height 14
click at [290, 307] on div "Recording Artist" at bounding box center [276, 305] width 138 height 29
click at [379, 267] on input "Search Form" at bounding box center [639, 277] width 586 height 28
type input "didine"
click at [867, 386] on button "Search" at bounding box center [910, 400] width 87 height 29
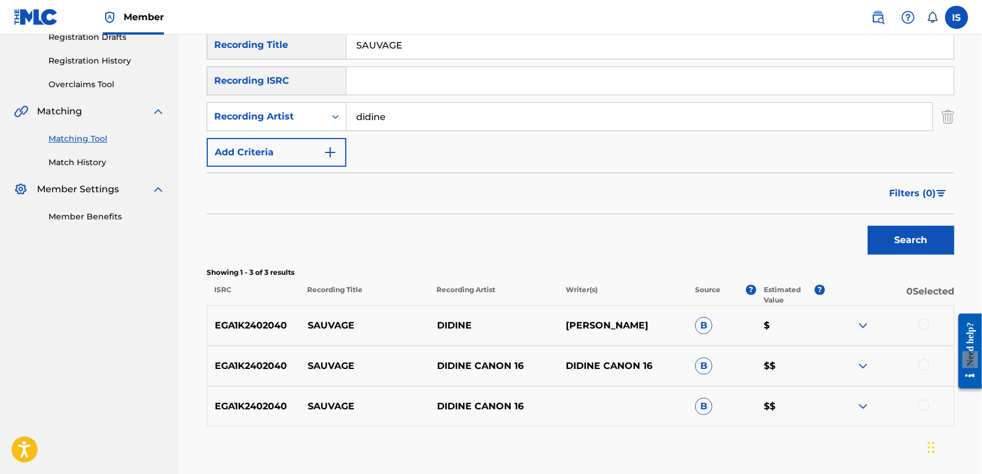
scroll to position [205, 0]
click at [871, 321] on div at bounding box center [924, 323] width 12 height 12
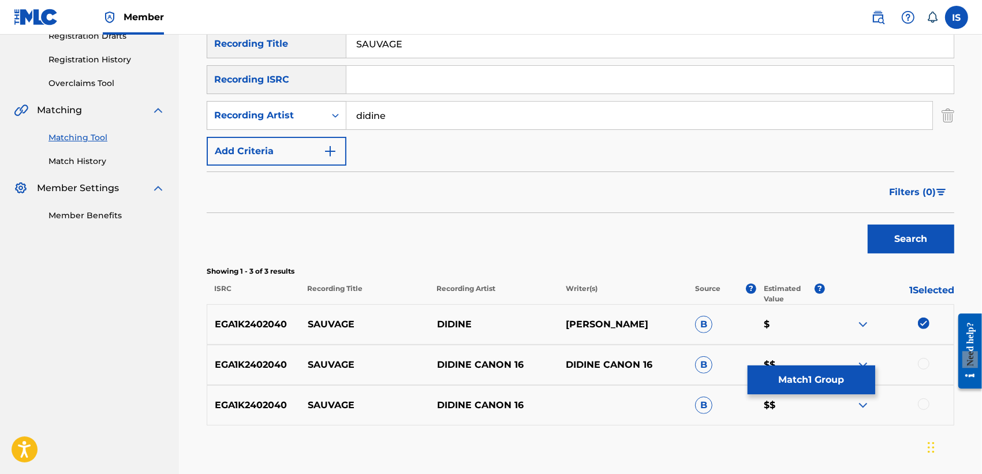
drag, startPoint x: 922, startPoint y: 381, endPoint x: 919, endPoint y: 368, distance: 13.5
click at [871, 368] on div "EGA1K2402040 SAUVAGE DIDINE CANON 16 DIDINE CANON 16 B $$" at bounding box center [580, 365] width 747 height 40
click at [871, 368] on div at bounding box center [888, 365] width 129 height 14
click at [871, 404] on div at bounding box center [924, 404] width 12 height 12
click at [871, 364] on div at bounding box center [924, 364] width 12 height 12
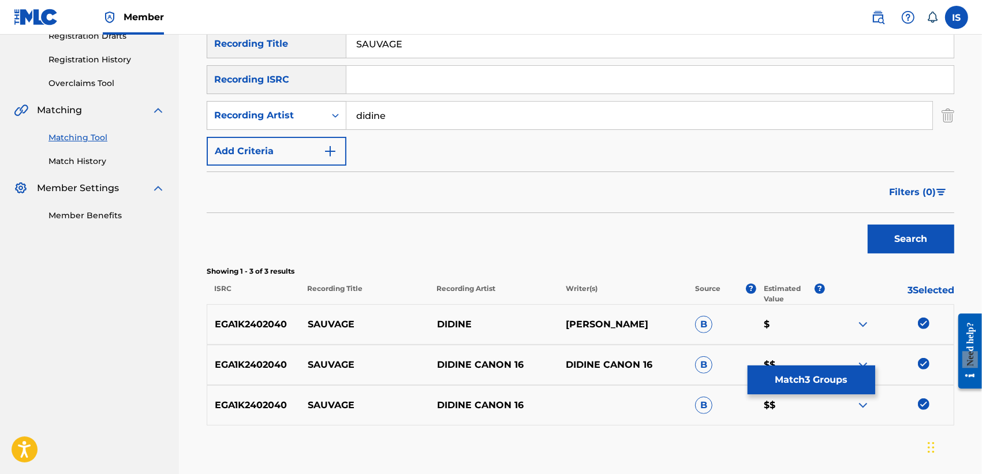
click at [871, 322] on img at bounding box center [924, 323] width 12 height 12
click at [871, 322] on div at bounding box center [924, 323] width 12 height 12
click at [796, 367] on button "Match 3 Groups" at bounding box center [811, 379] width 128 height 29
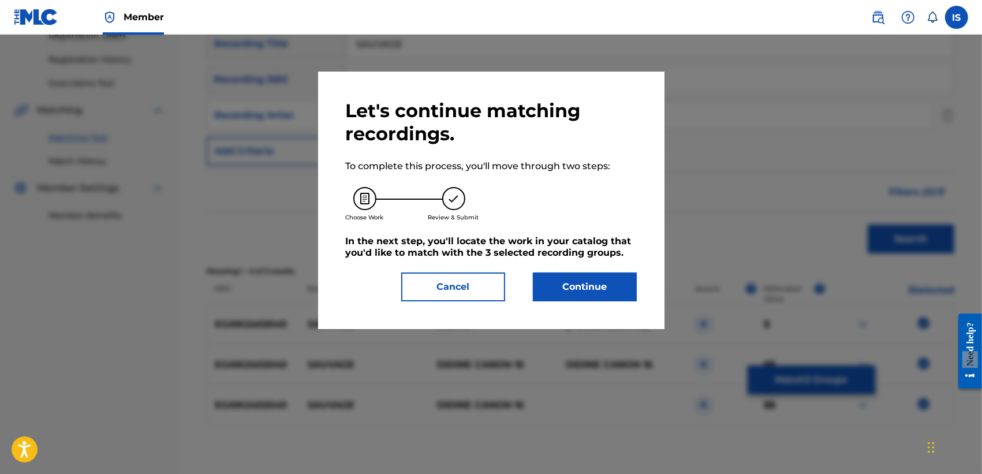
click at [572, 301] on button "Continue" at bounding box center [585, 286] width 104 height 29
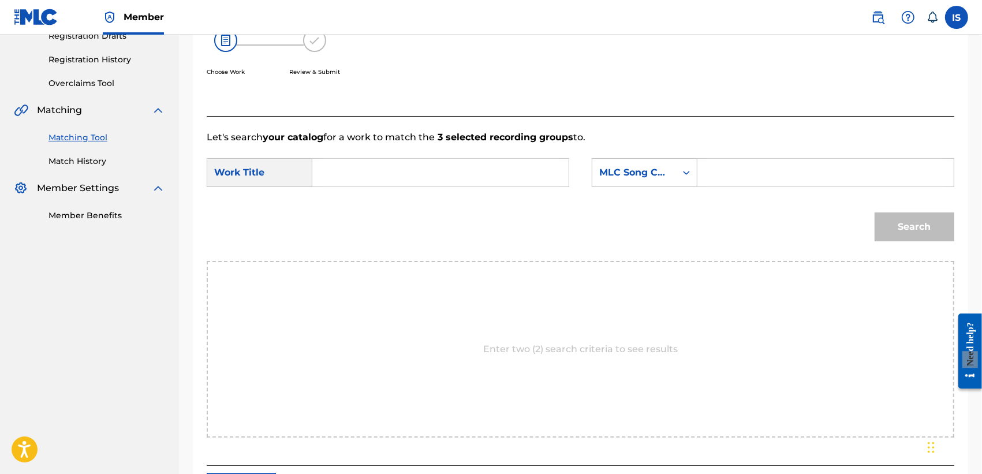
click at [365, 157] on form "SearchWithCriteria97595bae-b789-4ee4-b112-0e3a483eba26 Work Title SearchWithCri…" at bounding box center [580, 202] width 747 height 117
click at [356, 174] on input "Search Form" at bounding box center [440, 173] width 237 height 28
paste input "SAUVAGE"
type input "SAUVAGE"
click at [635, 177] on div "MLC Song Code" at bounding box center [634, 173] width 70 height 14
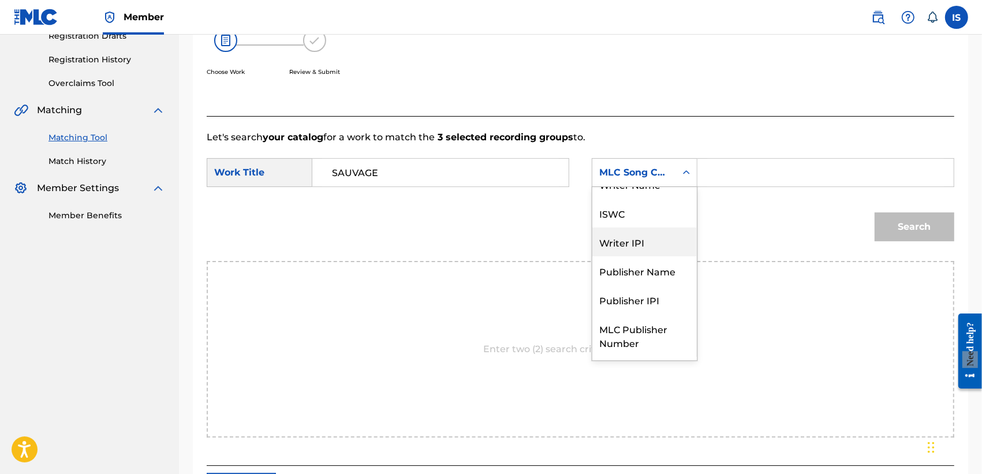
scroll to position [0, 0]
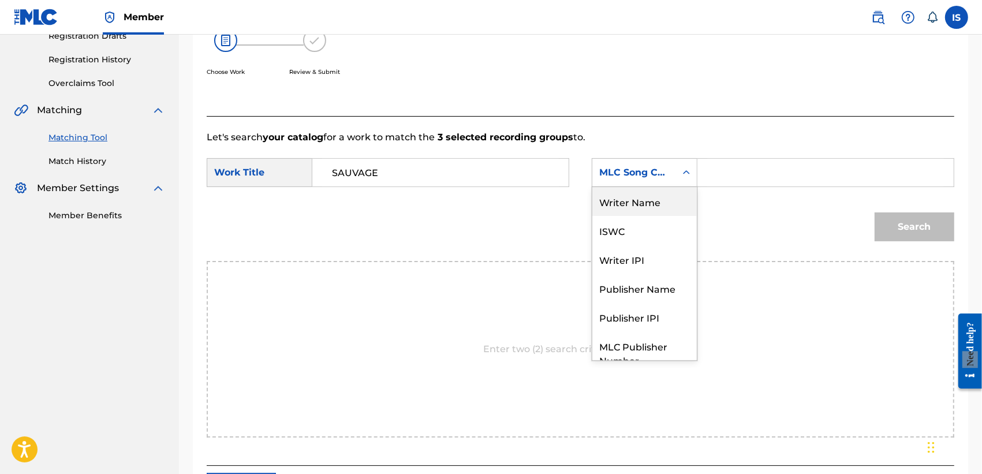
click at [630, 204] on div "Writer Name" at bounding box center [644, 201] width 104 height 29
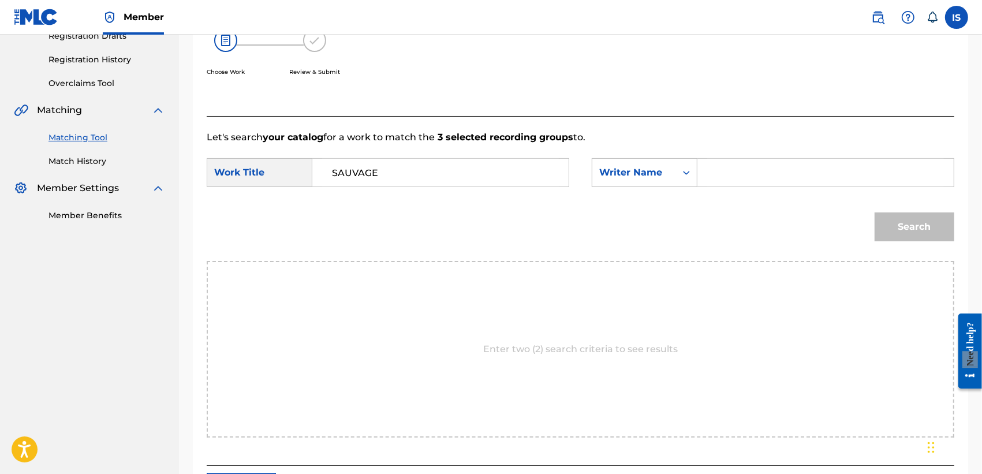
click at [749, 182] on input "Search Form" at bounding box center [825, 173] width 237 height 28
type input "khireddine"
click at [871, 226] on div "Match Usage - Select Work In this step, you will locate the work you'd like to …" at bounding box center [580, 197] width 775 height 621
click at [871, 238] on button "Search" at bounding box center [914, 226] width 80 height 29
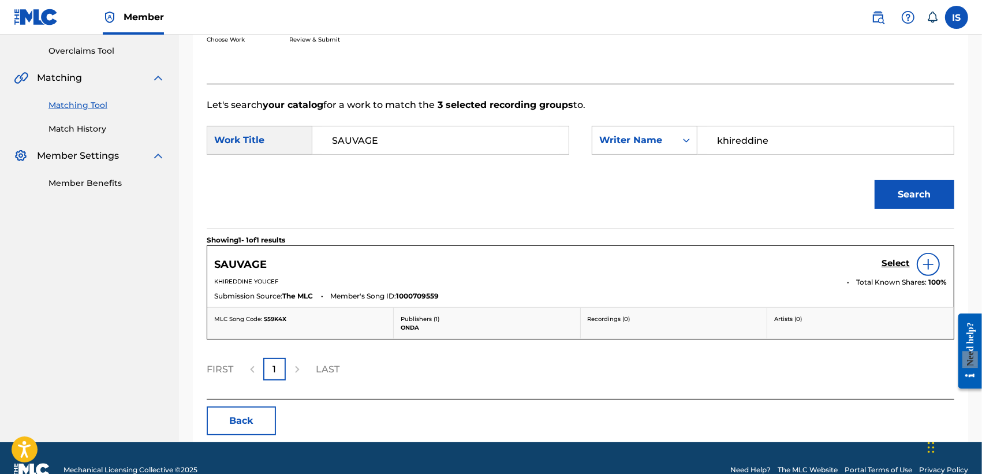
scroll to position [261, 0]
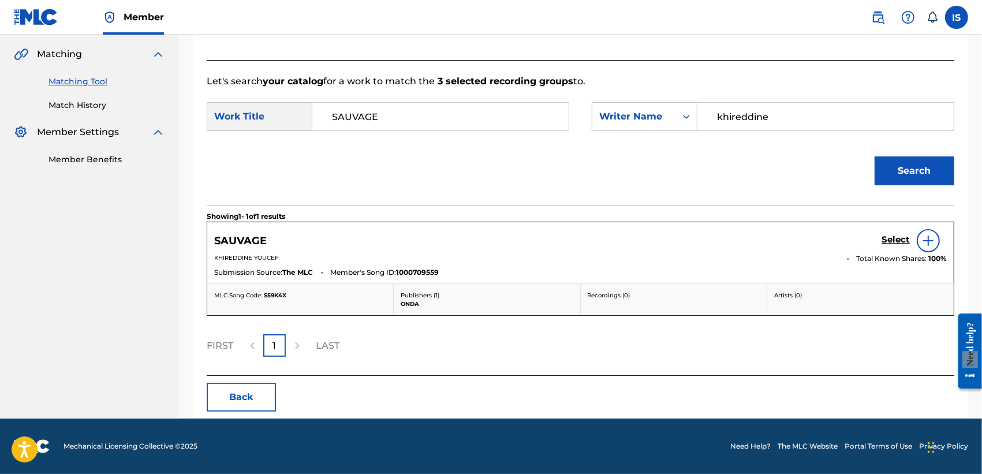
click at [871, 234] on h5 "Select" at bounding box center [895, 239] width 28 height 11
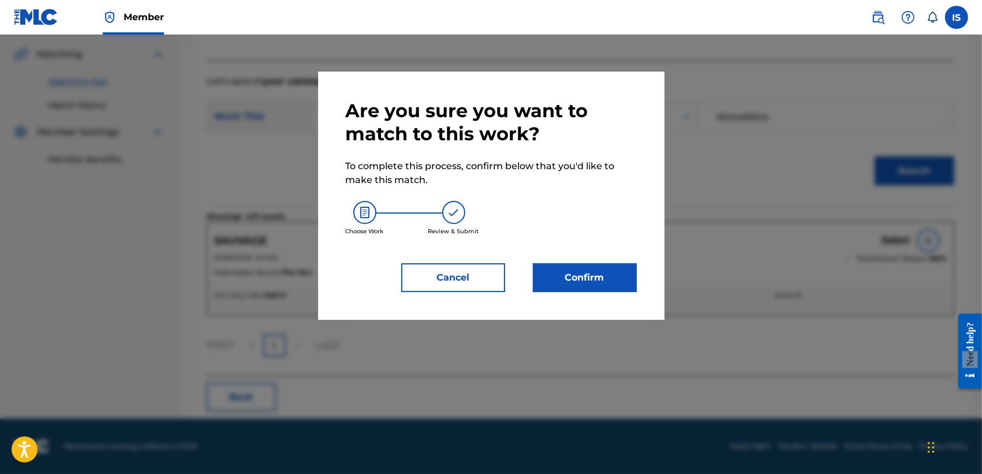
click at [579, 272] on button "Confirm" at bounding box center [585, 277] width 104 height 29
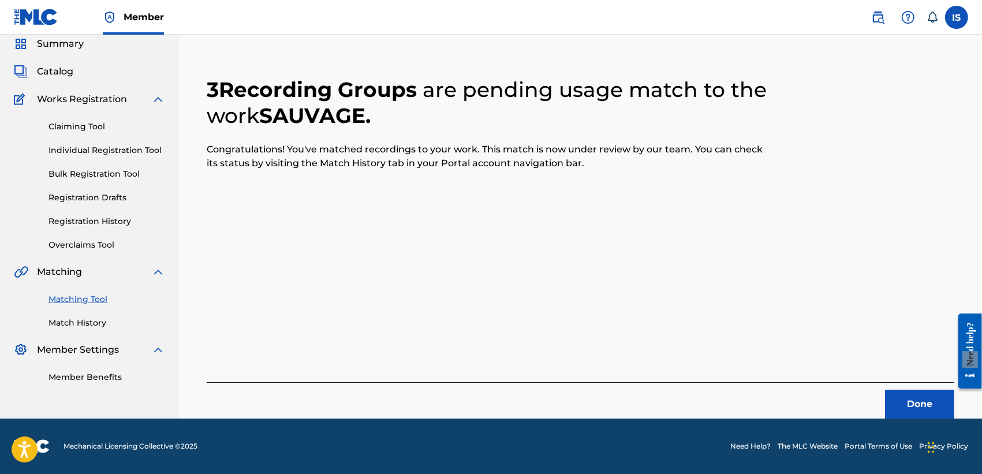
scroll to position [43, 0]
click at [871, 403] on button "Done" at bounding box center [919, 404] width 69 height 29
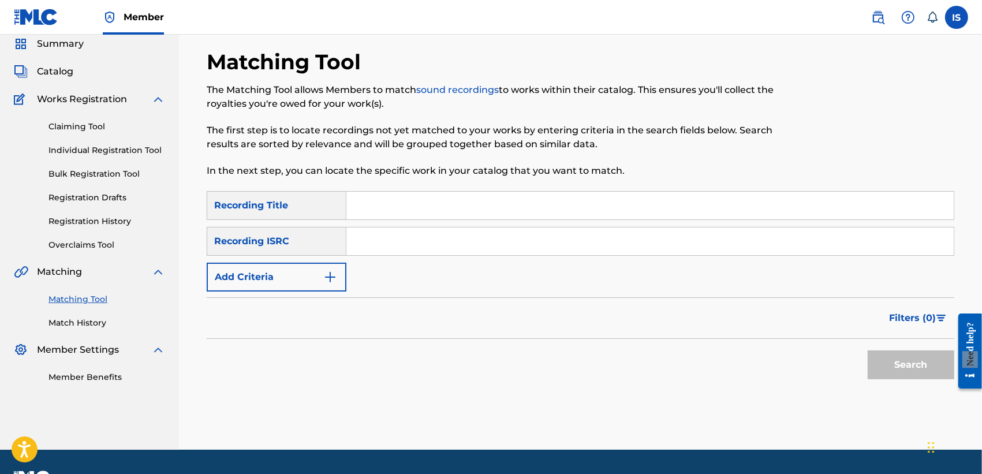
click at [415, 205] on input "Search Form" at bounding box center [649, 206] width 607 height 28
paste input "FLY"
type input "FLY"
click at [301, 272] on button "Add Criteria" at bounding box center [277, 277] width 140 height 29
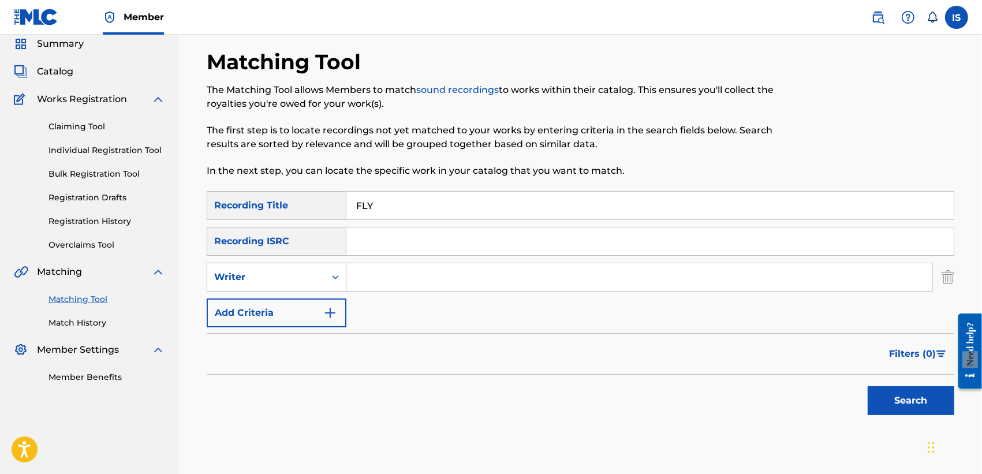
click at [301, 275] on div "Writer" at bounding box center [266, 277] width 104 height 14
click at [301, 312] on div "Recording Artist" at bounding box center [276, 305] width 138 height 29
click at [388, 272] on input "Search Form" at bounding box center [639, 277] width 586 height 28
type input "didine"
click at [871, 394] on button "Search" at bounding box center [910, 400] width 87 height 29
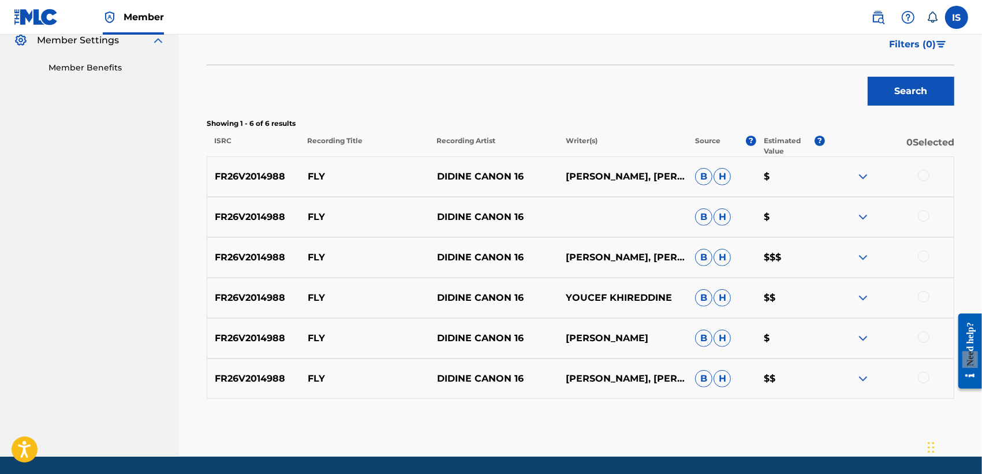
scroll to position [365, 0]
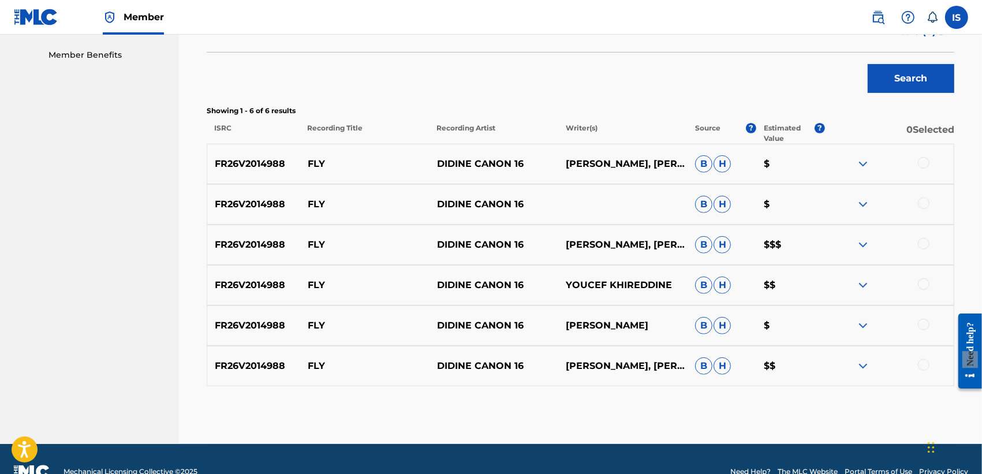
click at [871, 165] on div at bounding box center [924, 163] width 12 height 12
drag, startPoint x: 935, startPoint y: 226, endPoint x: 928, endPoint y: 188, distance: 38.8
click at [871, 203] on div "FR26V2014988 FLY DIDINE CANON 16 [PERSON_NAME], [PERSON_NAME] [PERSON_NAME] $ F…" at bounding box center [580, 265] width 747 height 242
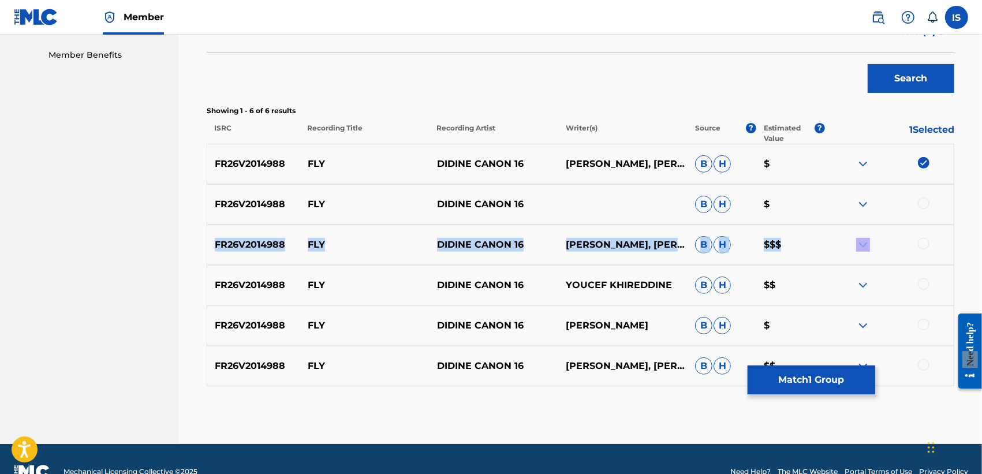
click at [871, 203] on div at bounding box center [924, 203] width 12 height 12
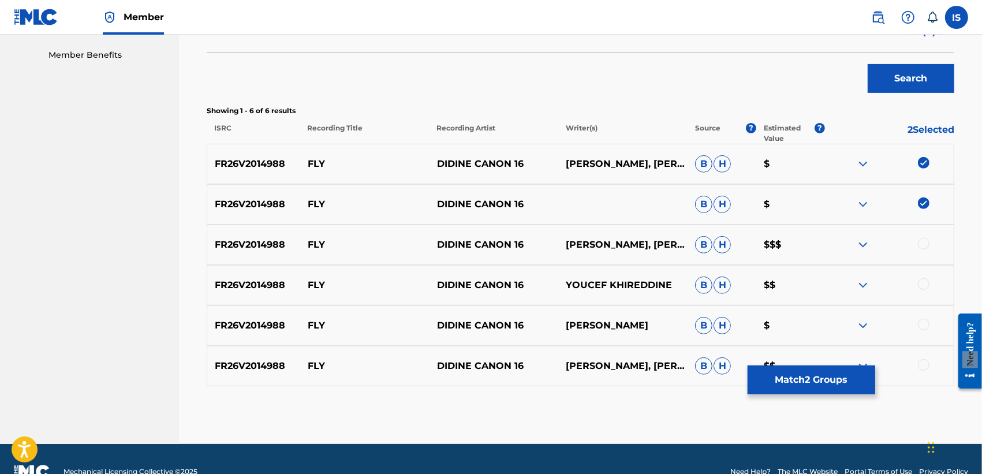
click at [871, 240] on div at bounding box center [924, 244] width 12 height 12
click at [871, 289] on div at bounding box center [888, 285] width 129 height 14
click at [871, 286] on div at bounding box center [924, 284] width 12 height 12
click at [871, 321] on div at bounding box center [924, 325] width 12 height 12
click at [871, 359] on div at bounding box center [924, 365] width 12 height 12
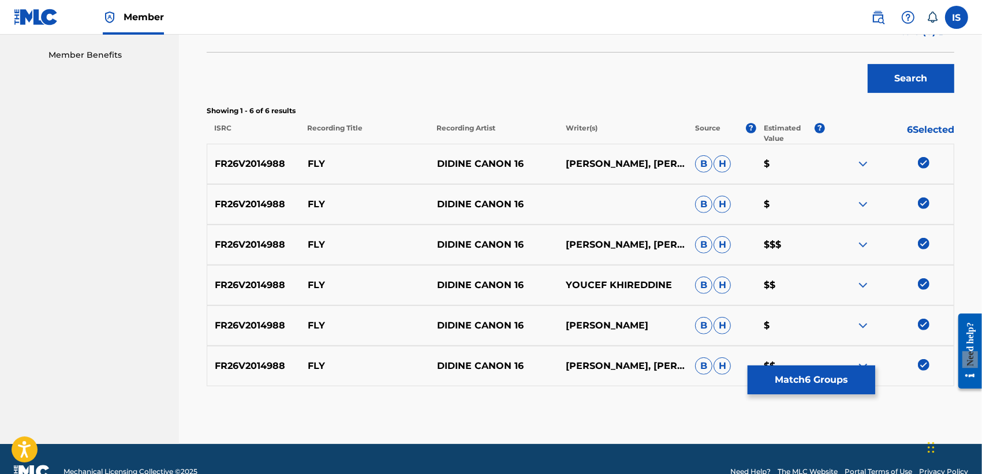
click at [808, 385] on button "Match 6 Groups" at bounding box center [811, 379] width 128 height 29
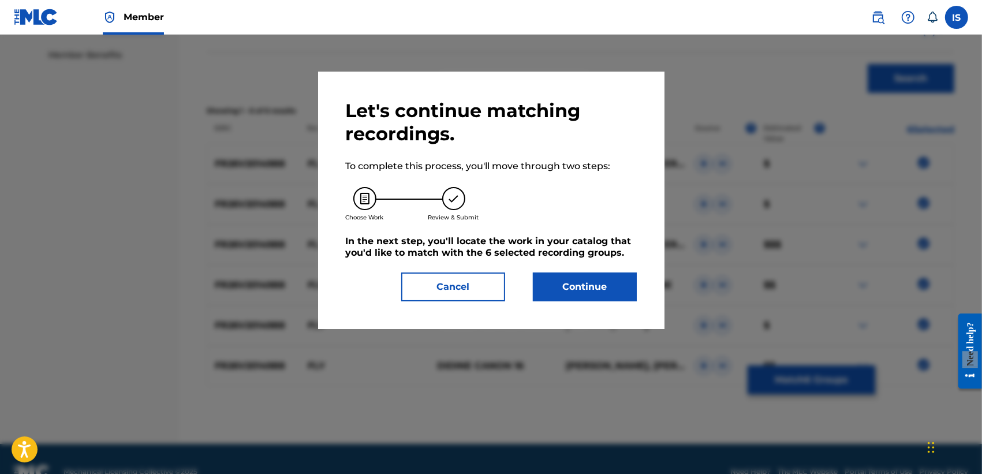
click at [567, 292] on button "Continue" at bounding box center [585, 286] width 104 height 29
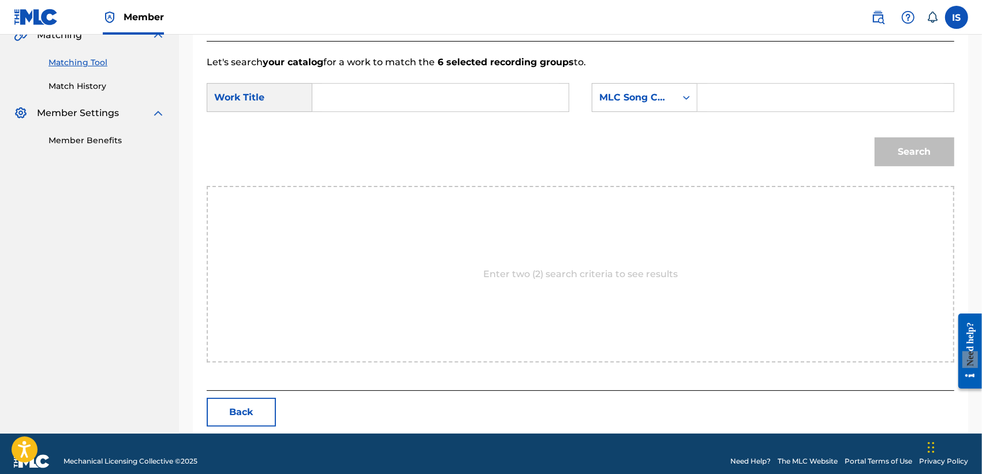
scroll to position [295, 0]
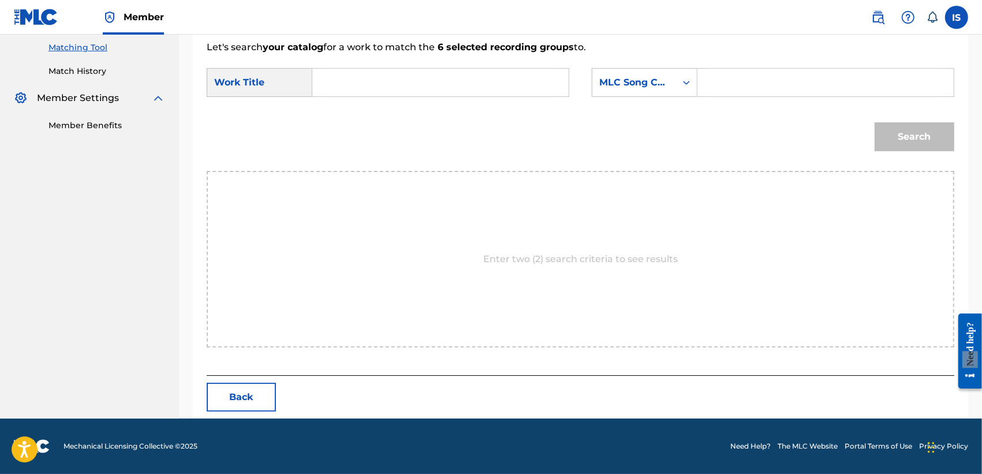
click at [442, 93] on input "Search Form" at bounding box center [440, 83] width 237 height 28
paste input "FLY"
type input "FLY"
click at [730, 88] on input "Search Form" at bounding box center [825, 83] width 237 height 28
click at [642, 89] on div "MLC Song Code" at bounding box center [634, 83] width 84 height 22
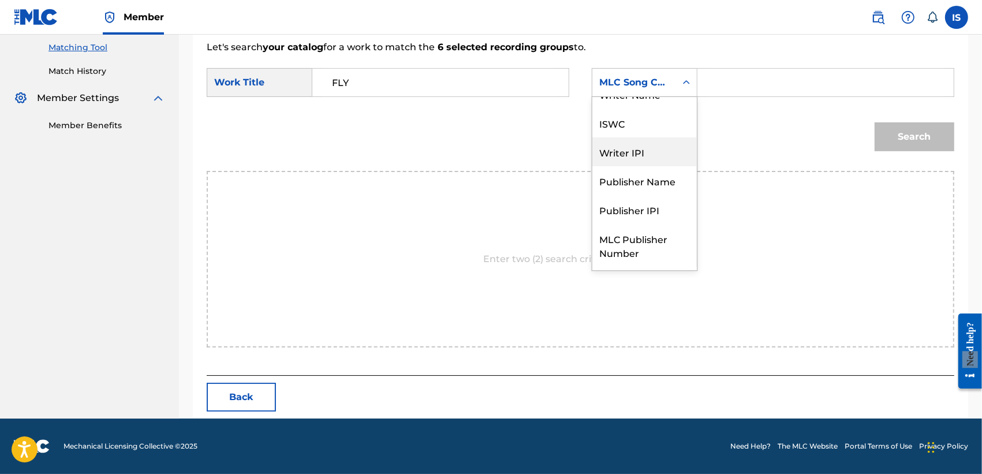
scroll to position [0, 0]
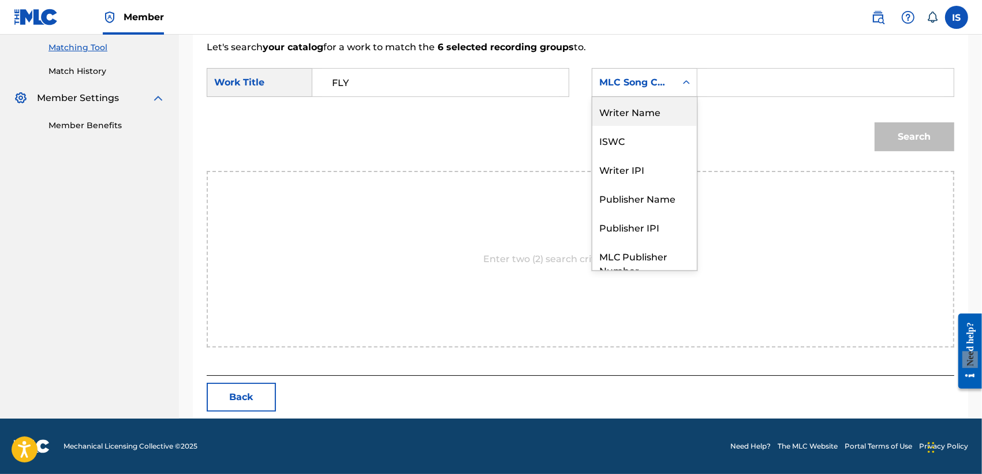
click at [641, 118] on div "Writer Name" at bounding box center [644, 111] width 104 height 29
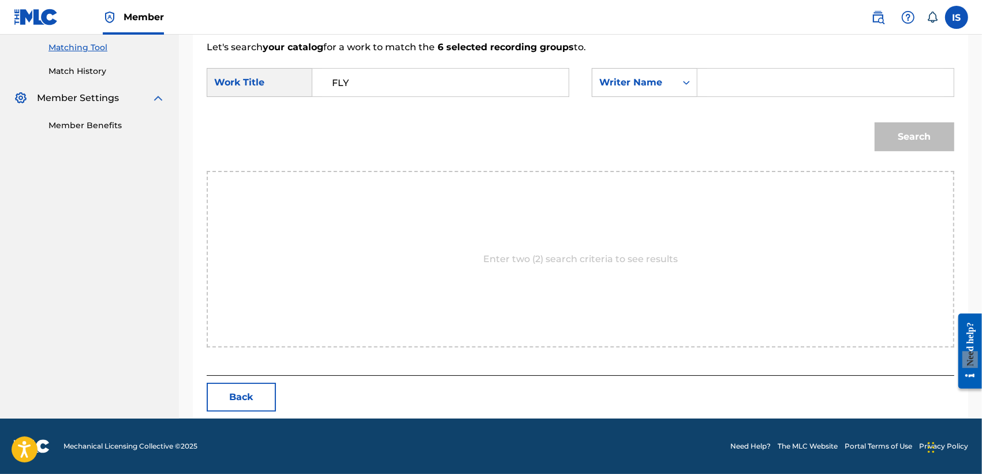
click at [765, 91] on input "Search Form" at bounding box center [825, 83] width 237 height 28
type input "khireddine"
click at [871, 138] on button "Search" at bounding box center [914, 136] width 80 height 29
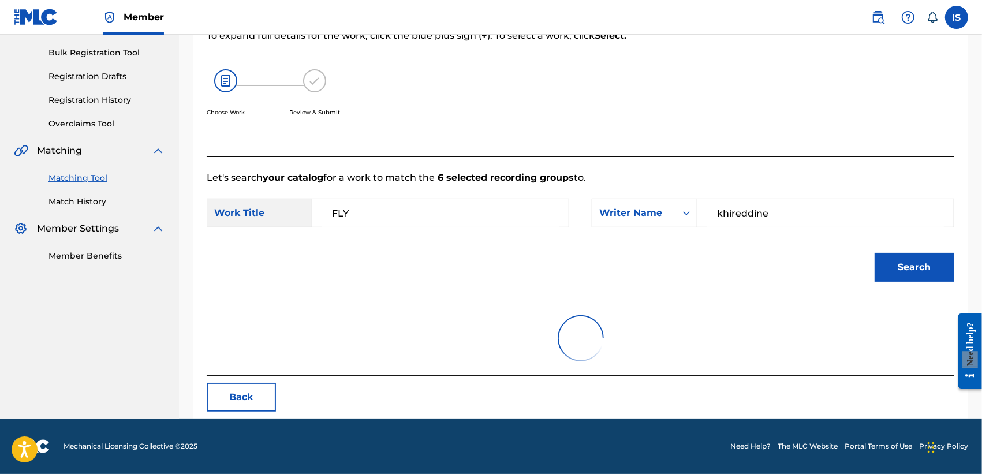
scroll to position [261, 0]
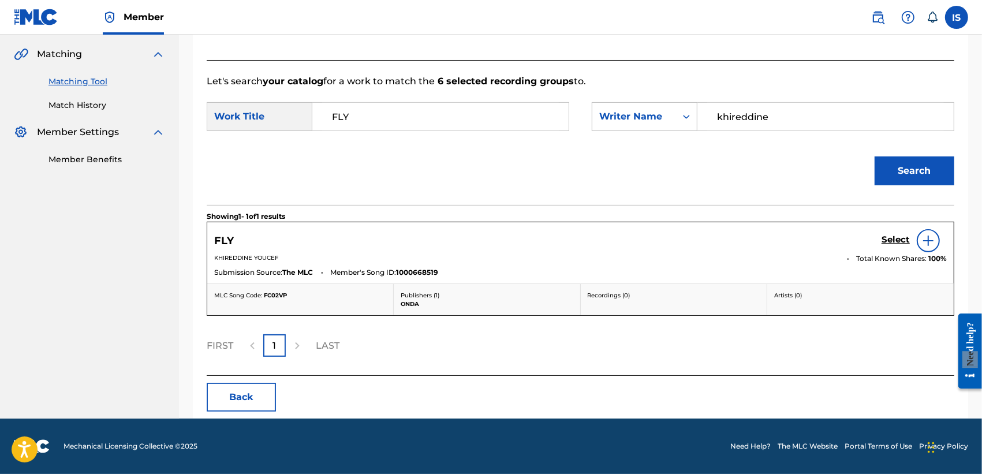
click at [871, 235] on h5 "Select" at bounding box center [895, 239] width 28 height 11
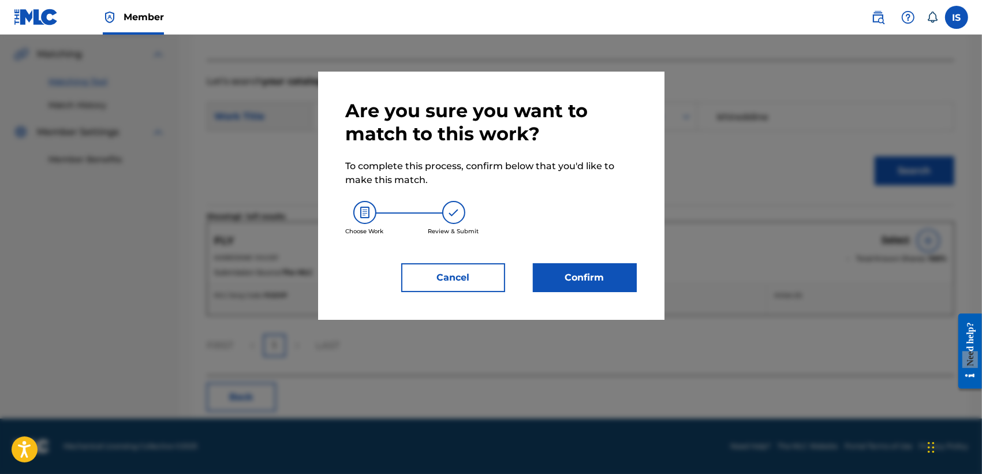
click at [578, 282] on button "Confirm" at bounding box center [585, 277] width 104 height 29
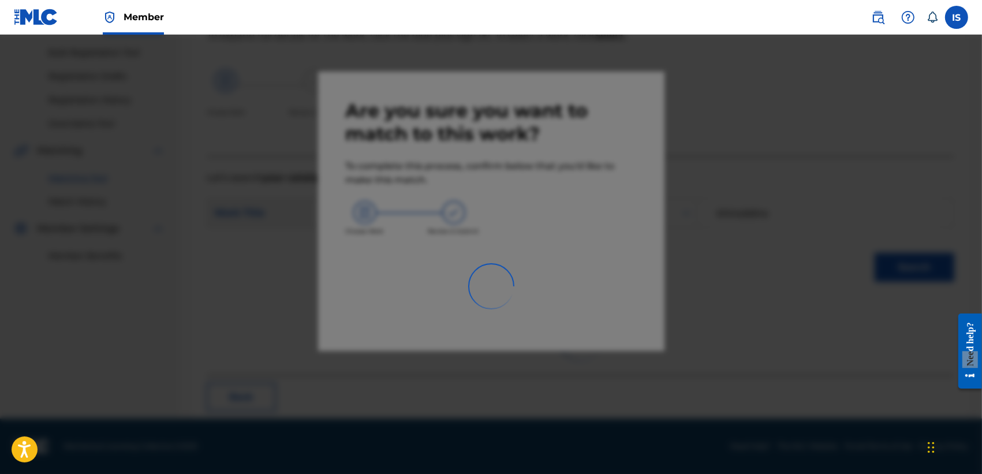
scroll to position [43, 0]
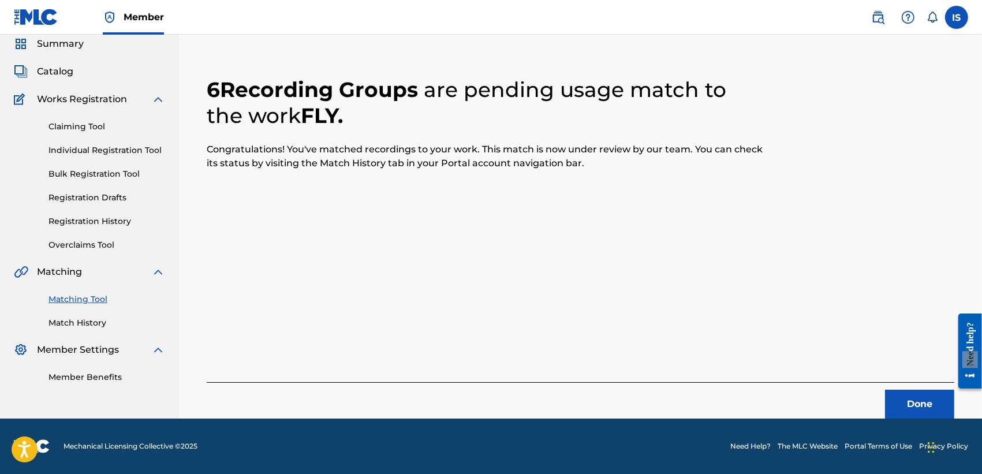
click at [871, 399] on button "Done" at bounding box center [919, 404] width 69 height 29
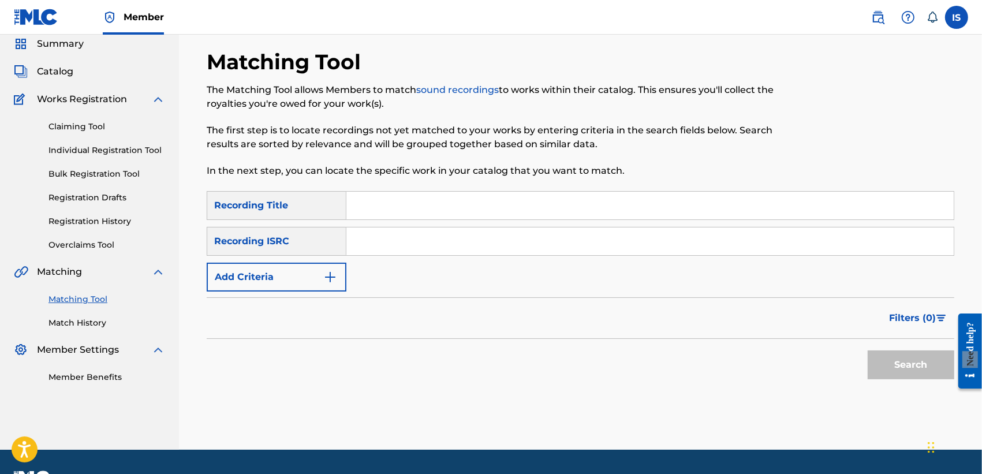
click at [405, 196] on input "Search Form" at bounding box center [649, 206] width 607 height 28
paste input "BABOUR ELOUH"
type input "BABOUR ELOUH"
click at [275, 266] on button "Add Criteria" at bounding box center [277, 277] width 140 height 29
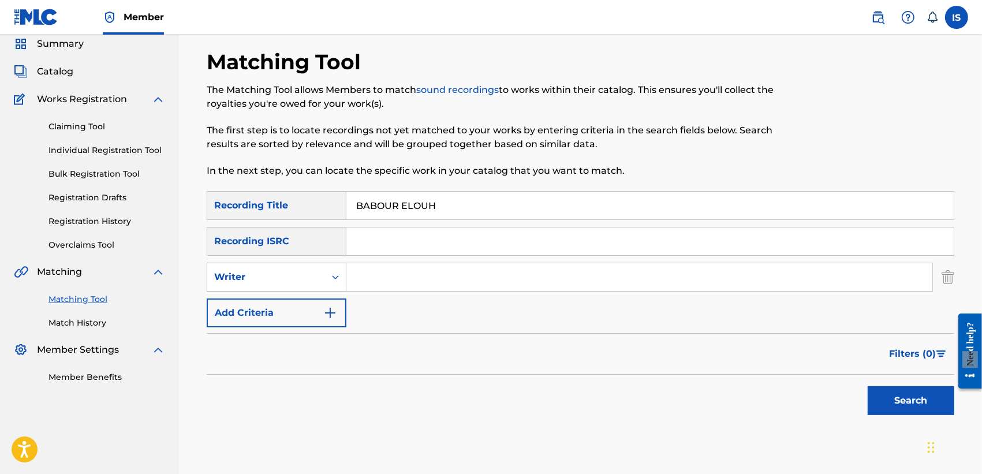
click at [294, 280] on div "Writer" at bounding box center [266, 277] width 104 height 14
click at [293, 312] on div "Recording Artist" at bounding box center [276, 305] width 138 height 29
click at [399, 278] on input "Search Form" at bounding box center [639, 277] width 586 height 28
type input "didine"
click at [871, 396] on button "Search" at bounding box center [910, 400] width 87 height 29
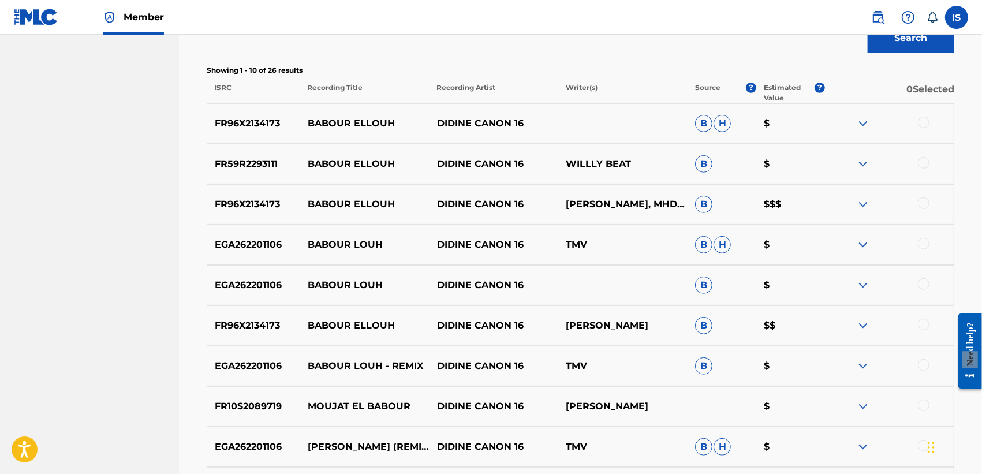
scroll to position [405, 0]
click at [871, 122] on div at bounding box center [924, 123] width 12 height 12
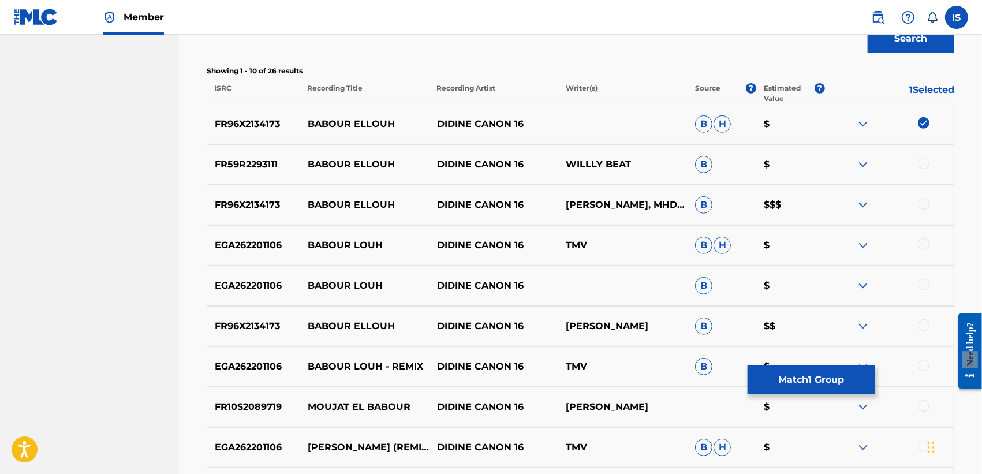
click at [871, 171] on div "FR59R2293111 BABOUR [PERSON_NAME] CANON 16 WILLLY BEAT B $" at bounding box center [580, 164] width 747 height 40
click at [871, 167] on div at bounding box center [924, 164] width 12 height 12
click at [871, 208] on div at bounding box center [924, 204] width 12 height 12
click at [871, 240] on div at bounding box center [924, 244] width 12 height 12
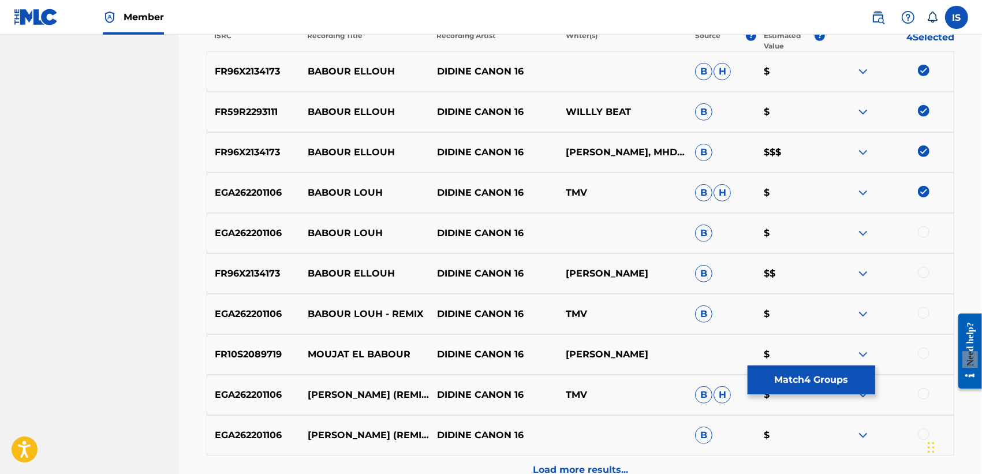
scroll to position [459, 0]
click at [871, 226] on div at bounding box center [924, 231] width 12 height 12
click at [871, 269] on div at bounding box center [924, 271] width 12 height 12
click at [871, 296] on div "EGA262201106 BABOUR LOUH - REMIX DIDINE CANON 16 TMV B $" at bounding box center [580, 313] width 747 height 40
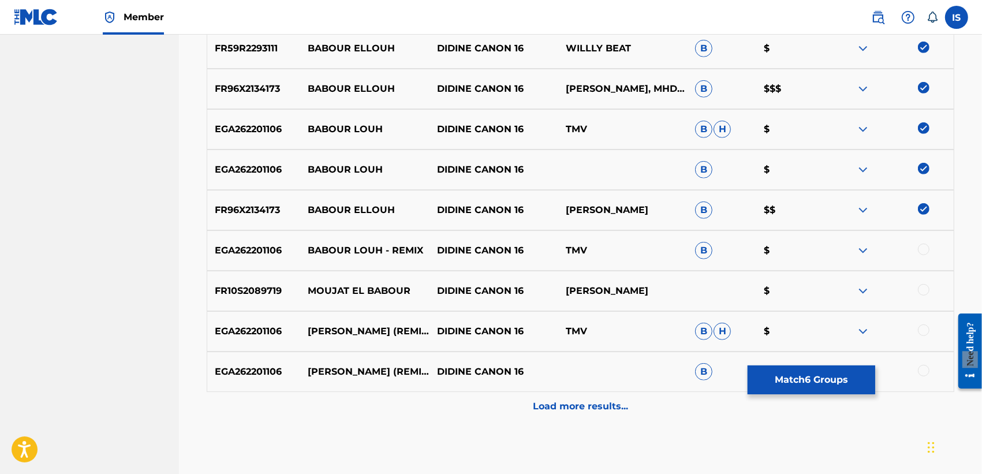
scroll to position [524, 0]
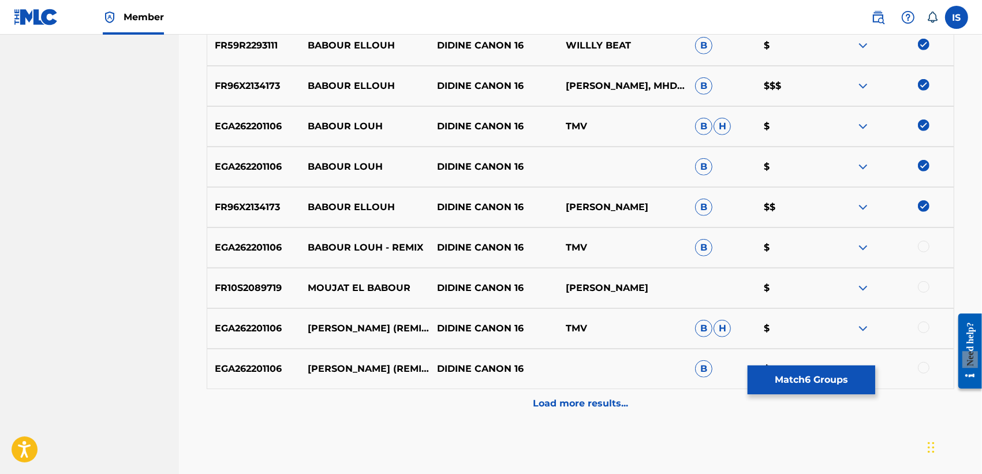
click at [622, 357] on div "EGA262201106 [PERSON_NAME] (REMIX) DIDINE CANON 16 B $" at bounding box center [580, 369] width 747 height 40
click at [578, 400] on p "Load more results..." at bounding box center [580, 403] width 95 height 14
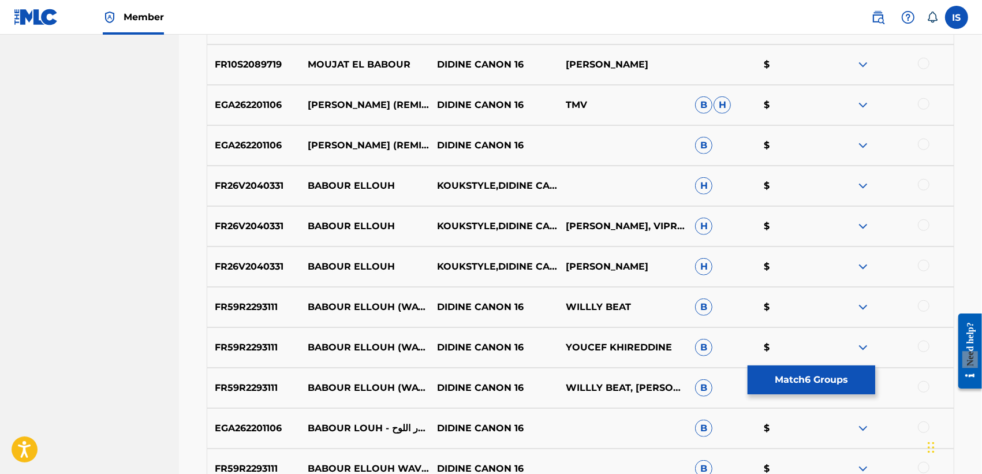
scroll to position [767, 0]
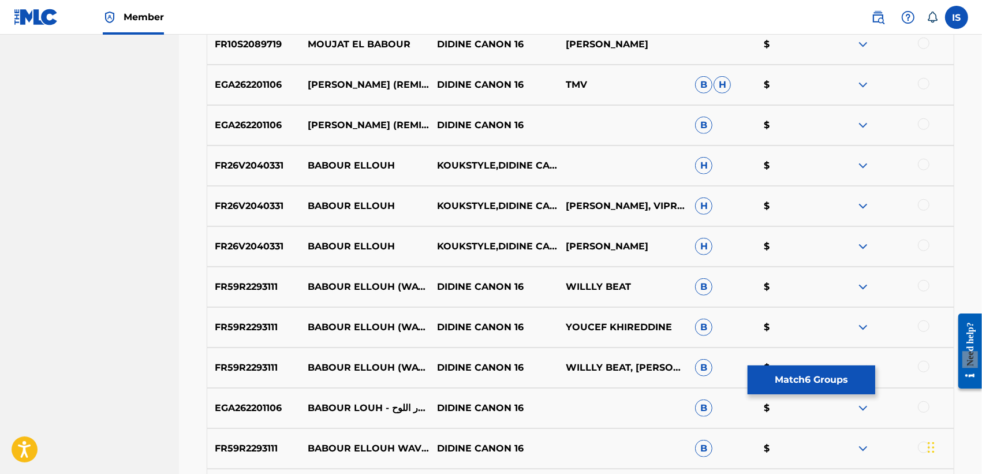
click at [871, 165] on div at bounding box center [924, 165] width 12 height 12
click
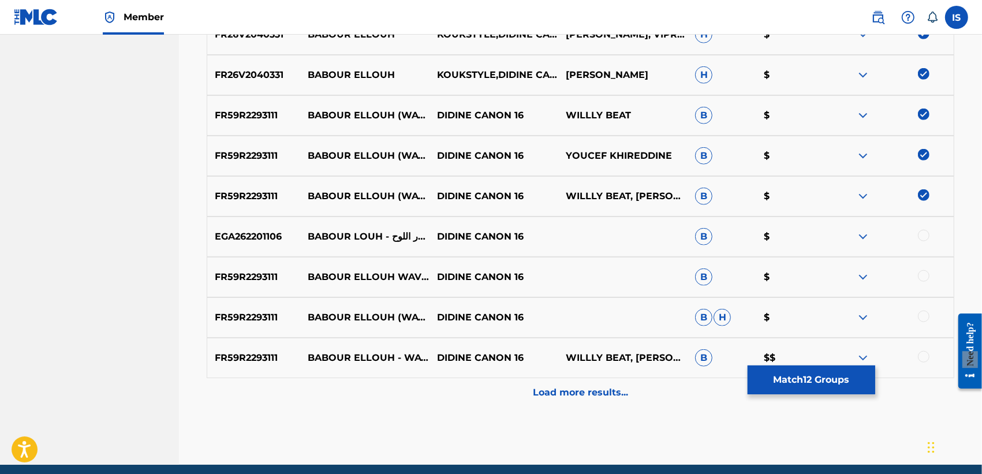
scroll to position [985, 0]
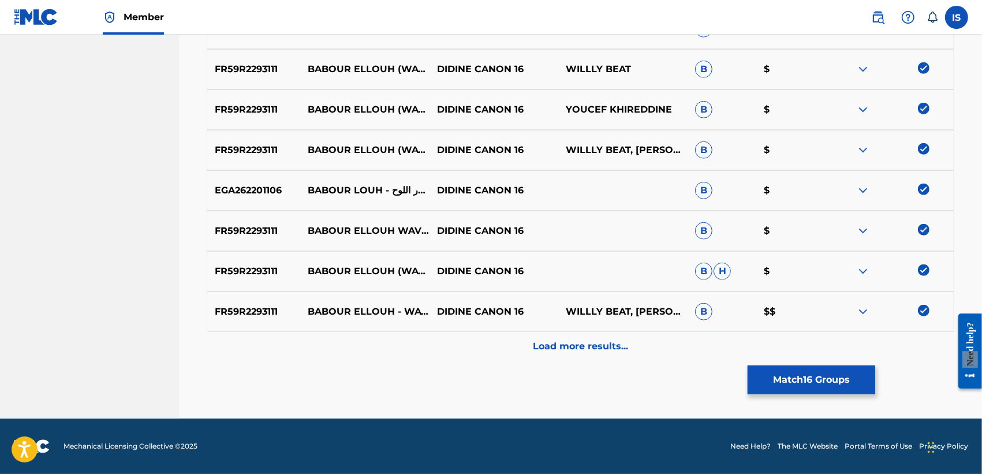
click at [596, 344] on p "Load more results..." at bounding box center [580, 346] width 95 height 14
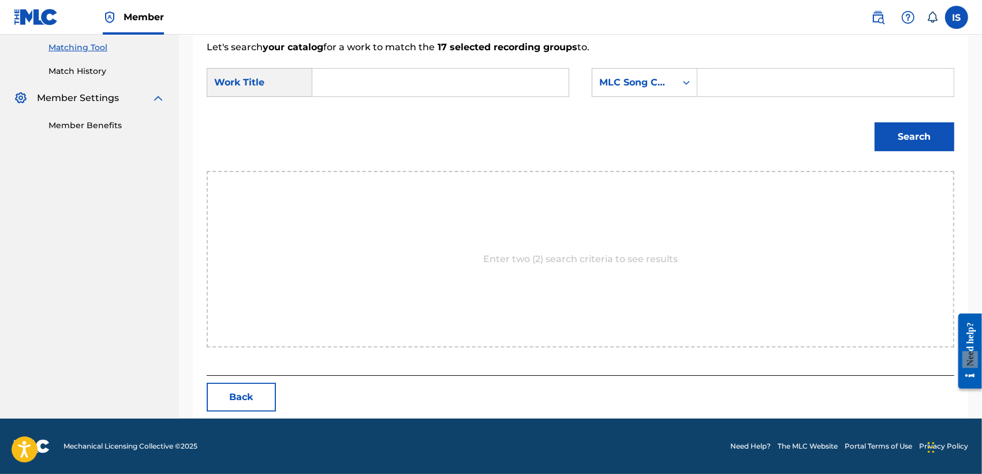
scroll to position [295, 0]
paste input "BABOUR ELOUH"
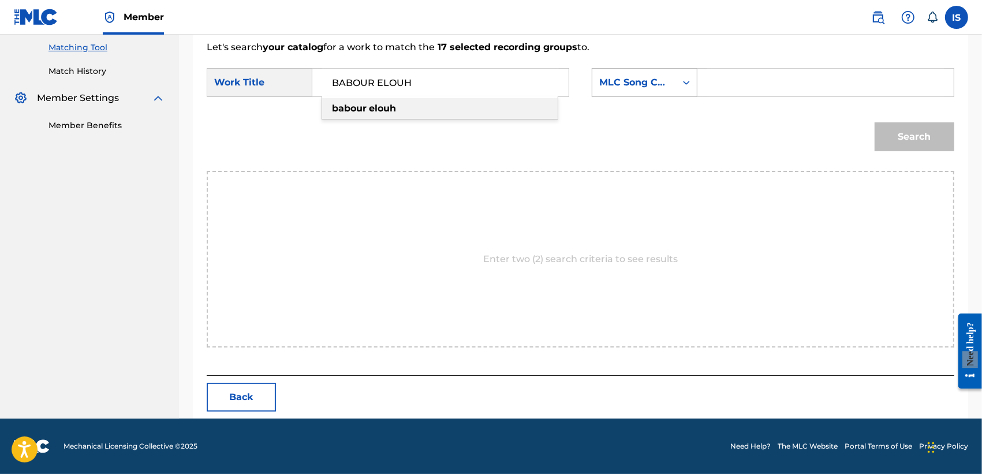
type input "BABOUR ELOUH"
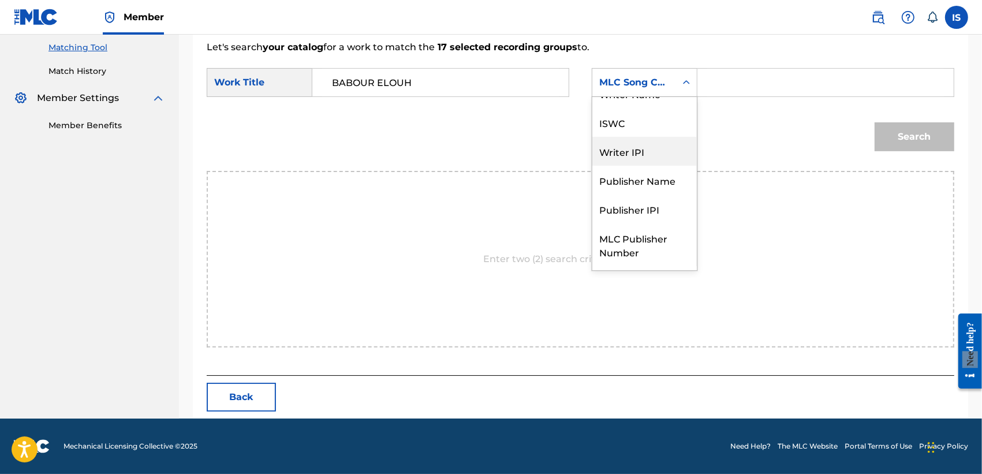
scroll to position [0, 0]
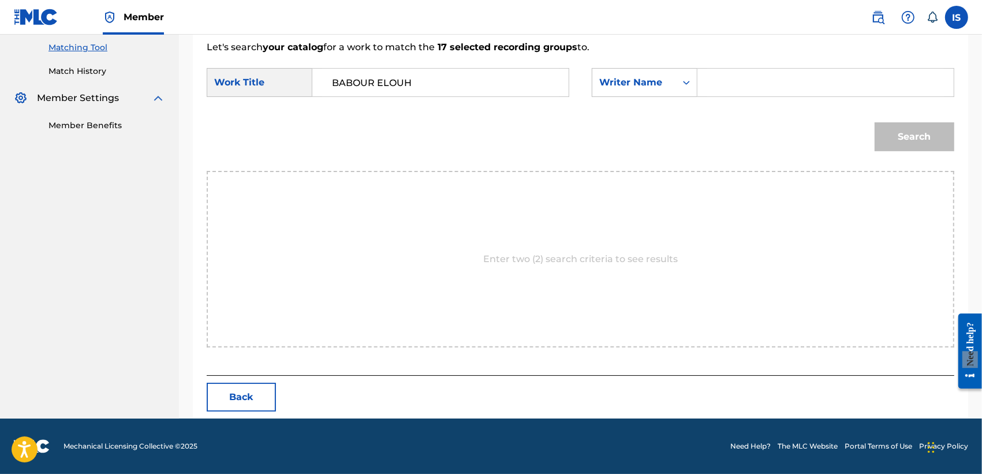
type input "khireddine"
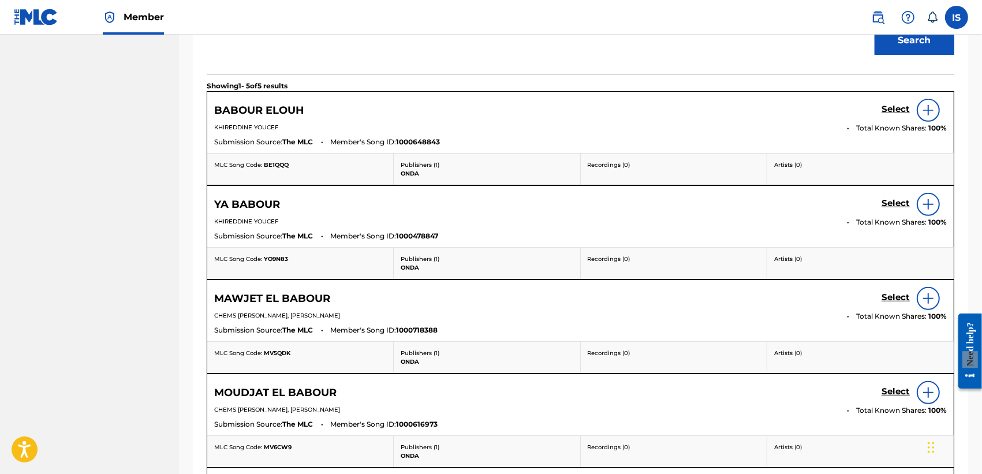
scroll to position [384, 0]
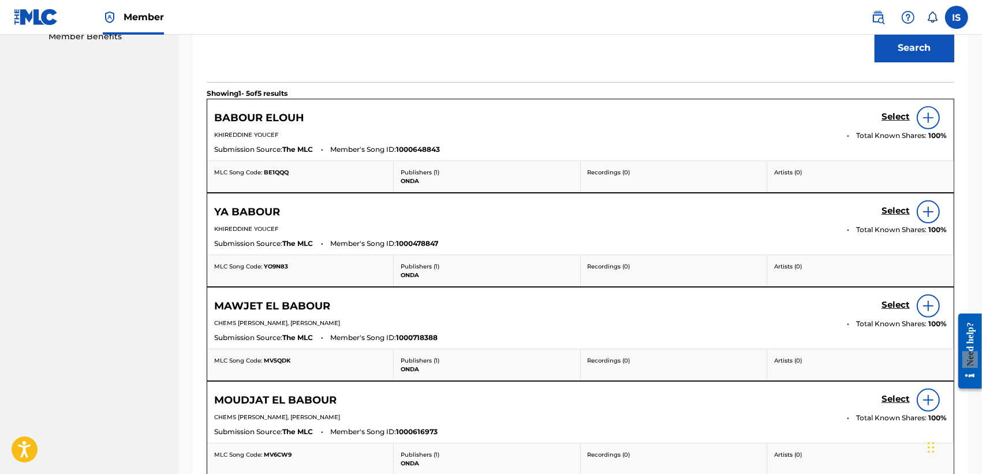
click at [871, 122] on h5 "Select" at bounding box center [895, 116] width 28 height 11
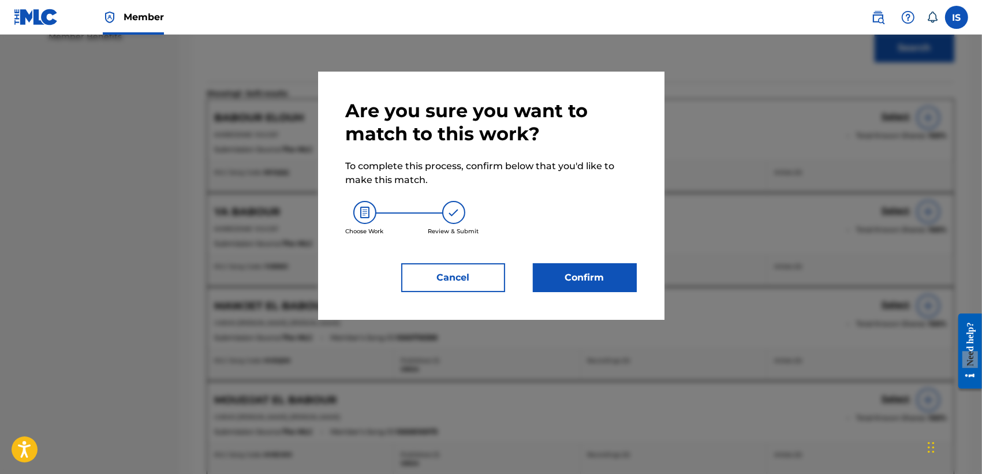
click at [596, 279] on button "Confirm" at bounding box center [585, 277] width 104 height 29
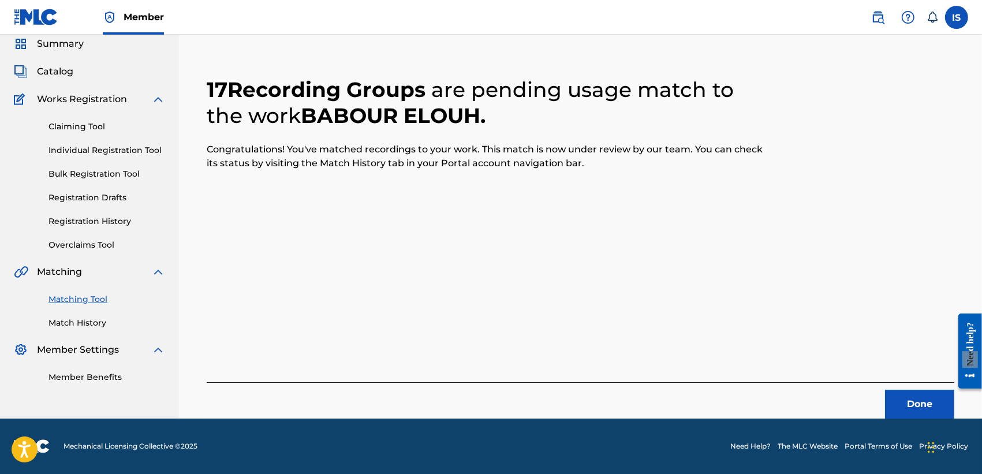
scroll to position [43, 0]
click at [871, 399] on button "Done" at bounding box center [919, 404] width 69 height 29
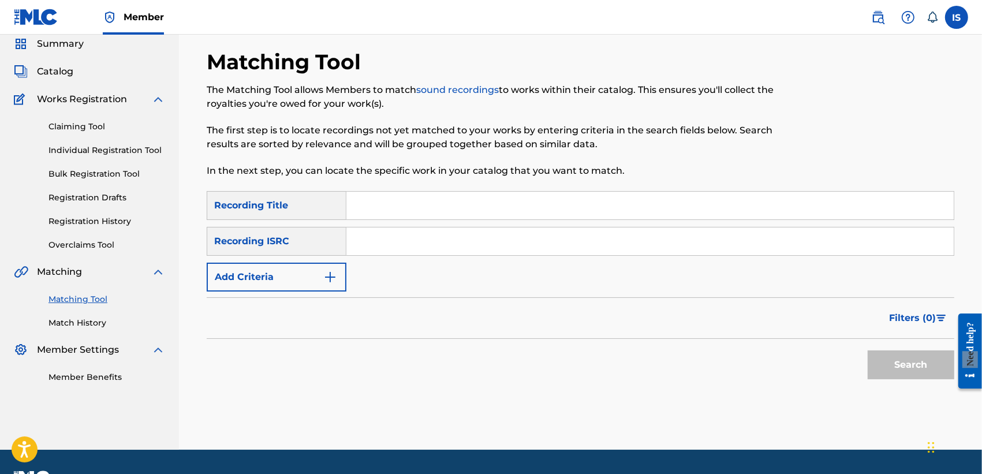
click at [449, 205] on input "Search Form" at bounding box center [649, 206] width 607 height 28
paste input "CHOUK EL AADYANE"
type input "CHOUK EL AADYANE"
click at [283, 275] on button "Add Criteria" at bounding box center [277, 277] width 140 height 29
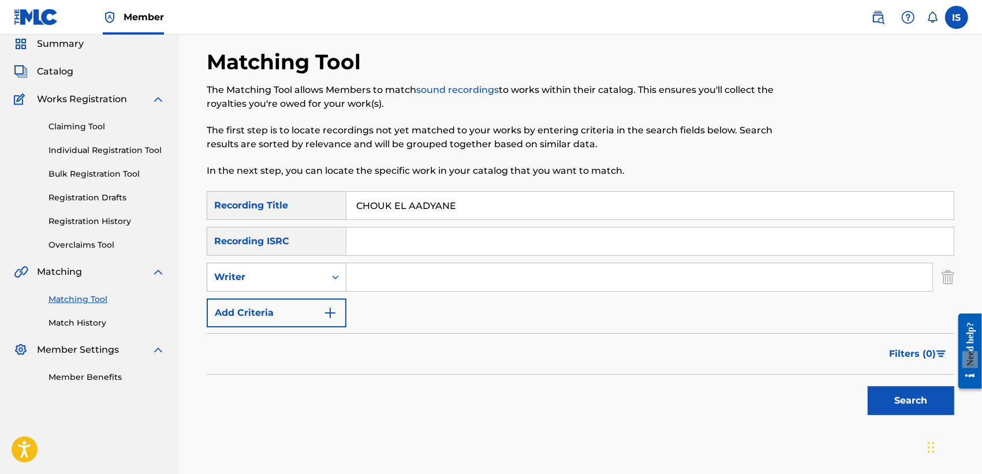
click at [283, 286] on div "Writer" at bounding box center [266, 277] width 118 height 22
click at [276, 306] on div "Recording Artist" at bounding box center [276, 305] width 138 height 29
click at [393, 265] on input "Search Form" at bounding box center [639, 277] width 586 height 28
type input "didine"
click at [871, 394] on button "Search" at bounding box center [910, 400] width 87 height 29
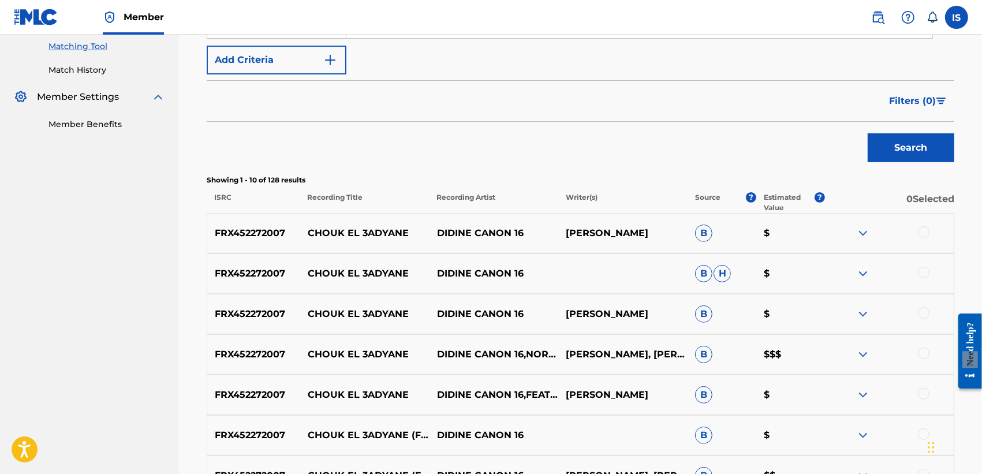
scroll to position [334, 0]
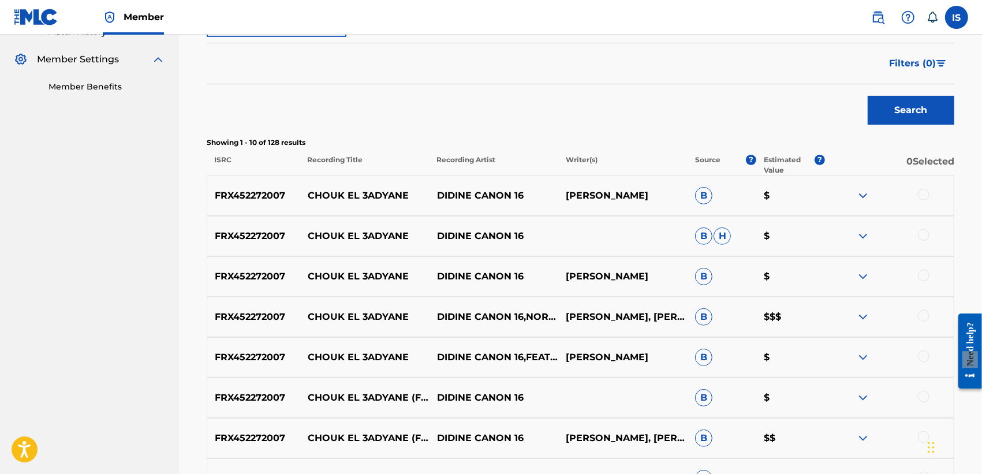
click at [871, 193] on div at bounding box center [924, 195] width 12 height 12
click at [871, 220] on div "FRX452272007 CHOUK EL 3ADYANE DIDINE CANON 16 B H $" at bounding box center [580, 236] width 747 height 40
click at [871, 233] on div at bounding box center [888, 236] width 129 height 14
click at [871, 234] on div at bounding box center [924, 235] width 12 height 12
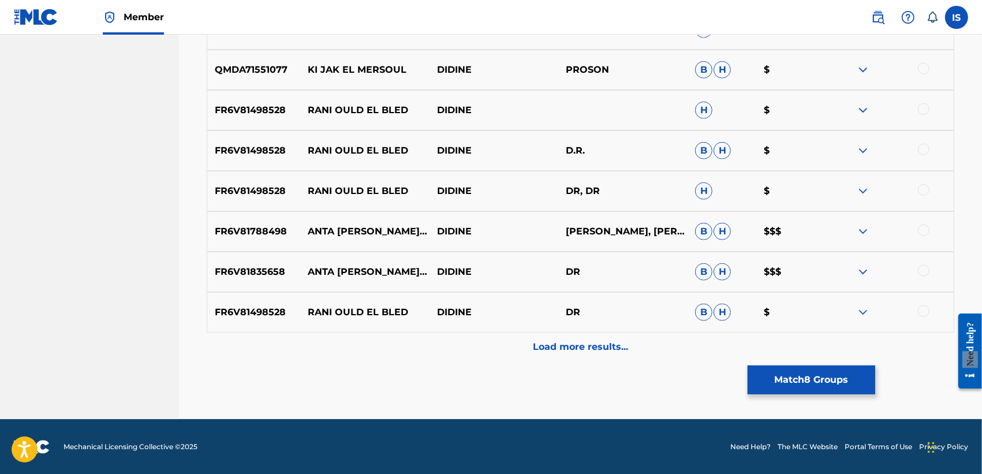
scroll to position [985, 0]
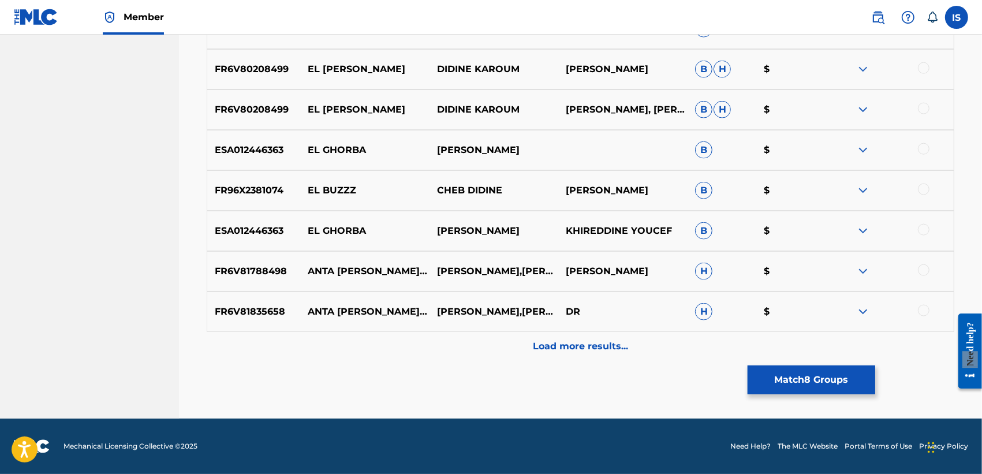
click at [553, 343] on p "Load more results..." at bounding box center [580, 346] width 95 height 14
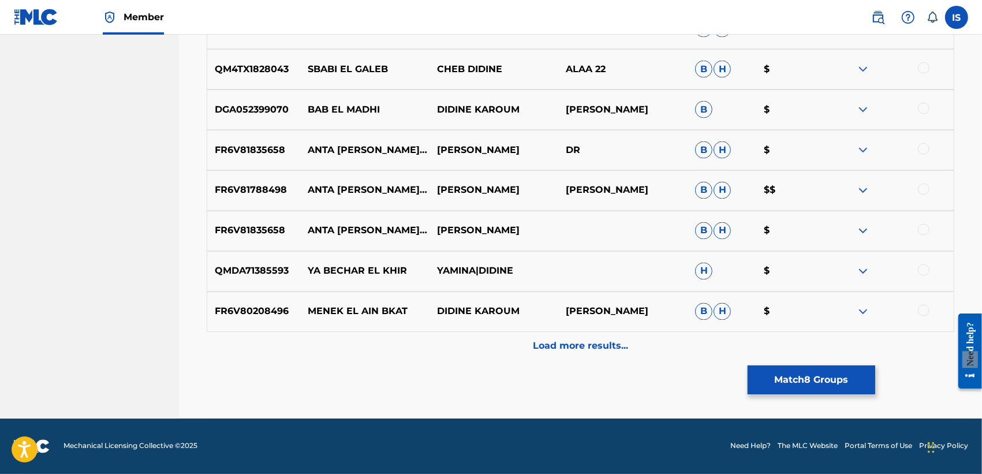
click at [553, 343] on p "Load more results..." at bounding box center [580, 346] width 95 height 14
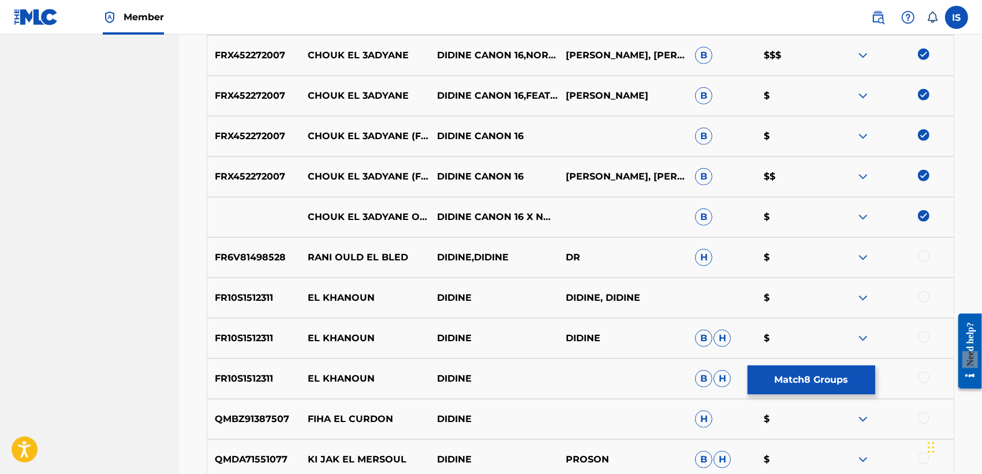
scroll to position [596, 0]
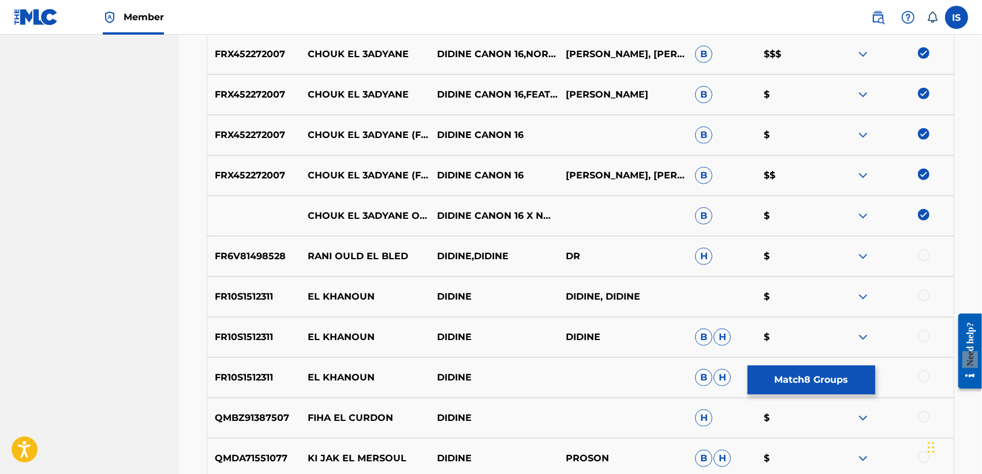
click at [808, 372] on button "Match 8 Groups" at bounding box center [811, 379] width 128 height 29
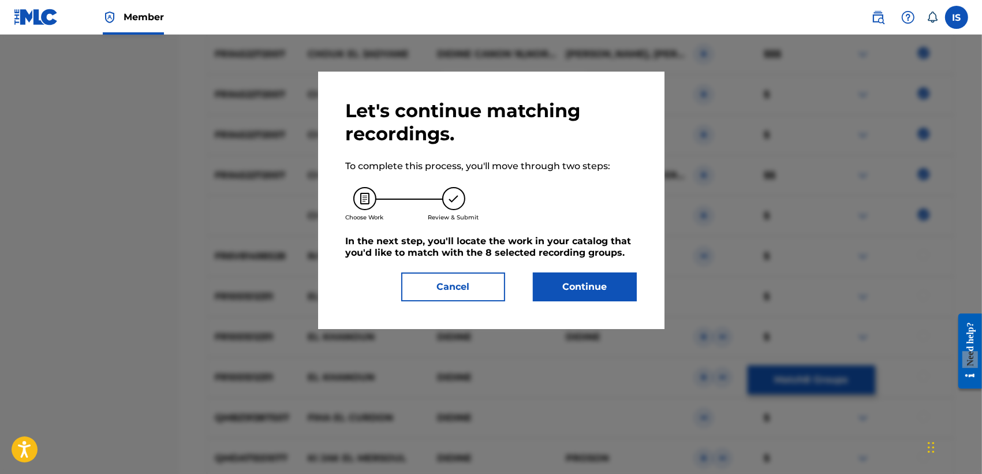
click at [590, 301] on button "Continue" at bounding box center [585, 286] width 104 height 29
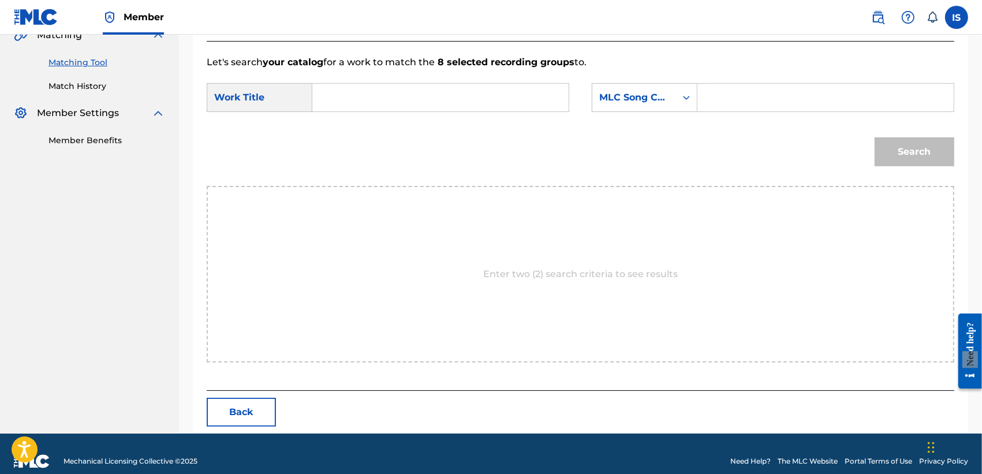
scroll to position [295, 0]
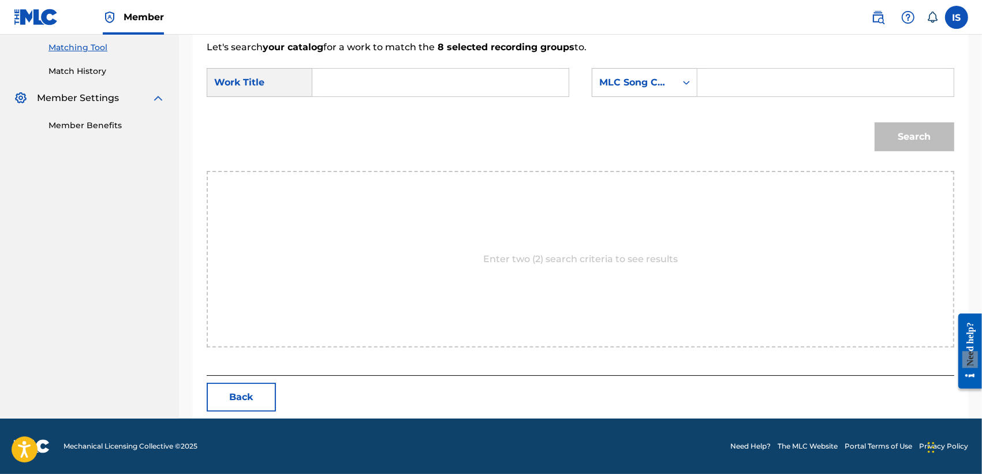
click at [344, 74] on input "Search Form" at bounding box center [440, 83] width 237 height 28
paste input "CHOUK EL AADYANE"
type input "CHOUK EL AADYANE"
click at [630, 90] on div "MLC Song Code" at bounding box center [634, 83] width 84 height 22
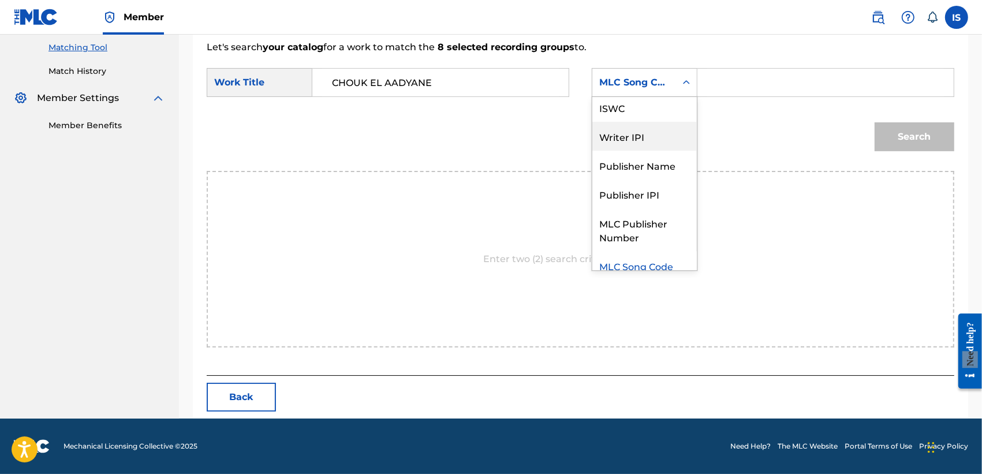
scroll to position [0, 0]
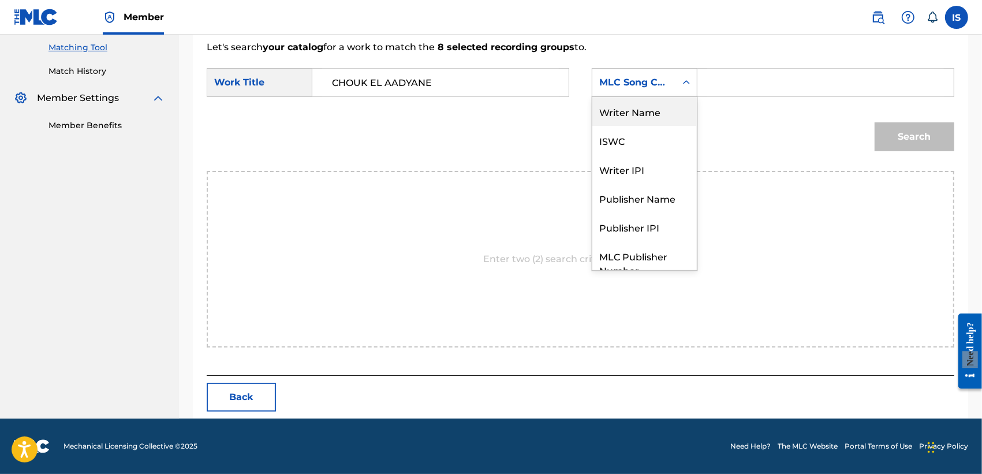
click at [645, 113] on div "Writer Name" at bounding box center [644, 111] width 104 height 29
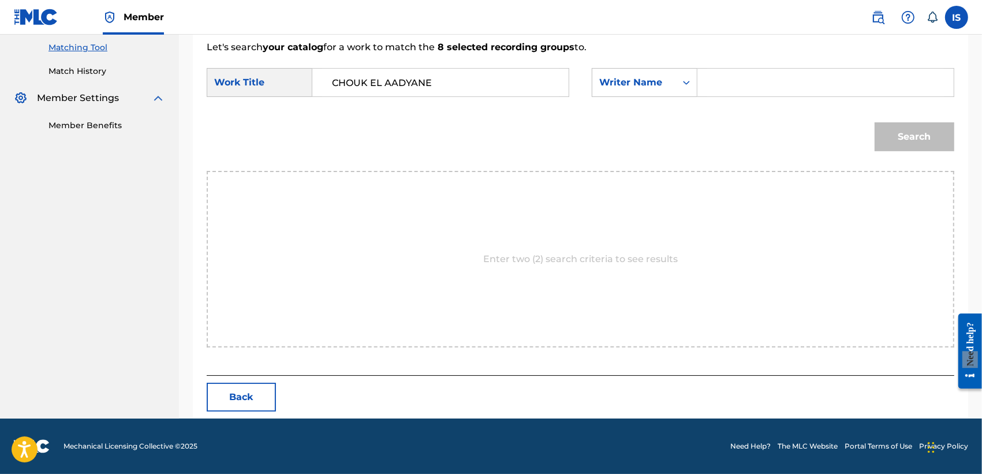
click at [748, 87] on input "Search Form" at bounding box center [825, 83] width 237 height 28
drag, startPoint x: 765, startPoint y: 127, endPoint x: 733, endPoint y: 83, distance: 54.9
type input "khireddine"
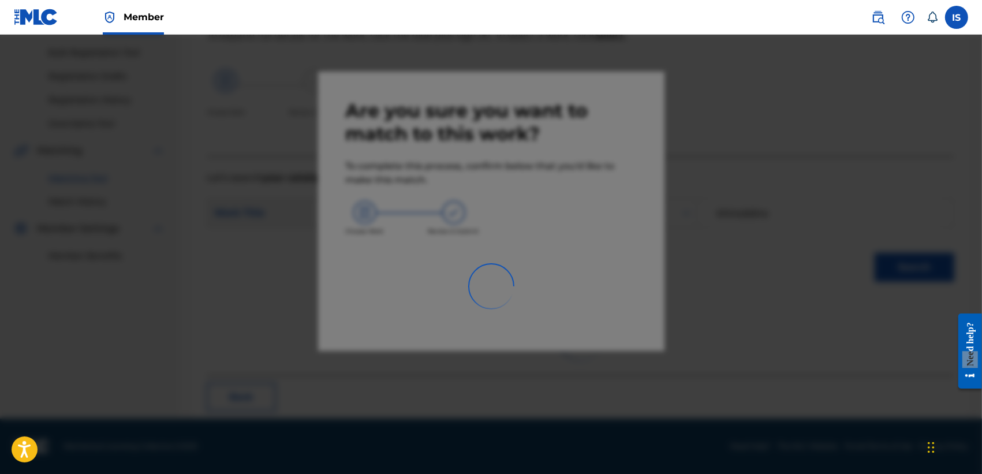
scroll to position [43, 0]
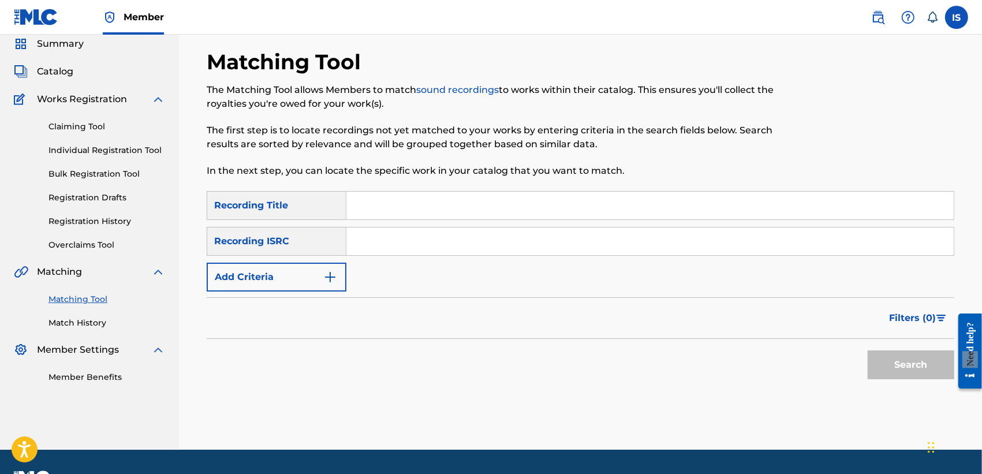
paste input "BANDIT"
type input "BANDIT"
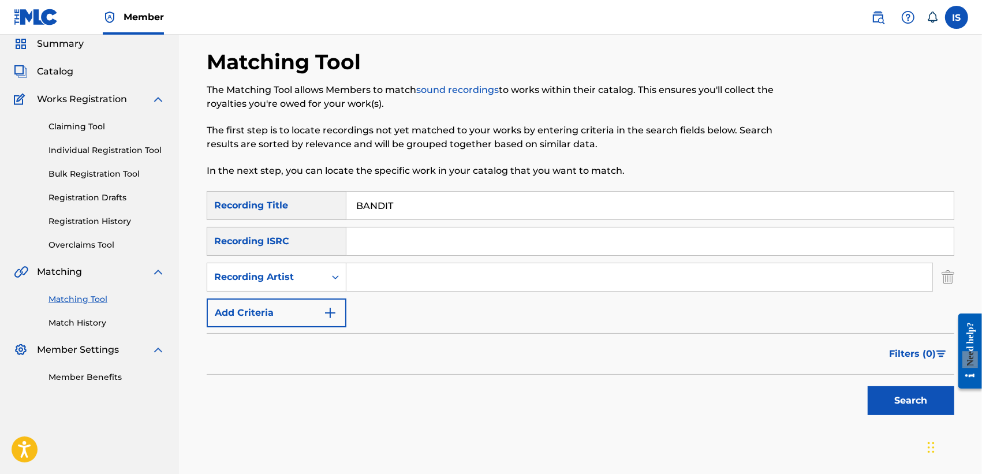
type input "didine"
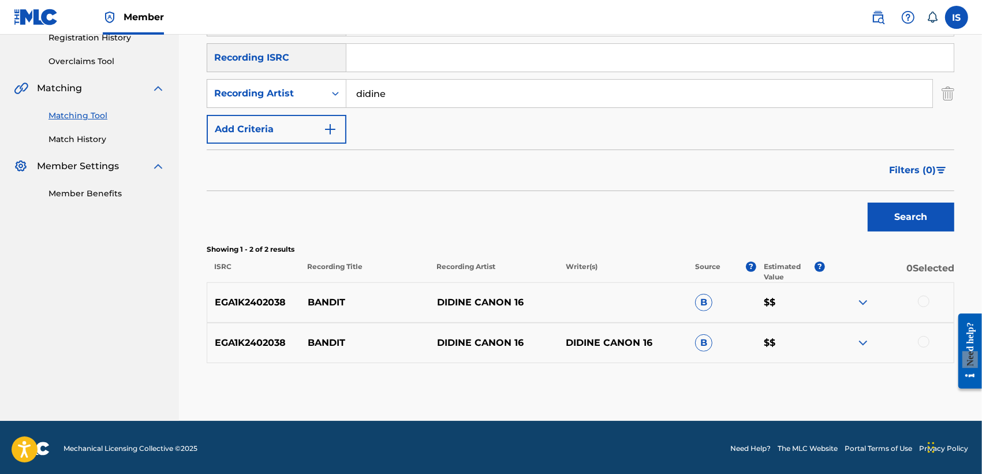
scroll to position [229, 0]
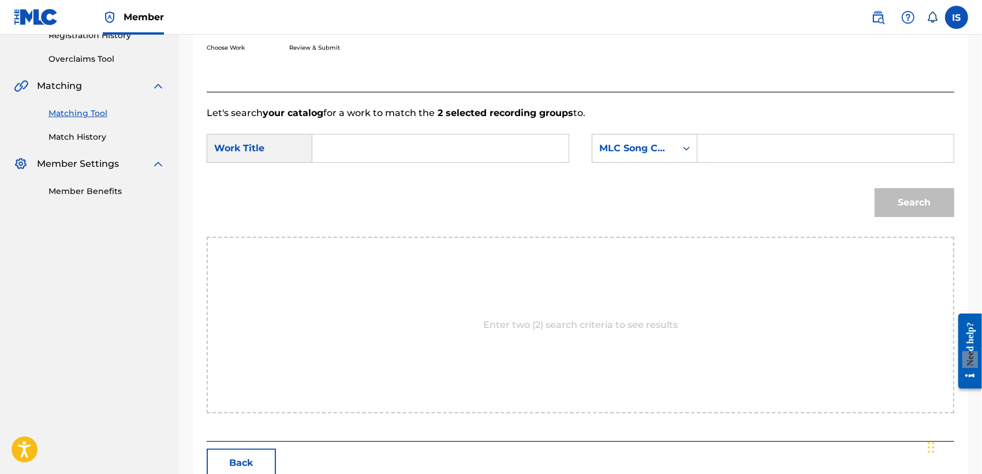
click at [404, 155] on input "Search Form" at bounding box center [440, 148] width 237 height 28
paste input "BANDIT"
type input "BANDIT"
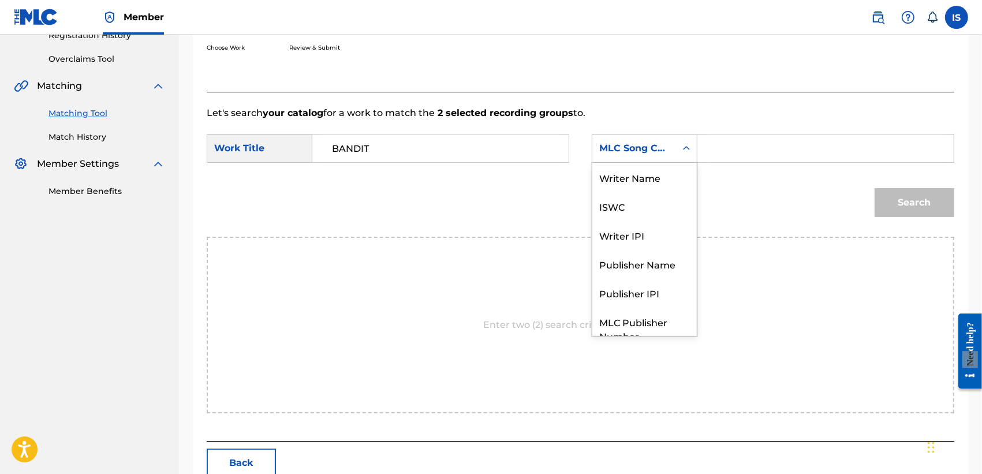
drag, startPoint x: 704, startPoint y: 147, endPoint x: 655, endPoint y: 151, distance: 49.2
click at [655, 151] on div "MLC Song Code" at bounding box center [634, 148] width 70 height 14
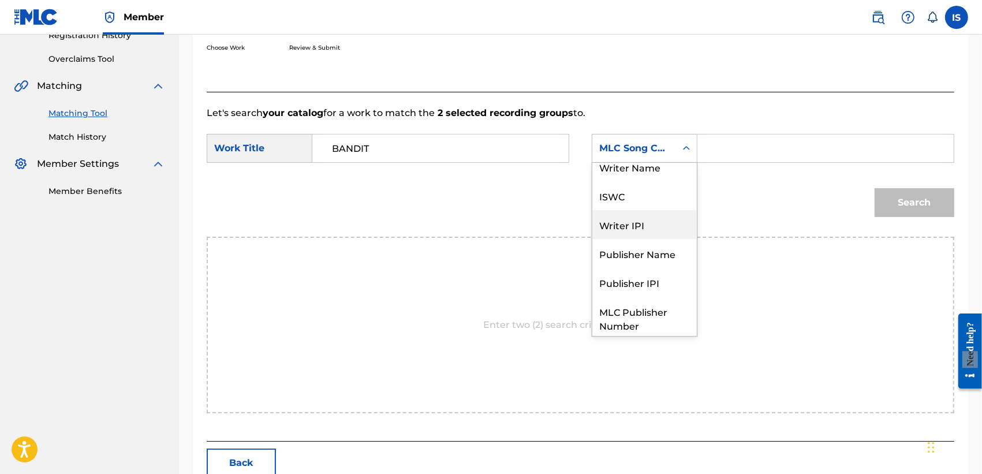
scroll to position [0, 0]
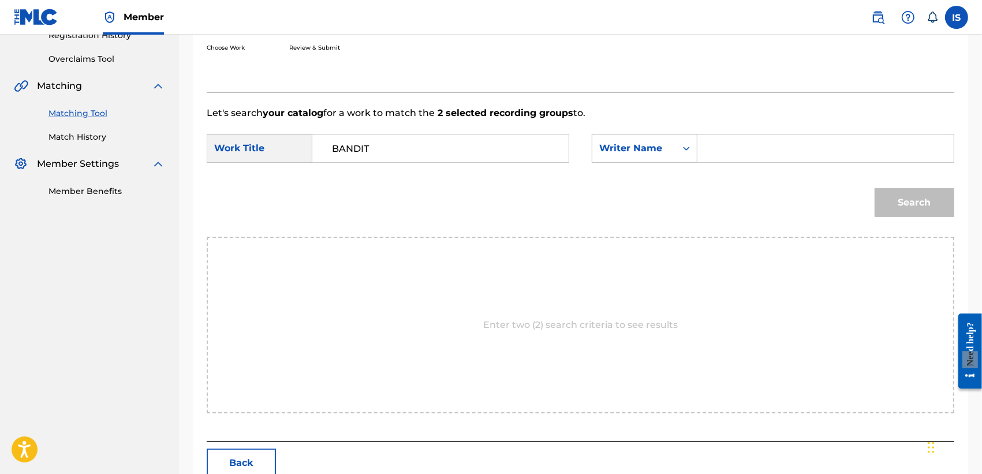
drag, startPoint x: 734, startPoint y: 145, endPoint x: 699, endPoint y: 166, distance: 40.7
drag, startPoint x: 728, startPoint y: 156, endPoint x: 777, endPoint y: 185, distance: 56.7
type input "khireddine"
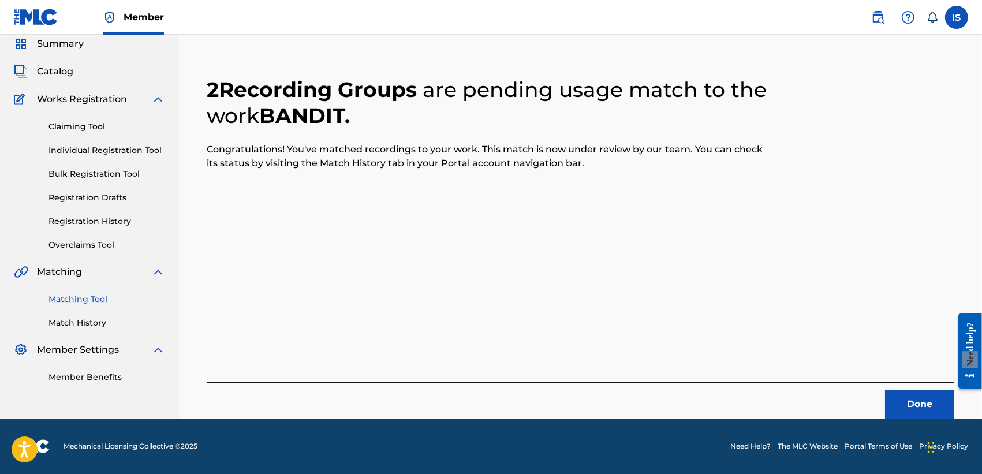
scroll to position [43, 0]
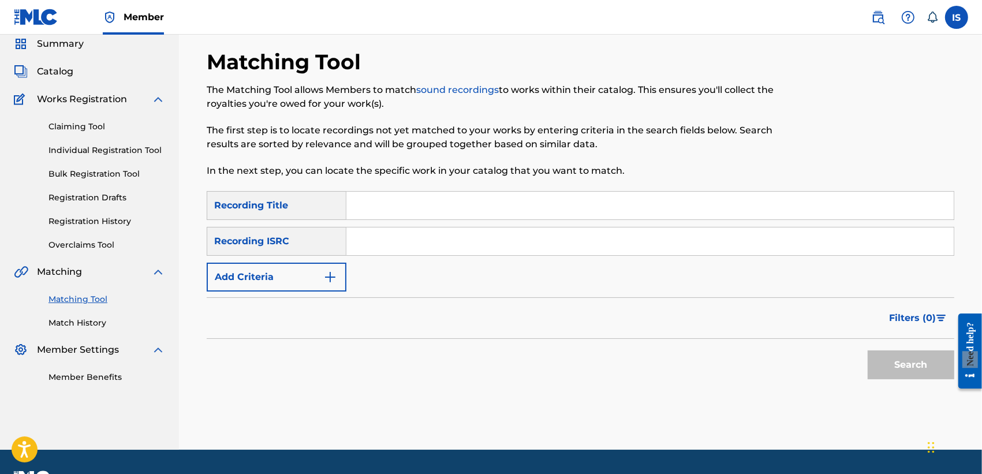
paste input "SERKALA"
type input "SERKALA"
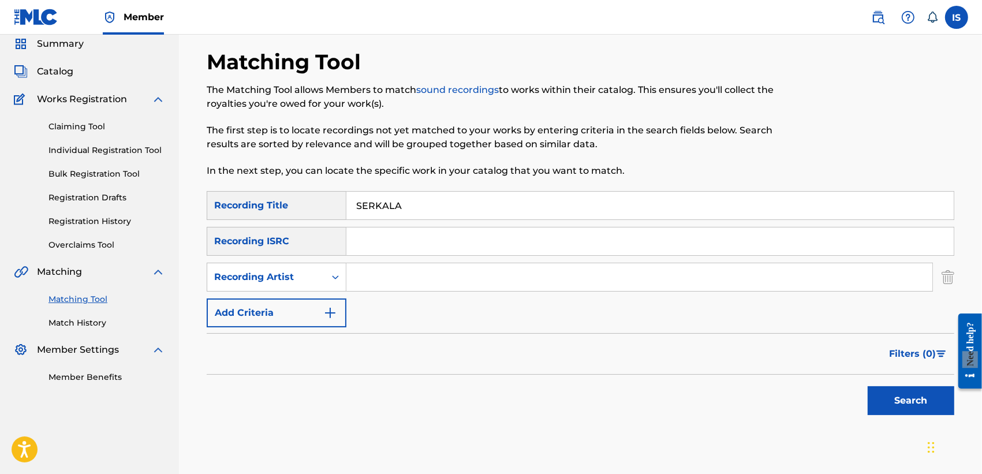
type input "didine"
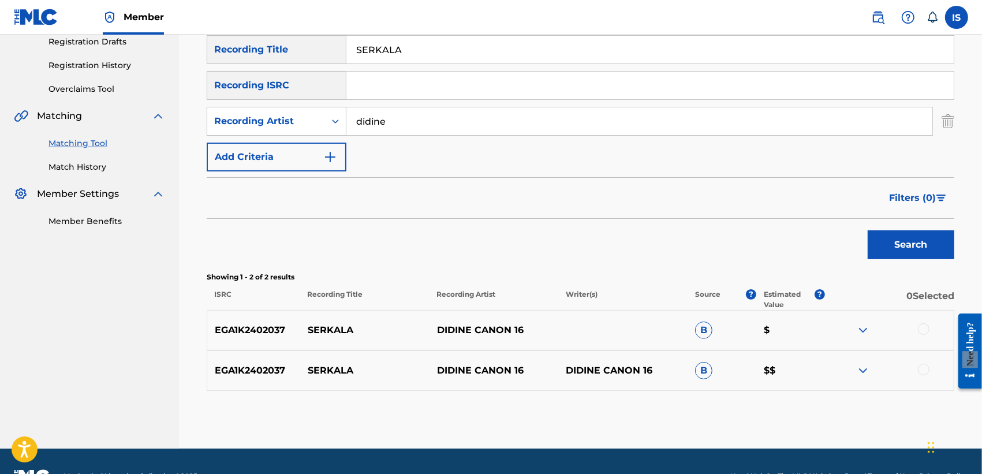
scroll to position [204, 0]
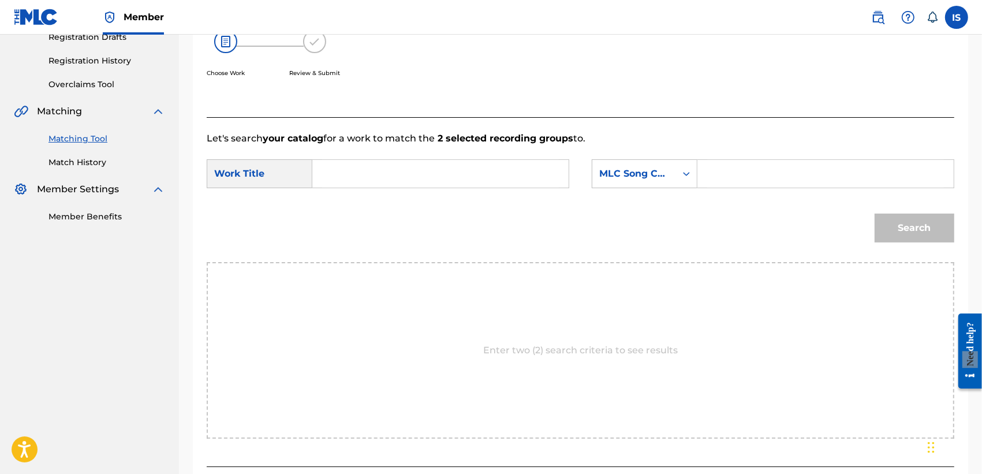
paste input "SERKALA"
type input "SERKALA"
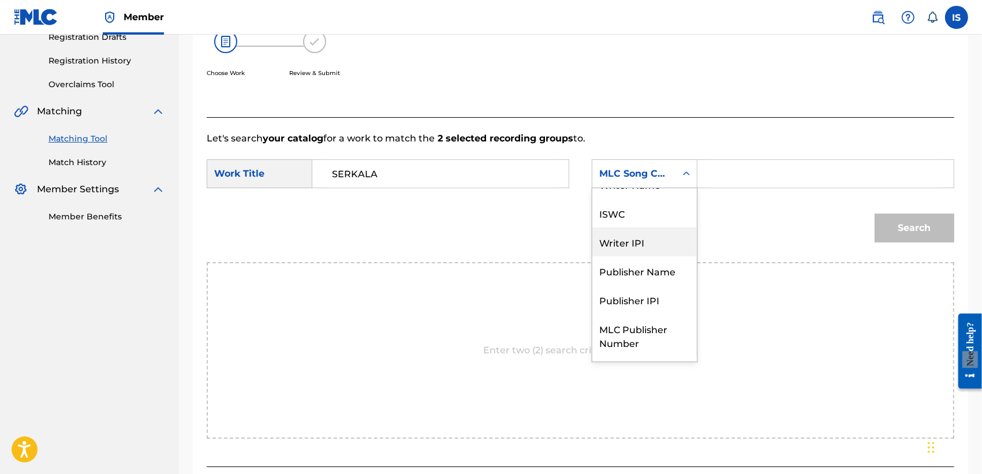
scroll to position [0, 0]
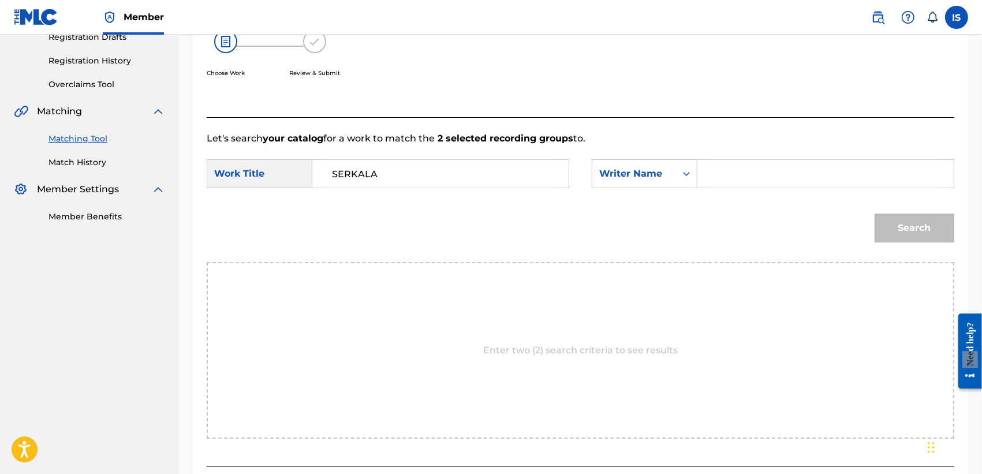
type input "khireddine"
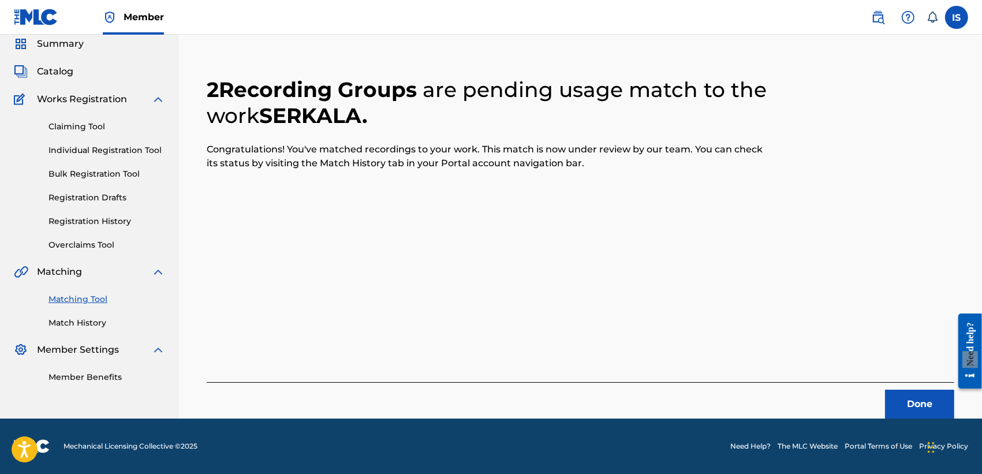
scroll to position [43, 0]
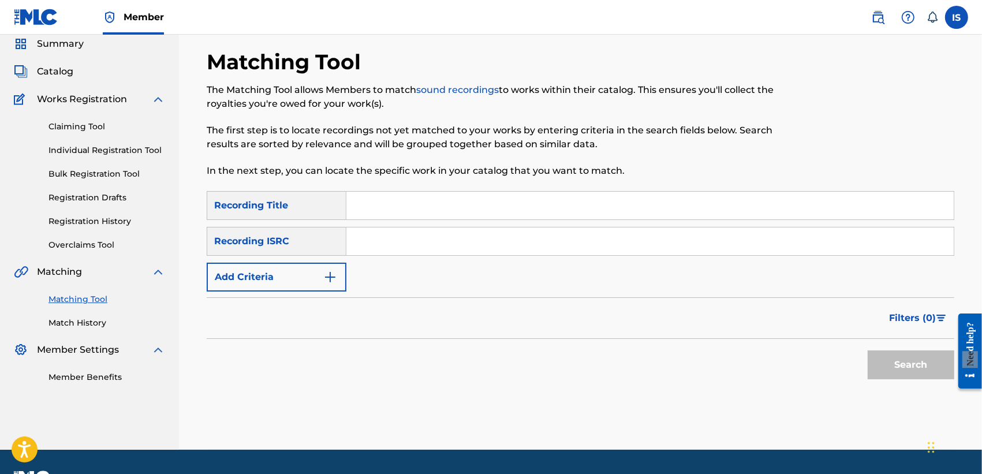
paste input "DIWAN"
type input "DIWAN"
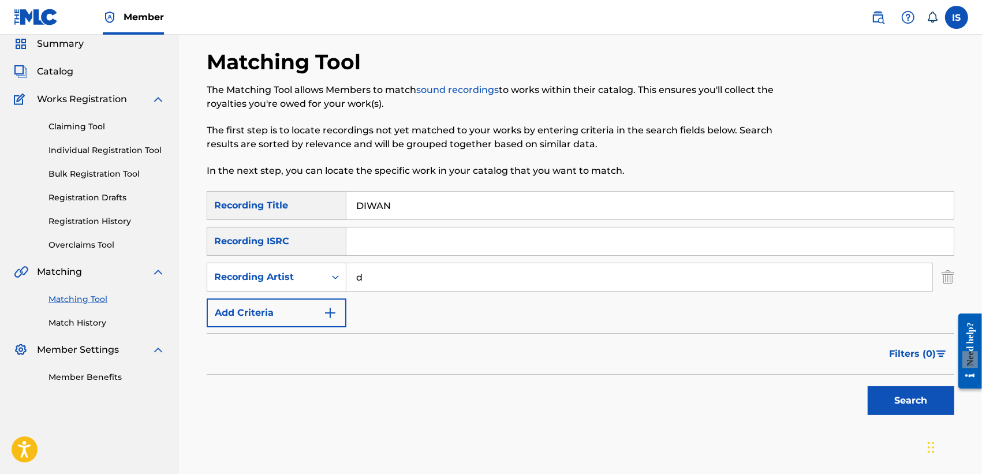
type input "didine"
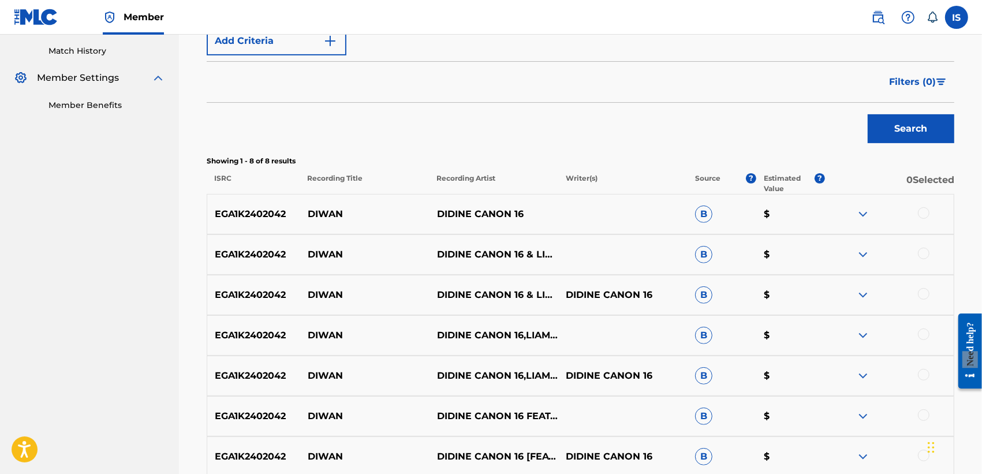
scroll to position [378, 0]
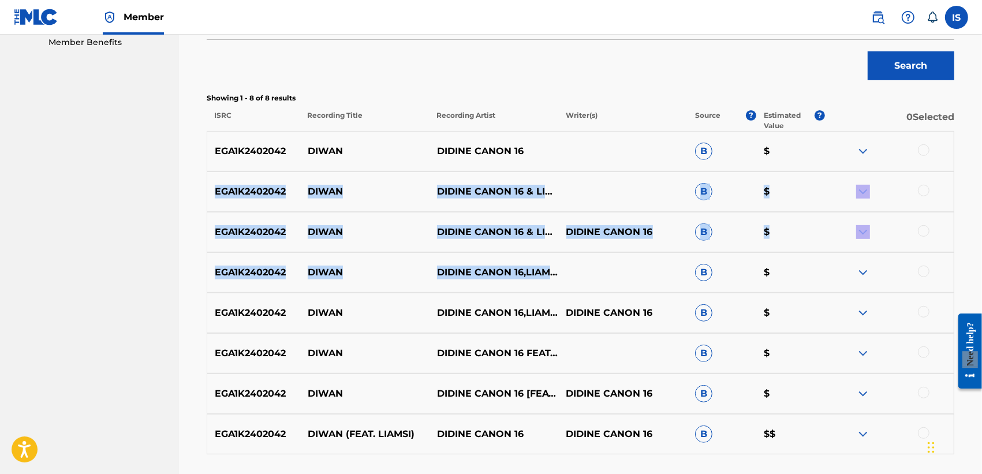
drag, startPoint x: 647, startPoint y: 281, endPoint x: 924, endPoint y: 143, distance: 309.4
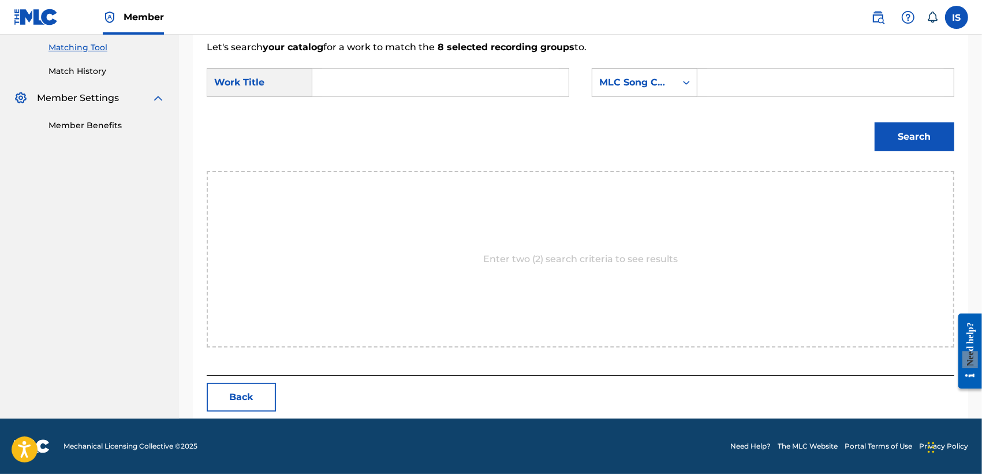
scroll to position [295, 0]
paste input "DIWAN"
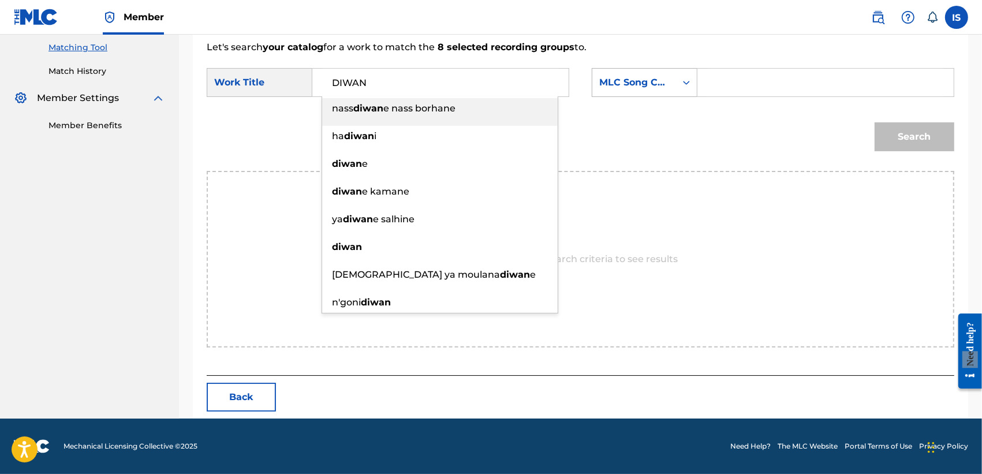
type input "DIWAN"
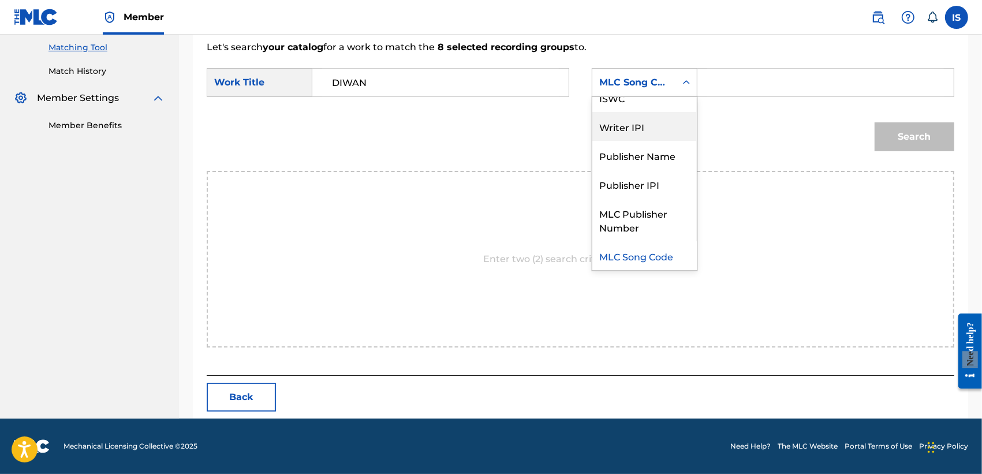
scroll to position [0, 0]
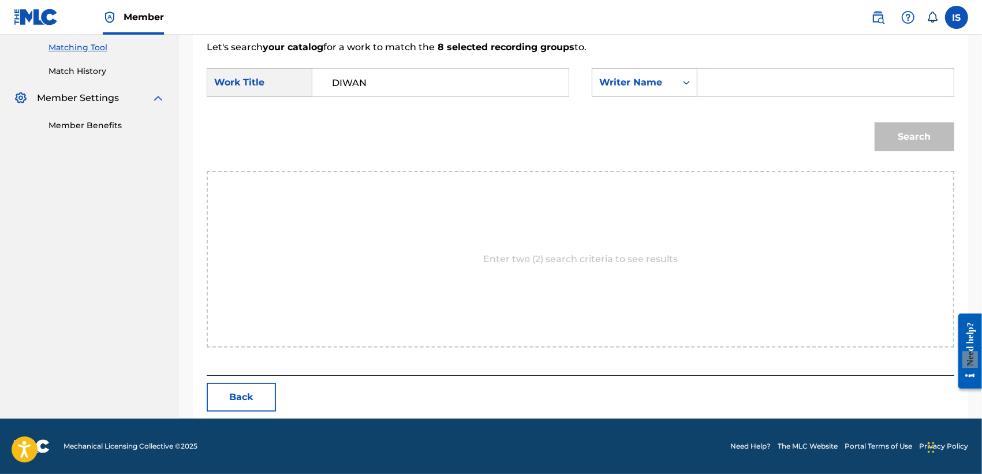
type input "khireddine"
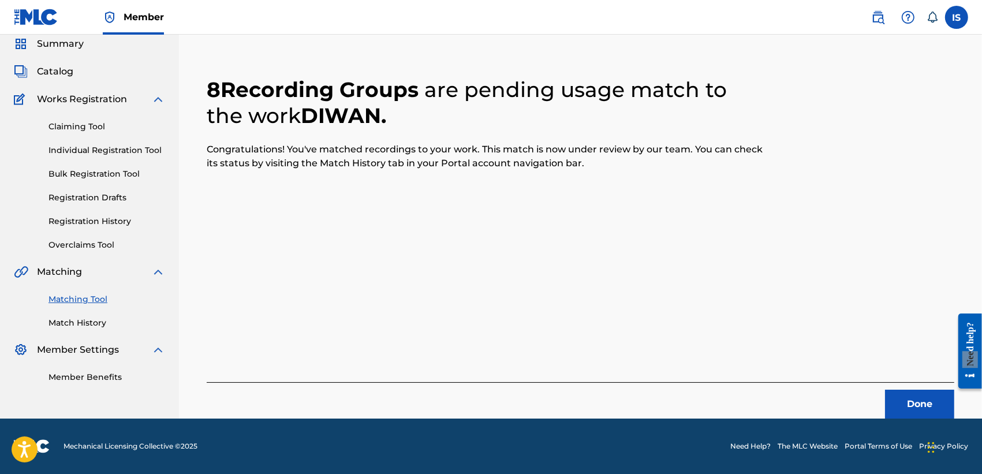
scroll to position [43, 0]
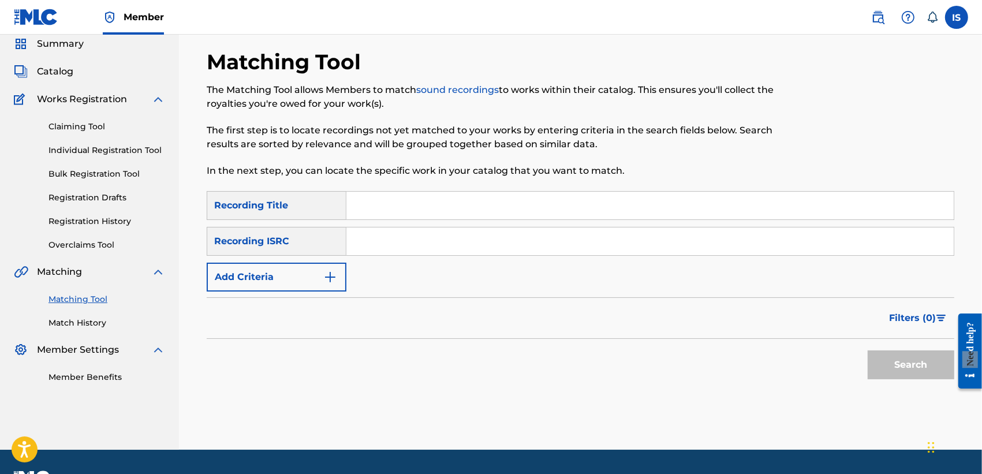
paste input "EL MAQYOUD"
type input "EL MAQYOUD"
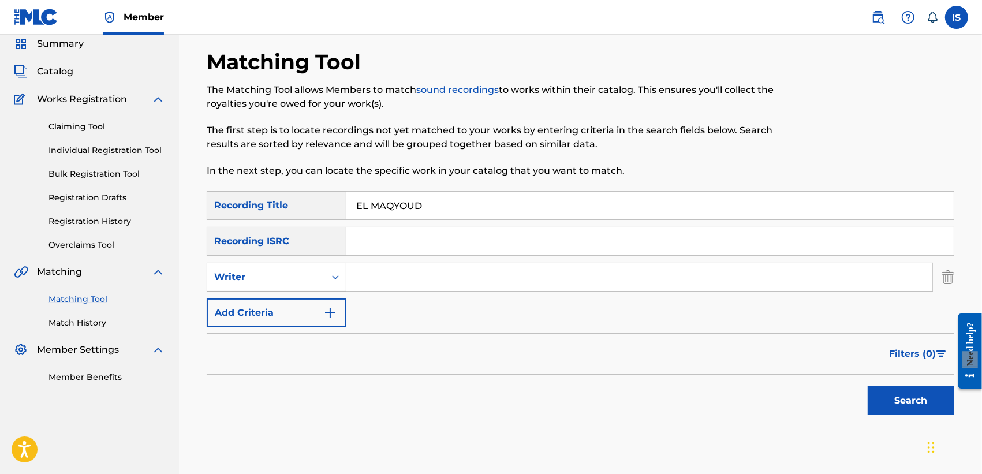
drag, startPoint x: 302, startPoint y: 306, endPoint x: 303, endPoint y: 290, distance: 16.2
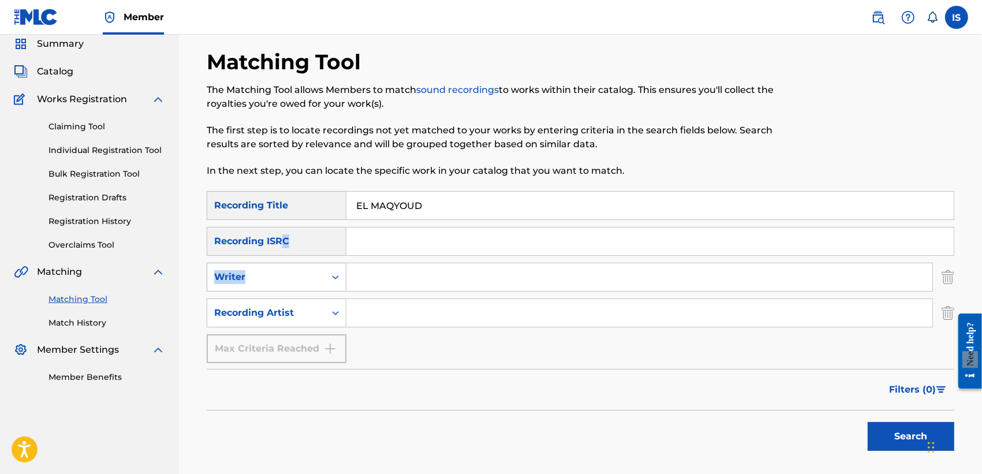
drag, startPoint x: 283, startPoint y: 255, endPoint x: 282, endPoint y: 286, distance: 31.2
drag, startPoint x: 427, startPoint y: 301, endPoint x: 429, endPoint y: 321, distance: 20.8
type input "didine"
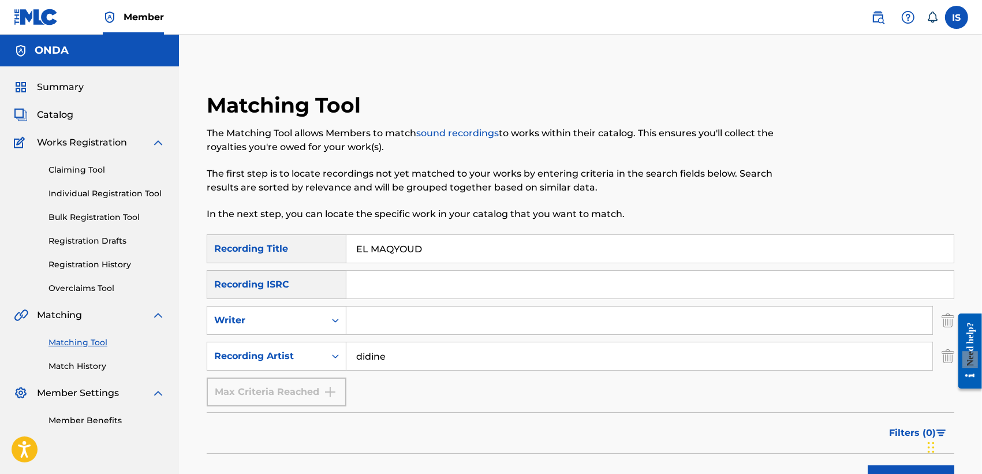
drag, startPoint x: 368, startPoint y: 249, endPoint x: 250, endPoint y: 226, distance: 120.5
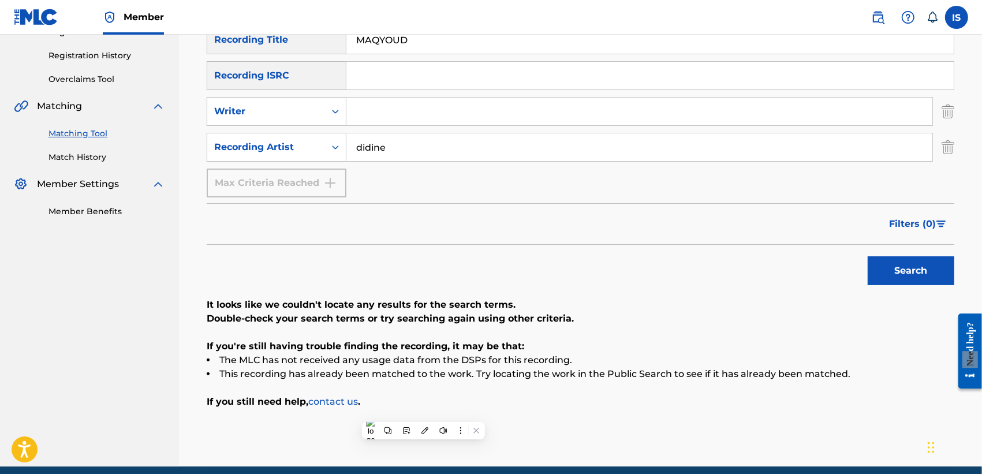
paste input "NORMAL(QASSI NTI QALBEK QASSI)"
type input "NORMAL(QASSI NTI QALBEK QASSI)"
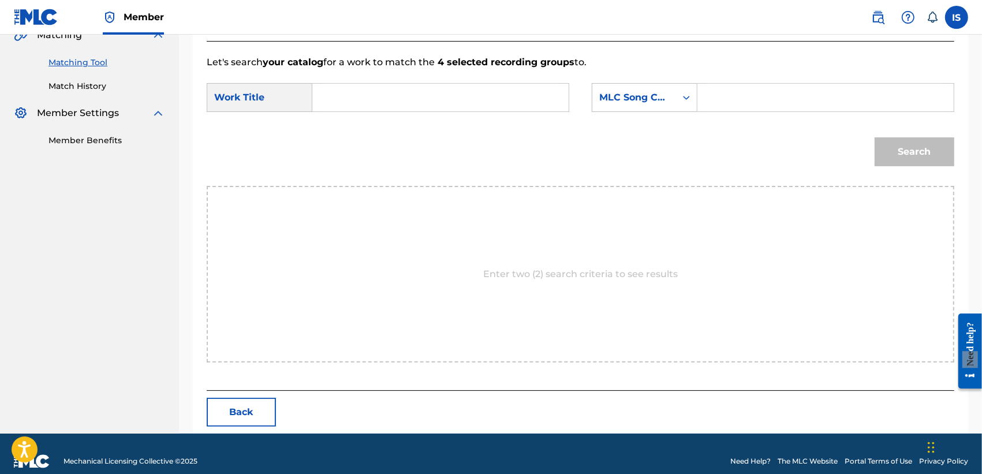
scroll to position [295, 0]
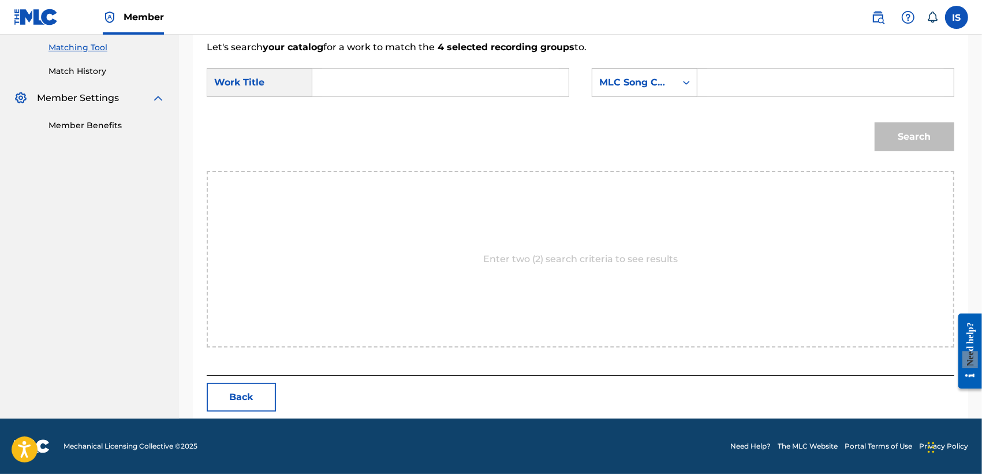
paste input "NORMAL(QASSI NTI QALBEK QASSI)"
type input "NORMAL(QASSI NTI QALBEK QASSI)"
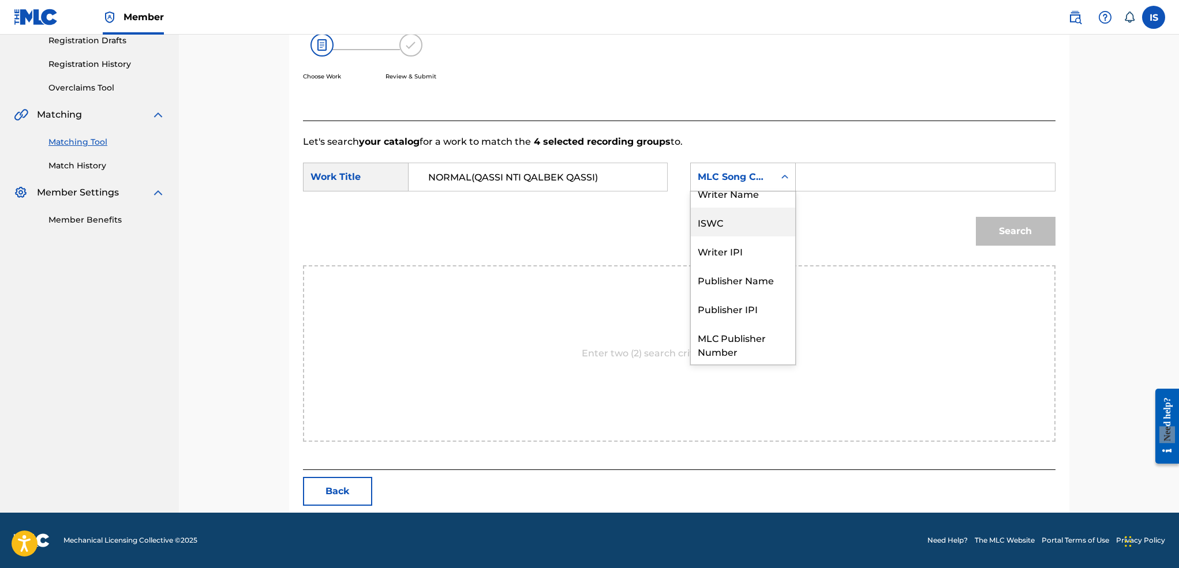
scroll to position [0, 0]
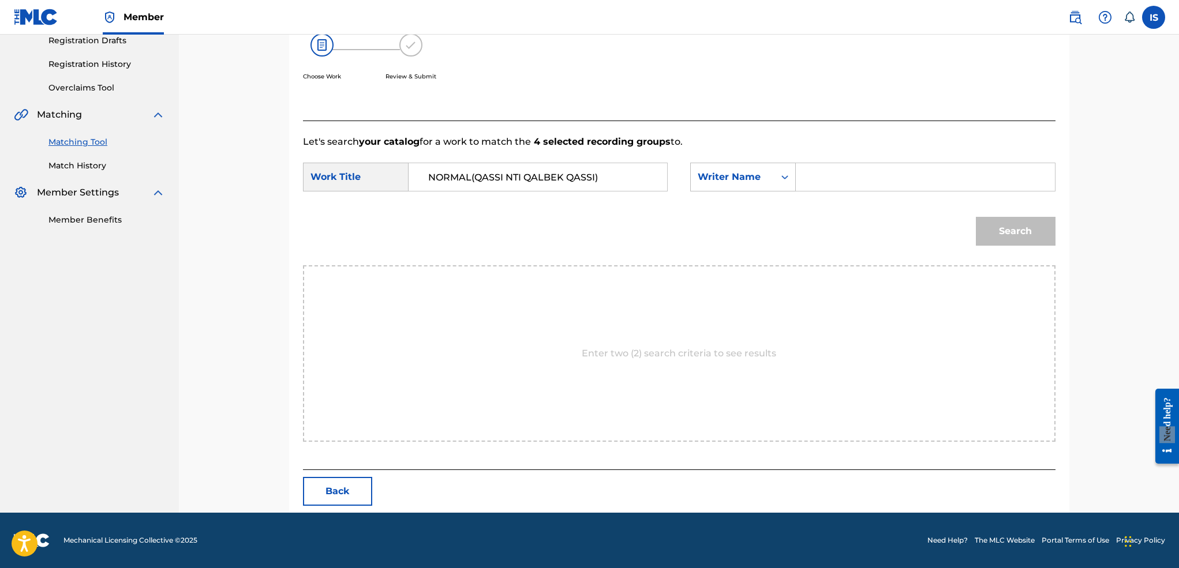
type input "khireddine"
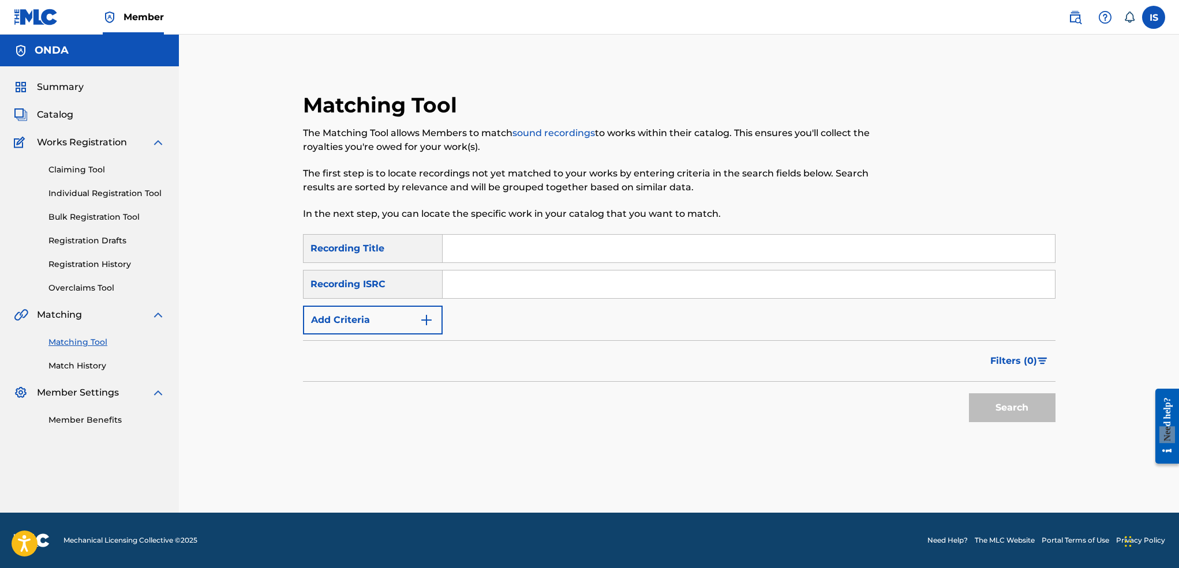
paste input "213"
type input "213"
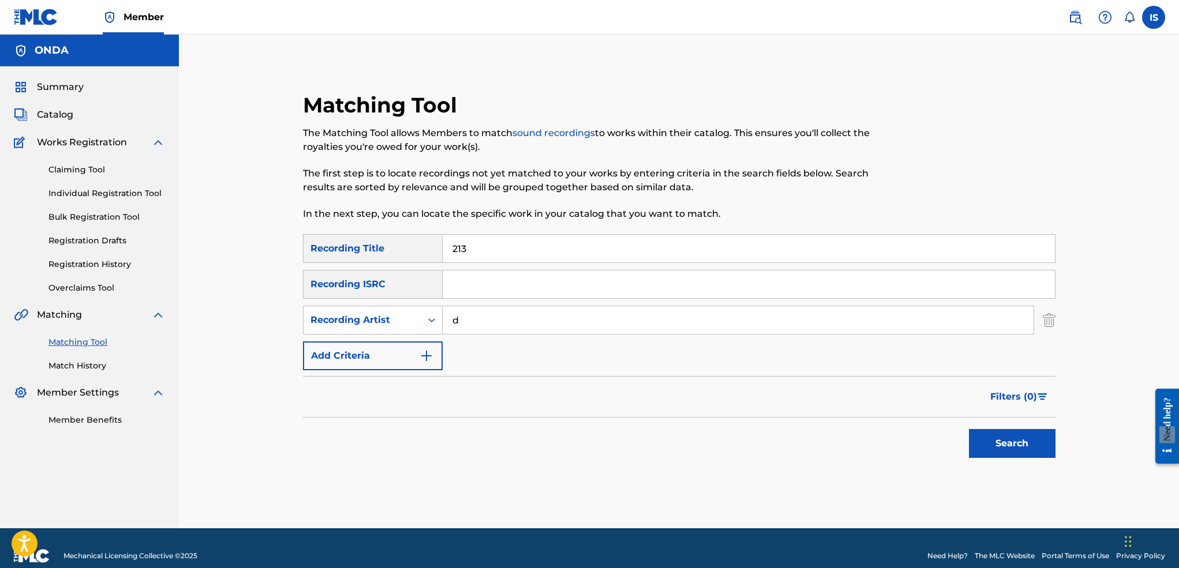
type input "didine"
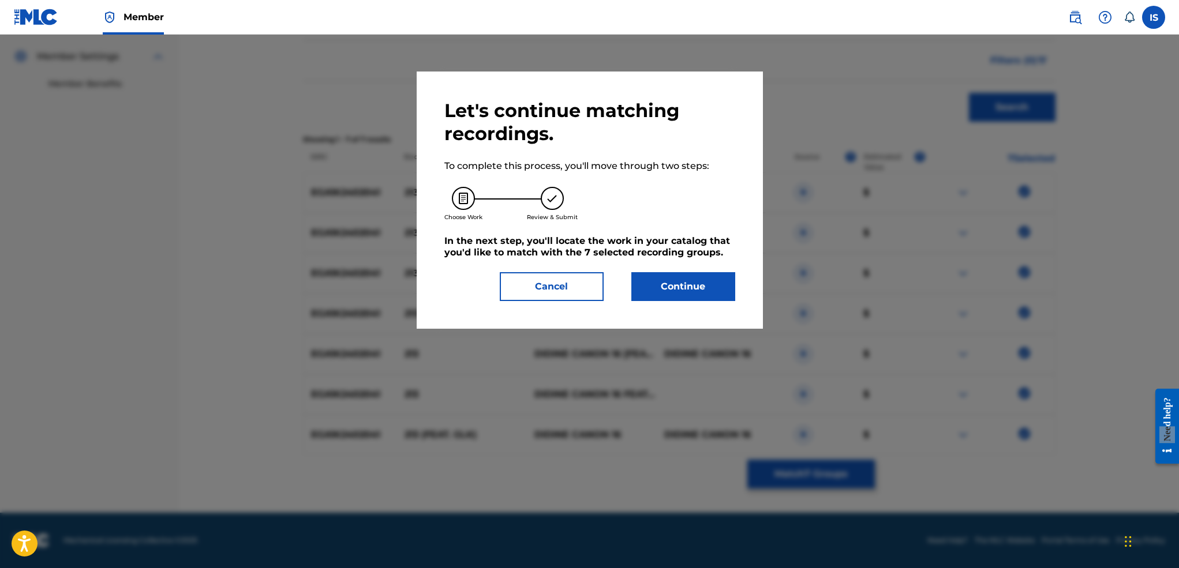
scroll to position [201, 0]
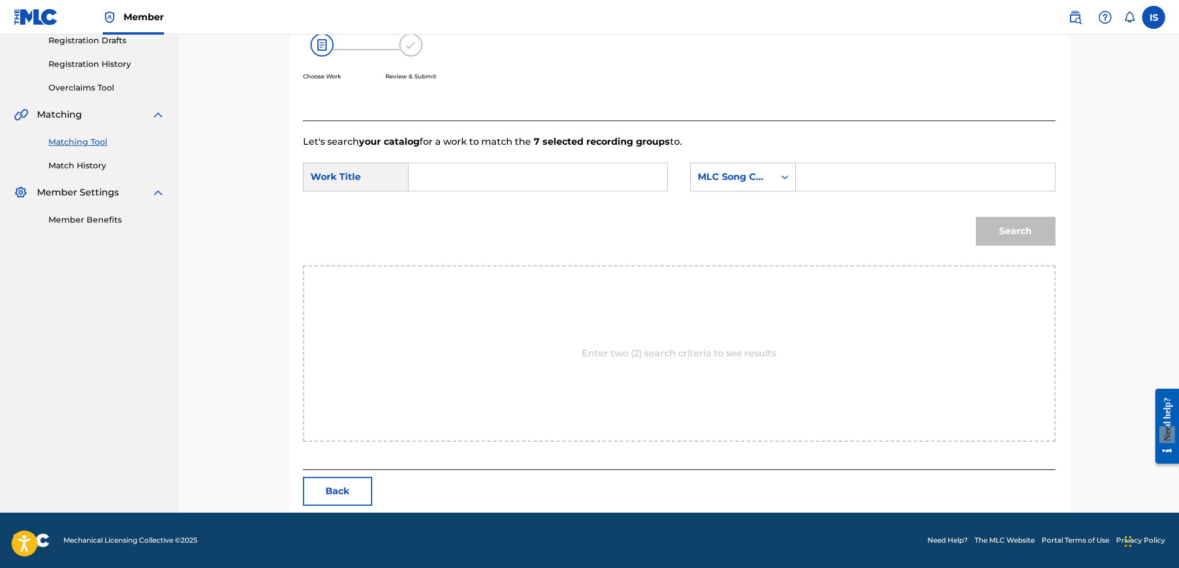
drag, startPoint x: 642, startPoint y: 251, endPoint x: 654, endPoint y: 198, distance: 54.5
paste input "213"
type input "213"
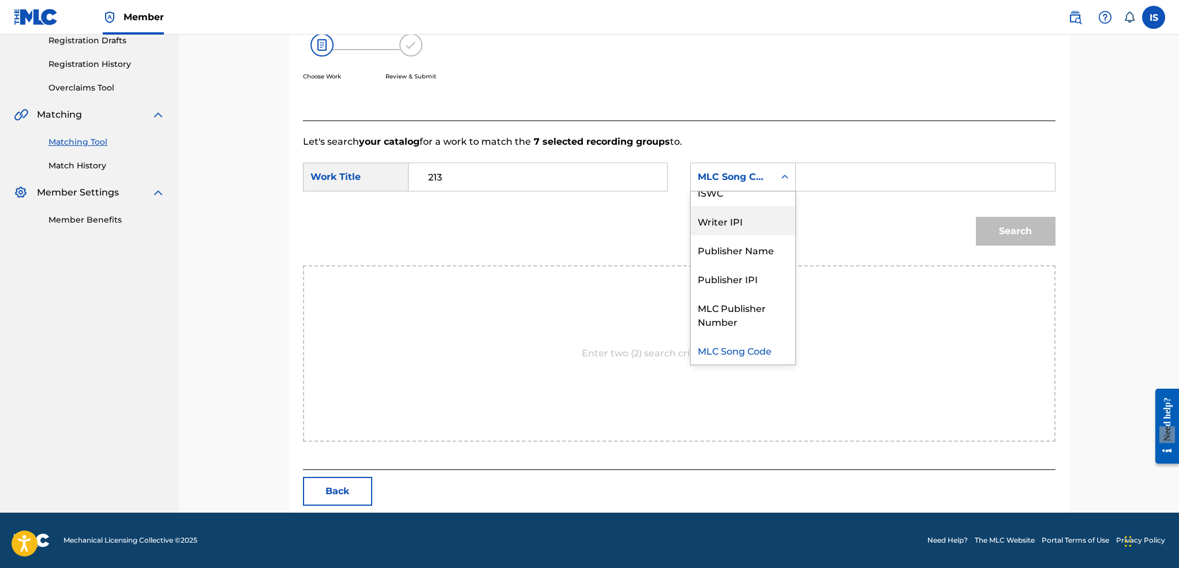
scroll to position [0, 0]
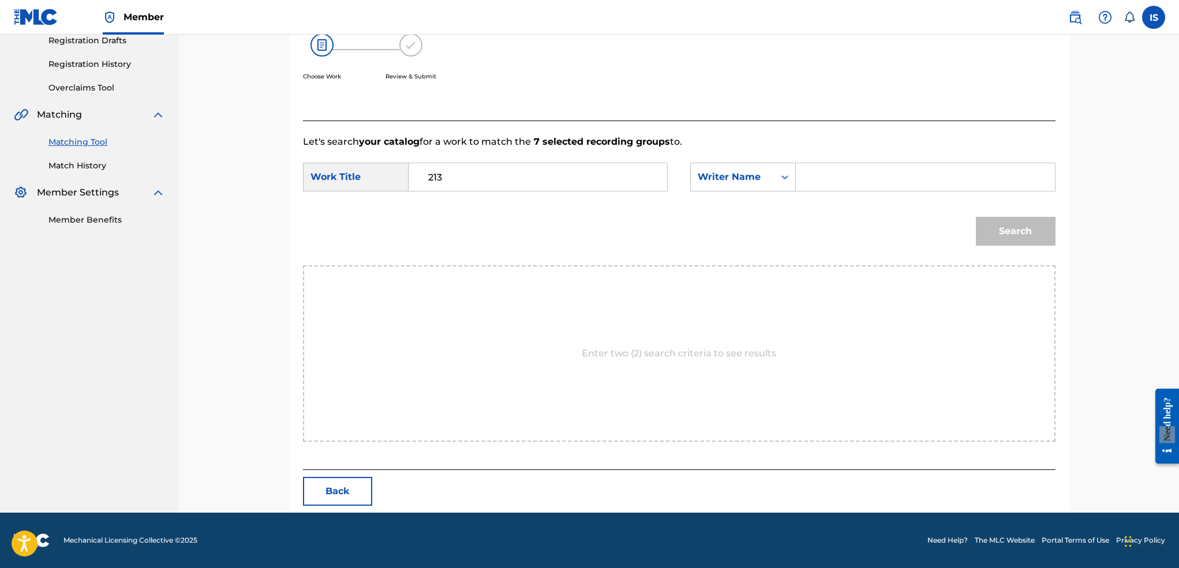
type input "khireddine"
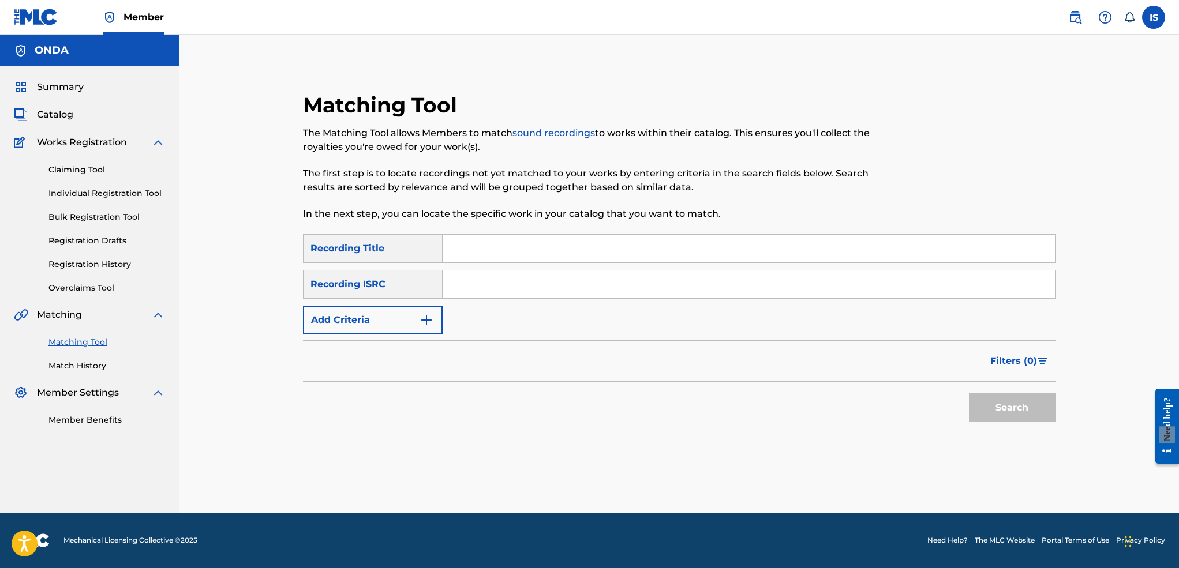
paste input "[PERSON_NAME] 2"
type input "[PERSON_NAME] 2"
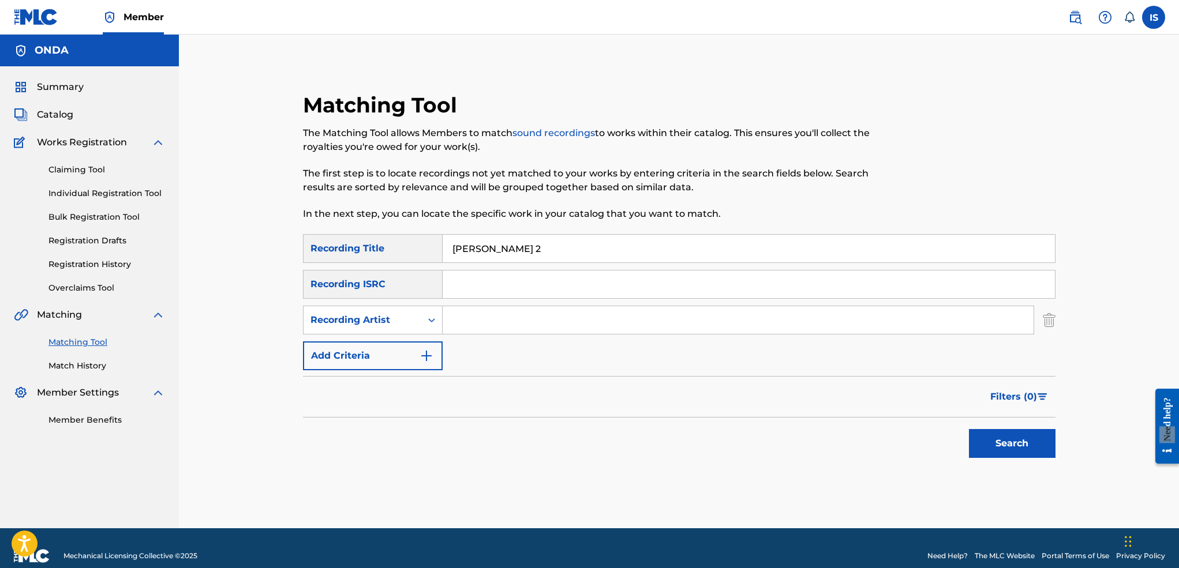
type input "didine"
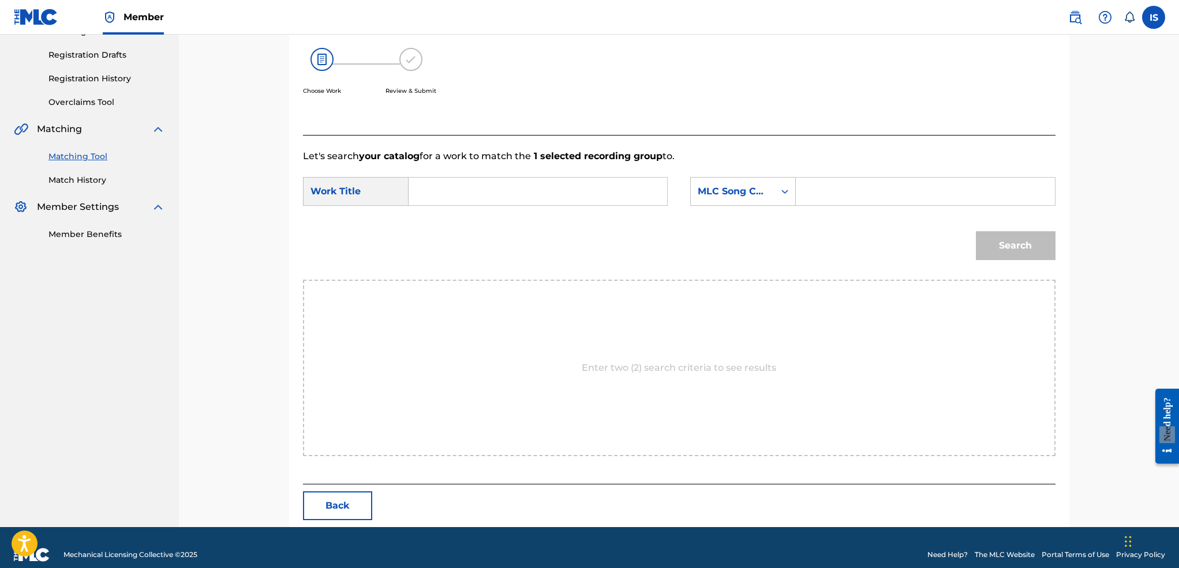
scroll to position [201, 0]
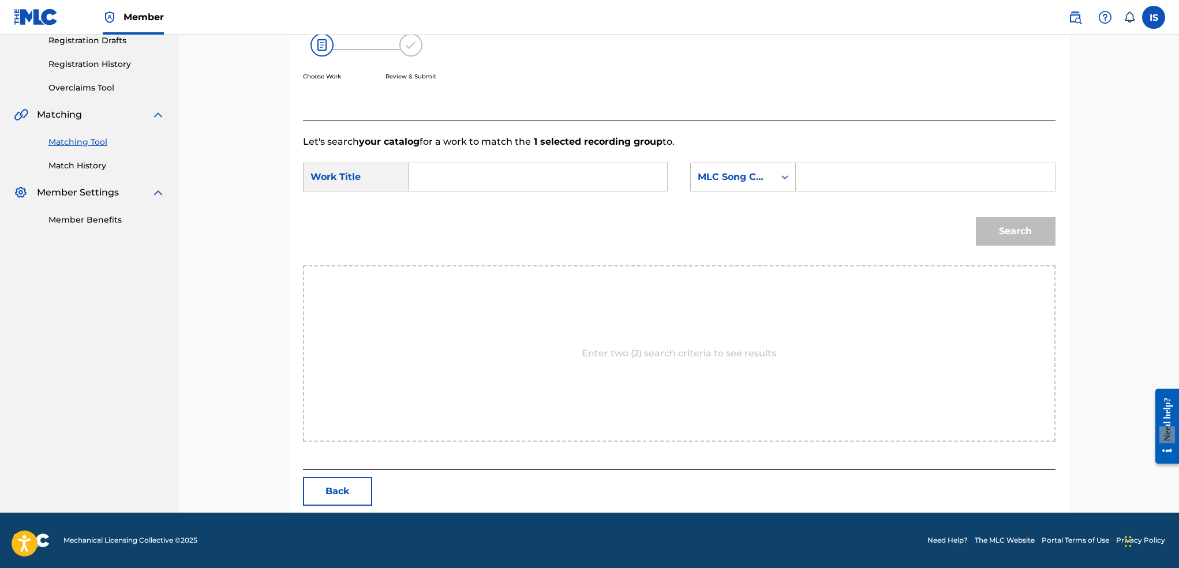
paste input "[PERSON_NAME] 2"
type input "[PERSON_NAME] 2"
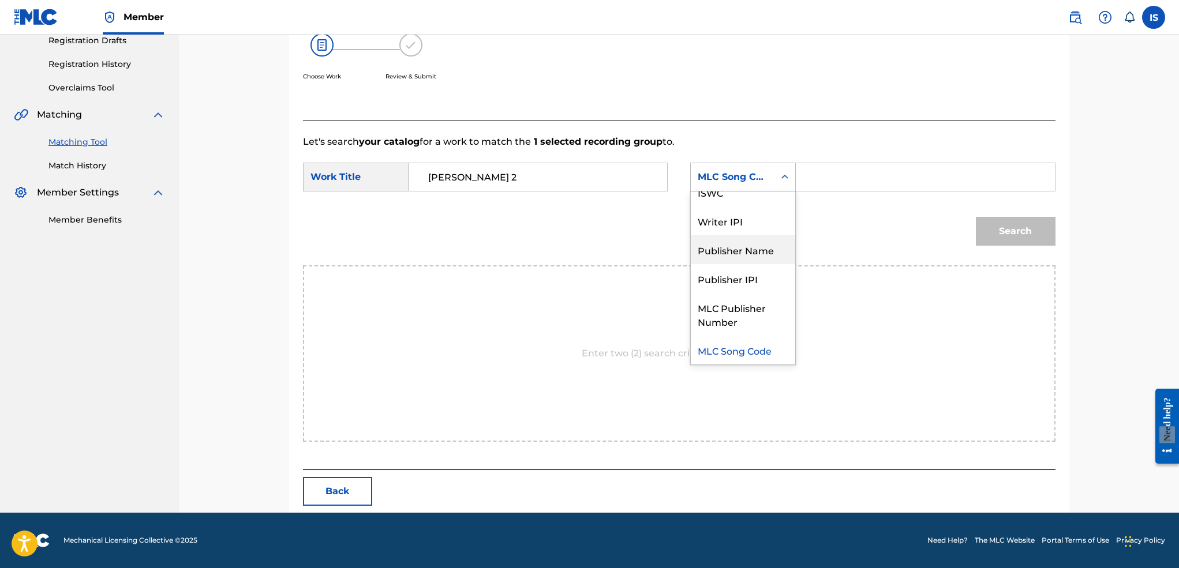
scroll to position [0, 0]
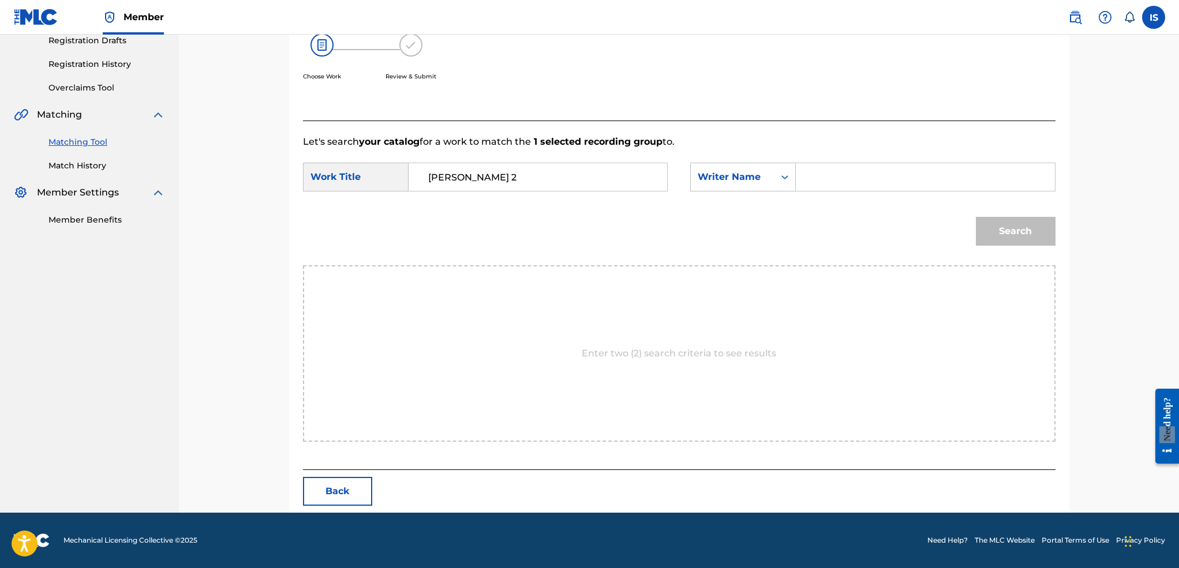
type input "khireddine"
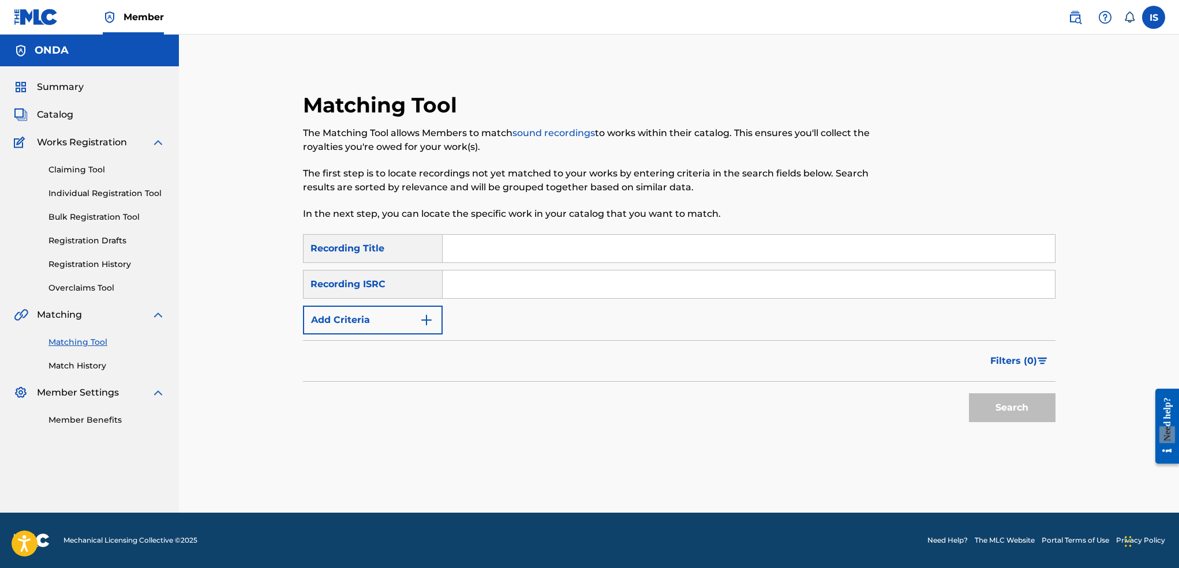
paste input "MY MOOD"
type input "MY MOOD"
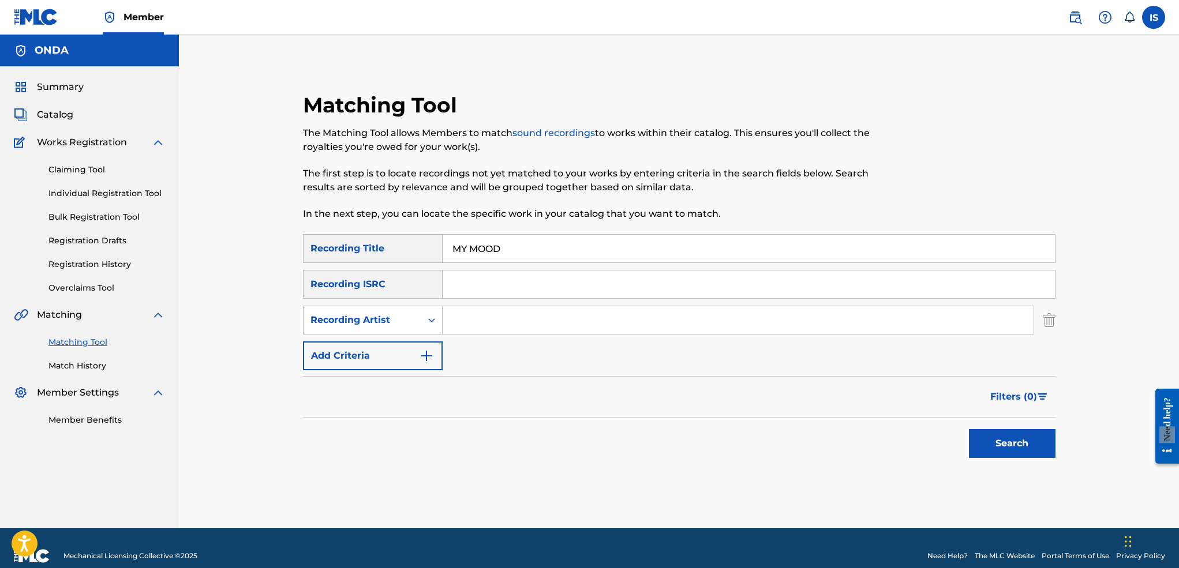
type input "didine"
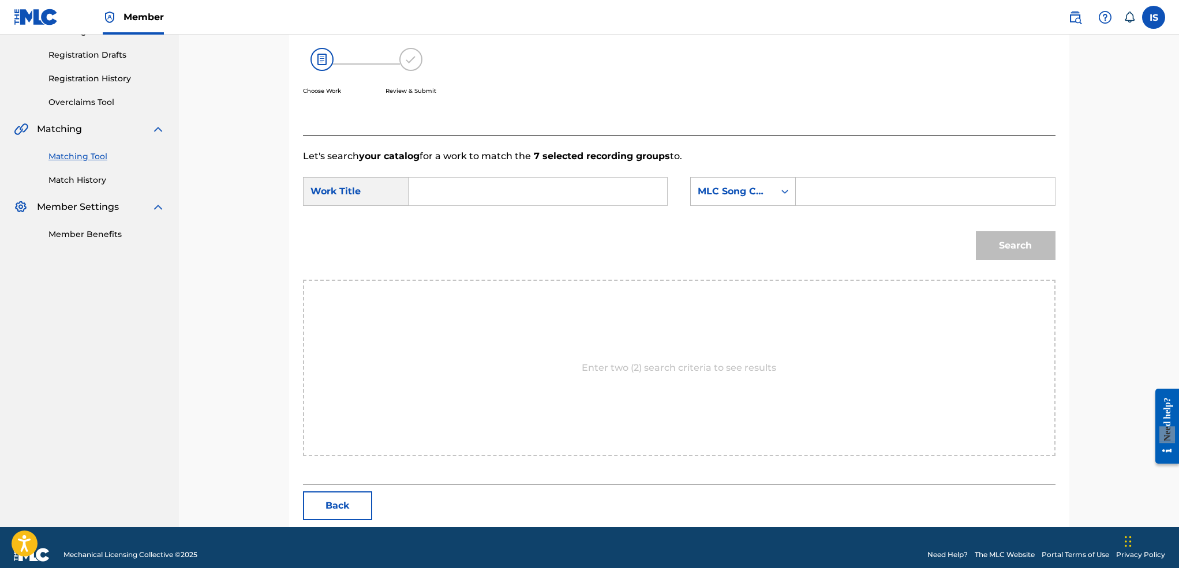
scroll to position [201, 0]
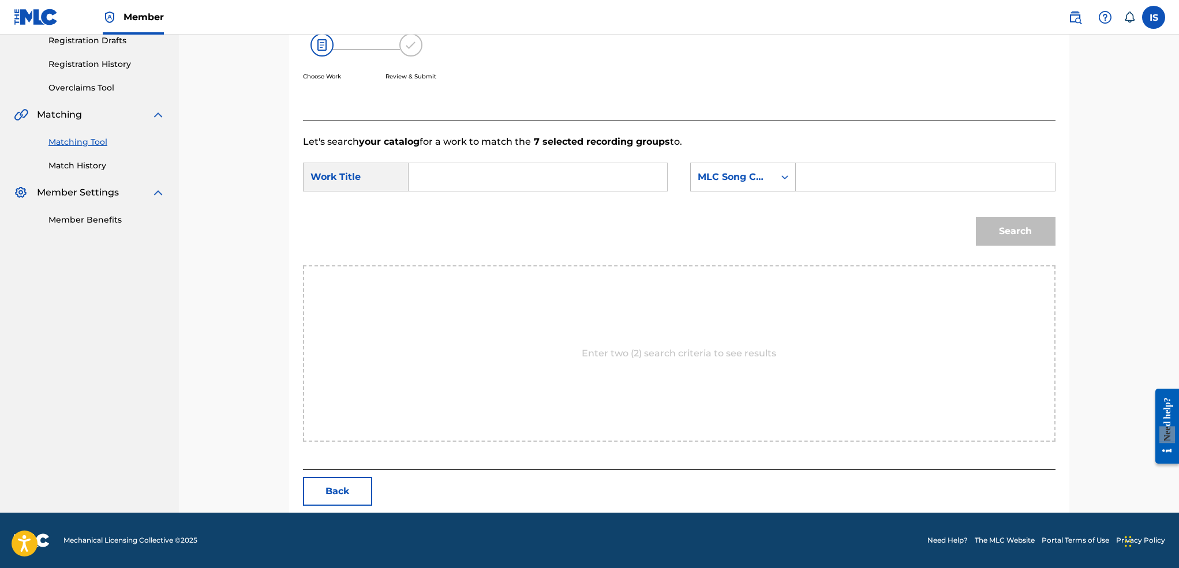
paste input "MY MOOD"
type input "MY MOOD"
type input "khireddine"
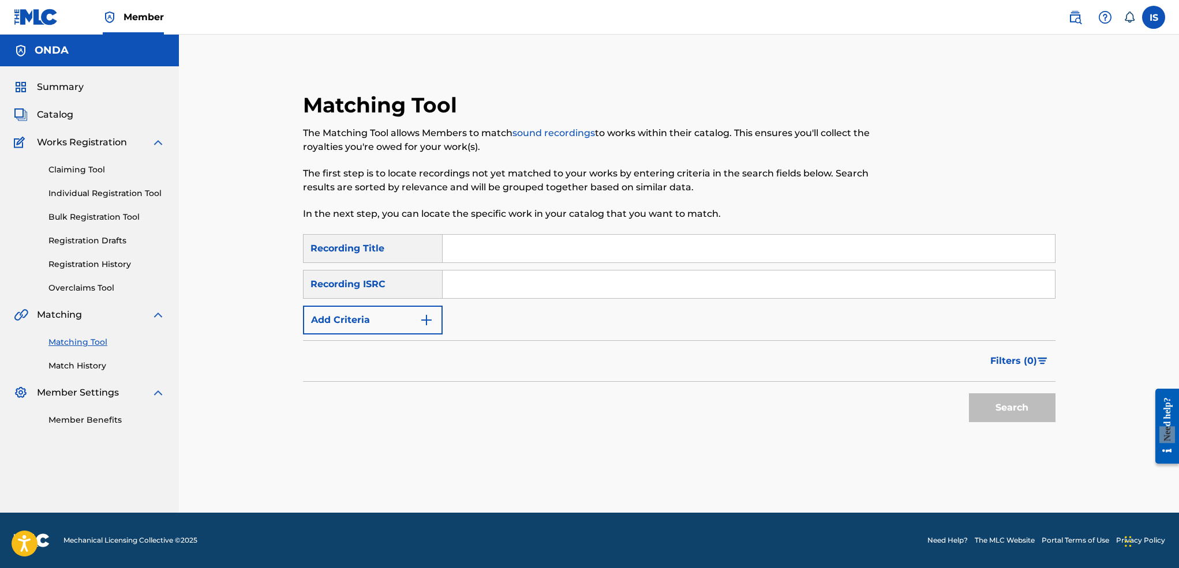
paste input "LE SEM"
type input "LE SEM"
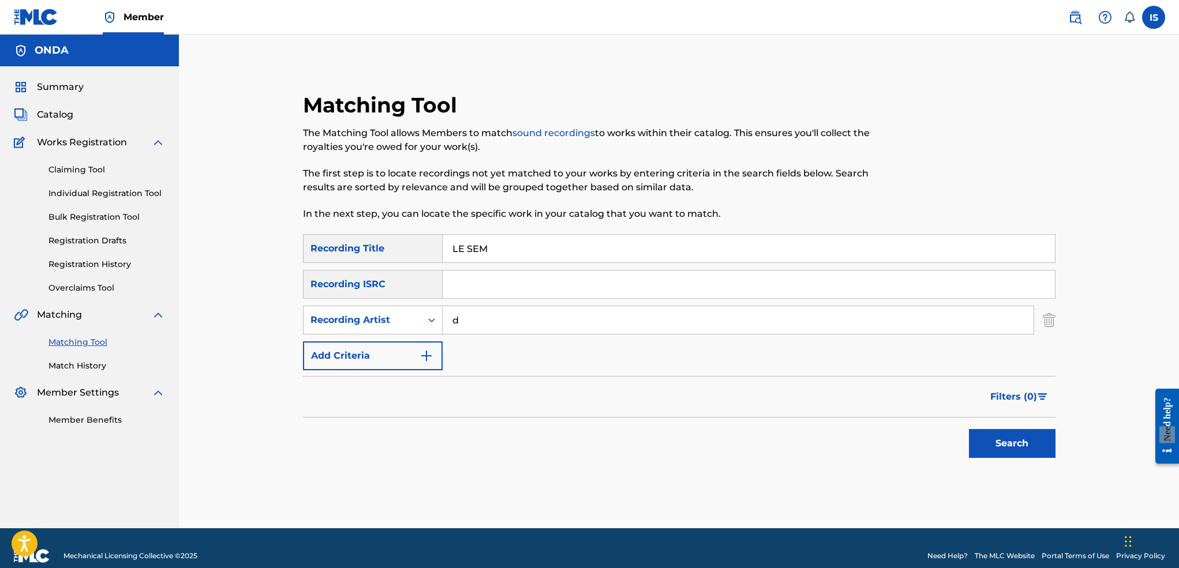
type input "didine"
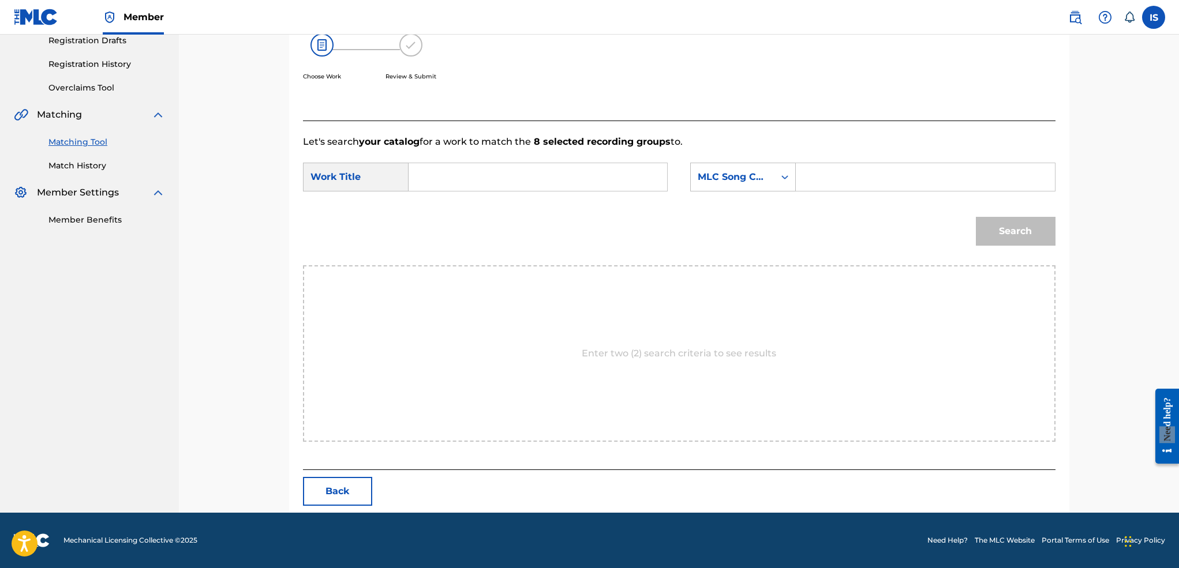
scroll to position [201, 0]
paste input "LE SEM"
type input "LE SEM"
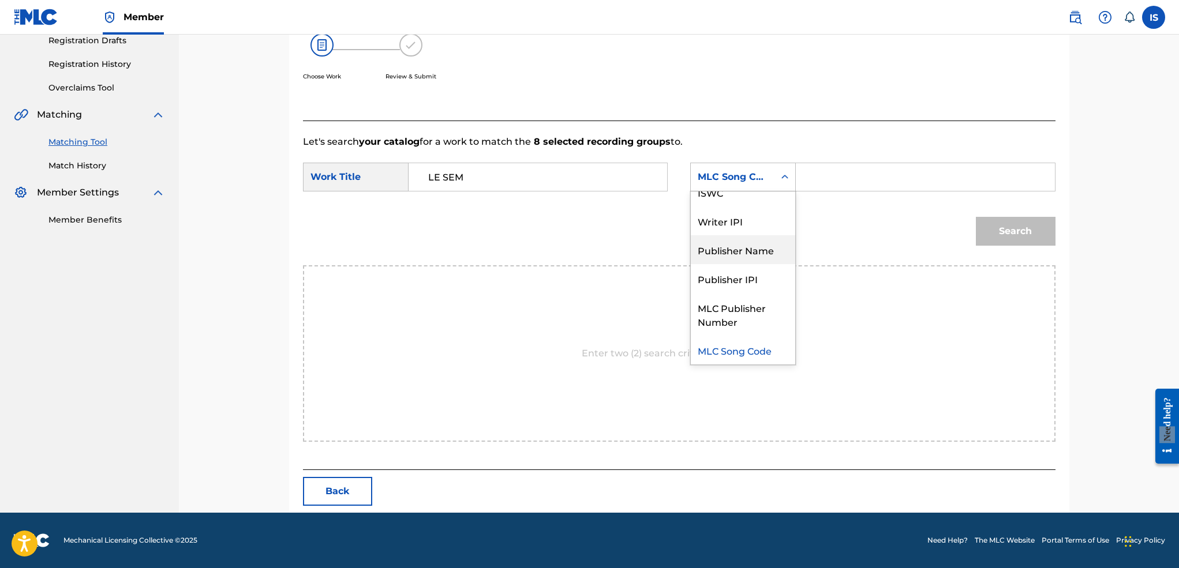
scroll to position [0, 0]
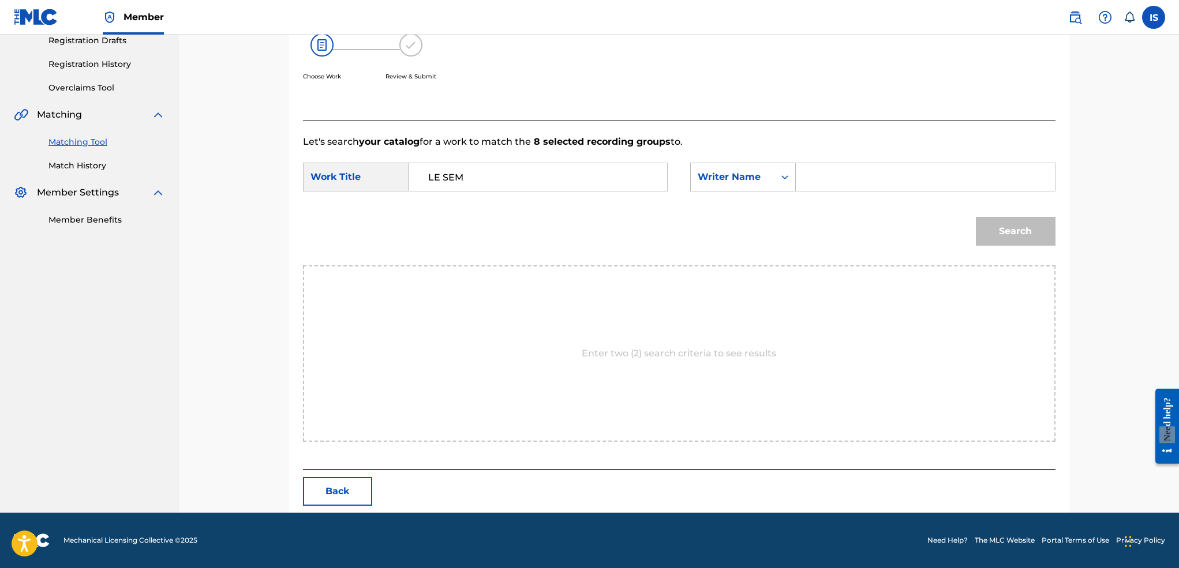
type input "khireddine"
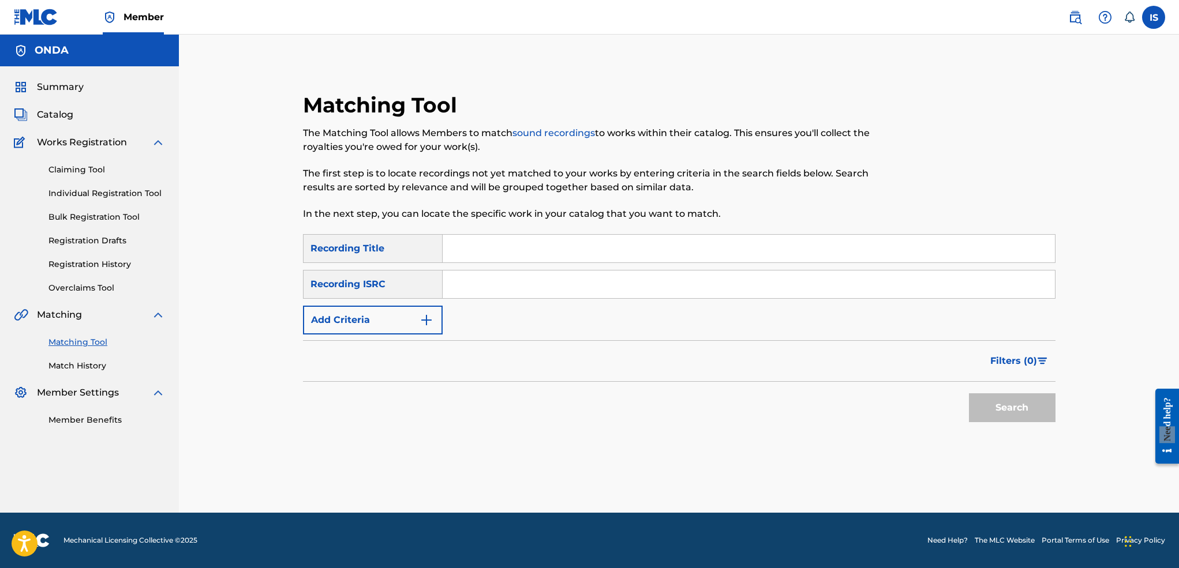
paste input "HARBI"
type input "HARBI"
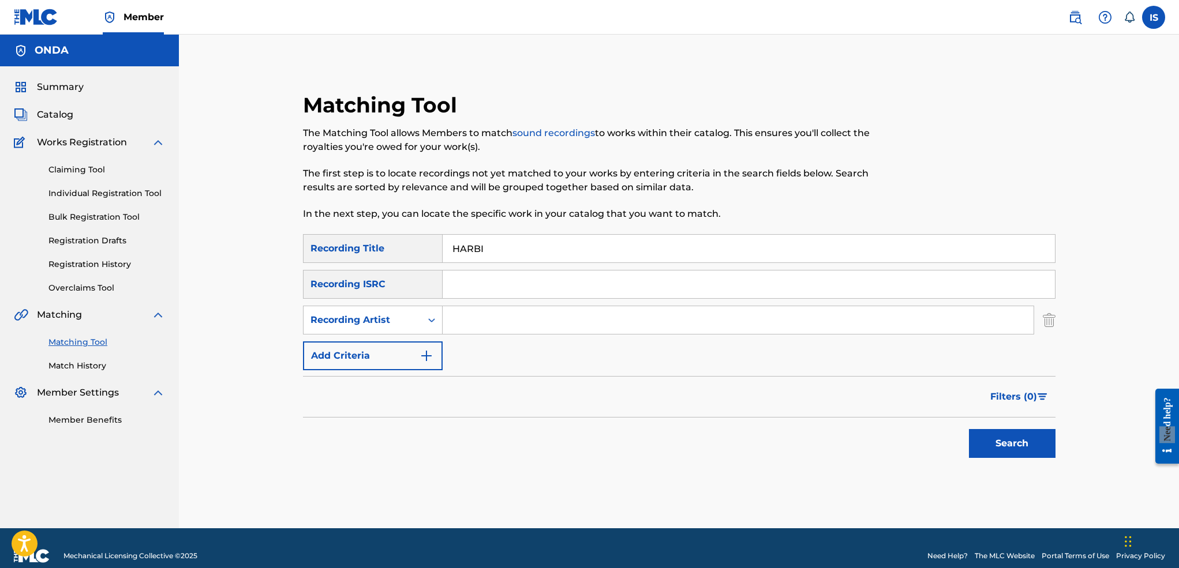
type input "didine"
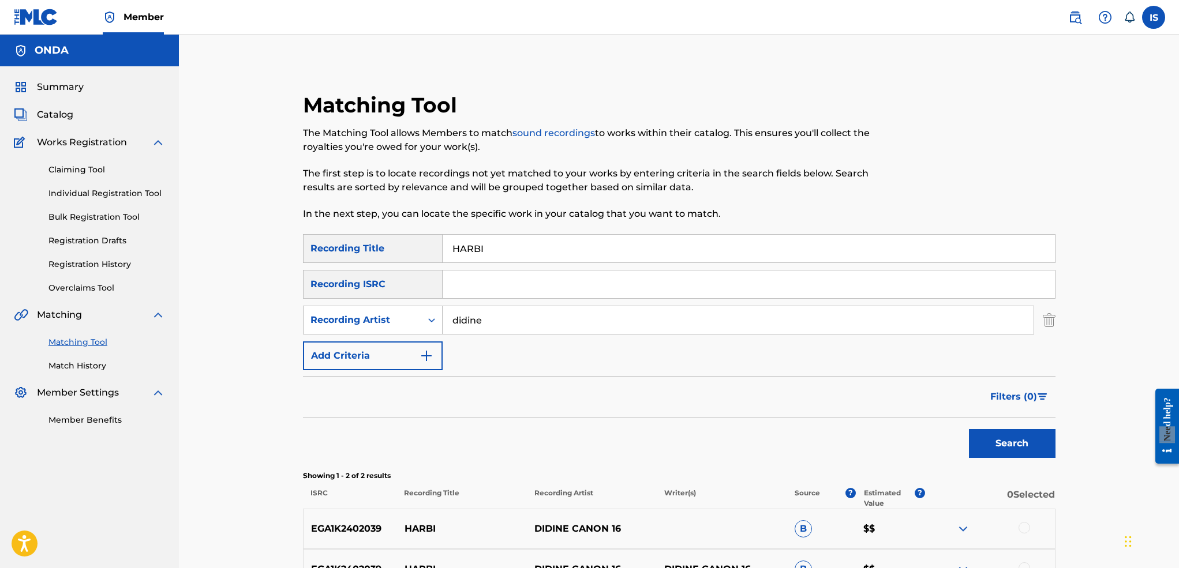
scroll to position [135, 0]
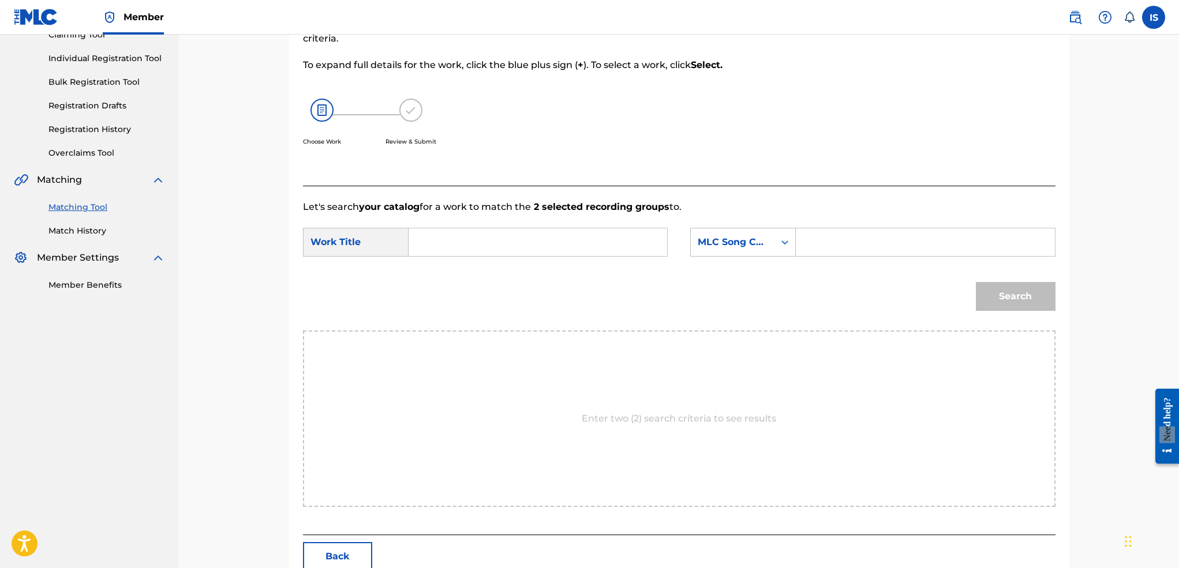
paste input "HARBI"
type input "HARBI"
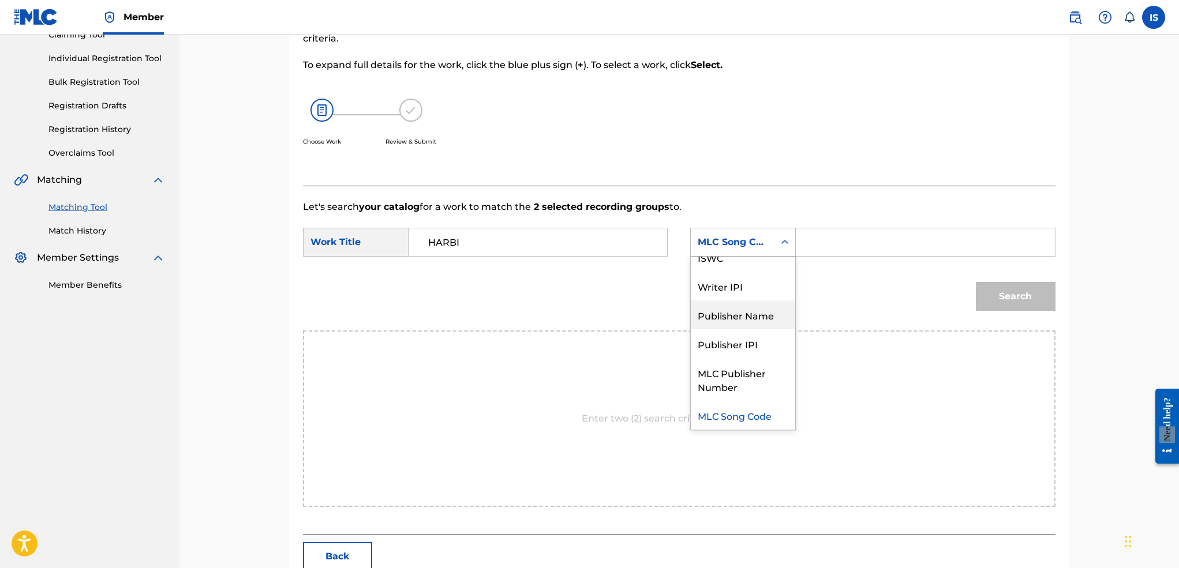
scroll to position [0, 0]
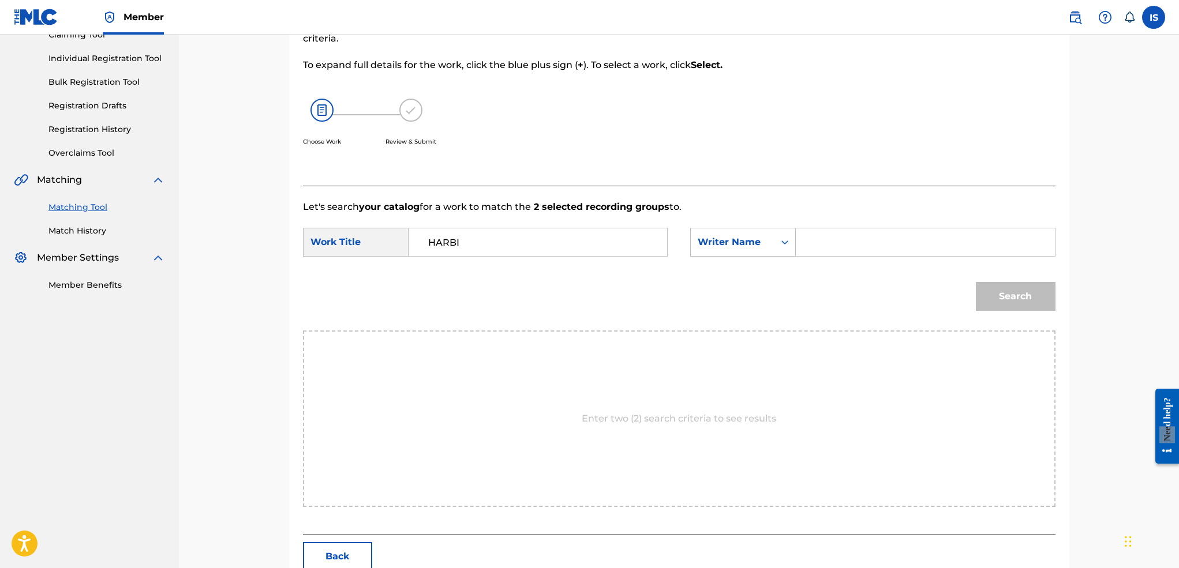
type input "khireddine"
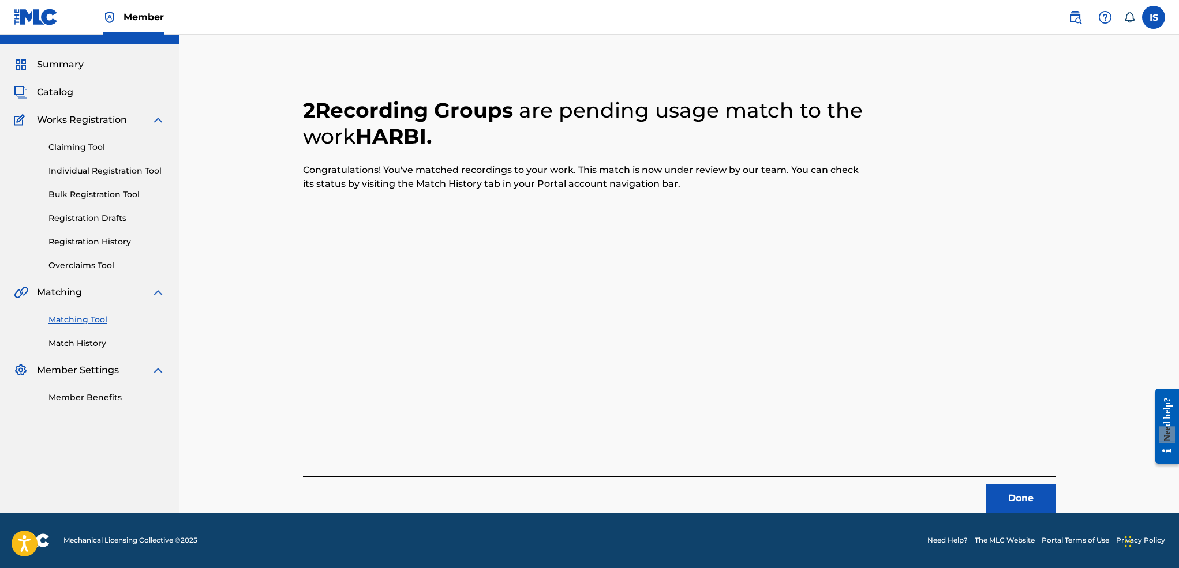
scroll to position [23, 0]
click at [44, 63] on span "Summary" at bounding box center [60, 65] width 47 height 14
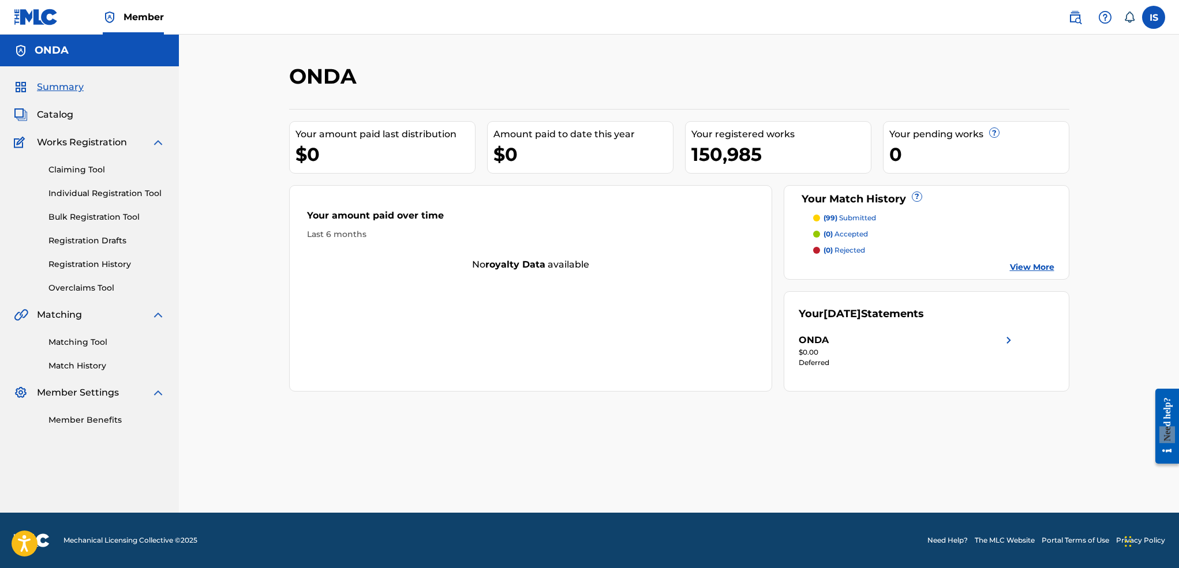
click at [64, 70] on div "Summary Catalog Works Registration Claiming Tool Individual Registration Tool B…" at bounding box center [89, 253] width 179 height 374
click at [61, 87] on span "Summary" at bounding box center [60, 87] width 47 height 14
